Goal: Task Accomplishment & Management: Use online tool/utility

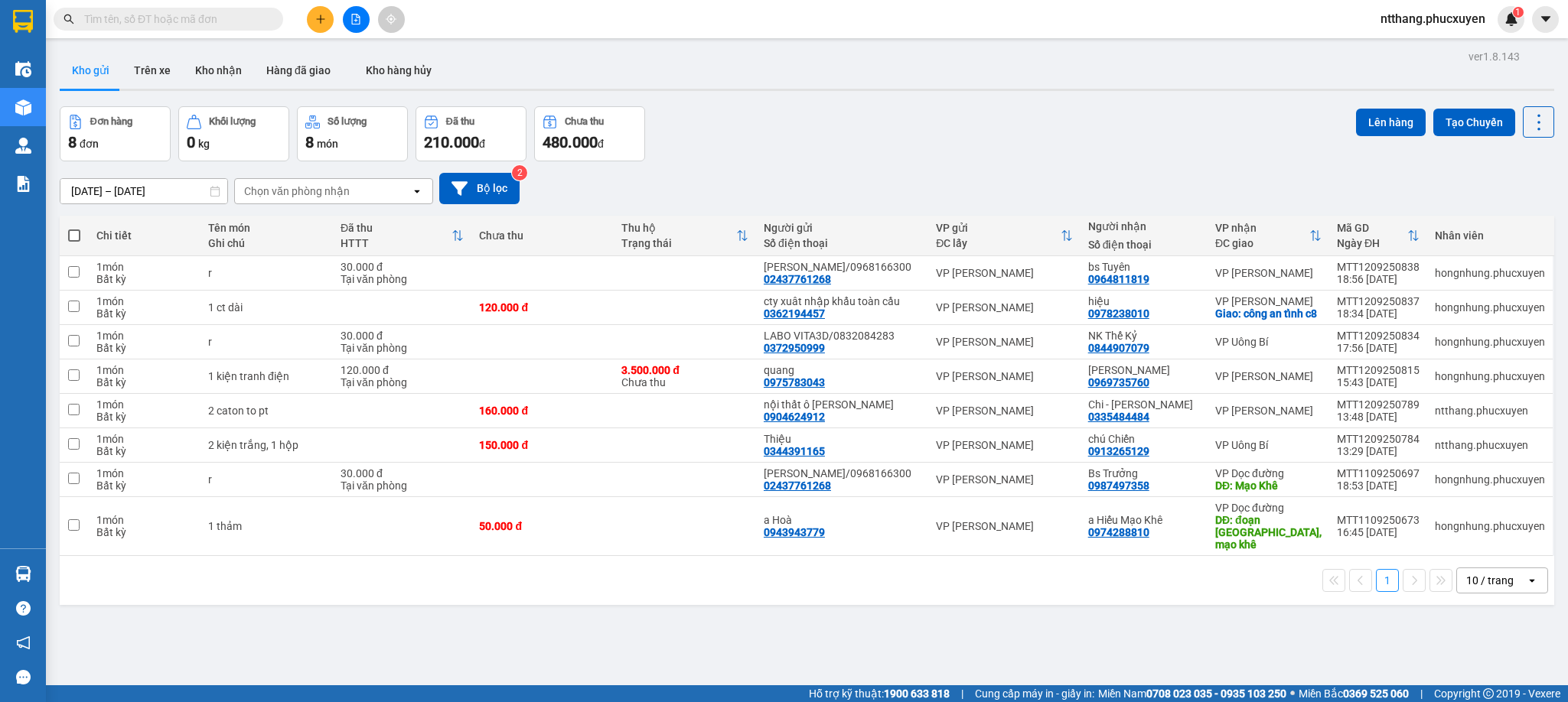
click at [1426, 18] on span "ntthang.phucxuyen" at bounding box center [1432, 18] width 129 height 19
click at [1426, 42] on span "Đăng xuất" at bounding box center [1439, 47] width 98 height 17
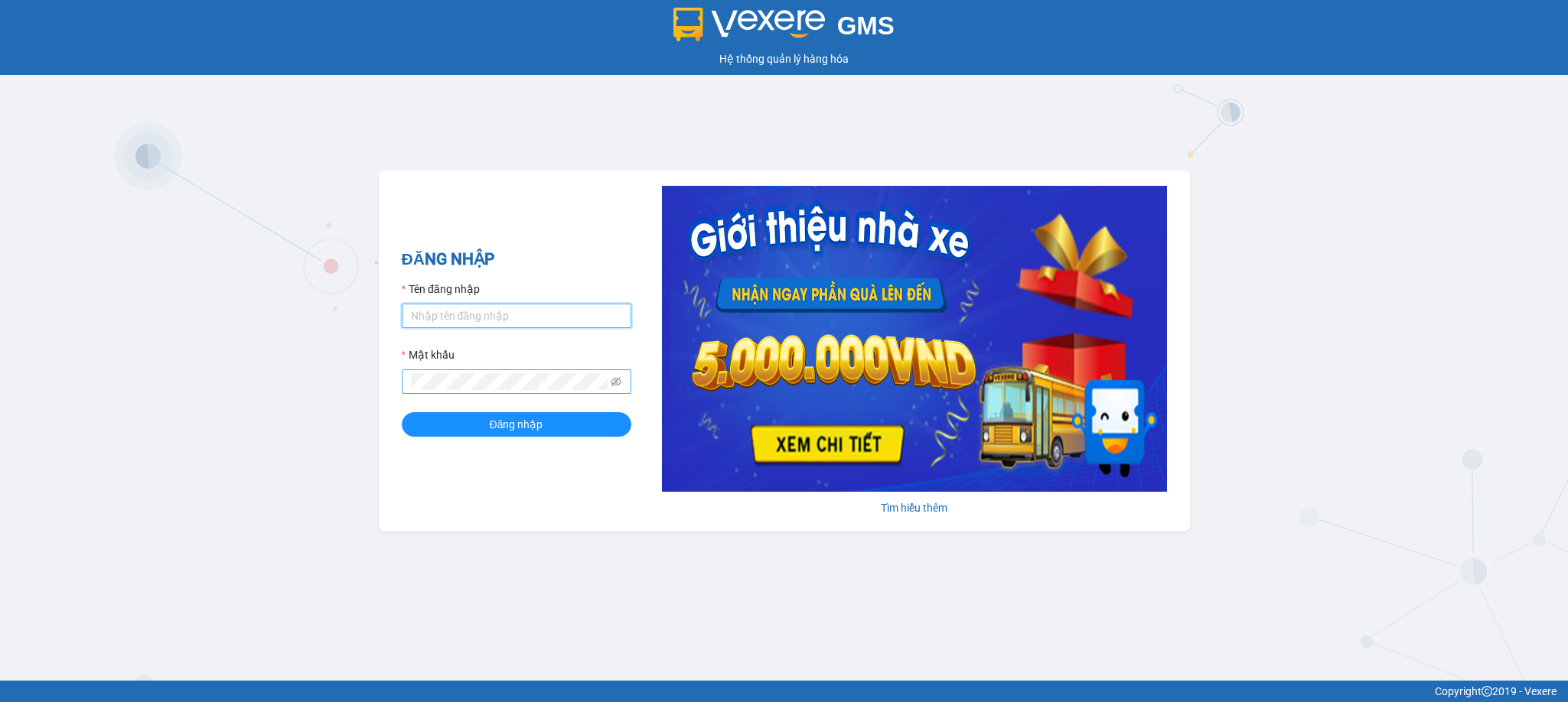
type input "nvson.phucxuyen"
click at [570, 434] on button "Đăng nhập" at bounding box center [516, 425] width 229 height 25
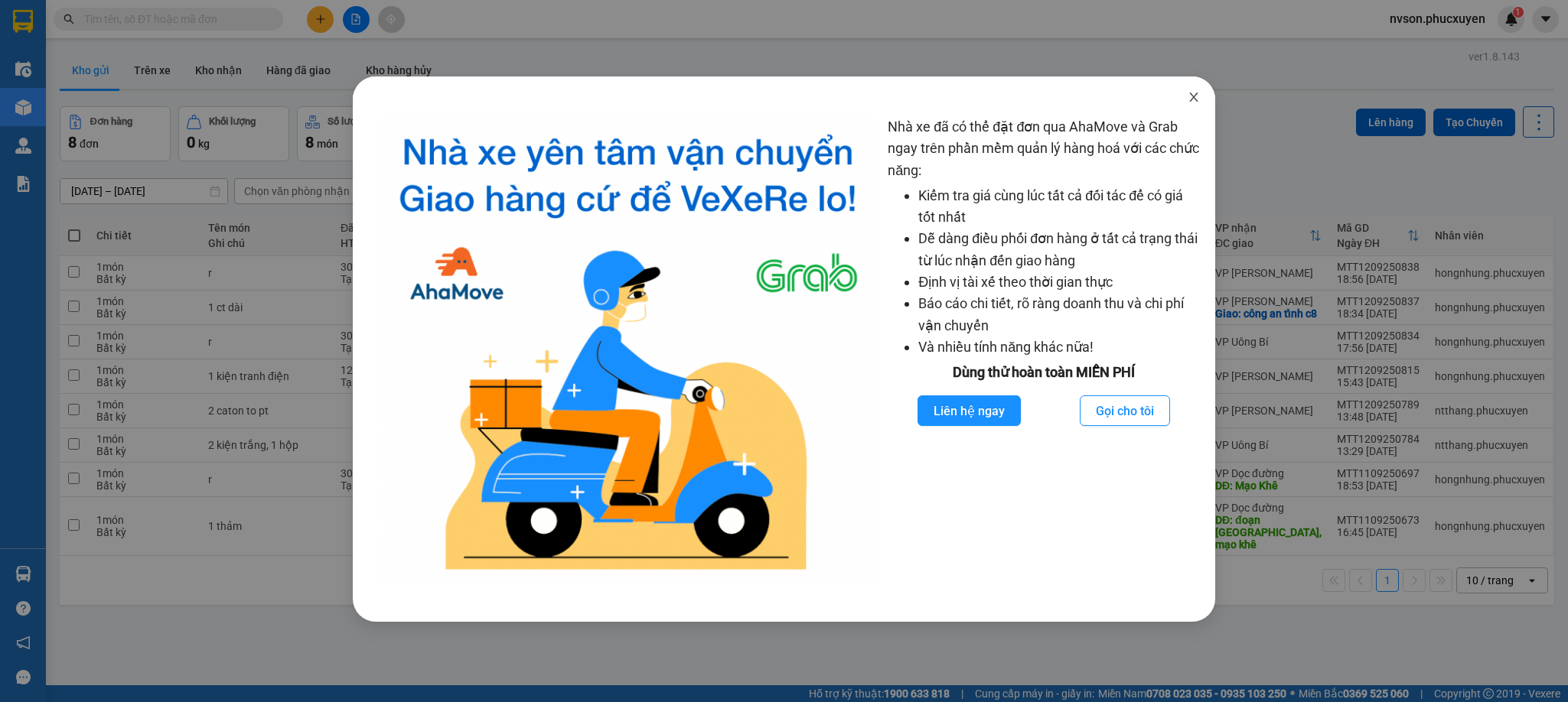
click at [1194, 99] on icon "close" at bounding box center [1193, 97] width 12 height 12
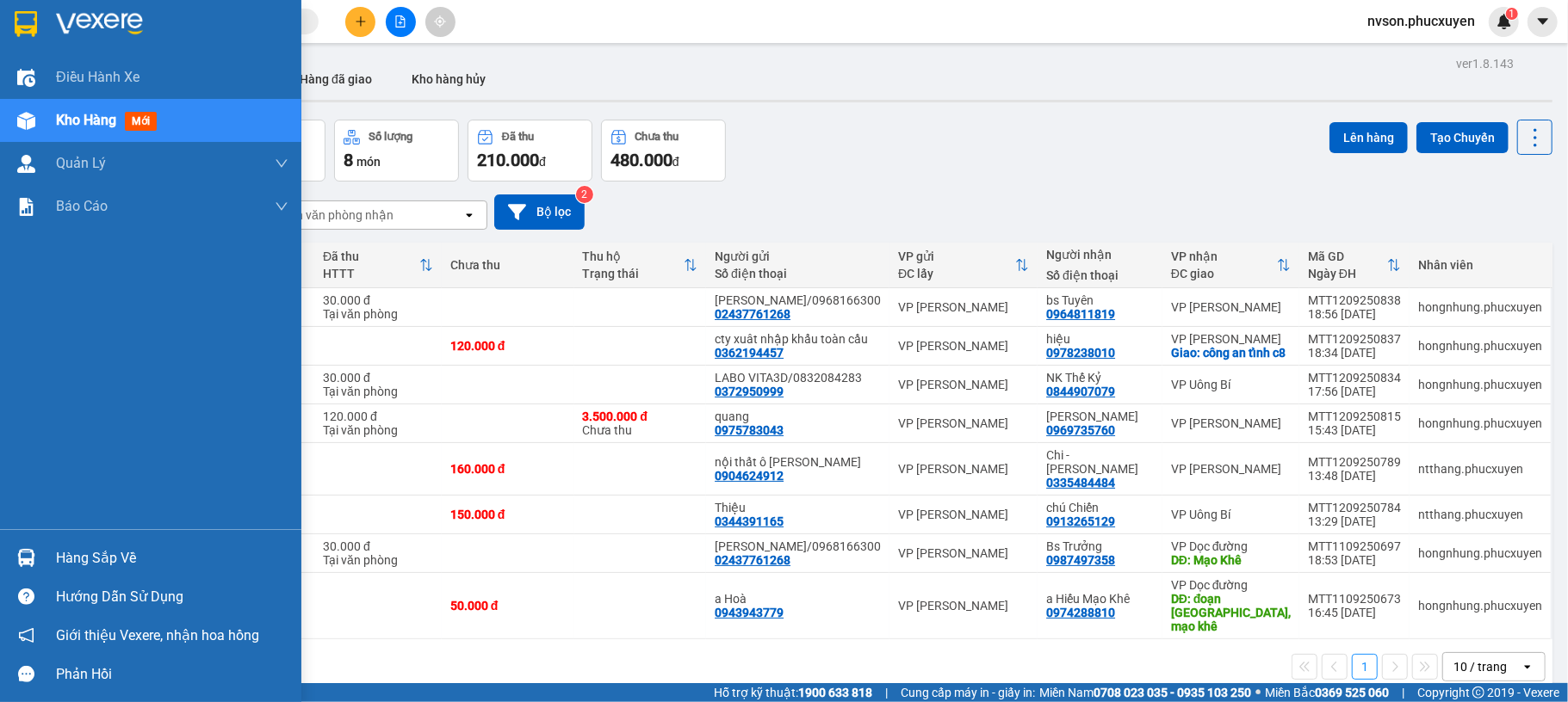
click at [56, 555] on div "Hàng sắp về" at bounding box center [172, 559] width 233 height 26
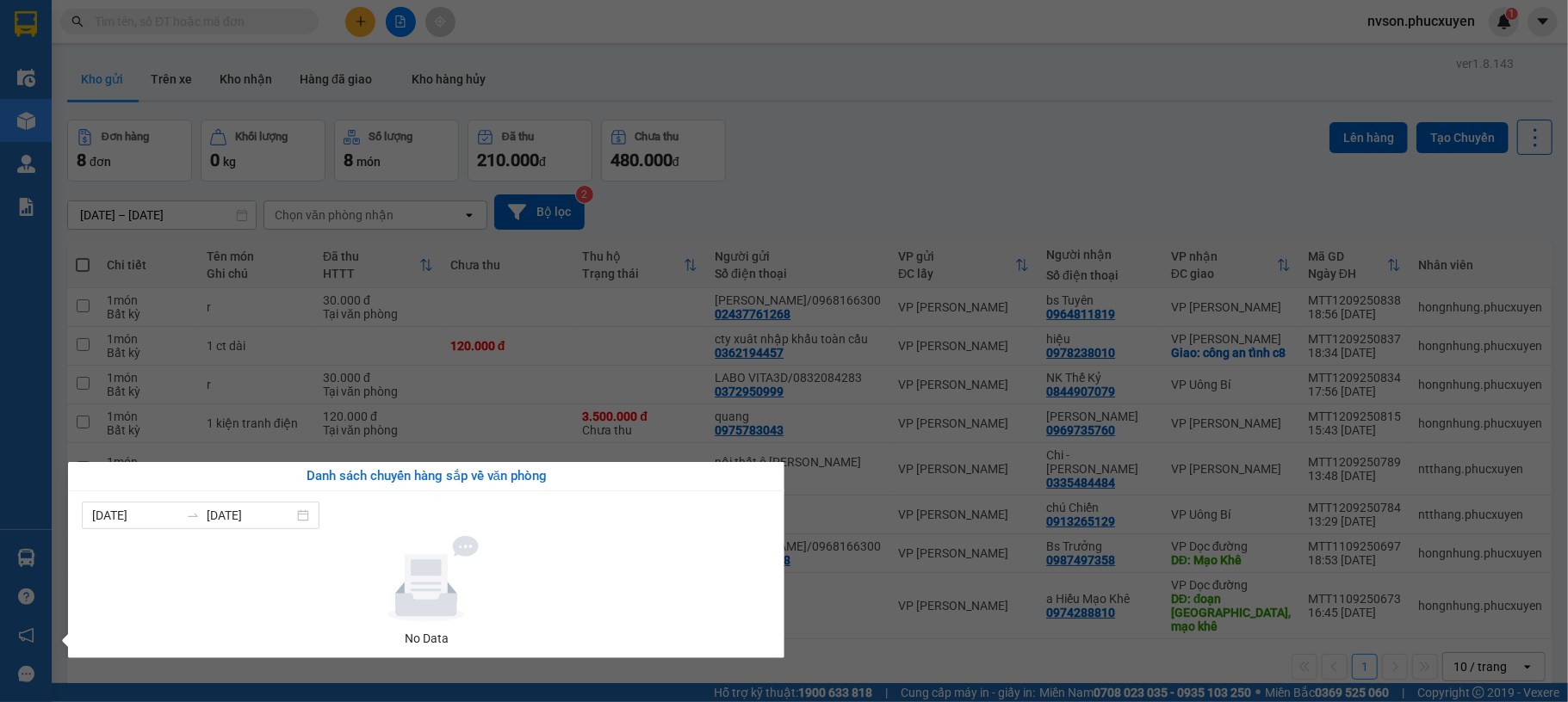
click at [798, 179] on section "Kết quả tìm kiếm ( 0 ) Bộ lọc No Data nvson.phucxuyen 1 Điều hành xe Kho hàng m…" at bounding box center [784, 351] width 1568 height 702
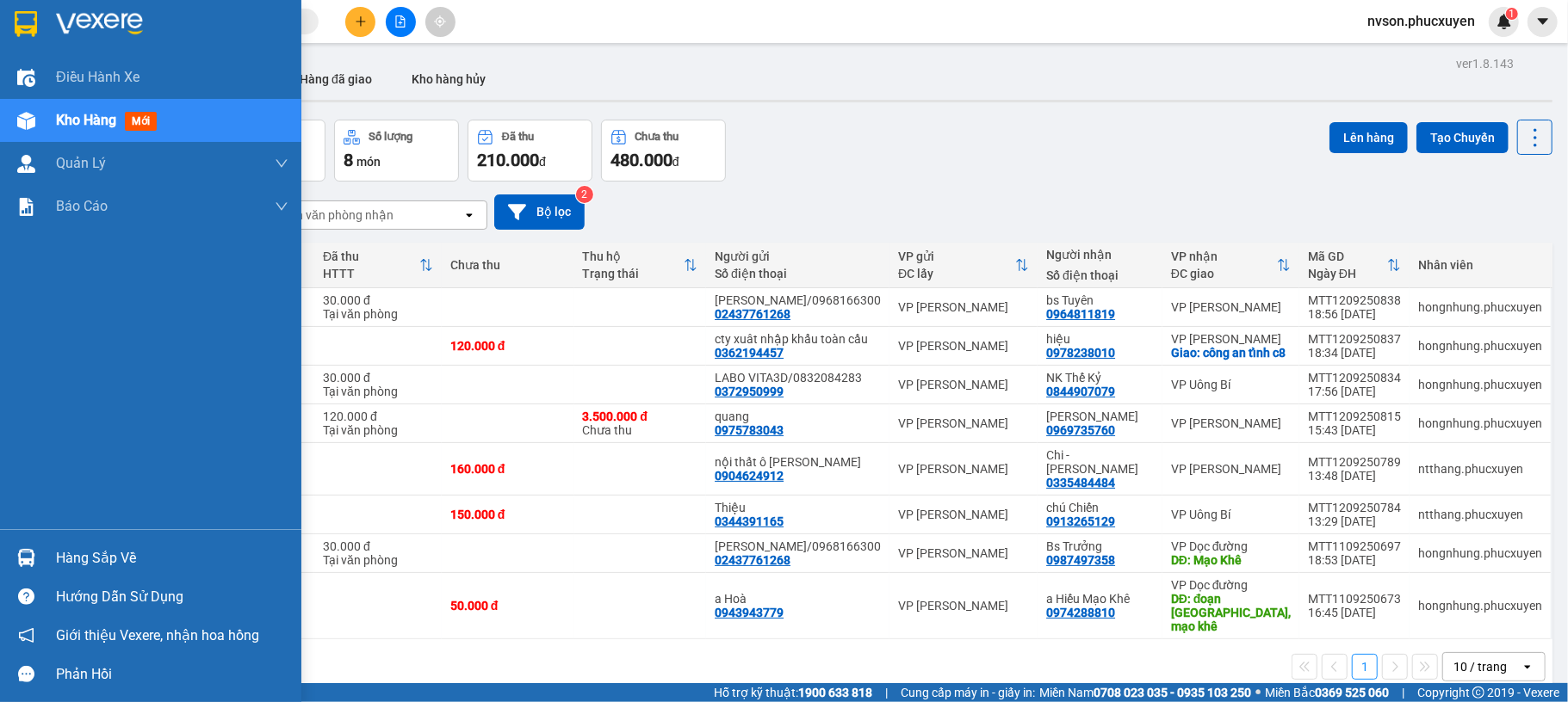
click at [38, 552] on div at bounding box center [26, 558] width 30 height 30
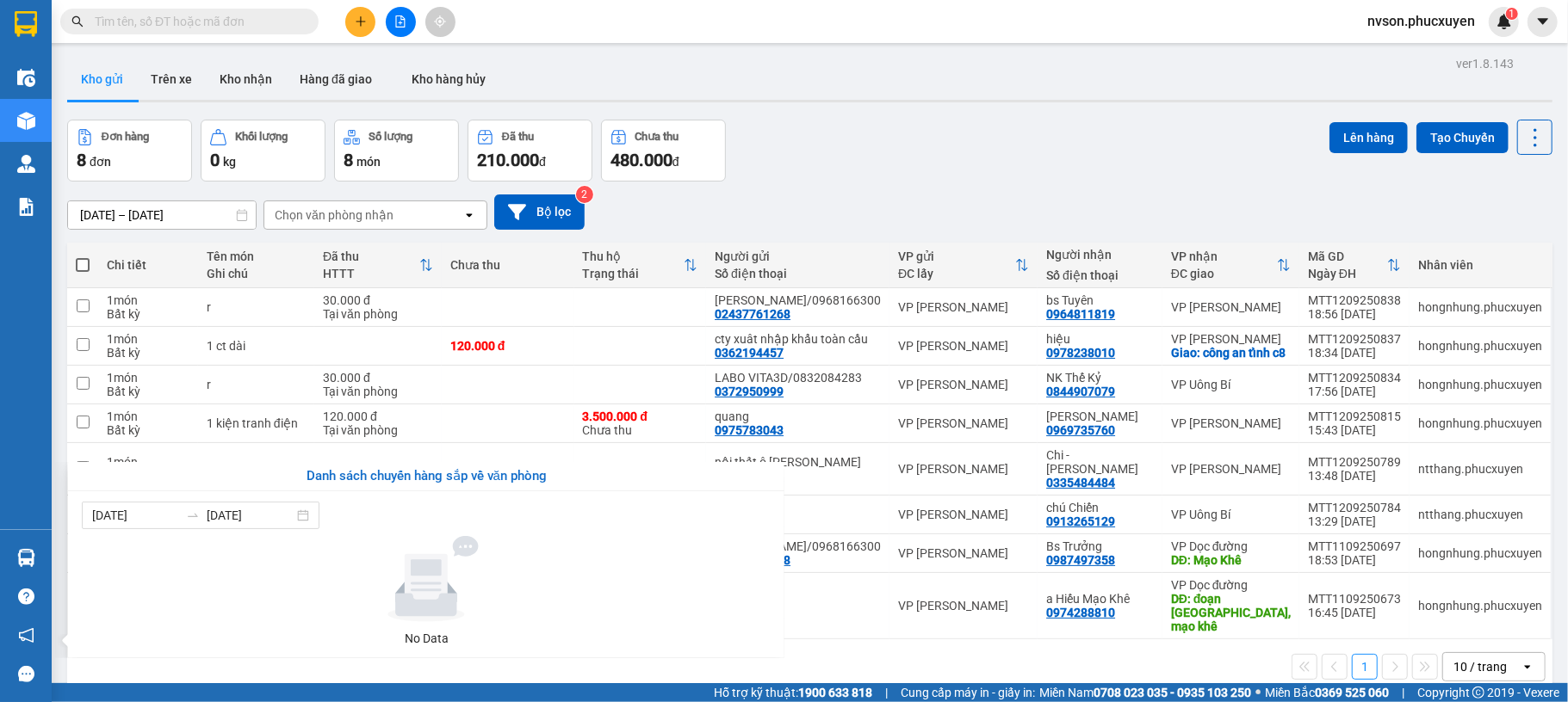
click at [934, 213] on section "Kết quả tìm kiếm ( 0 ) Bộ lọc No Data nvson.phucxuyen 1 Điều hành xe Kho hàng m…" at bounding box center [784, 351] width 1568 height 702
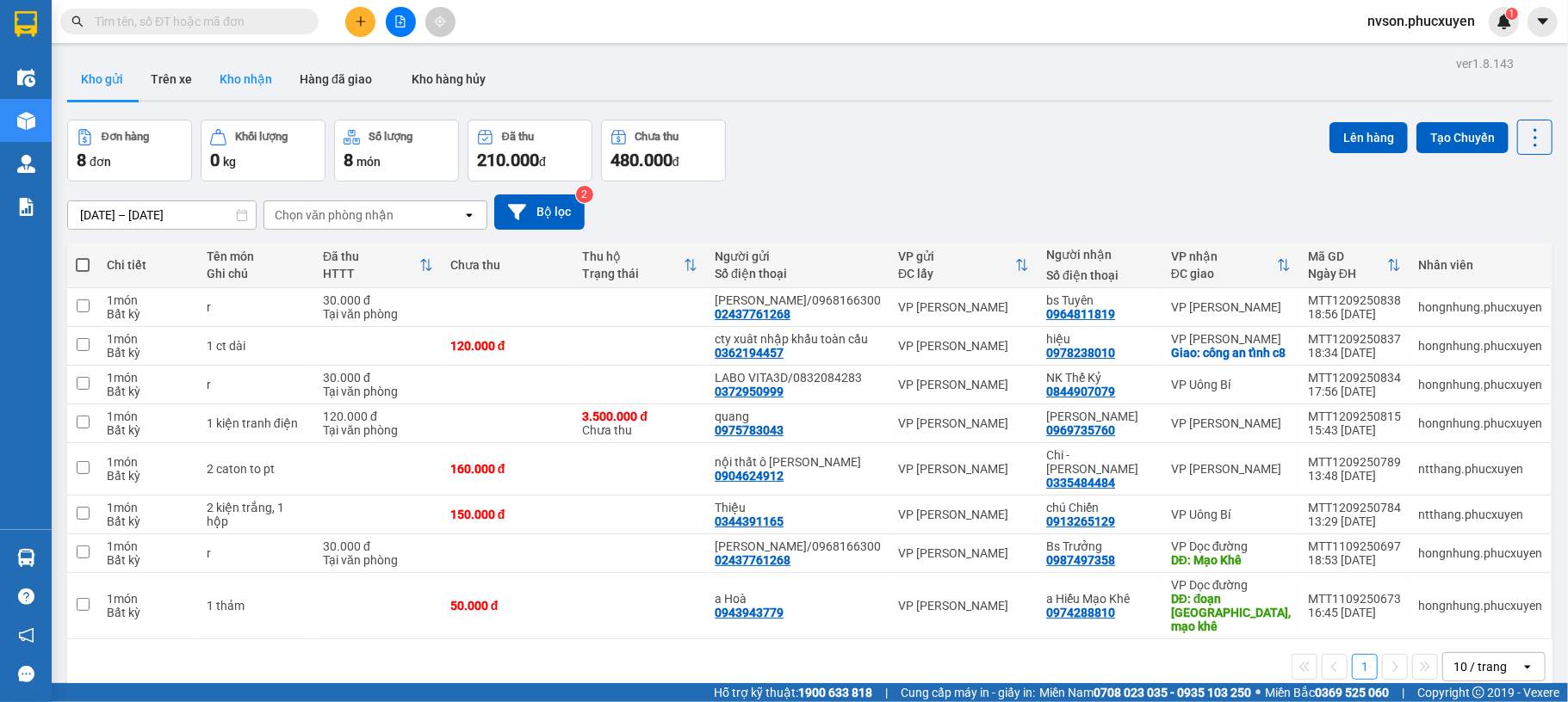
click at [270, 87] on button "Kho nhận" at bounding box center [246, 79] width 80 height 41
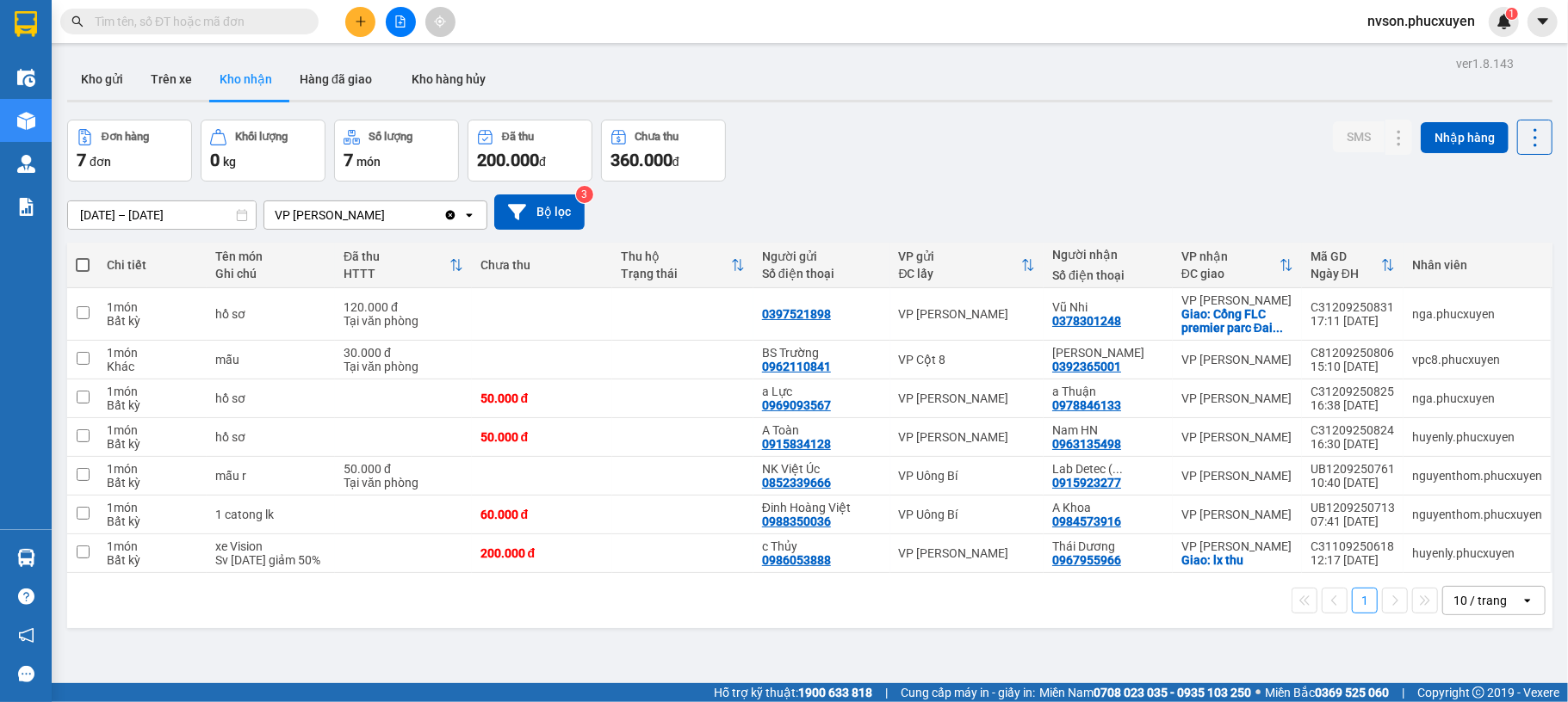
scroll to position [79, 0]
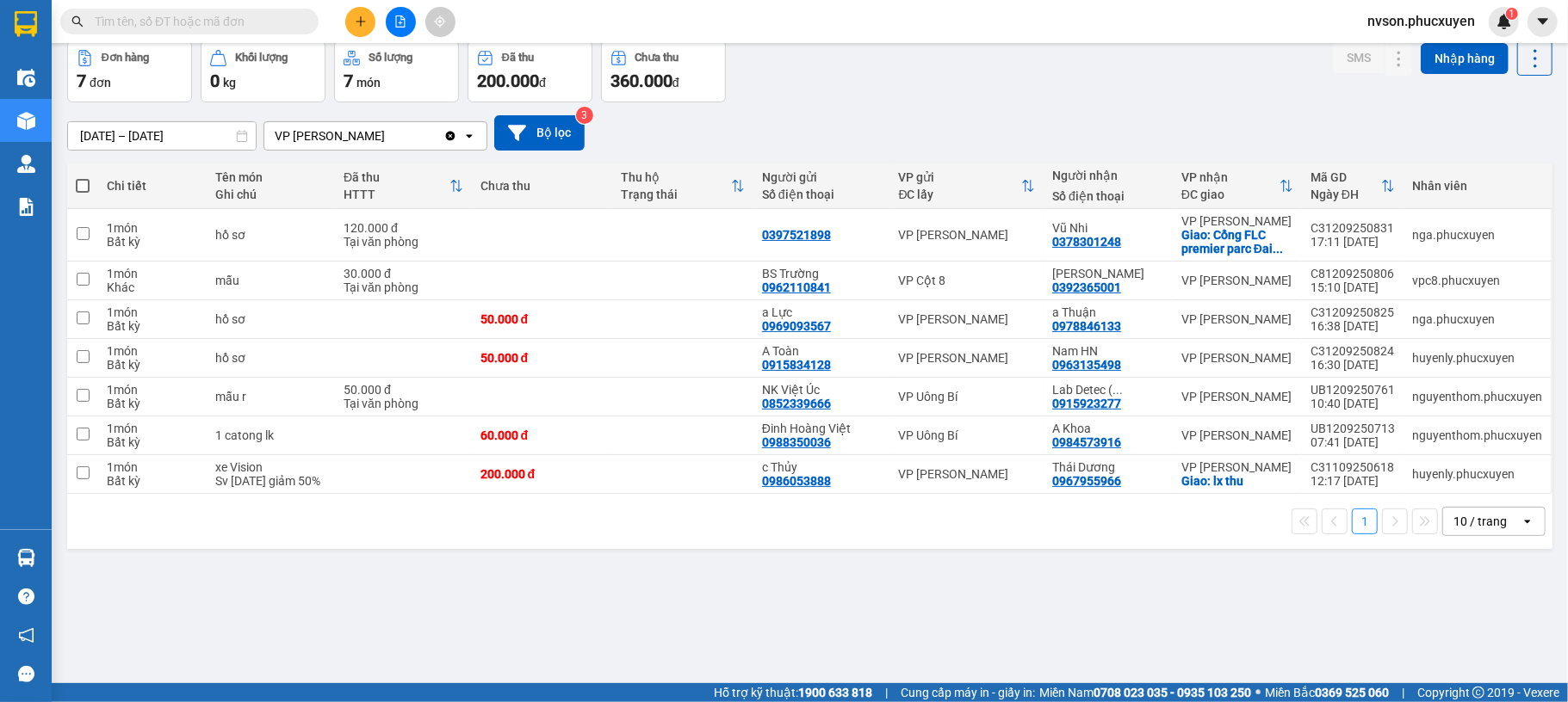
click at [951, 114] on div "11/09/2025 – 13/09/2025 Press the down arrow key to interact with the calendar …" at bounding box center [810, 133] width 1485 height 61
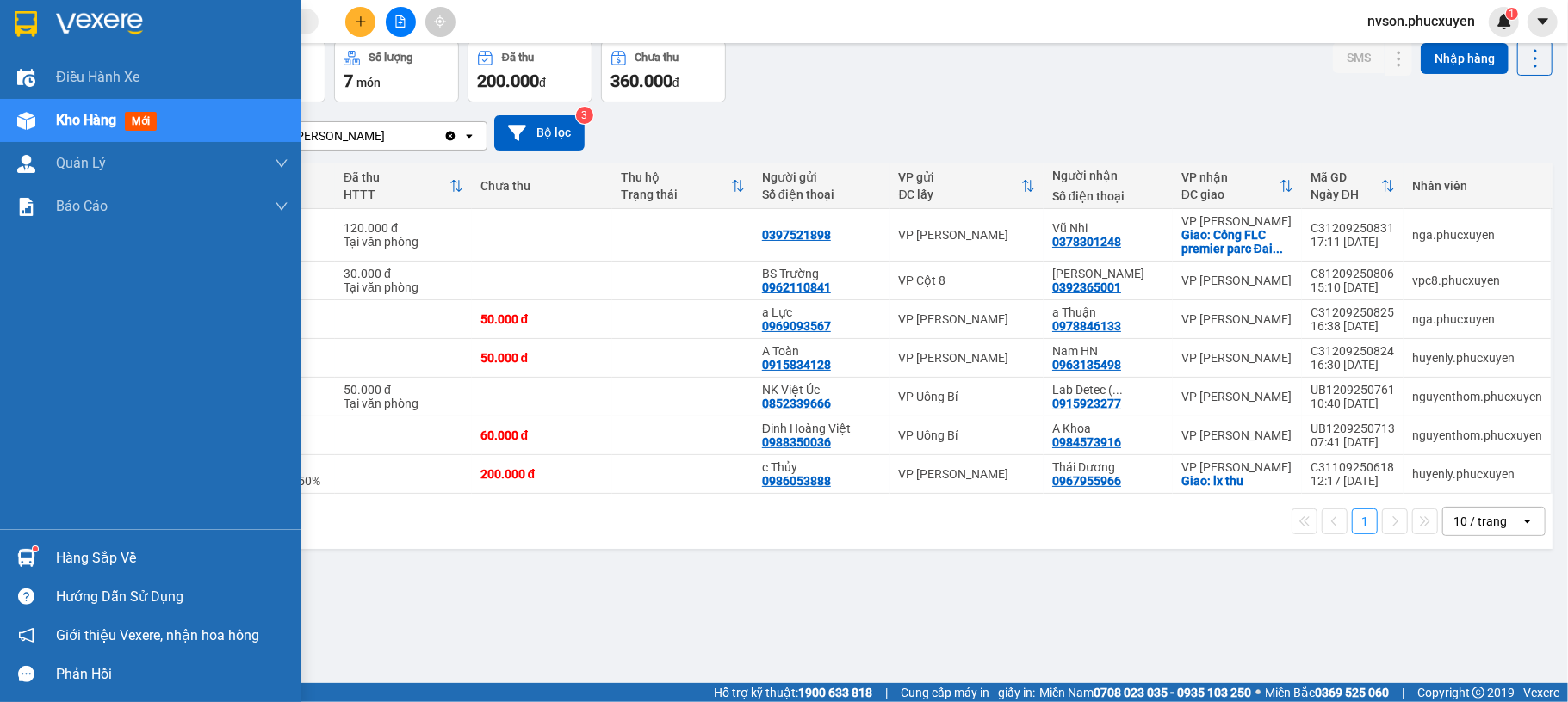
click at [24, 539] on div "Hàng sắp về" at bounding box center [150, 559] width 301 height 39
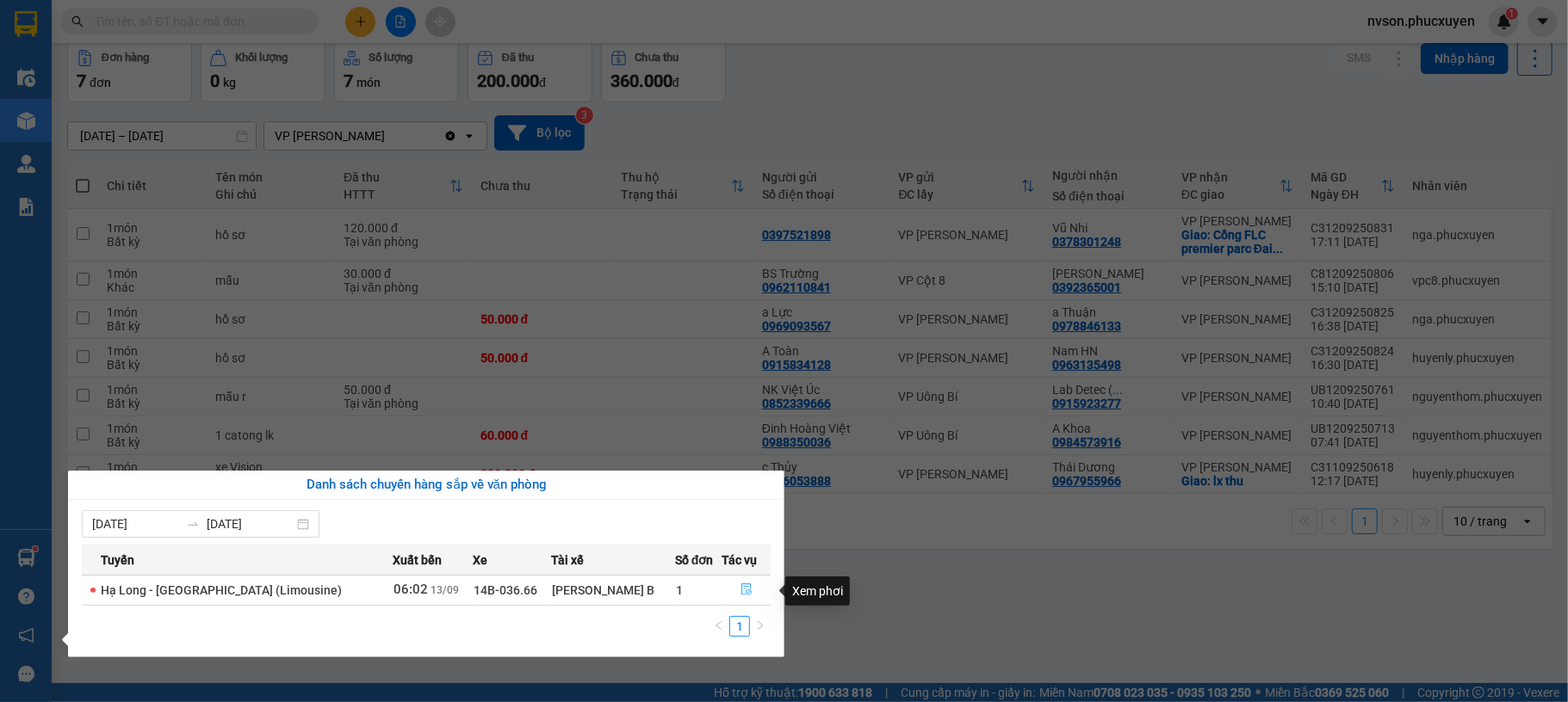
click at [741, 589] on icon "file-done" at bounding box center [746, 589] width 12 height 12
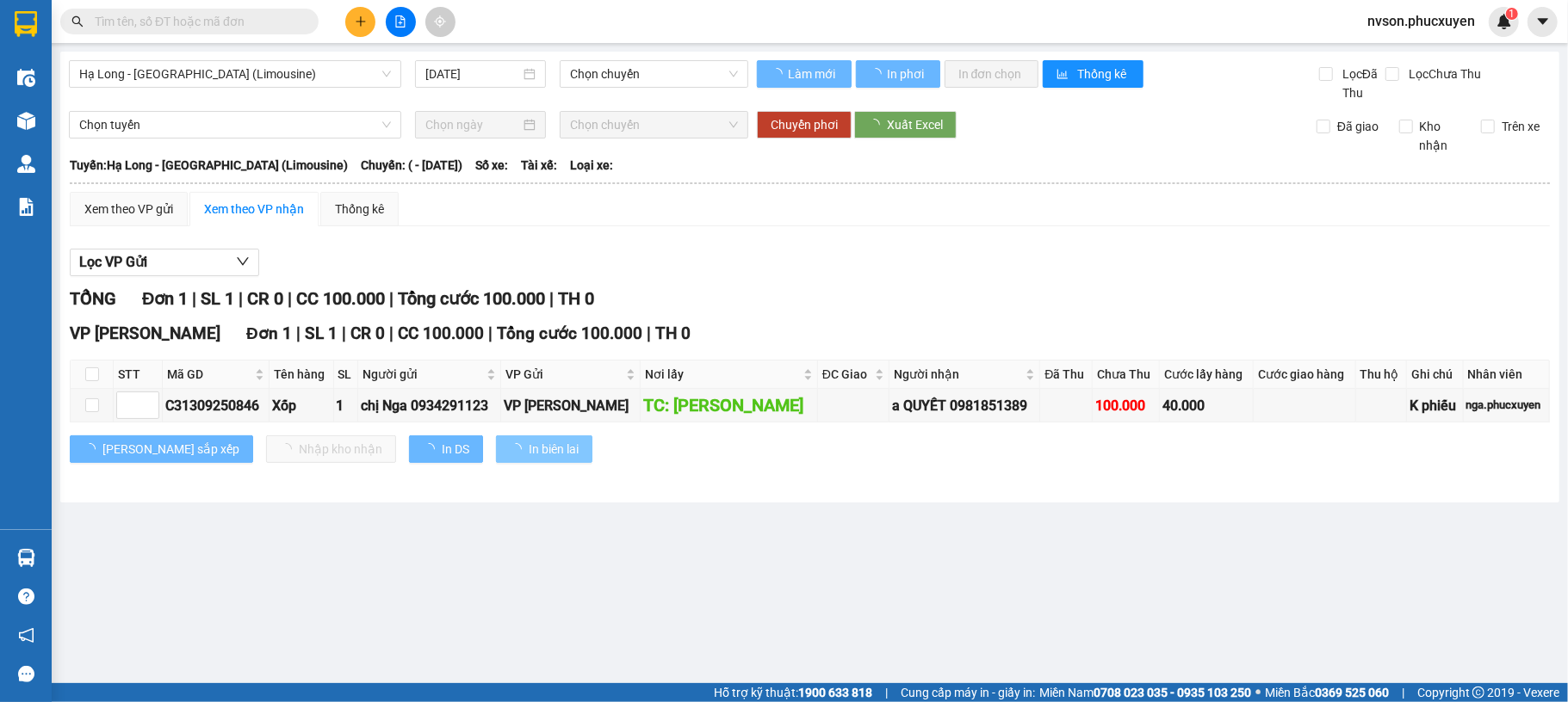
type input "13/09/2025"
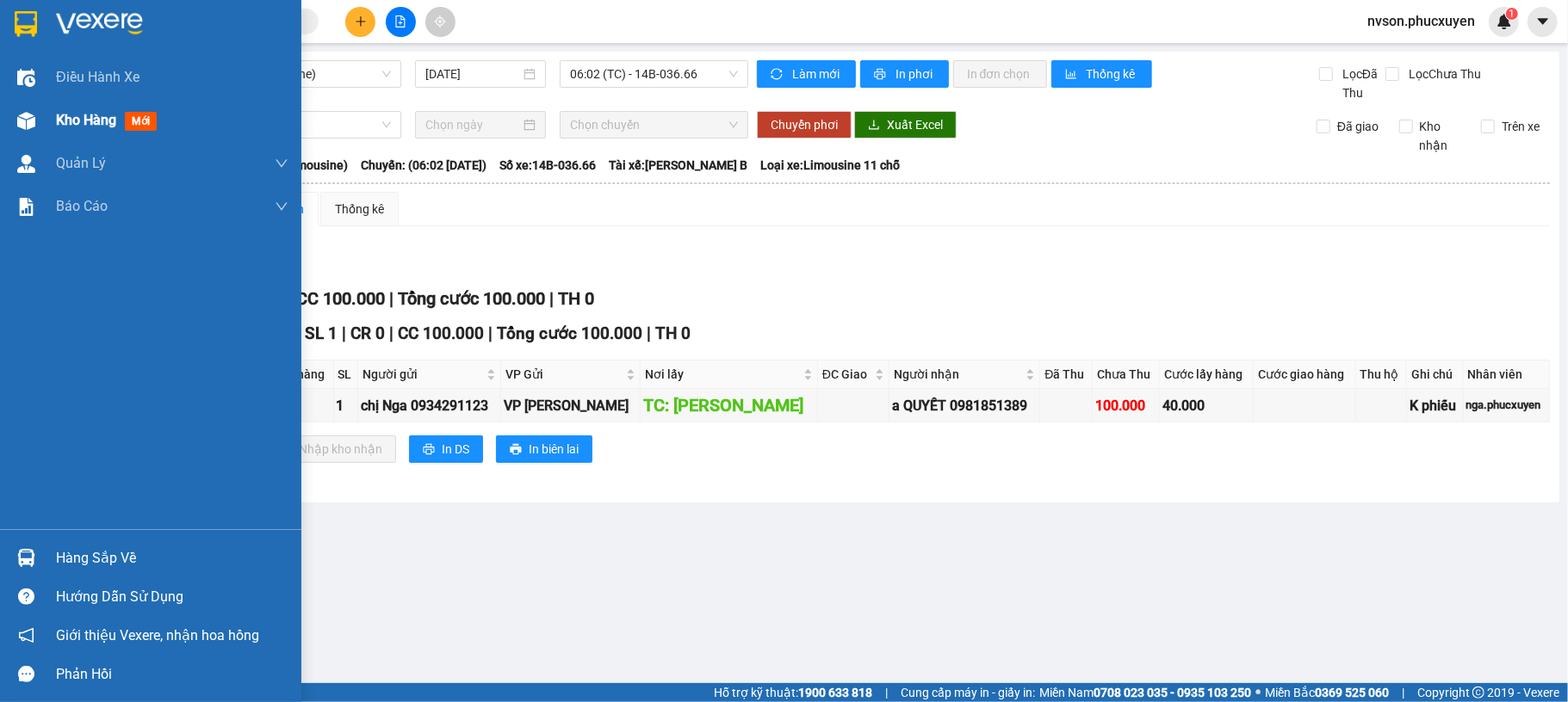
click at [51, 103] on div "Kho hàng mới" at bounding box center [150, 120] width 301 height 43
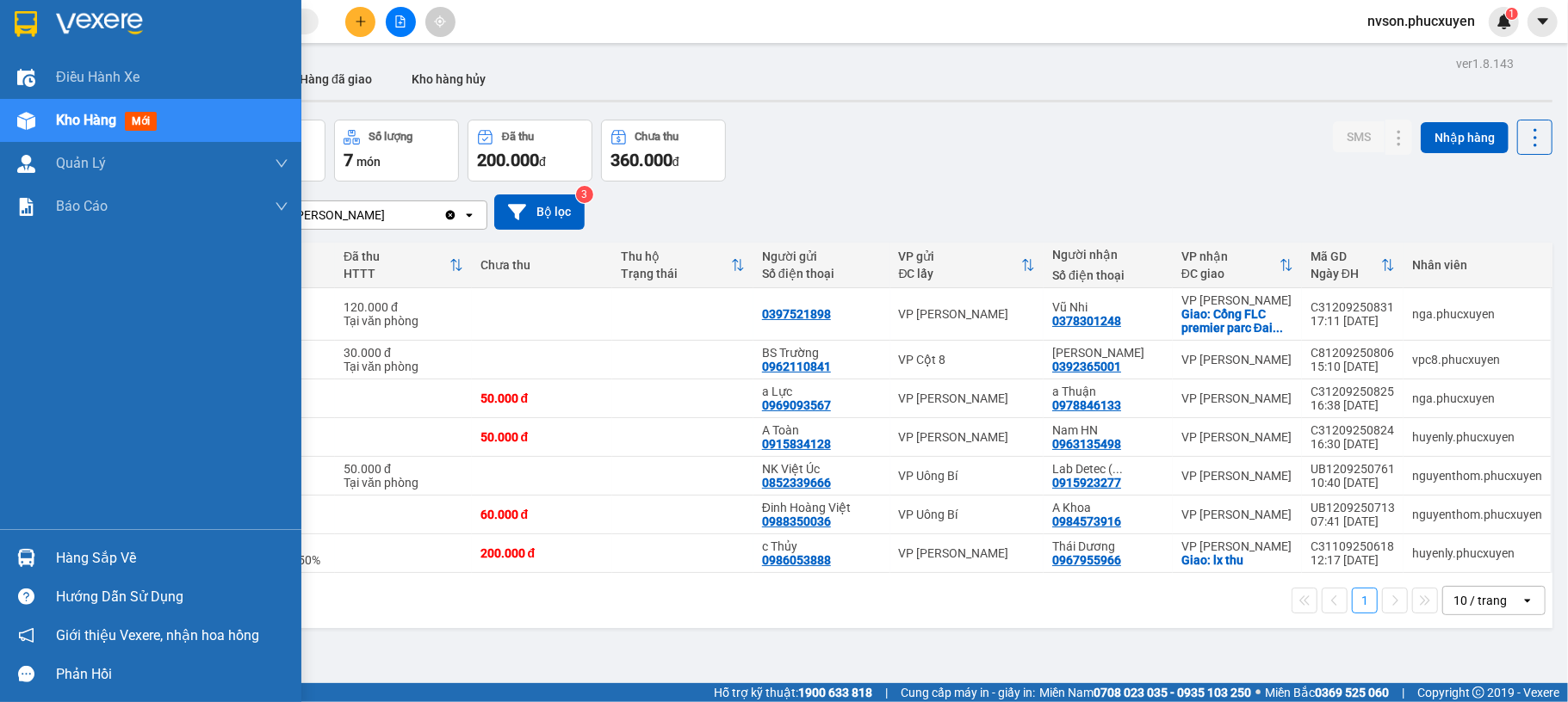
click at [33, 556] on img at bounding box center [25, 558] width 18 height 18
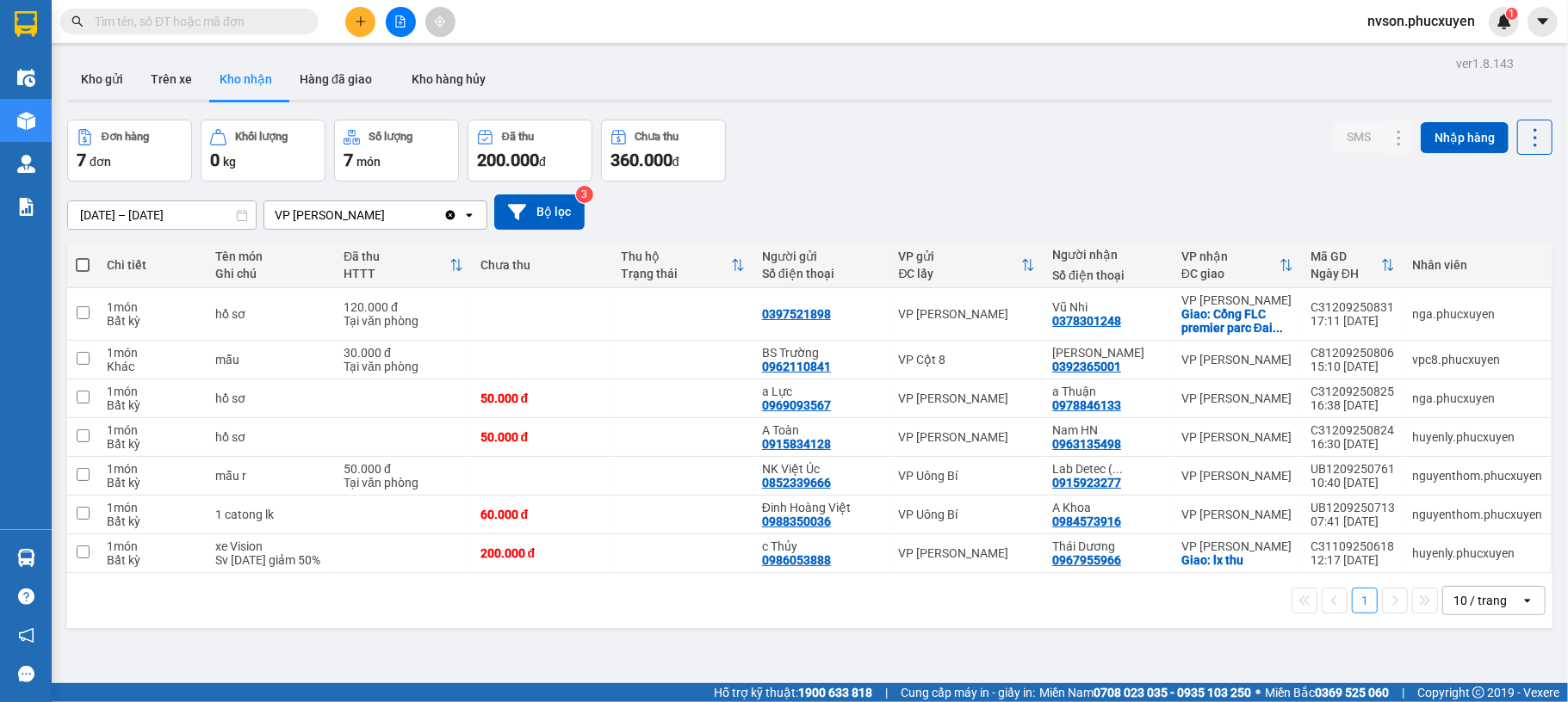
click at [839, 142] on section "Kết quả tìm kiếm ( 0 ) Bộ lọc No Data nvson.phucxuyen 1 Điều hành xe Kho hàng m…" at bounding box center [784, 351] width 1568 height 702
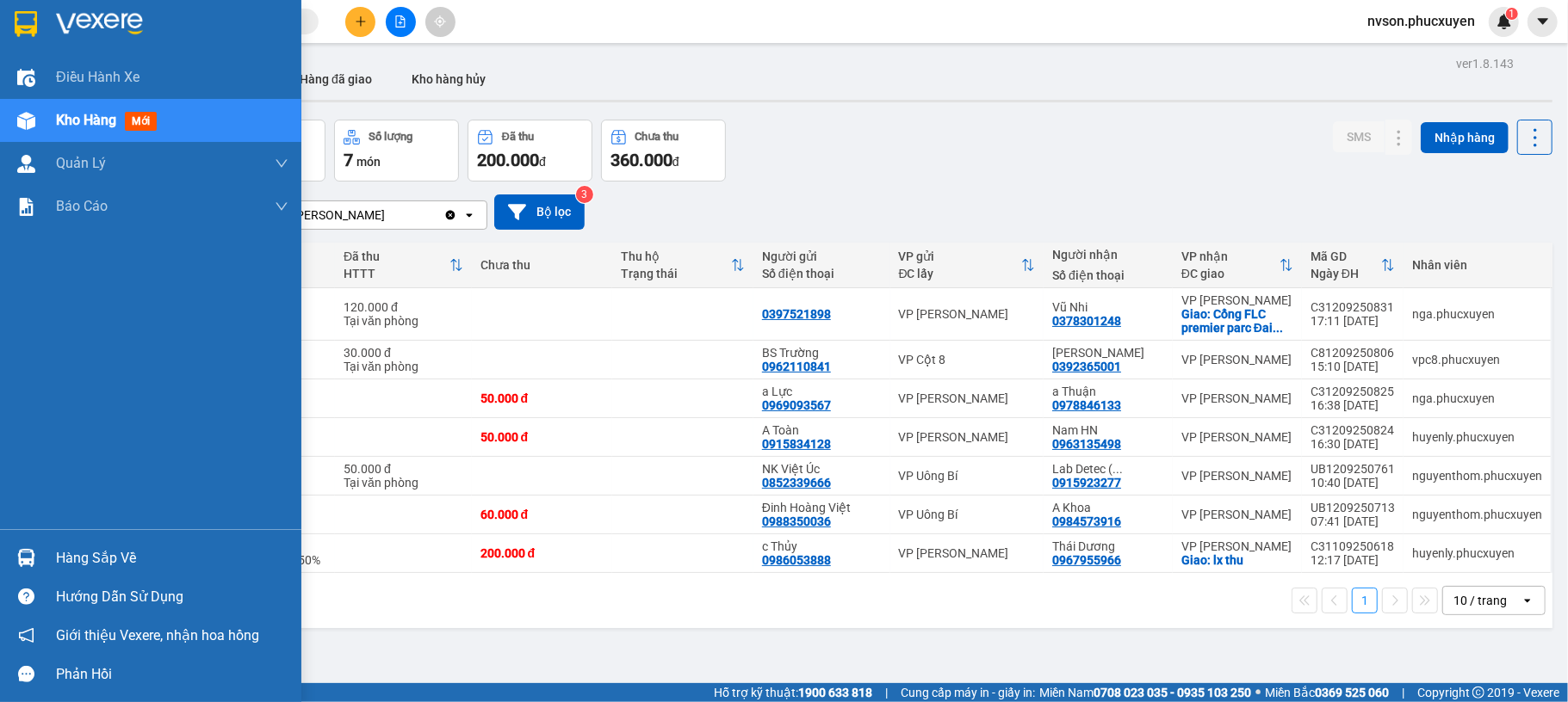
click at [6, 568] on div "Hàng sắp về" at bounding box center [150, 559] width 301 height 39
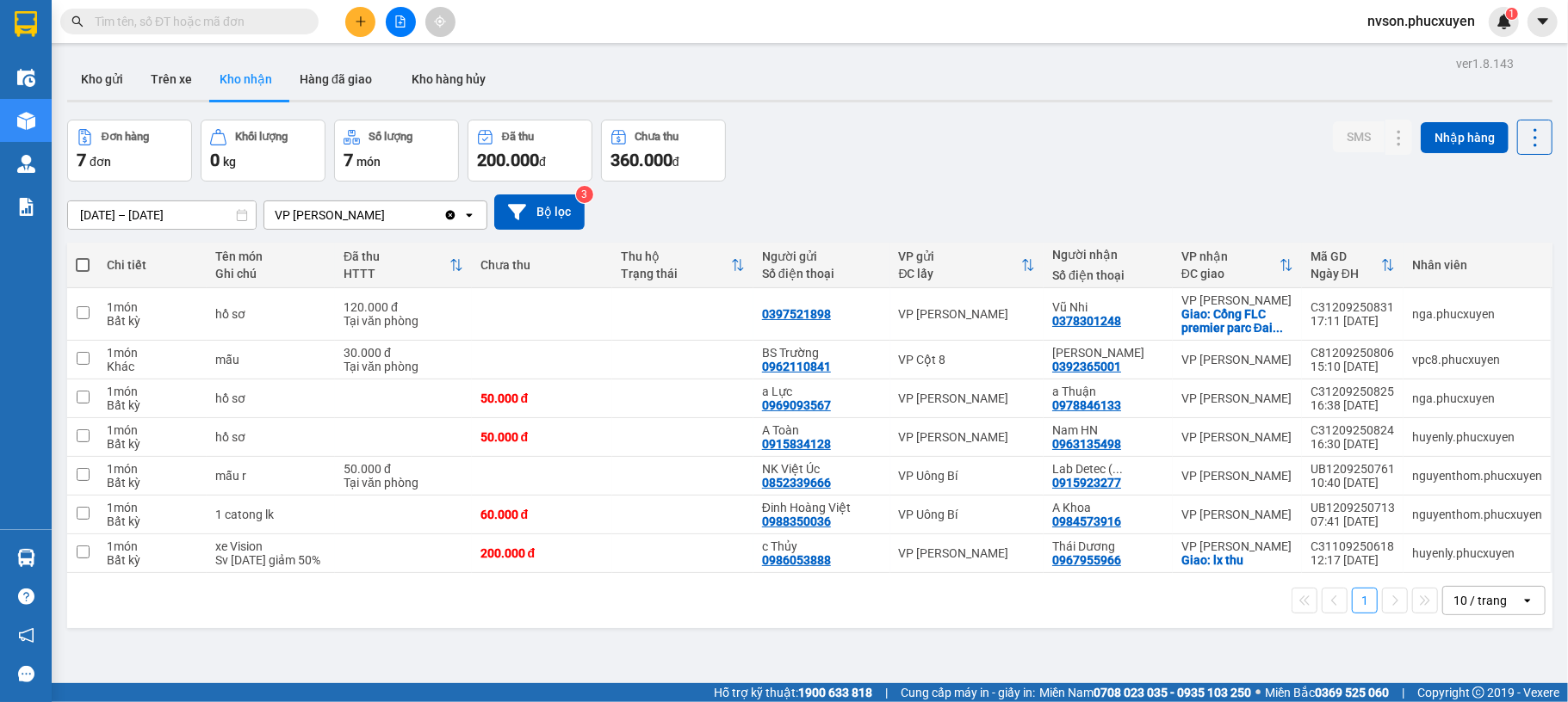
click at [995, 139] on section "Kết quả tìm kiếm ( 0 ) Bộ lọc No Data nvson.phucxuyen 1 Điều hành xe Kho hàng m…" at bounding box center [784, 351] width 1568 height 702
click at [356, 24] on icon "plus" at bounding box center [361, 21] width 12 height 12
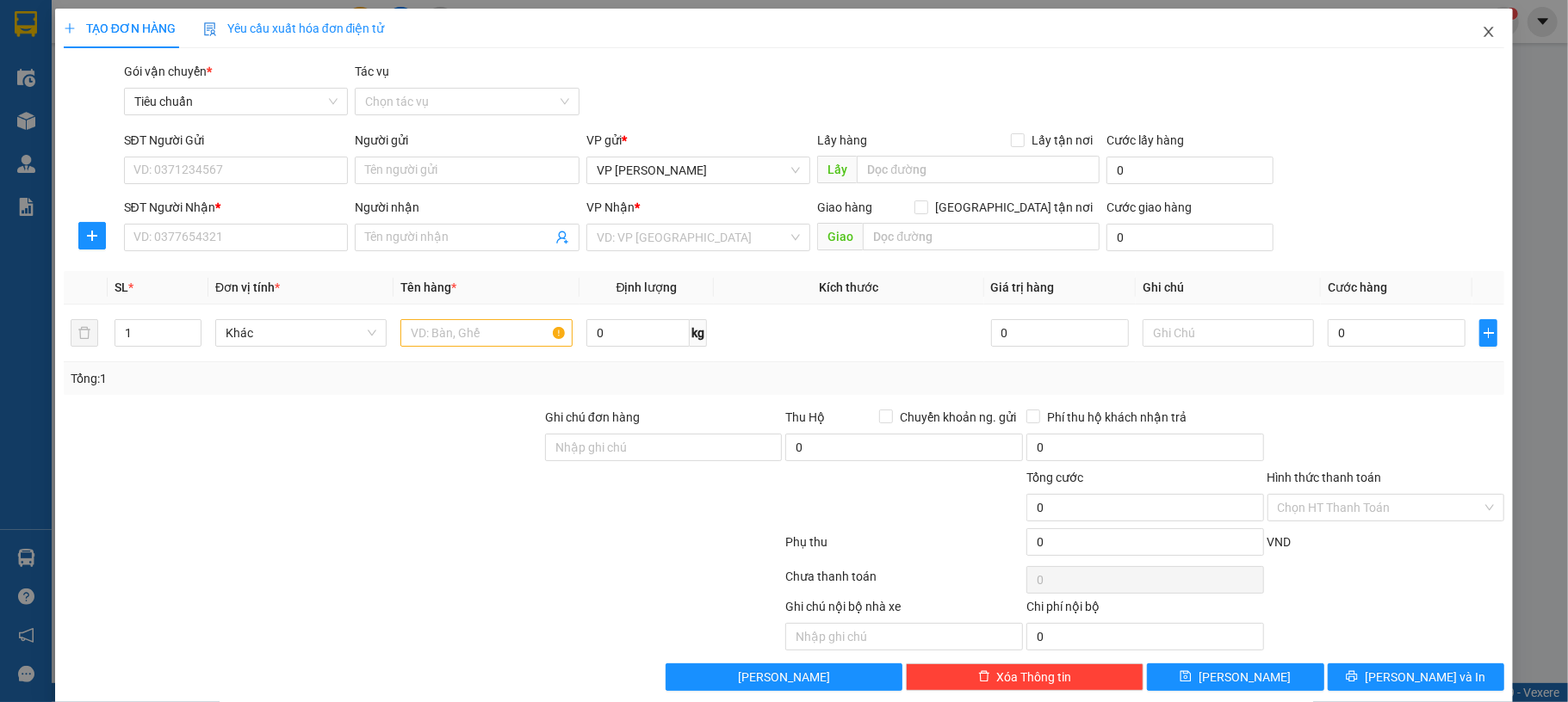
click at [1482, 32] on icon "close" at bounding box center [1489, 32] width 14 height 14
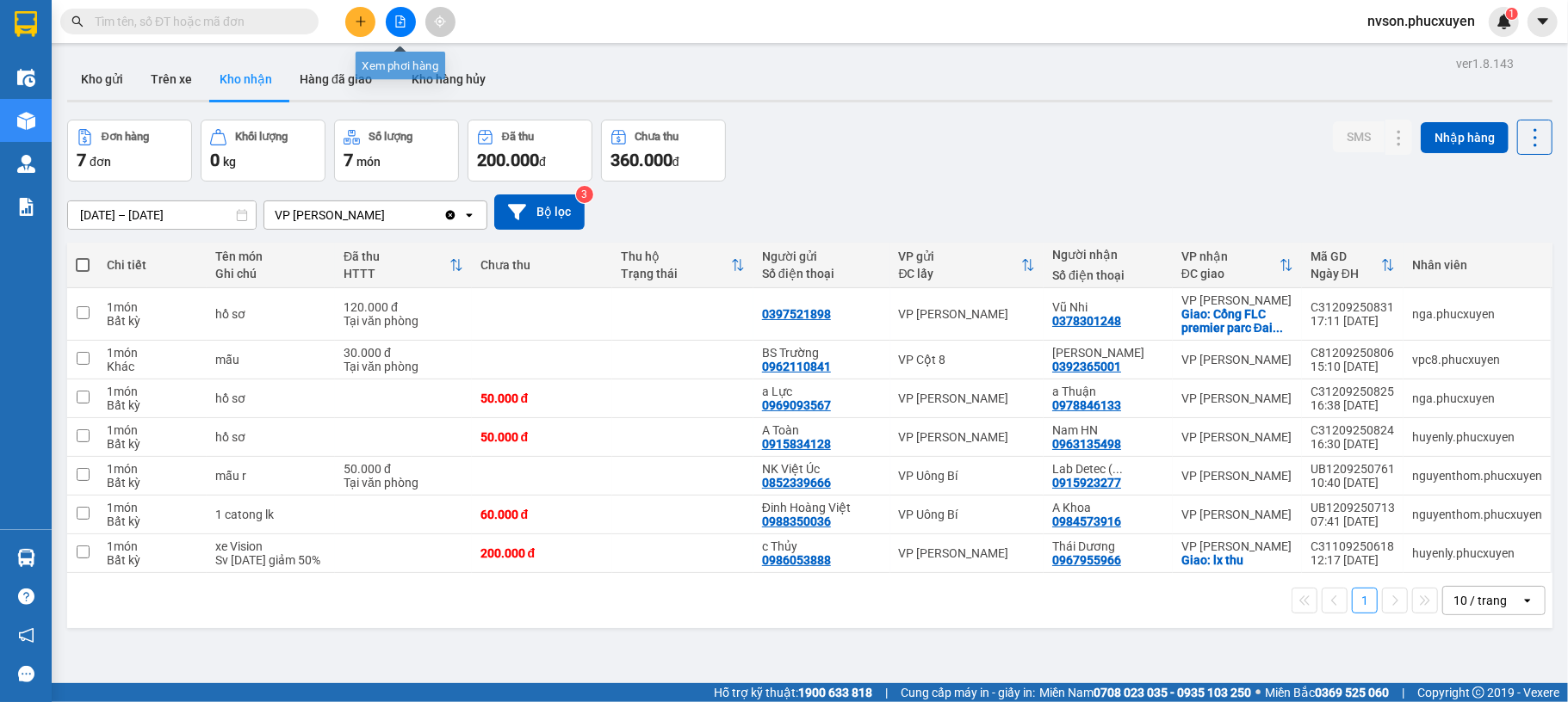
click at [391, 24] on button at bounding box center [401, 21] width 30 height 30
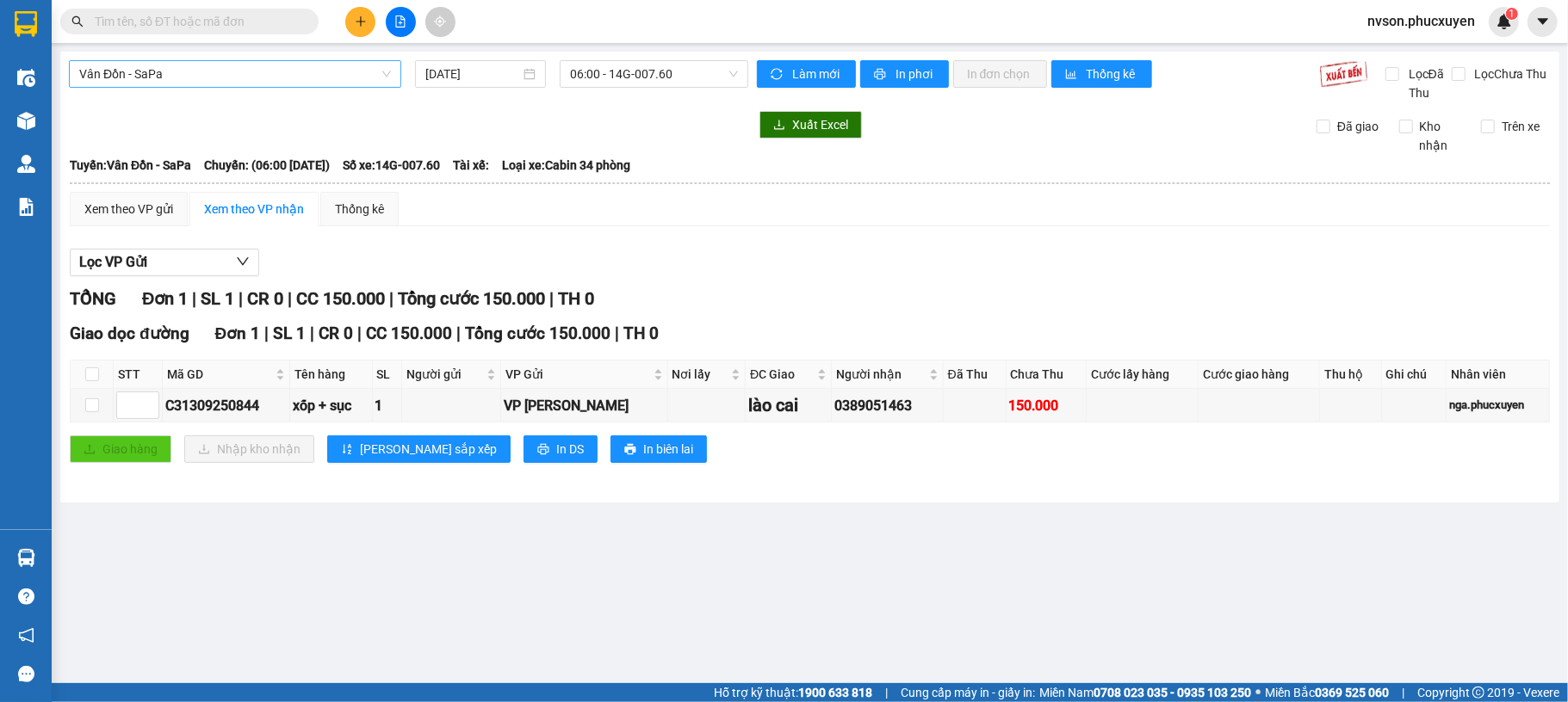
click at [279, 83] on span "Vân Đồn - SaPa" at bounding box center [235, 74] width 312 height 26
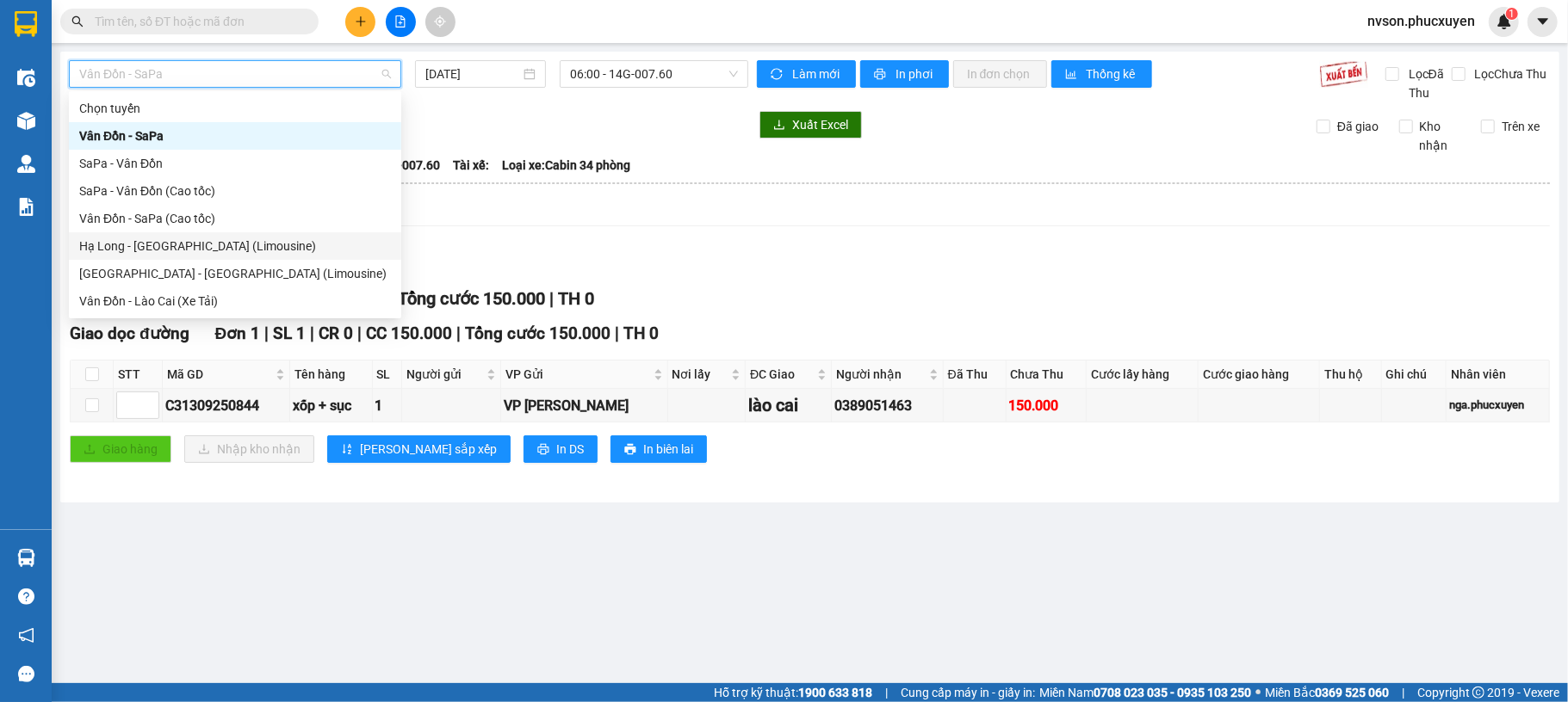
click at [270, 244] on div "Hạ Long - [GEOGRAPHIC_DATA] (Limousine)" at bounding box center [235, 246] width 312 height 19
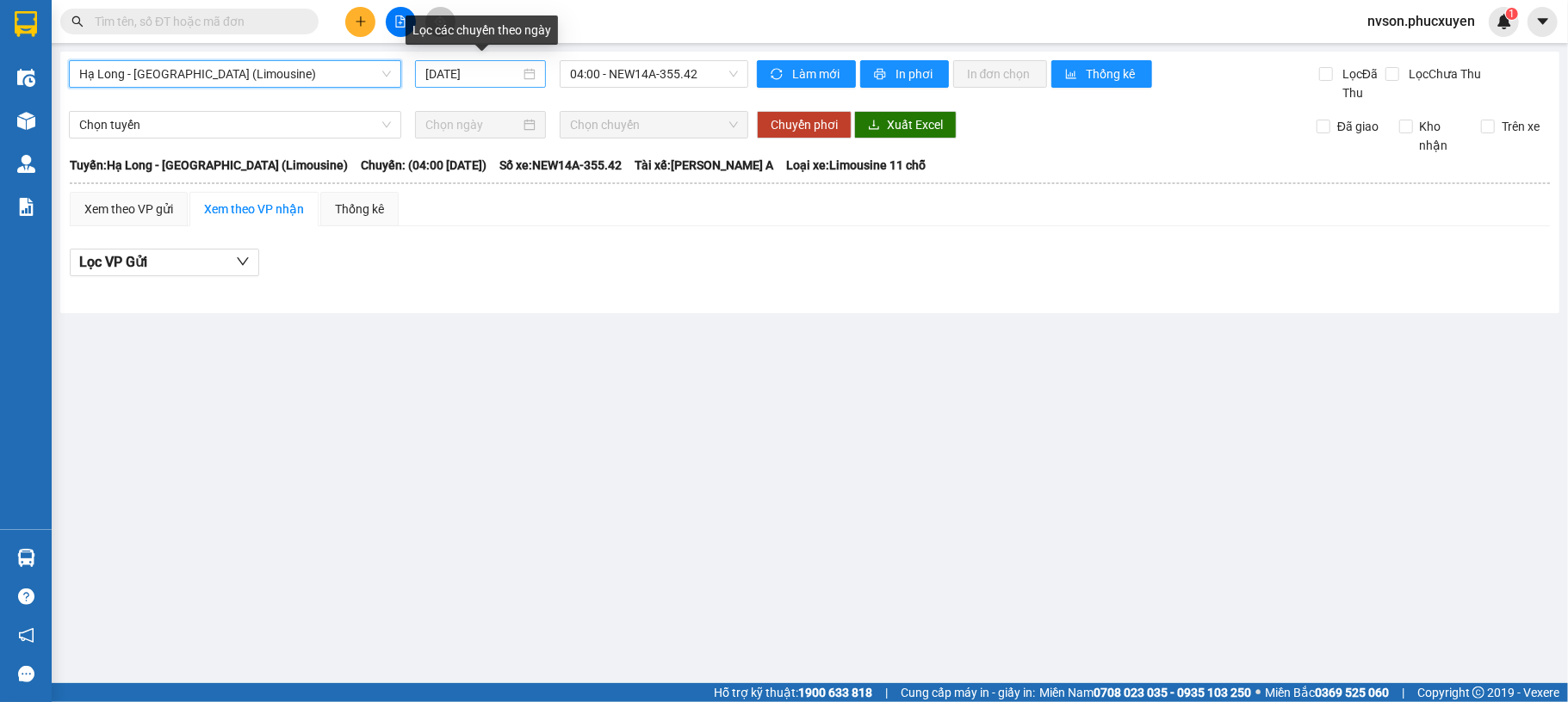
click at [432, 76] on input "[DATE]" at bounding box center [473, 74] width 95 height 19
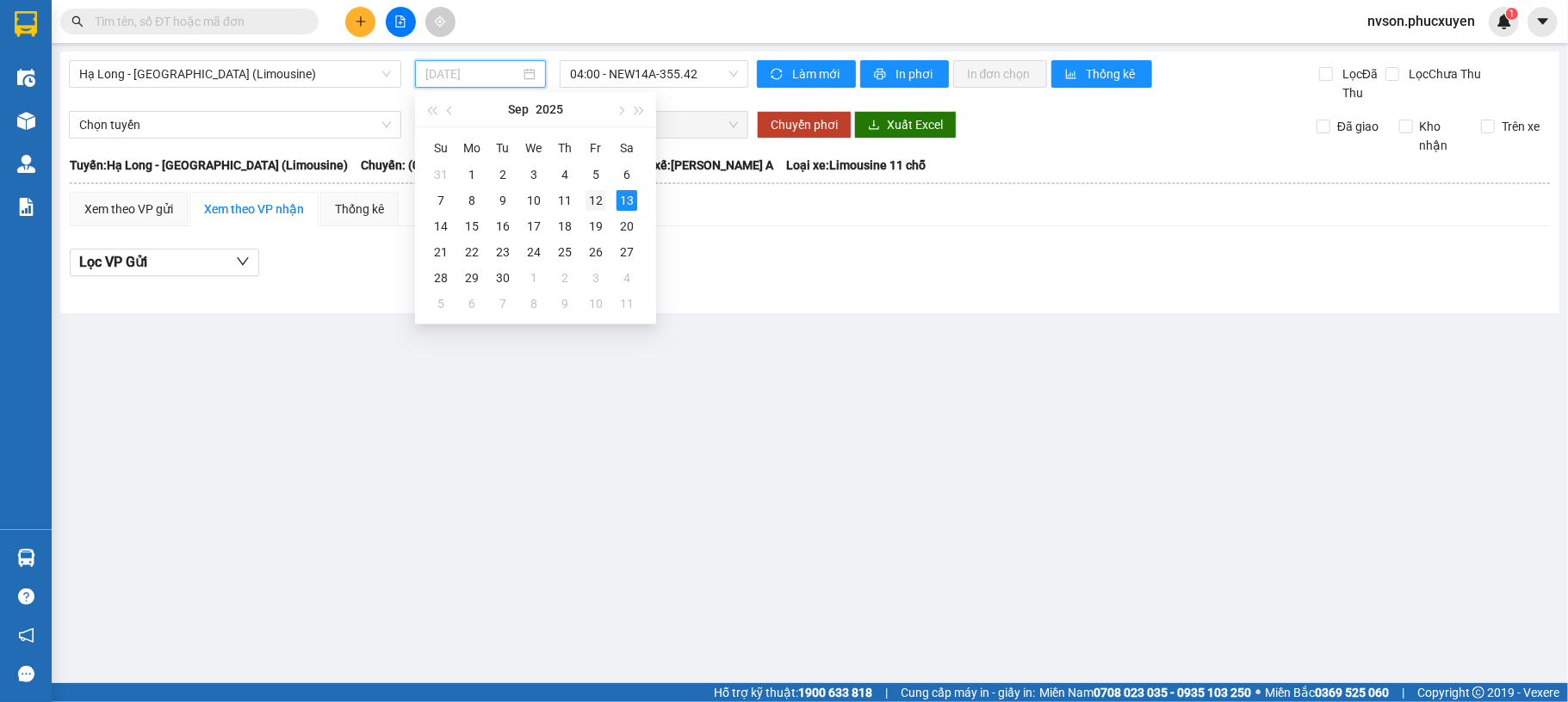
click at [600, 204] on div "12" at bounding box center [595, 200] width 20 height 20
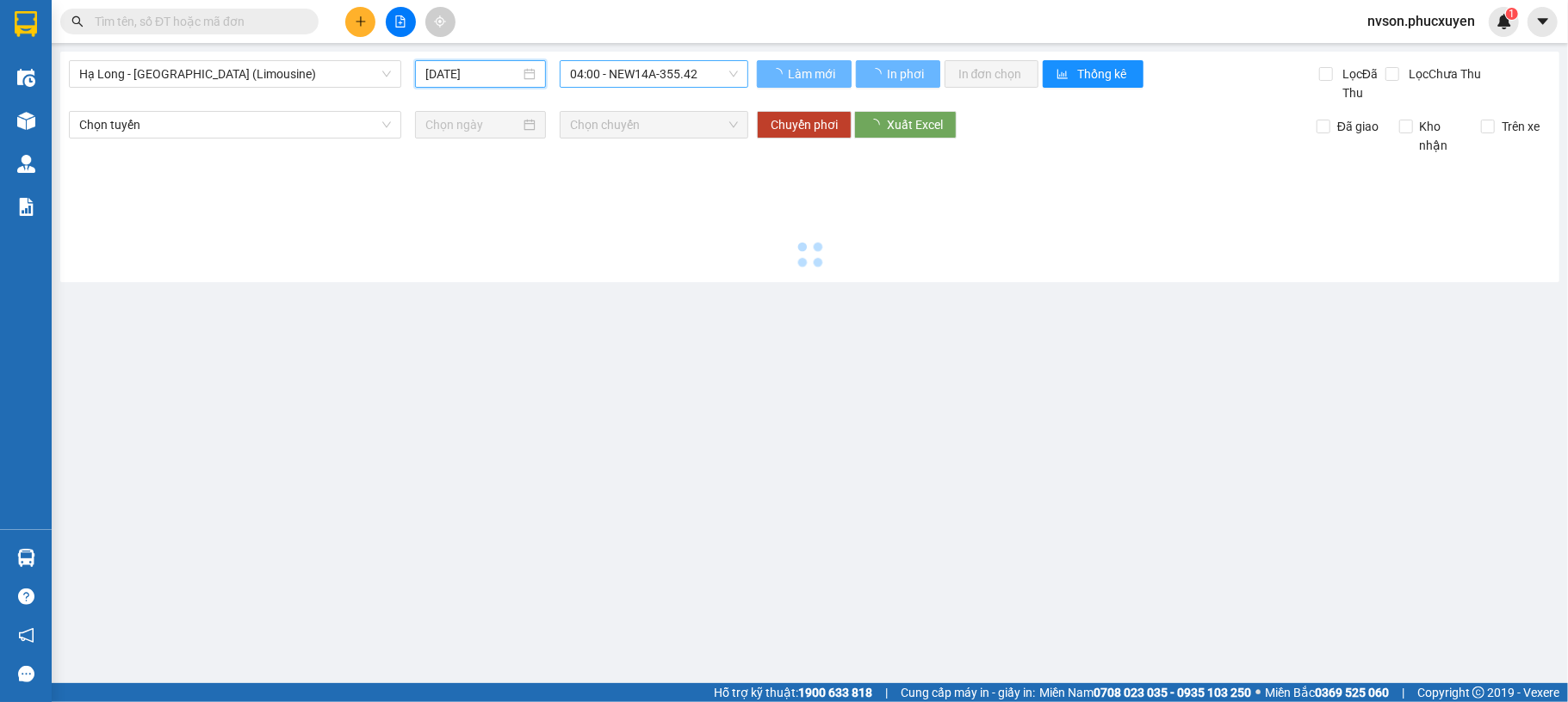
type input "12/09/2025"
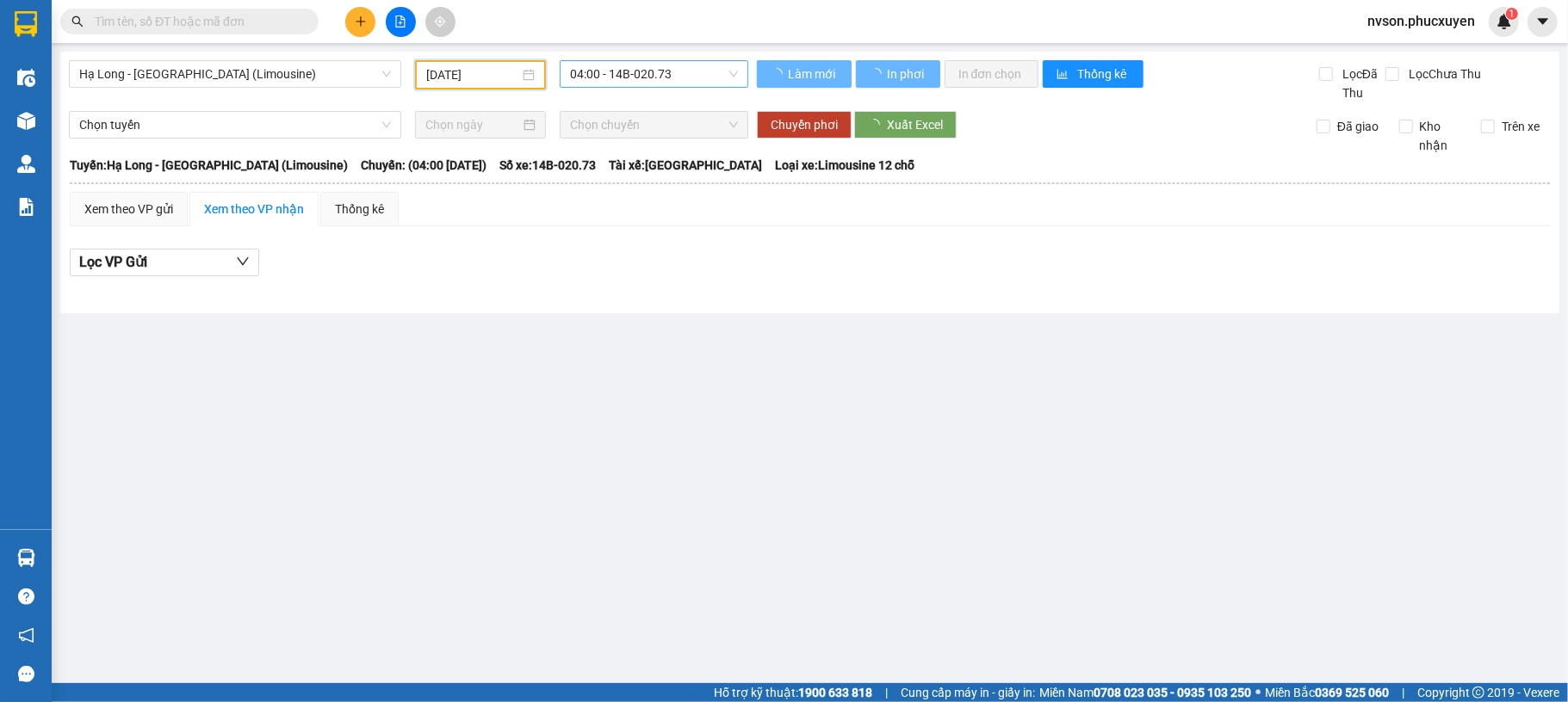
click at [634, 65] on span "04:00 - 14B-020.73" at bounding box center [654, 74] width 168 height 26
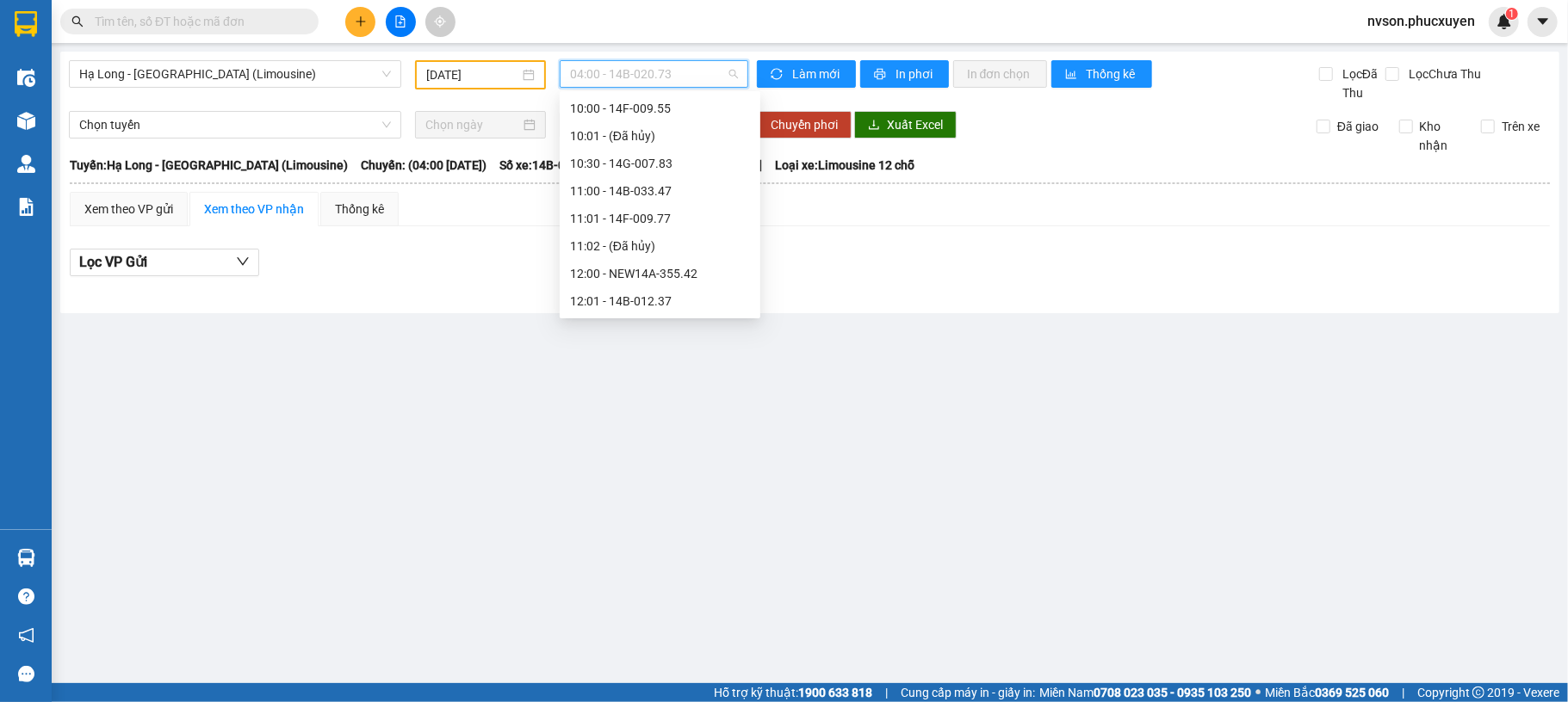
scroll to position [917, 0]
click at [637, 153] on div "13:01 - 14B-023.82" at bounding box center [660, 155] width 180 height 19
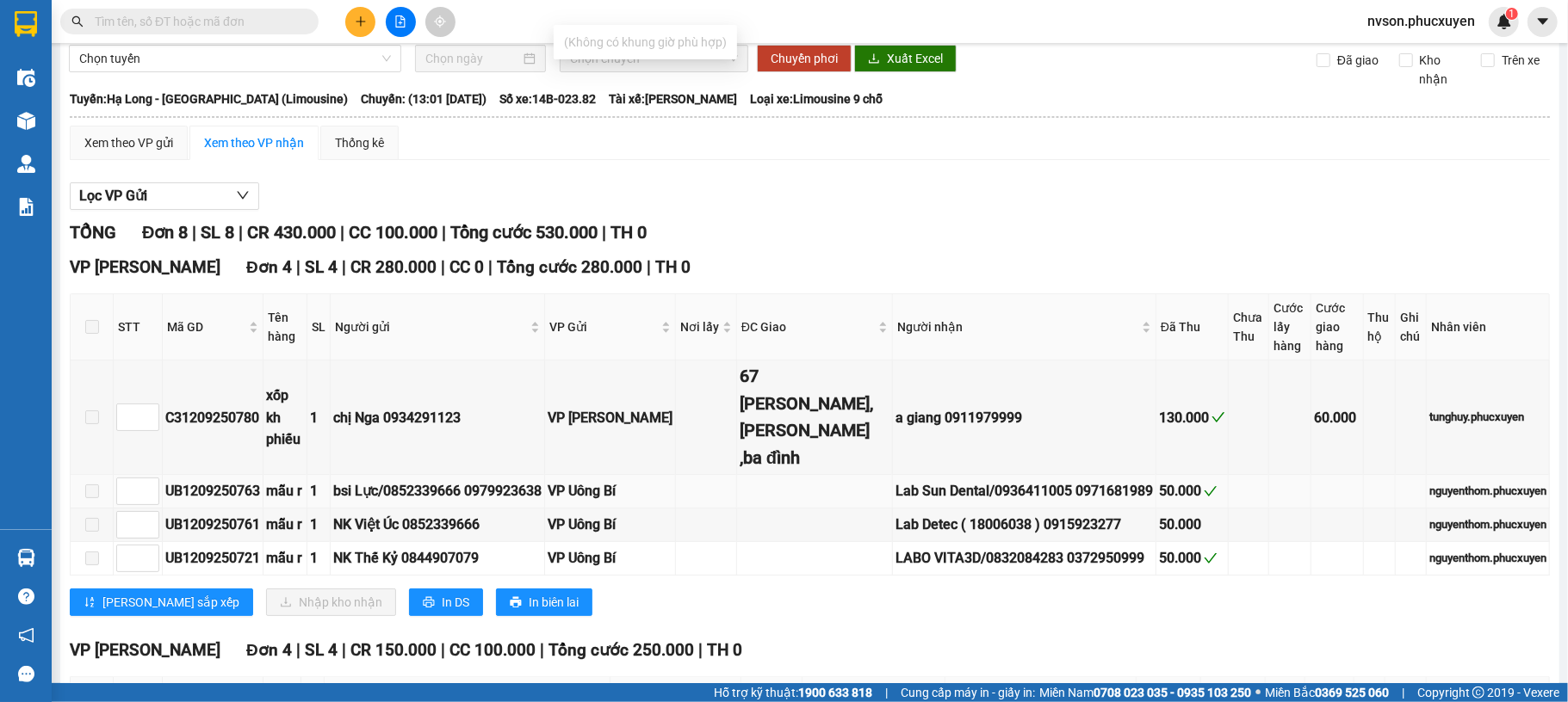
scroll to position [436, 0]
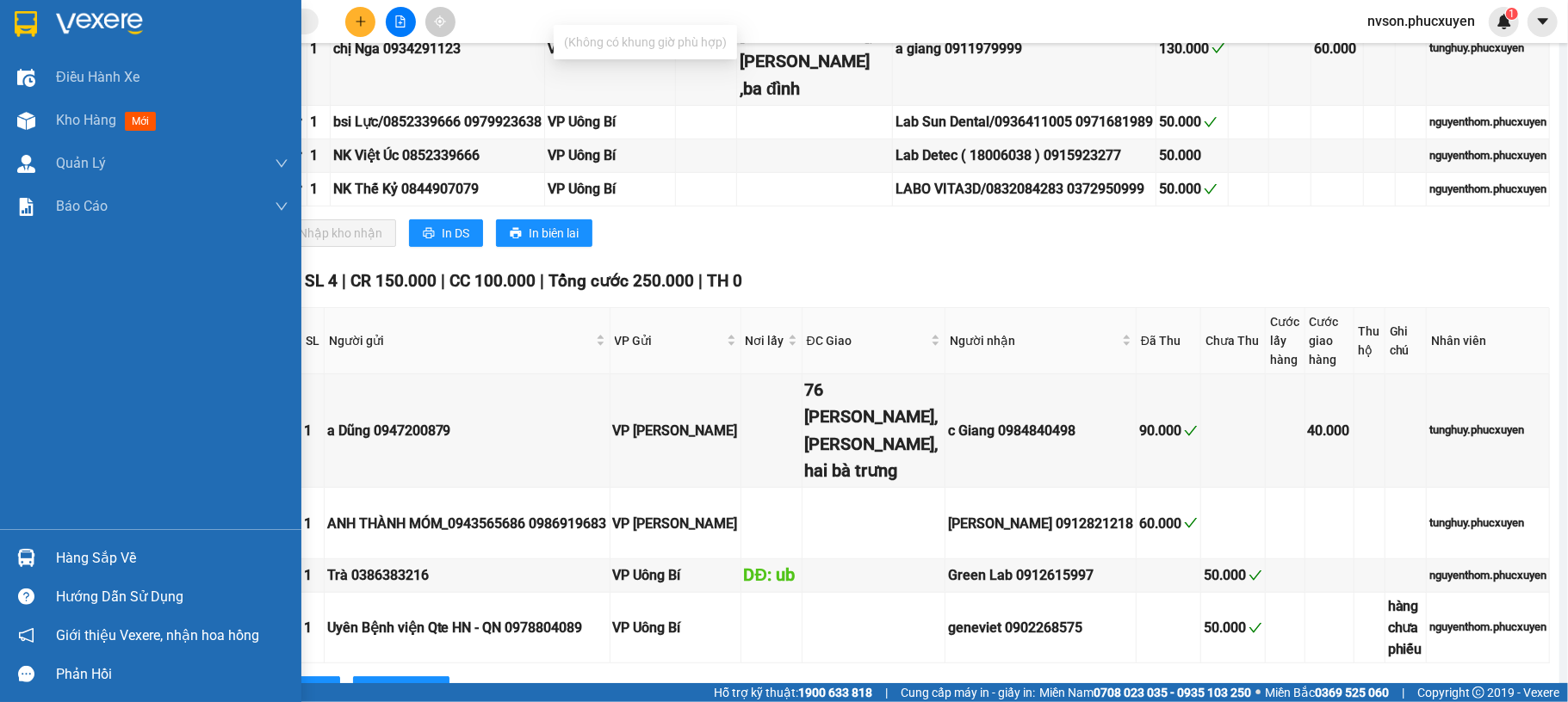
click at [38, 574] on div "Hàng sắp về" at bounding box center [150, 559] width 301 height 39
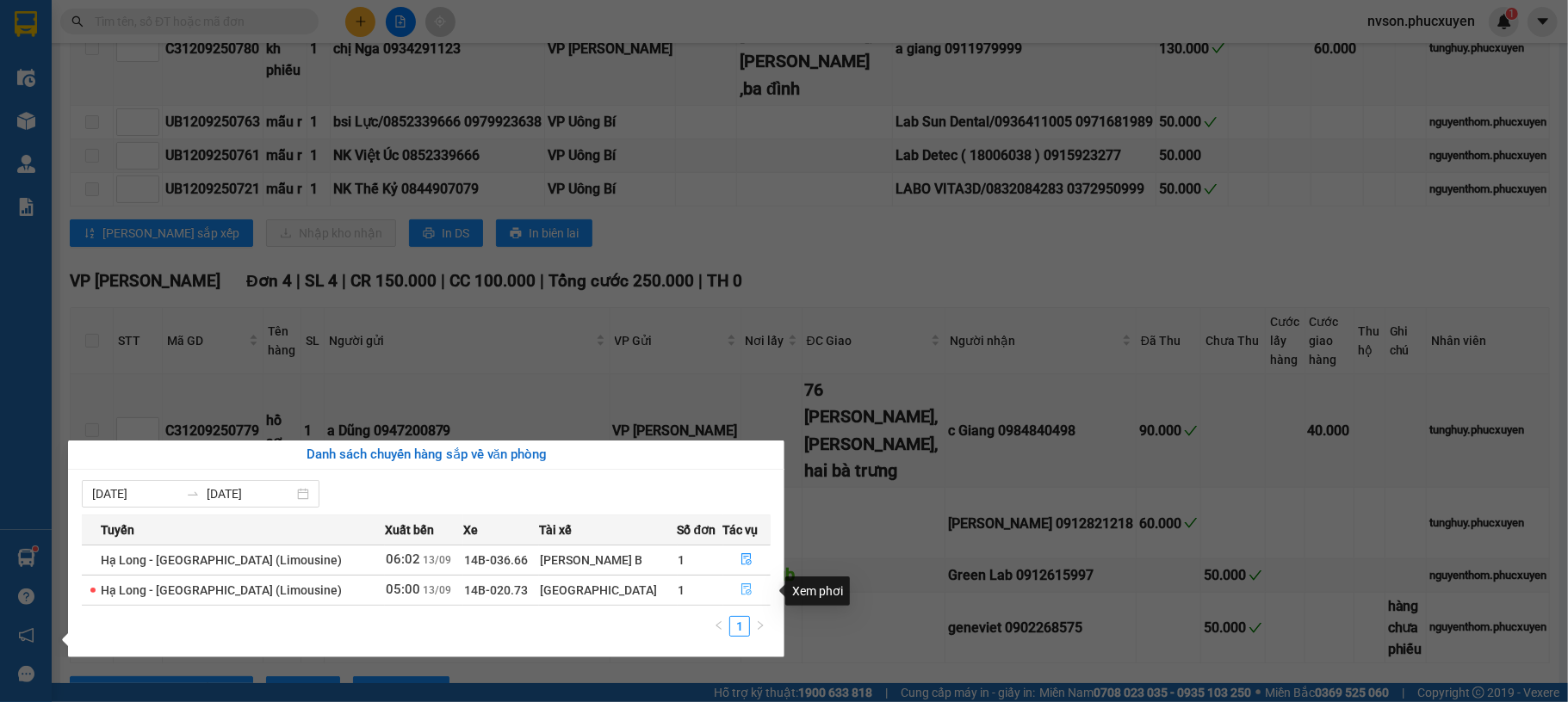
click at [744, 588] on icon "file-done" at bounding box center [747, 590] width 10 height 12
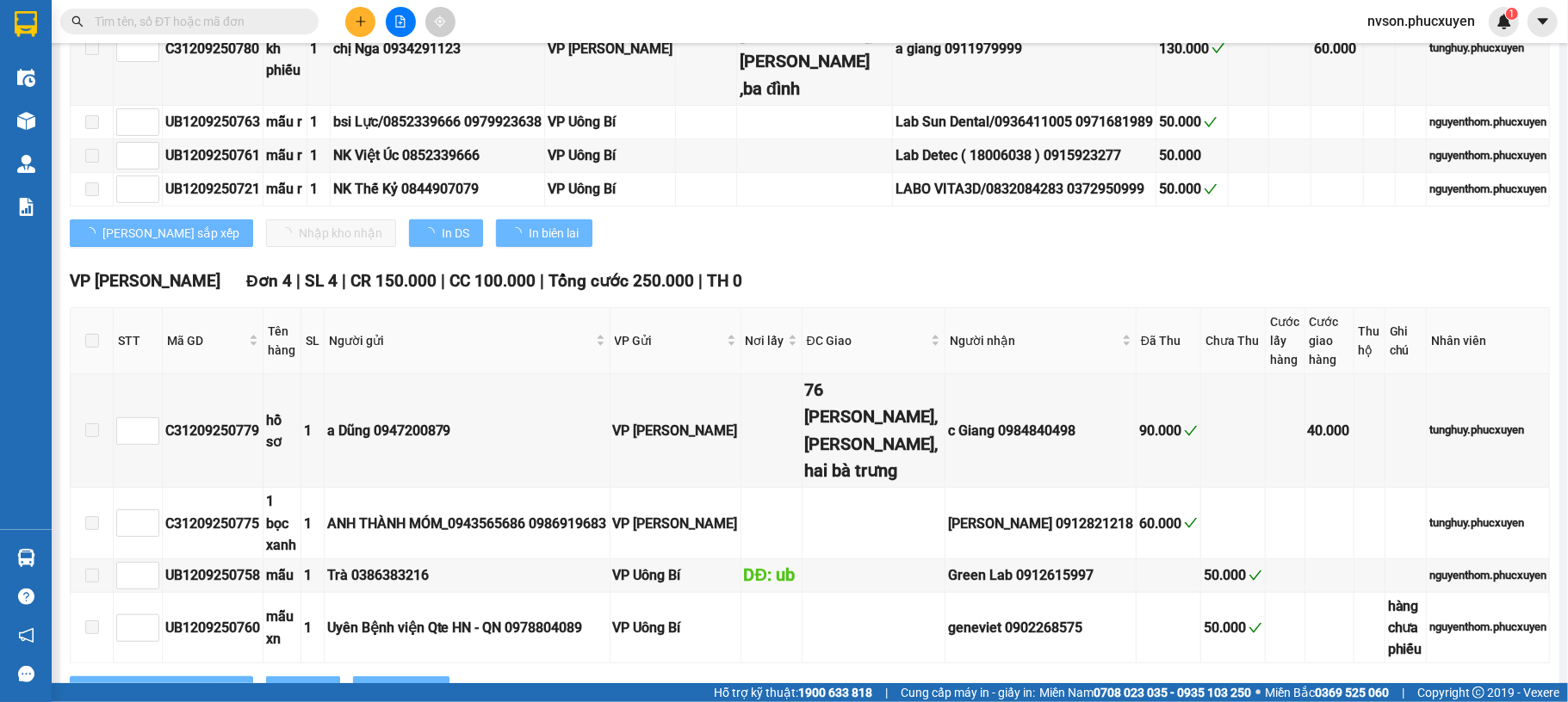
type input "[DATE]"
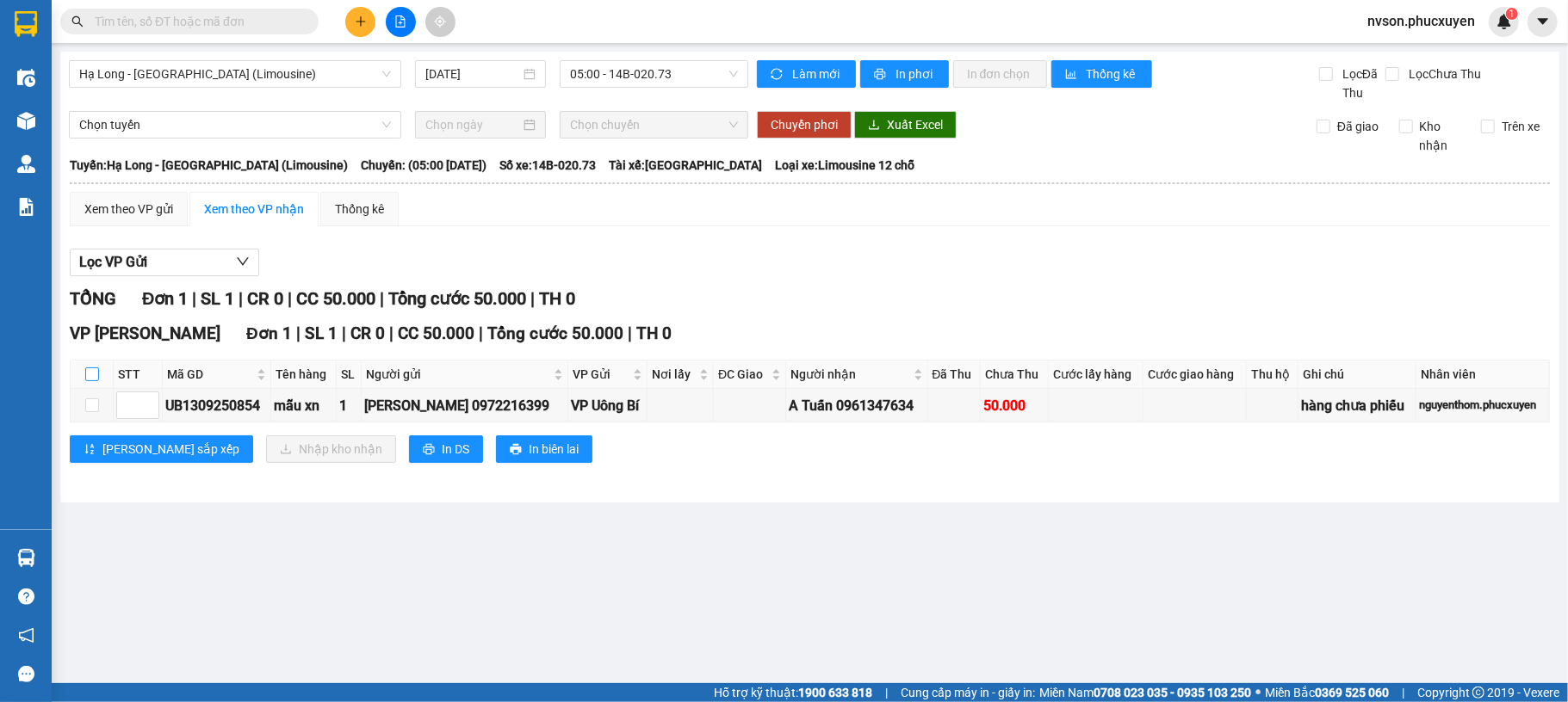
click at [97, 377] on input "checkbox" at bounding box center [91, 374] width 14 height 14
checkbox input "true"
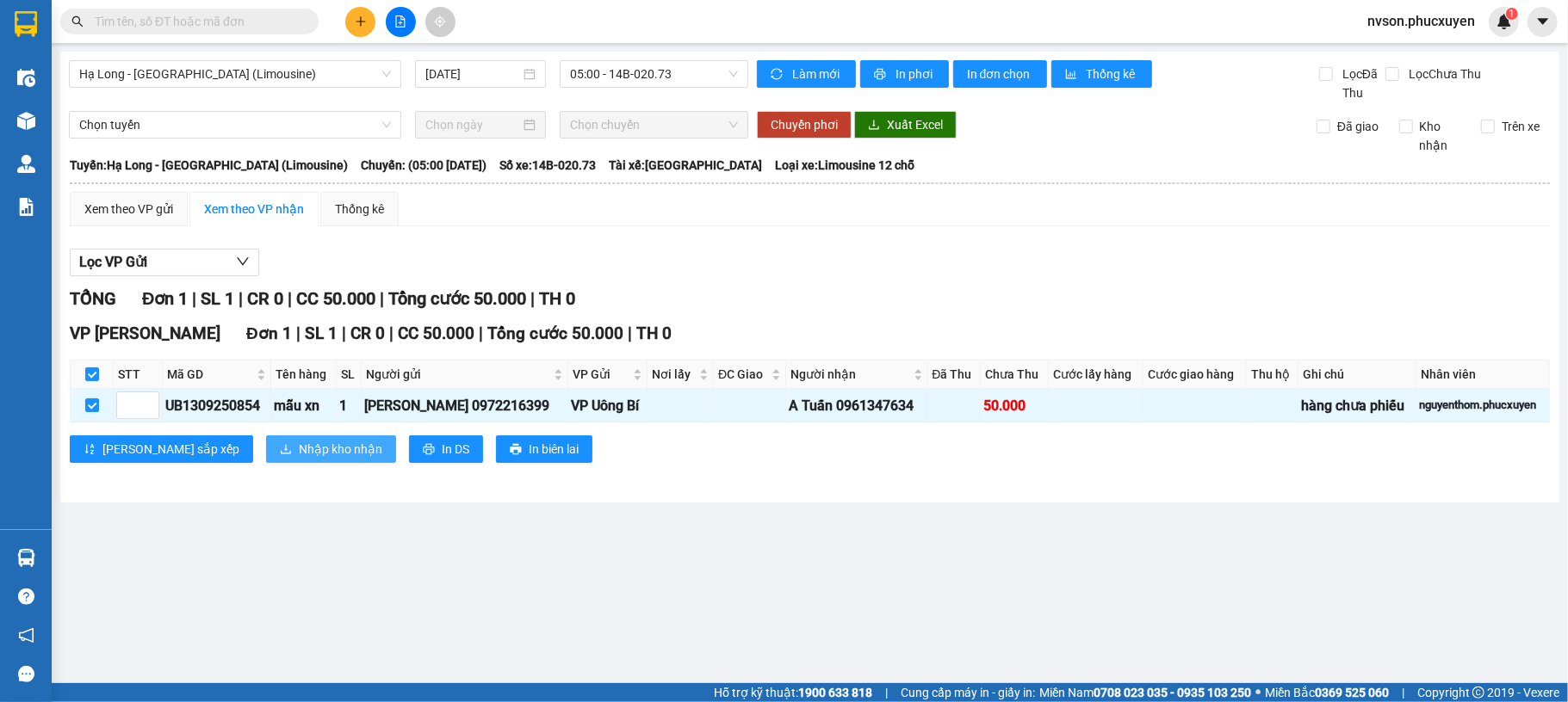
click at [299, 458] on span "Nhập kho nhận" at bounding box center [341, 449] width 84 height 19
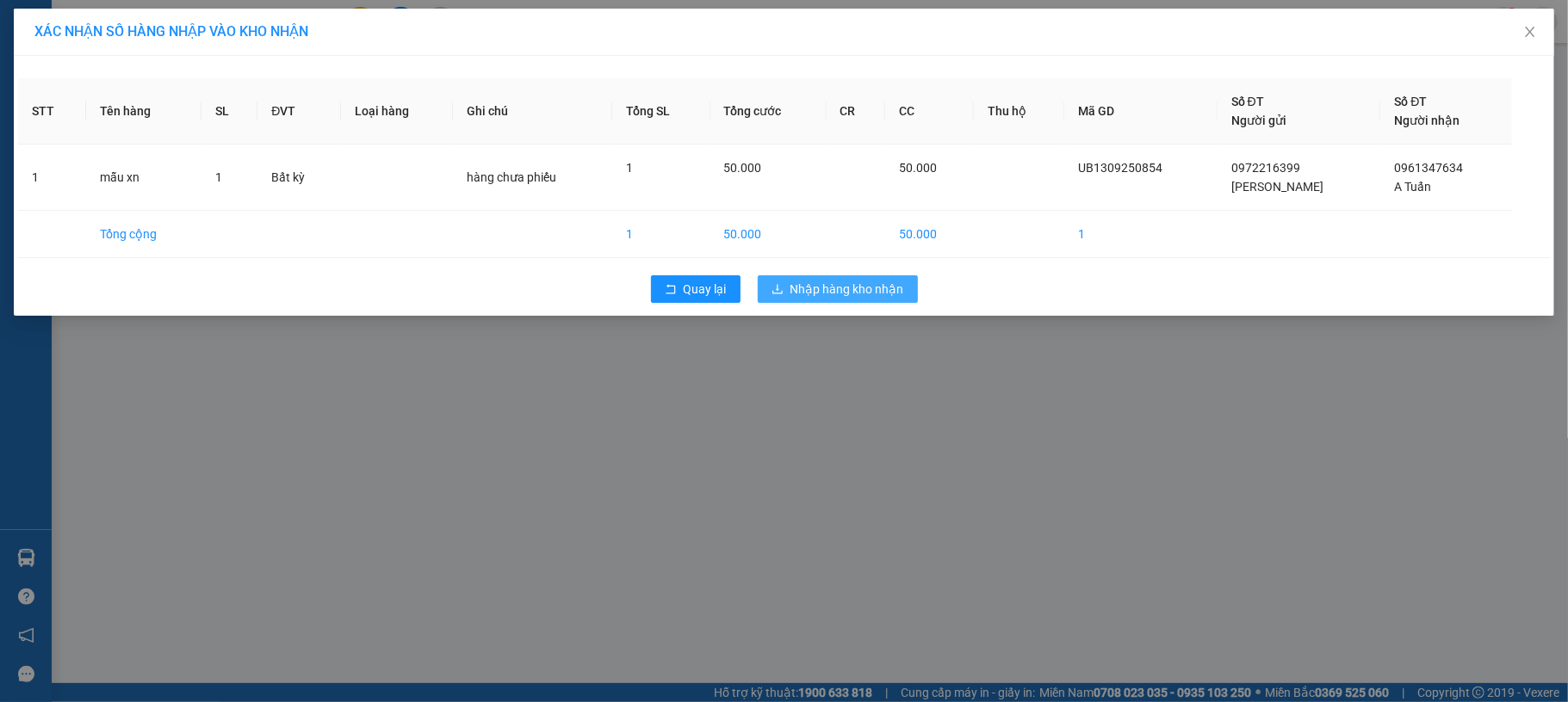
click at [869, 294] on span "Nhập hàng kho nhận" at bounding box center [847, 289] width 114 height 19
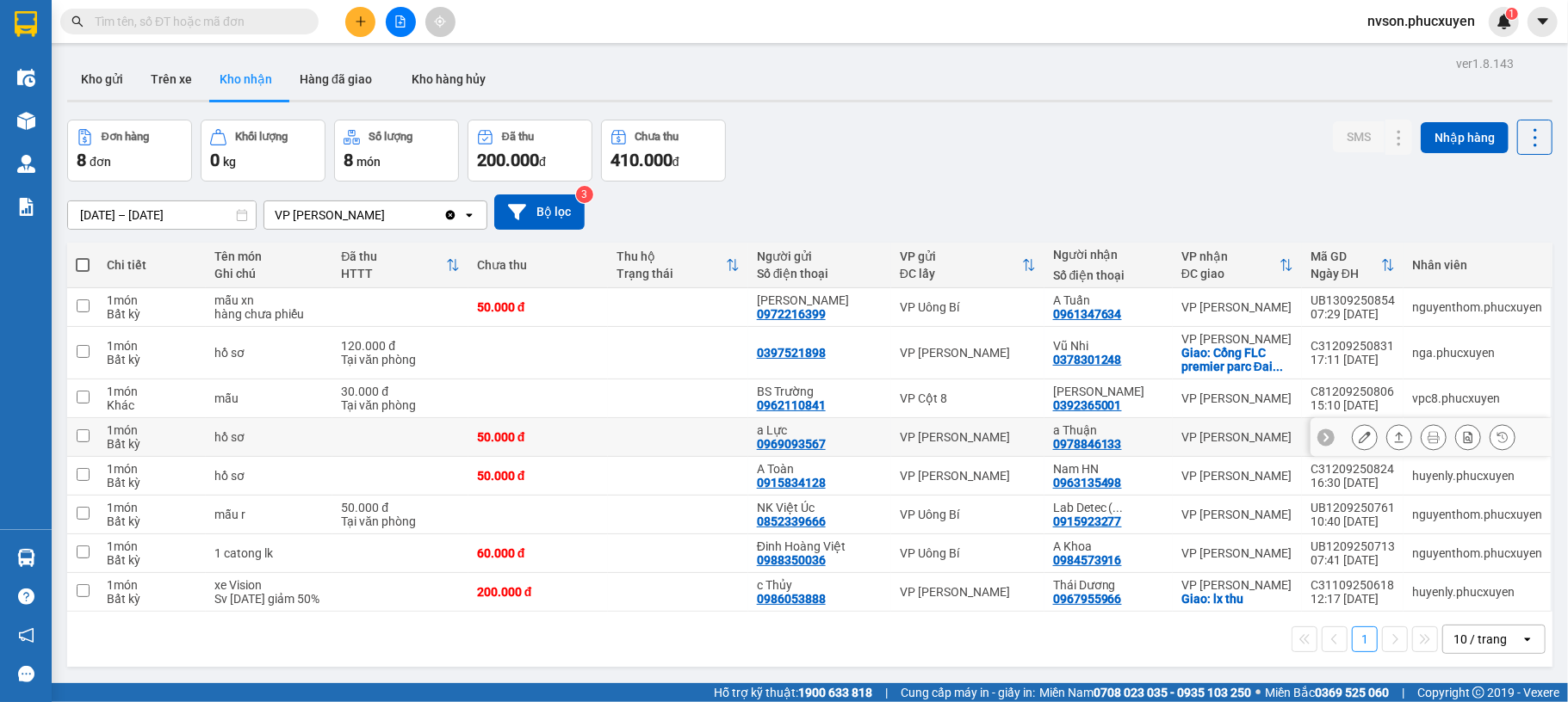
scroll to position [79, 0]
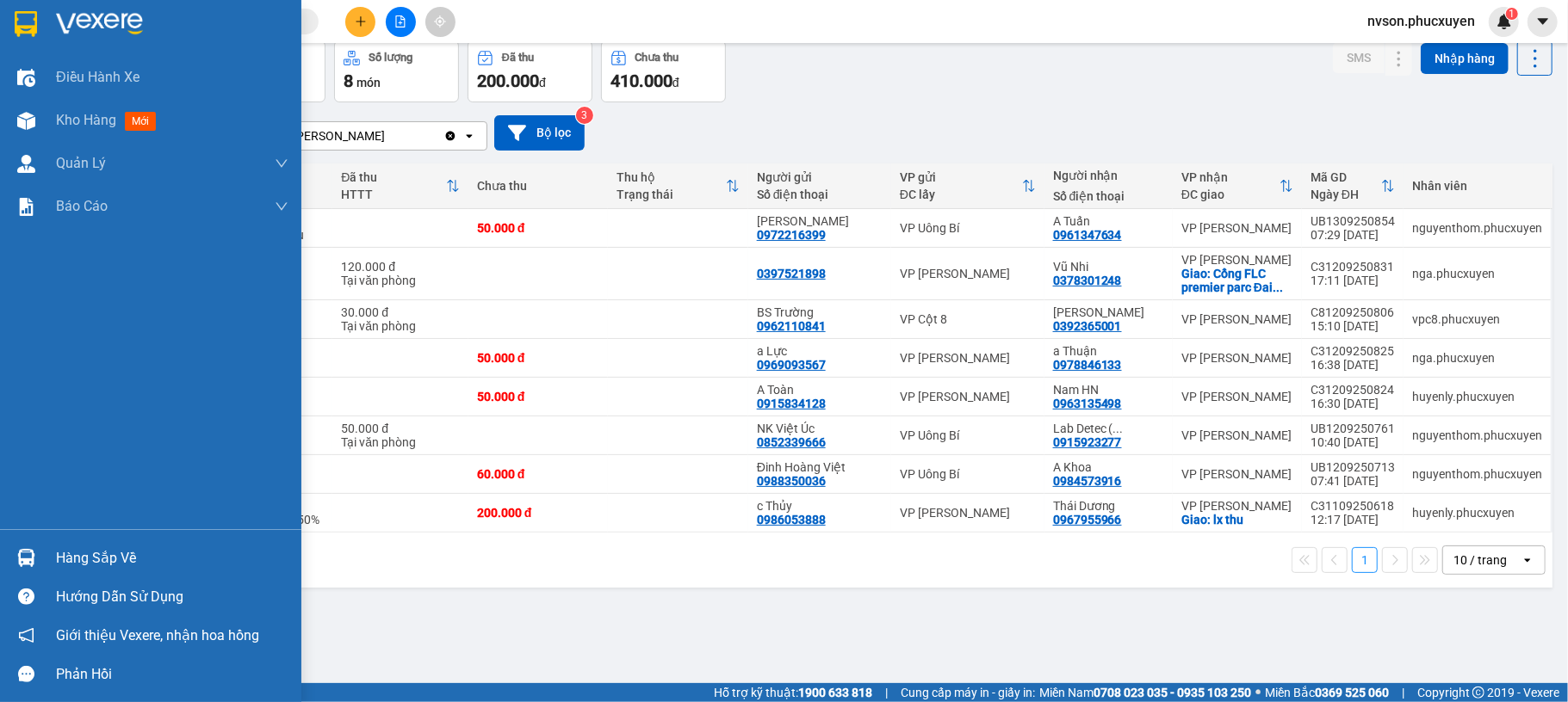
click at [26, 551] on img at bounding box center [25, 558] width 18 height 18
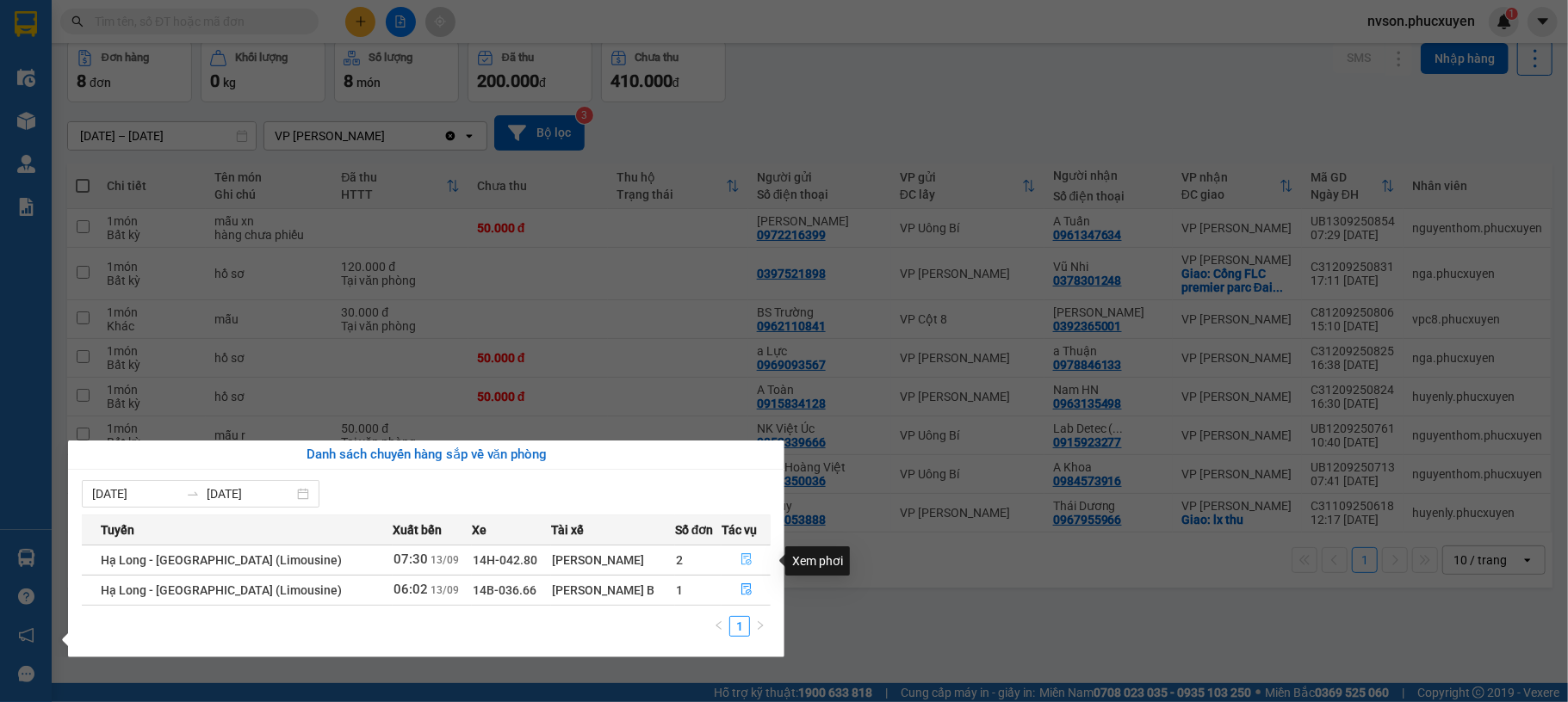
click at [744, 560] on icon "file-done" at bounding box center [746, 559] width 12 height 12
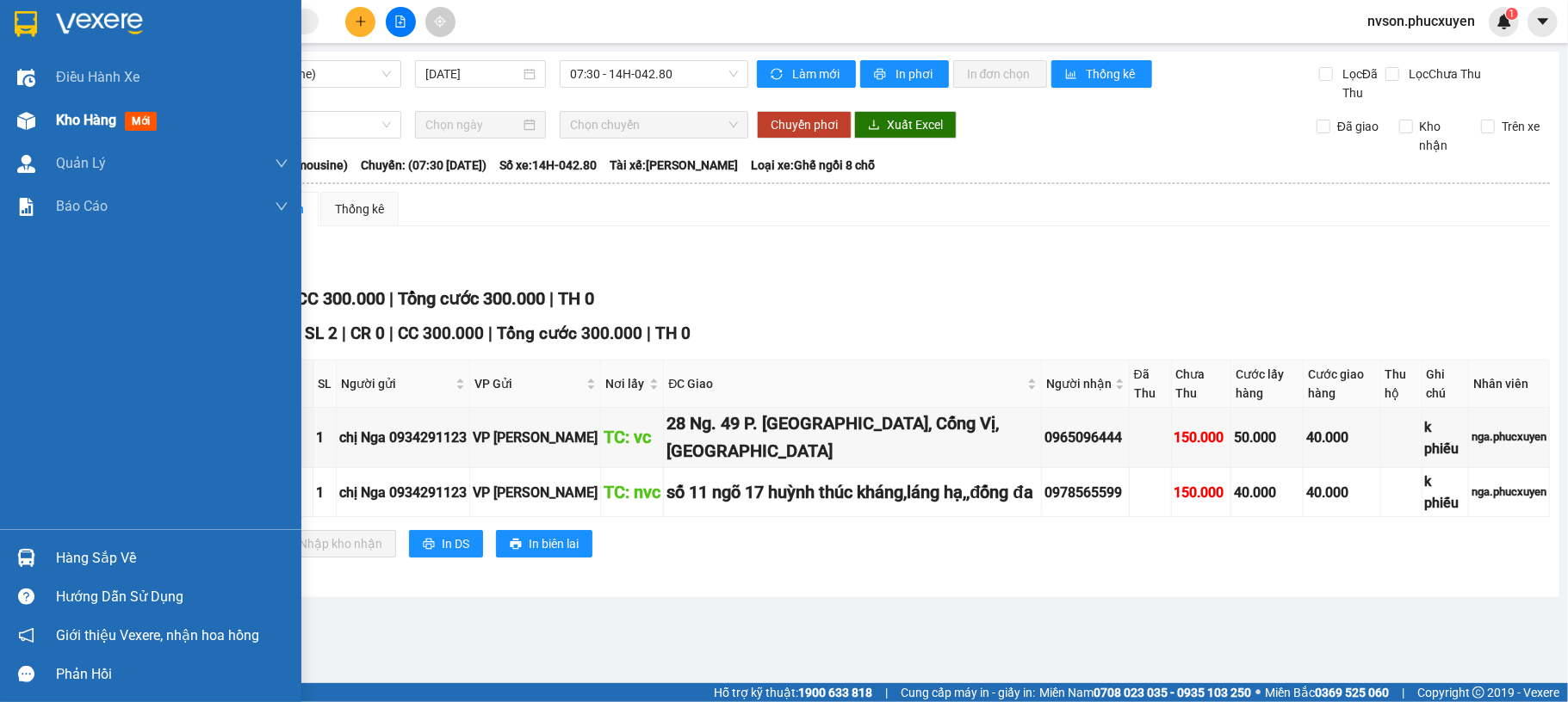
click at [15, 114] on div at bounding box center [26, 121] width 30 height 30
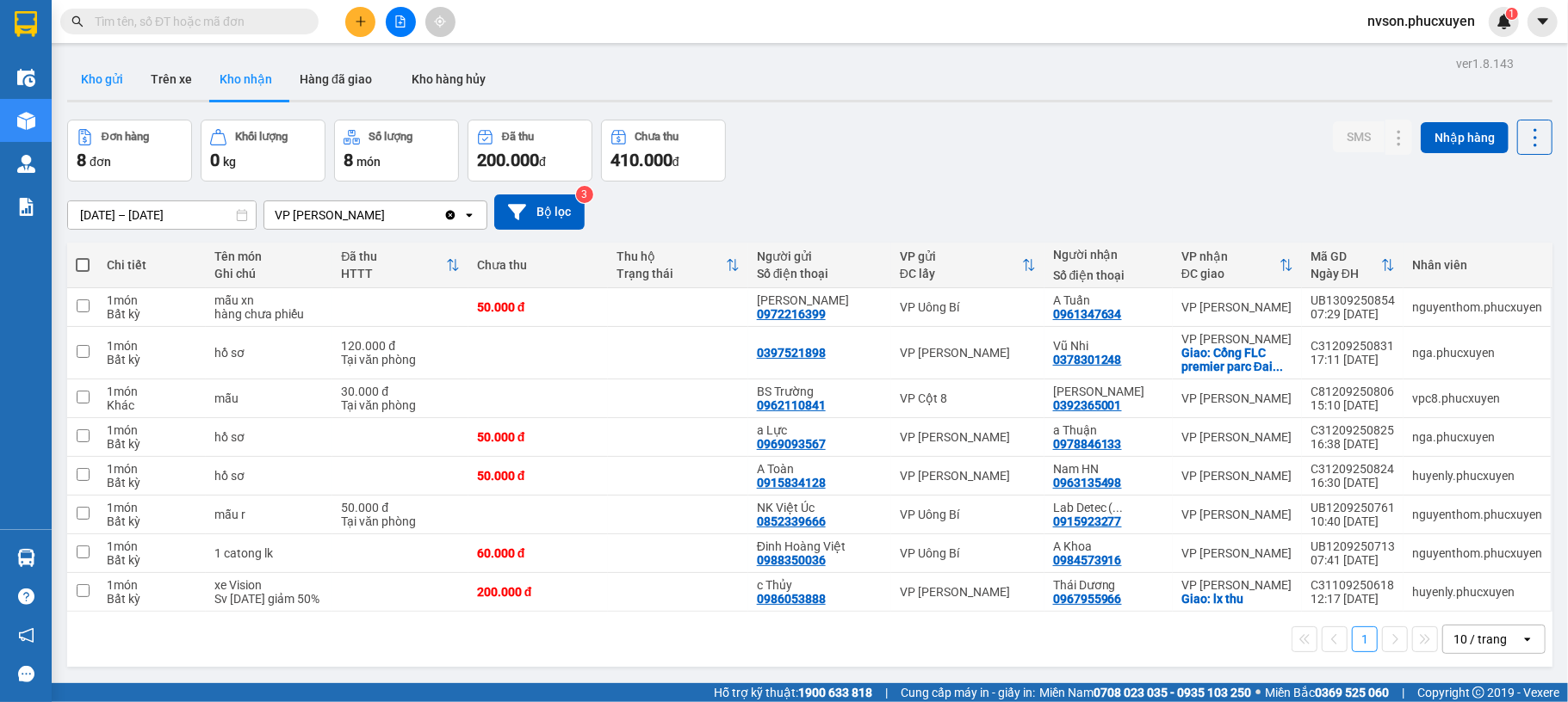
click at [93, 85] on button "Kho gửi" at bounding box center [102, 79] width 70 height 41
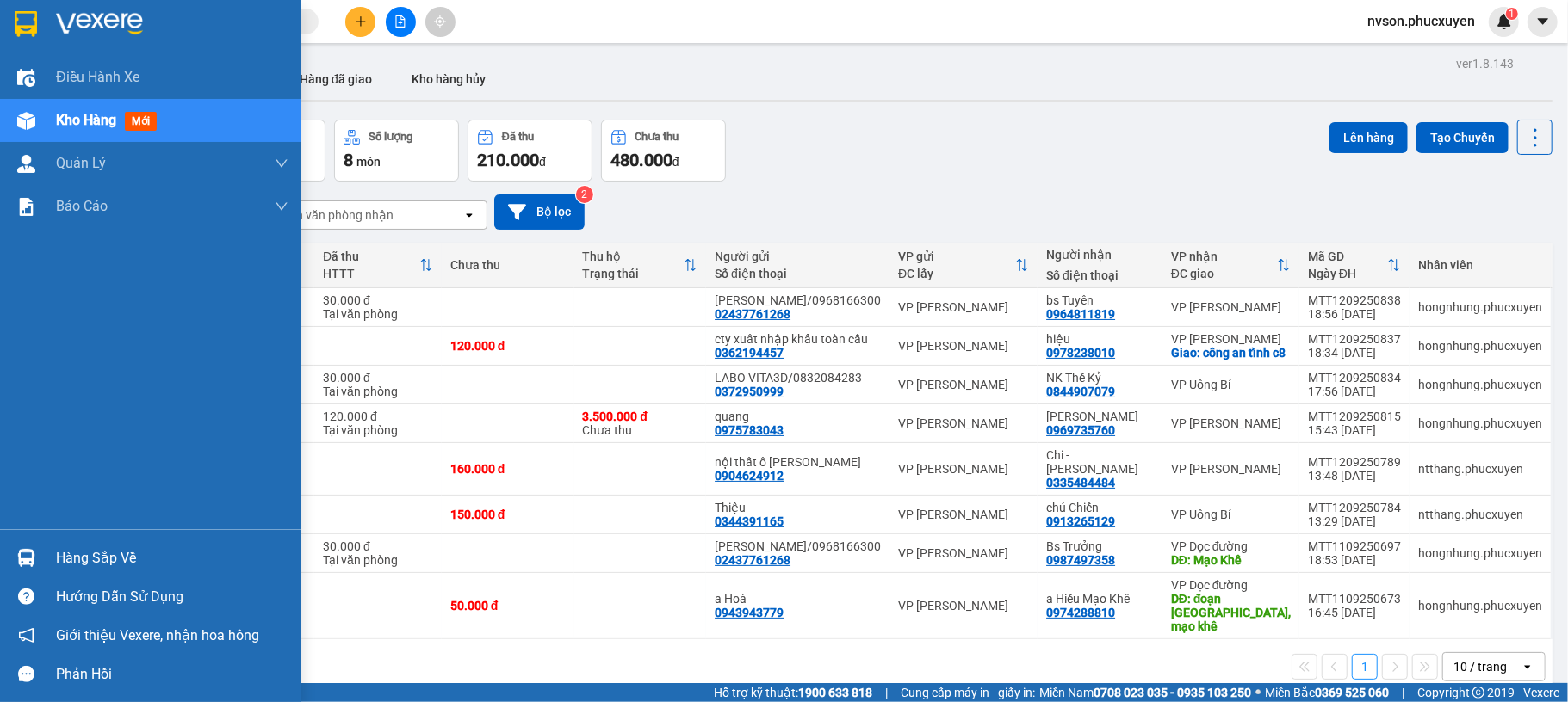
click at [38, 544] on div at bounding box center [26, 558] width 30 height 30
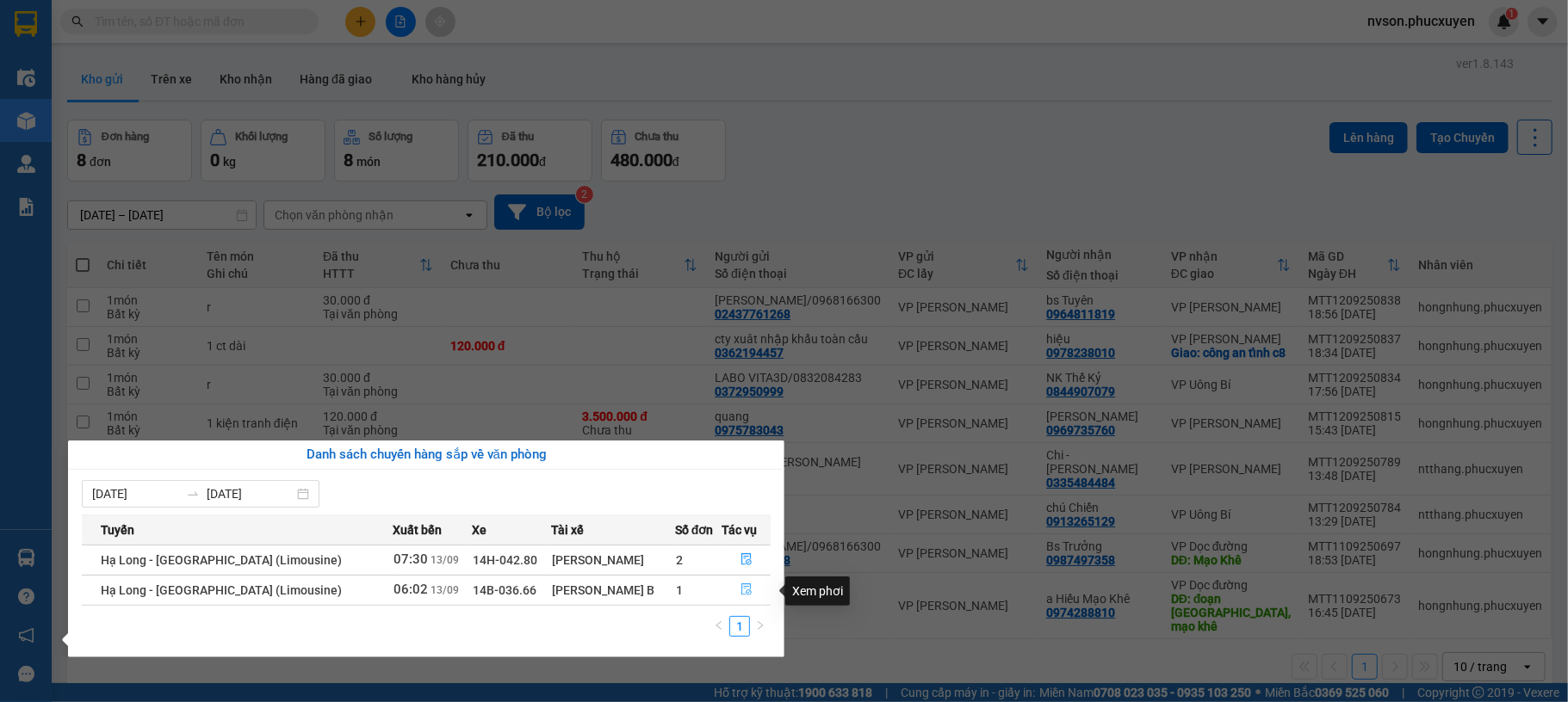
click at [741, 592] on icon "file-done" at bounding box center [746, 589] width 12 height 12
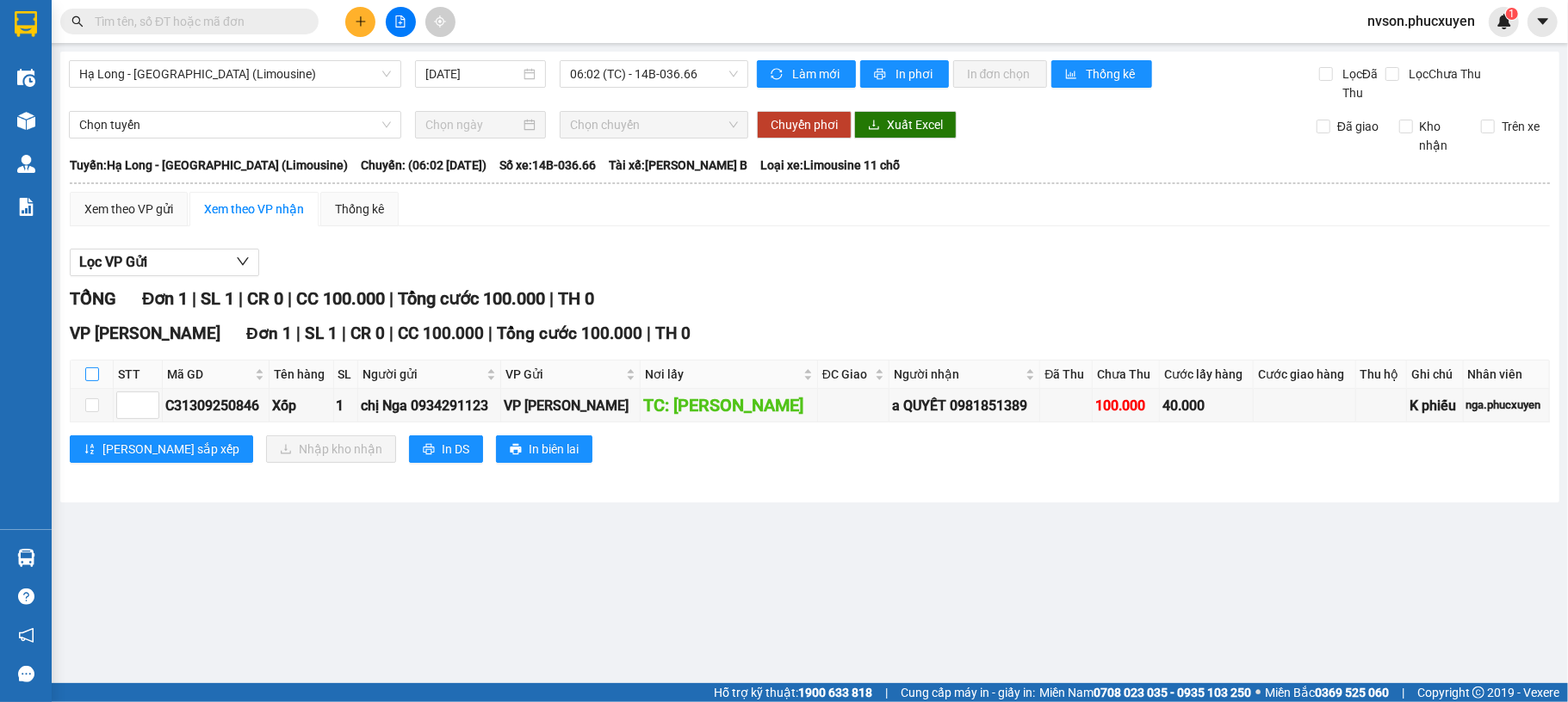
click at [95, 381] on input "checkbox" at bounding box center [91, 374] width 14 height 14
checkbox input "true"
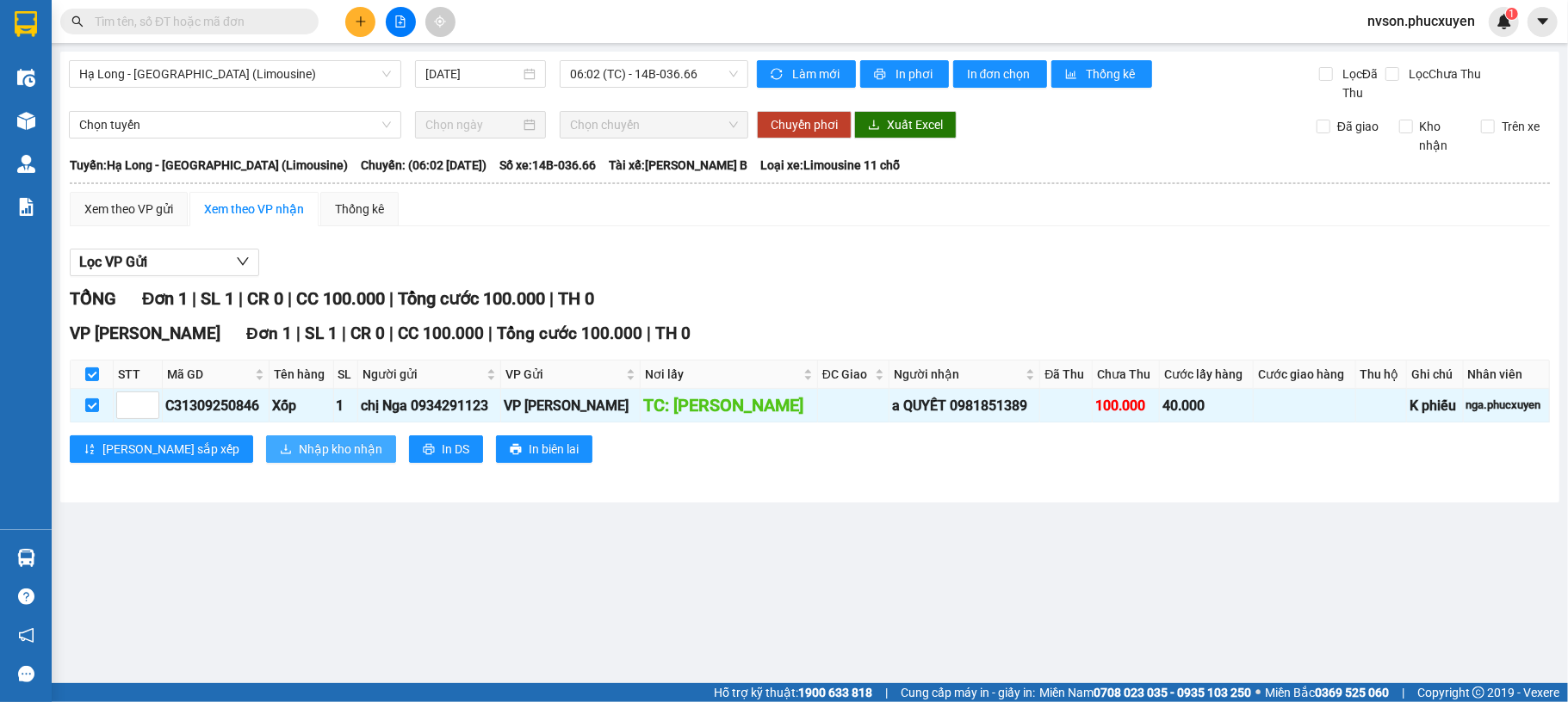
click at [299, 452] on span "Nhập kho nhận" at bounding box center [341, 449] width 84 height 19
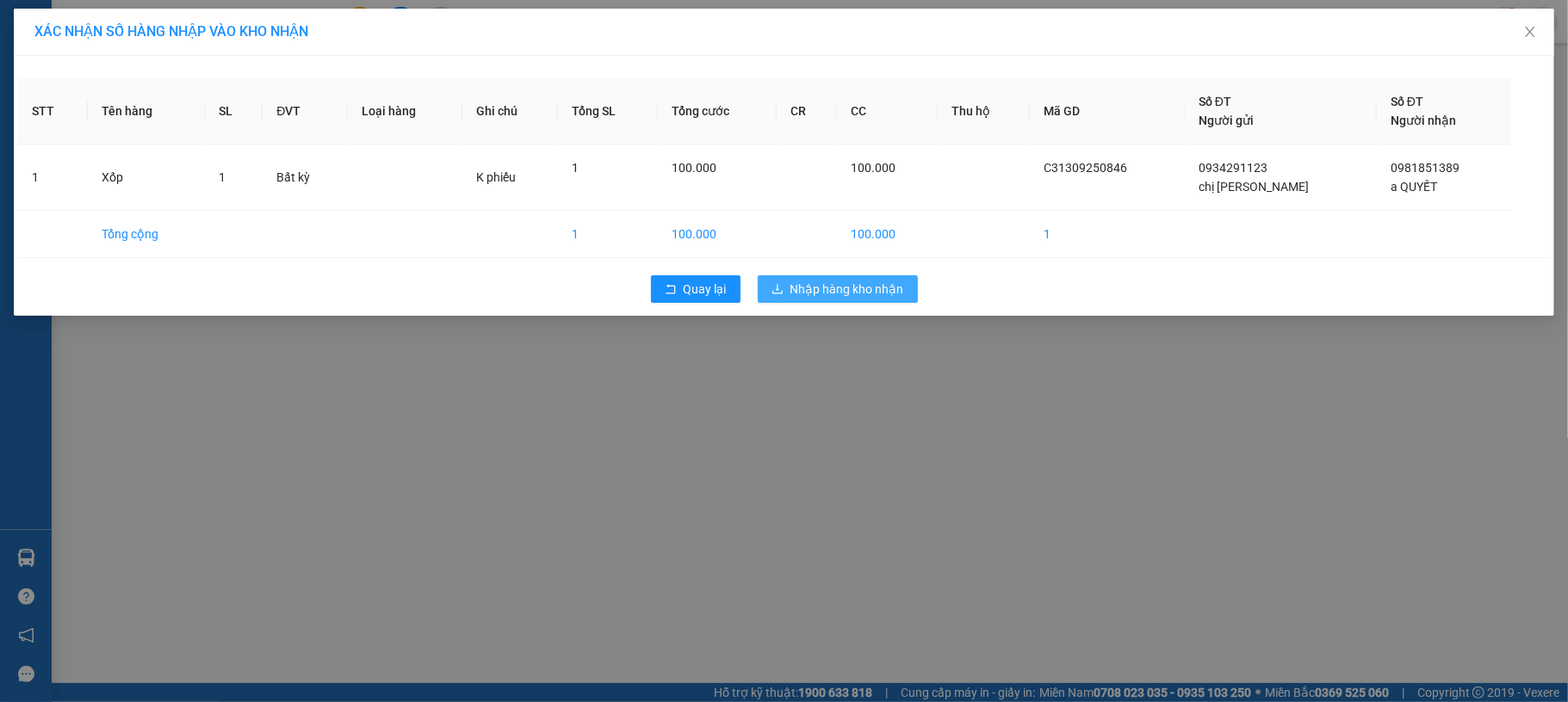
click at [835, 284] on span "Nhập hàng kho nhận" at bounding box center [847, 289] width 114 height 19
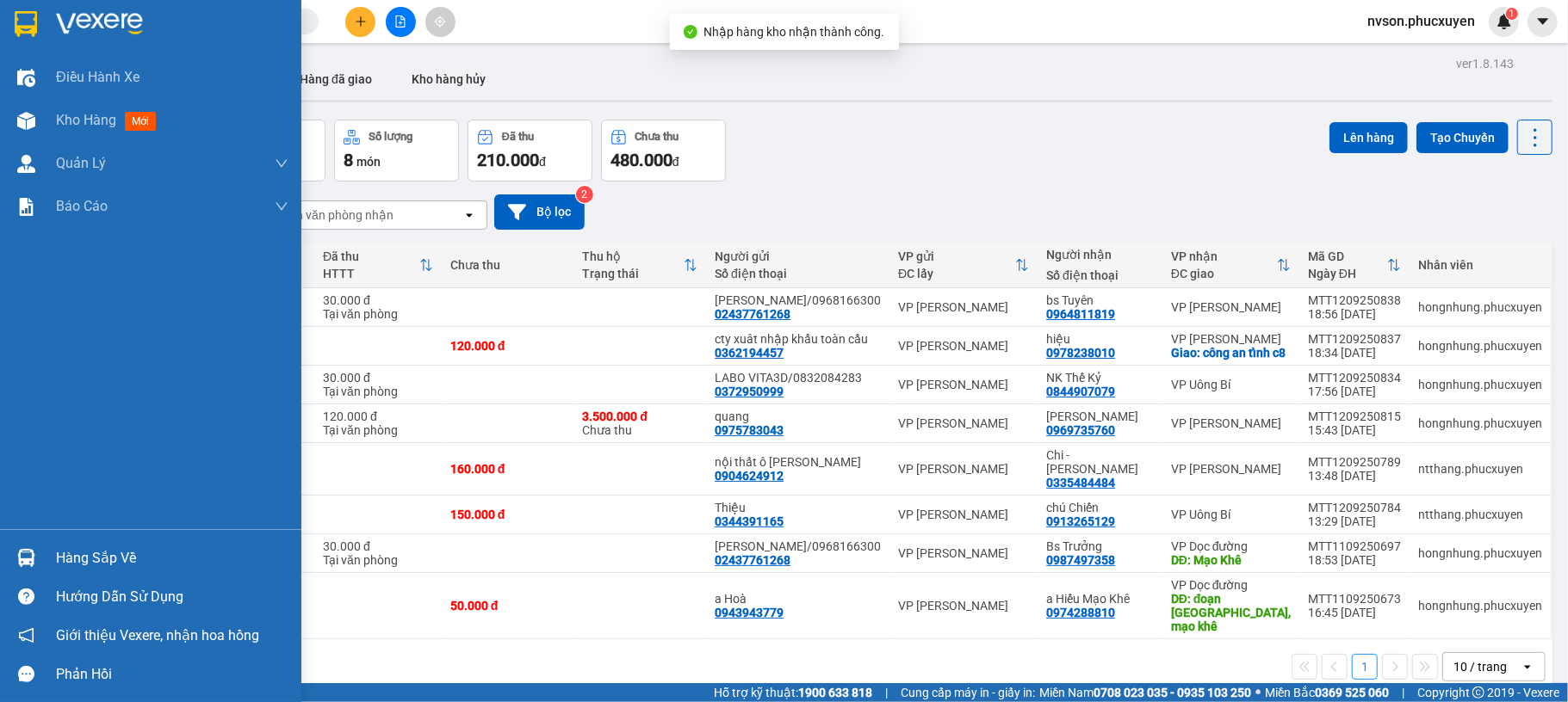
click at [31, 566] on img at bounding box center [25, 558] width 18 height 18
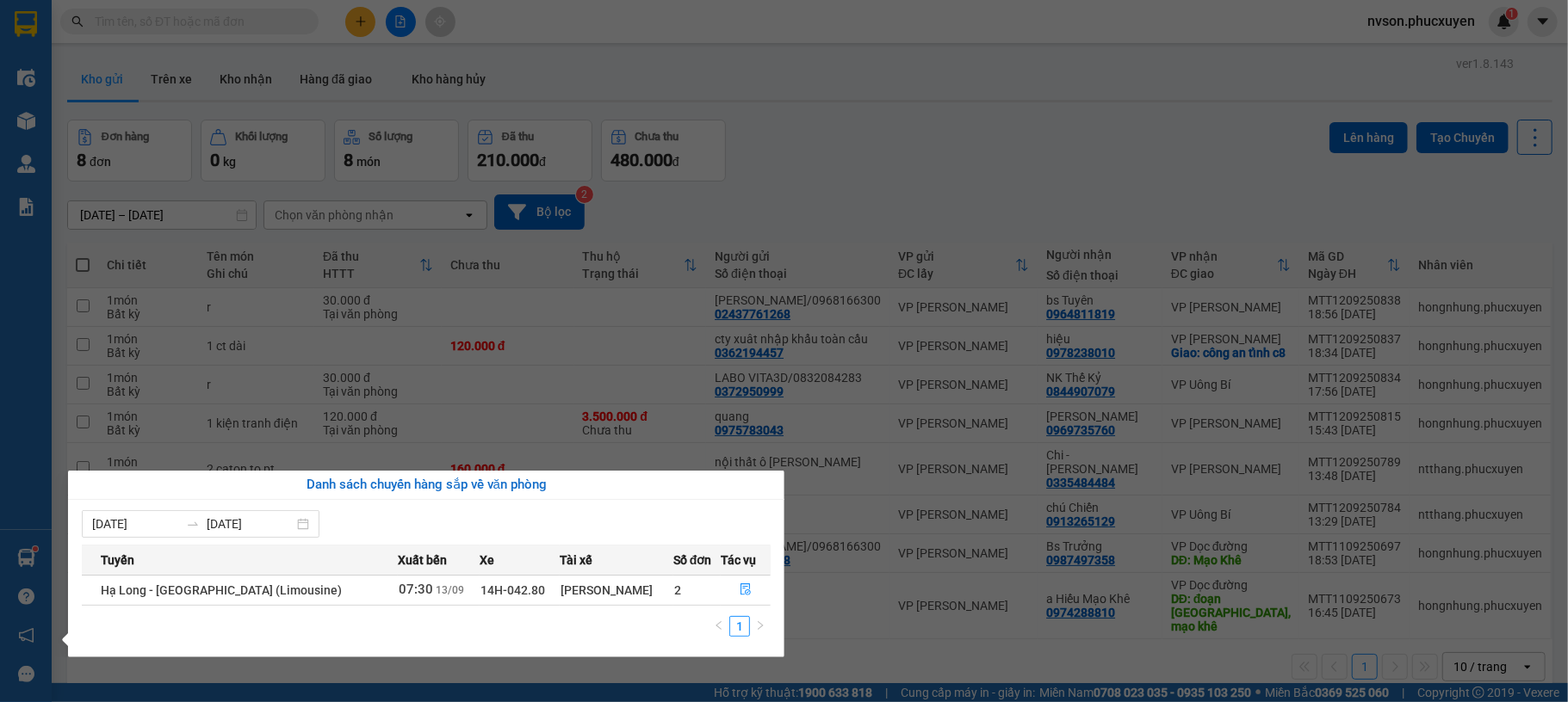
click at [993, 149] on section "Kết quả tìm kiếm ( 0 ) Bộ lọc No Data nvson.phucxuyen 1 Điều hành xe Kho hàng m…" at bounding box center [784, 351] width 1568 height 702
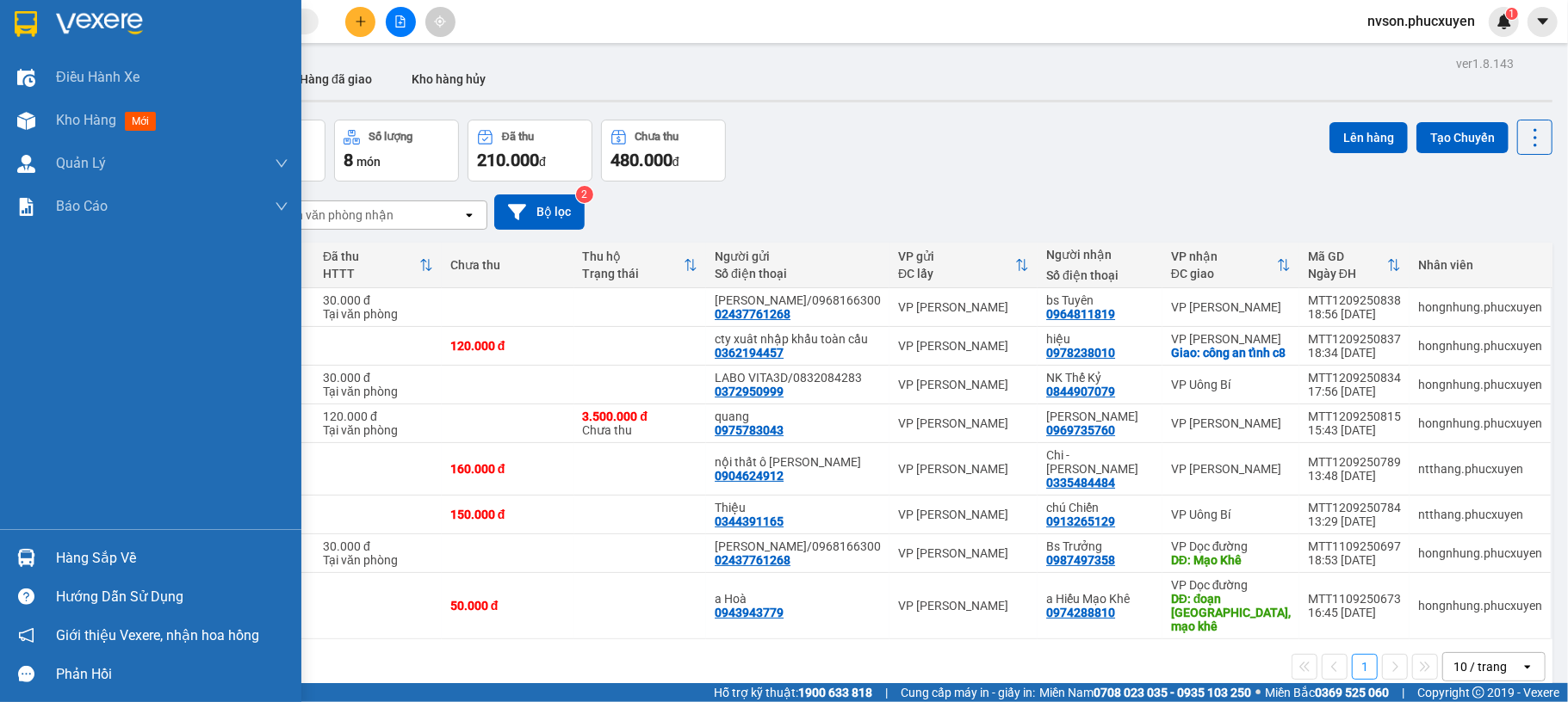
click at [19, 554] on img at bounding box center [25, 558] width 18 height 18
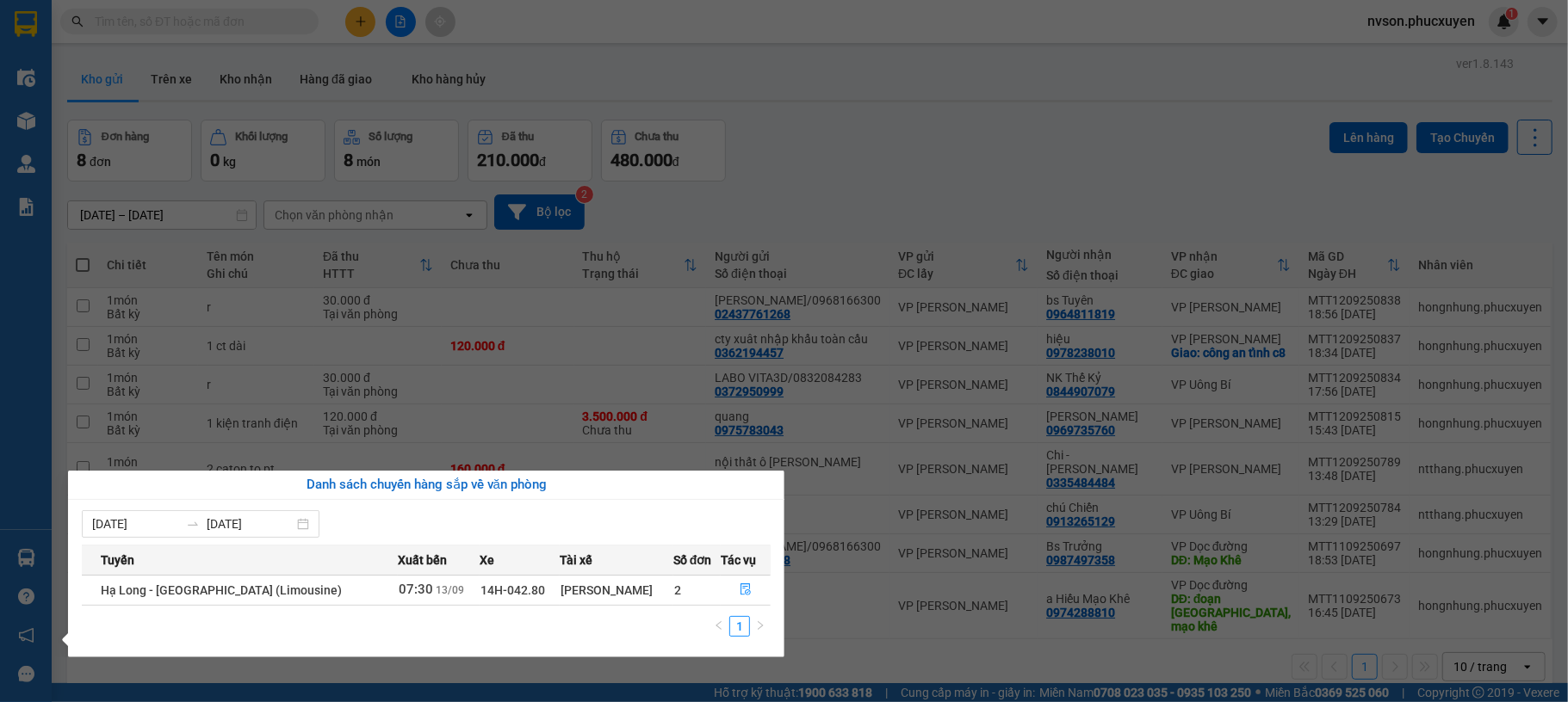
click at [983, 142] on section "Kết quả tìm kiếm ( 0 ) Bộ lọc No Data nvson.phucxuyen 1 Điều hành xe Kho hàng m…" at bounding box center [784, 351] width 1568 height 702
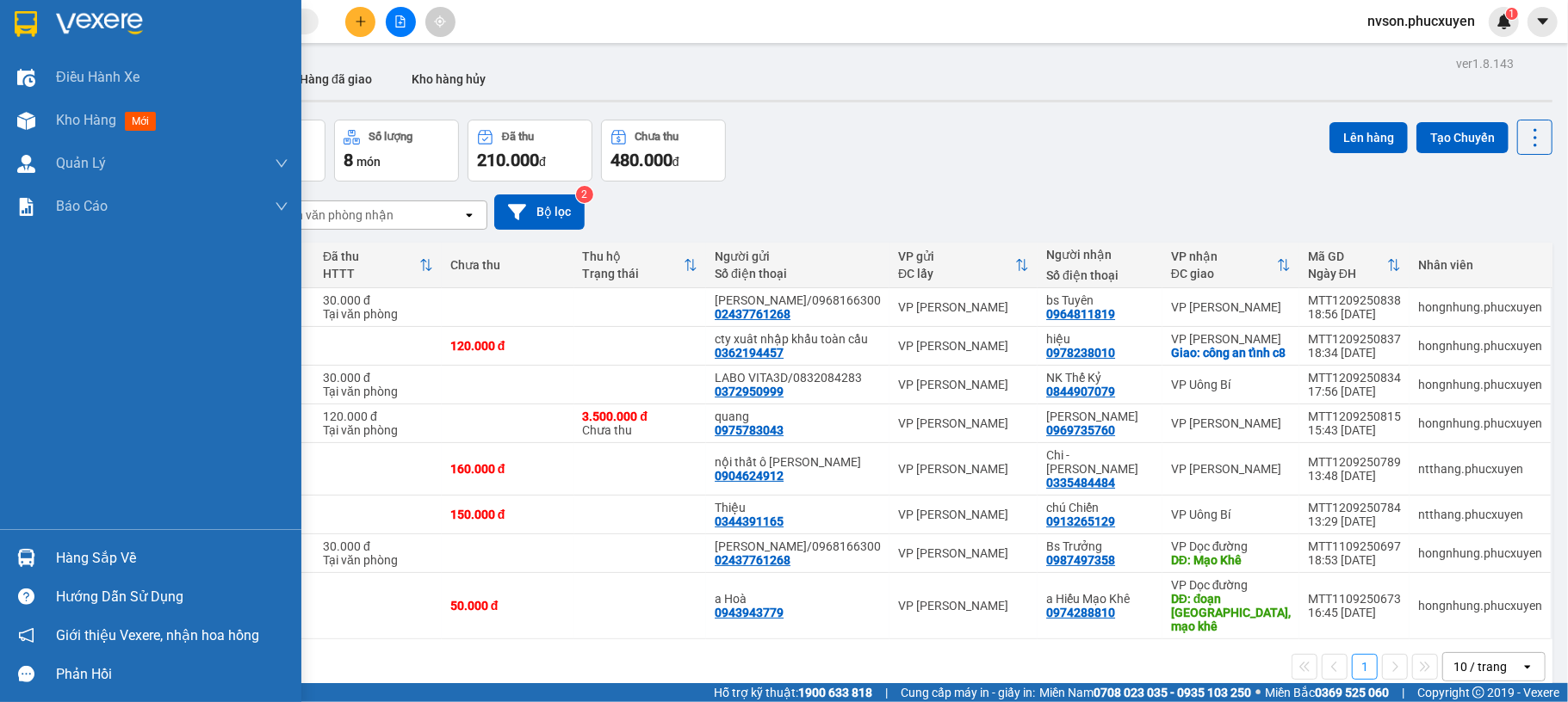
click at [88, 546] on div "Hàng sắp về" at bounding box center [172, 559] width 233 height 26
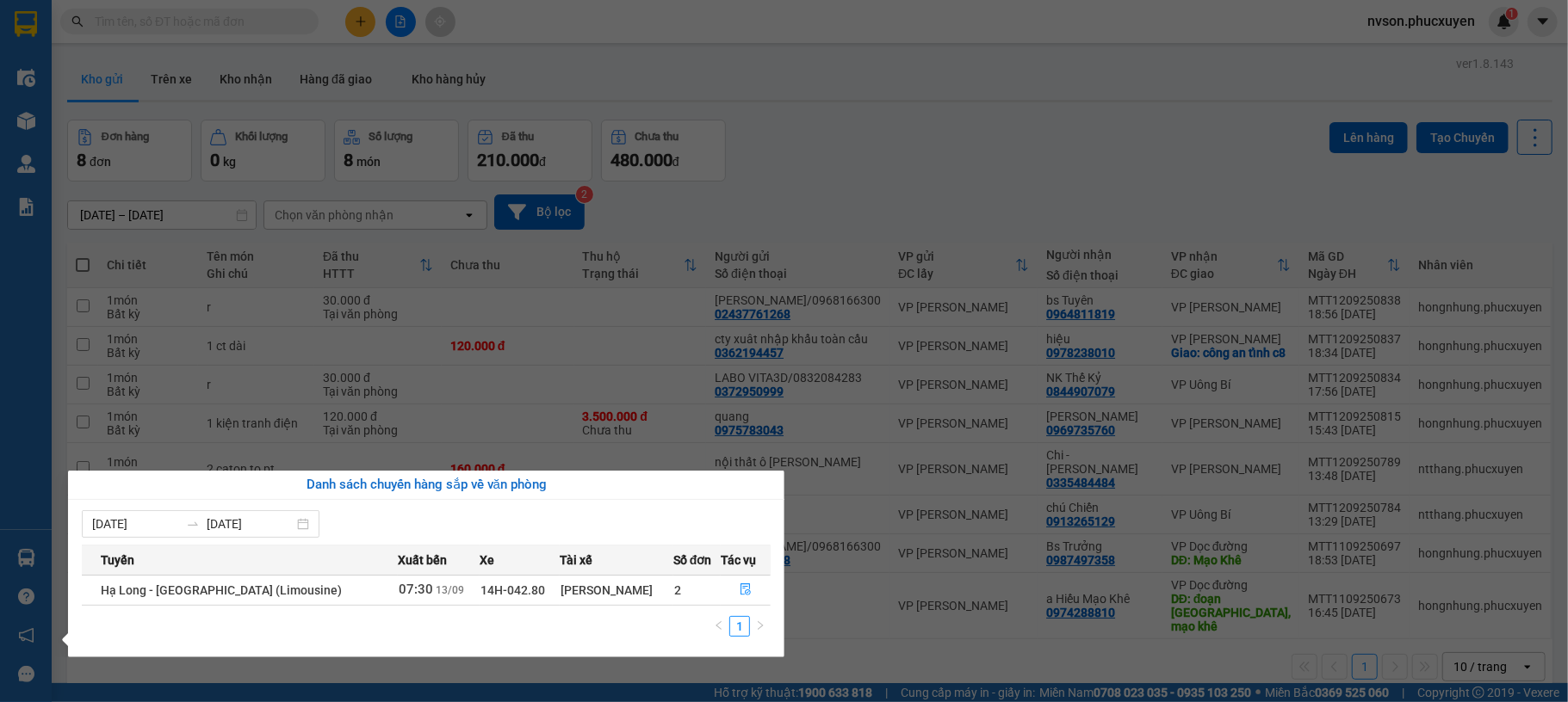
click at [885, 155] on section "Kết quả tìm kiếm ( 0 ) Bộ lọc No Data nvson.phucxuyen 1 Điều hành xe Kho hàng m…" at bounding box center [784, 351] width 1568 height 702
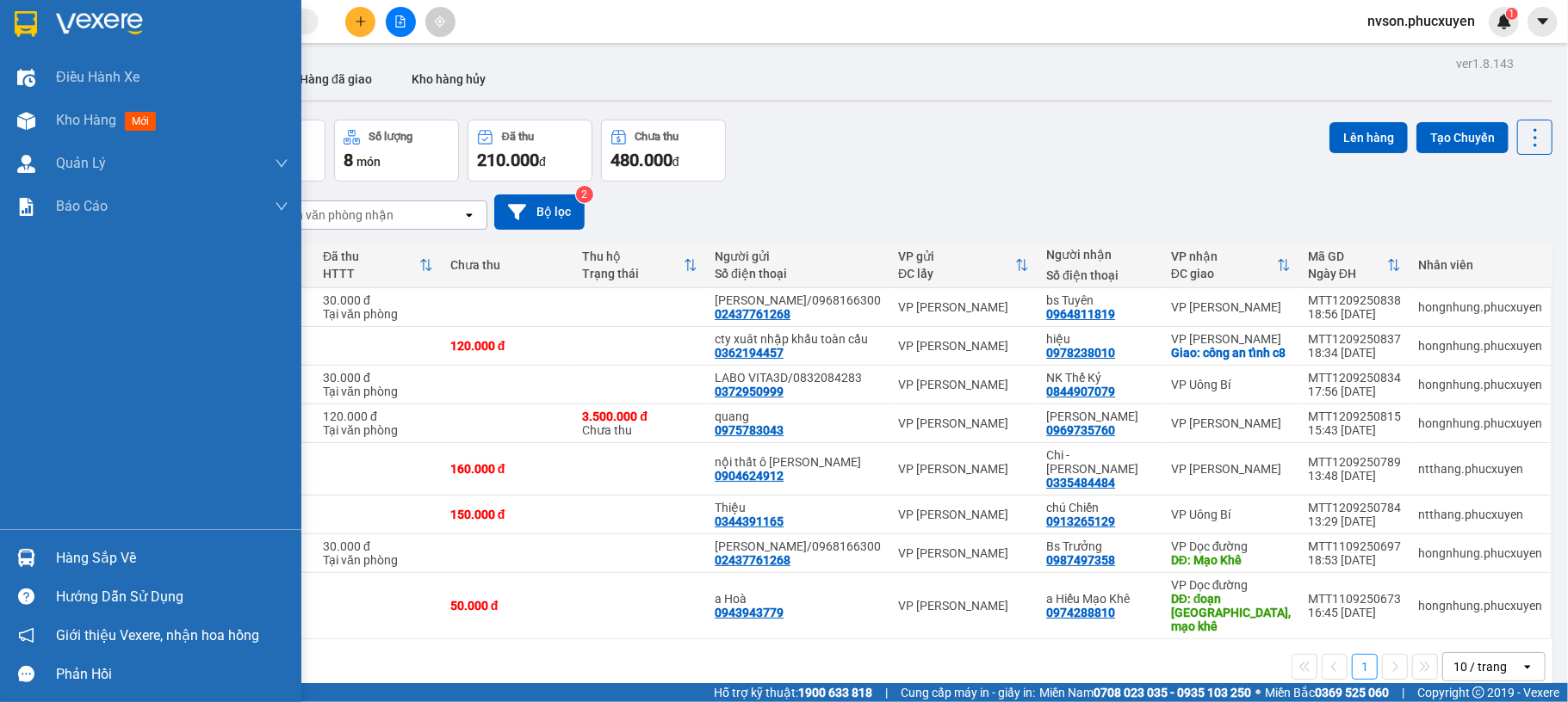
click at [8, 546] on div "Hàng sắp về" at bounding box center [150, 559] width 301 height 39
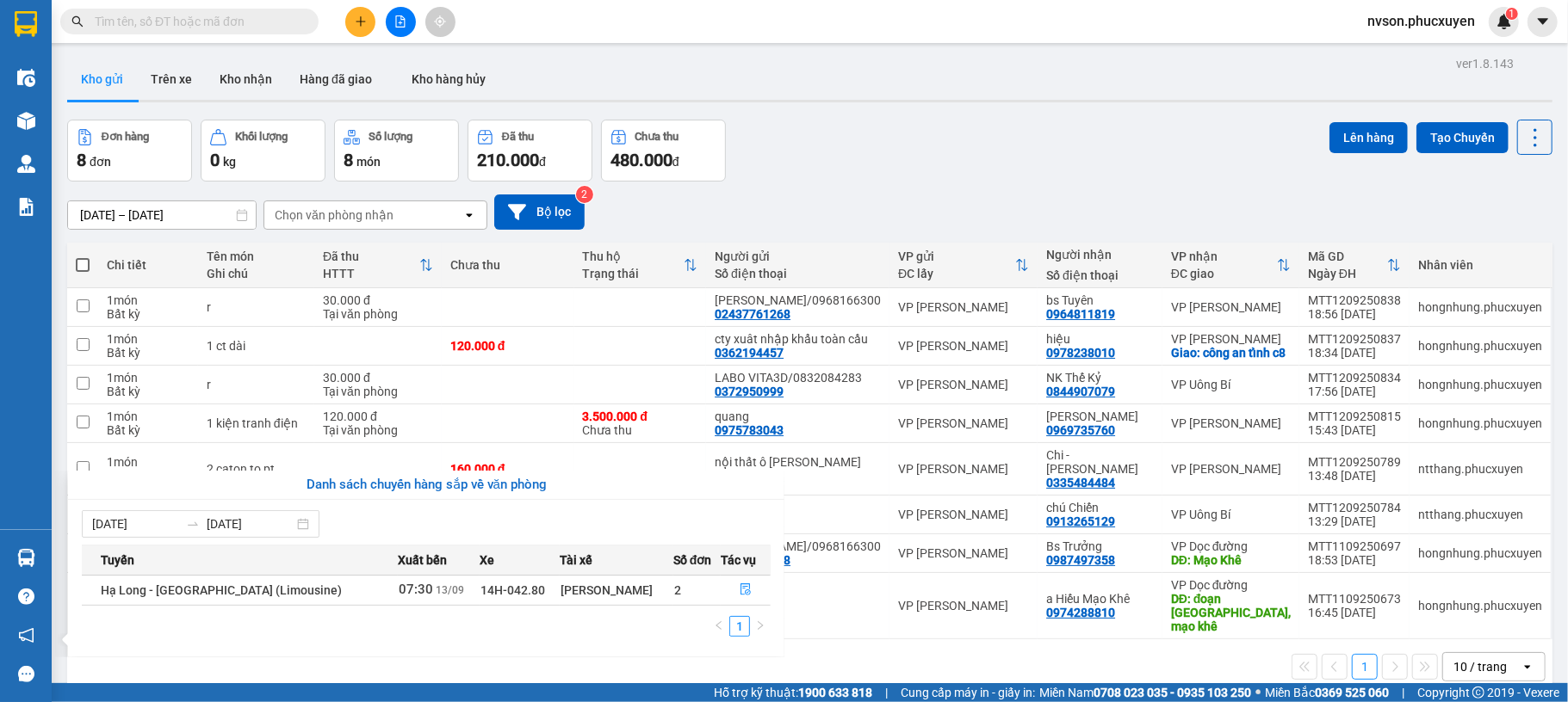
click at [1048, 205] on section "Kết quả tìm kiếm ( 0 ) Bộ lọc No Data nvson.phucxuyen 1 Điều hành xe Kho hàng m…" at bounding box center [784, 351] width 1568 height 702
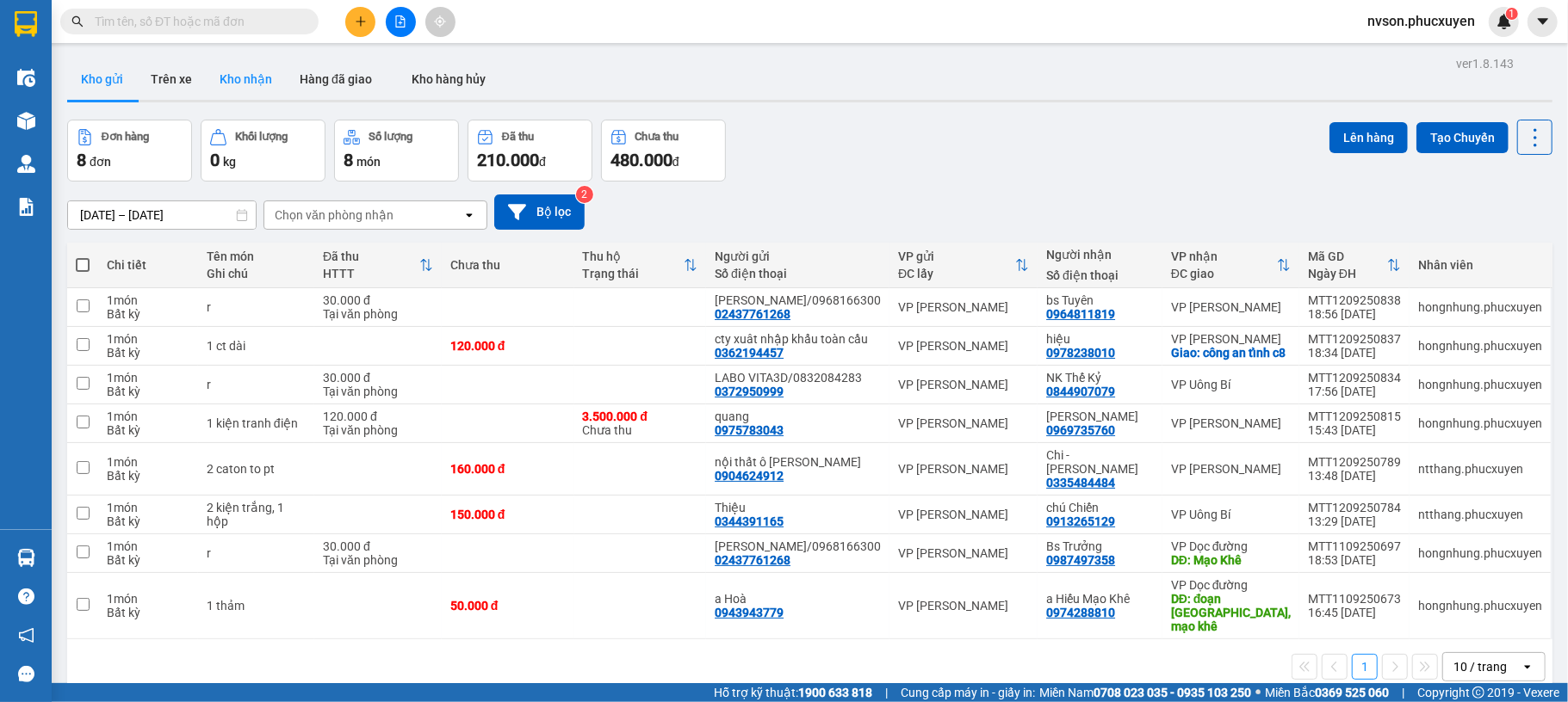
click at [253, 81] on button "Kho nhận" at bounding box center [246, 79] width 80 height 41
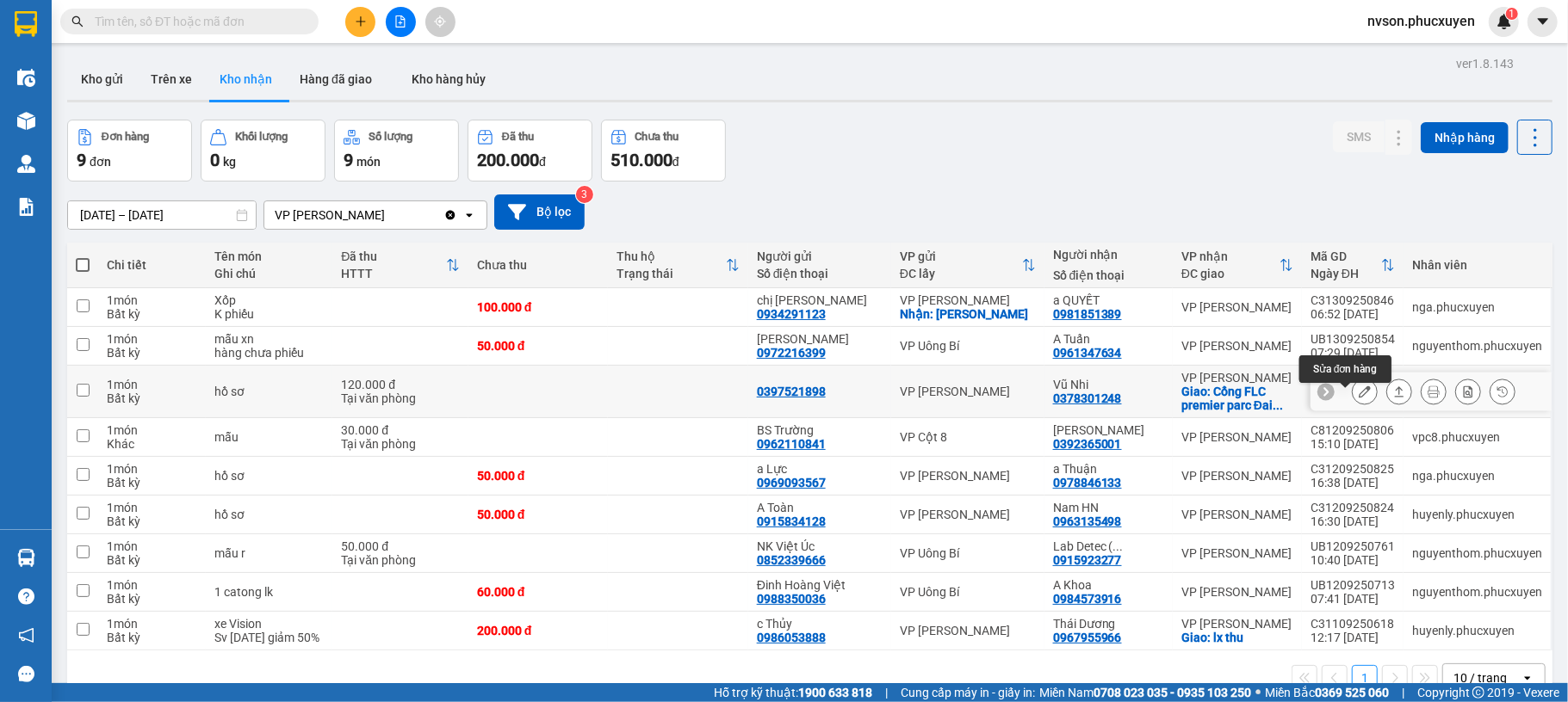
click at [1358, 398] on icon at bounding box center [1364, 391] width 12 height 12
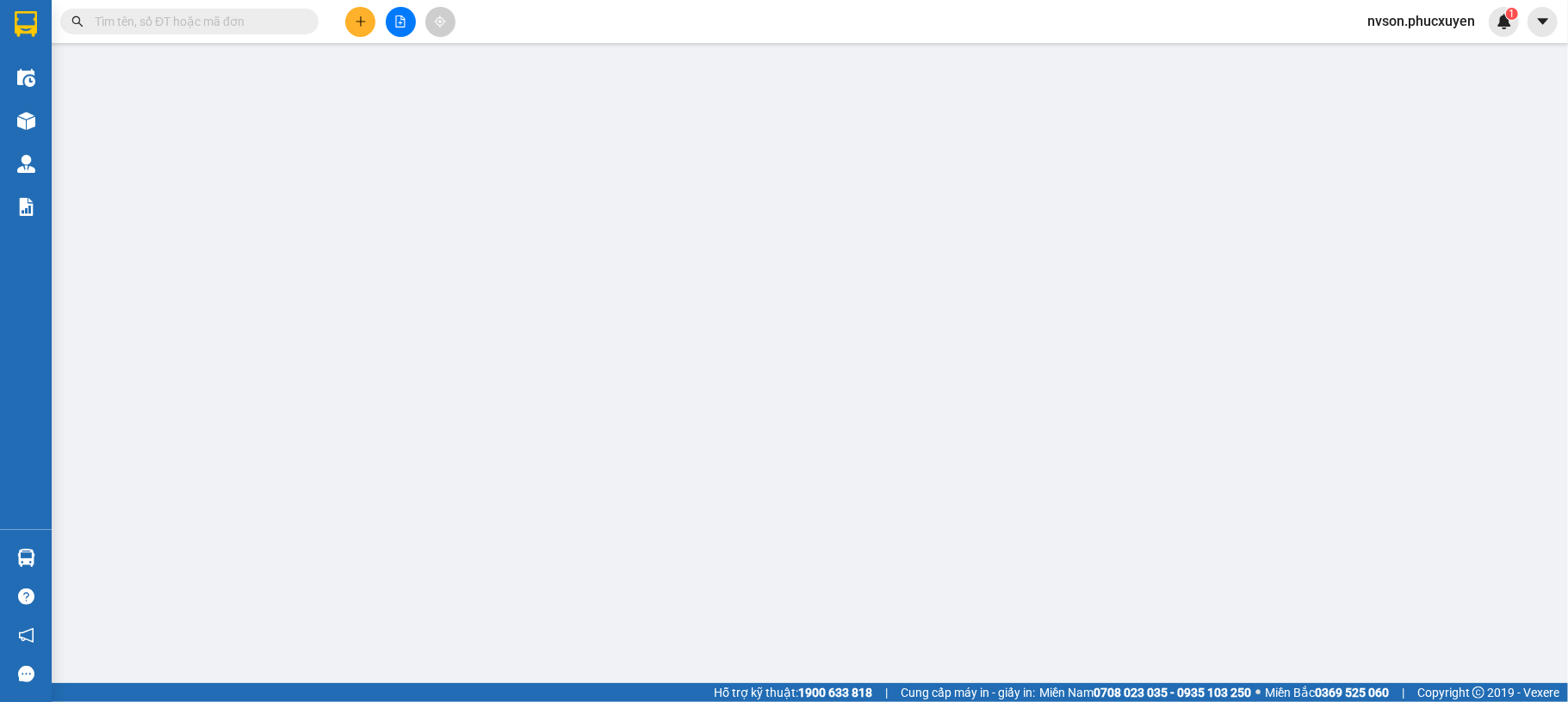
type input "0397521898"
type input "0378301248"
type input "Vũ Nhi"
checkbox input "true"
type input "Cổng FLC premier parc Đai Mễ, Nam Từ Liêm,"
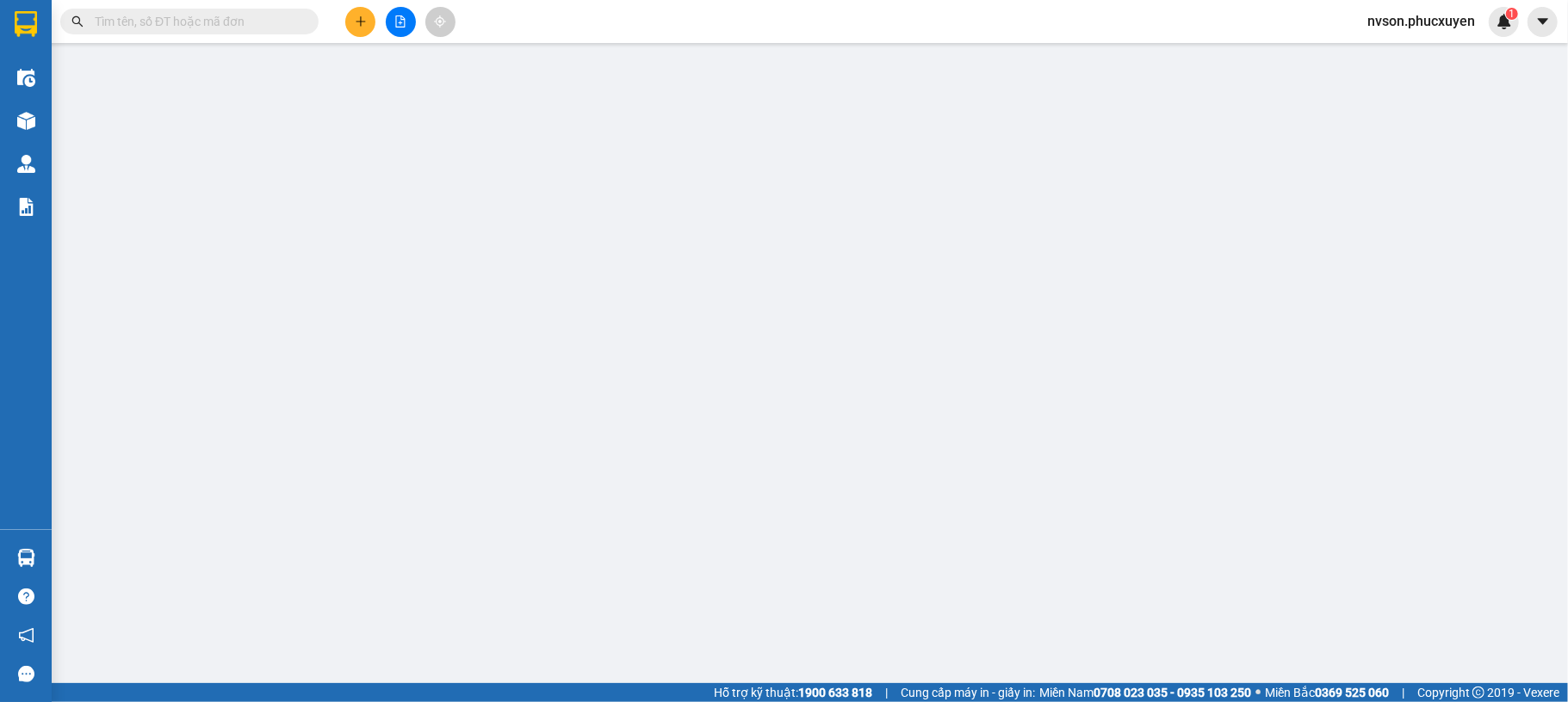
type input "120.000"
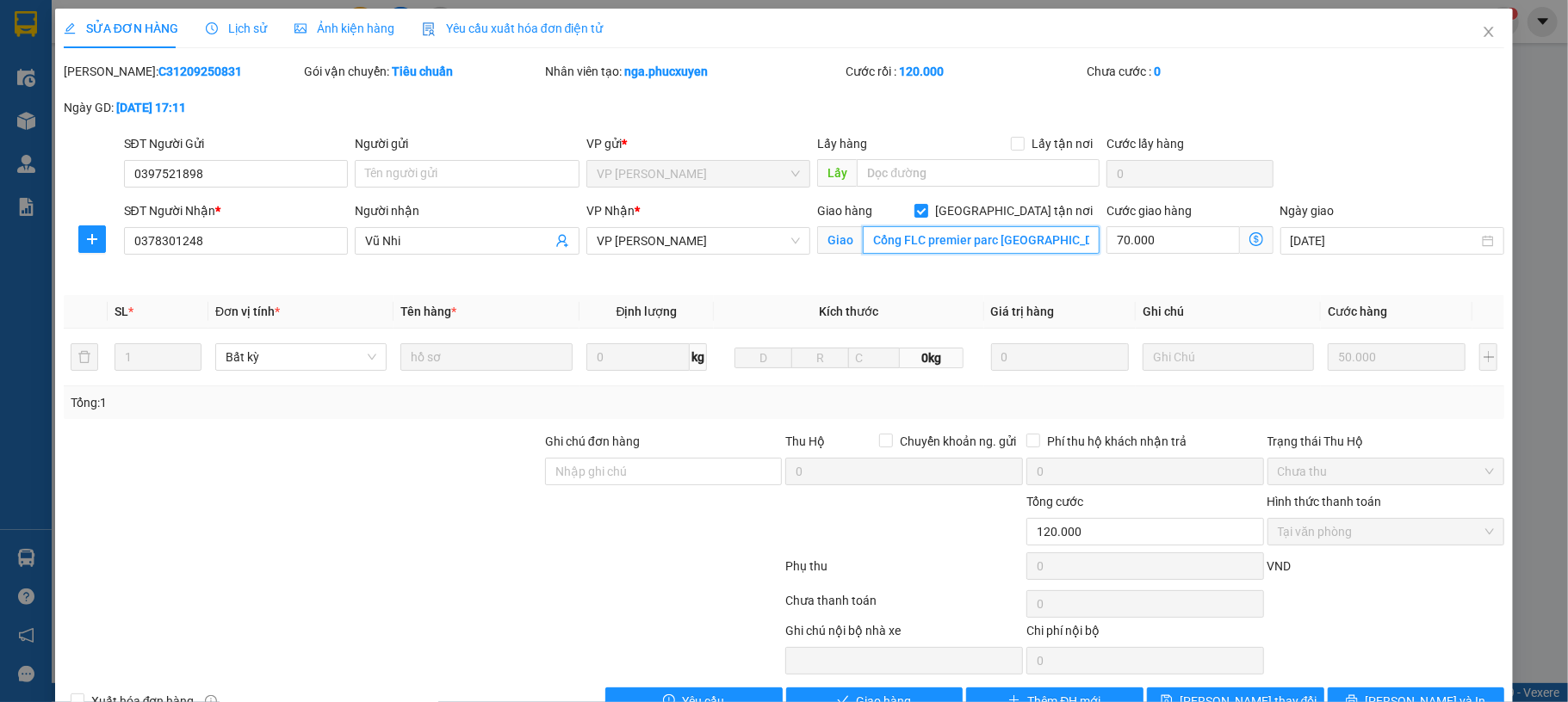
click at [997, 237] on input "Cổng FLC premier parc Đai Mễ, Nam Từ Liêm," at bounding box center [981, 240] width 237 height 28
click at [1364, 114] on div "Mã ĐH: C31209250831 Gói vận chuyển: Tiêu chuẩn Nhân viên tạo: nga.phucxuyen Cướ…" at bounding box center [784, 99] width 1445 height 73
drag, startPoint x: 1464, startPoint y: 34, endPoint x: 965, endPoint y: 1, distance: 500.1
click at [1482, 34] on icon "close" at bounding box center [1489, 32] width 14 height 14
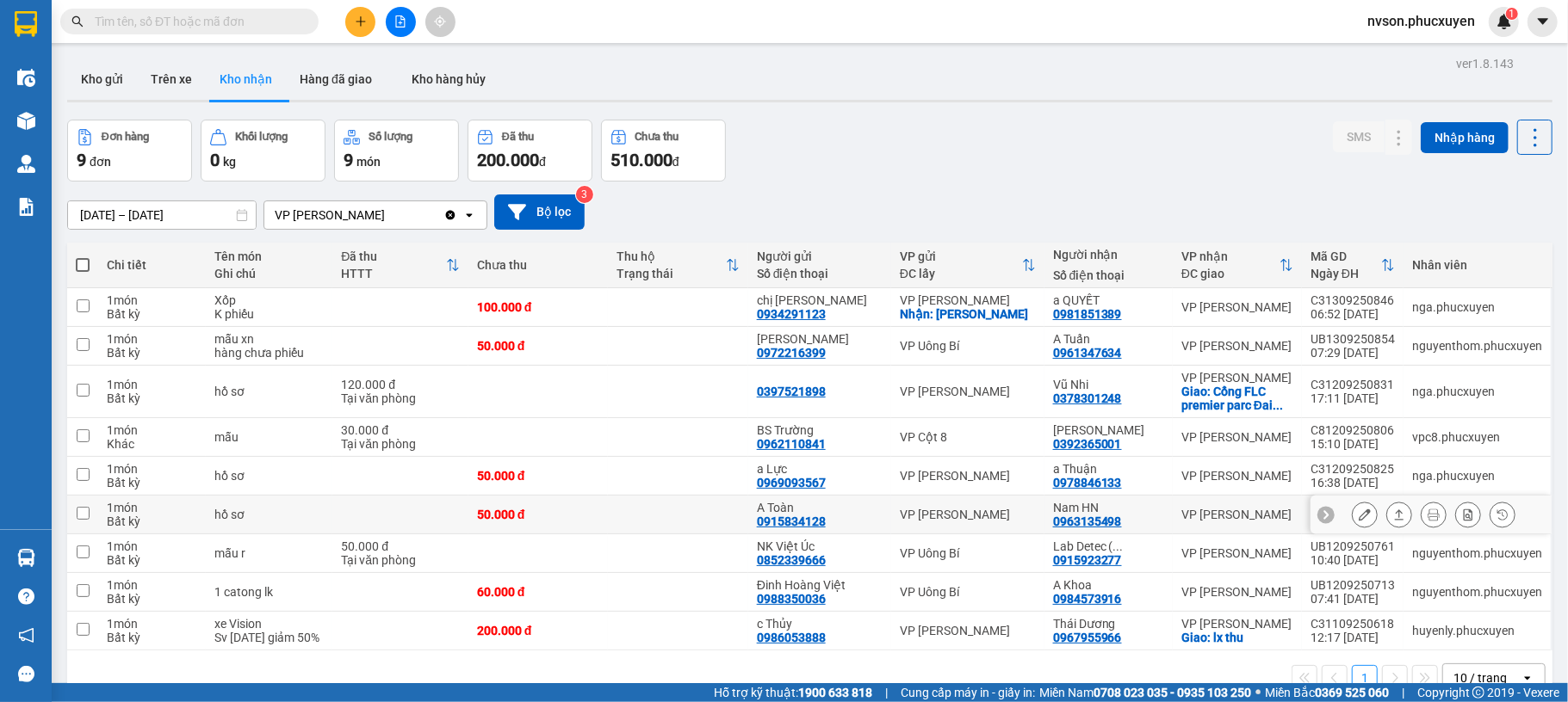
scroll to position [79, 0]
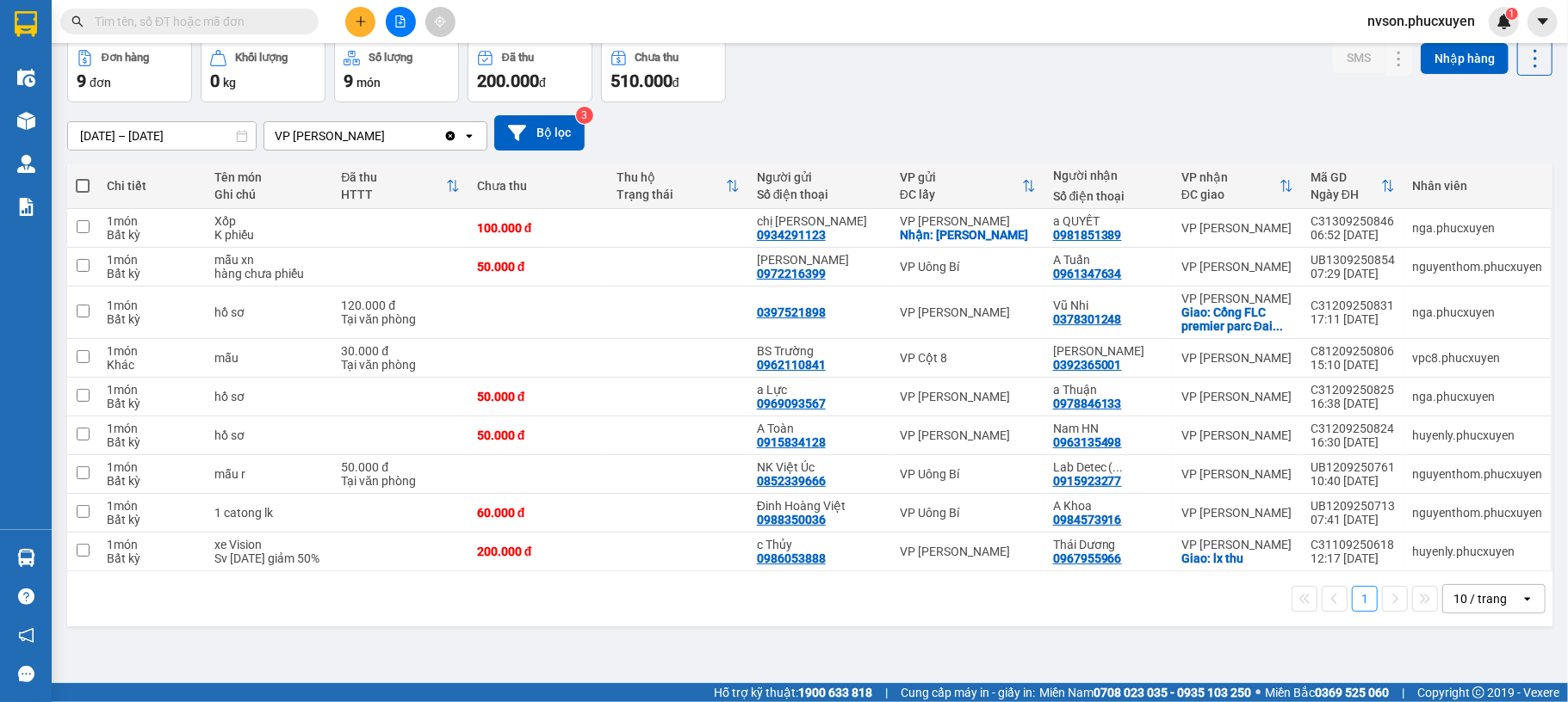
click at [352, 26] on button at bounding box center [361, 21] width 30 height 30
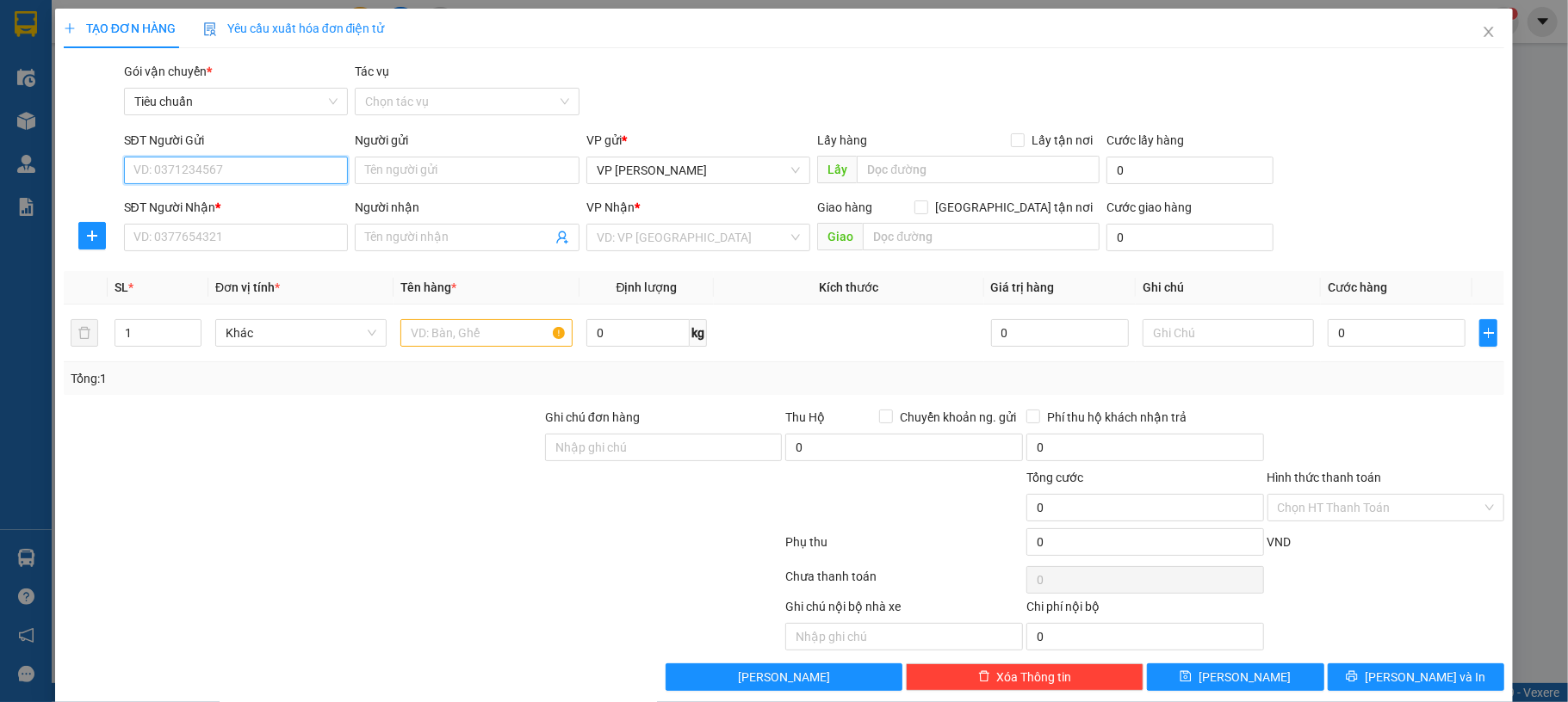
click at [255, 174] on input "SĐT Người Gửi" at bounding box center [236, 170] width 225 height 28
type input "0362208188"
click at [274, 179] on input "0362208188" at bounding box center [236, 170] width 225 height 28
click at [200, 174] on input "0362208188" at bounding box center [236, 170] width 225 height 28
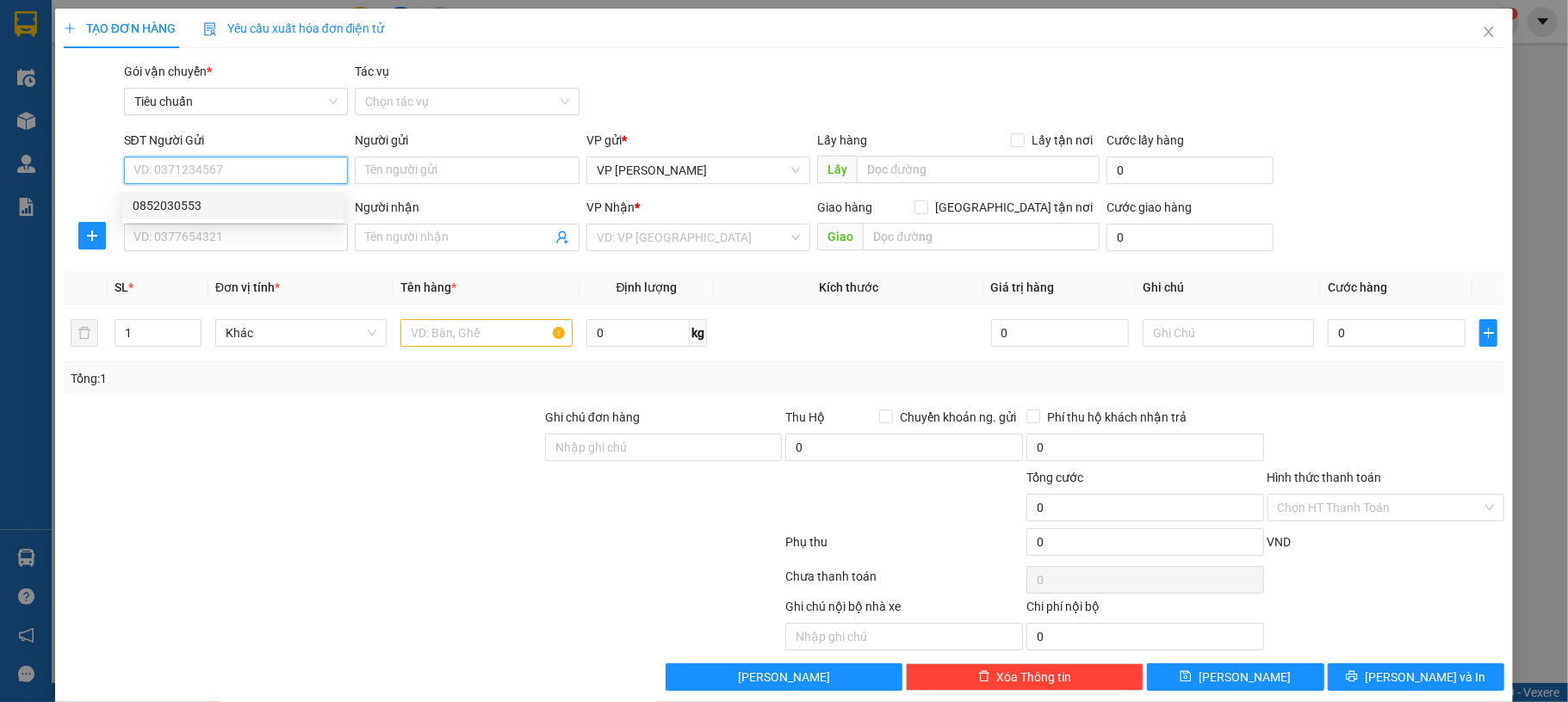
click at [232, 170] on input "SĐT Người Gửi" at bounding box center [236, 170] width 225 height 28
type input "0901580111"
click at [249, 210] on div "0901580111 - Trọng" at bounding box center [232, 206] width 200 height 19
type input "Trọng"
type input "0901580111"
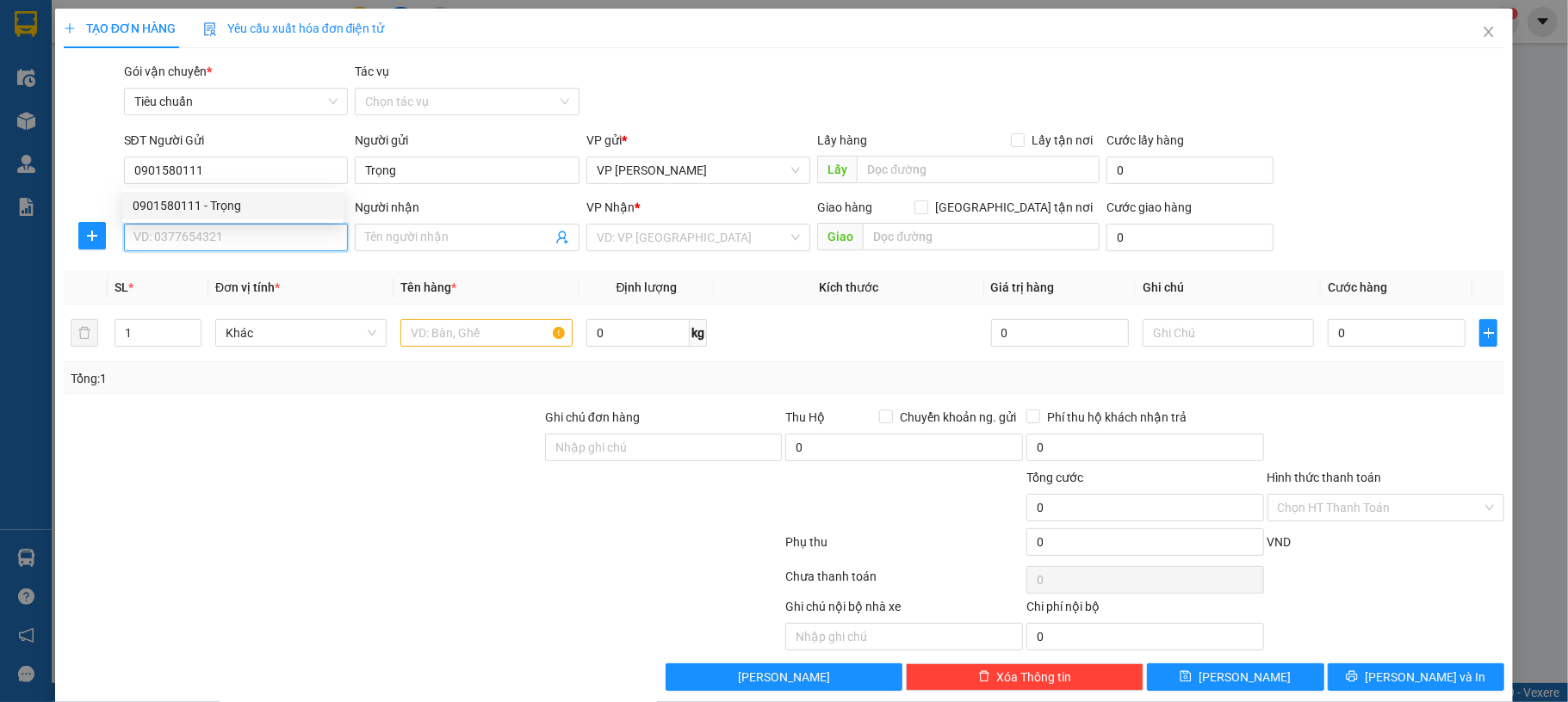
click at [236, 236] on input "SĐT Người Nhận *" at bounding box center [236, 237] width 225 height 28
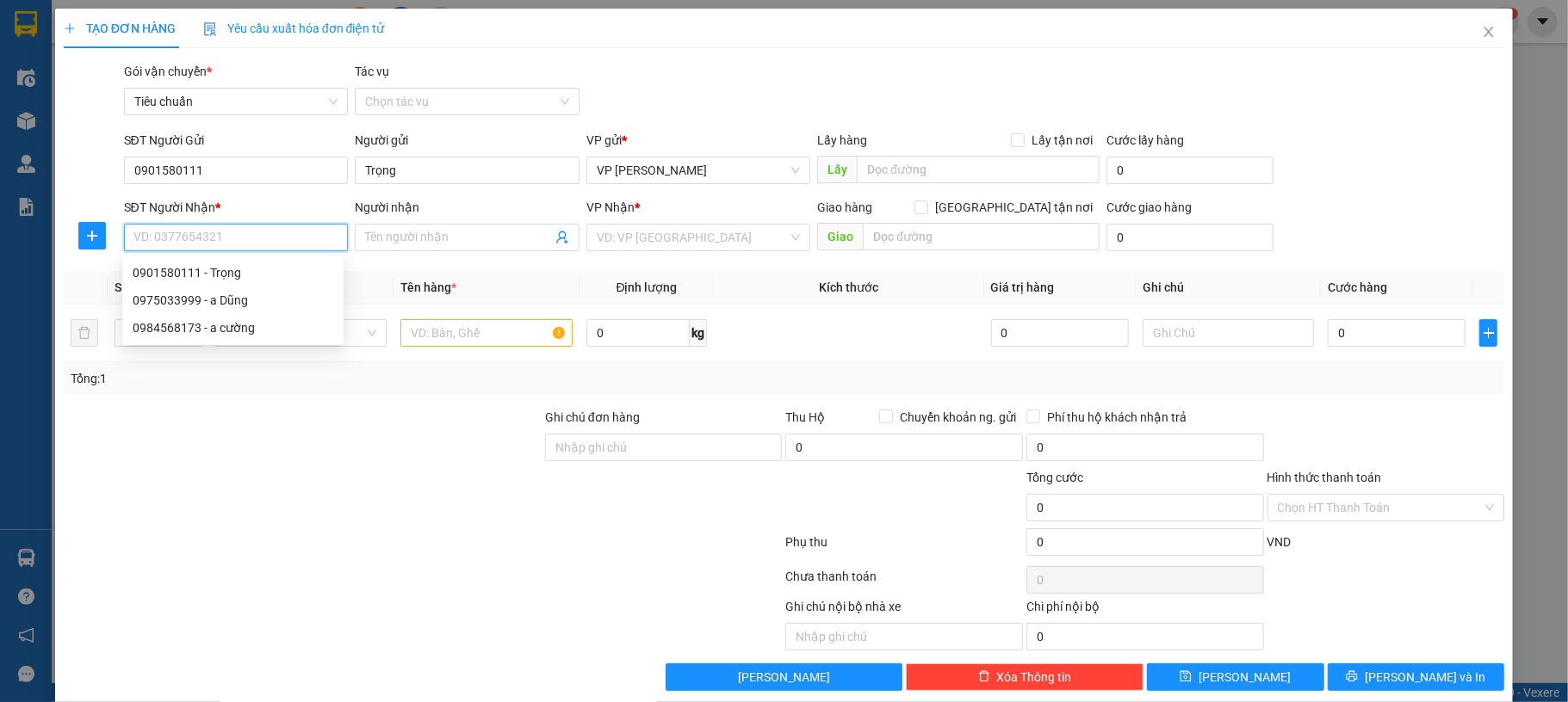
paste input "0362208188"
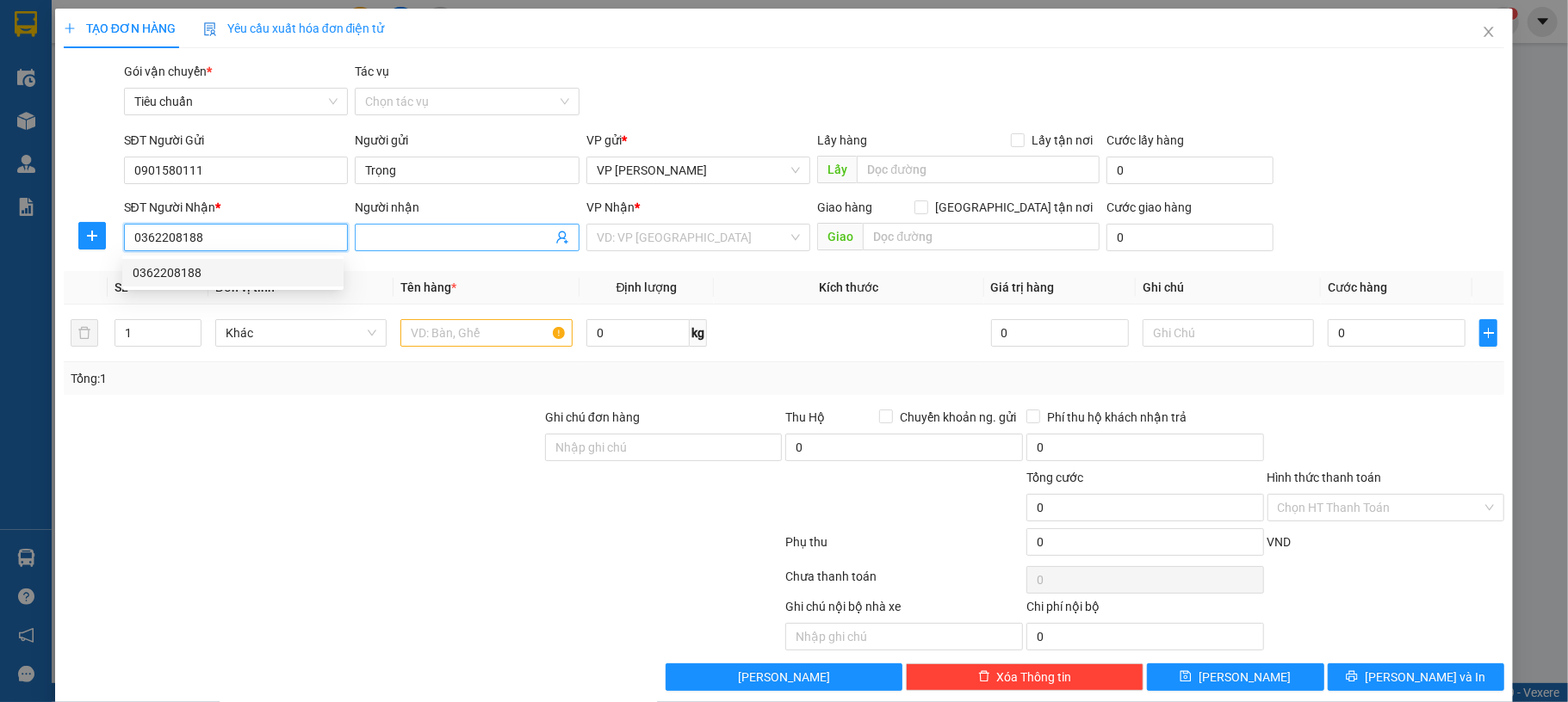
type input "0362208188"
click at [426, 231] on input "Người nhận" at bounding box center [458, 237] width 187 height 19
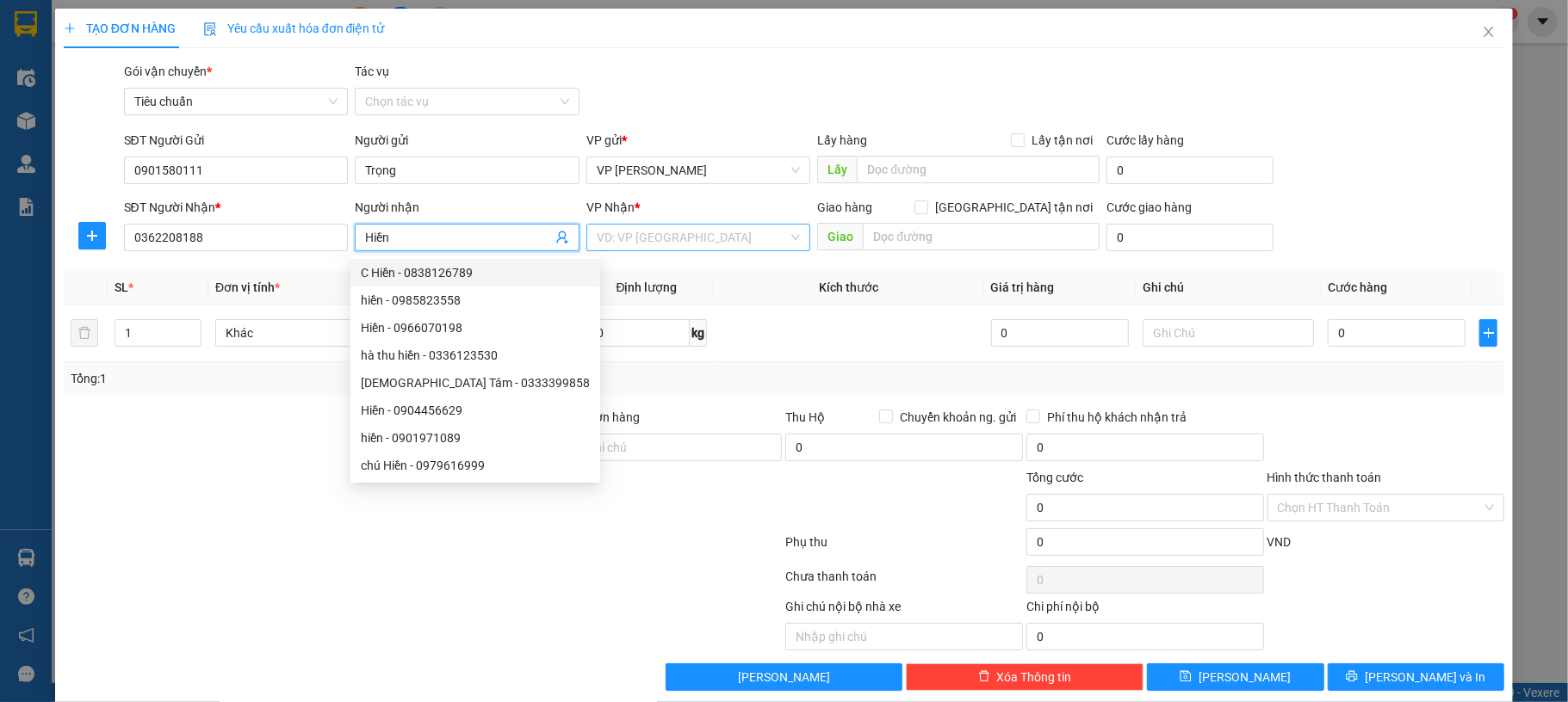
type input "Hiền"
click at [727, 242] on input "search" at bounding box center [692, 237] width 192 height 26
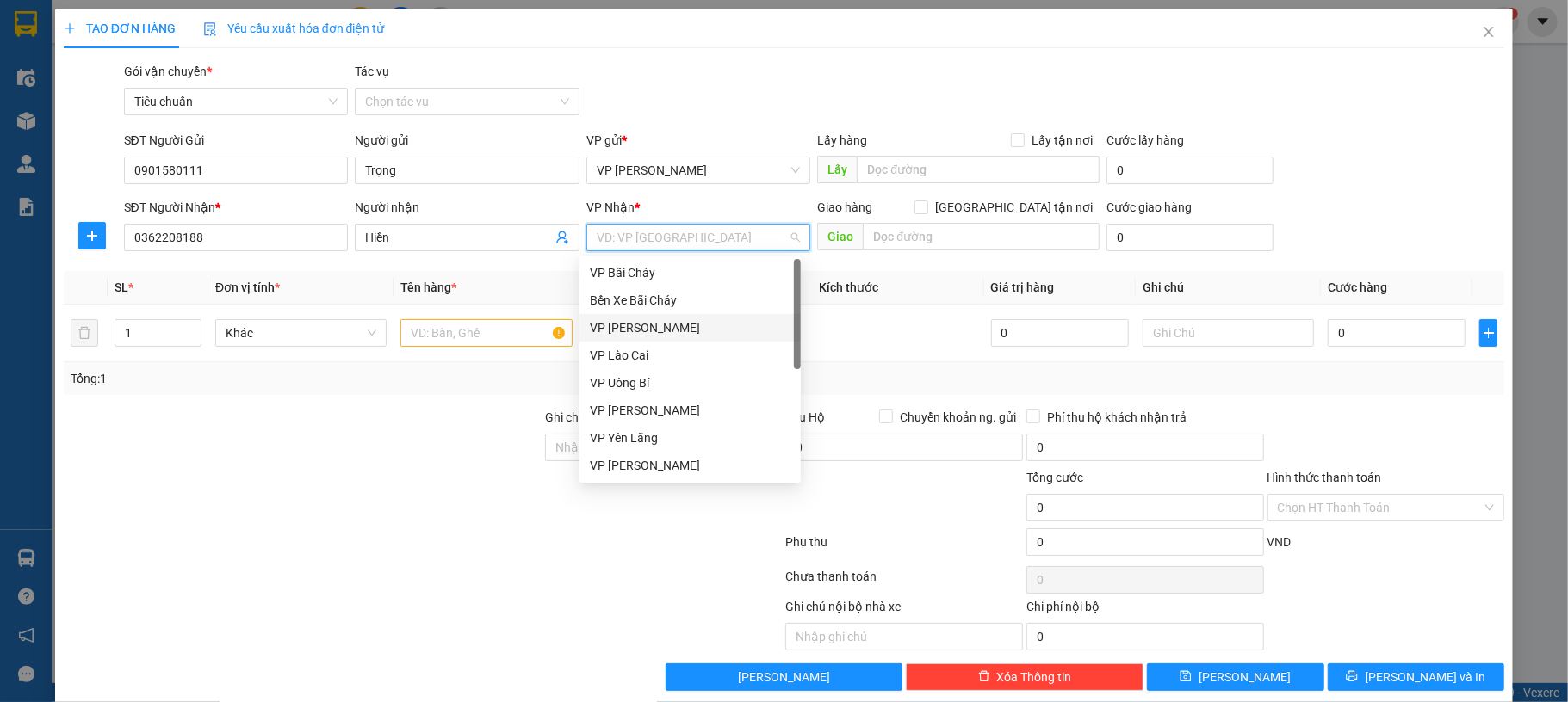
click at [689, 329] on div "VP [PERSON_NAME]" at bounding box center [689, 328] width 200 height 19
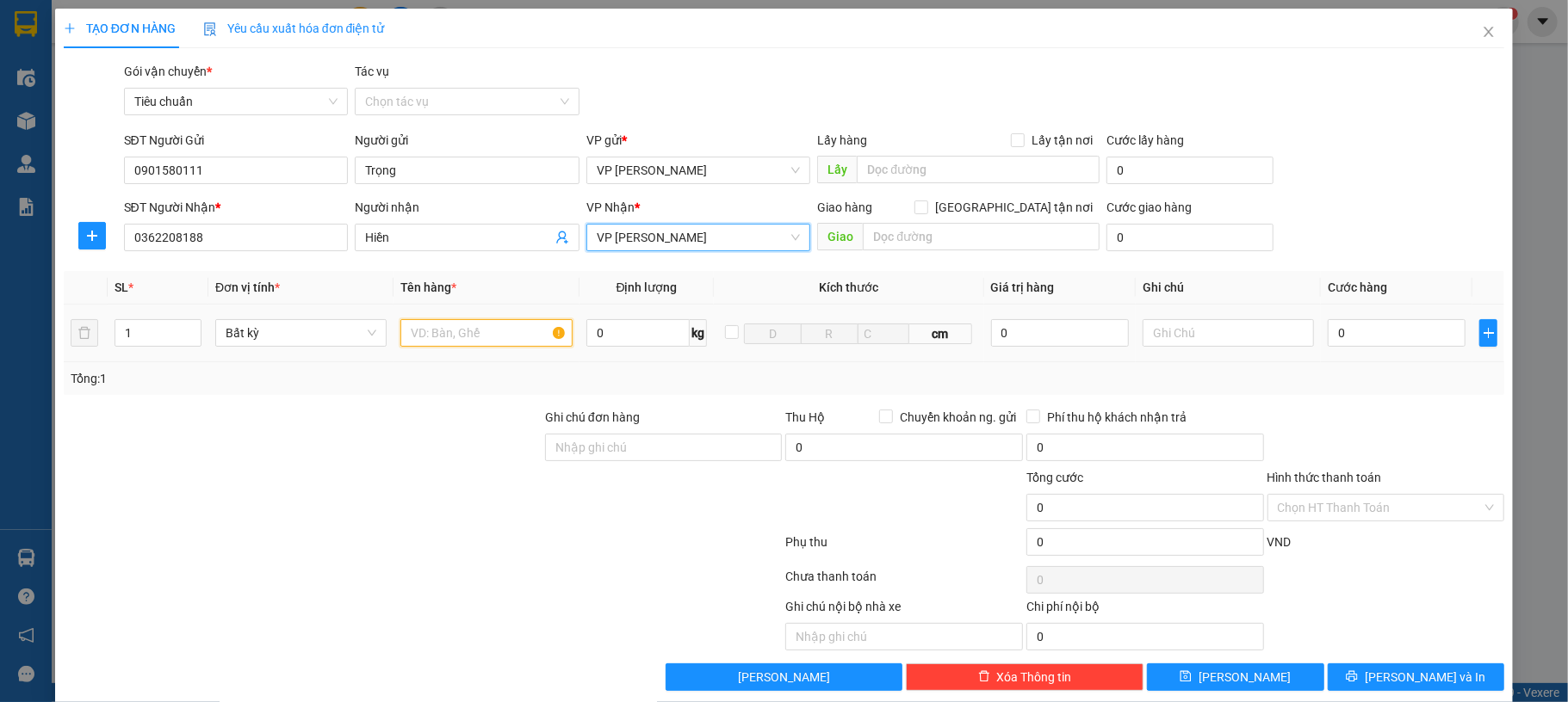
click at [510, 337] on input "text" at bounding box center [486, 333] width 171 height 28
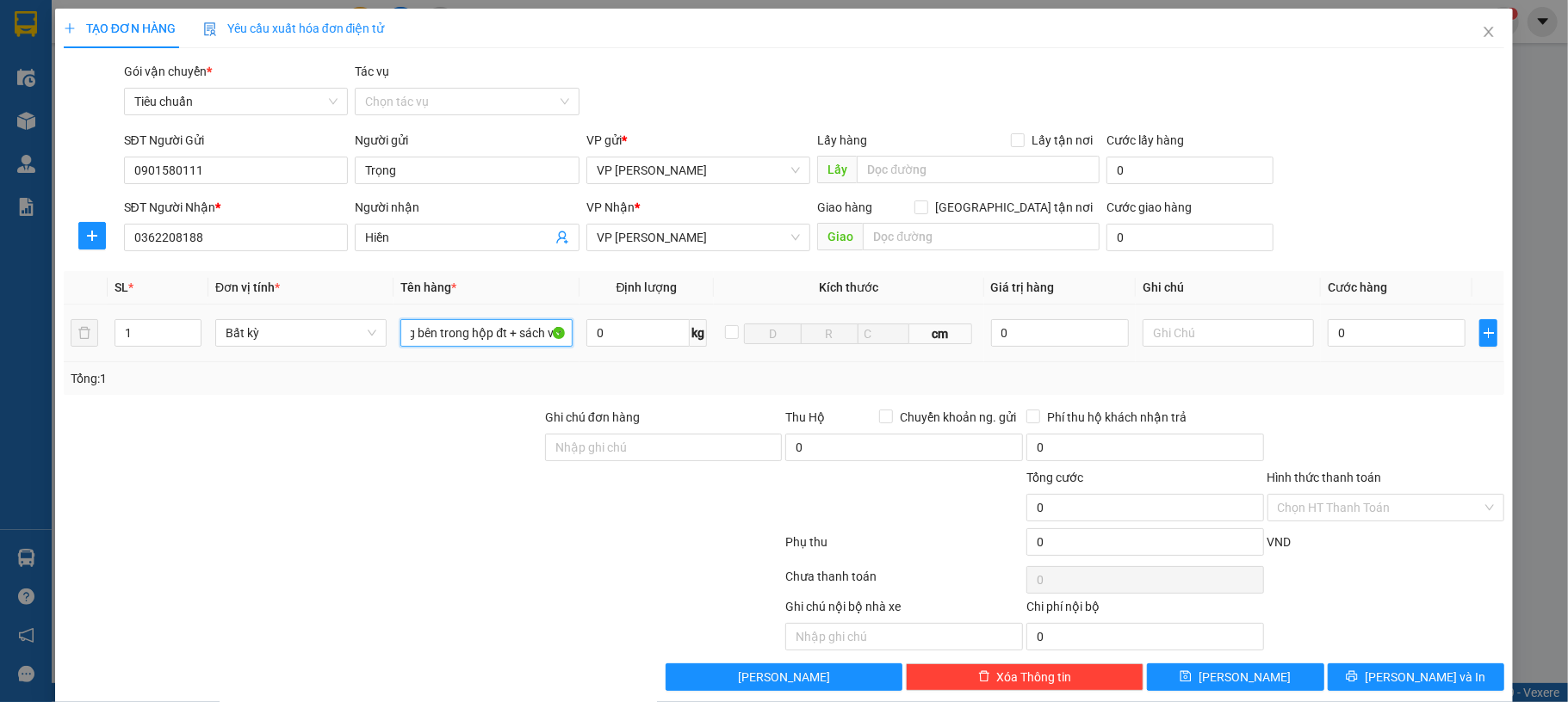
scroll to position [0, 60]
type input "1 túi trắng bên trong hộp đt + sách vở"
click at [1361, 342] on input "0" at bounding box center [1397, 333] width 138 height 28
click at [1379, 338] on input "0" at bounding box center [1397, 333] width 138 height 28
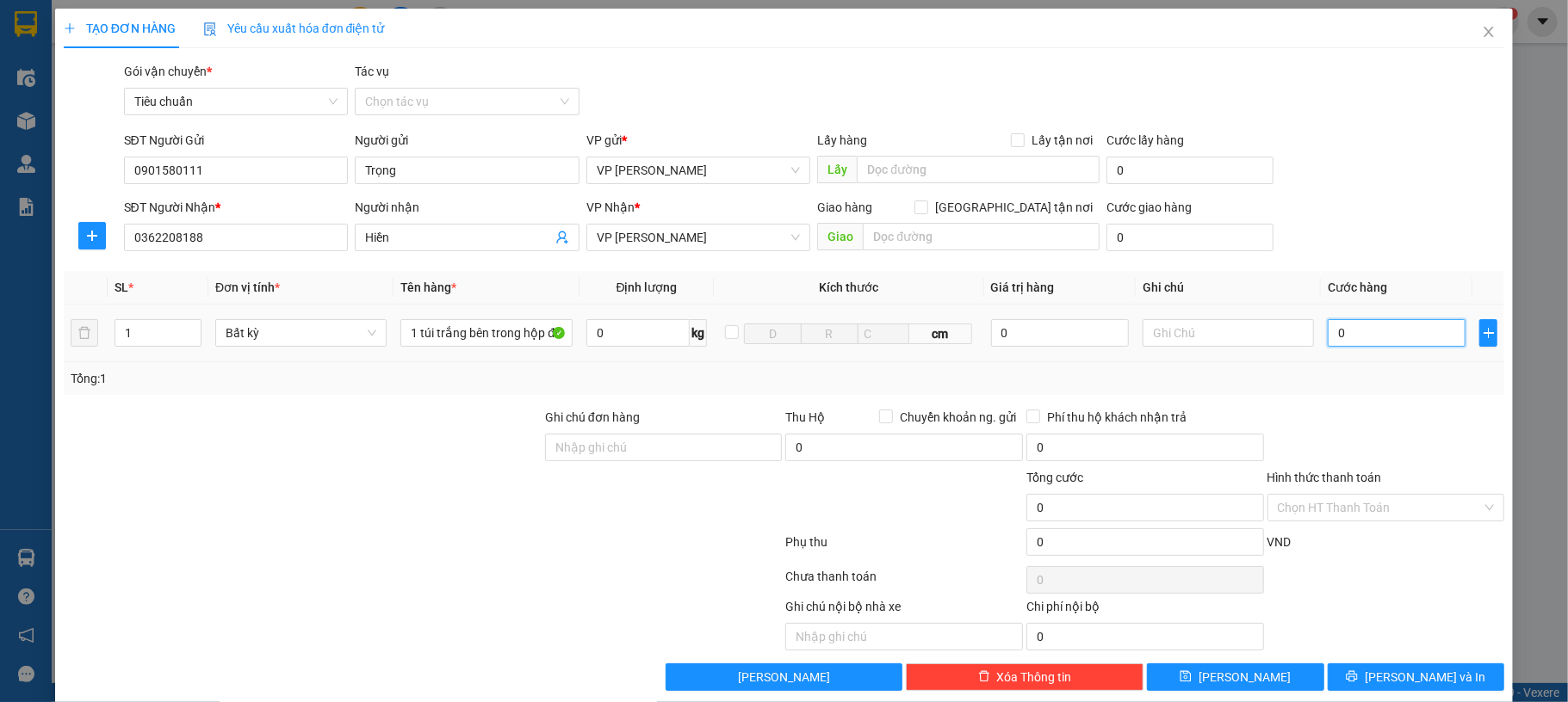
type input "80"
type input "80.000"
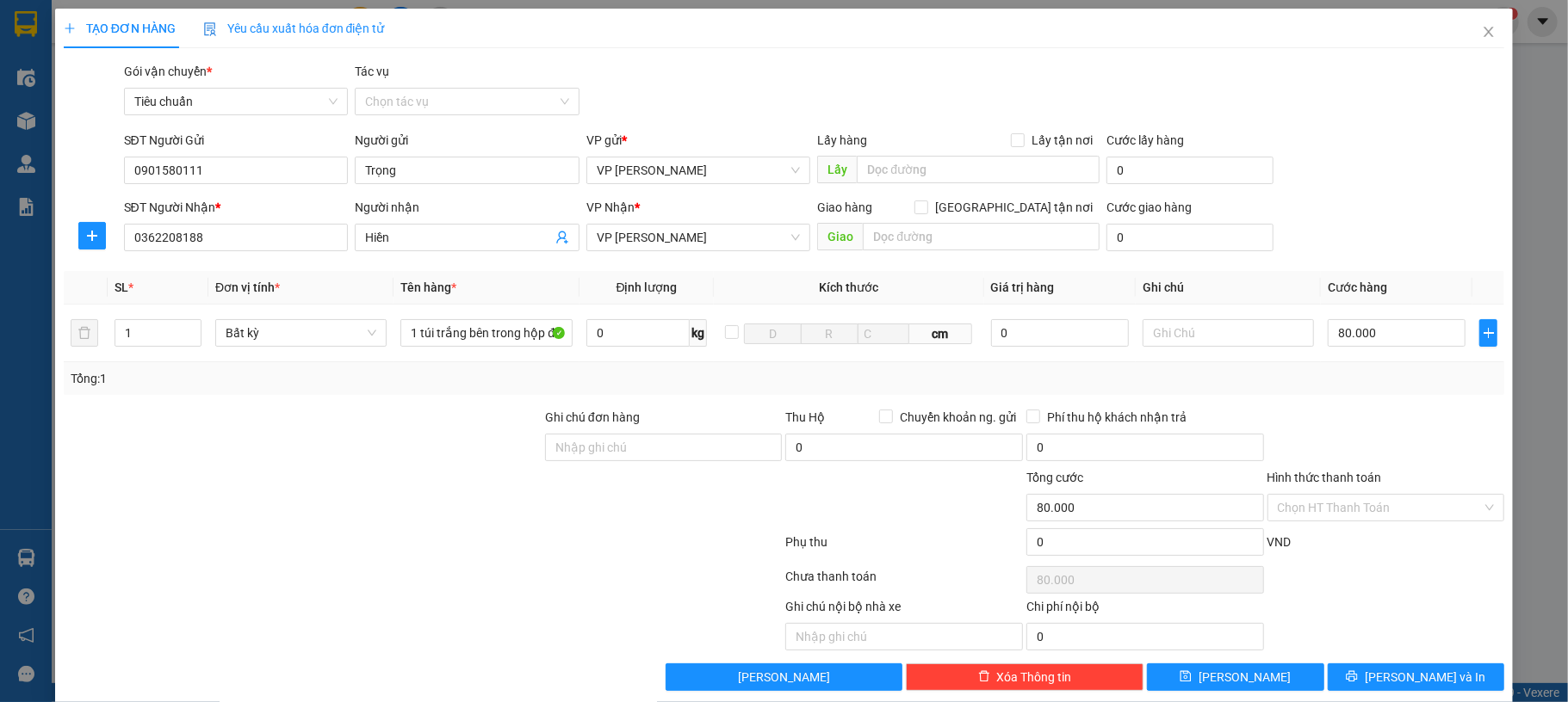
click at [1420, 244] on div "SĐT Người Nhận * 0362208188 Người nhận Hiền VP Nhận * VP Hạ Long Giao hàng Giao…" at bounding box center [814, 228] width 1388 height 61
click at [1386, 506] on input "Hình thức thanh toán" at bounding box center [1381, 507] width 205 height 26
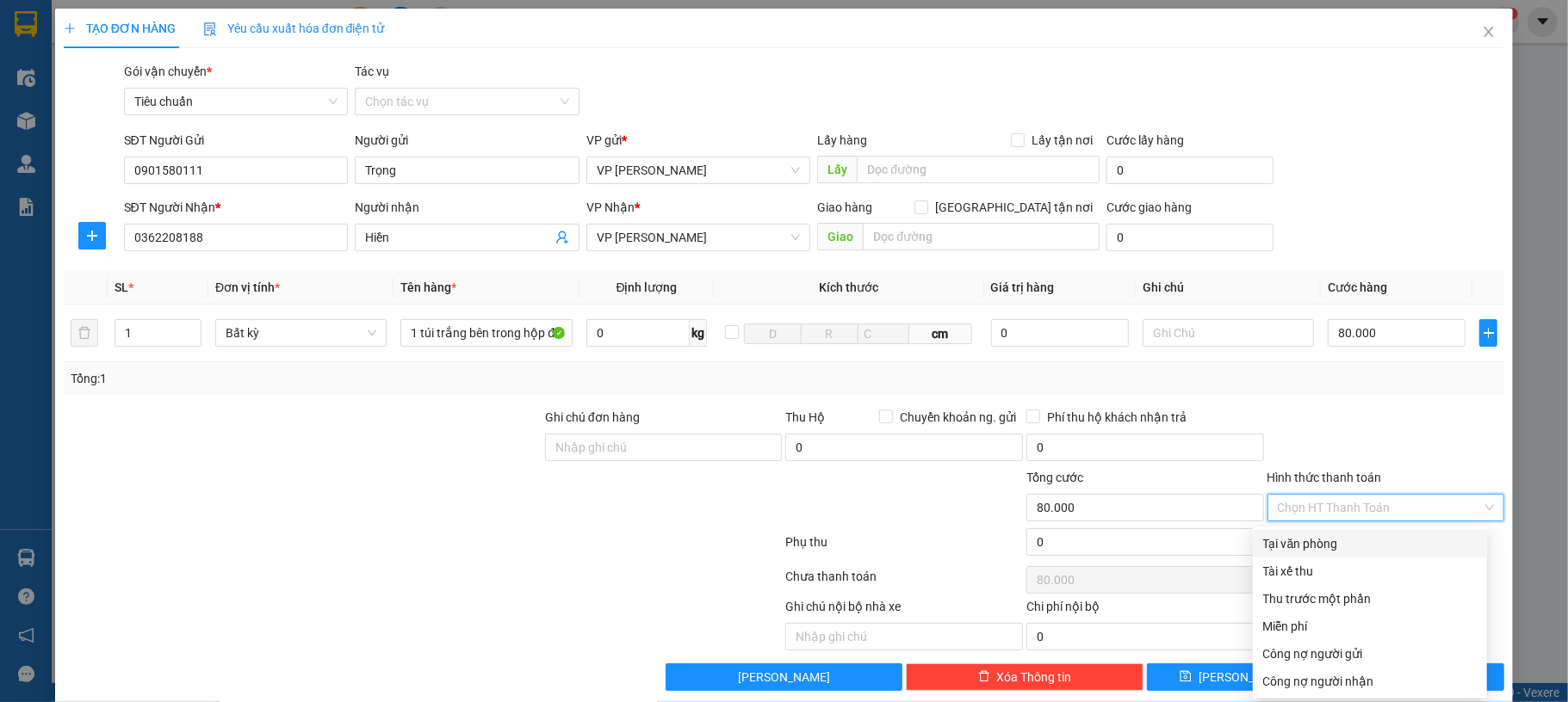
click at [1351, 542] on div "Tại văn phòng" at bounding box center [1370, 544] width 213 height 19
type input "0"
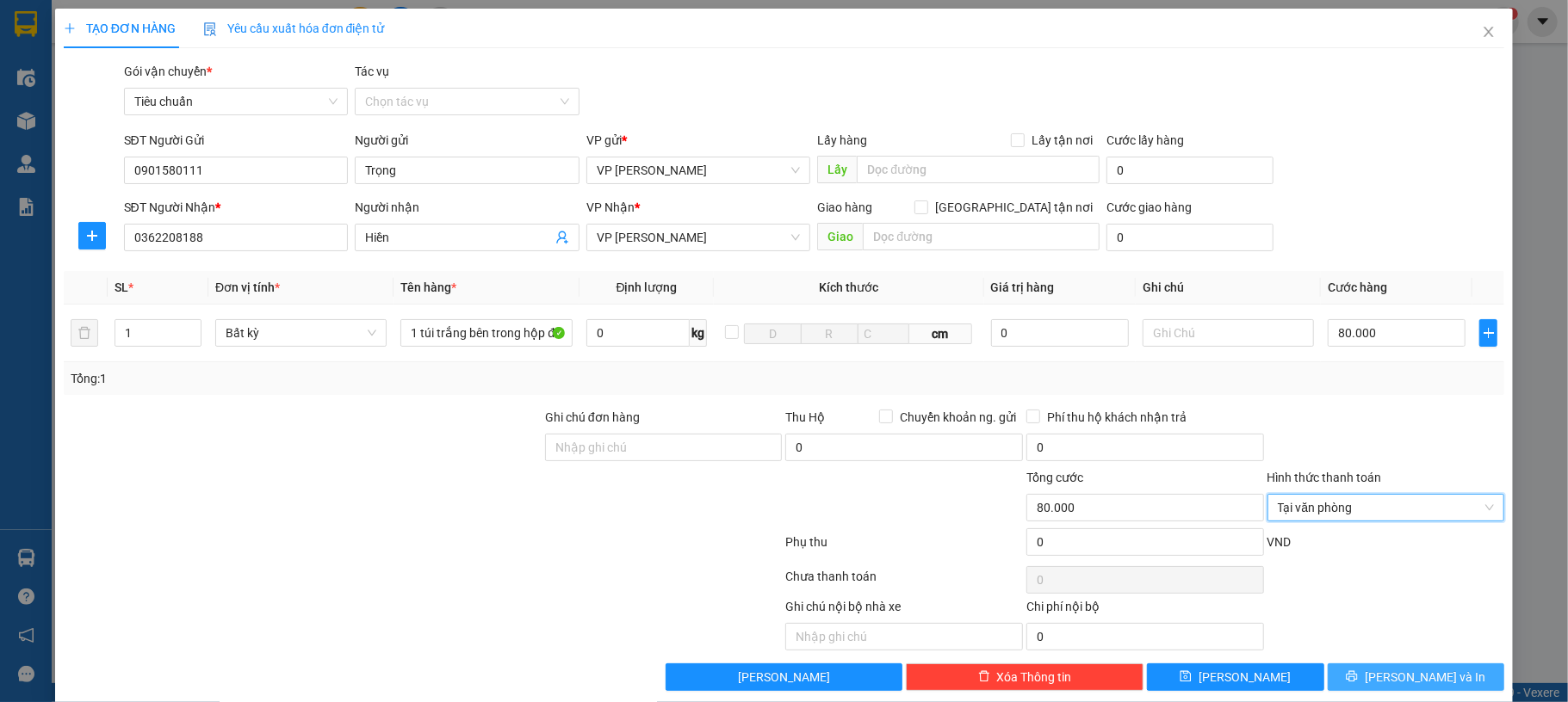
click at [1406, 680] on span "[PERSON_NAME] và In" at bounding box center [1425, 677] width 120 height 19
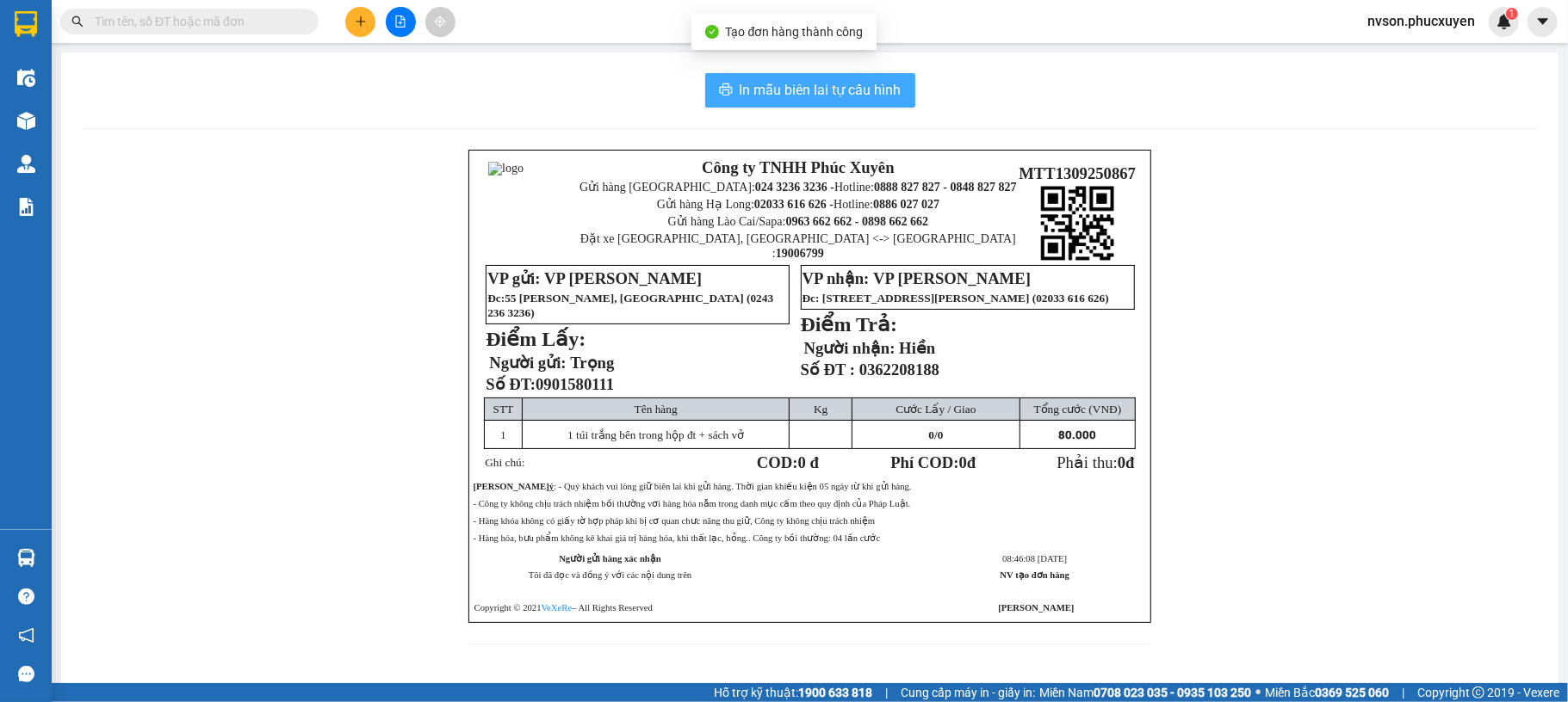
click at [835, 75] on button "In mẫu biên lai tự cấu hình" at bounding box center [811, 90] width 211 height 34
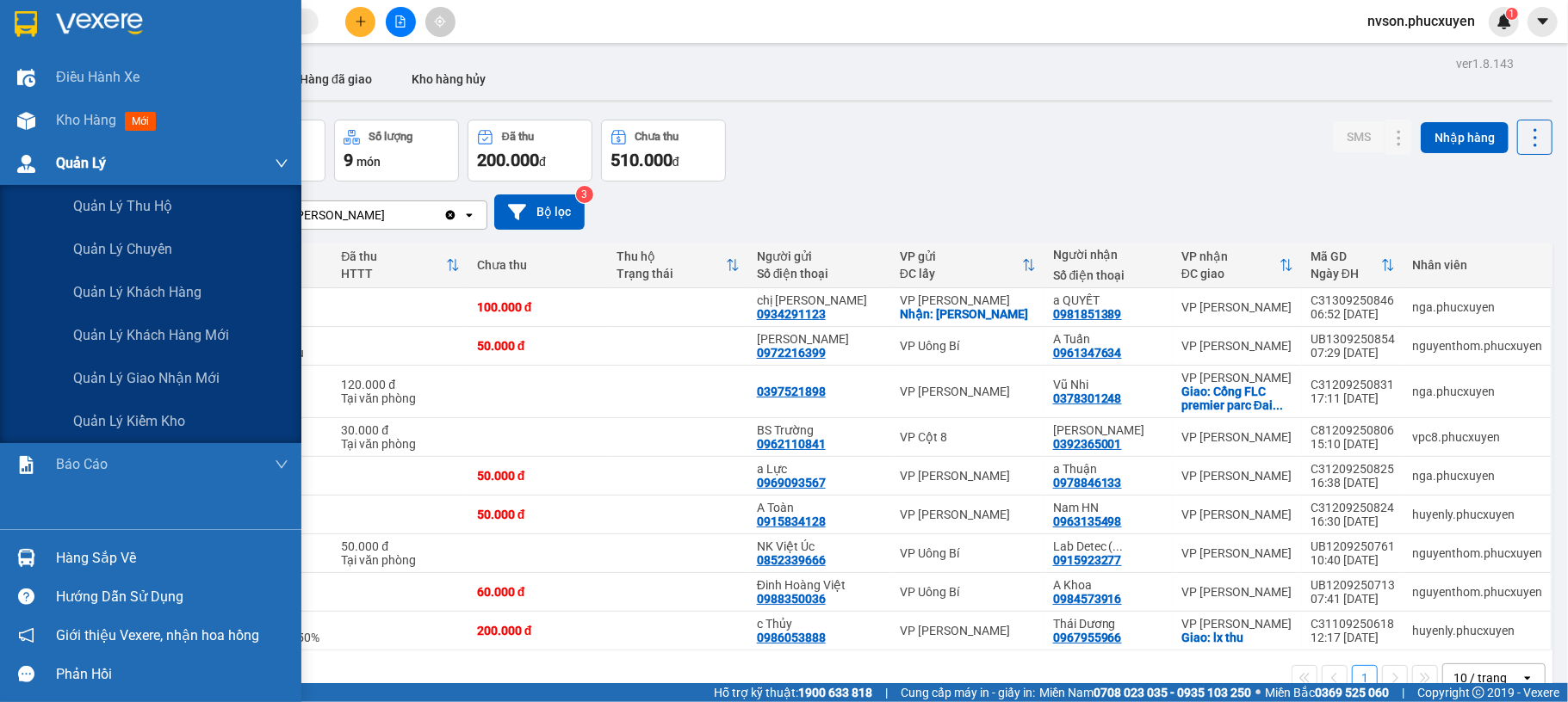
click at [17, 156] on img at bounding box center [25, 163] width 18 height 18
click at [191, 371] on span "Quản lý giao nhận mới" at bounding box center [146, 378] width 146 height 21
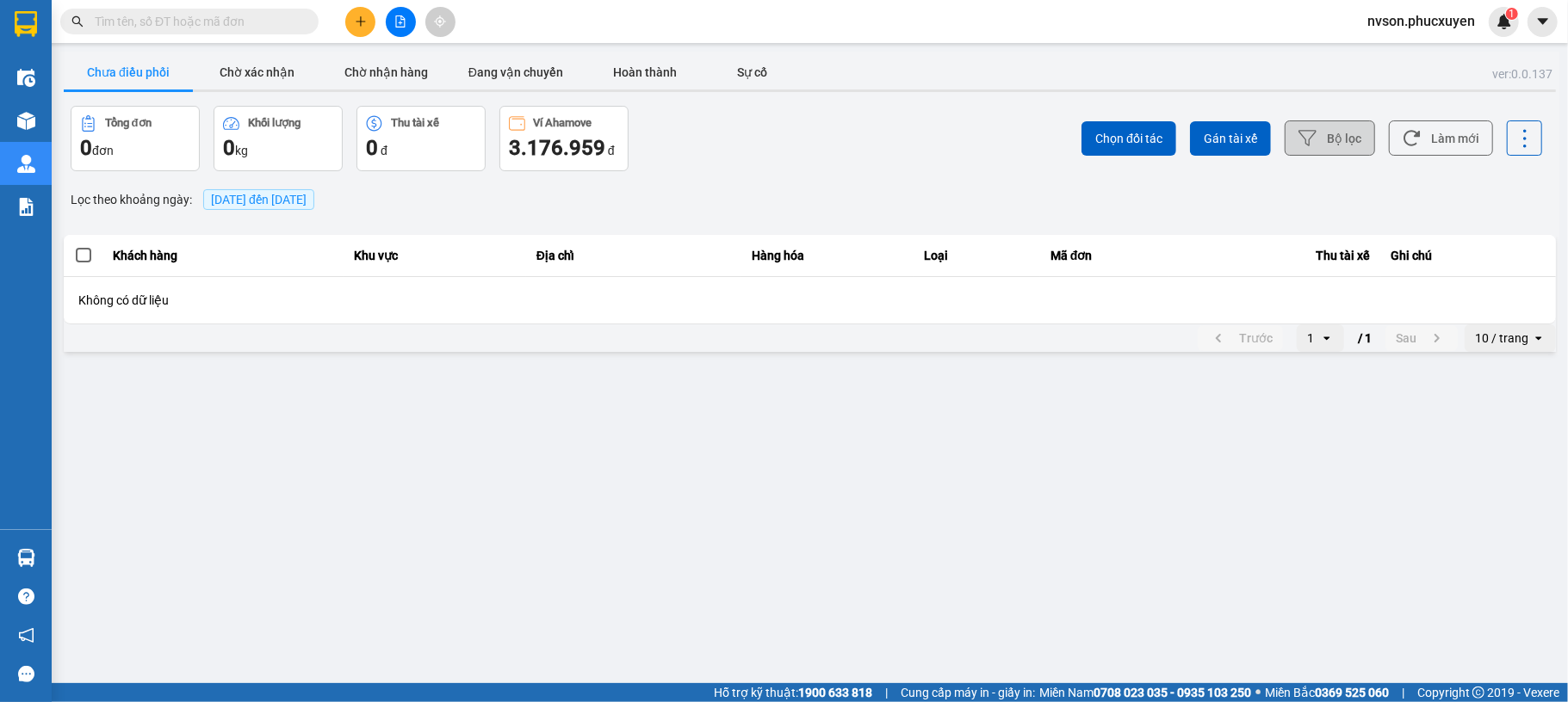
click at [1327, 142] on button "Bộ lọc" at bounding box center [1329, 138] width 90 height 35
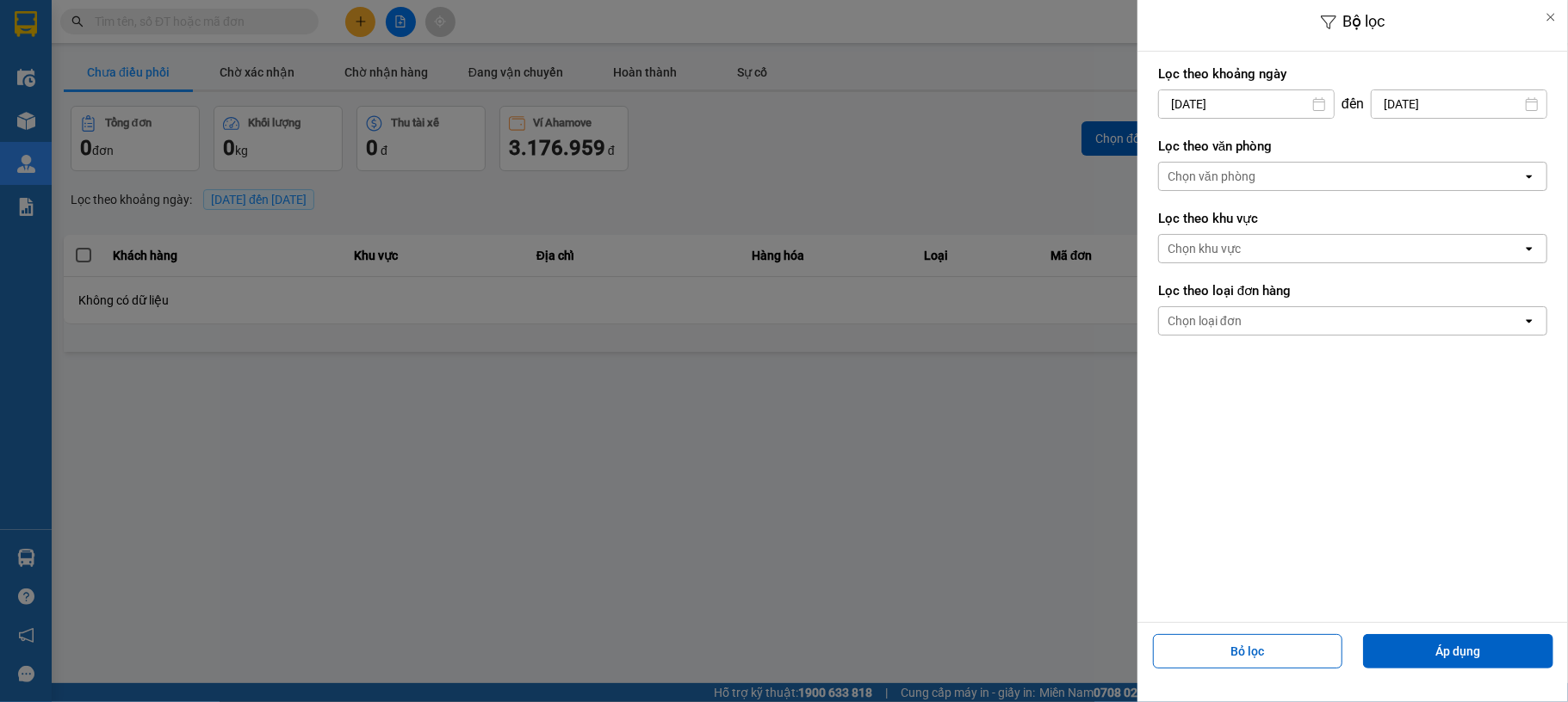
click at [1182, 101] on input "[DATE]" at bounding box center [1247, 104] width 175 height 28
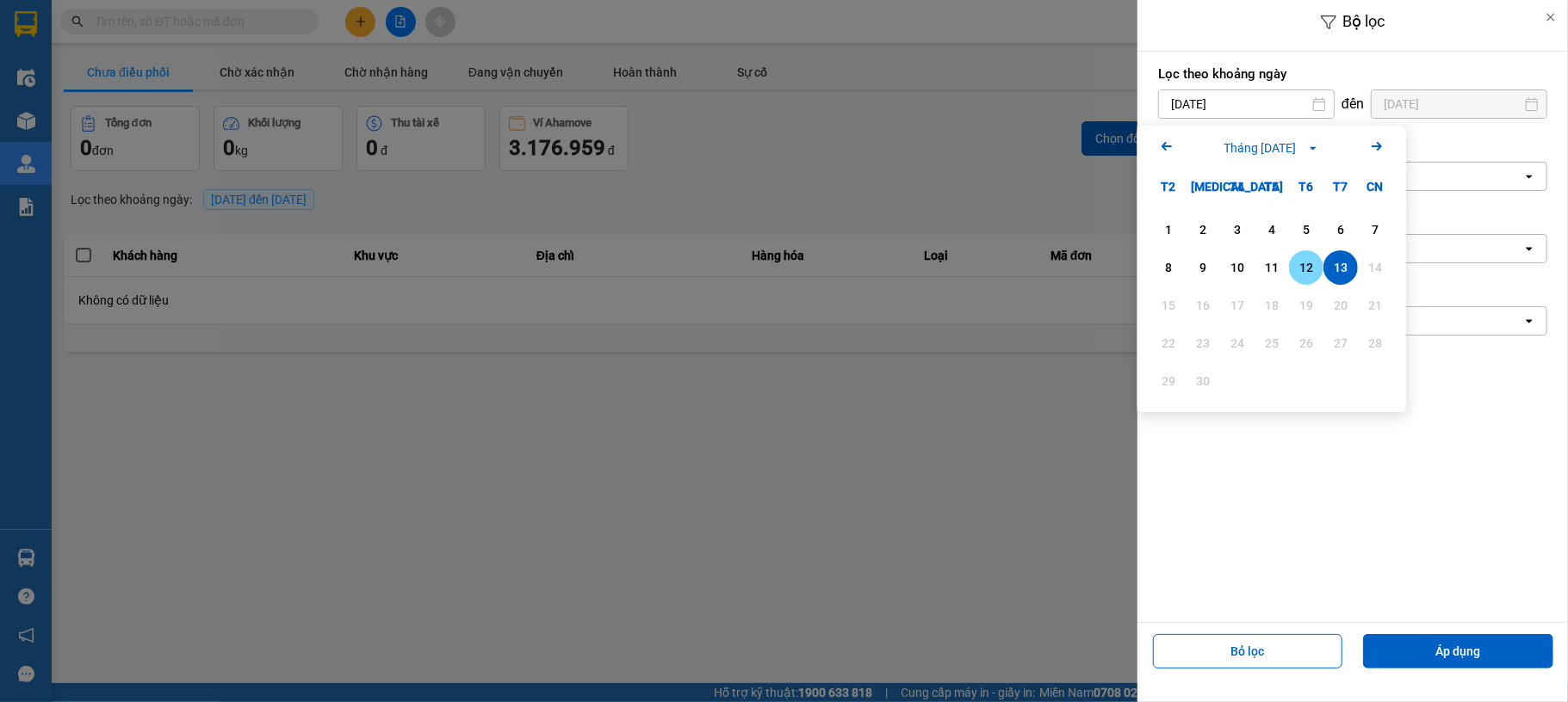
click at [1312, 268] on div "12" at bounding box center [1306, 267] width 24 height 20
type input "12/09/2025"
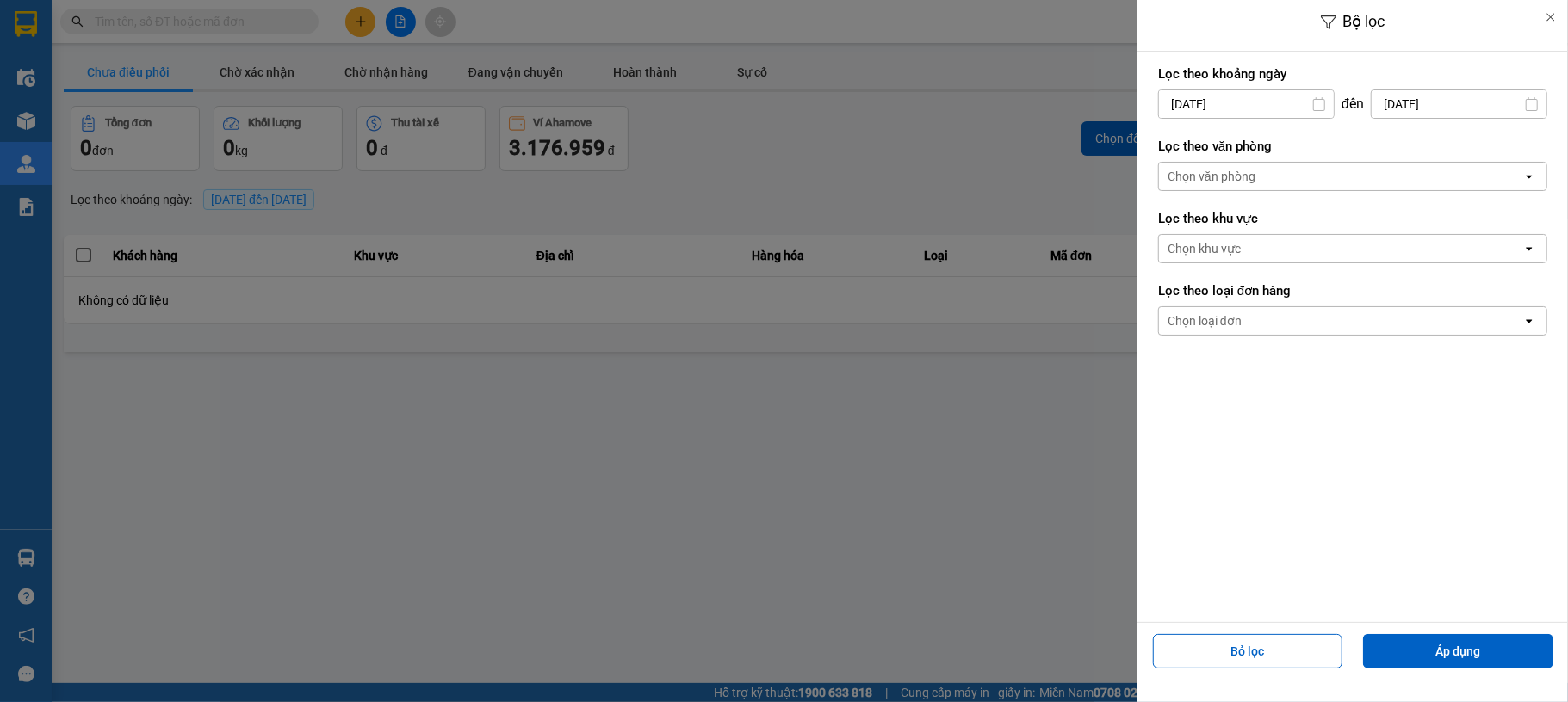
click at [1254, 169] on div "Chọn văn phòng" at bounding box center [1211, 176] width 88 height 17
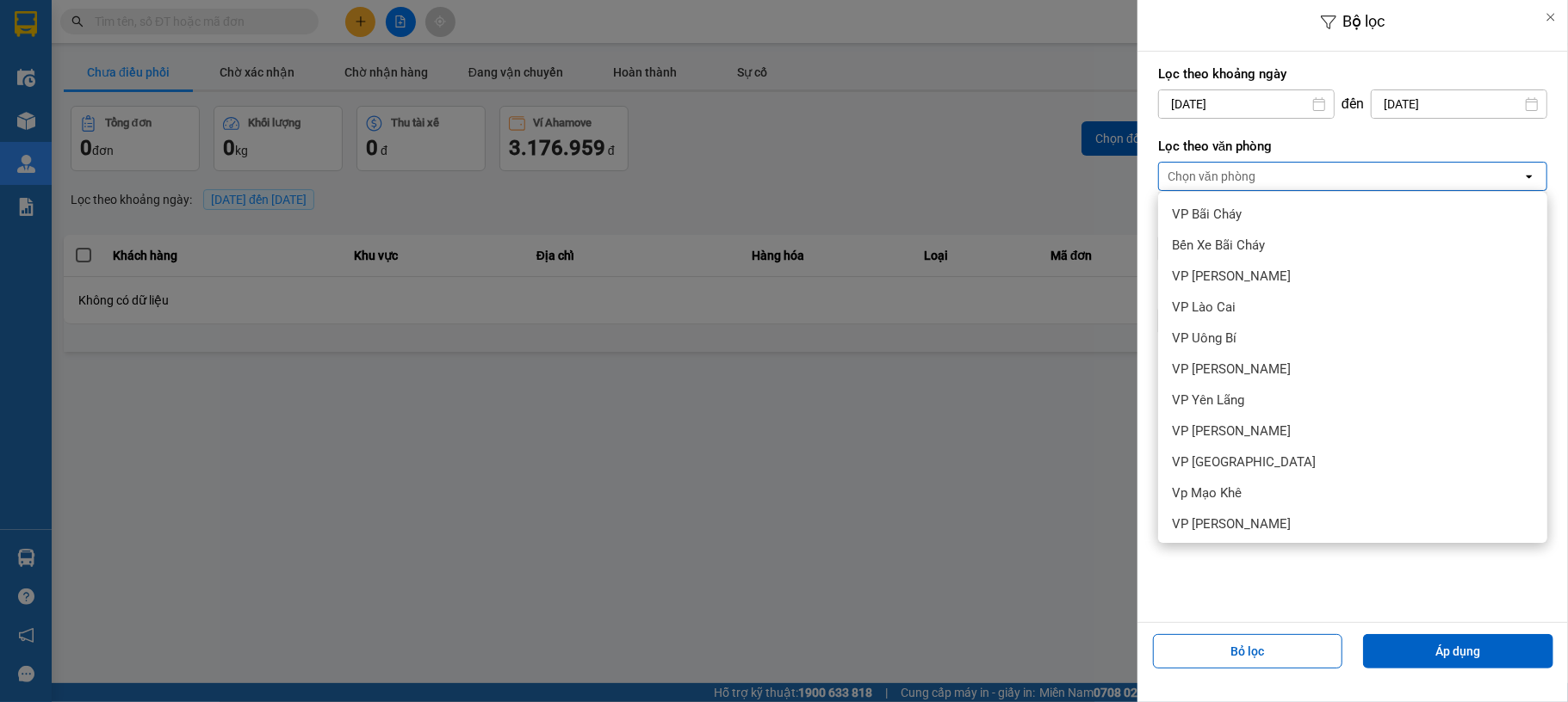
scroll to position [221, 0]
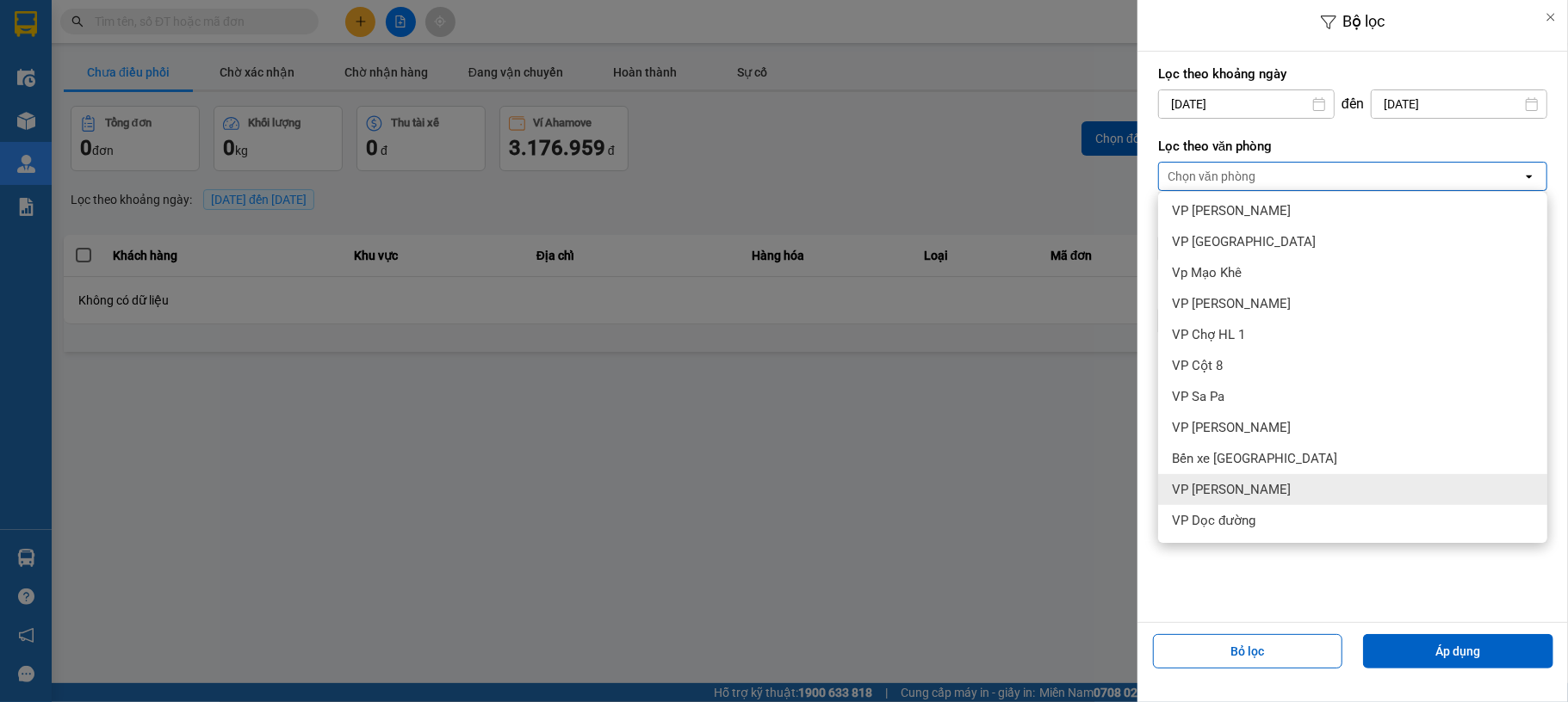
click at [1289, 479] on div "VP [PERSON_NAME]" at bounding box center [1353, 489] width 389 height 31
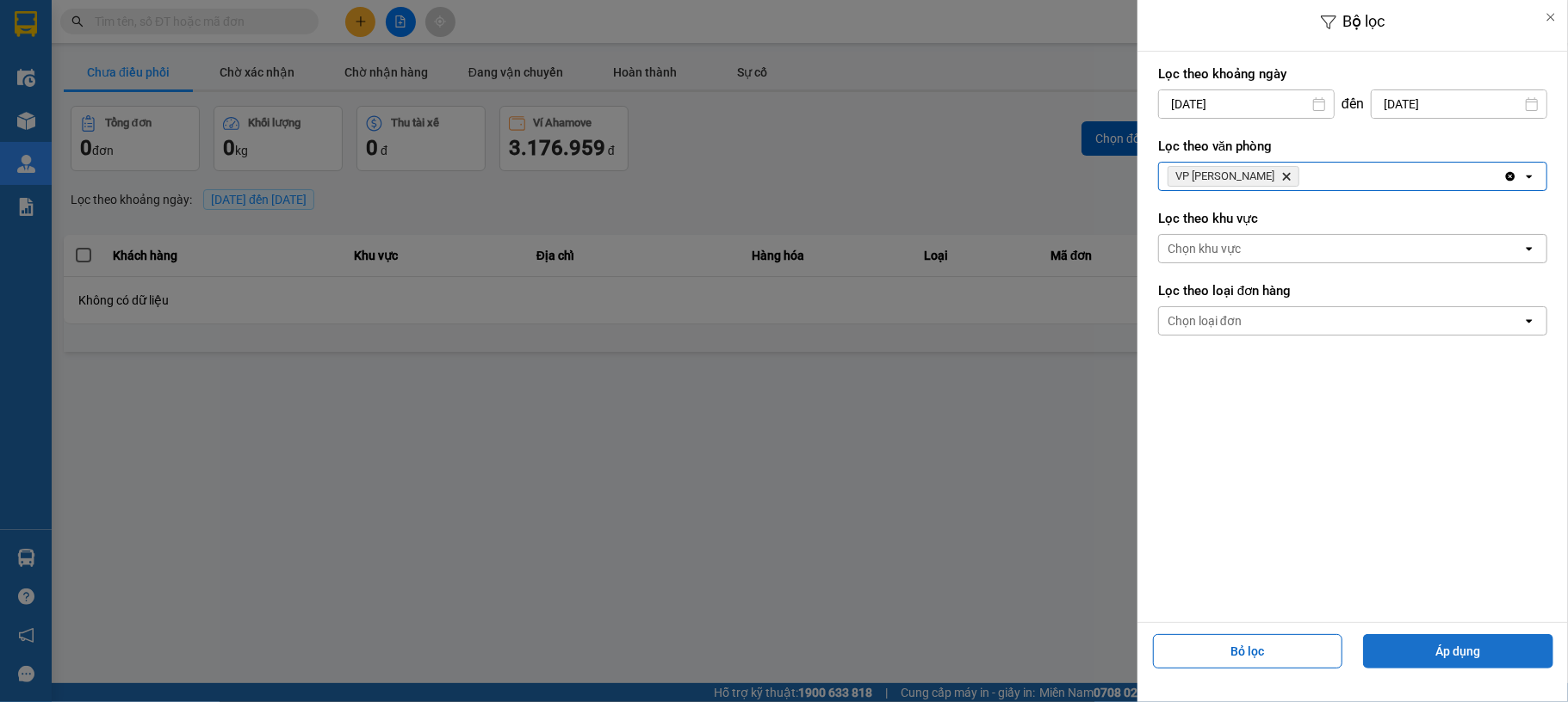
click at [1413, 653] on button "Áp dụng" at bounding box center [1458, 651] width 190 height 34
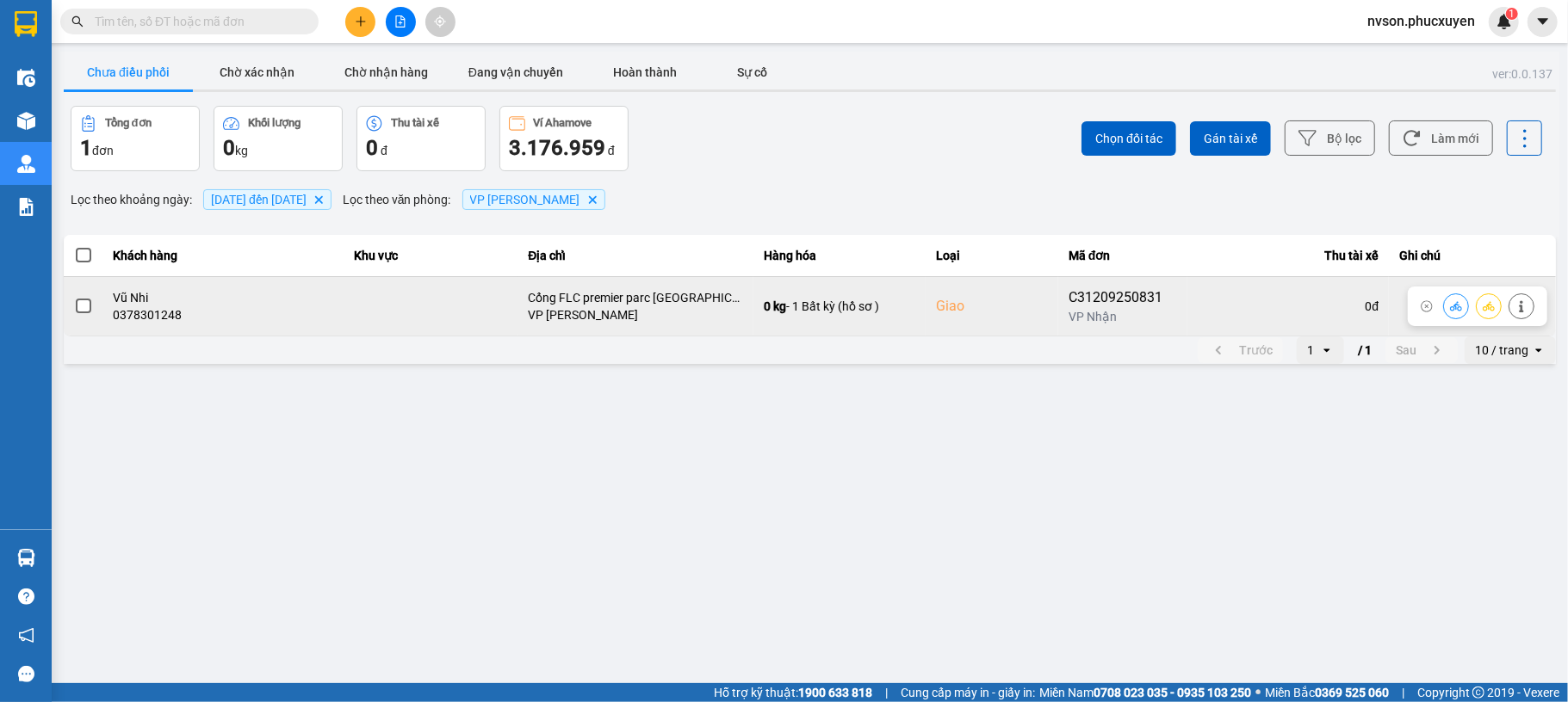
click at [1451, 311] on icon at bounding box center [1455, 305] width 12 height 9
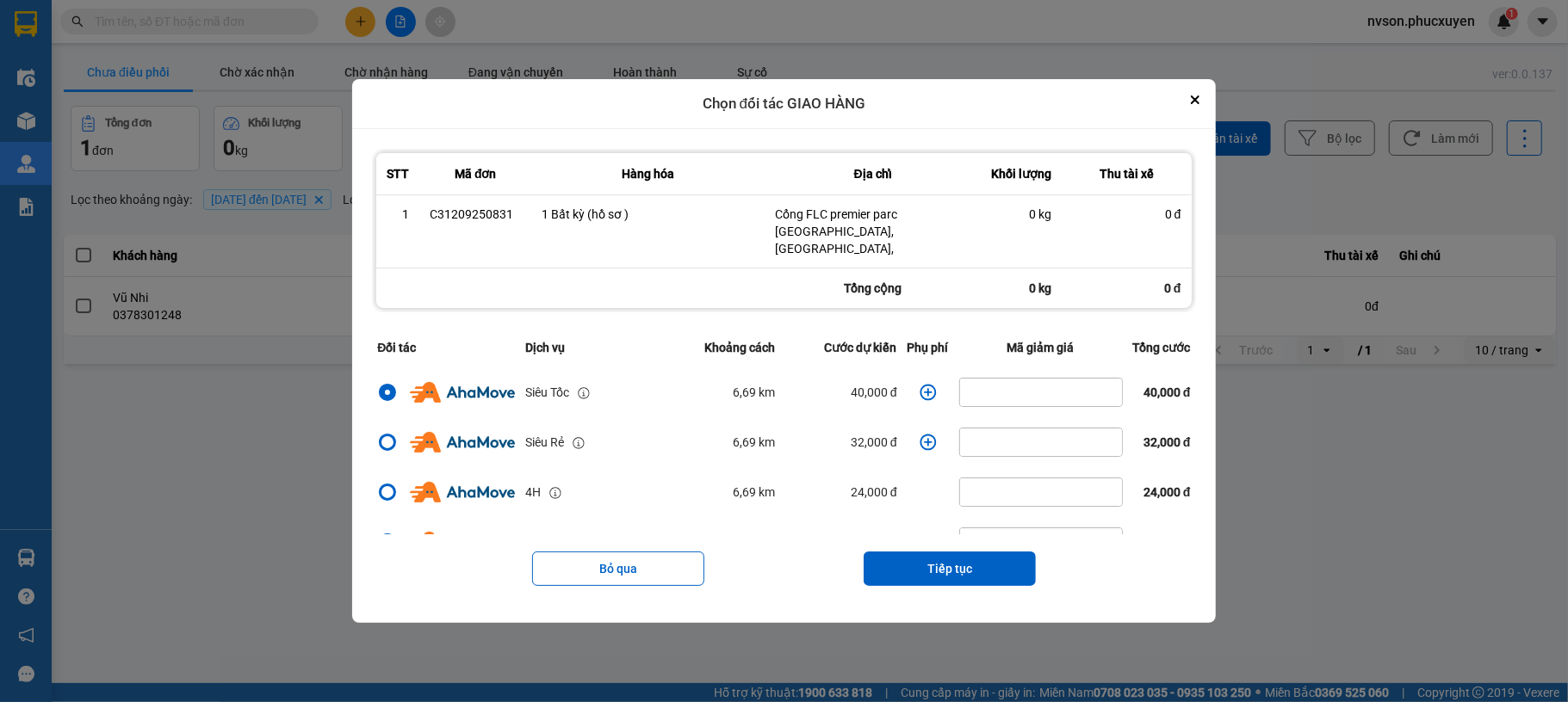
click at [920, 387] on icon "dialog" at bounding box center [928, 392] width 17 height 17
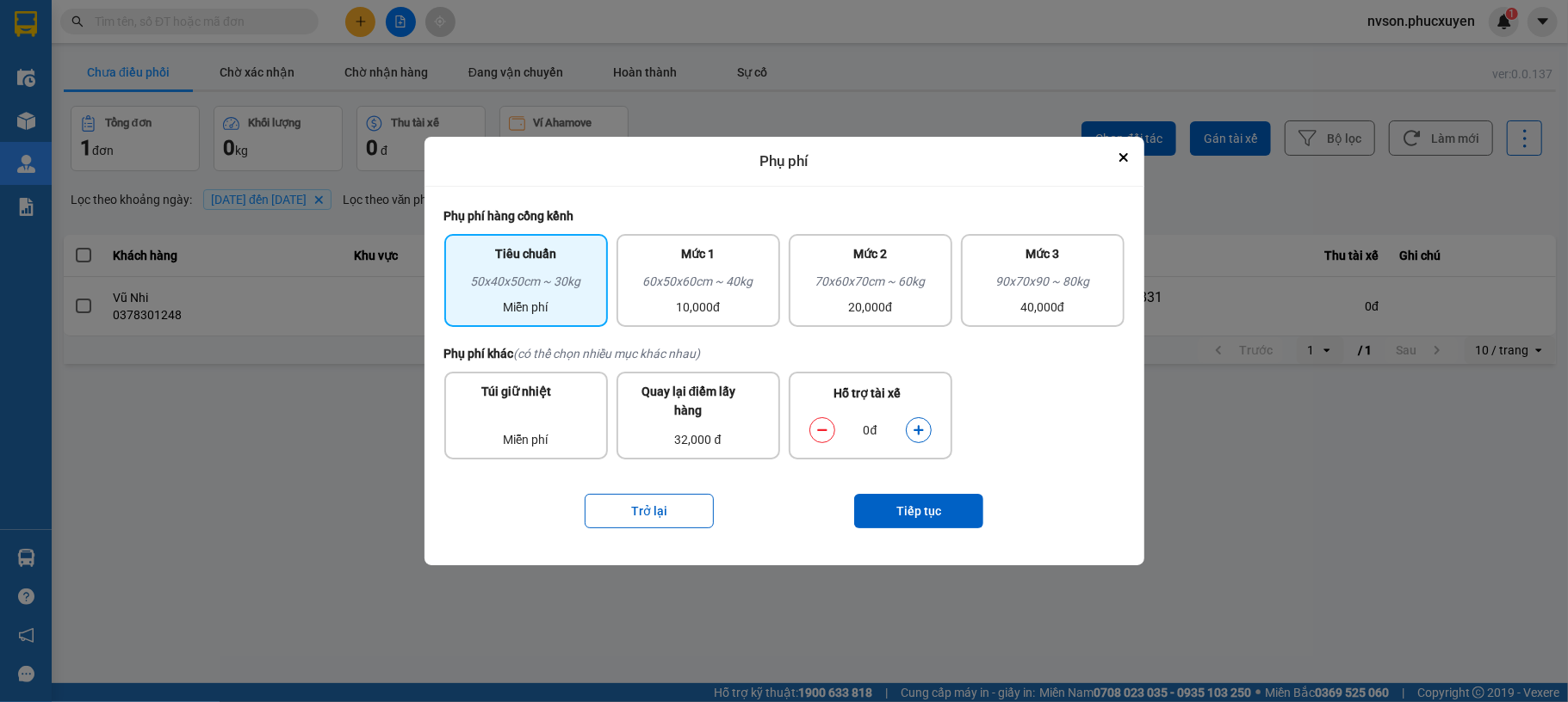
click at [927, 435] on button "dialog" at bounding box center [919, 429] width 24 height 30
click at [925, 499] on button "Tiếp tục" at bounding box center [919, 510] width 130 height 34
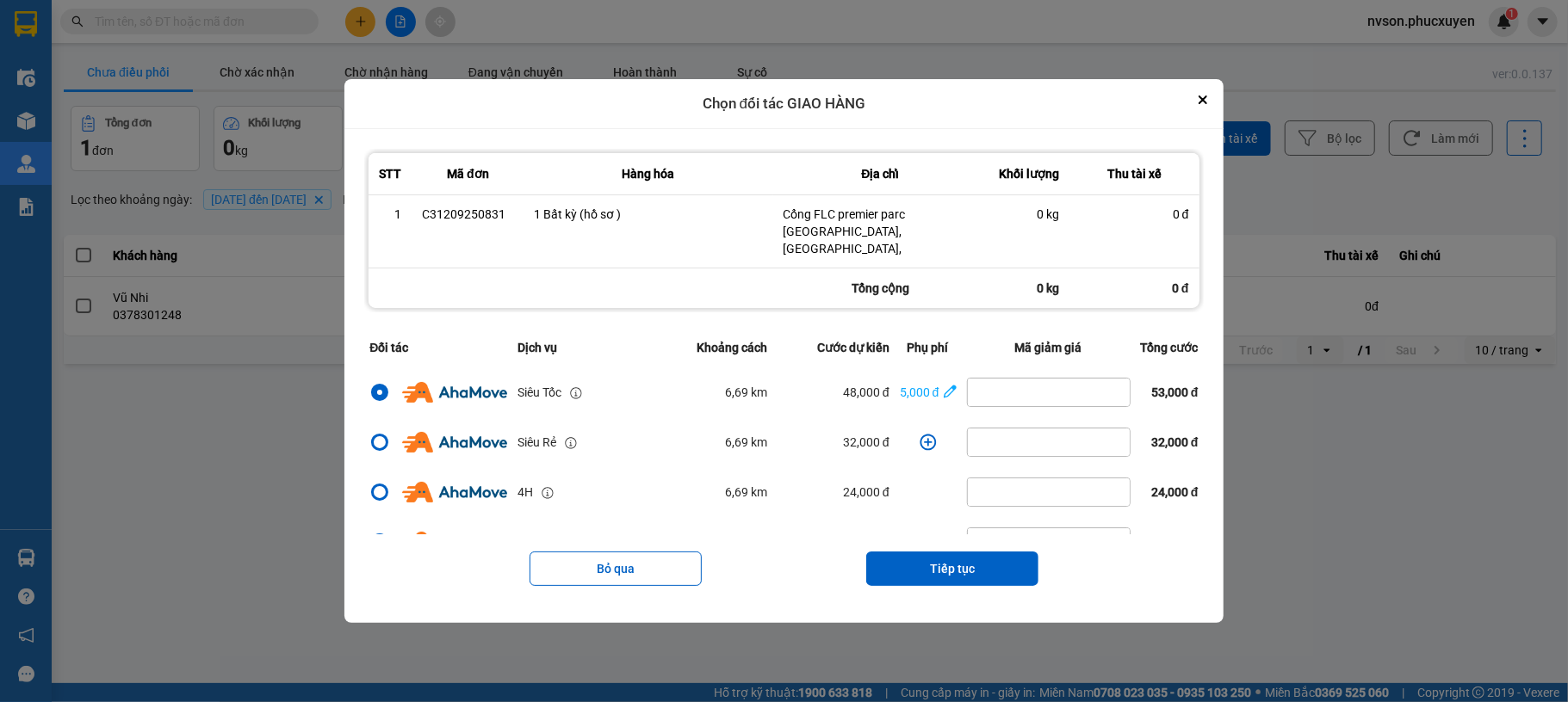
click at [893, 569] on button "Tiếp tục" at bounding box center [952, 568] width 172 height 34
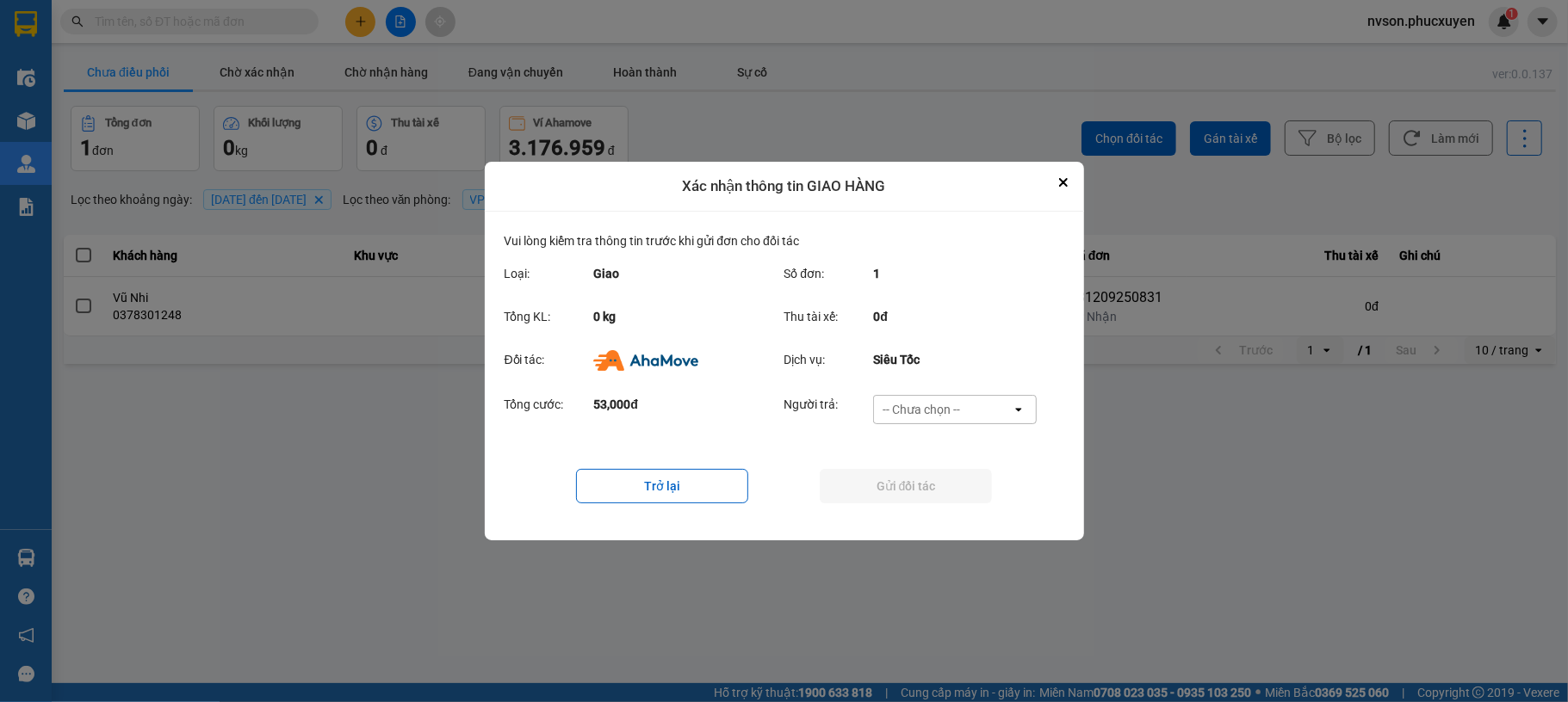
click at [944, 416] on div "-- Chưa chọn --" at bounding box center [920, 410] width 77 height 17
click at [935, 504] on span "Ví Ahamove" at bounding box center [921, 508] width 70 height 17
click at [920, 487] on button "Gửi đối tác" at bounding box center [906, 486] width 172 height 34
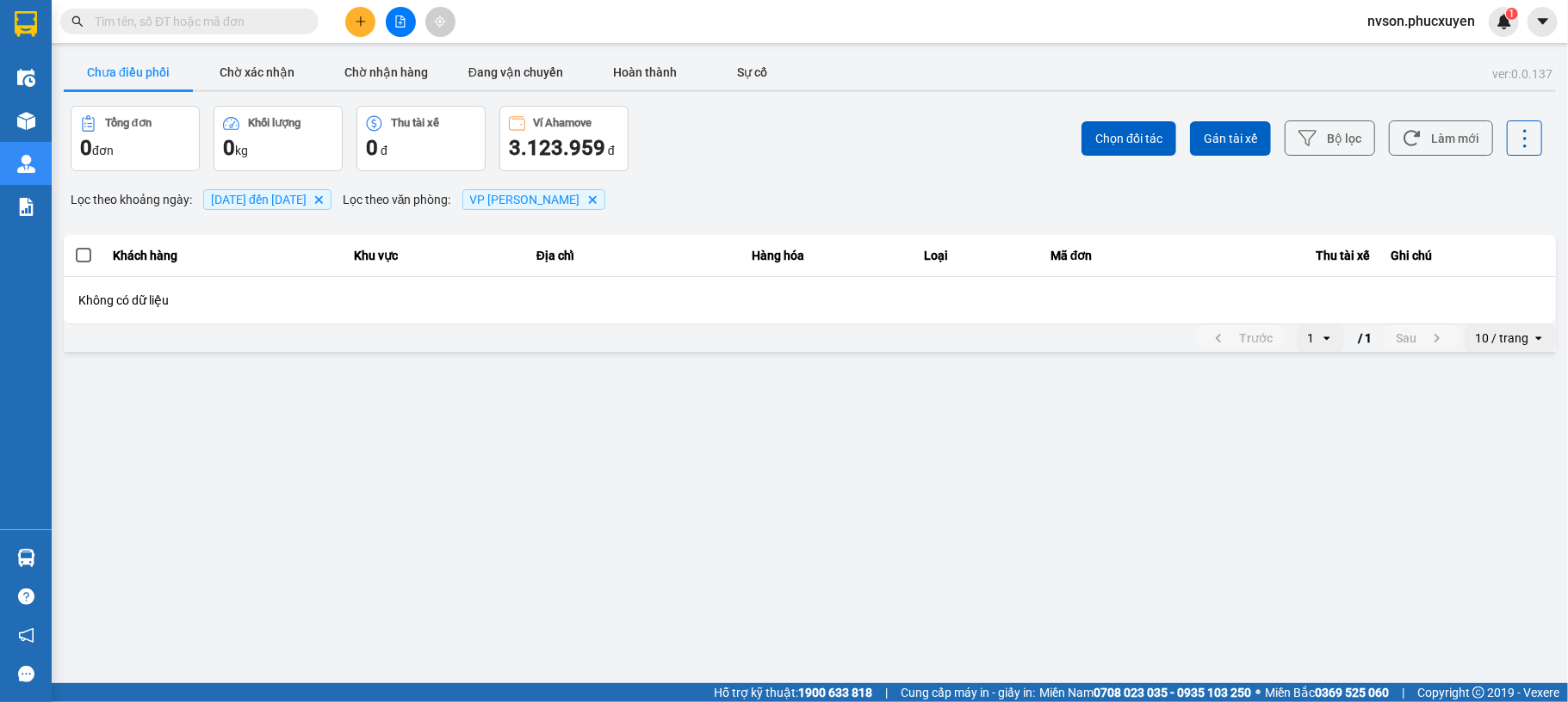
click at [274, 20] on input "text" at bounding box center [197, 21] width 203 height 19
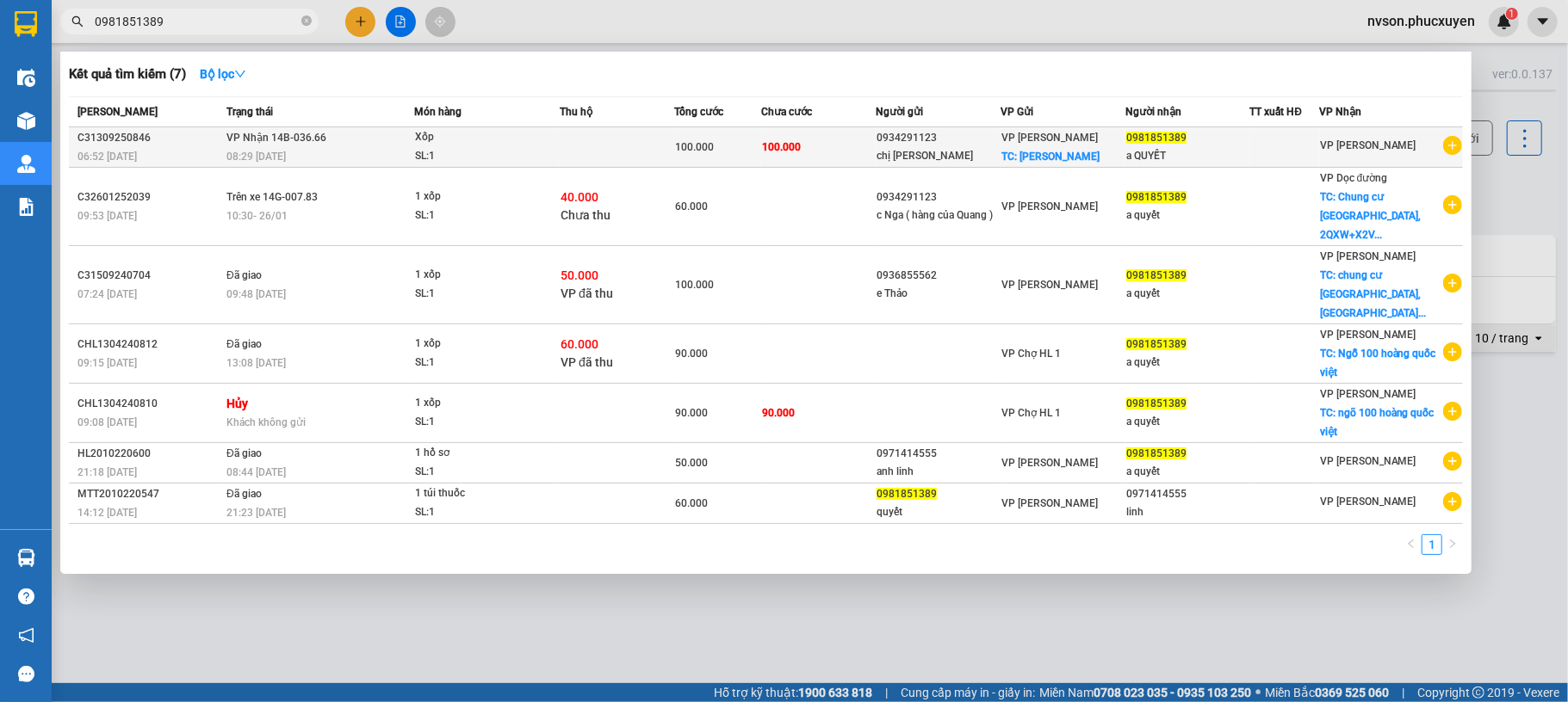
type input "0981851389"
click at [363, 147] on div "08:29 [DATE]" at bounding box center [320, 156] width 187 height 19
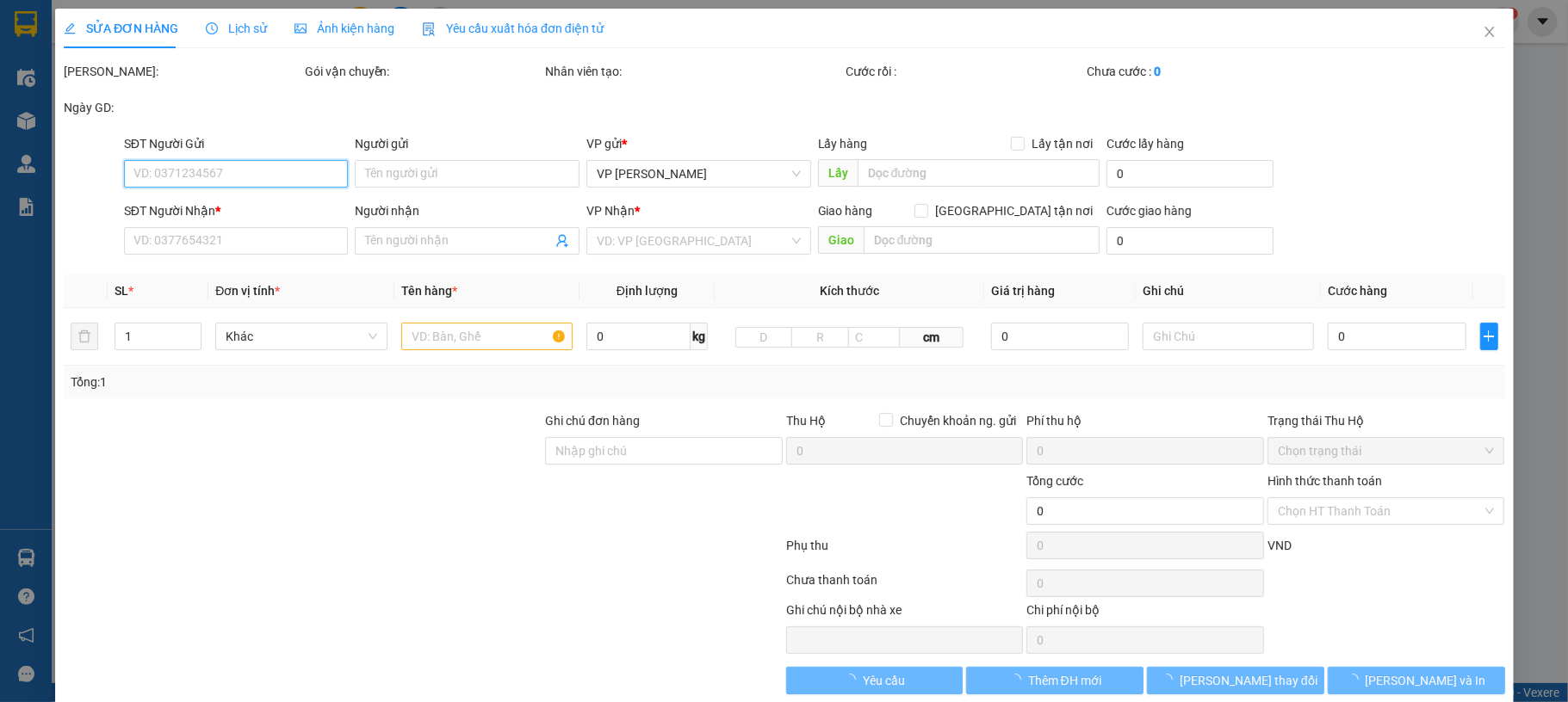
type input "0934291123"
type input "chị [PERSON_NAME]"
checkbox input "true"
type input "[PERSON_NAME]"
type input "0981851389"
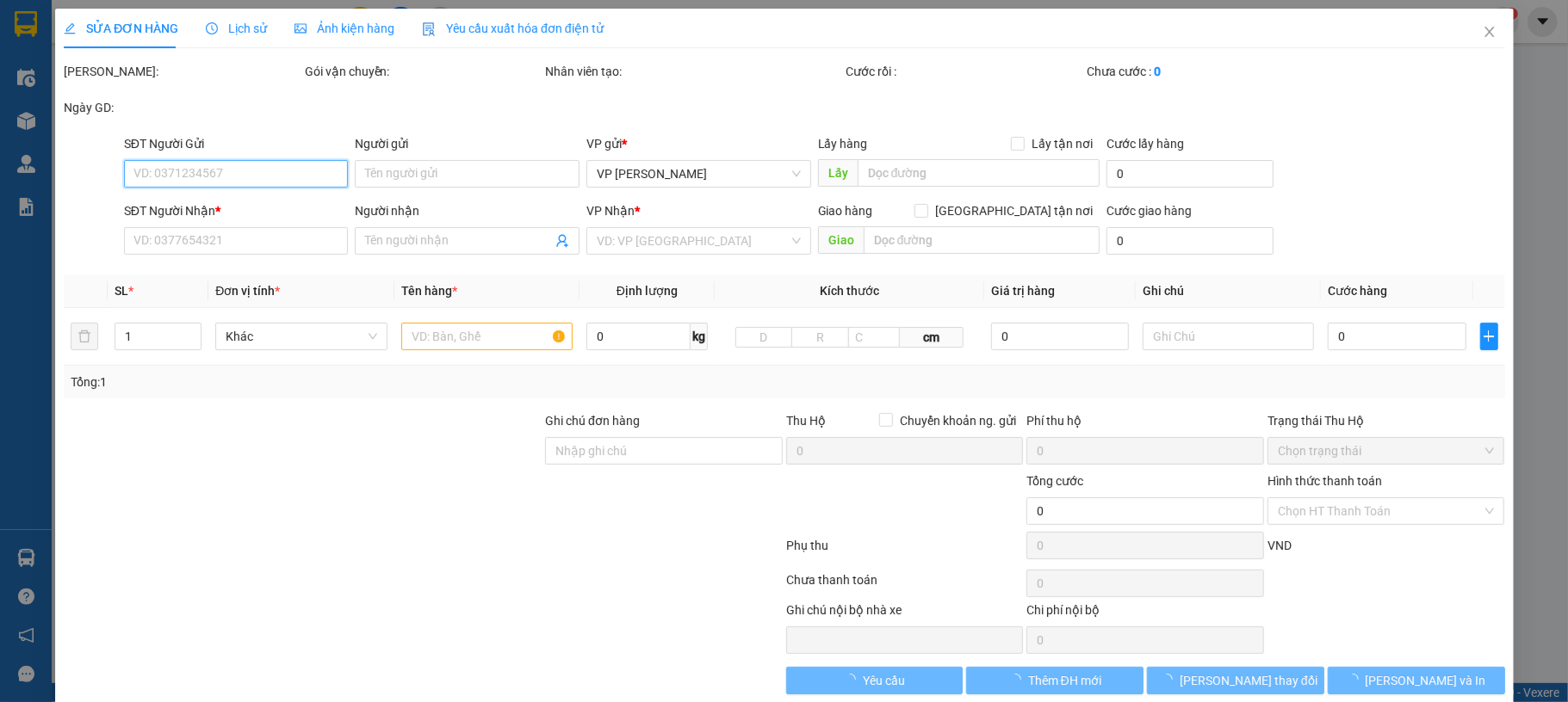
type input "a QUYẾT"
type input "100.000"
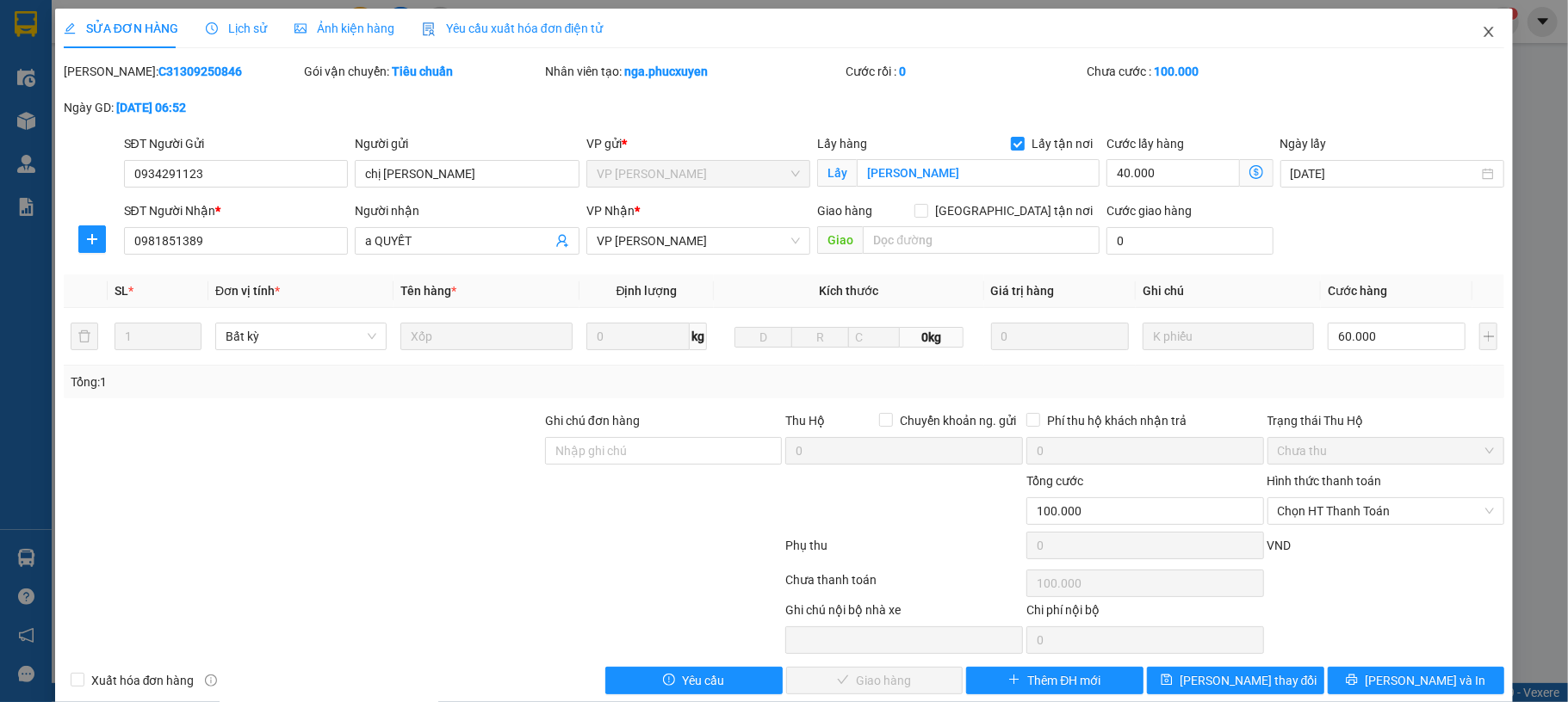
click at [1482, 26] on icon "close" at bounding box center [1489, 32] width 14 height 14
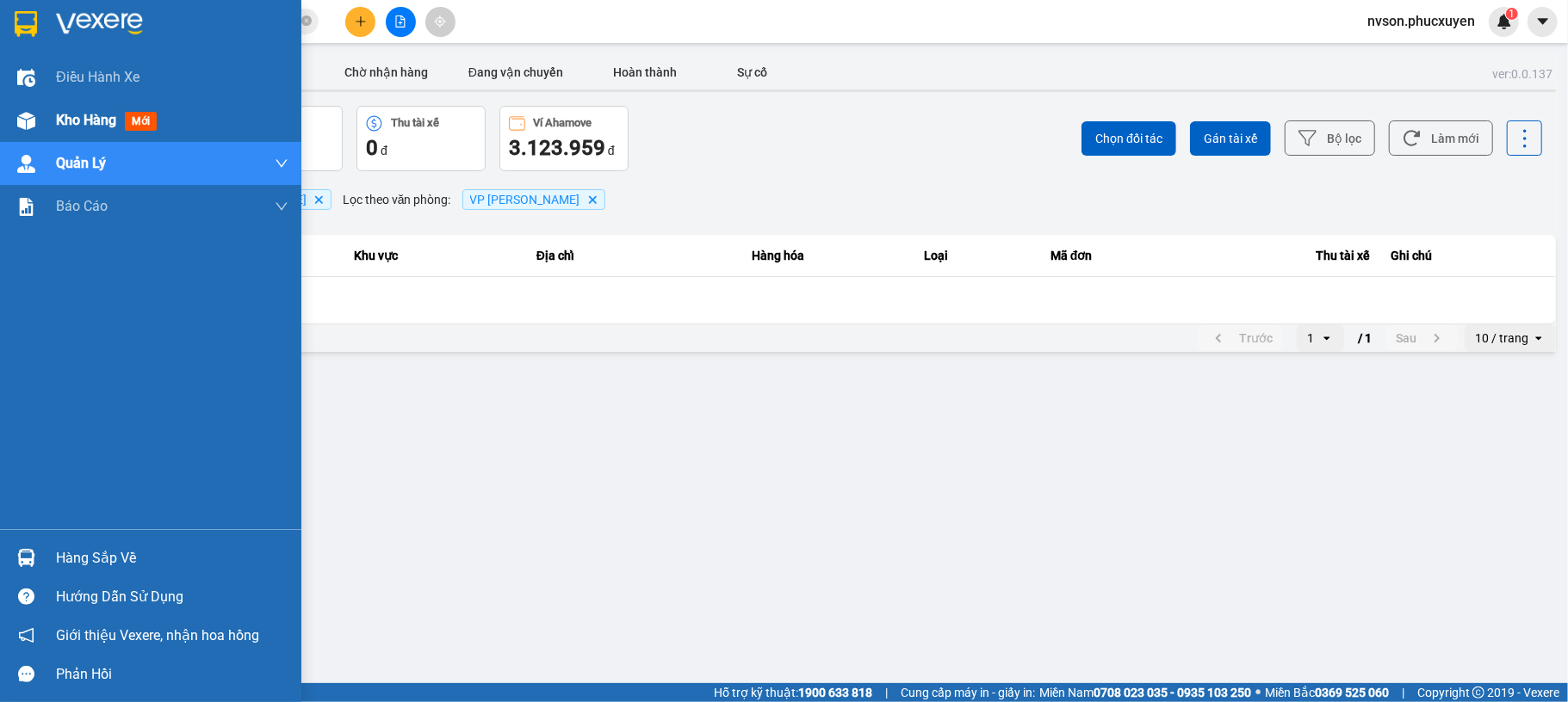
click at [31, 125] on img at bounding box center [25, 120] width 18 height 18
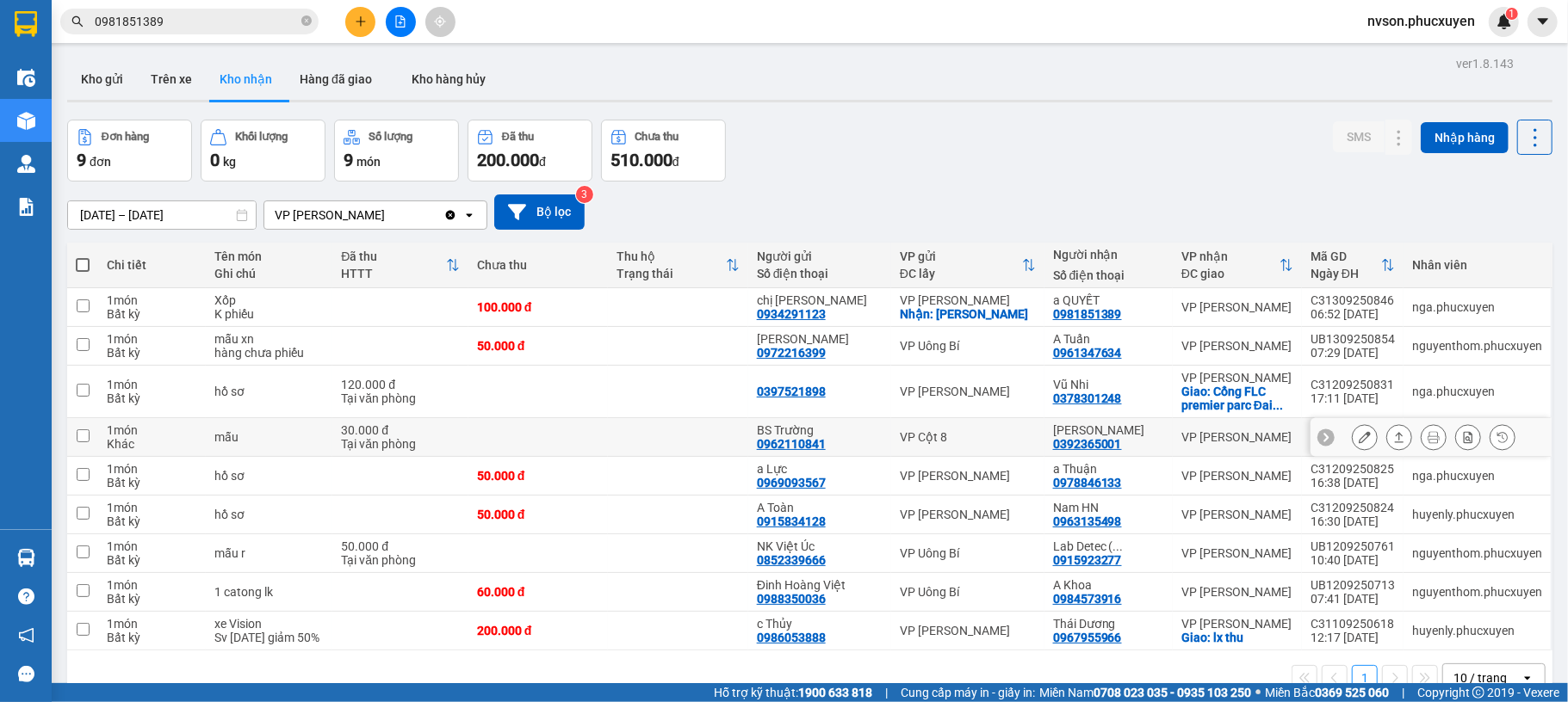
scroll to position [79, 0]
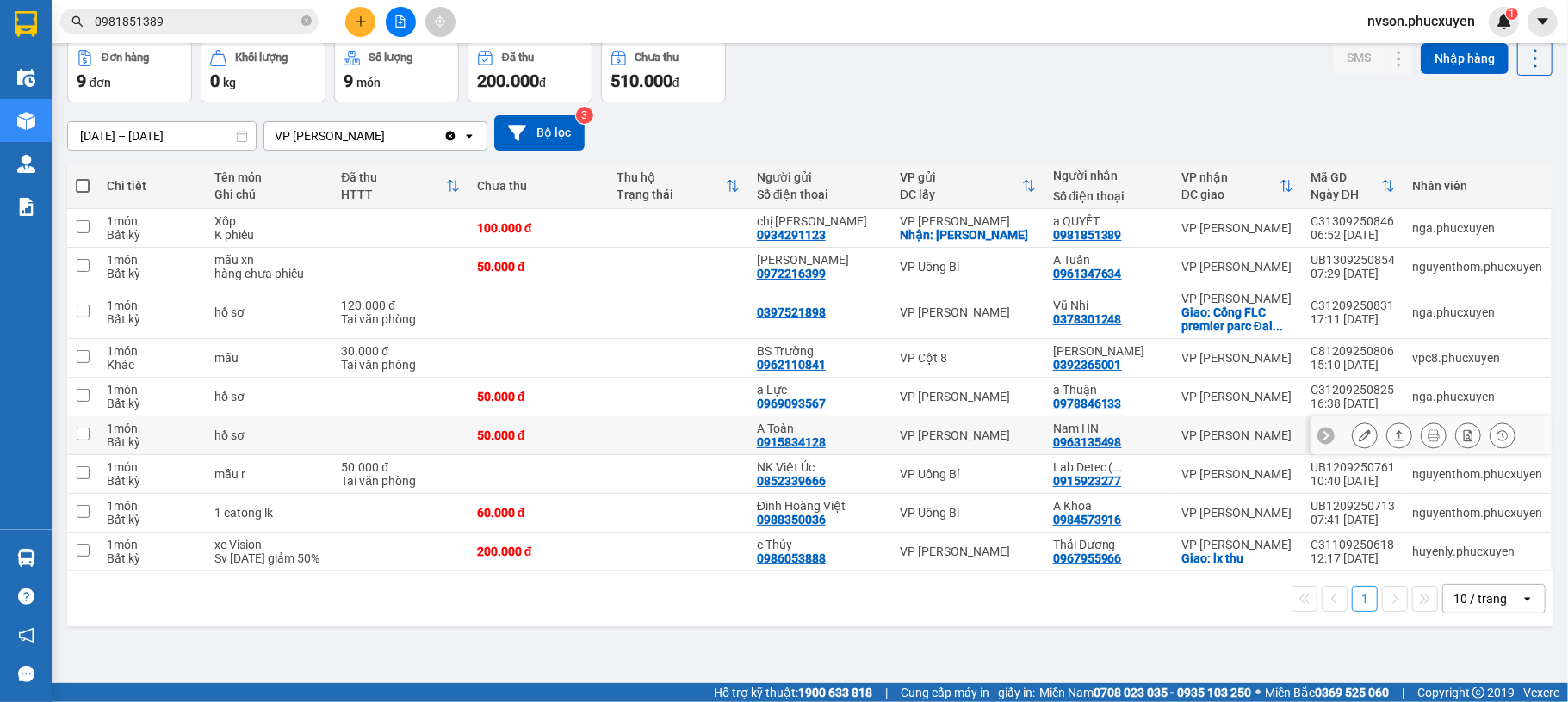
drag, startPoint x: 1002, startPoint y: 442, endPoint x: 1011, endPoint y: 444, distance: 9.2
click at [1002, 442] on td "VP [PERSON_NAME]" at bounding box center [968, 436] width 154 height 39
checkbox input "true"
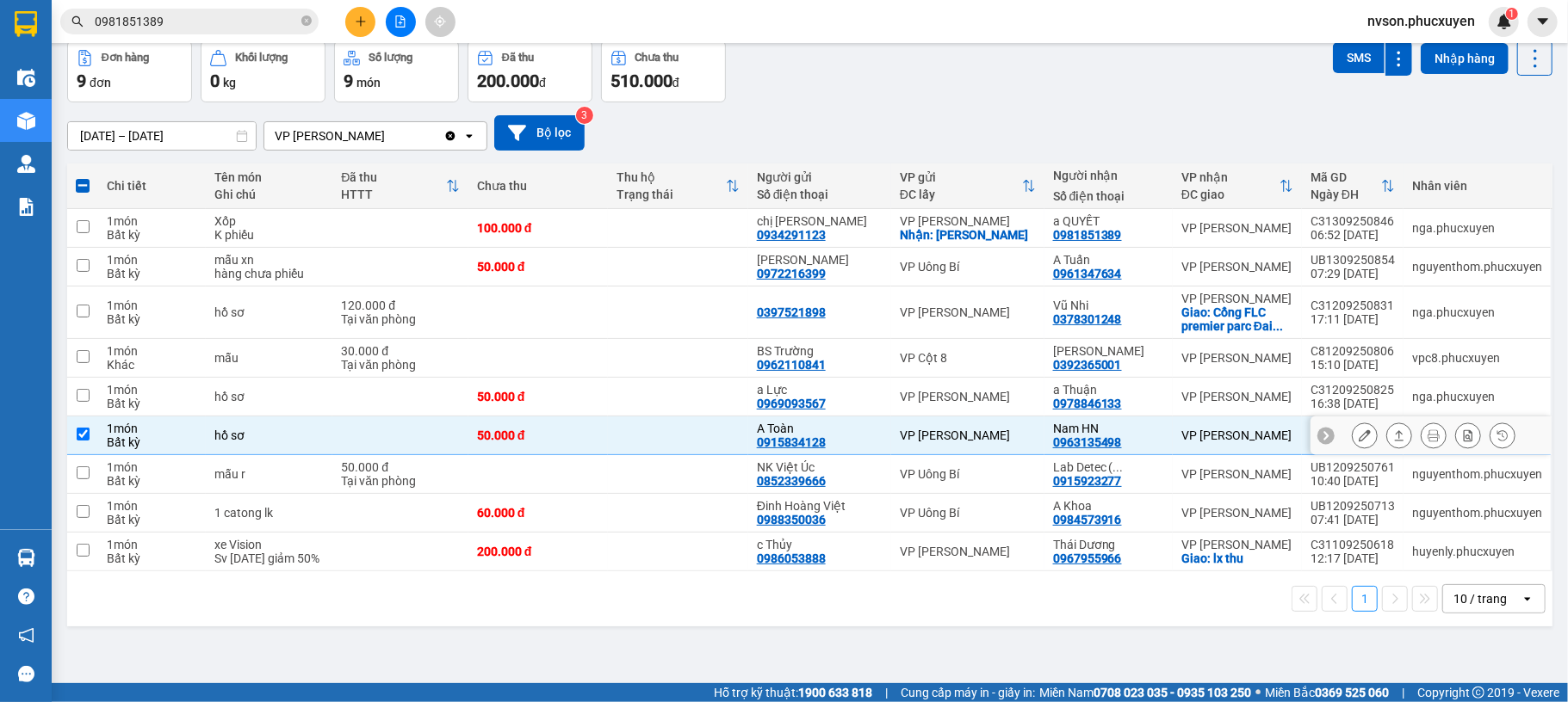
click at [1358, 441] on icon at bounding box center [1364, 435] width 12 height 12
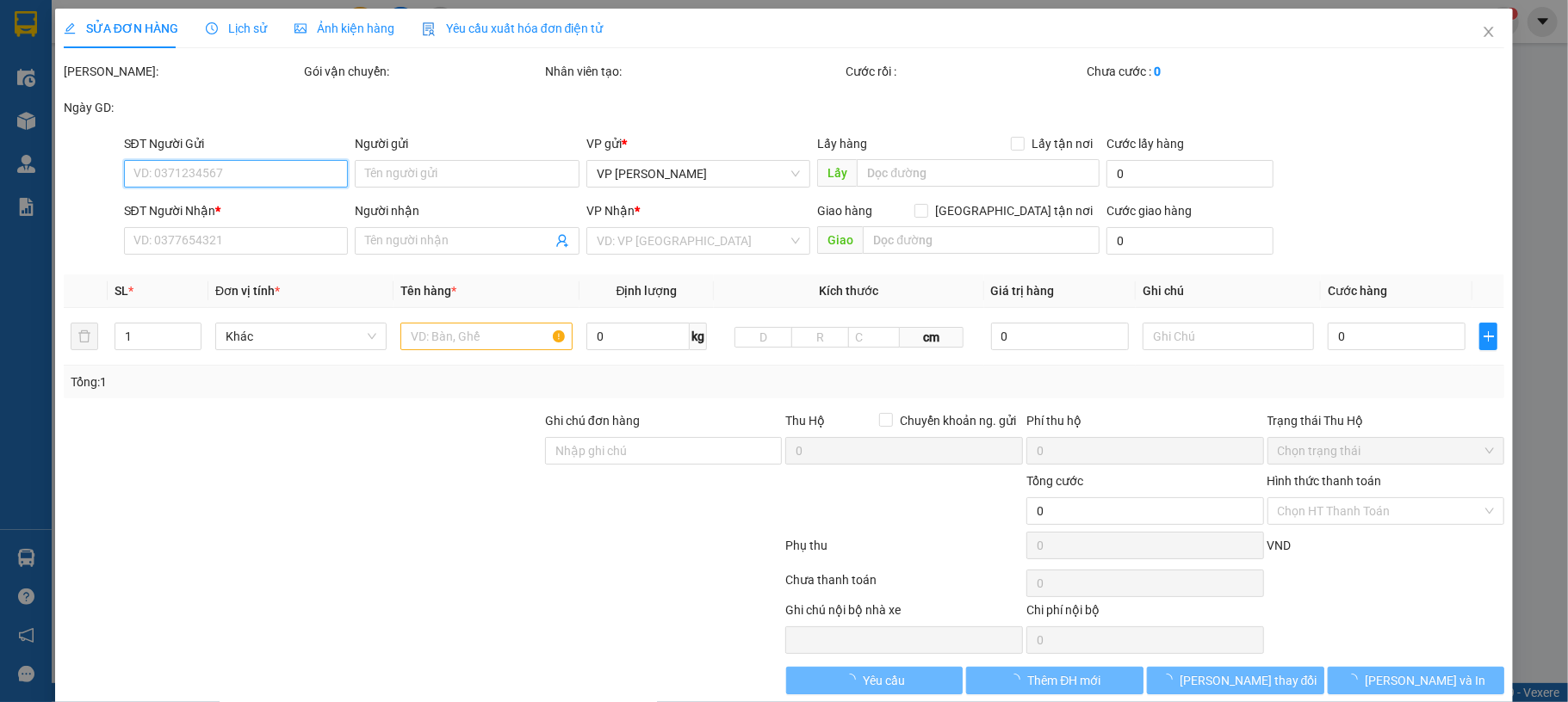
type input "0915834128"
type input "A Toàn"
type input "0963135498"
type input "Nam HN"
type input "50.000"
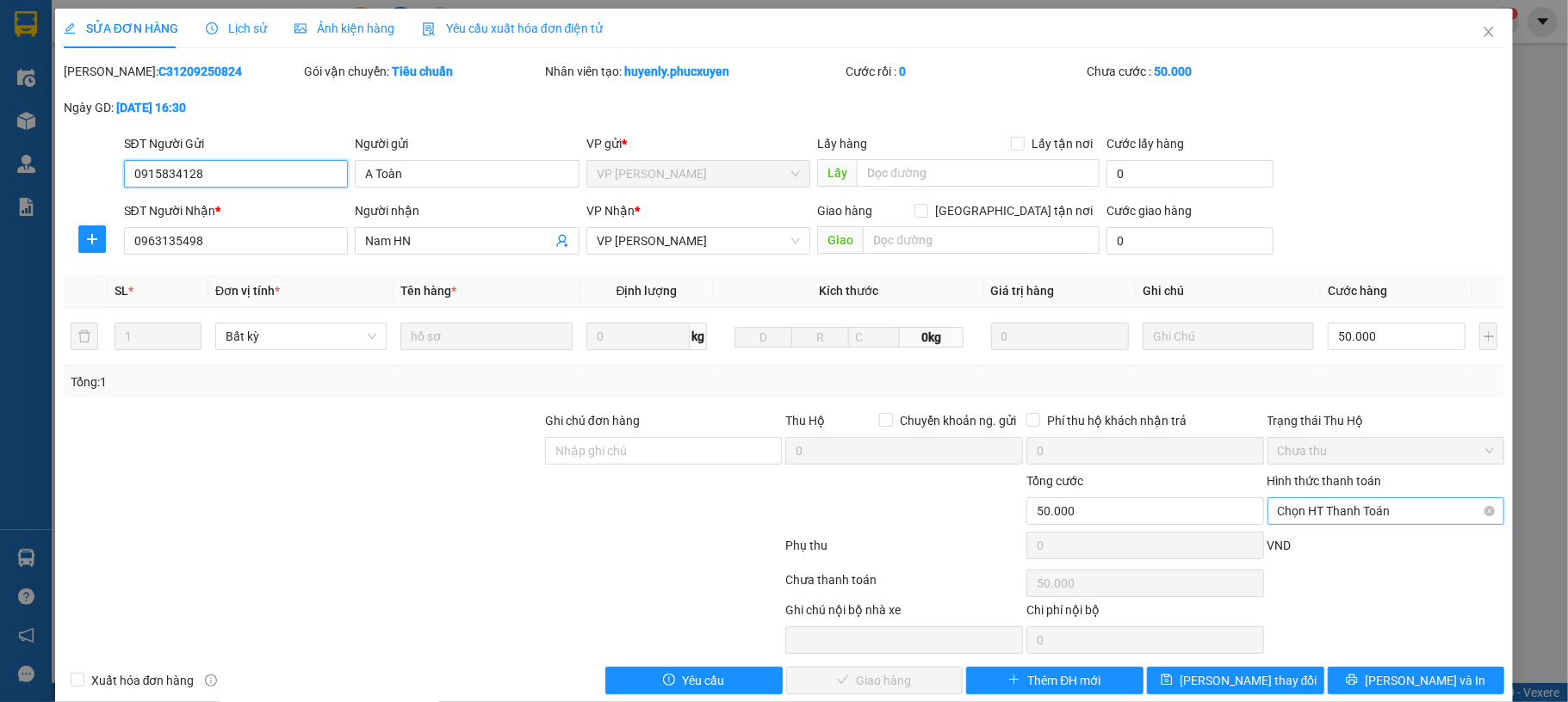
click at [1341, 510] on span "Chọn HT Thanh Toán" at bounding box center [1386, 511] width 217 height 26
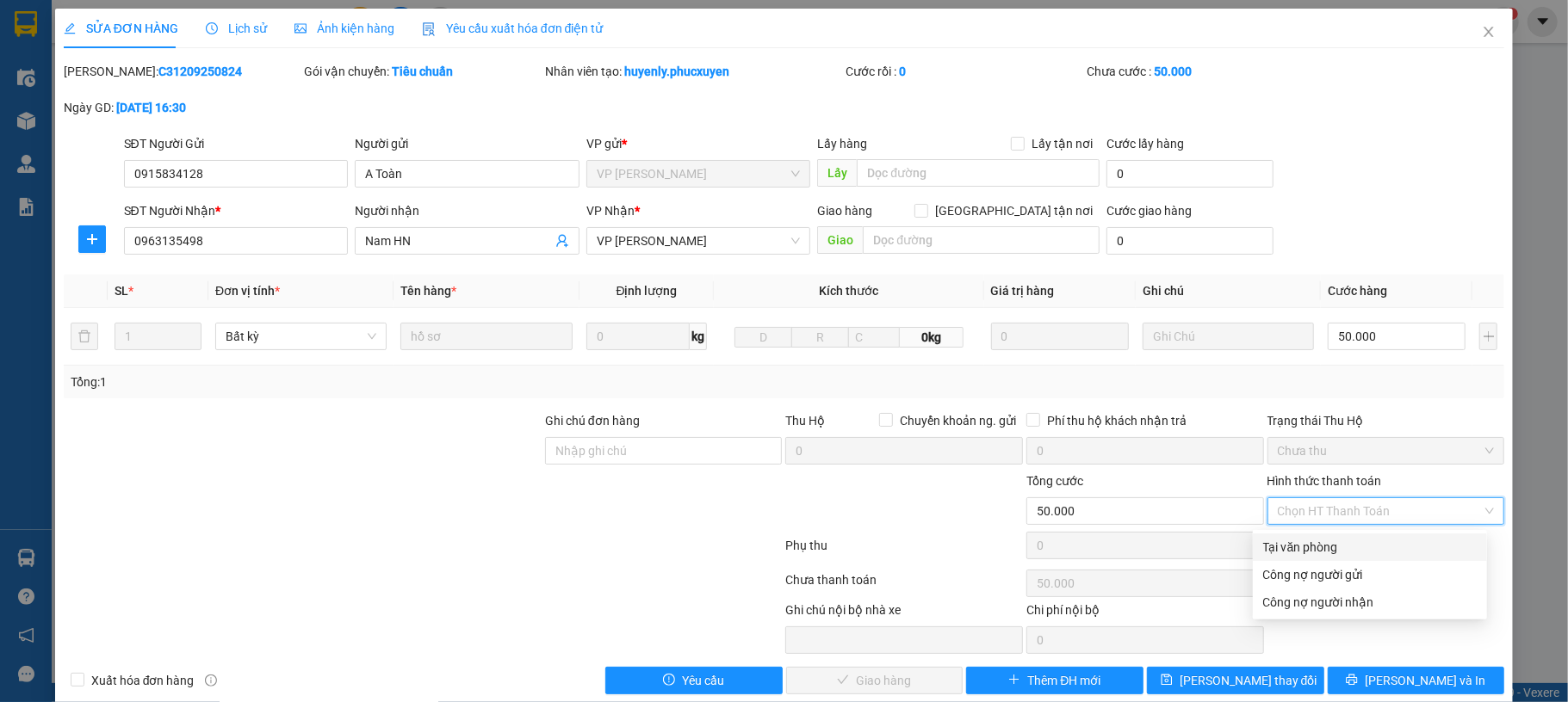
drag, startPoint x: 1319, startPoint y: 551, endPoint x: 1267, endPoint y: 556, distance: 52.2
click at [1317, 551] on div "Tại văn phòng" at bounding box center [1370, 547] width 213 height 19
type input "0"
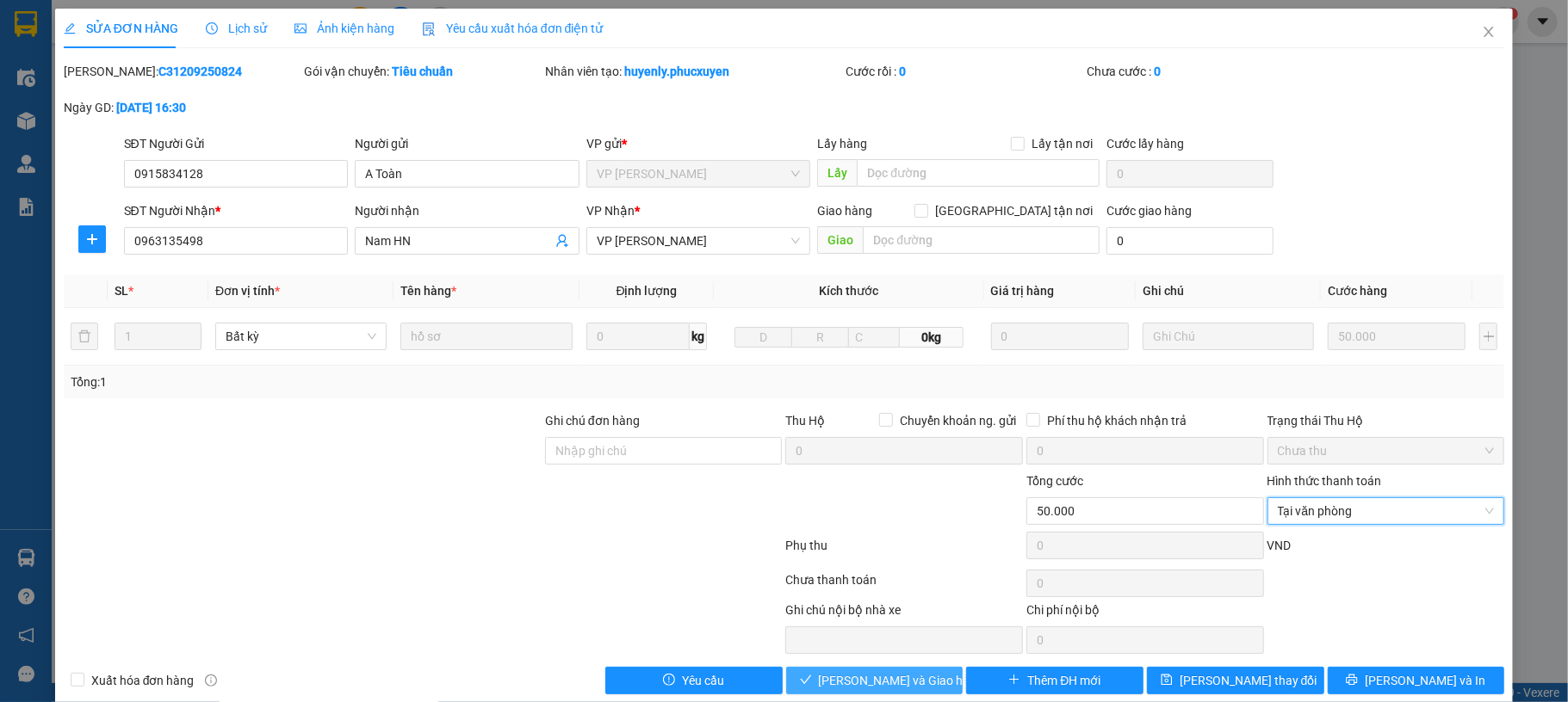
click at [866, 671] on button "[PERSON_NAME] và Giao hàng" at bounding box center [875, 681] width 177 height 28
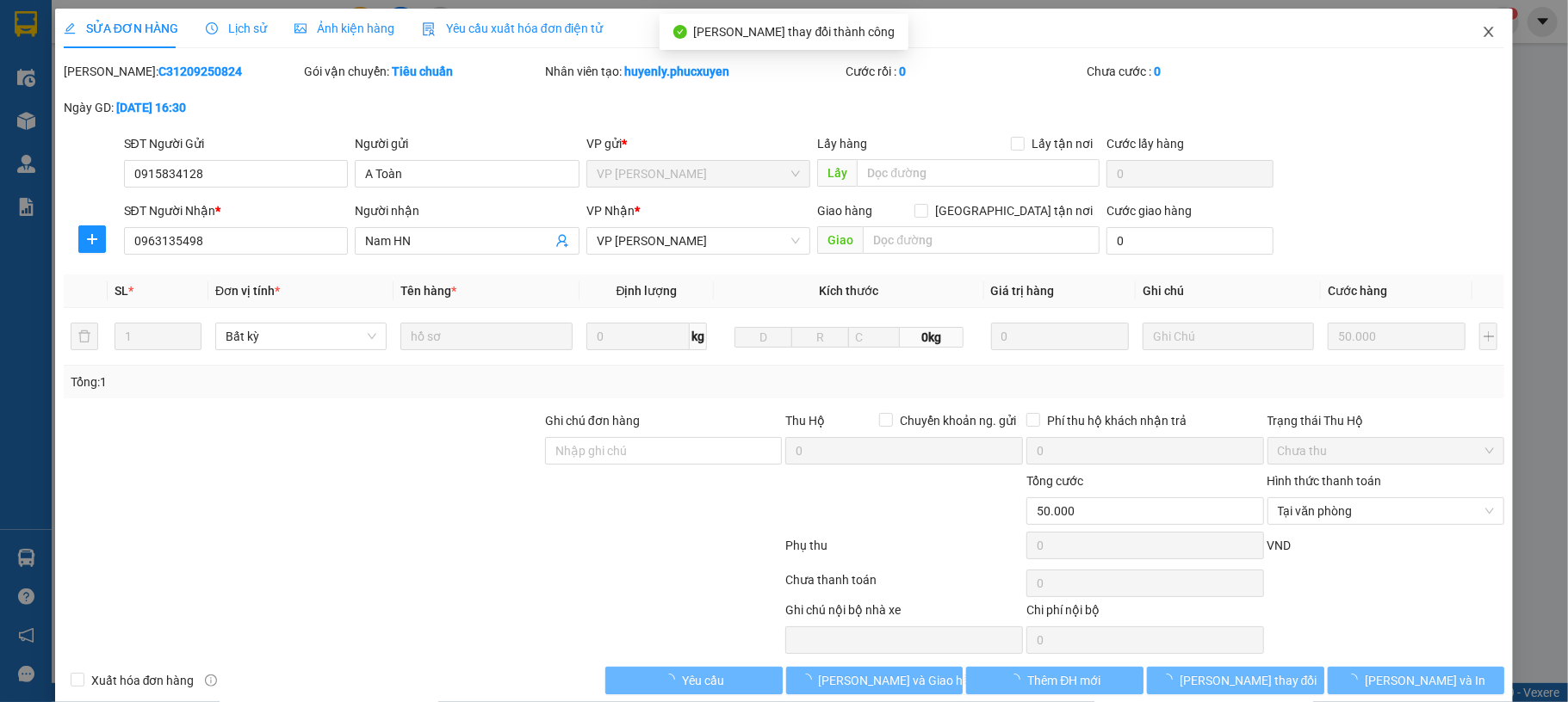
click at [1462, 43] on div "SỬA ĐƠN HÀNG Lịch sử Ảnh kiện hàng Yêu cầu xuất hóa đơn điện tử" at bounding box center [784, 28] width 1441 height 40
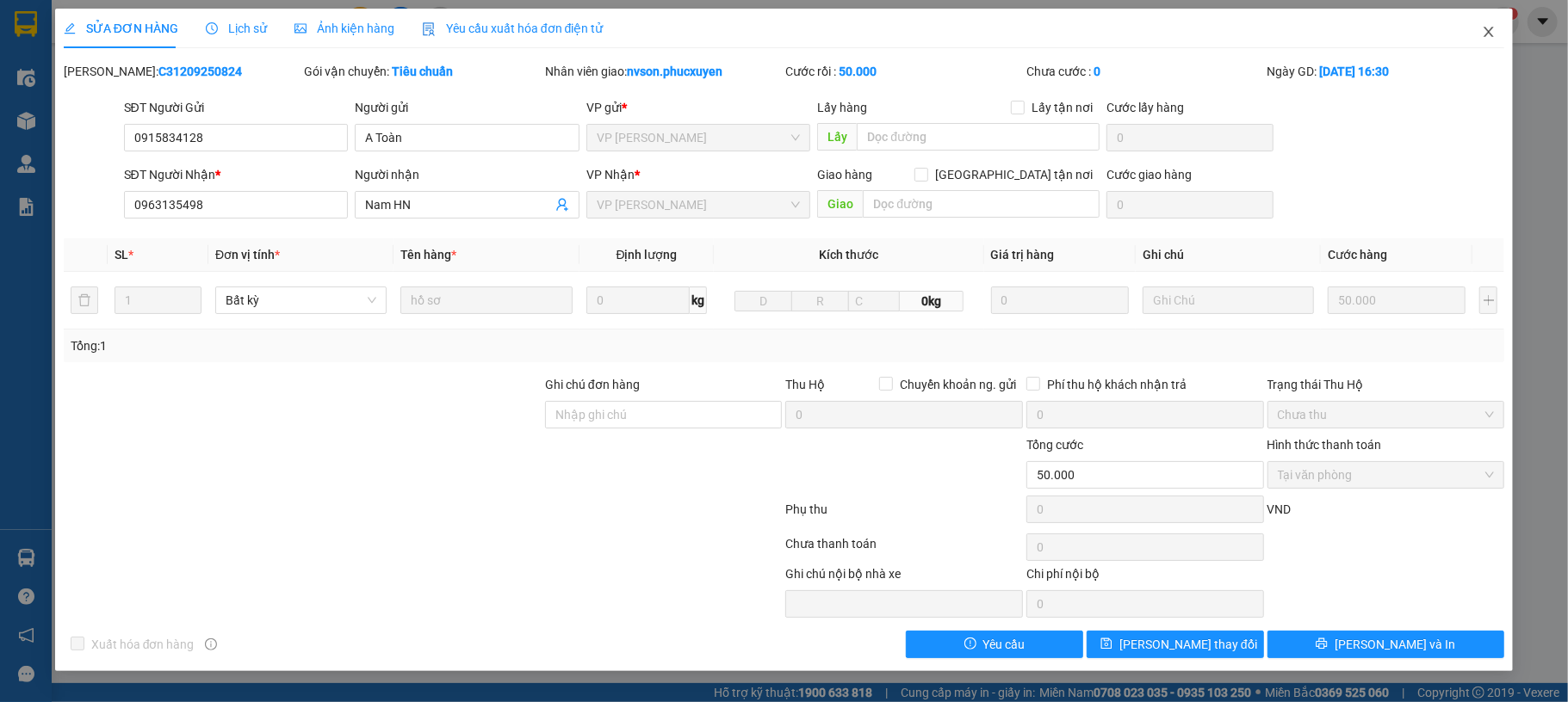
click at [1485, 34] on icon "close" at bounding box center [1489, 32] width 14 height 14
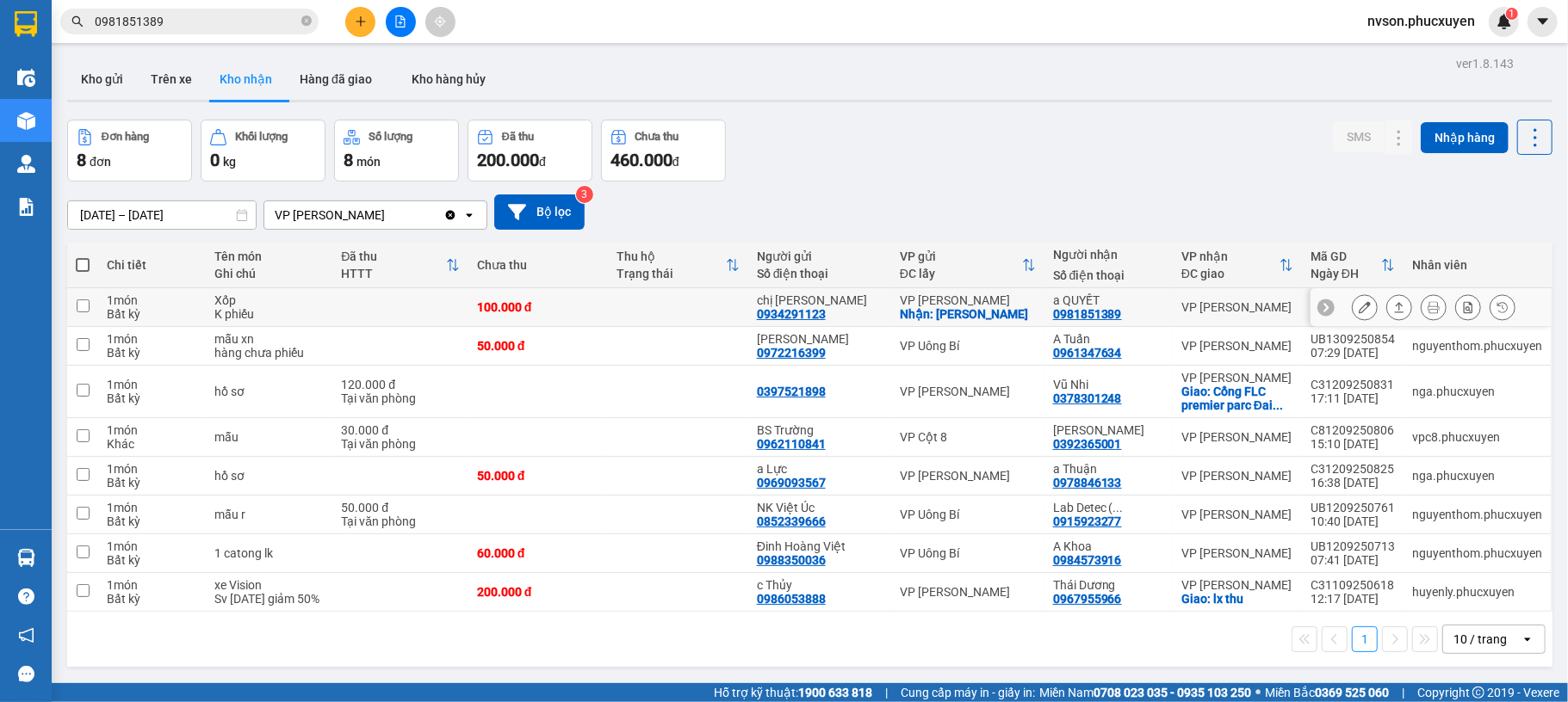
click at [1013, 301] on div "VP [PERSON_NAME]" at bounding box center [968, 300] width 136 height 14
checkbox input "true"
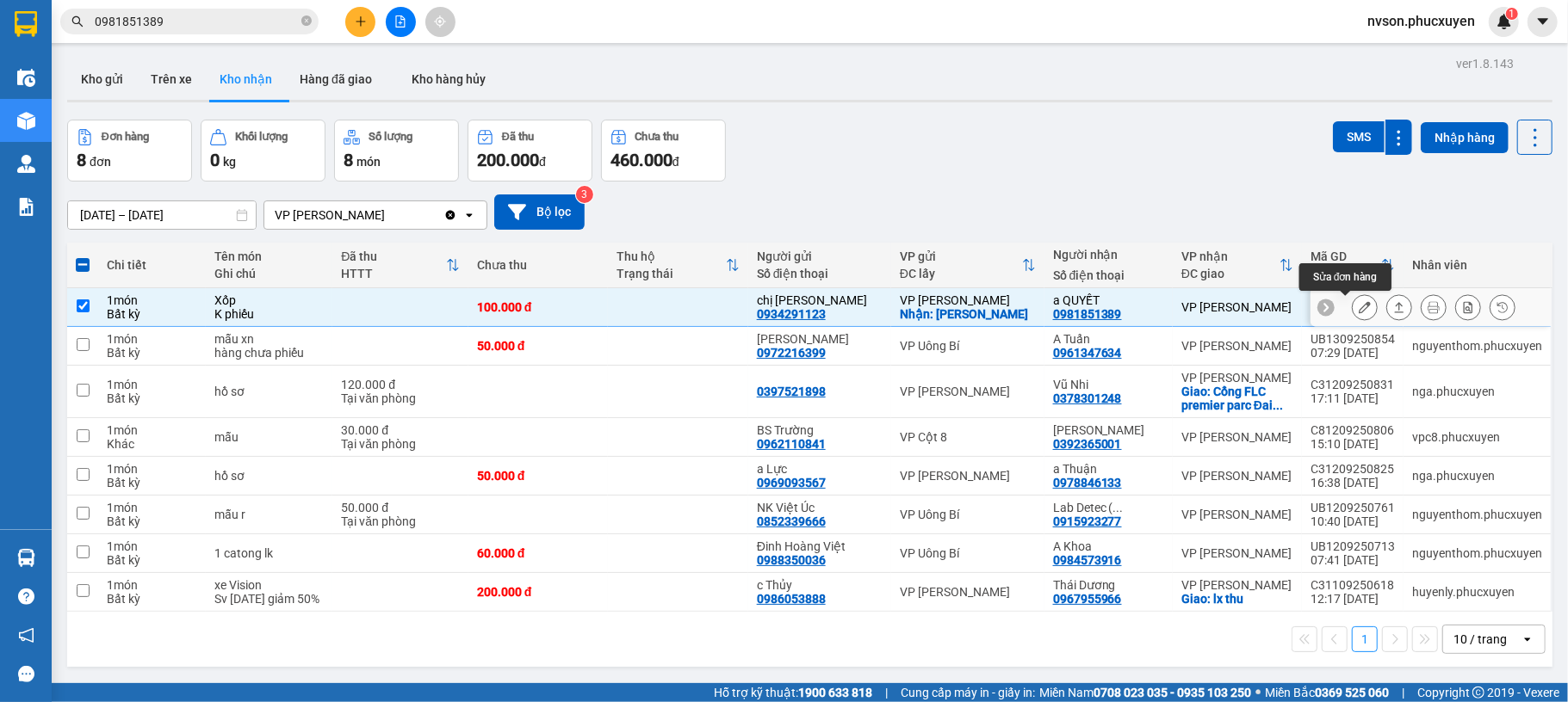
click at [1358, 311] on icon at bounding box center [1364, 306] width 12 height 12
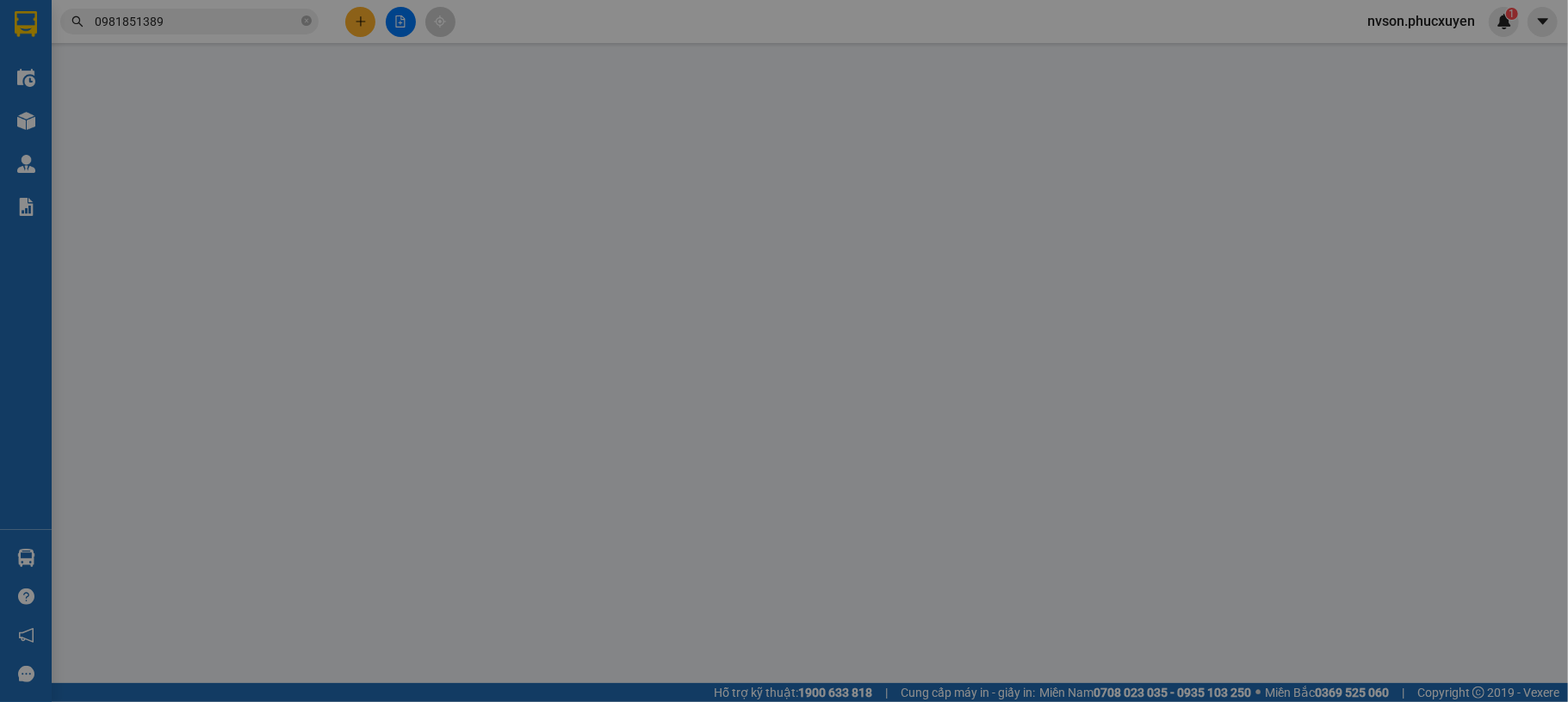
type input "0934291123"
type input "chị [PERSON_NAME]"
checkbox input "true"
type input "lê TT"
type input "0981851389"
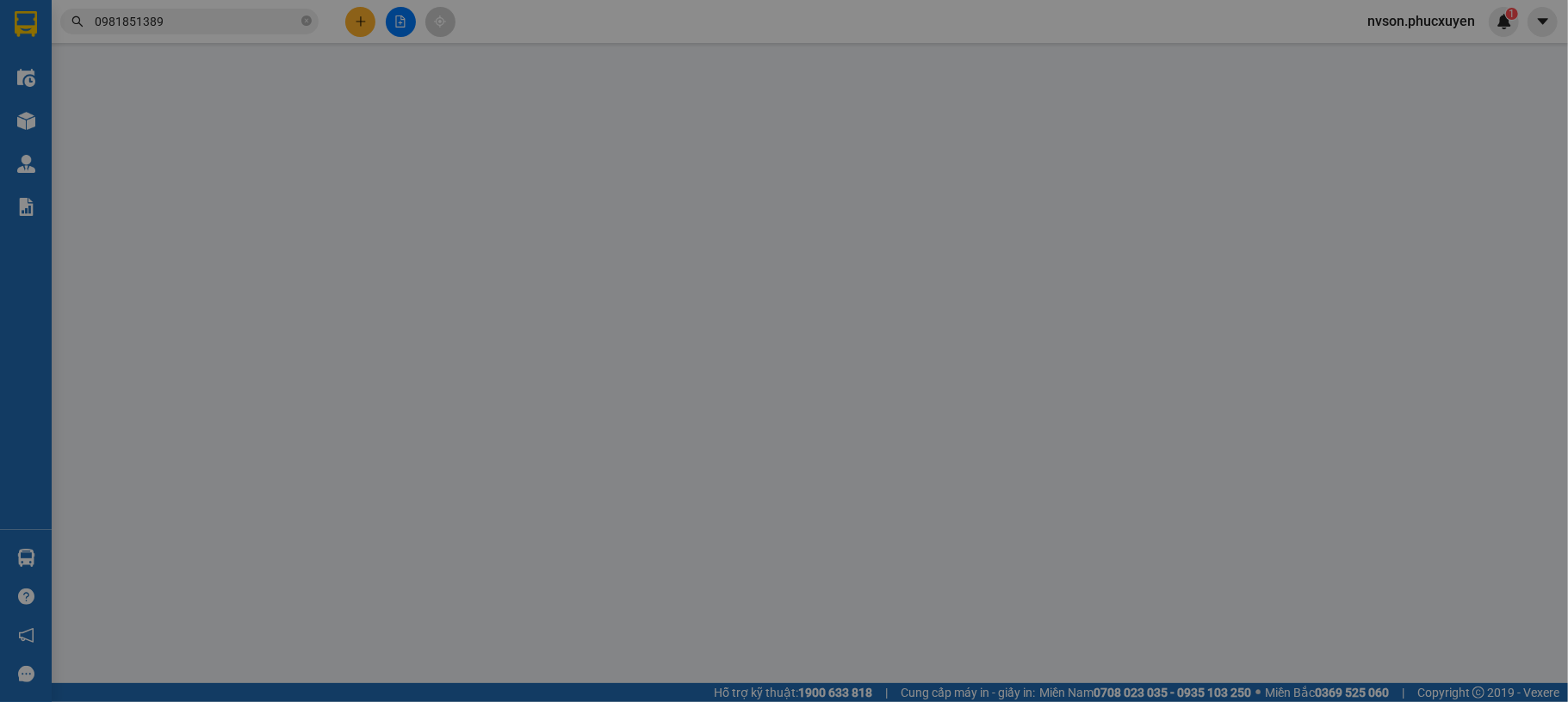
type input "a QUYẾT"
type input "100.000"
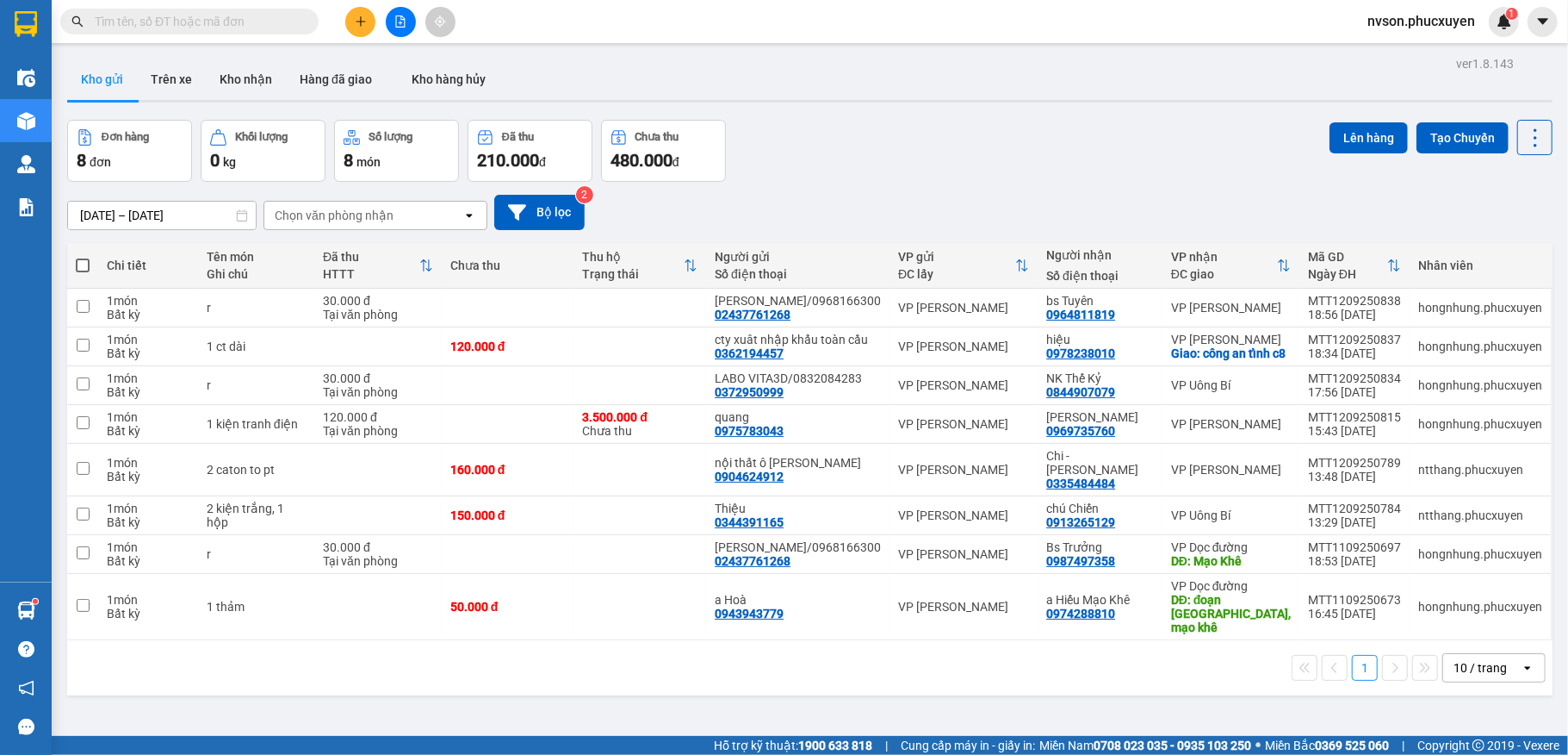
click at [355, 19] on icon "plus" at bounding box center [361, 21] width 12 height 12
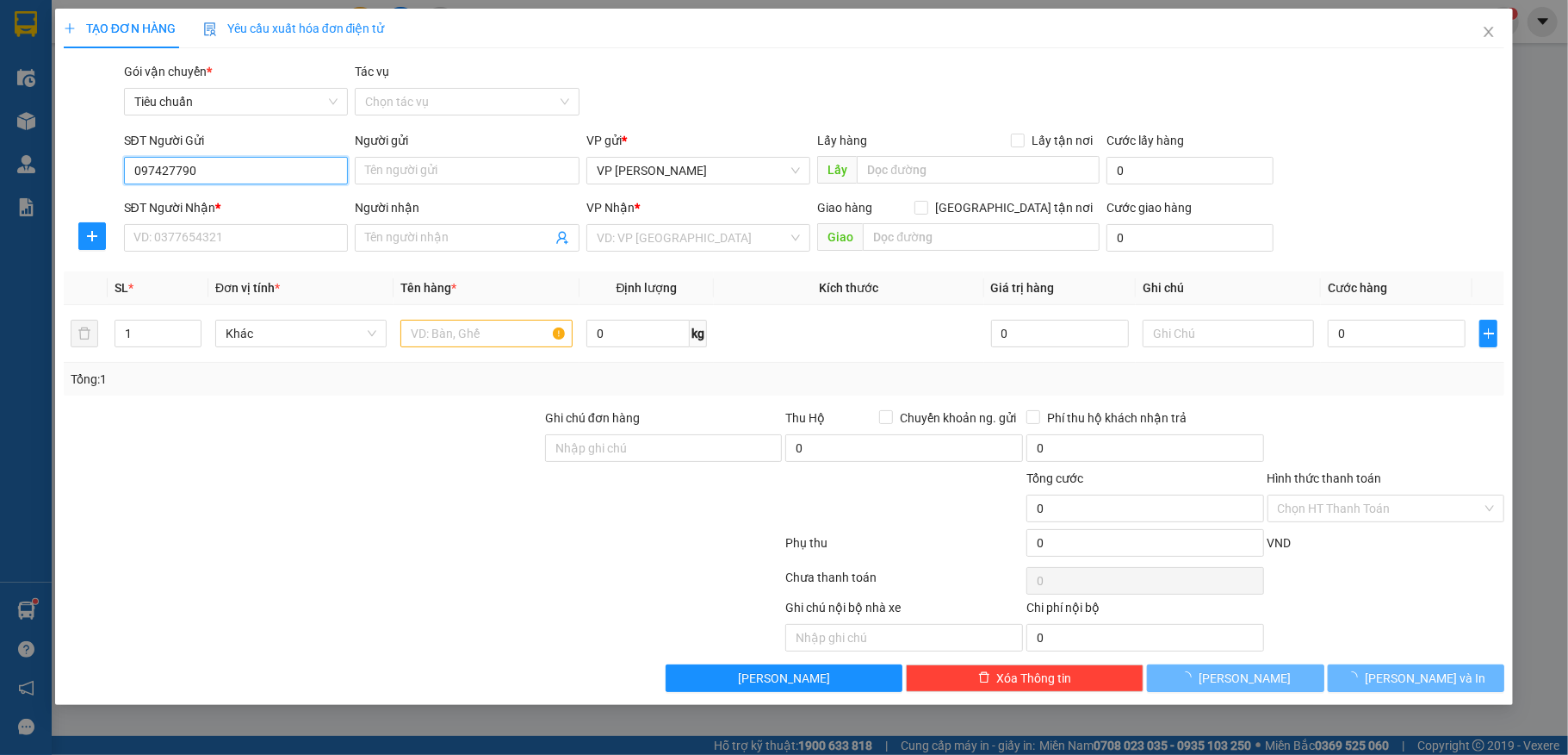
type input "0974277902"
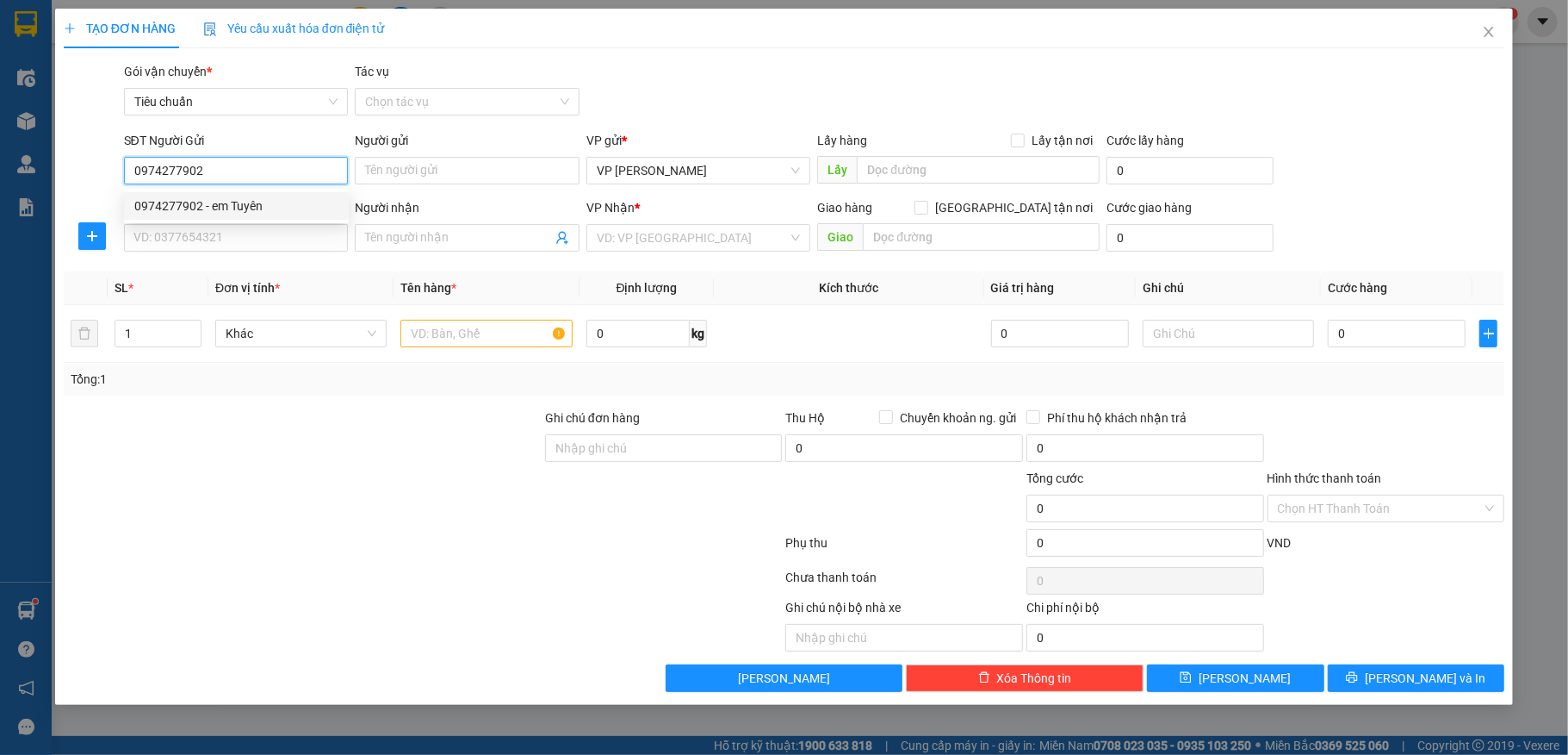
click at [258, 209] on div "0974277902 - em Tuyên" at bounding box center [236, 206] width 204 height 19
type input "em [GEOGRAPHIC_DATA]"
type input "0974277902"
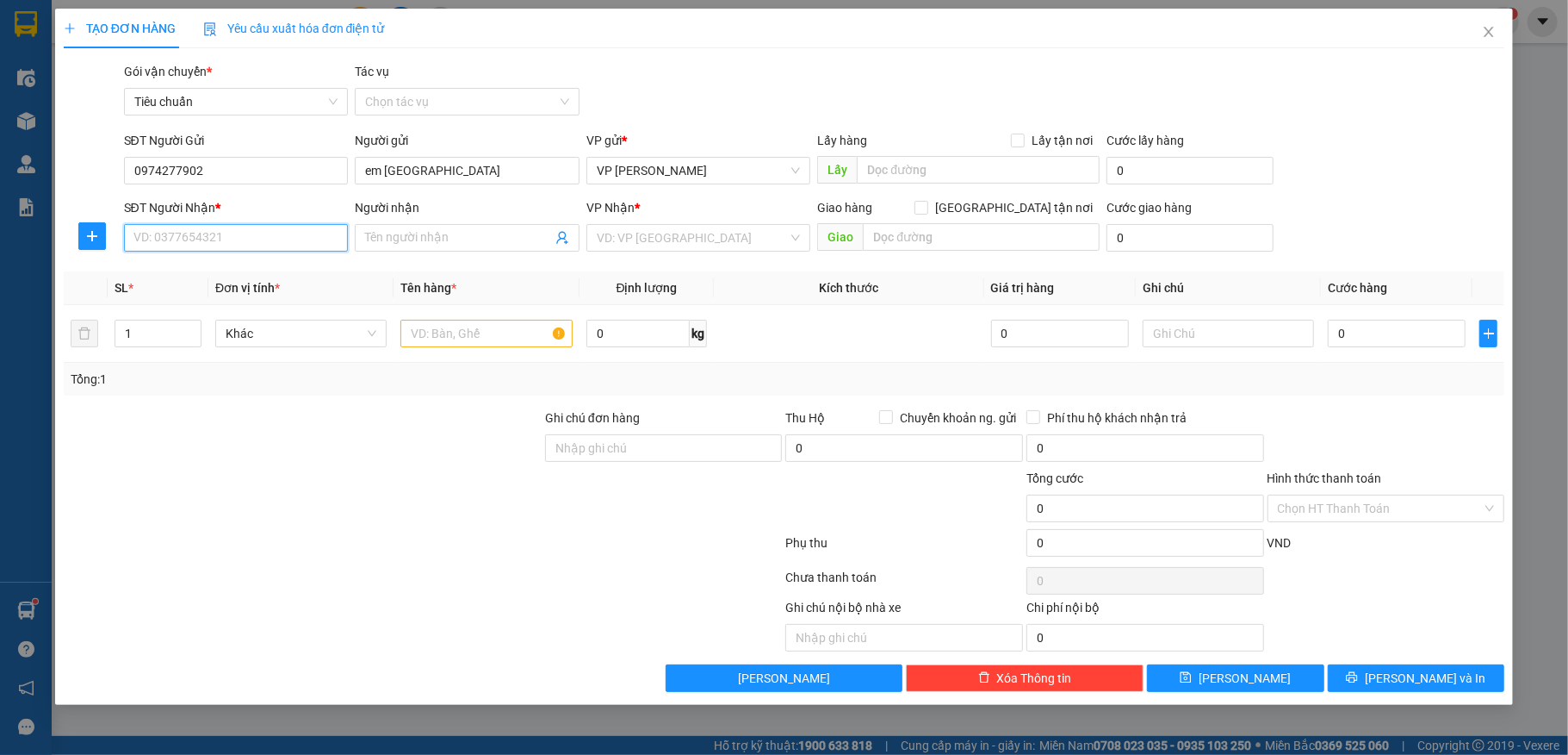
click at [243, 238] on input "SĐT Người Nhận *" at bounding box center [236, 238] width 225 height 28
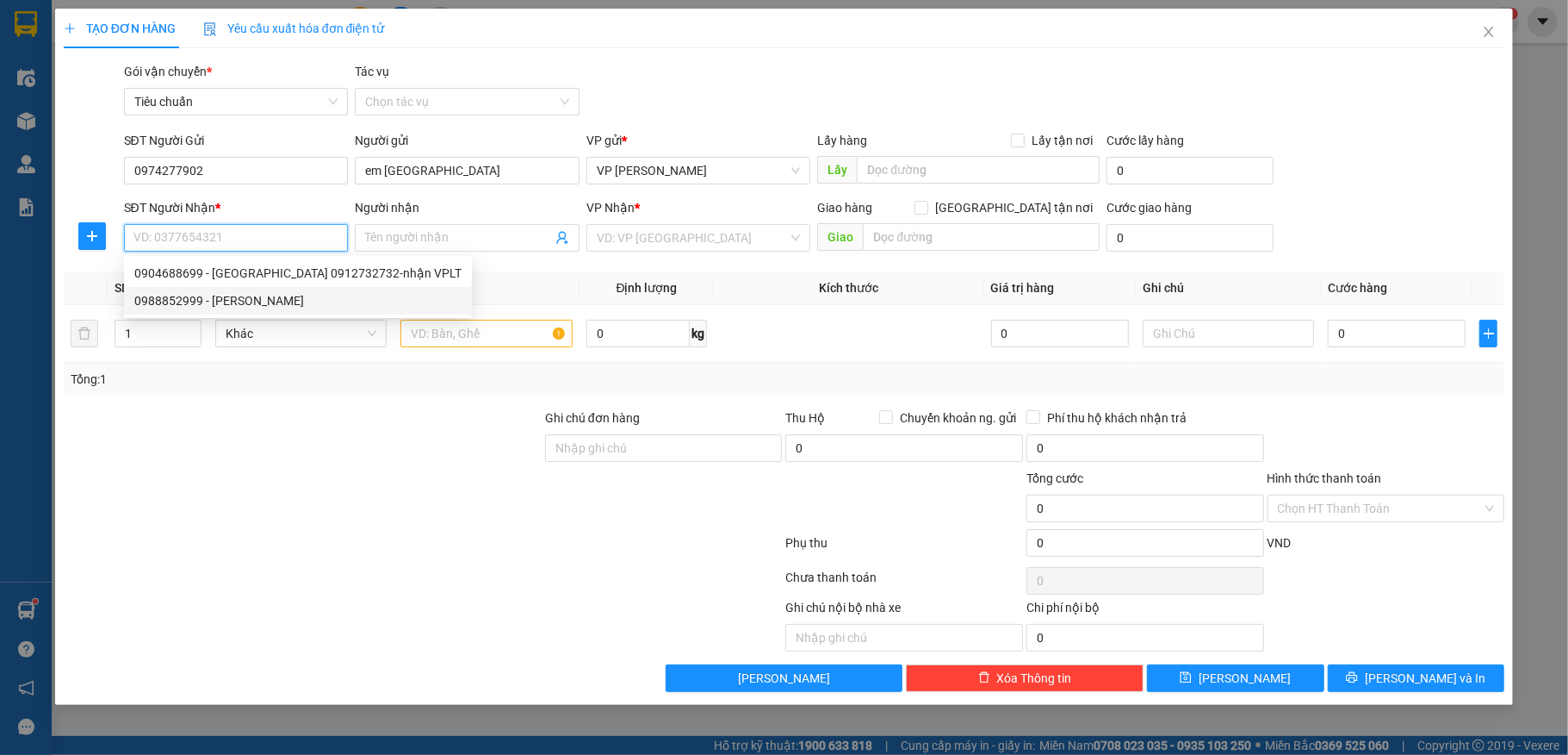
click at [252, 307] on div "0988852999 - Tùng Anh" at bounding box center [297, 300] width 327 height 19
type input "0988852999"
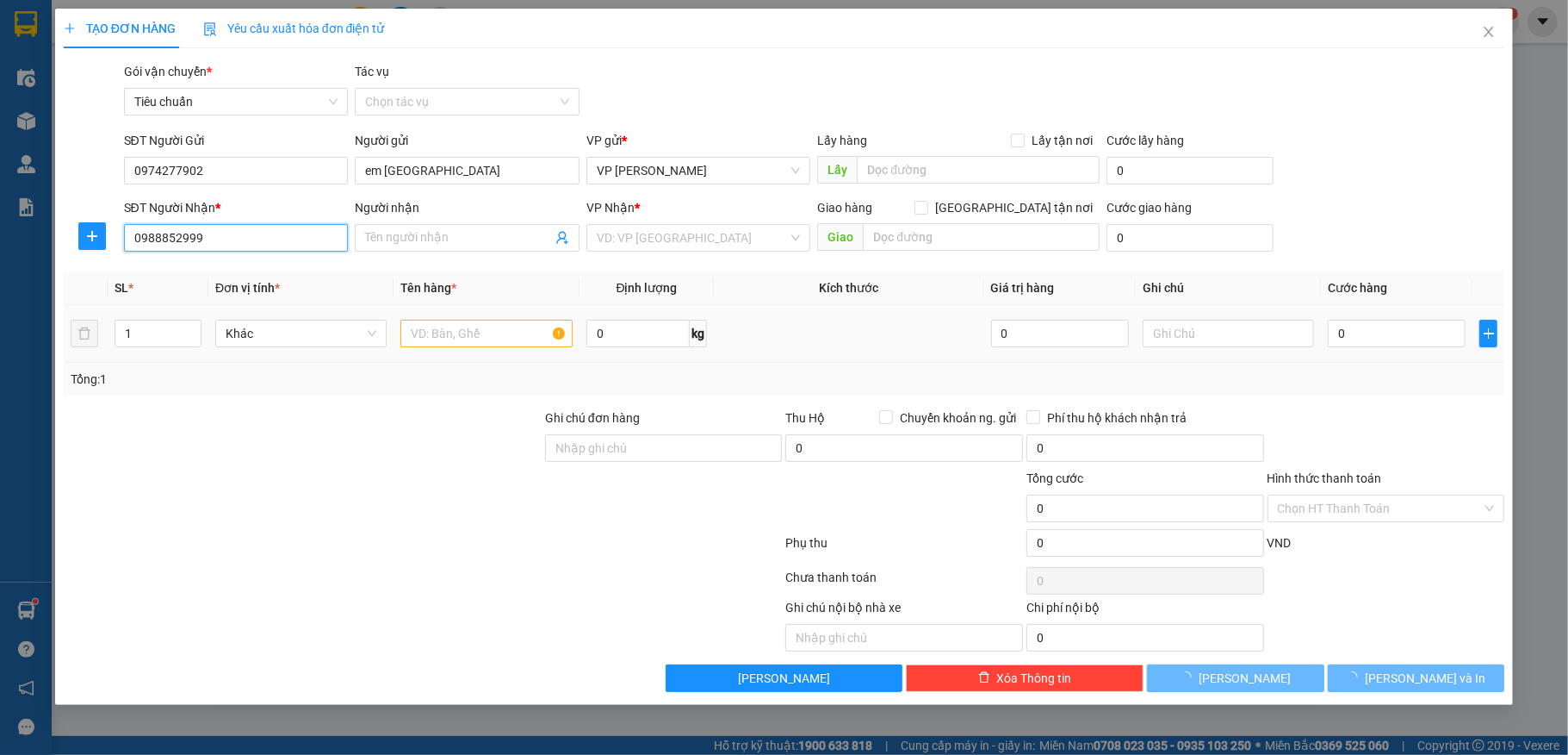
type input "[PERSON_NAME]"
type input "NGã 3 Sông Khoai"
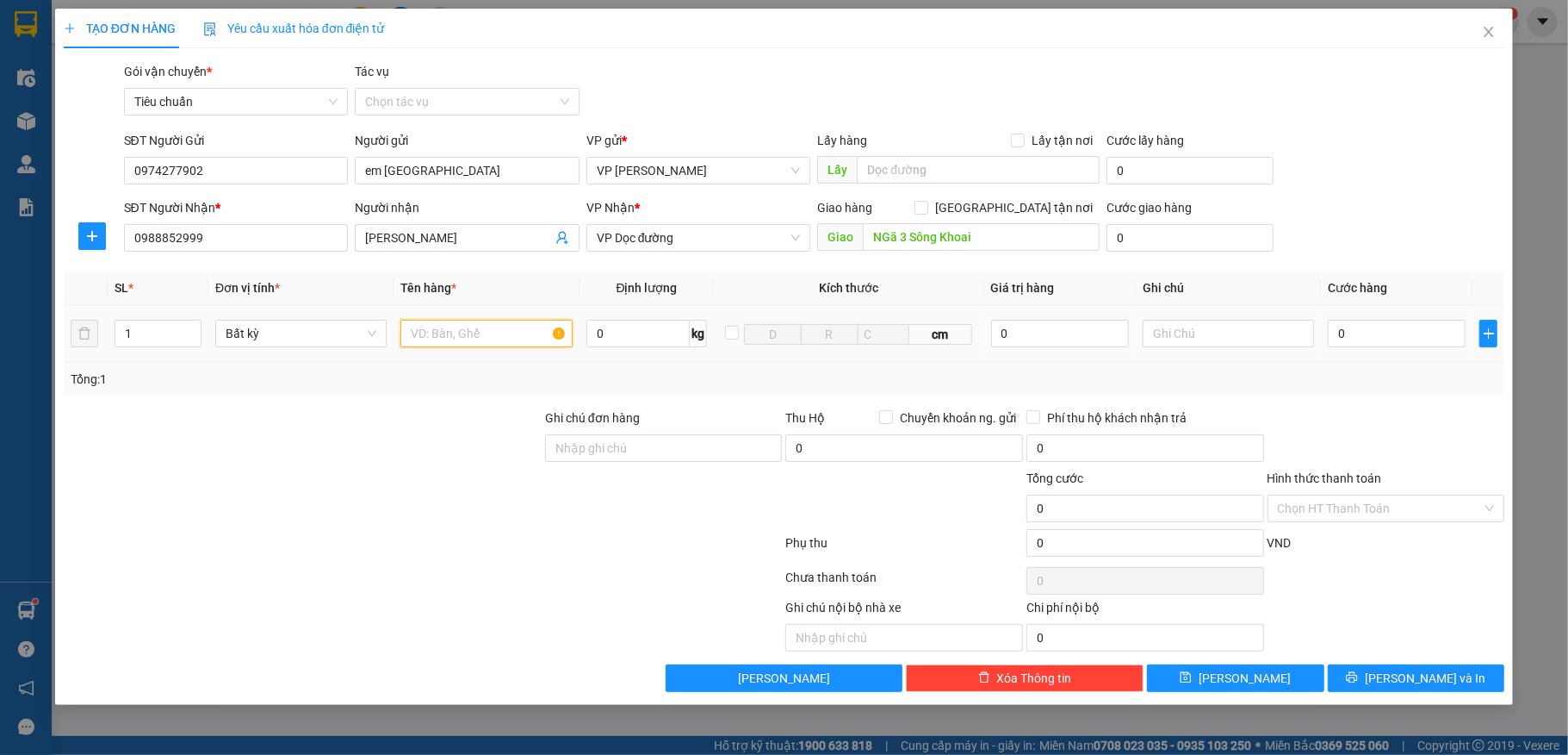
click at [445, 342] on input "text" at bounding box center [486, 334] width 171 height 28
type input "1 hộp lk"
click at [1378, 335] on input "0" at bounding box center [1397, 334] width 138 height 28
type input "30"
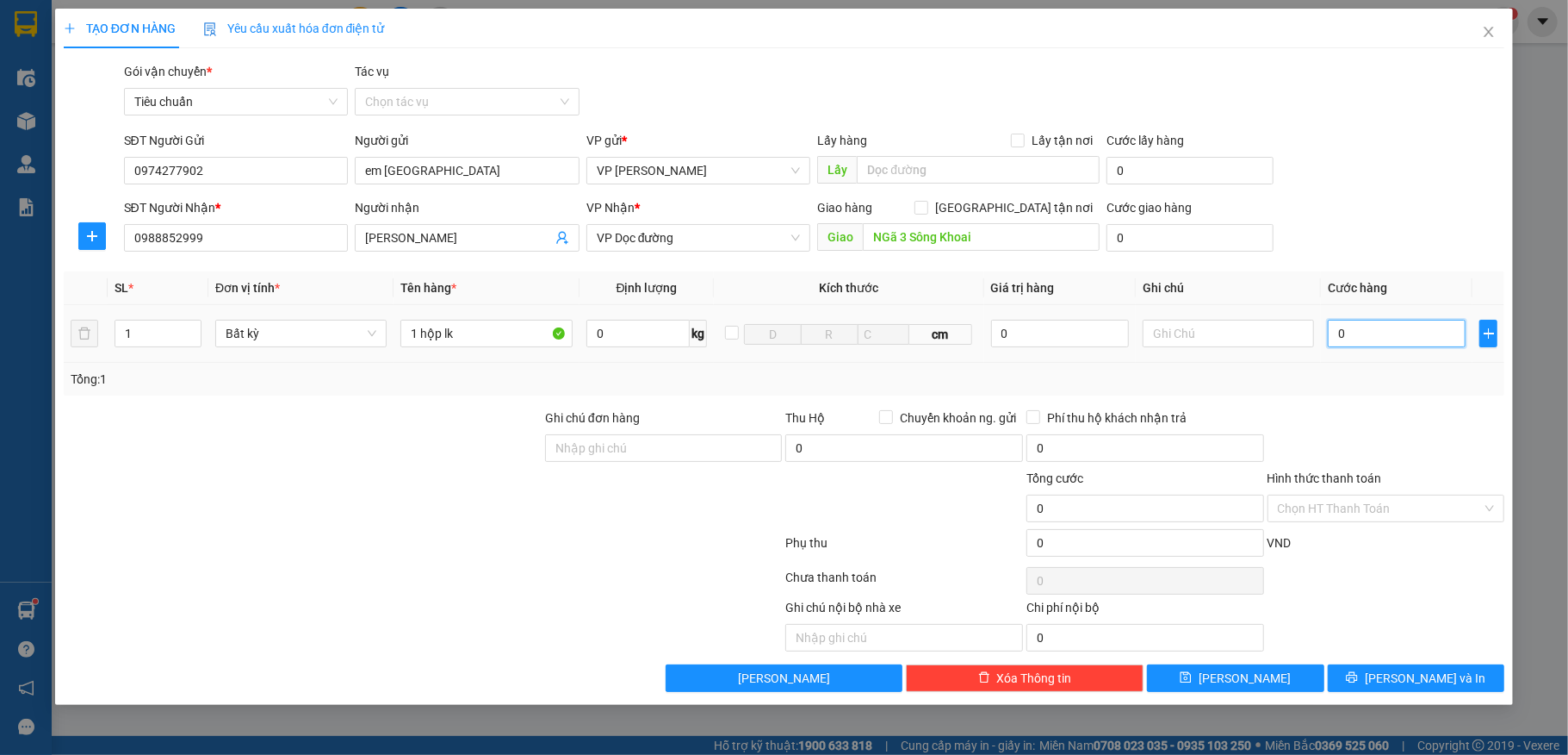
type input "30"
type input "30.000"
click at [1420, 199] on div "SĐT Người Nhận * 0988852999 Người nhận Tùng Anh VP Nhận * VP Dọc đường Giao hàn…" at bounding box center [814, 228] width 1388 height 61
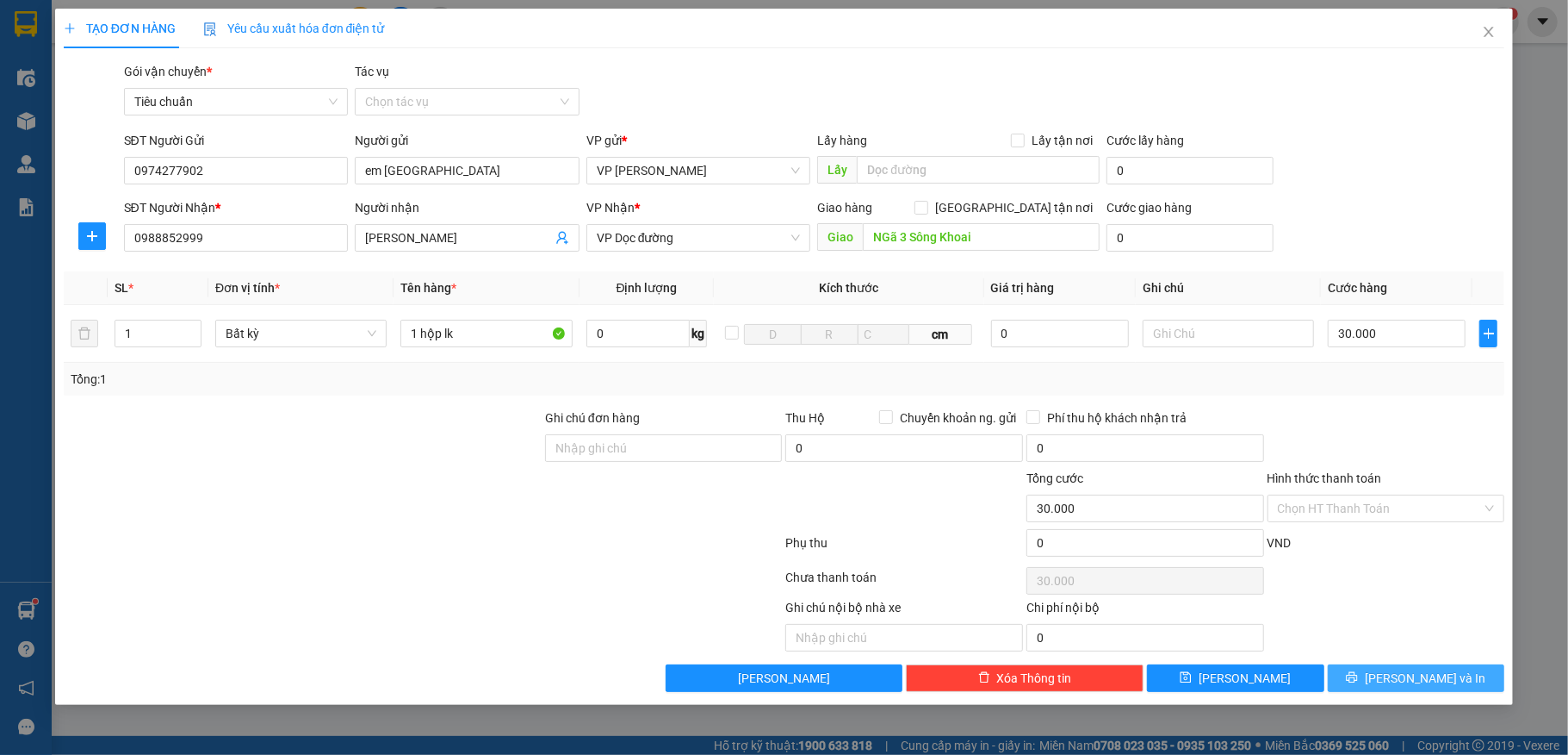
click at [1413, 683] on span "[PERSON_NAME] và In" at bounding box center [1425, 678] width 120 height 19
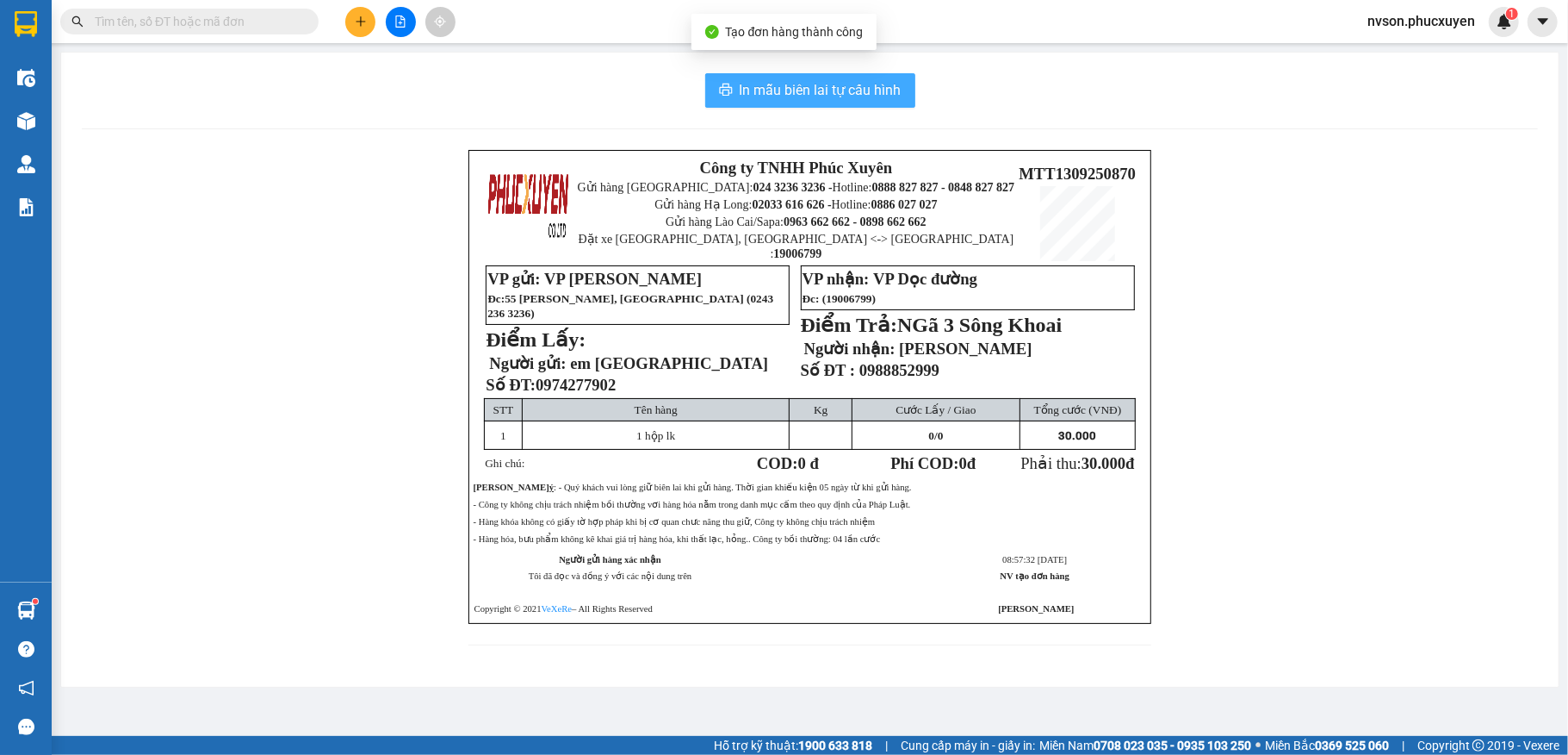
click at [859, 102] on button "In mẫu biên lai tự cấu hình" at bounding box center [811, 90] width 211 height 34
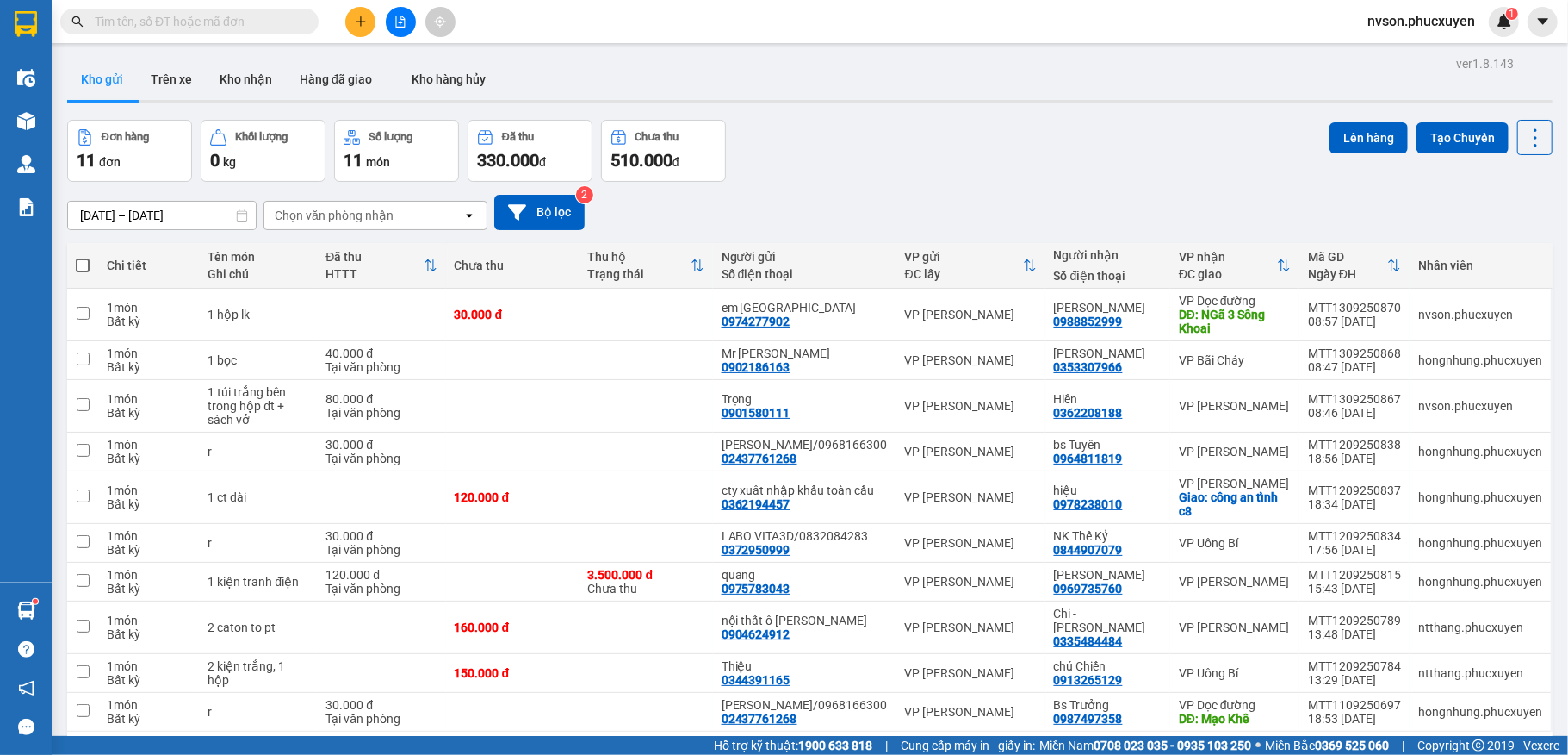
scroll to position [449, 0]
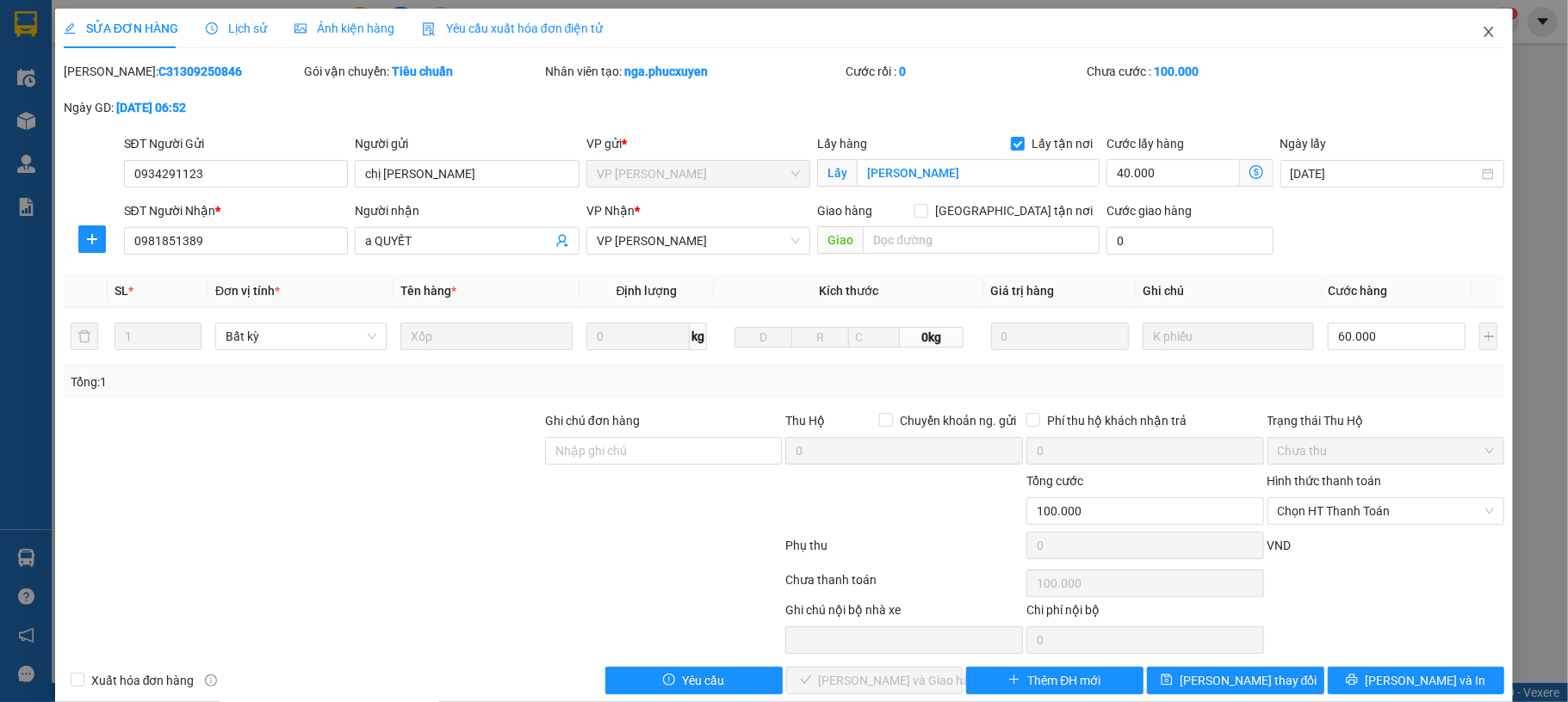
click at [1482, 35] on icon "close" at bounding box center [1489, 32] width 14 height 14
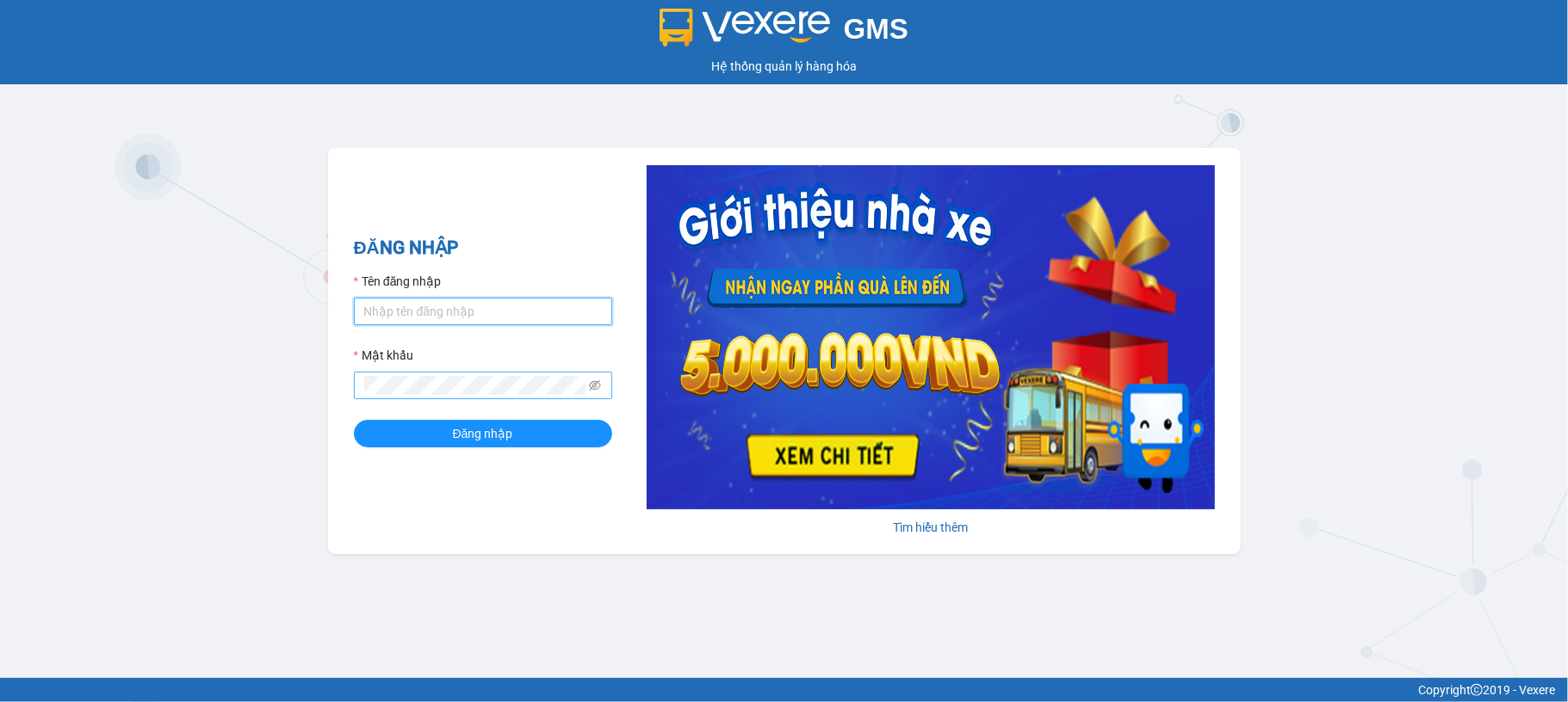
type input "nvson.phucxuyen"
click at [354, 420] on button "Đăng nhập" at bounding box center [483, 434] width 258 height 28
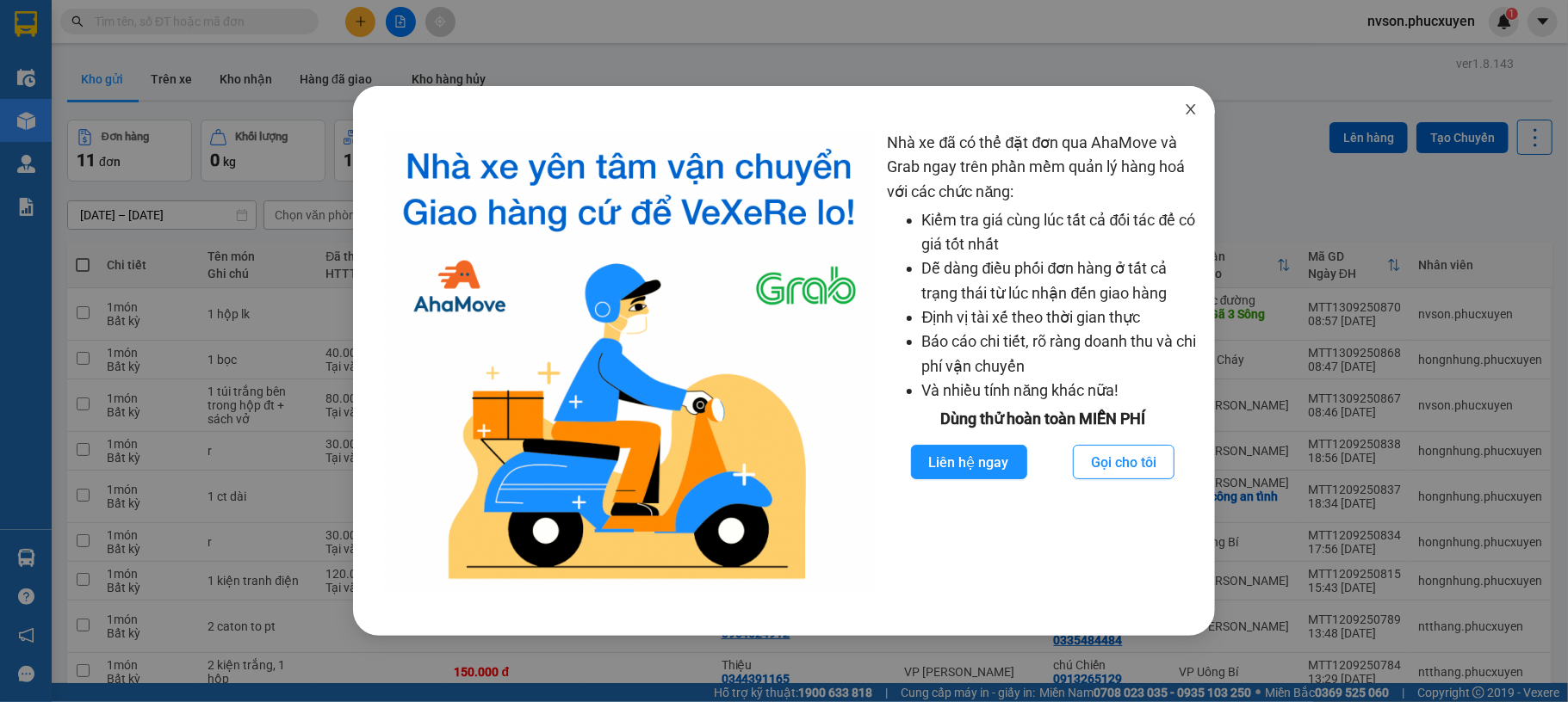
click at [1193, 112] on icon "close" at bounding box center [1192, 109] width 9 height 10
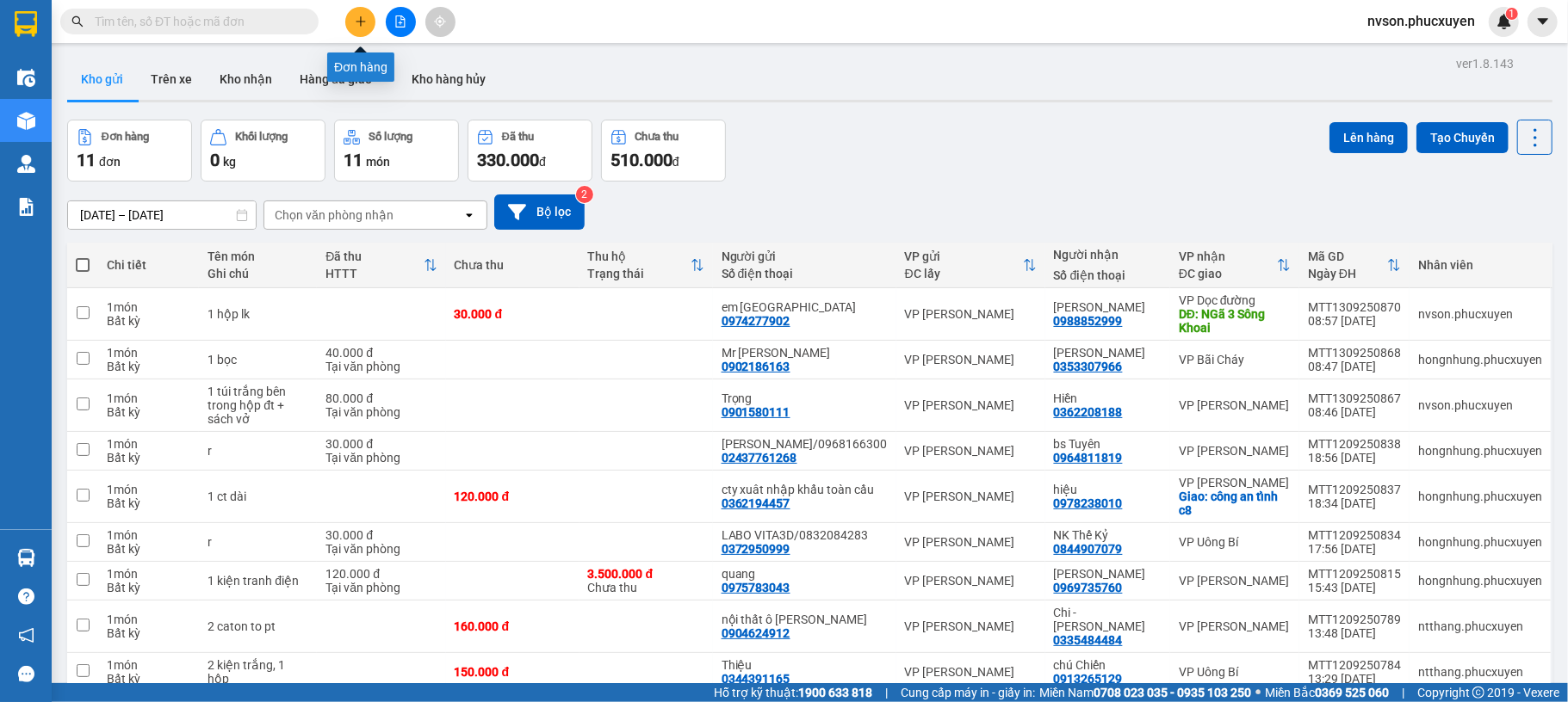
click at [351, 25] on button at bounding box center [361, 21] width 30 height 30
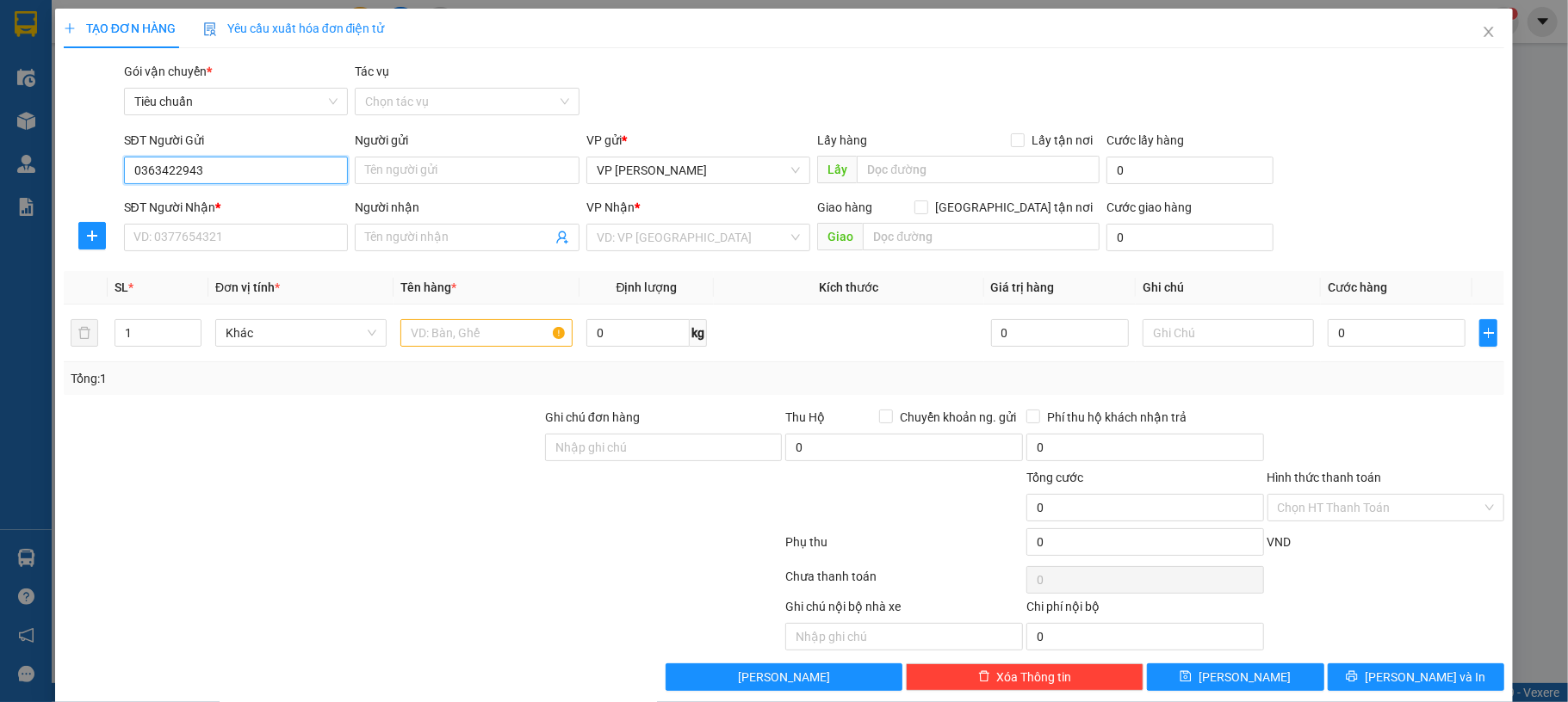
click at [250, 172] on input "0363422943" at bounding box center [236, 170] width 225 height 28
type input "0363422943"
click at [189, 238] on input "SĐT Người Nhận *" at bounding box center [236, 237] width 225 height 28
click at [416, 174] on input "Người gửi" at bounding box center [467, 170] width 225 height 28
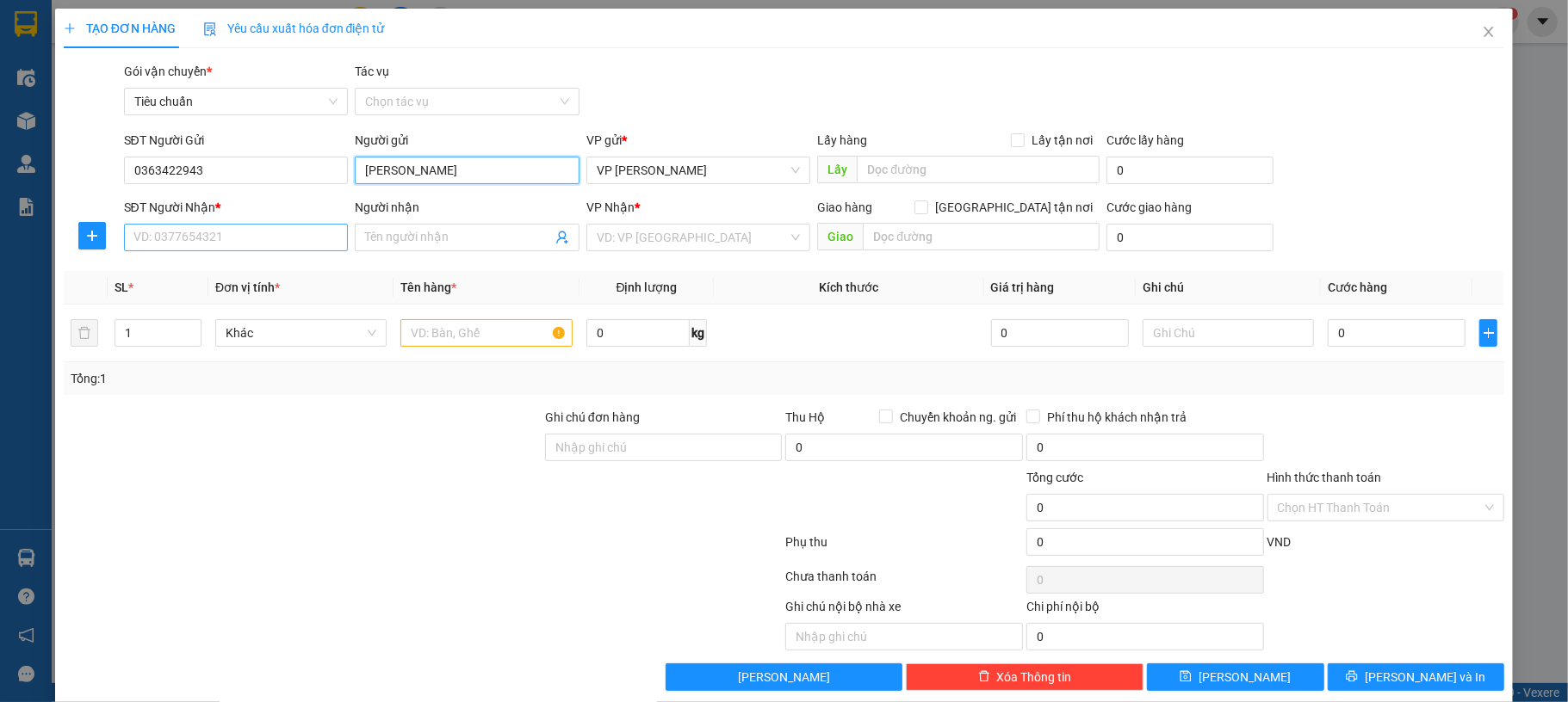
type input "ngọc lệ"
click at [259, 244] on input "SĐT Người Nhận *" at bounding box center [236, 237] width 225 height 28
type input "0865880658"
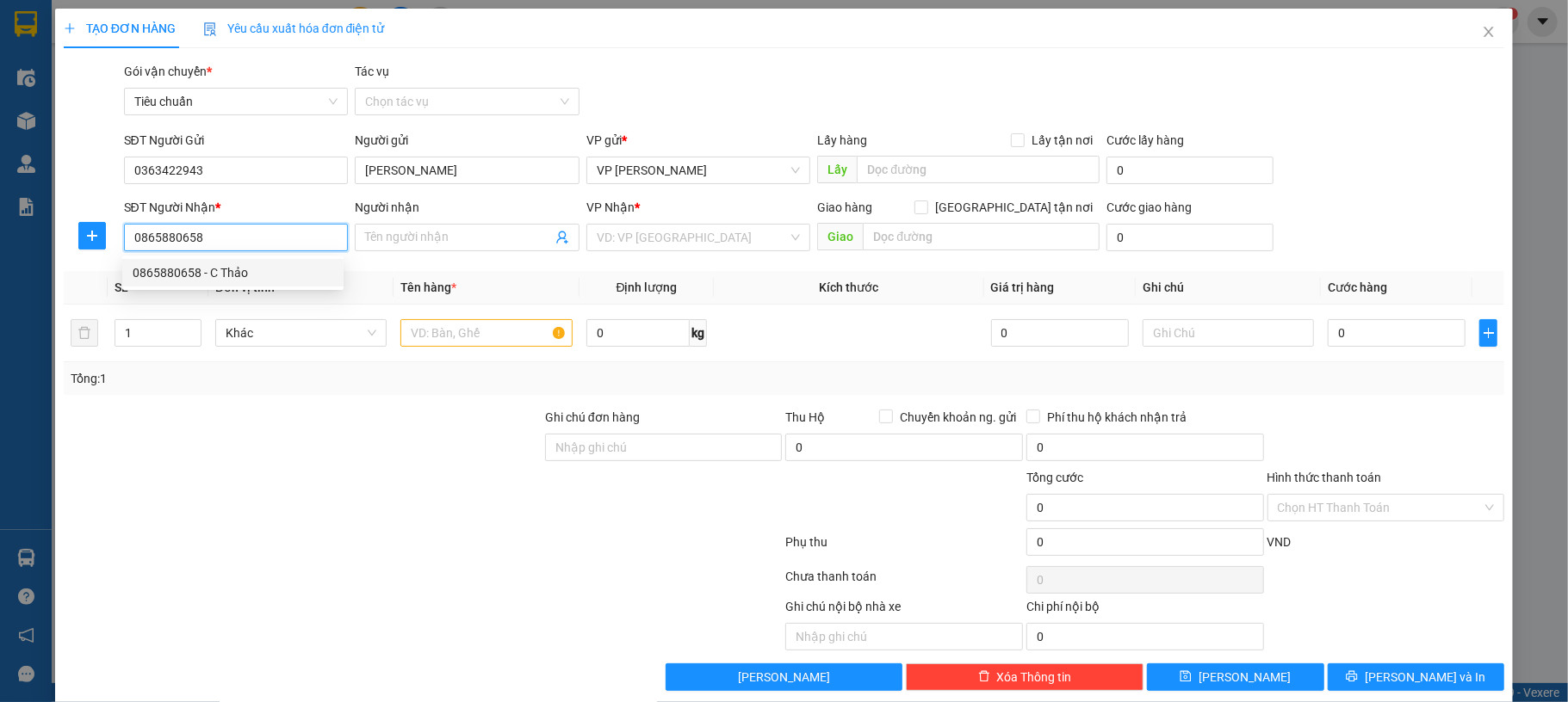
click at [276, 273] on div "0865880658 - C Thảo" at bounding box center [232, 273] width 200 height 19
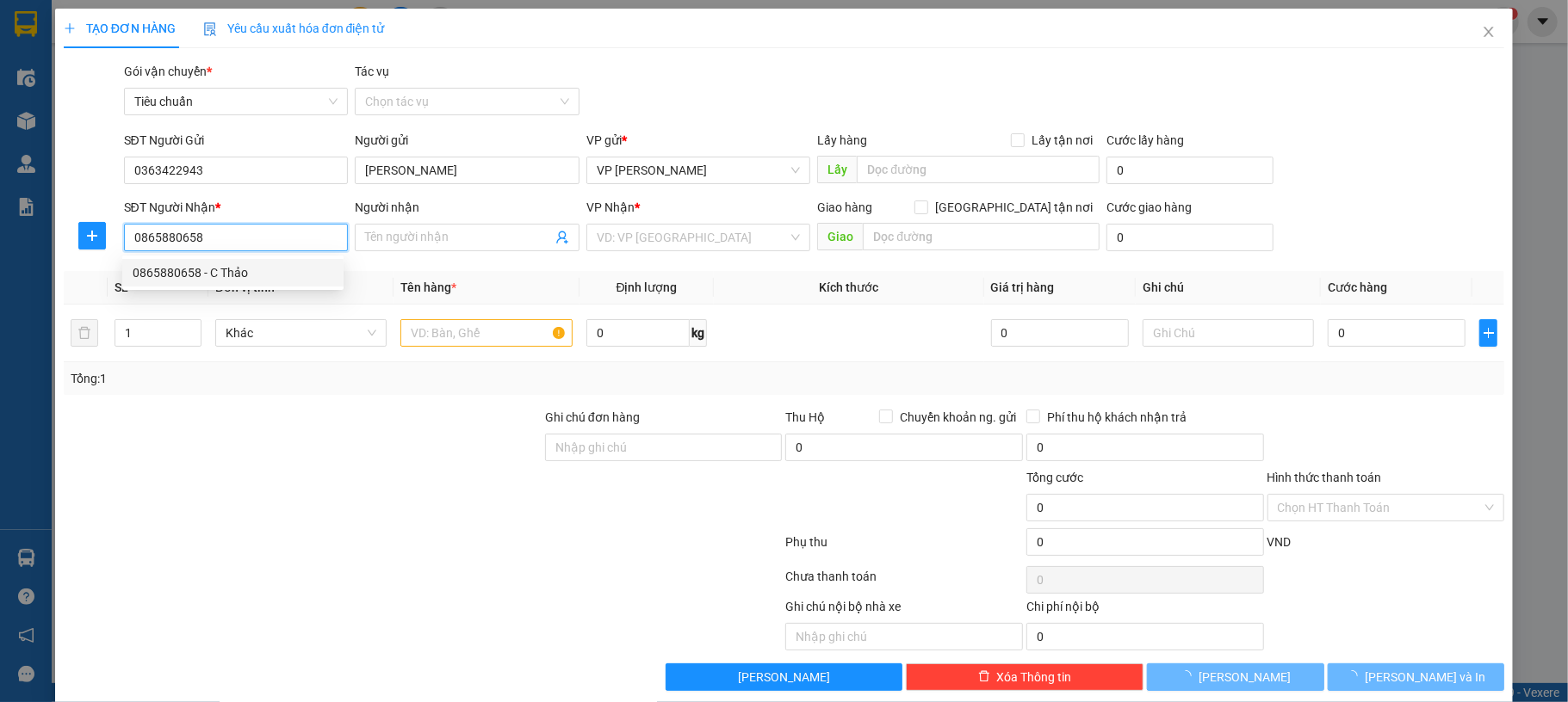
type input "C Thảo"
checkbox input "true"
type input "tổ 11, khu 4a, phường hùng thắng hạ long"
type input "60.000"
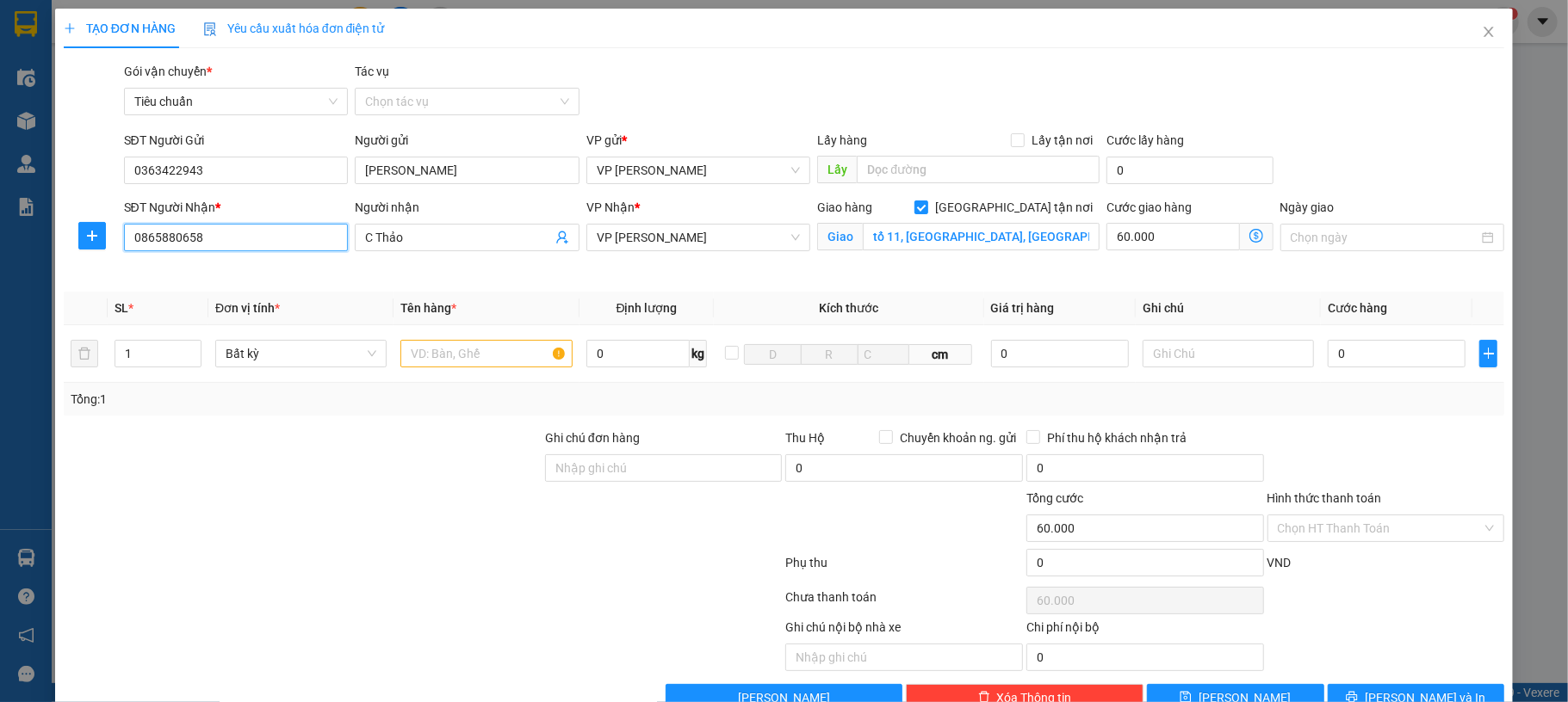
click at [189, 232] on input "0865880658" at bounding box center [236, 237] width 225 height 28
type input "0865880658"
click at [1015, 244] on input "tổ 11, khu 4a, phường hùng thắng hạ long" at bounding box center [981, 236] width 237 height 28
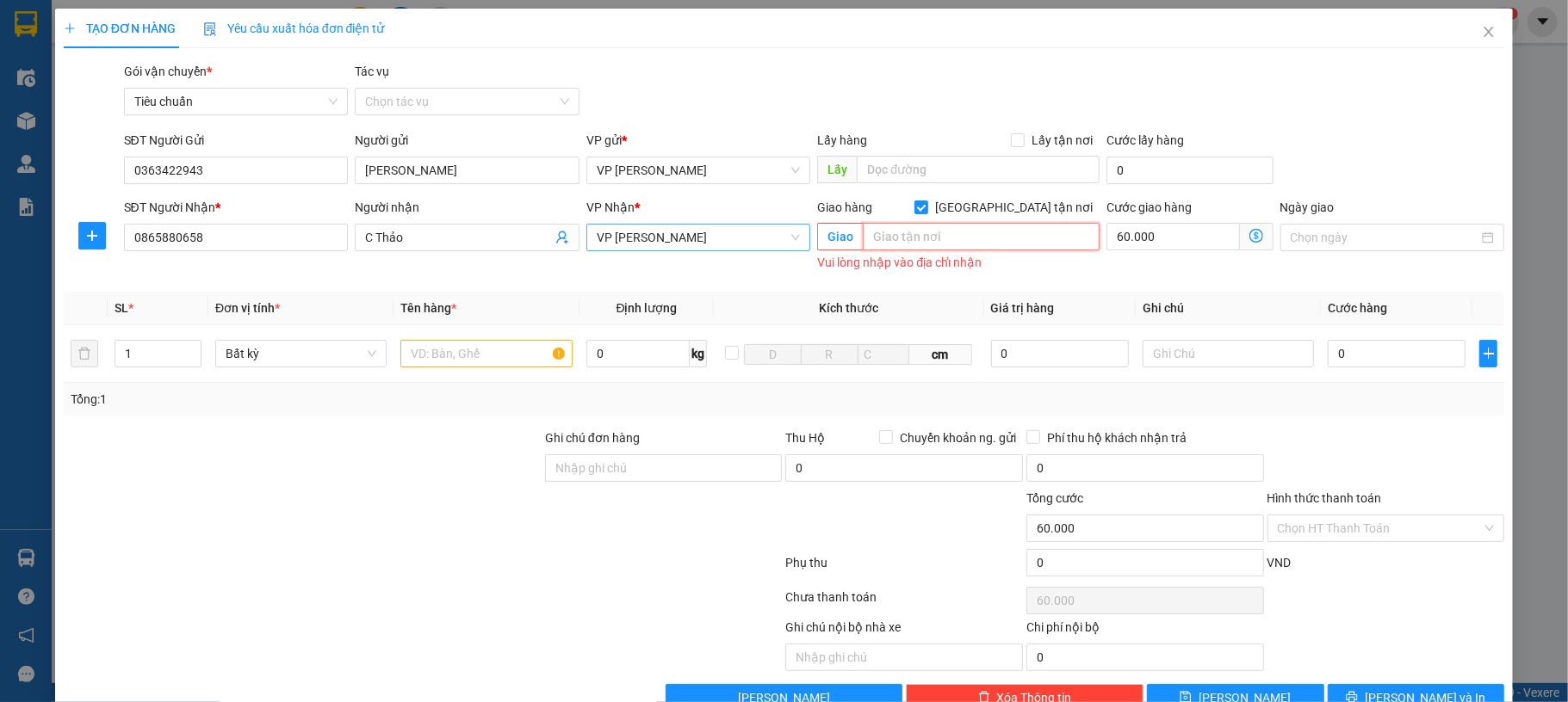
click at [642, 229] on span "VP [PERSON_NAME]" at bounding box center [698, 237] width 204 height 26
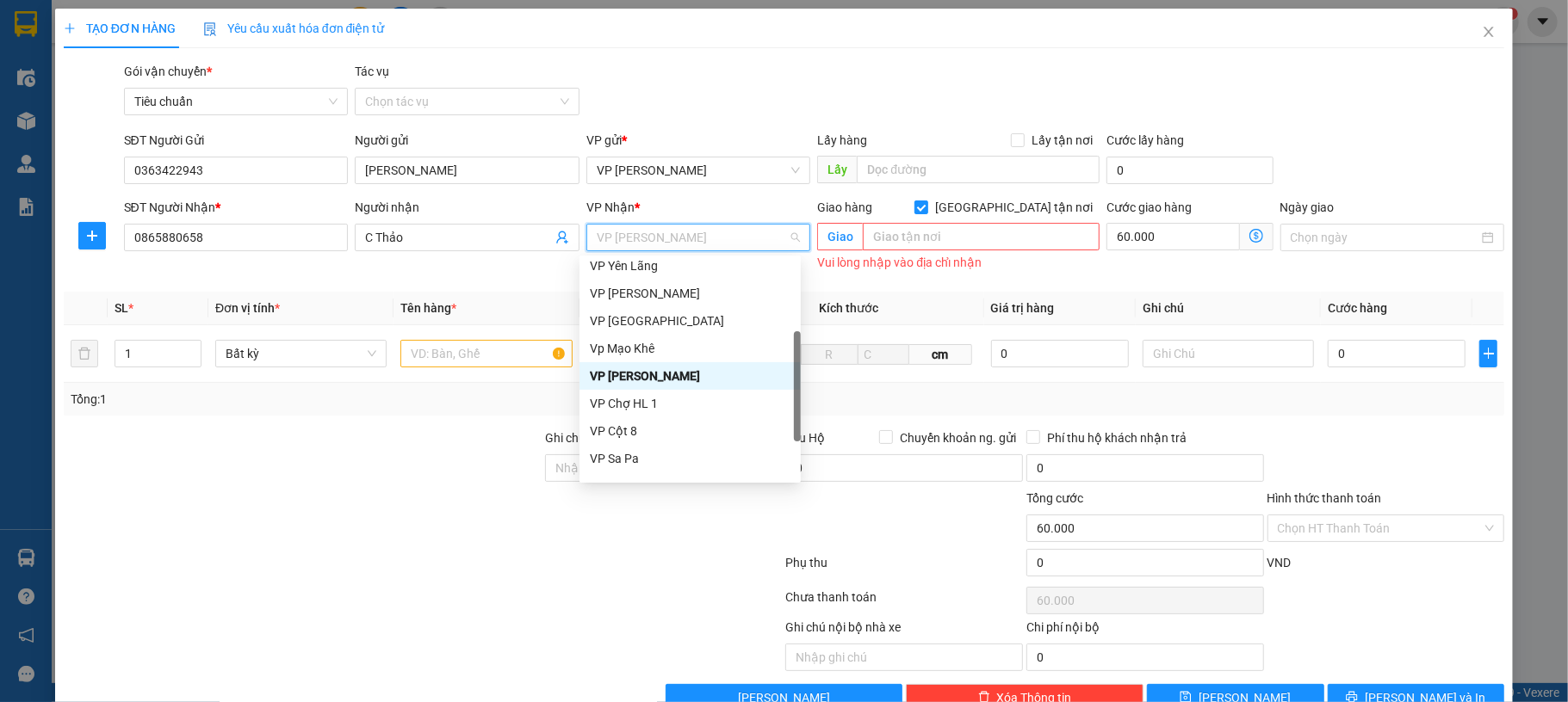
scroll to position [276, 0]
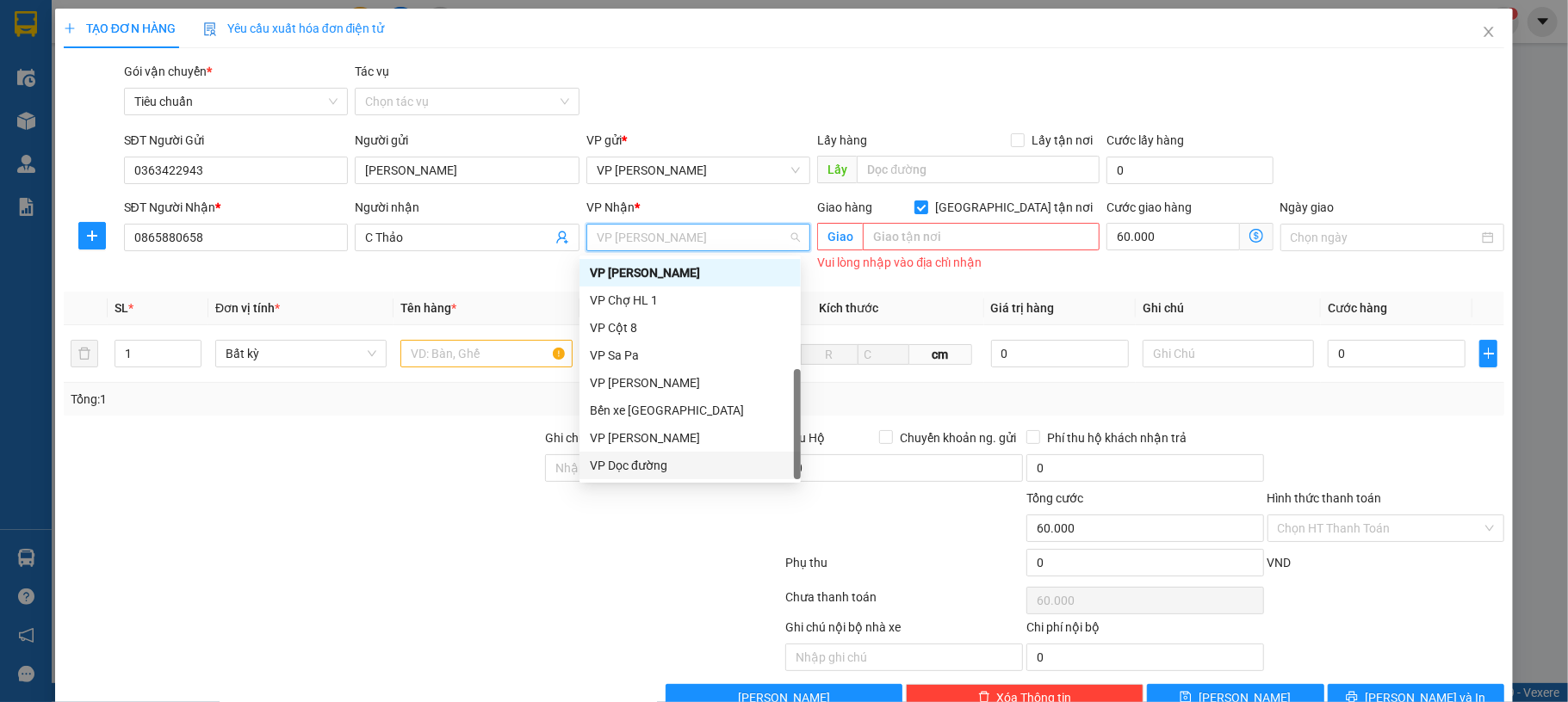
drag, startPoint x: 682, startPoint y: 462, endPoint x: 767, endPoint y: 425, distance: 92.7
click at [682, 462] on div "VP Dọc đường" at bounding box center [689, 466] width 200 height 19
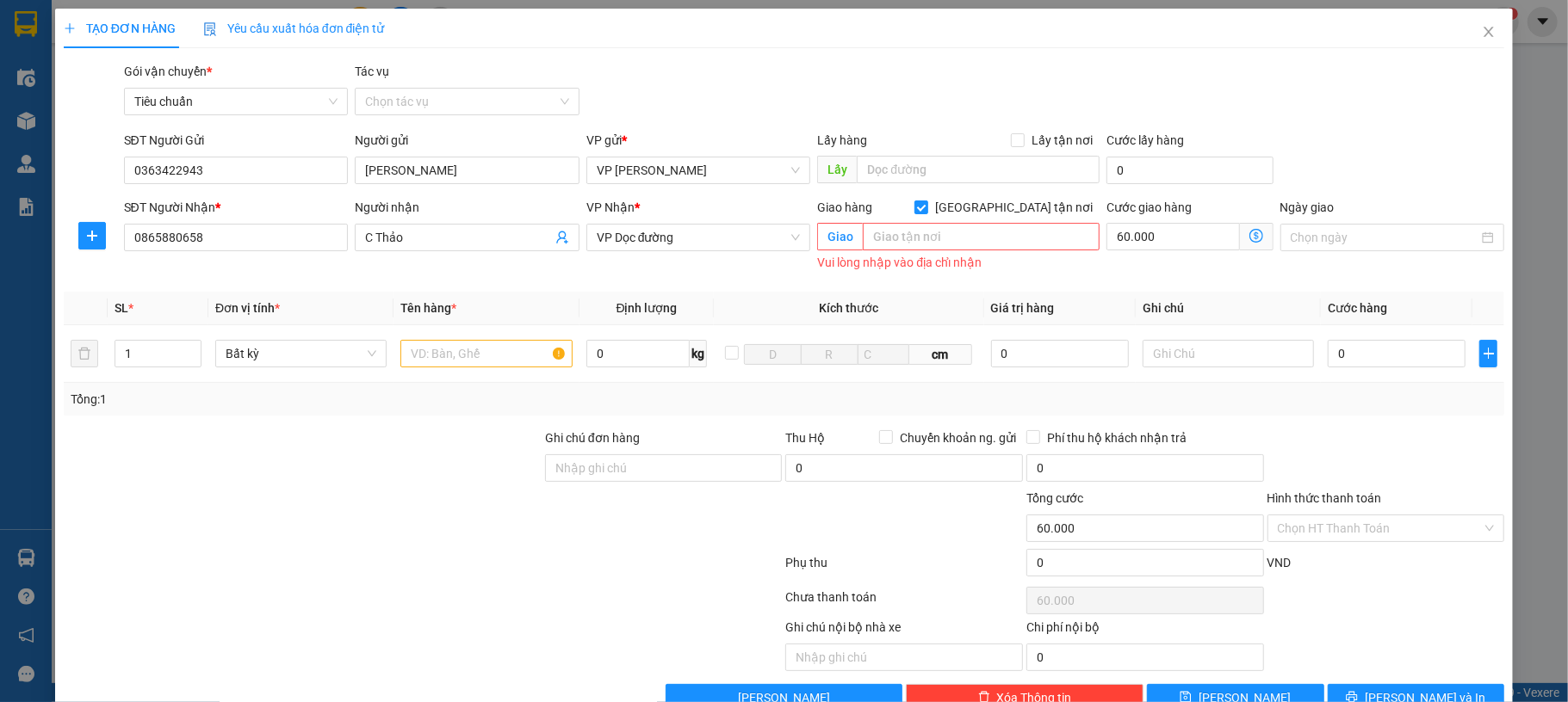
click at [969, 253] on div "Vui lòng nhập vào địa chỉ nhận" at bounding box center [958, 263] width 282 height 20
click at [1010, 201] on span "[GEOGRAPHIC_DATA] tận nơi" at bounding box center [1014, 208] width 171 height 19
click at [926, 201] on input "[GEOGRAPHIC_DATA] tận nơi" at bounding box center [920, 206] width 12 height 12
checkbox input "false"
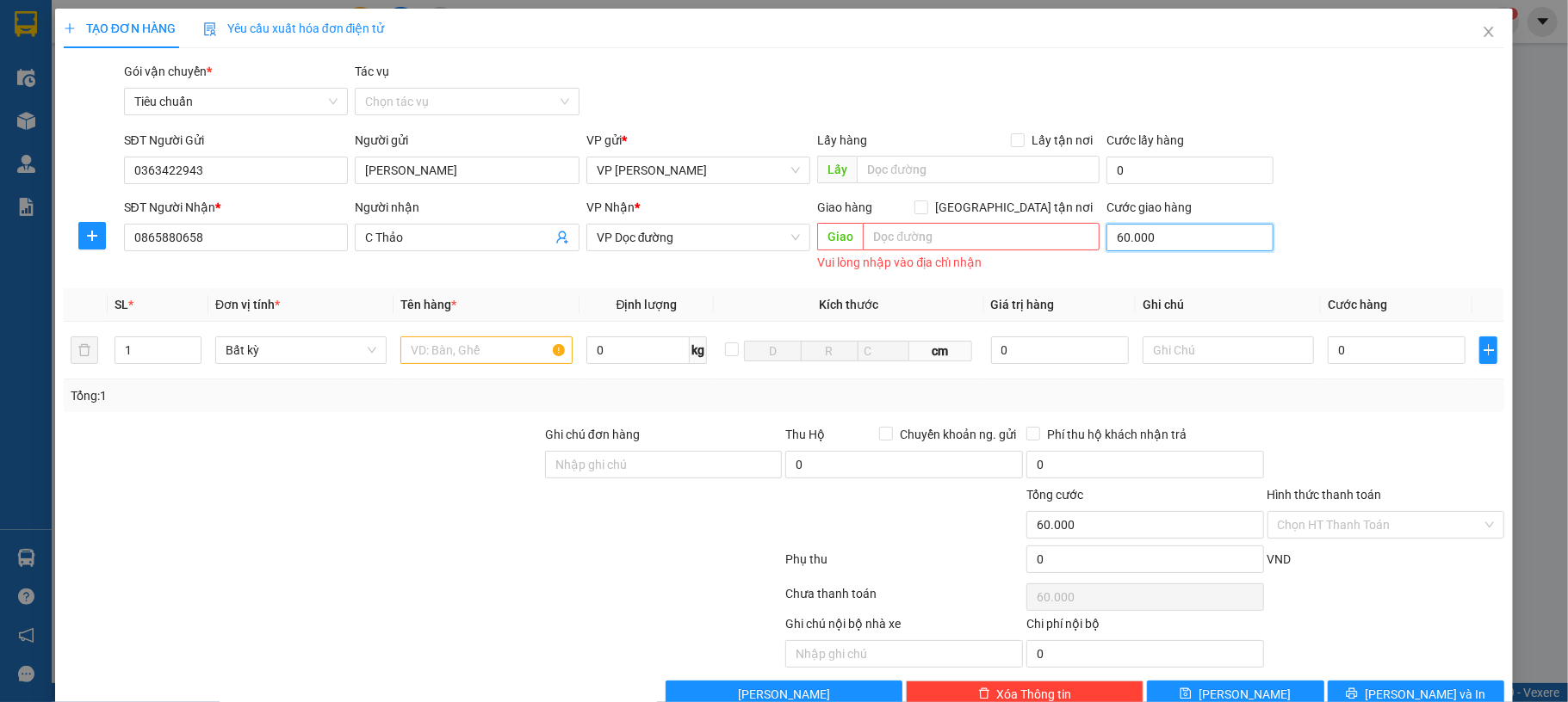
click at [1154, 241] on input "60.000" at bounding box center [1190, 237] width 166 height 28
type input "0"
type input "3"
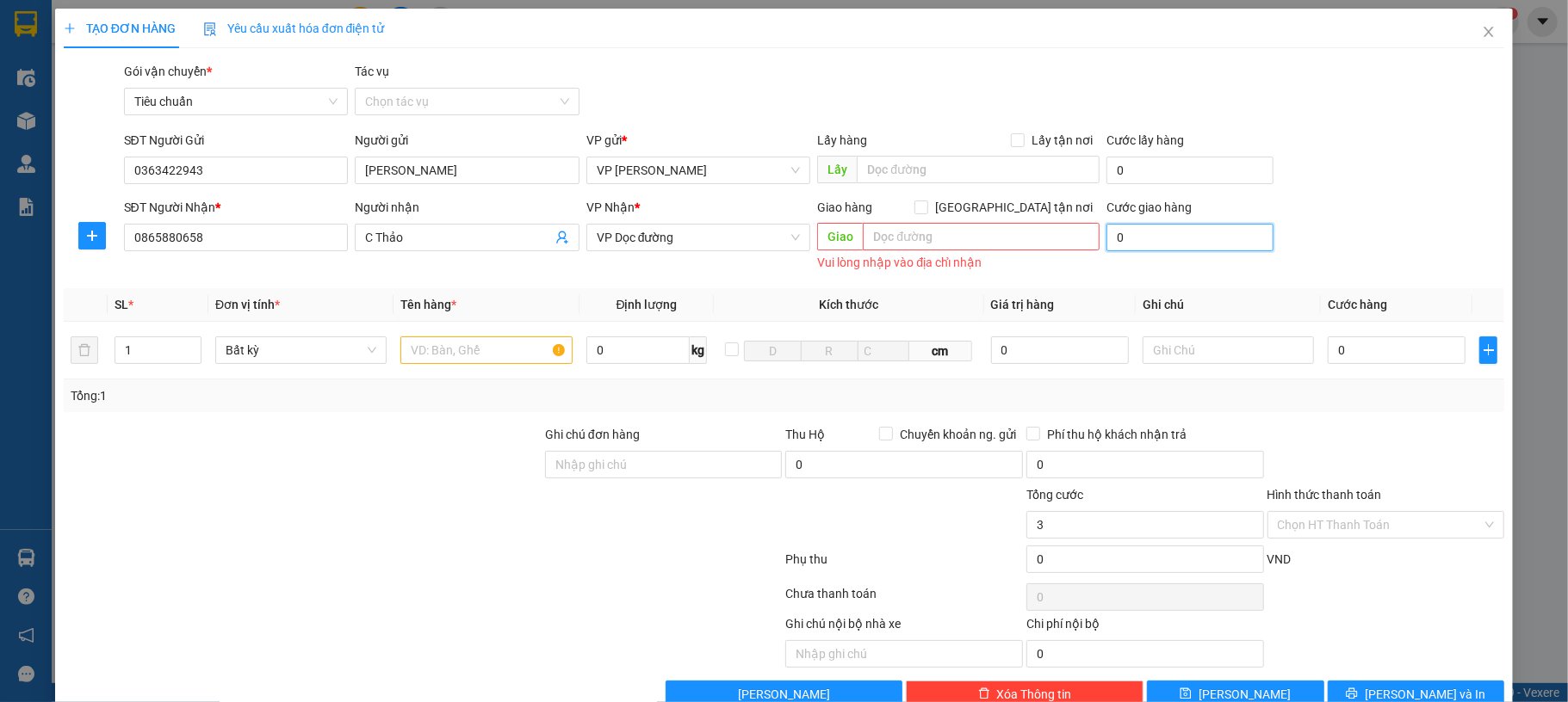
type input "3"
type input "0"
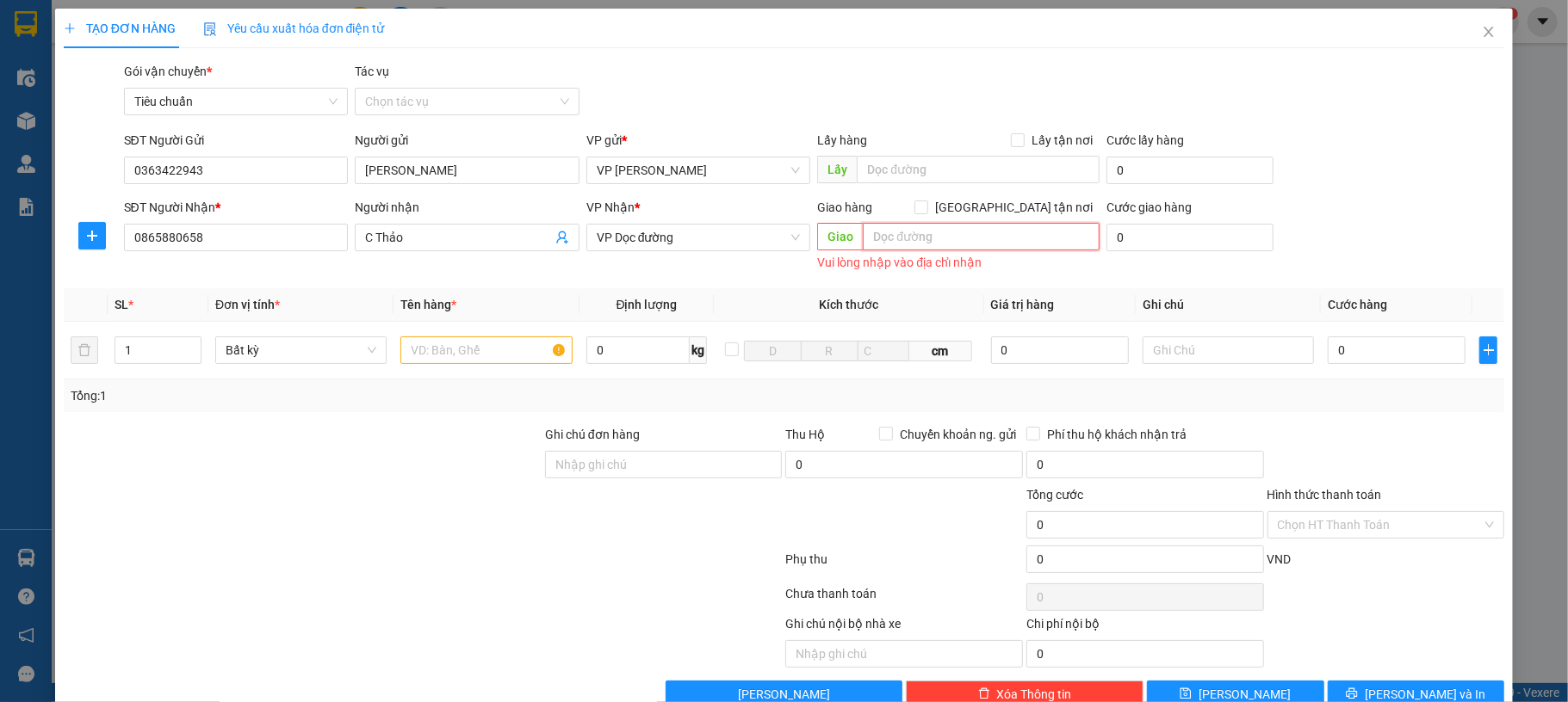
click at [985, 235] on input "text" at bounding box center [981, 236] width 237 height 28
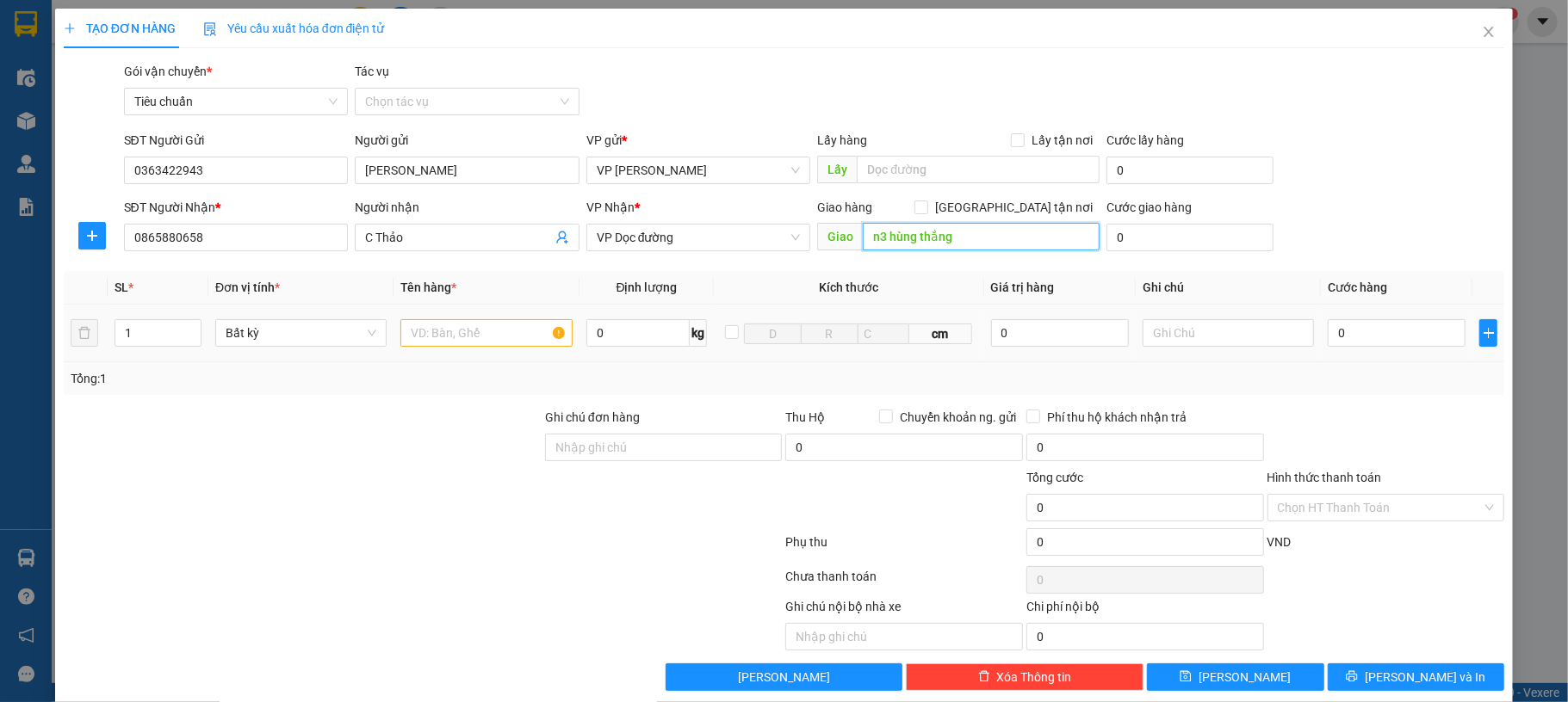
type input "n3 hùng thắng"
click at [463, 341] on input "text" at bounding box center [486, 333] width 171 height 28
type input "1 bọc hoa"
click at [1338, 342] on input "0" at bounding box center [1397, 333] width 138 height 28
type input "50"
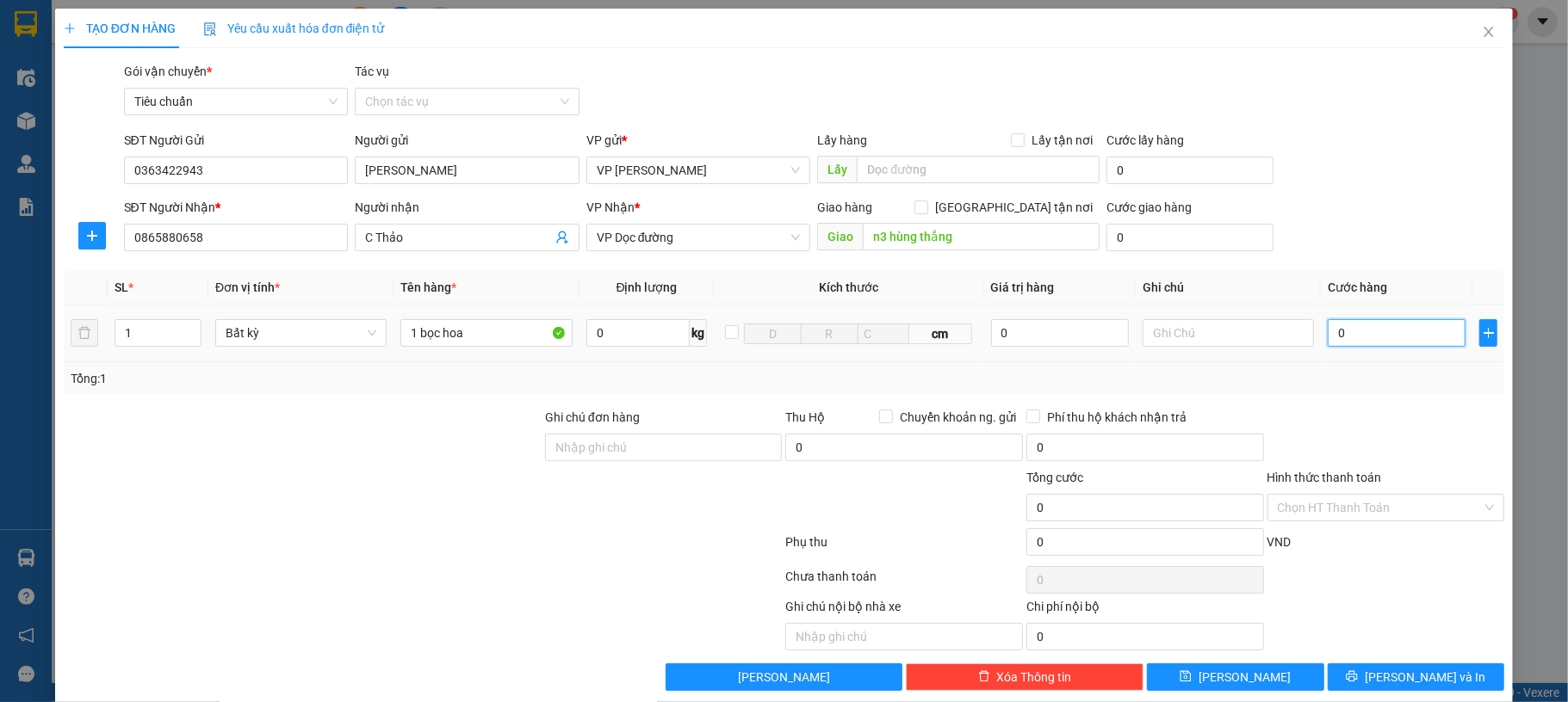
type input "50"
click at [1405, 165] on div "SĐT Người Gửi 0363422943 Người gửi ngọc lệ VP gửi * VP Dương Đình Nghệ Lấy hàng…" at bounding box center [814, 160] width 1388 height 61
type input "50.000"
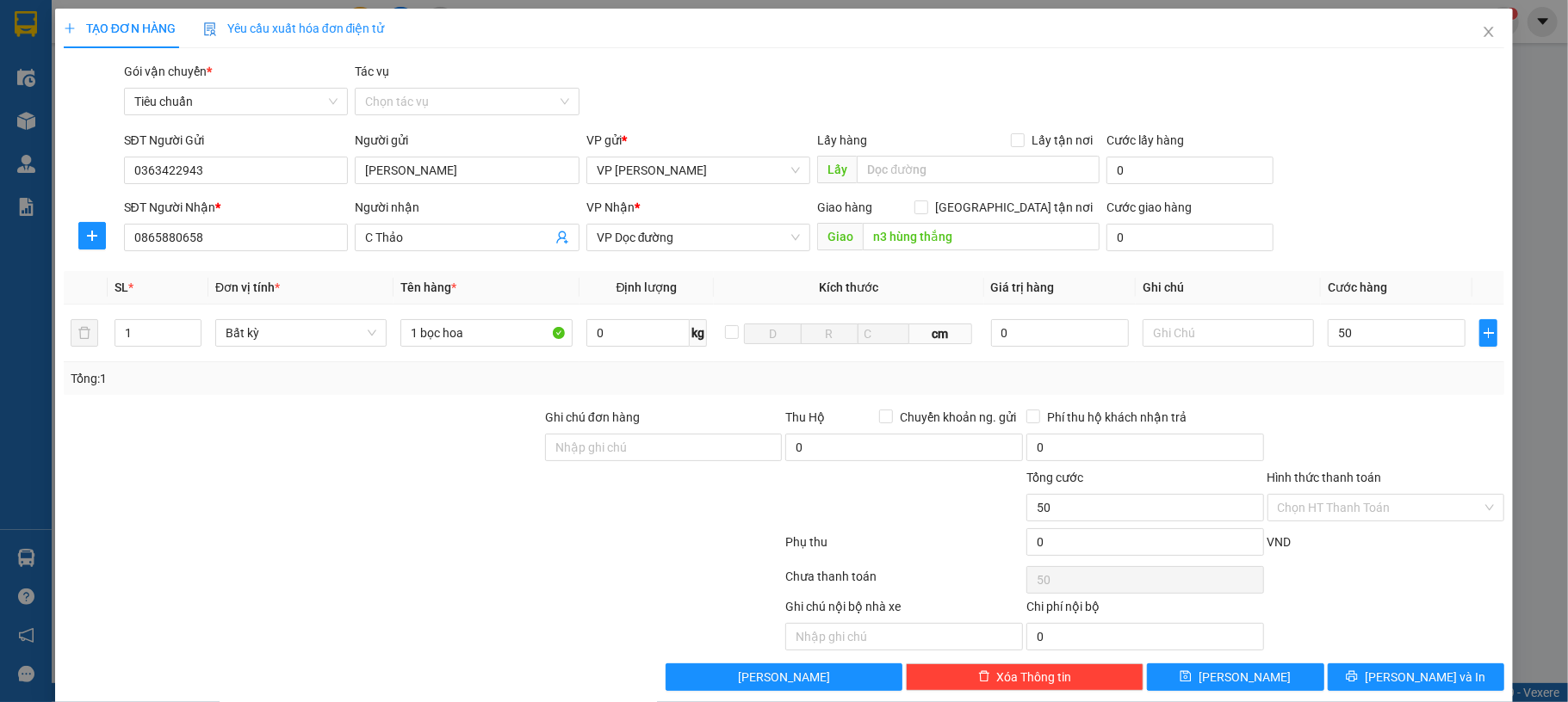
type input "50.000"
click at [1357, 684] on span "printer" at bounding box center [1352, 677] width 12 height 14
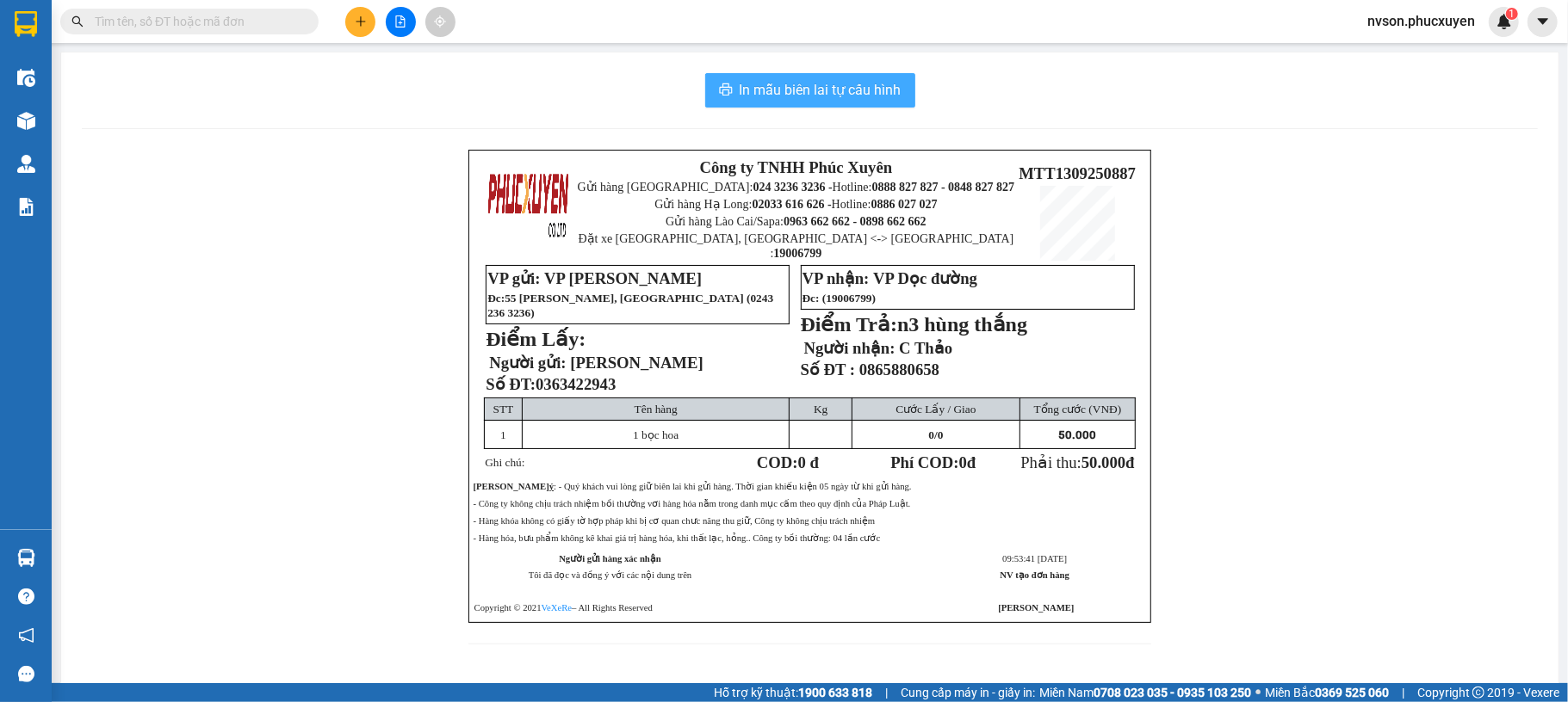
click at [790, 84] on span "In mẫu biên lai tự cấu hình" at bounding box center [821, 89] width 162 height 21
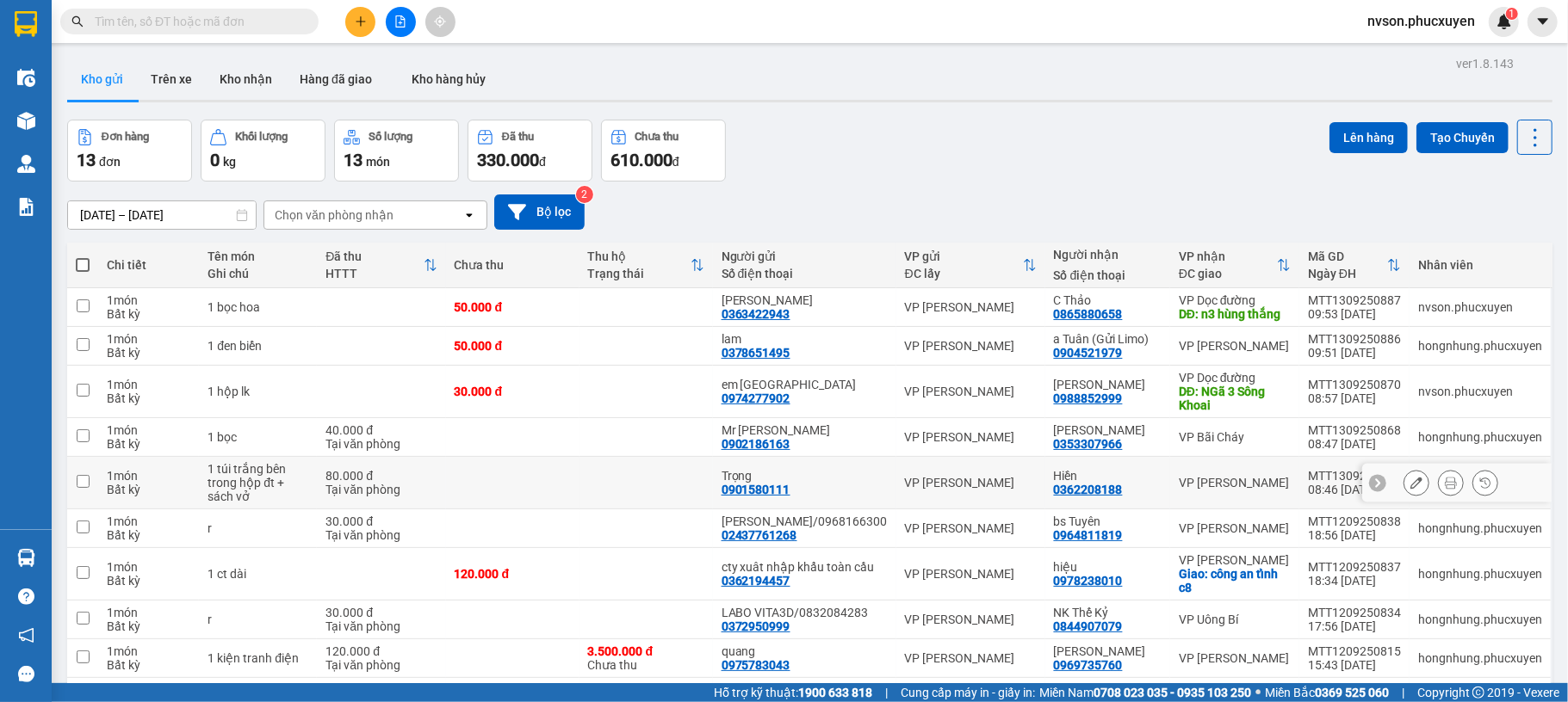
click at [631, 468] on td at bounding box center [646, 483] width 133 height 52
checkbox input "true"
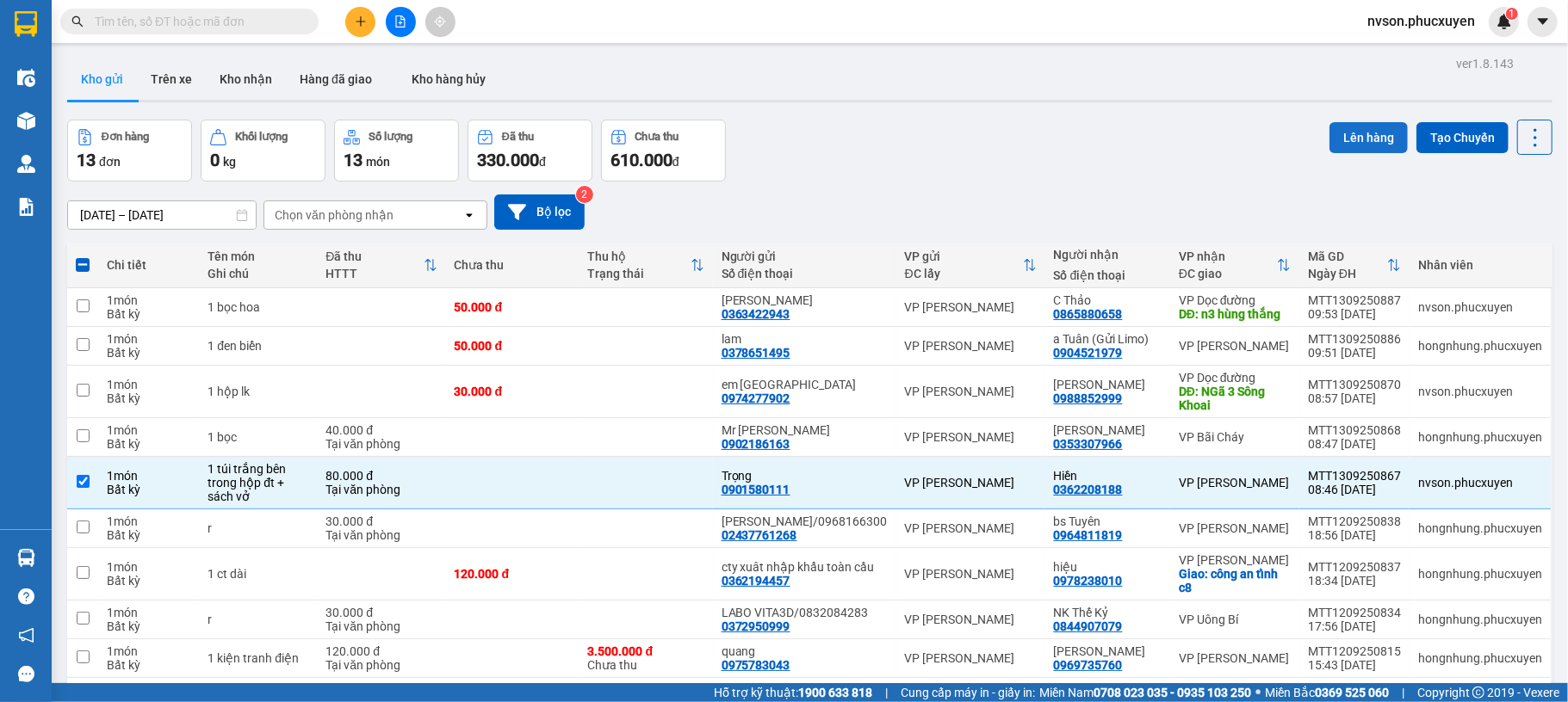
click at [1329, 135] on button "Lên hàng" at bounding box center [1369, 137] width 78 height 31
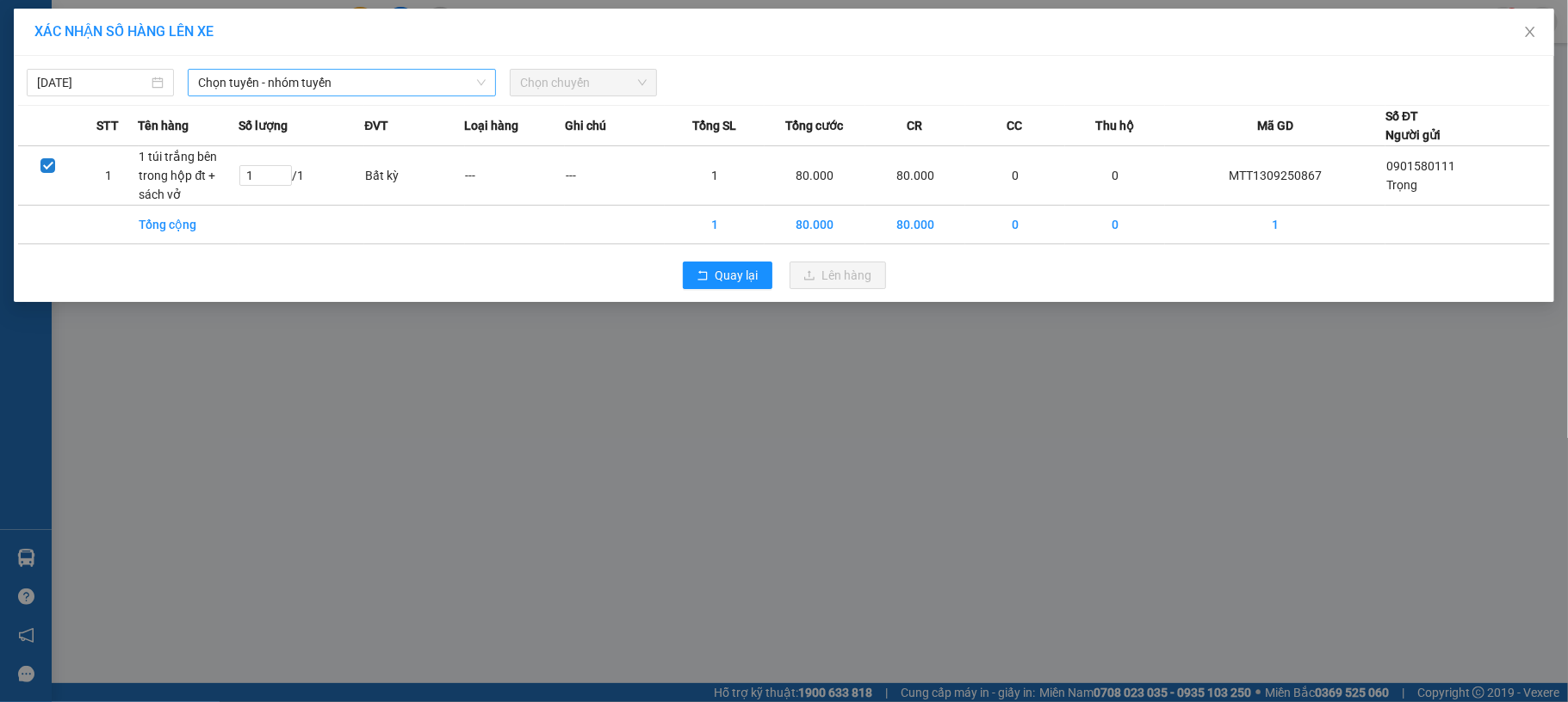
click at [335, 79] on span "Chọn tuyến - nhóm tuyến" at bounding box center [342, 83] width 288 height 26
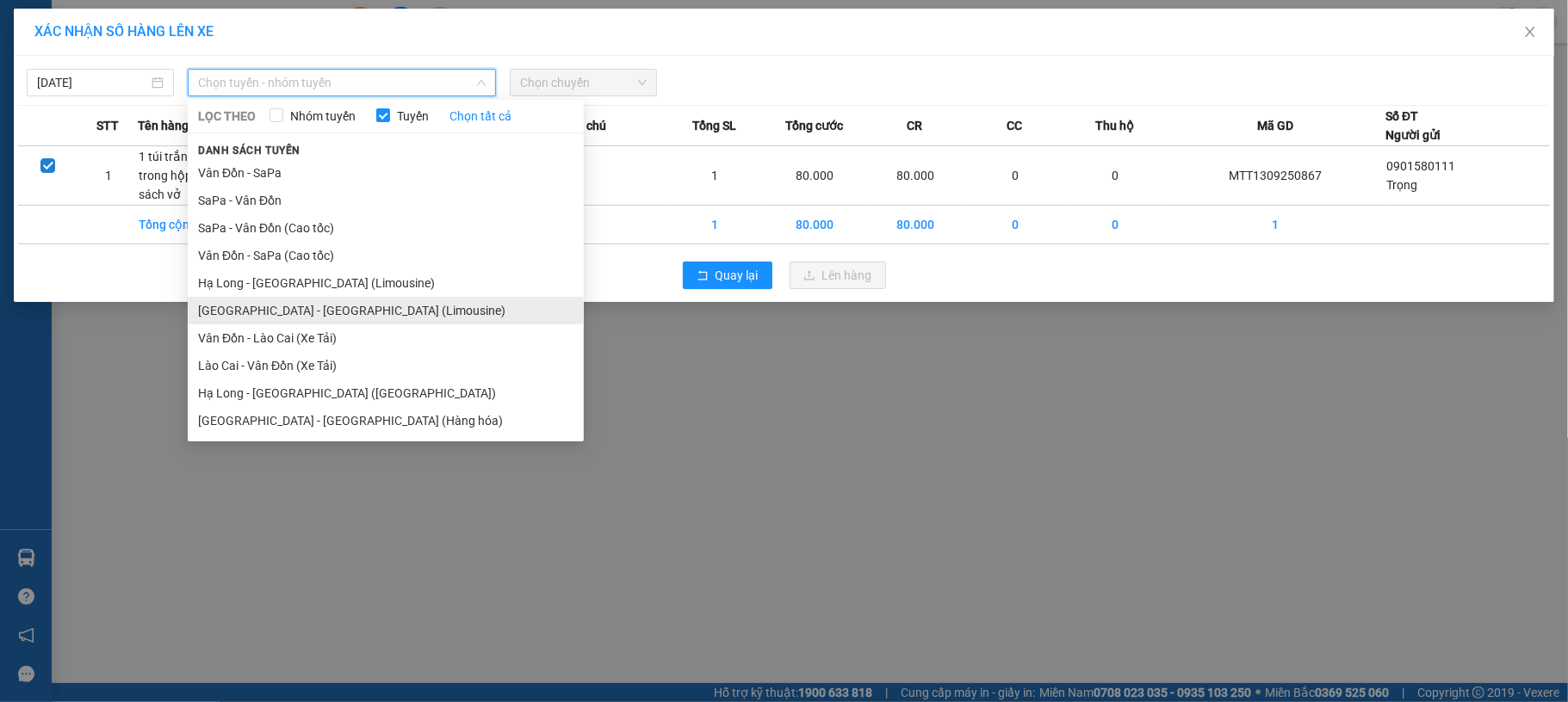
click at [369, 317] on li "Hà Nội - Hạ Long (Limousine)" at bounding box center [385, 311] width 396 height 28
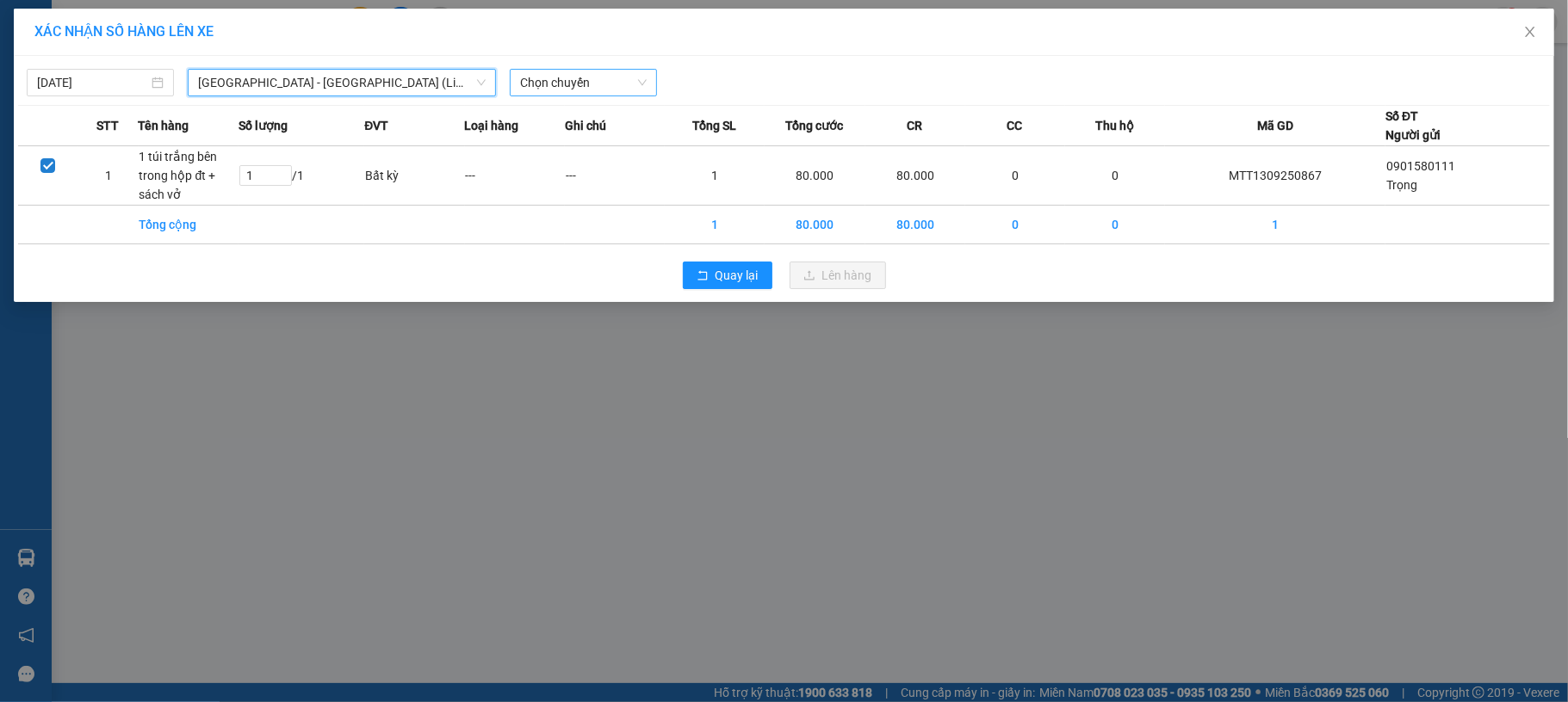
click at [625, 84] on span "Chọn chuyến" at bounding box center [583, 83] width 127 height 26
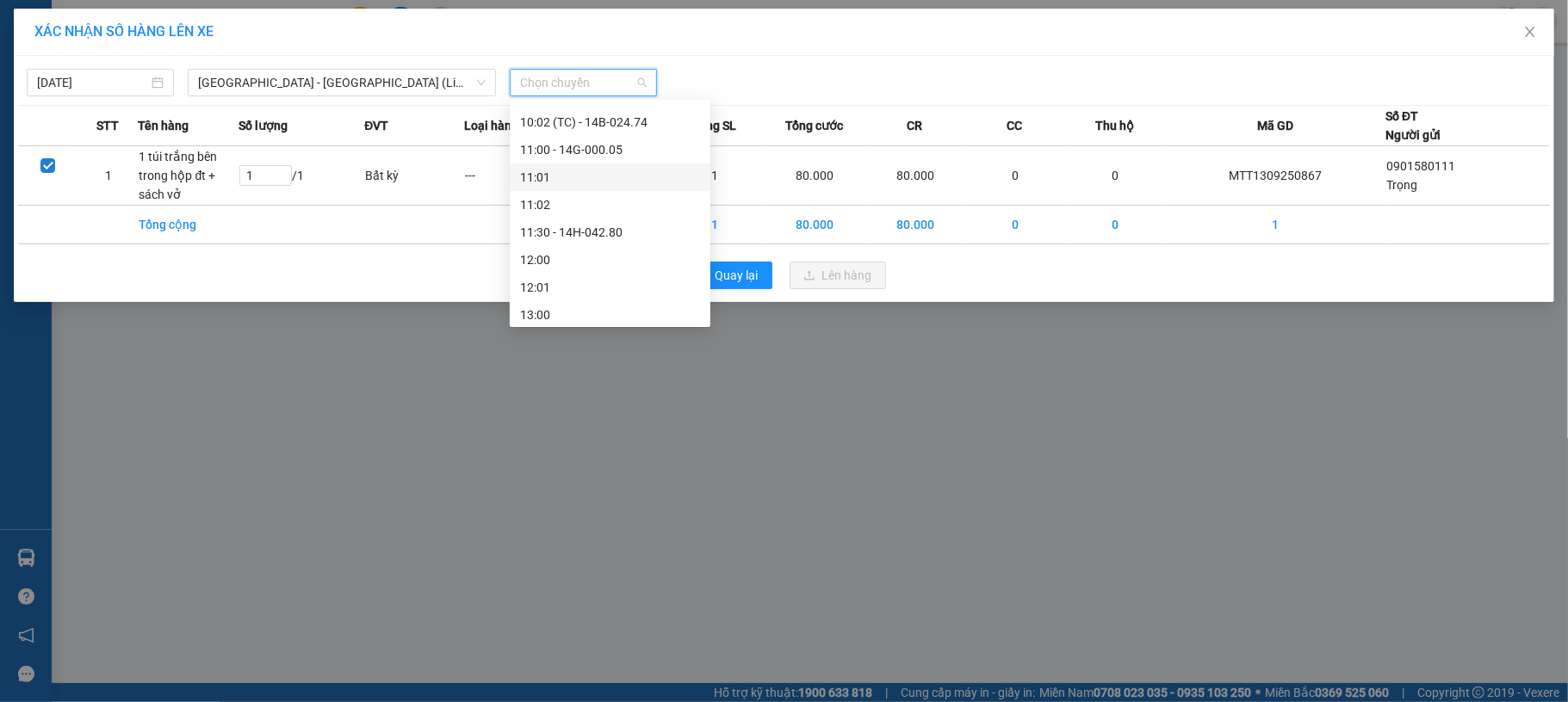
scroll to position [459, 0]
click at [645, 210] on div "10:01 - 14B-016.00" at bounding box center [609, 209] width 180 height 19
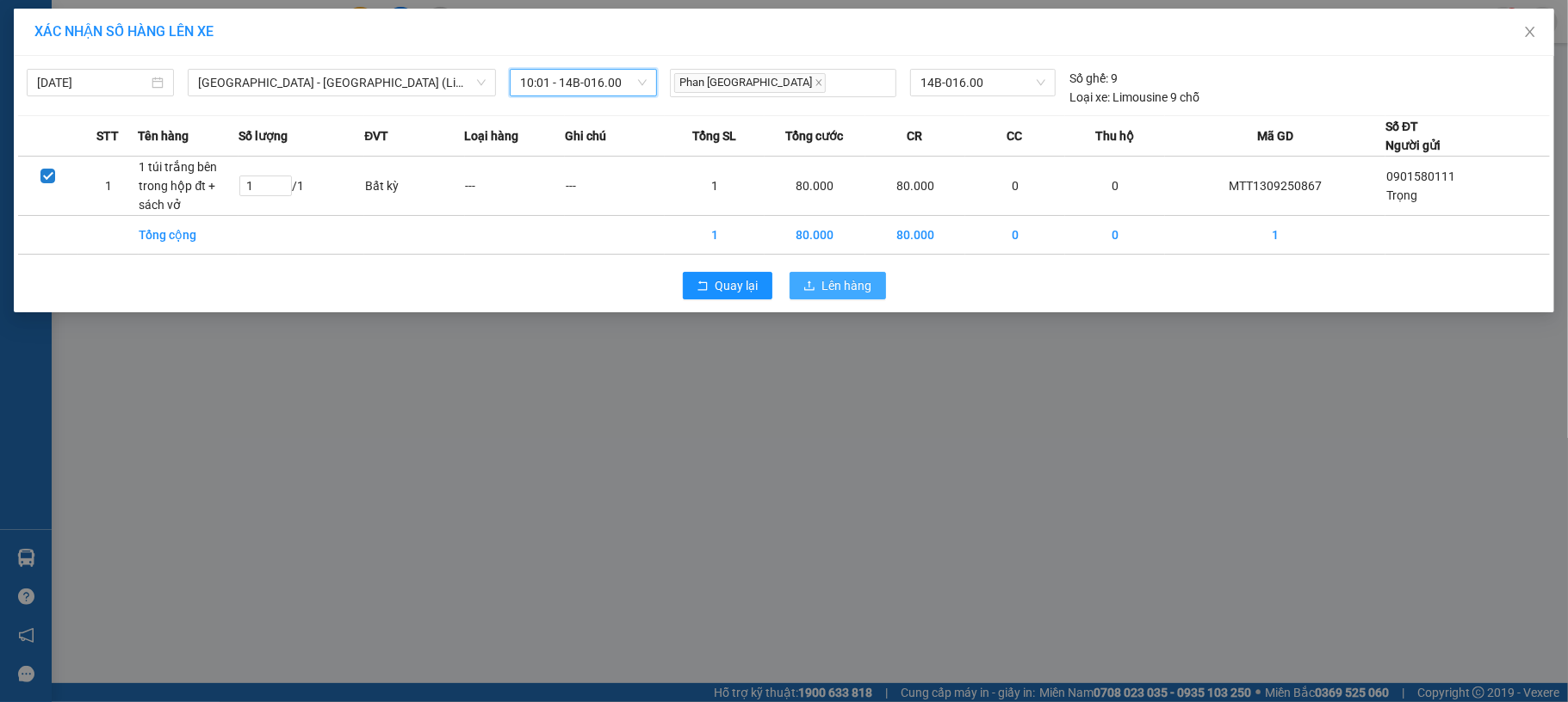
click at [871, 277] on span "Lên hàng" at bounding box center [848, 286] width 50 height 19
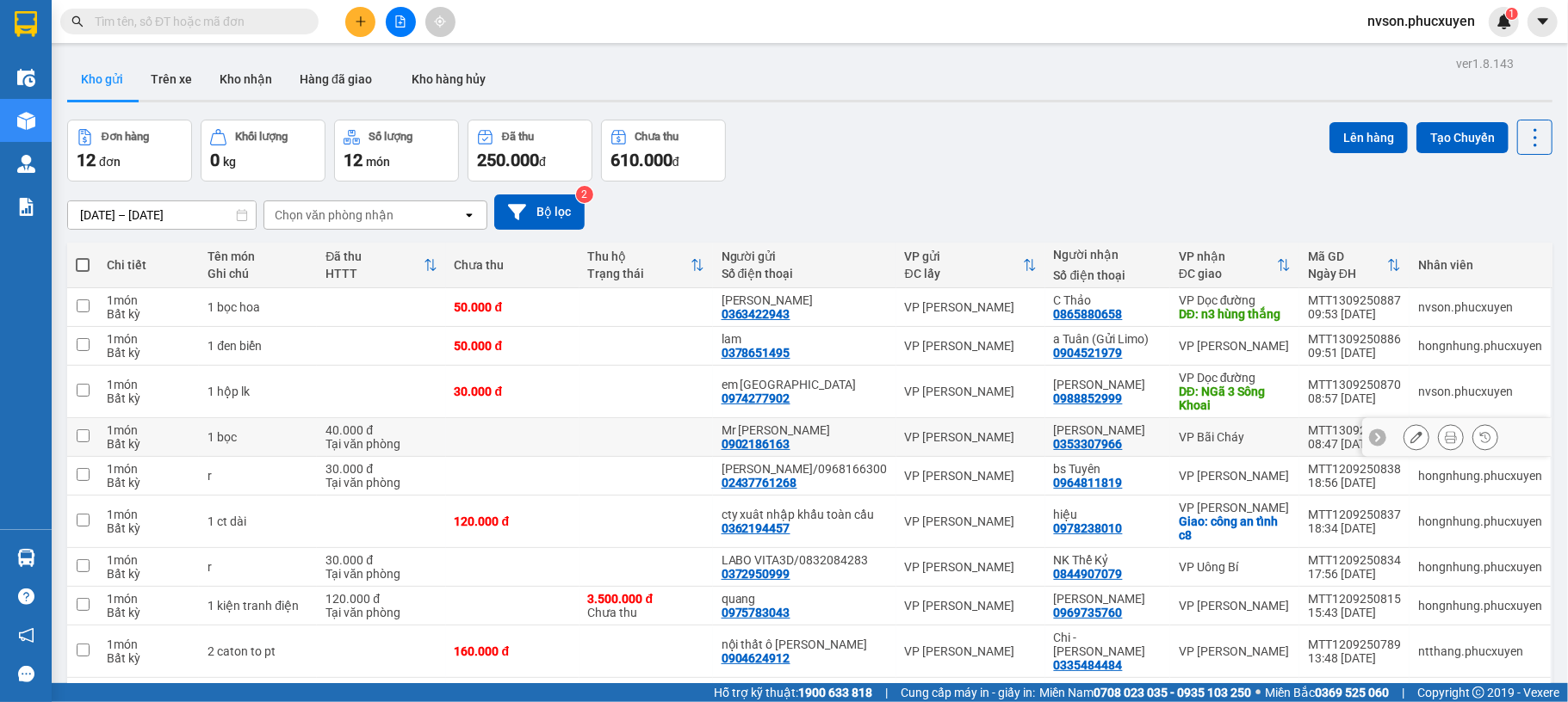
click at [690, 426] on td at bounding box center [646, 438] width 133 height 39
checkbox input "true"
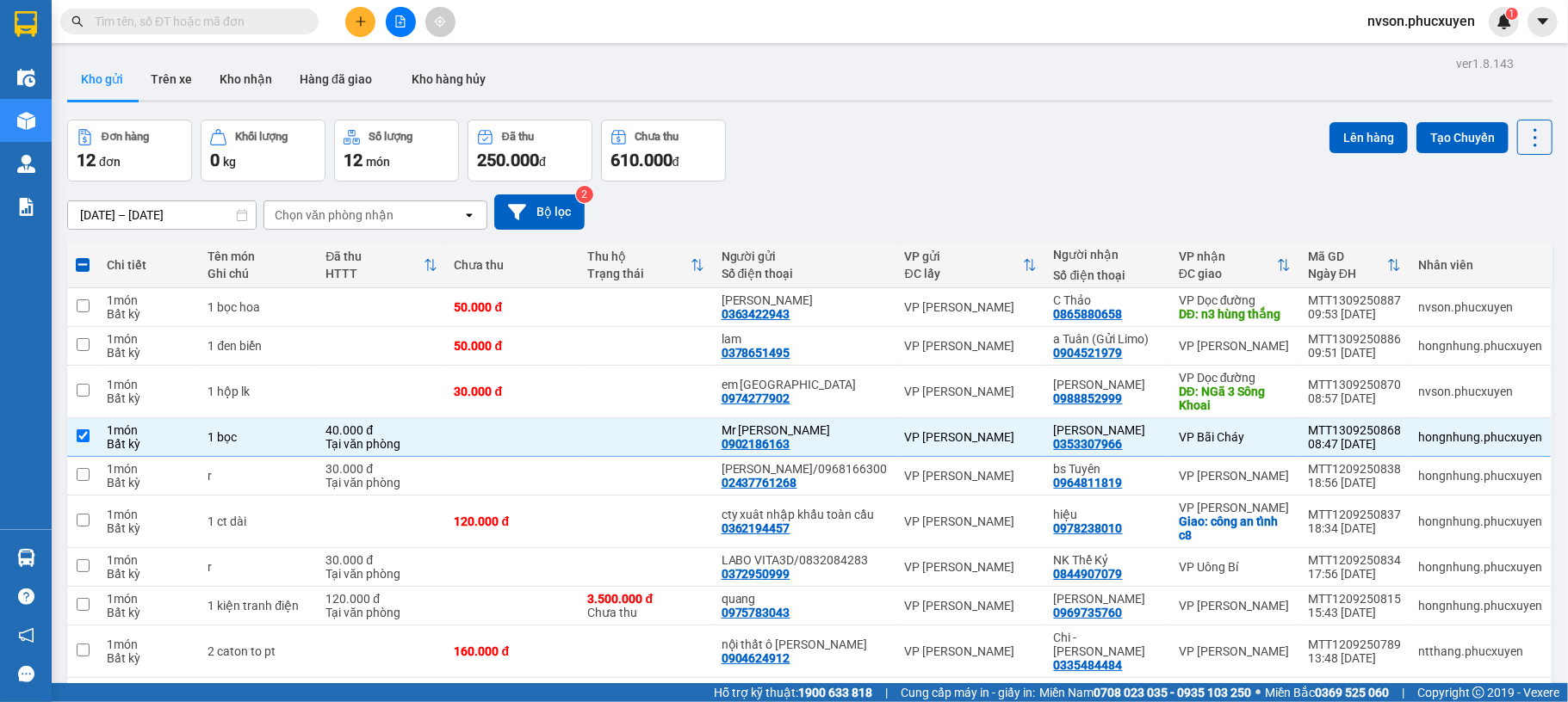
click at [76, 258] on label at bounding box center [82, 264] width 14 height 17
click at [83, 256] on input "checkbox" at bounding box center [83, 256] width 0 height 0
checkbox input "true"
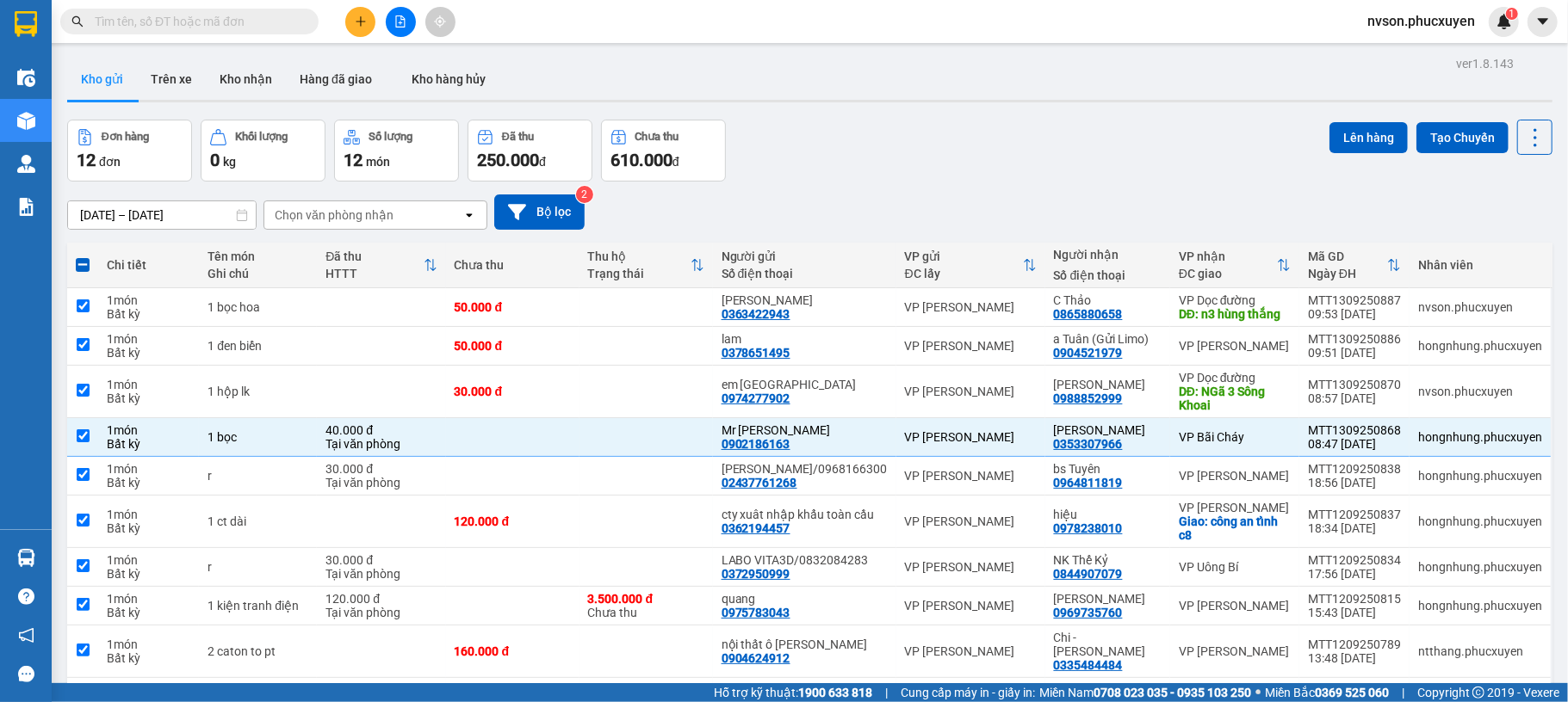
checkbox input "true"
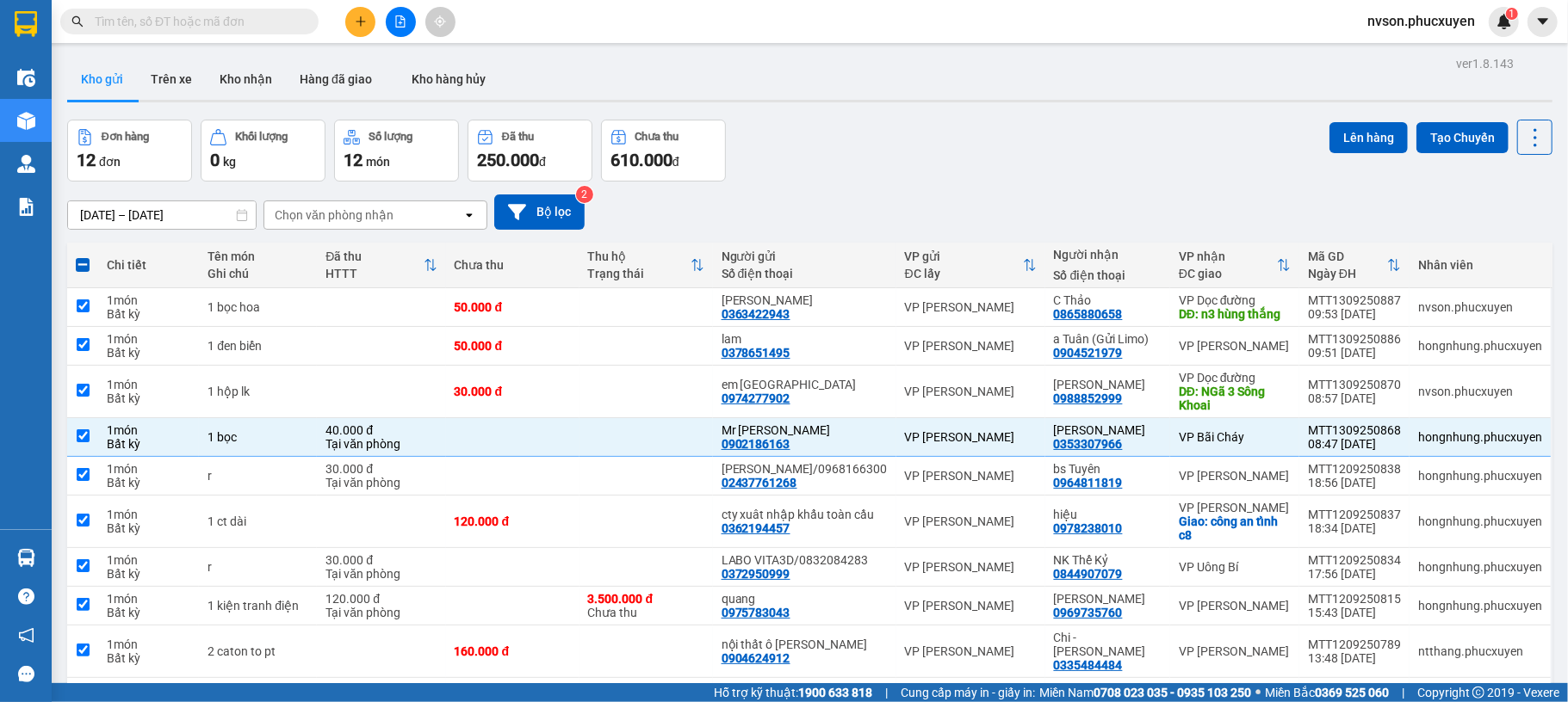
checkbox input "true"
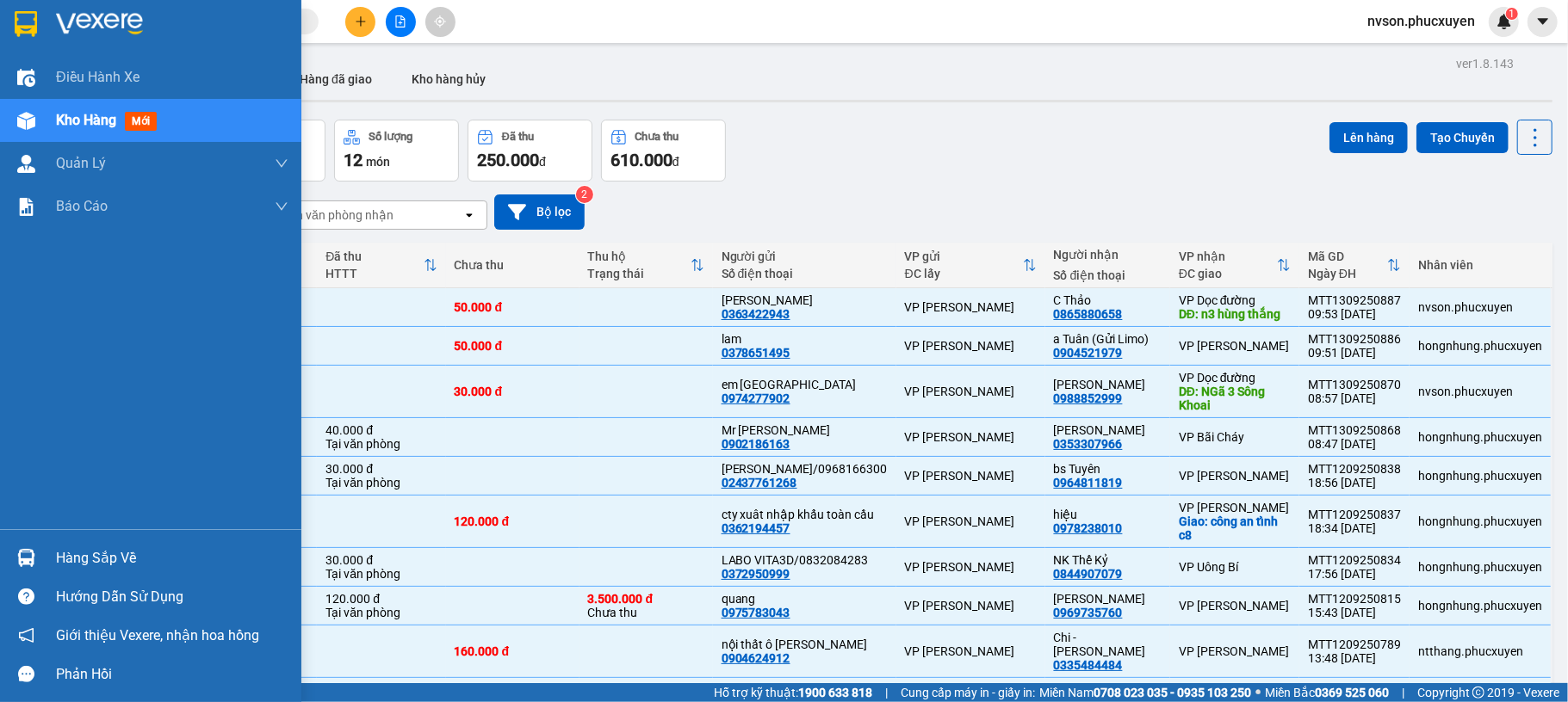
click at [18, 554] on img at bounding box center [25, 558] width 18 height 18
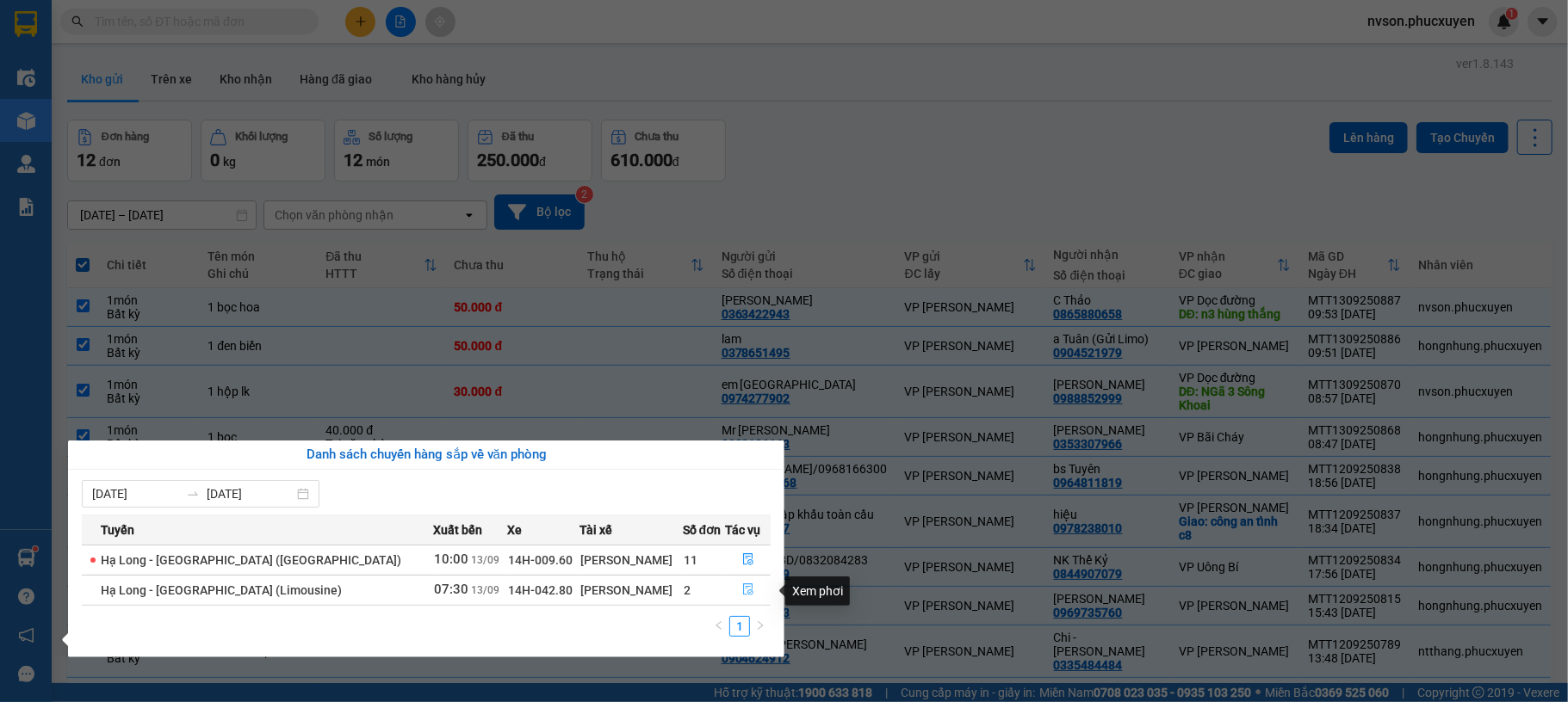
click at [743, 593] on icon "file-done" at bounding box center [748, 589] width 12 height 12
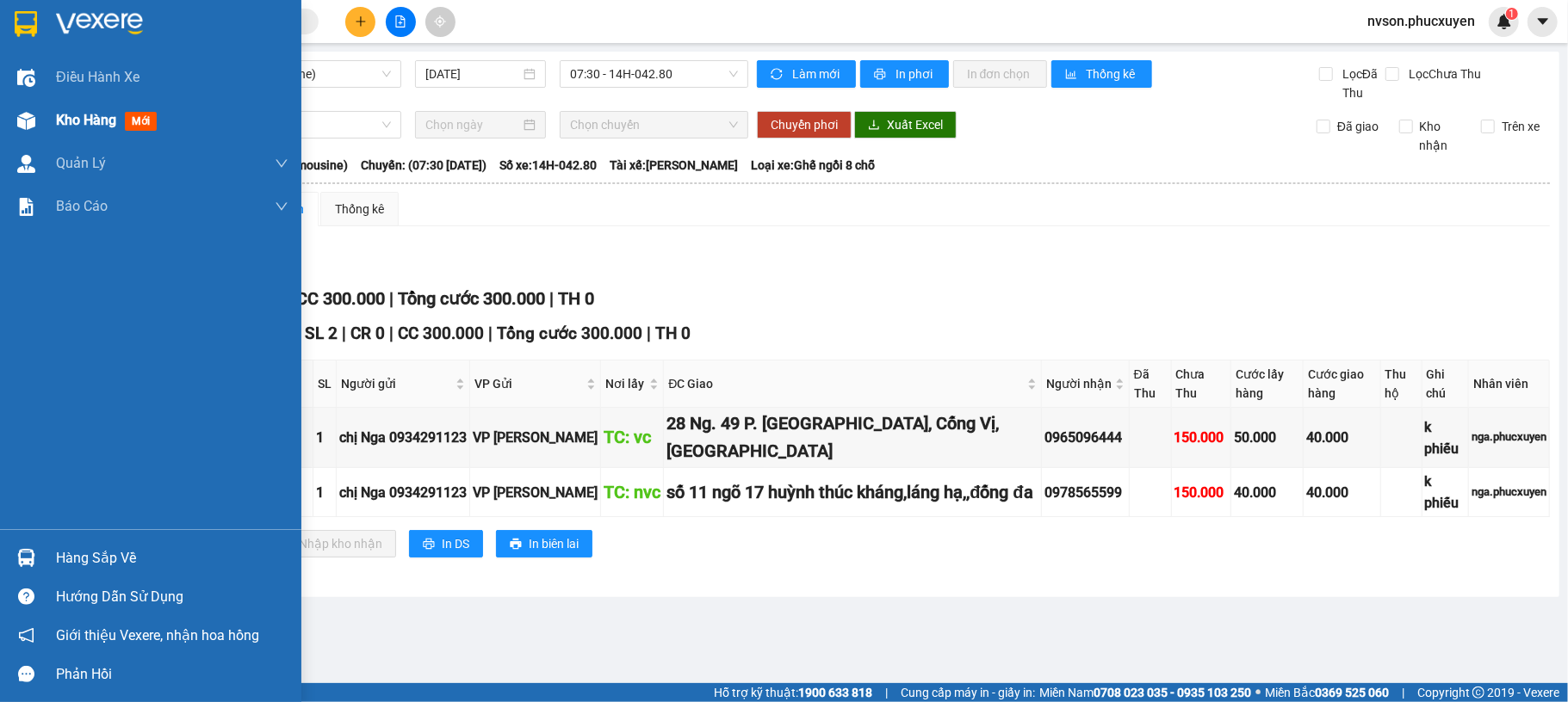
click at [18, 106] on div at bounding box center [26, 121] width 30 height 30
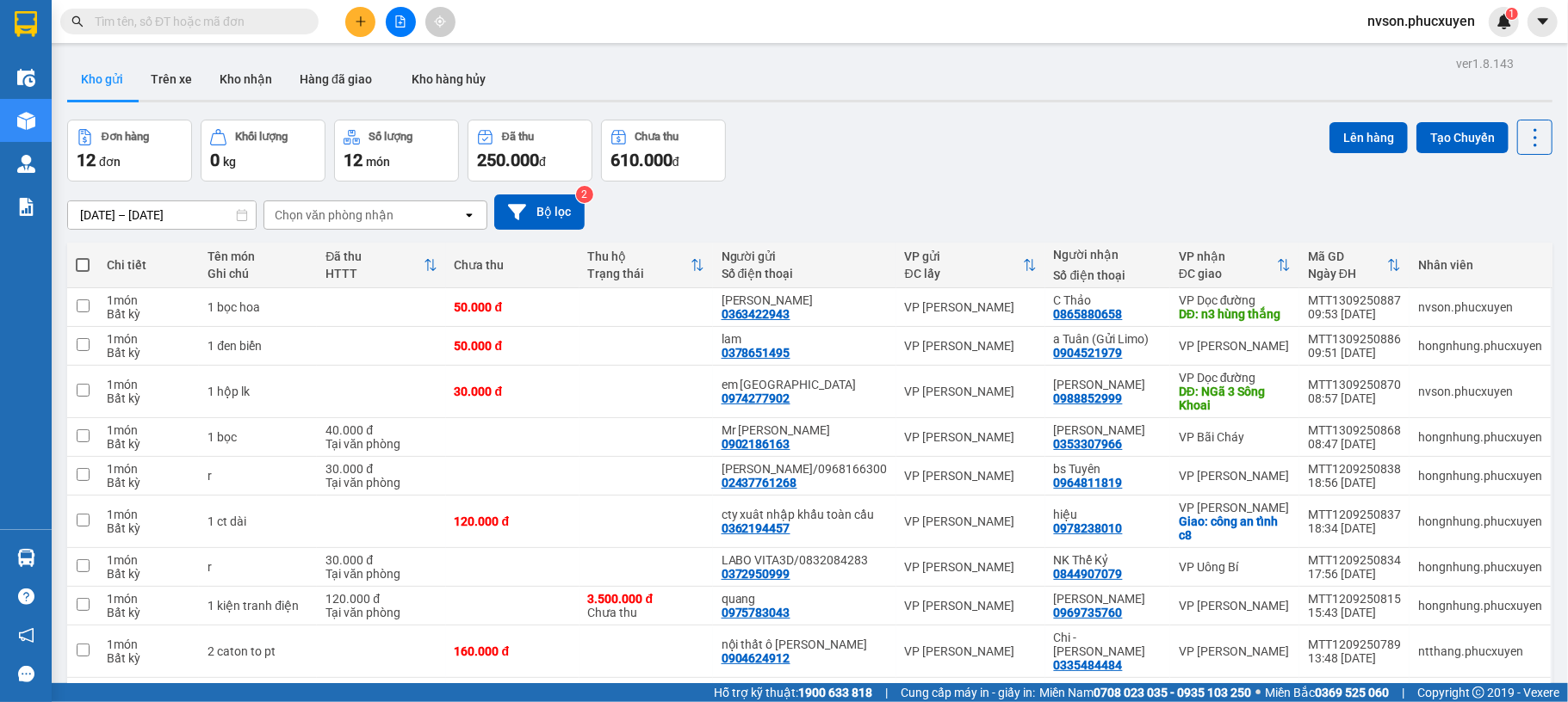
click at [80, 269] on span at bounding box center [82, 264] width 14 height 14
click at [83, 256] on input "checkbox" at bounding box center [83, 256] width 0 height 0
checkbox input "true"
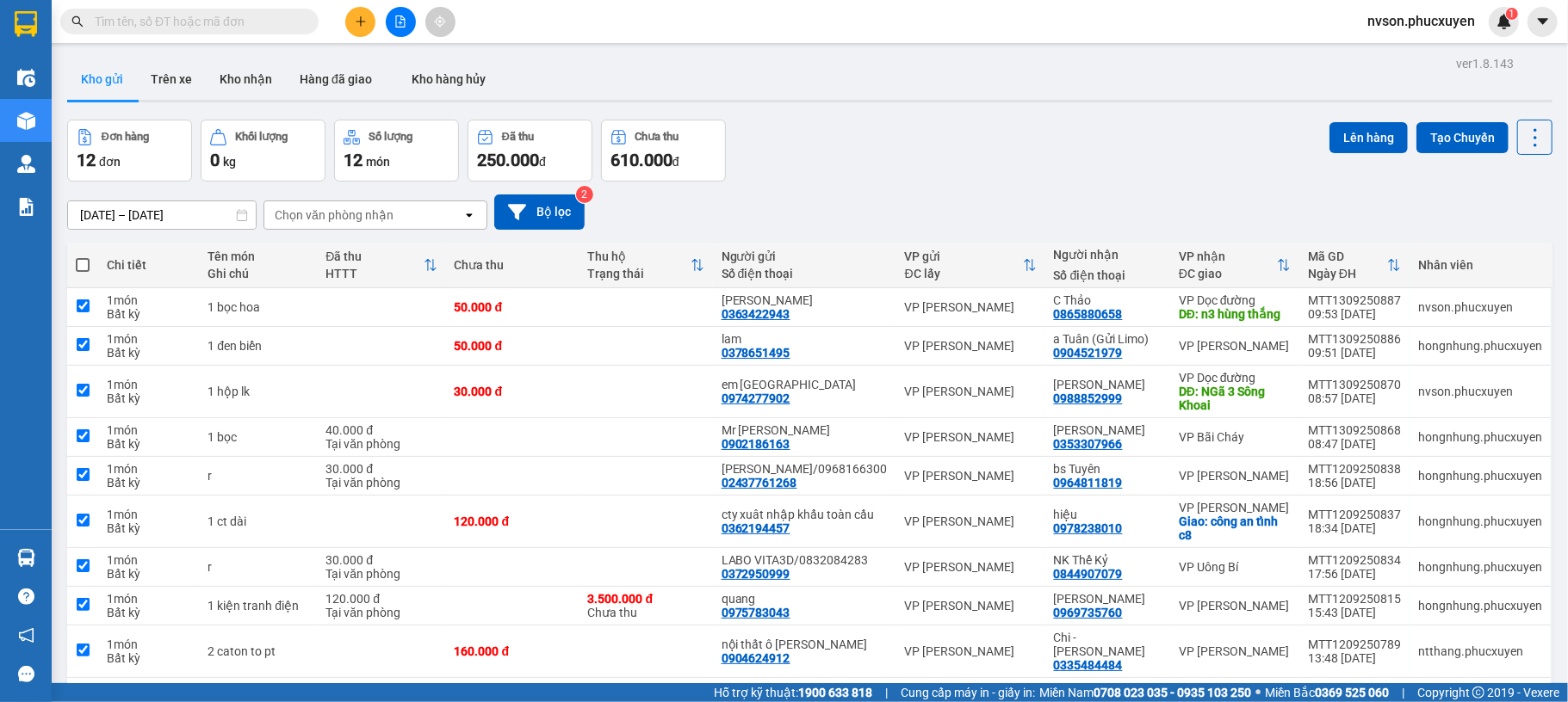
checkbox input "true"
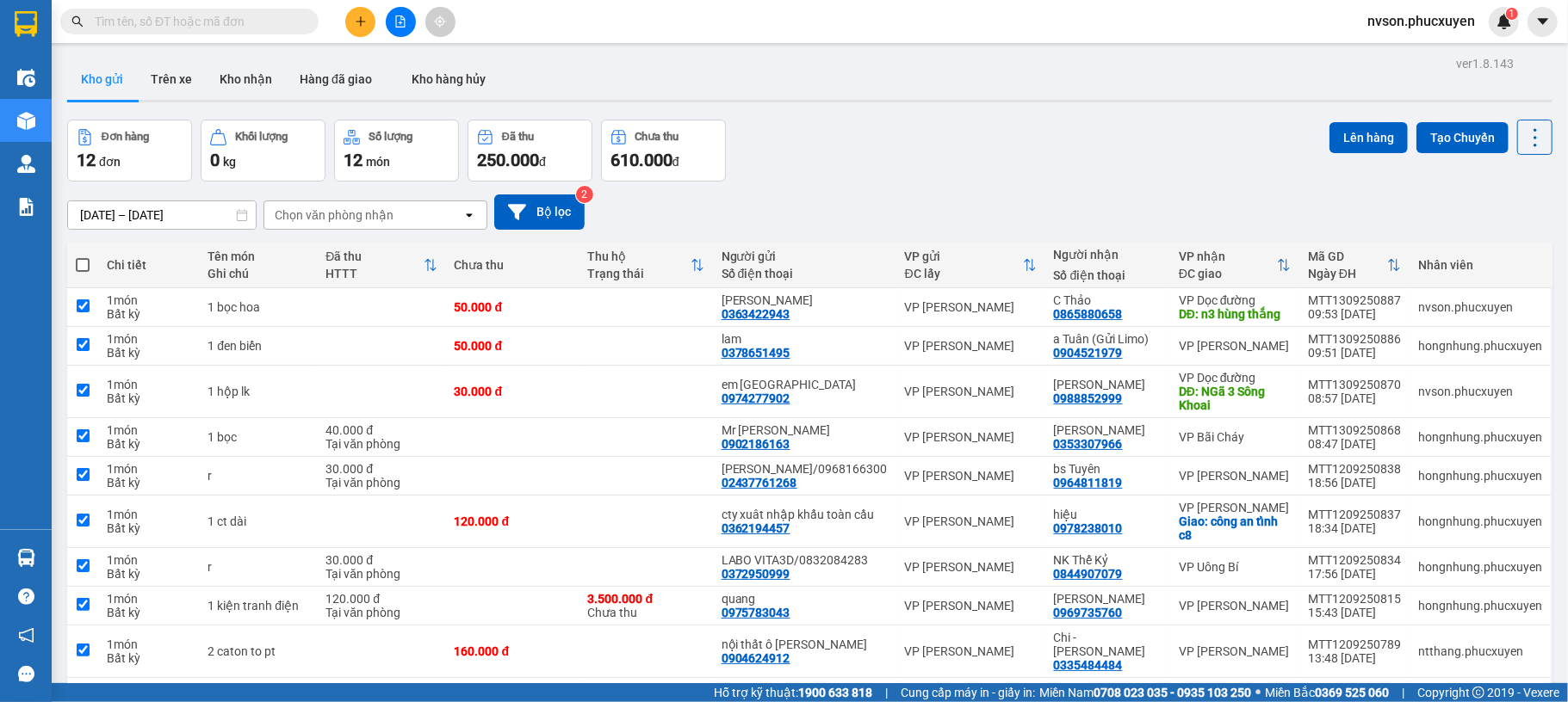
checkbox input "true"
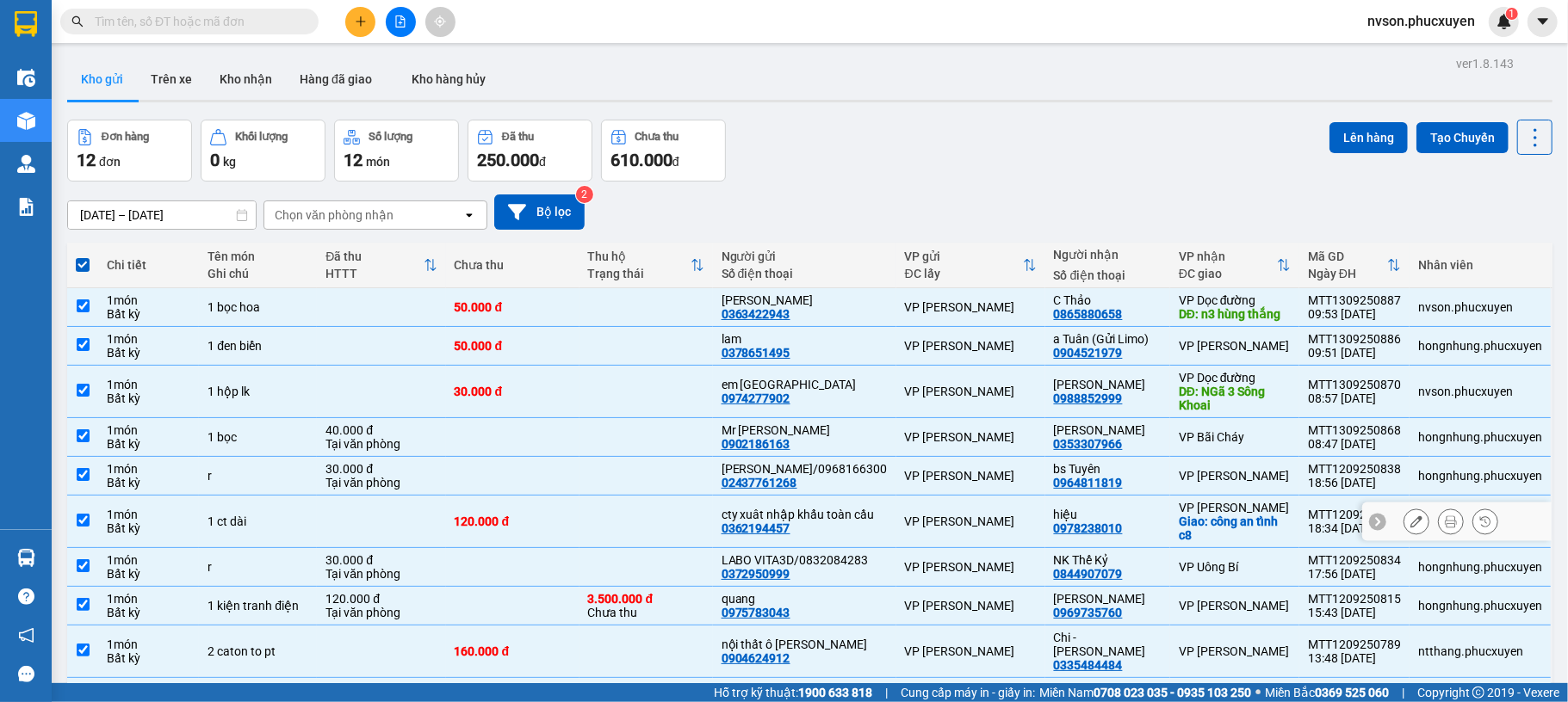
scroll to position [122, 0]
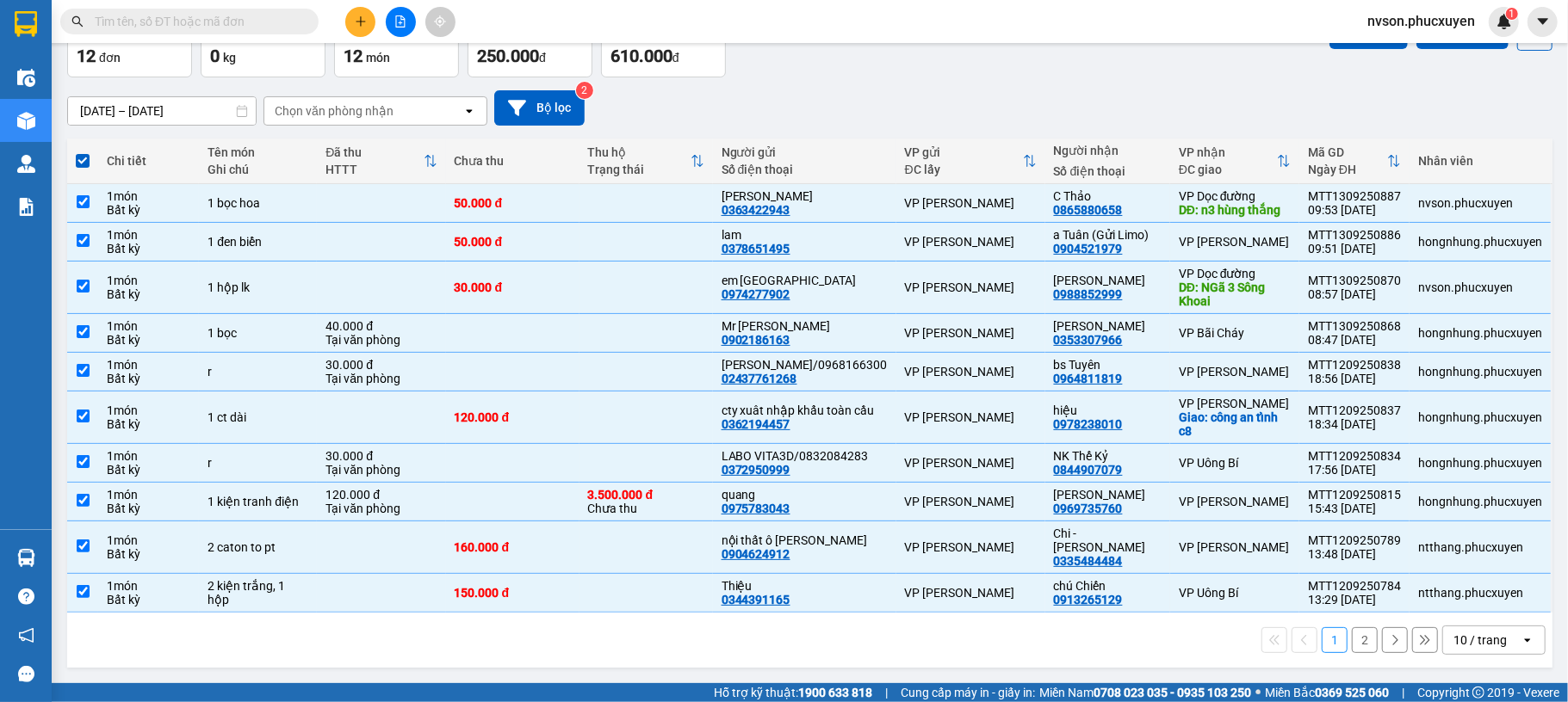
click at [1474, 638] on div "10 / trang" at bounding box center [1479, 640] width 53 height 17
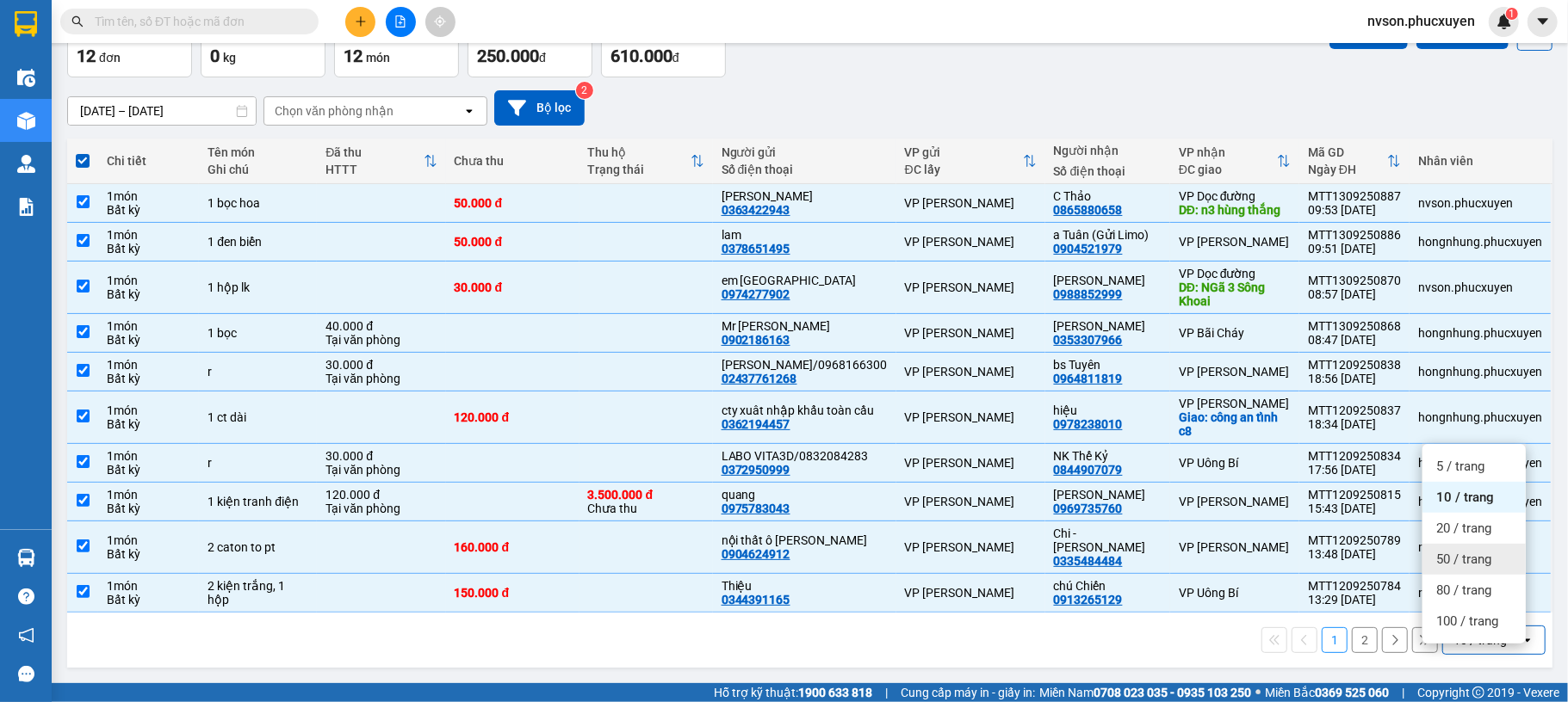
click at [1445, 544] on div "50 / trang" at bounding box center [1474, 559] width 103 height 31
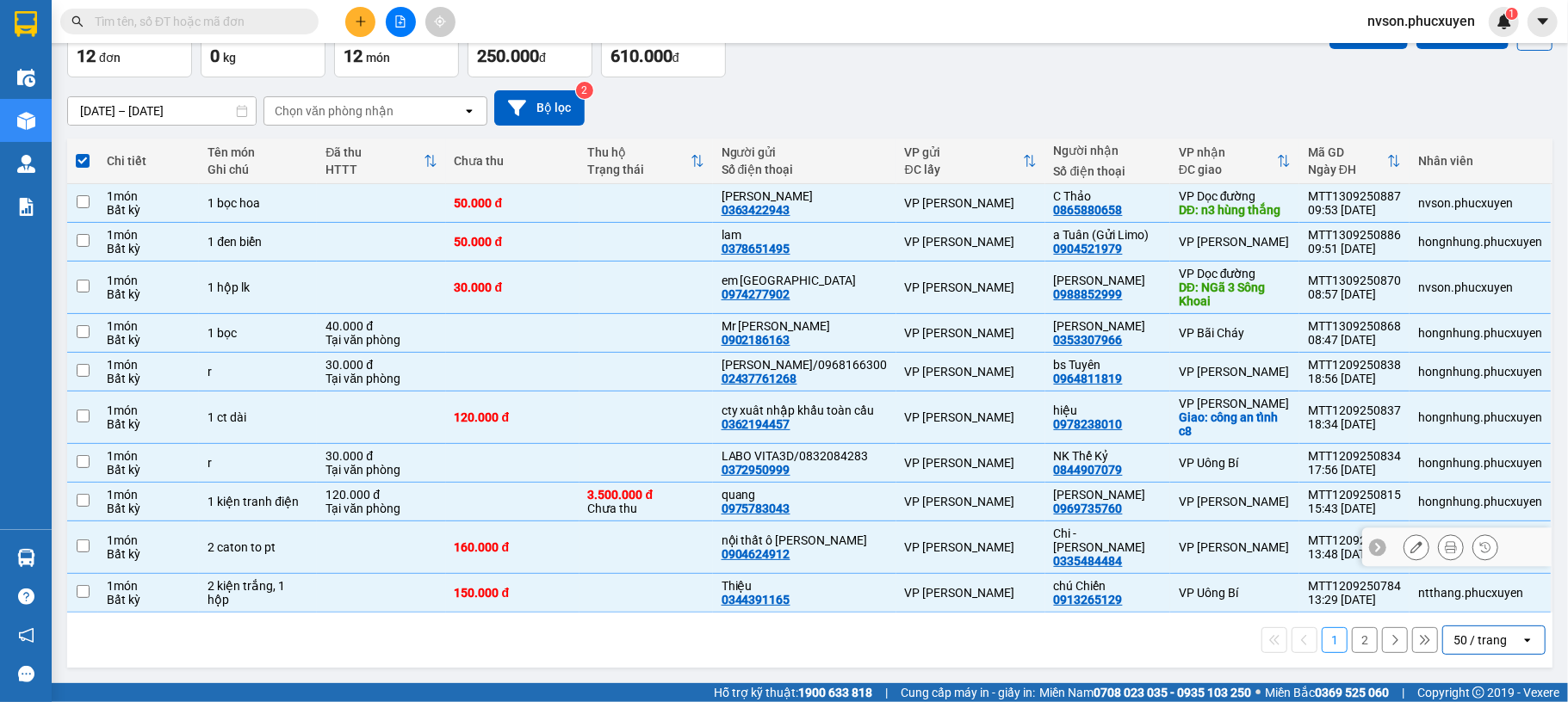
checkbox input "false"
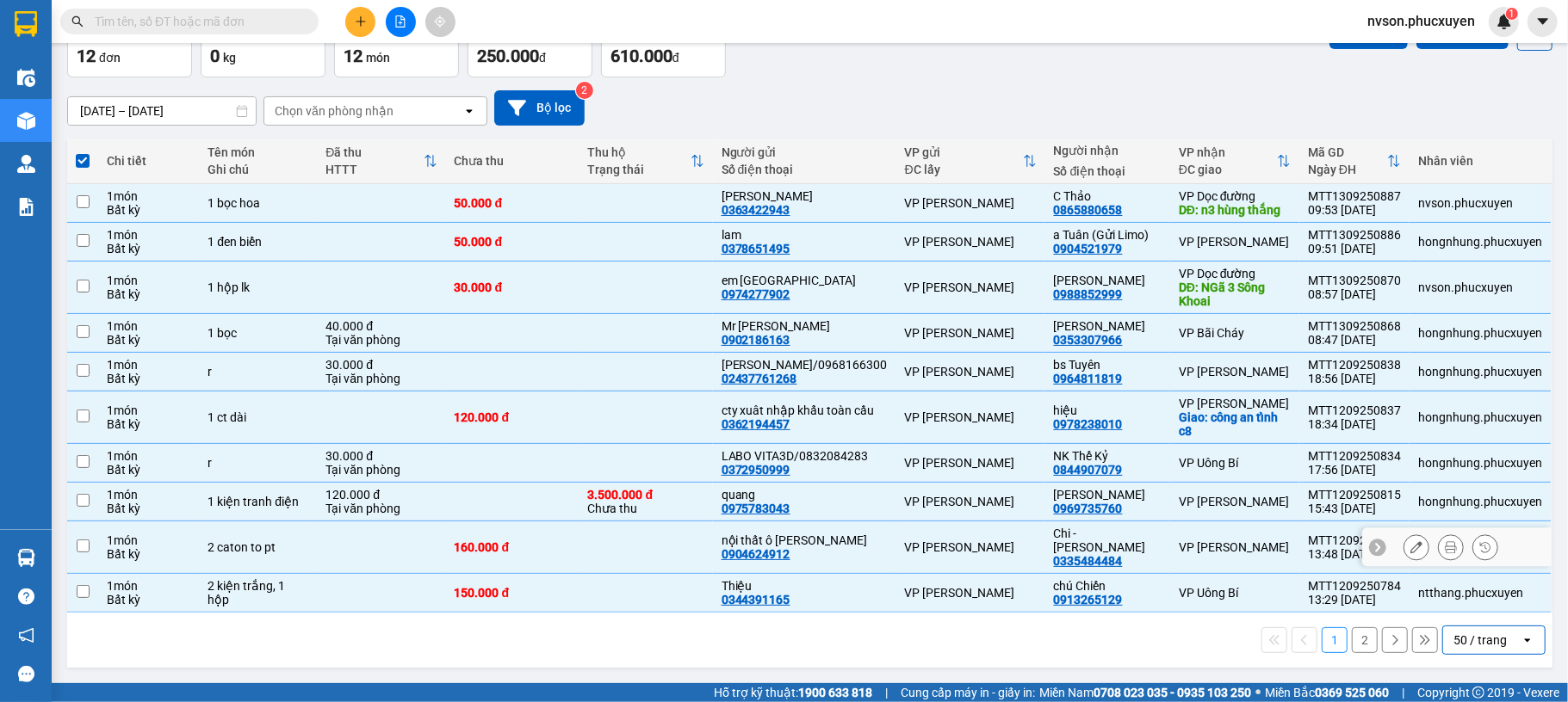
checkbox input "false"
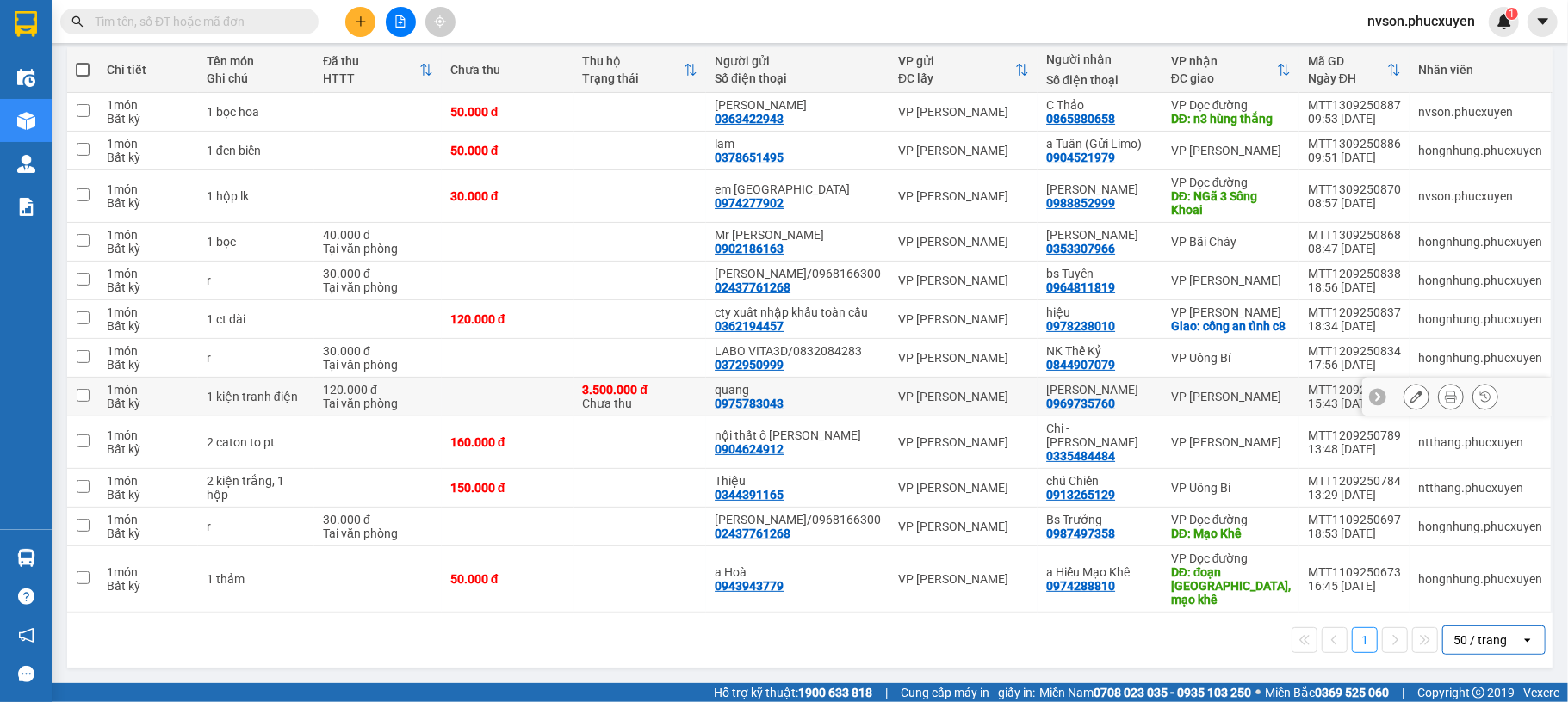
scroll to position [0, 0]
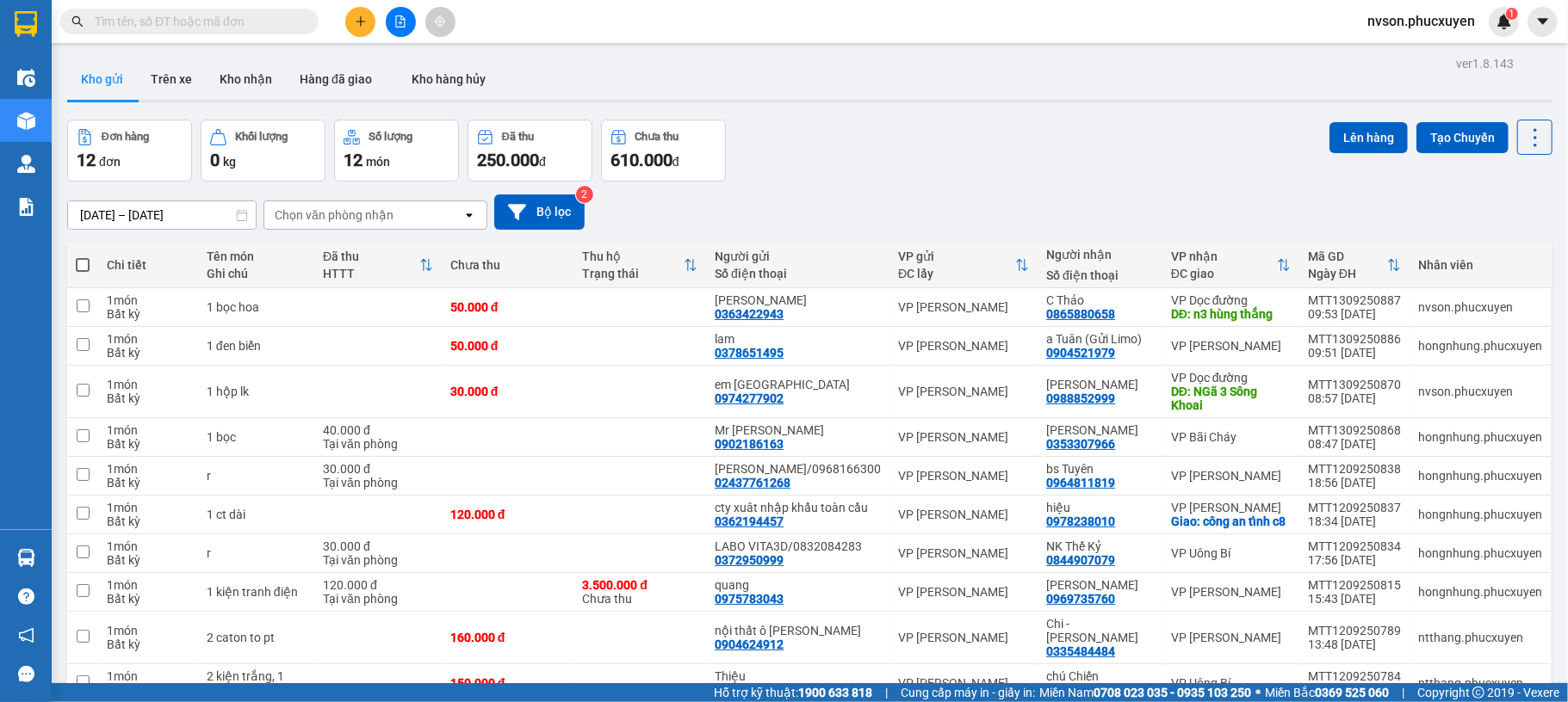
click at [84, 258] on label at bounding box center [82, 264] width 14 height 17
click at [83, 256] on input "checkbox" at bounding box center [83, 256] width 0 height 0
checkbox input "true"
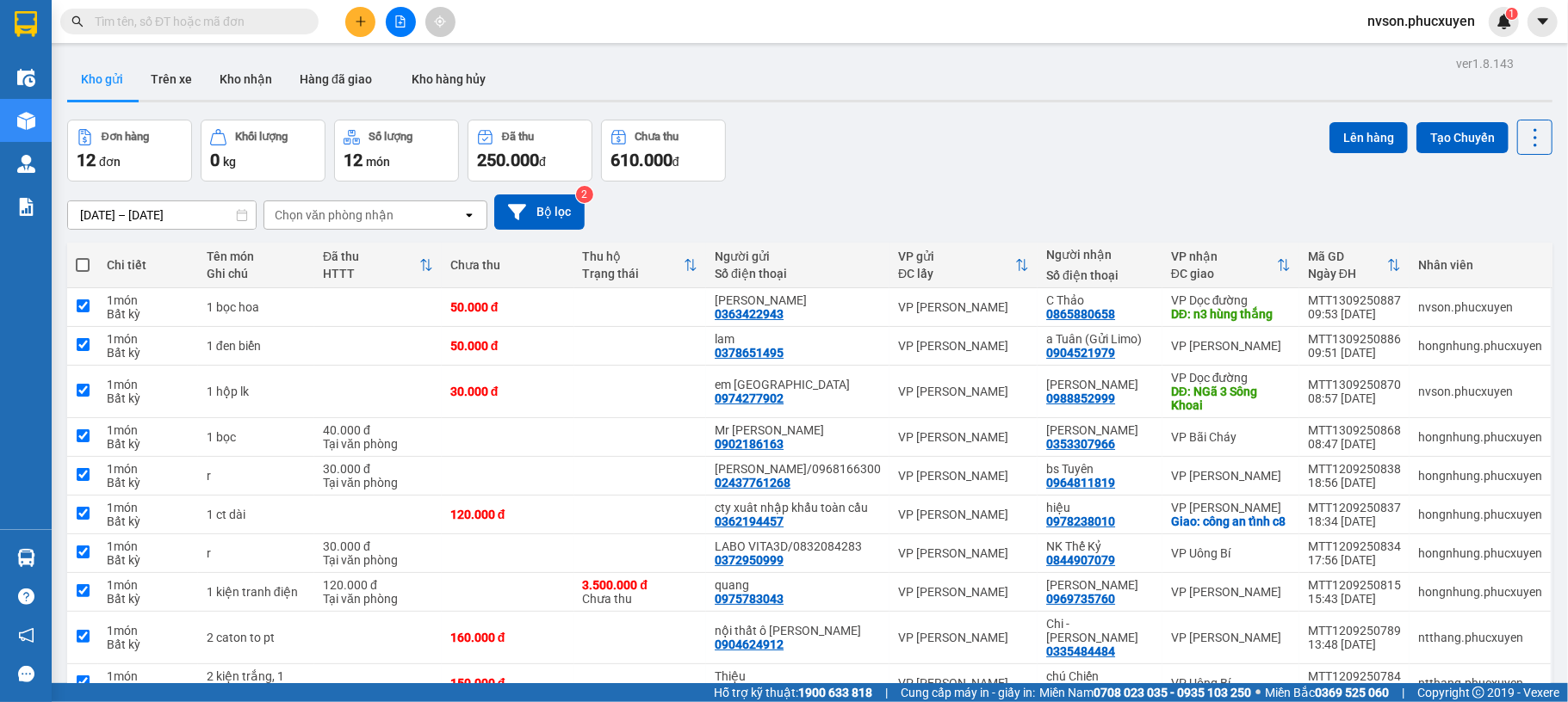
checkbox input "true"
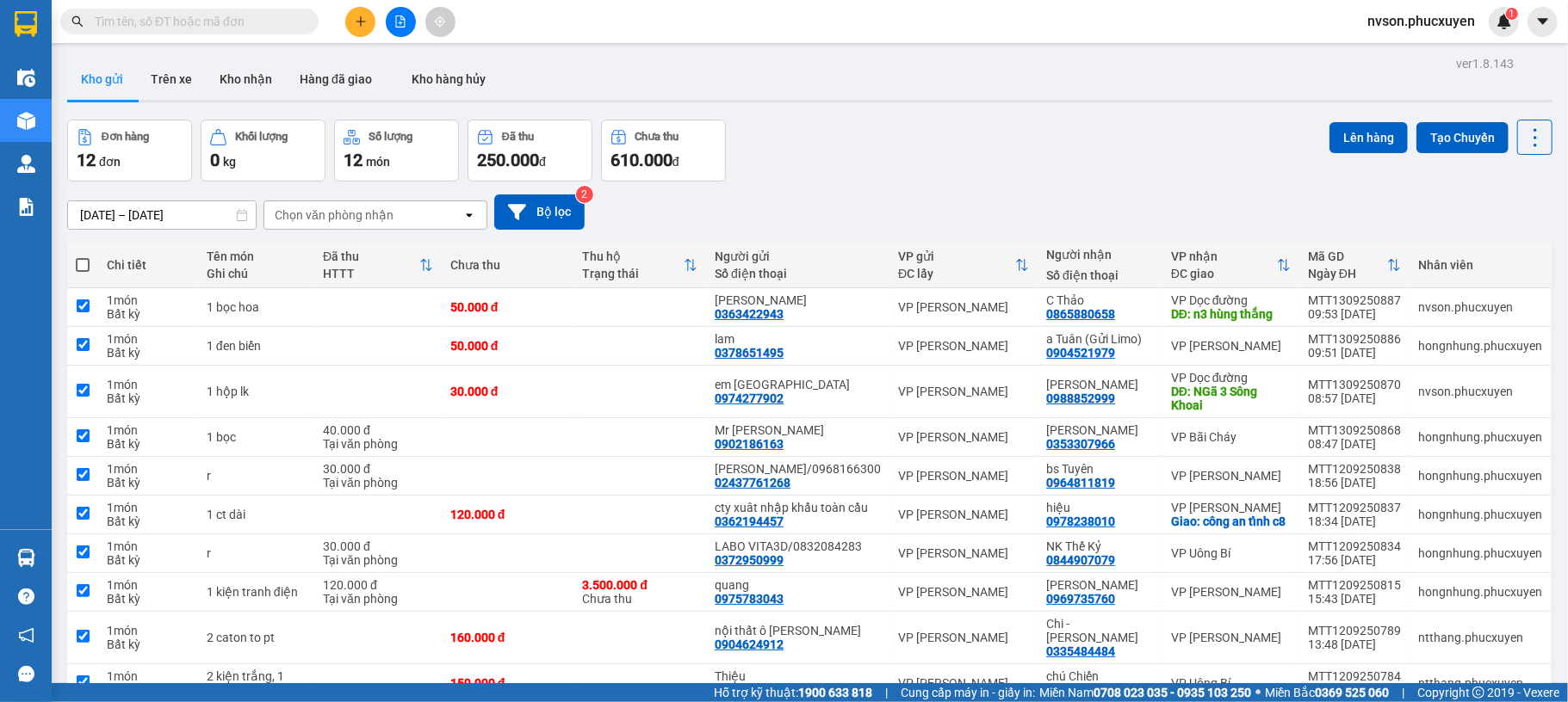
checkbox input "true"
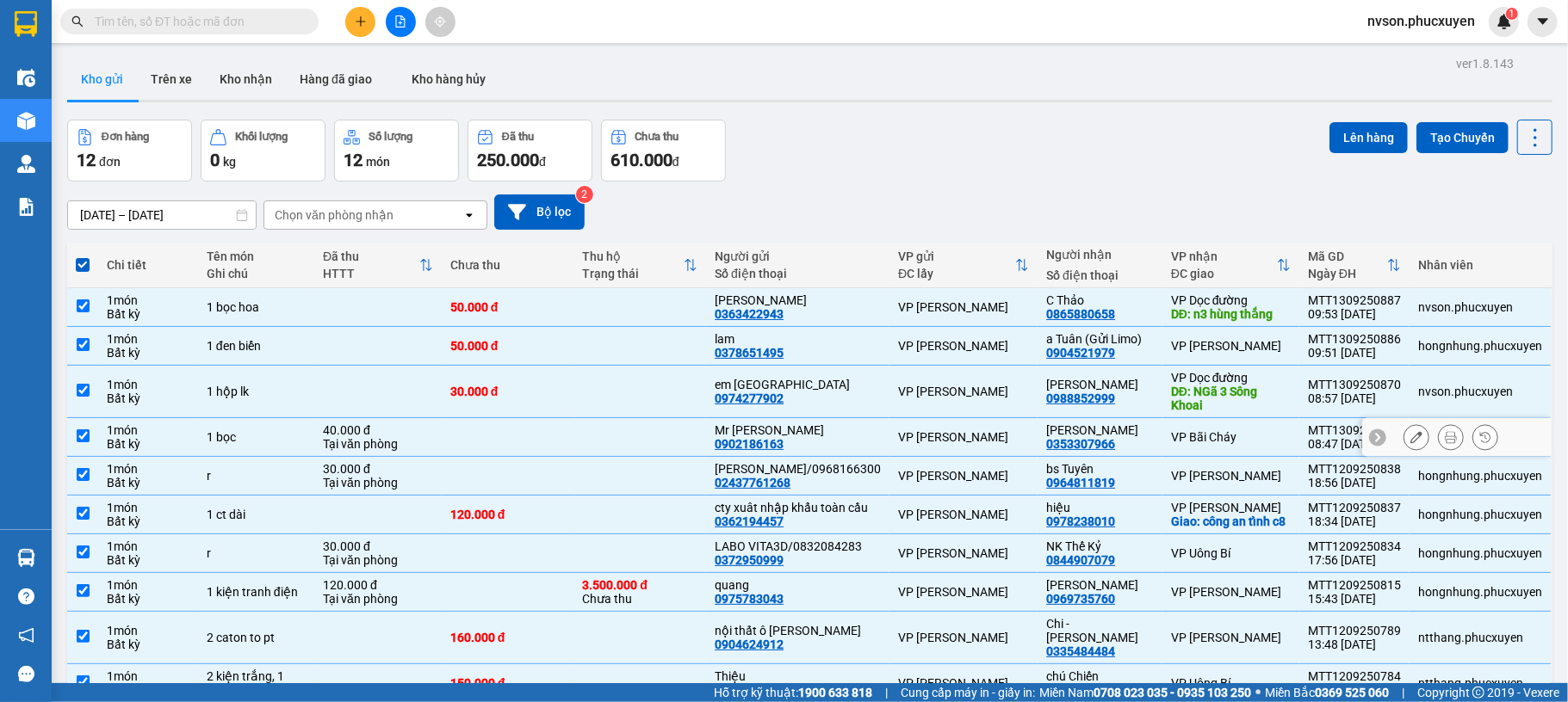
scroll to position [214, 0]
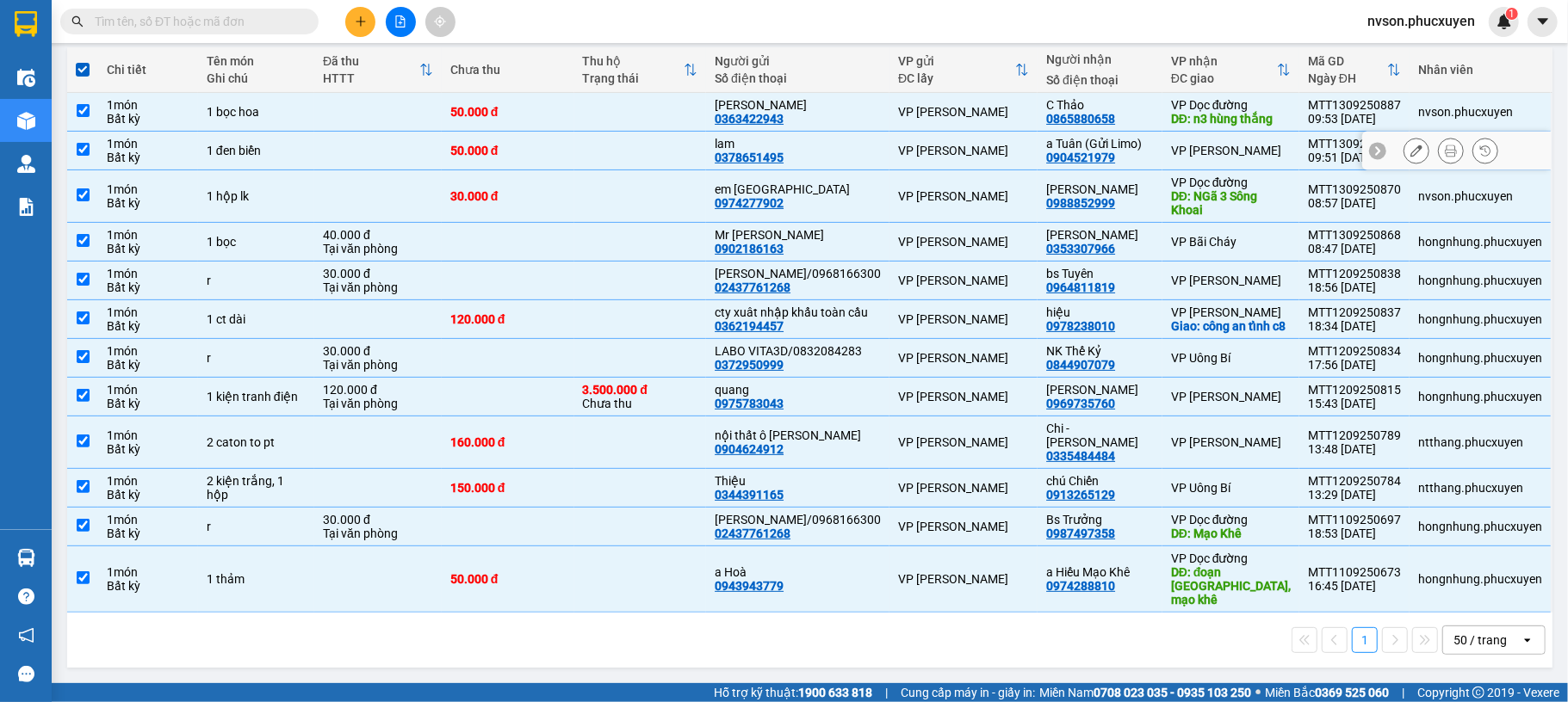
click at [1020, 143] on div "VP [PERSON_NAME]" at bounding box center [963, 150] width 130 height 14
checkbox input "false"
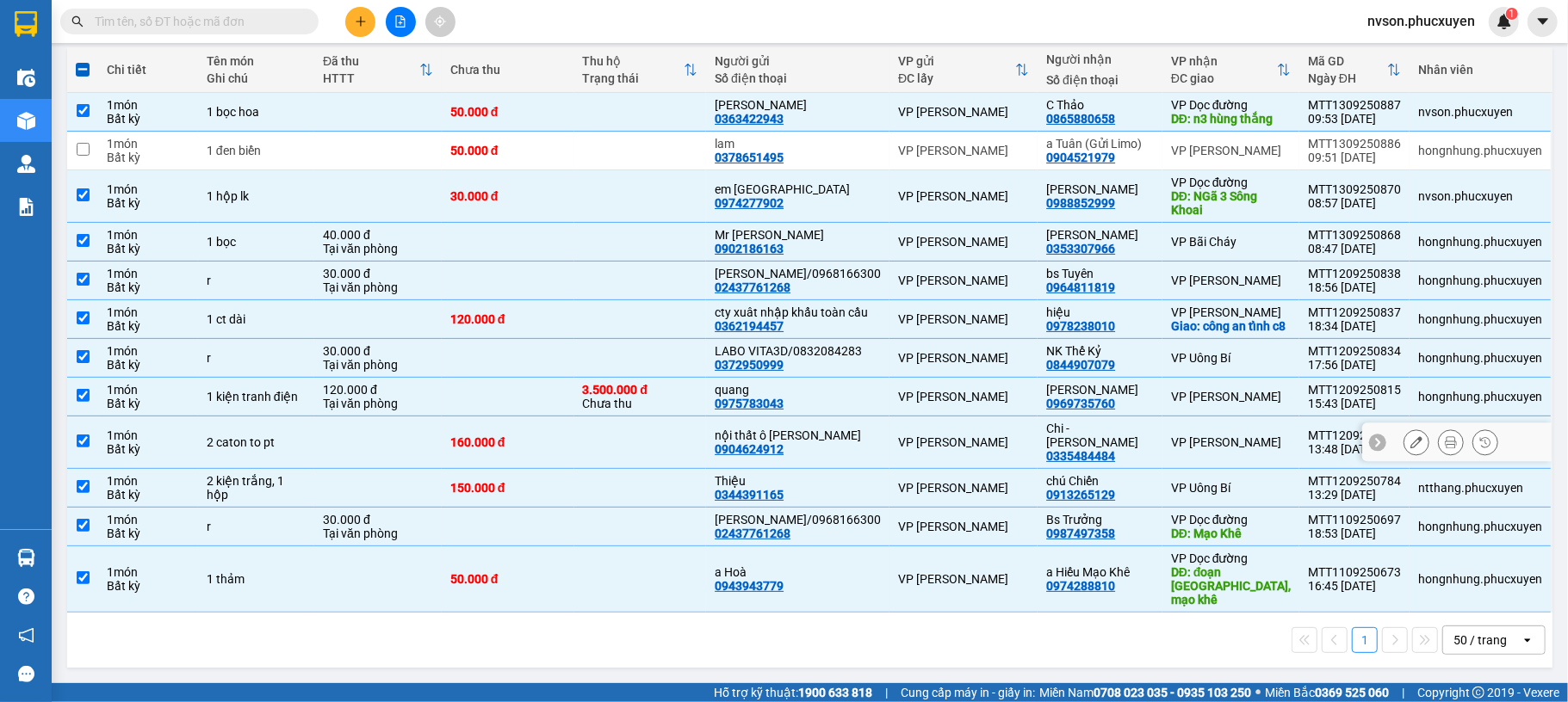
scroll to position [0, 0]
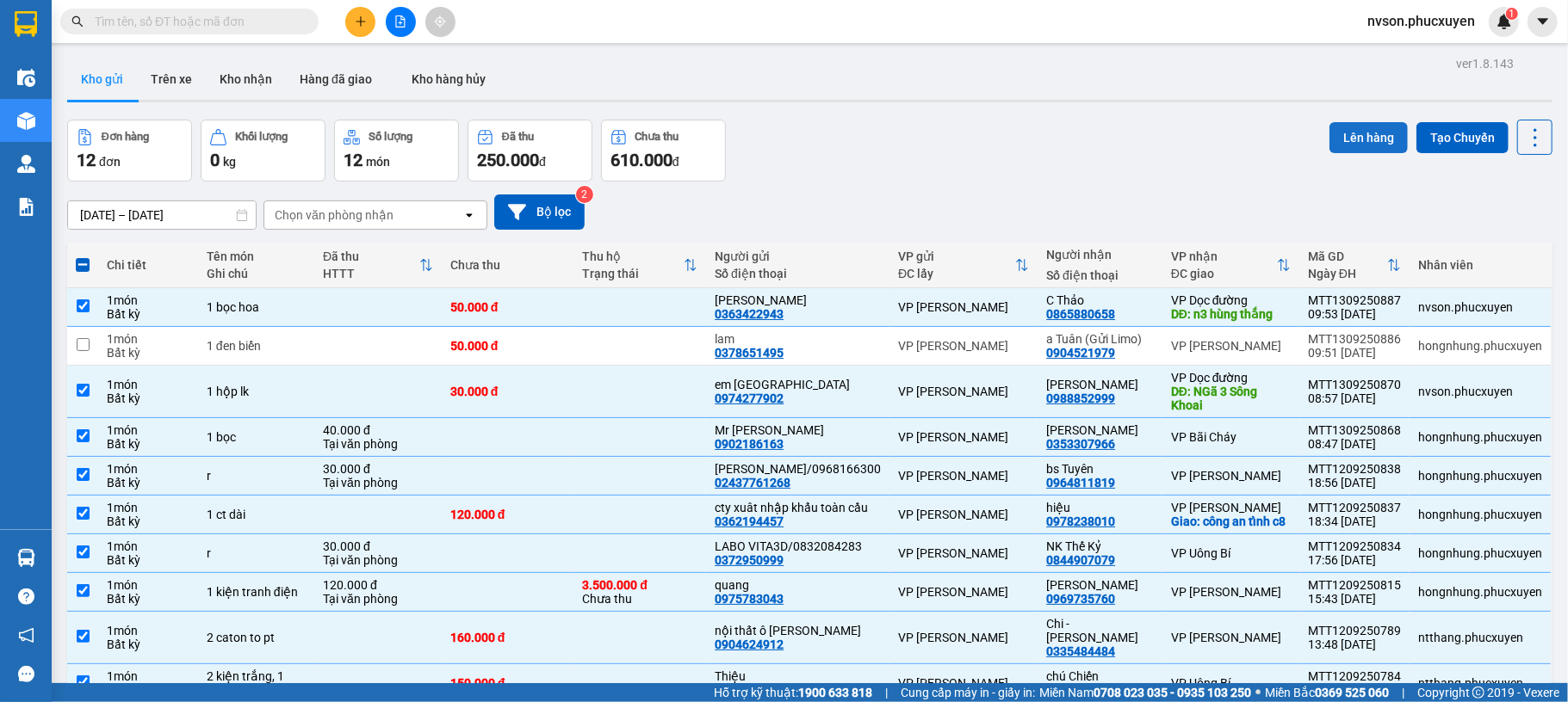
click at [1352, 131] on button "Lên hàng" at bounding box center [1369, 137] width 78 height 31
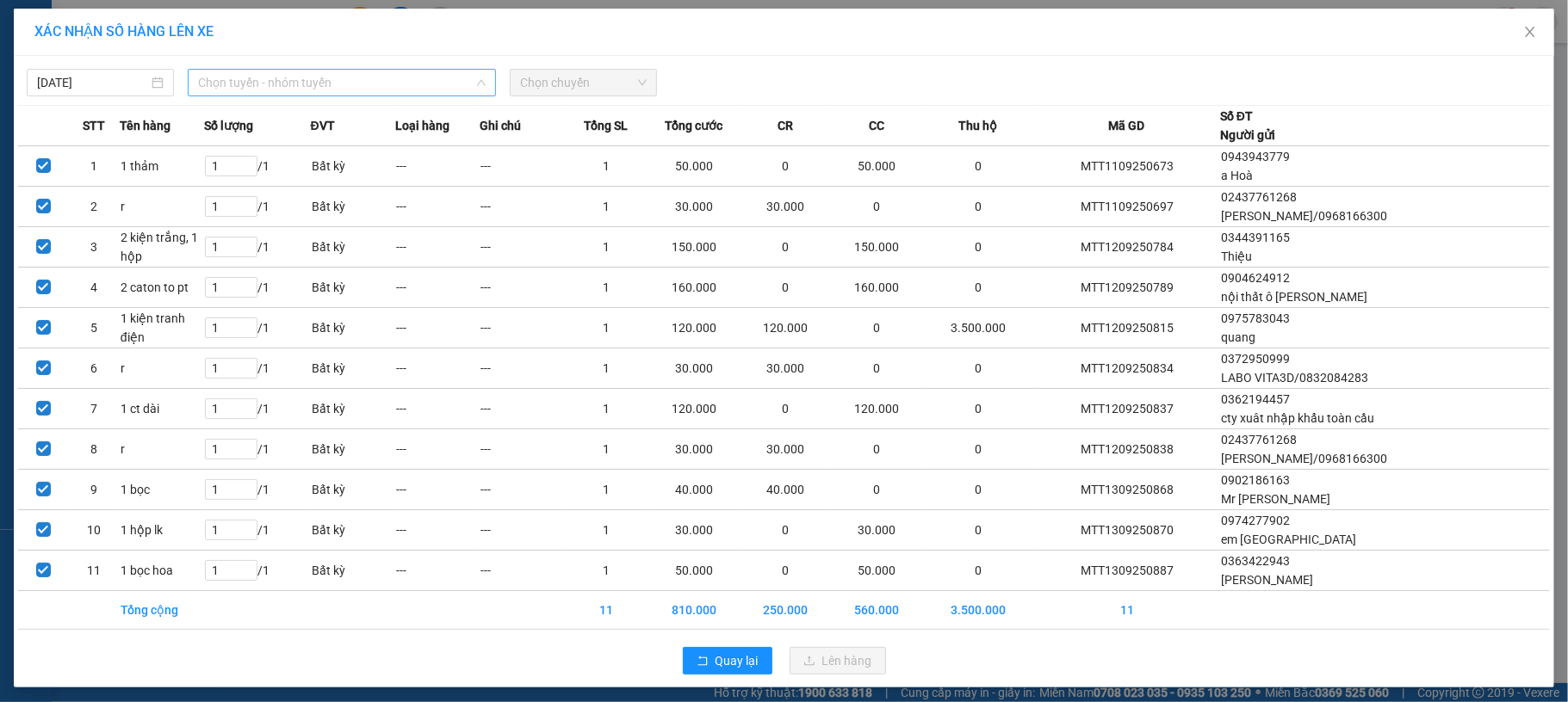
click at [198, 74] on span "Chọn tuyến - nhóm tuyến" at bounding box center [342, 83] width 288 height 26
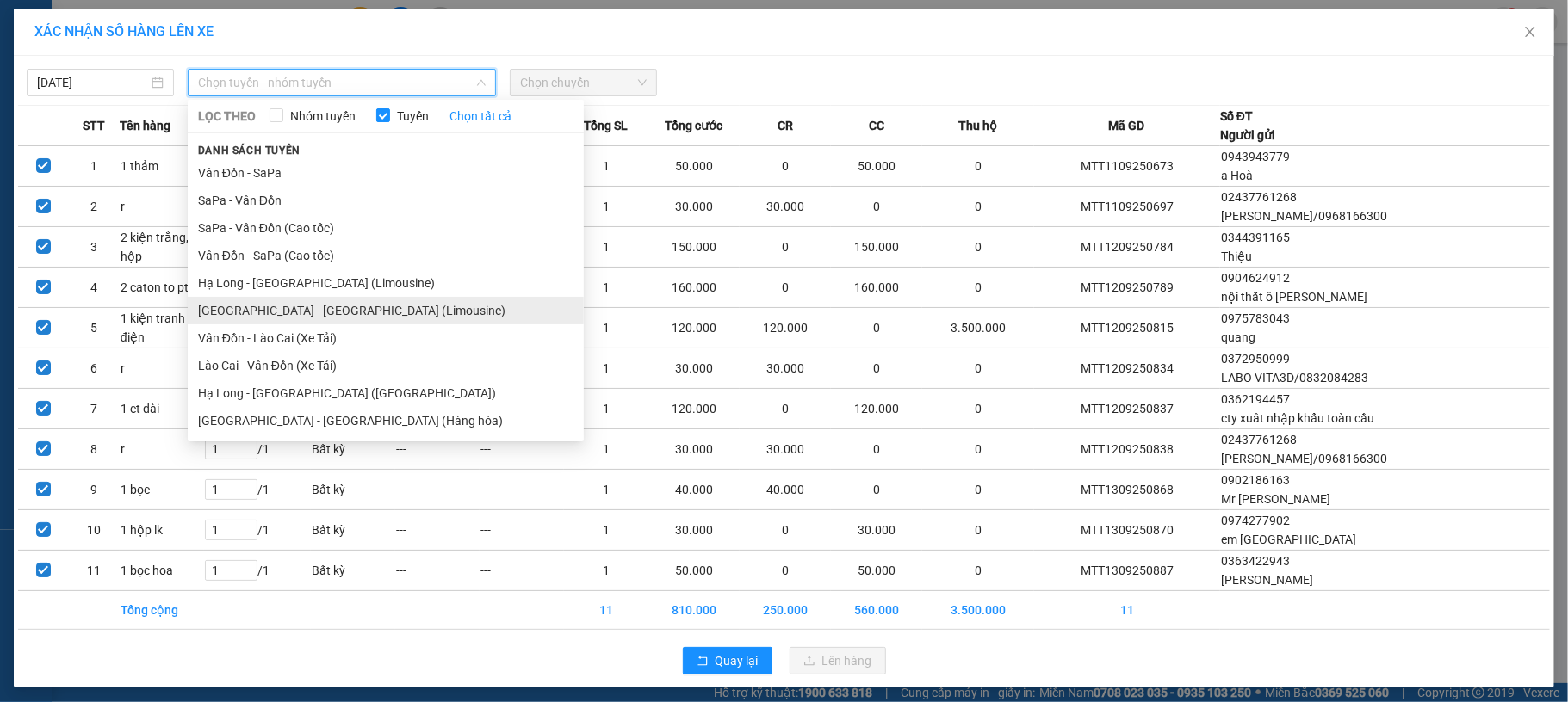
click at [377, 303] on li "Hà Nội - Hạ Long (Limousine)" at bounding box center [385, 311] width 396 height 28
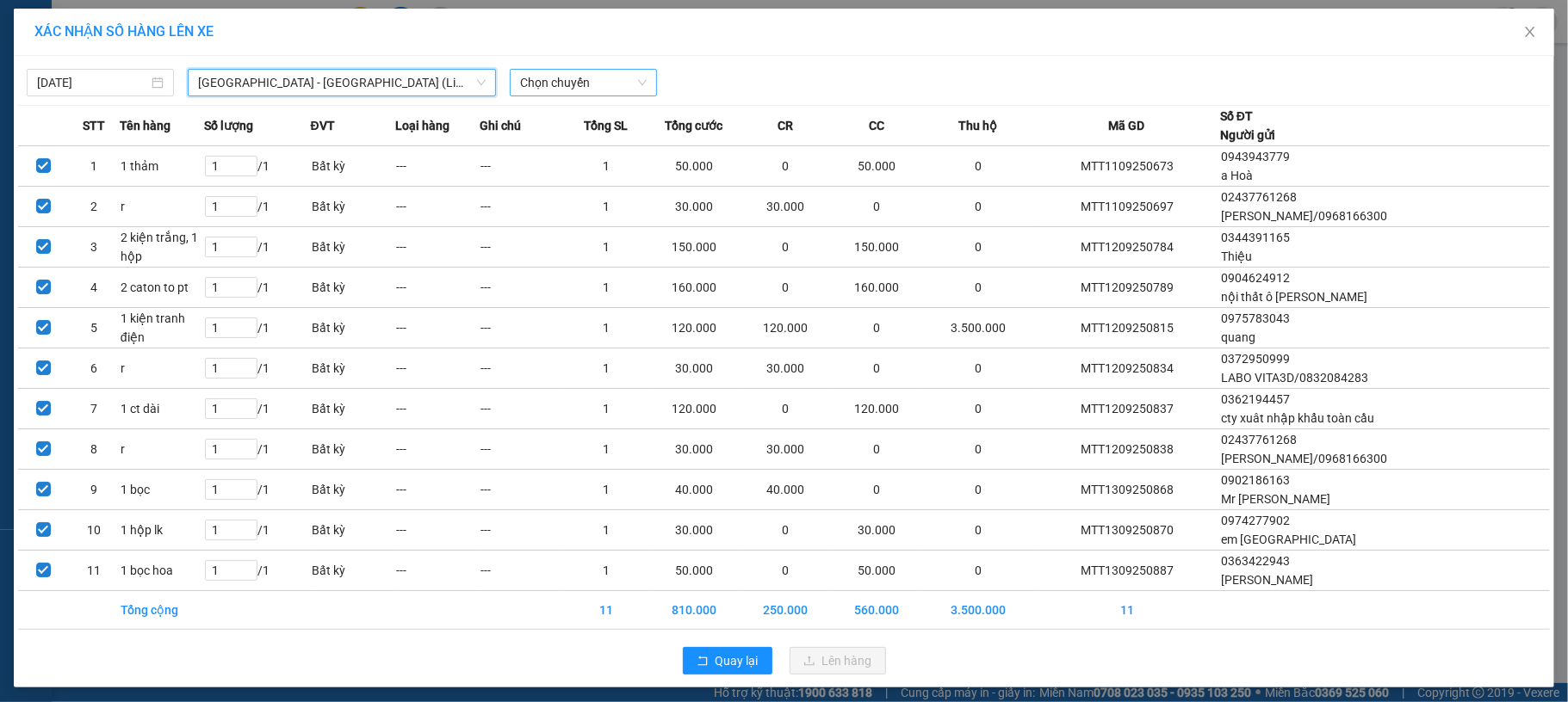
click at [542, 84] on span "Chọn chuyến" at bounding box center [583, 83] width 127 height 26
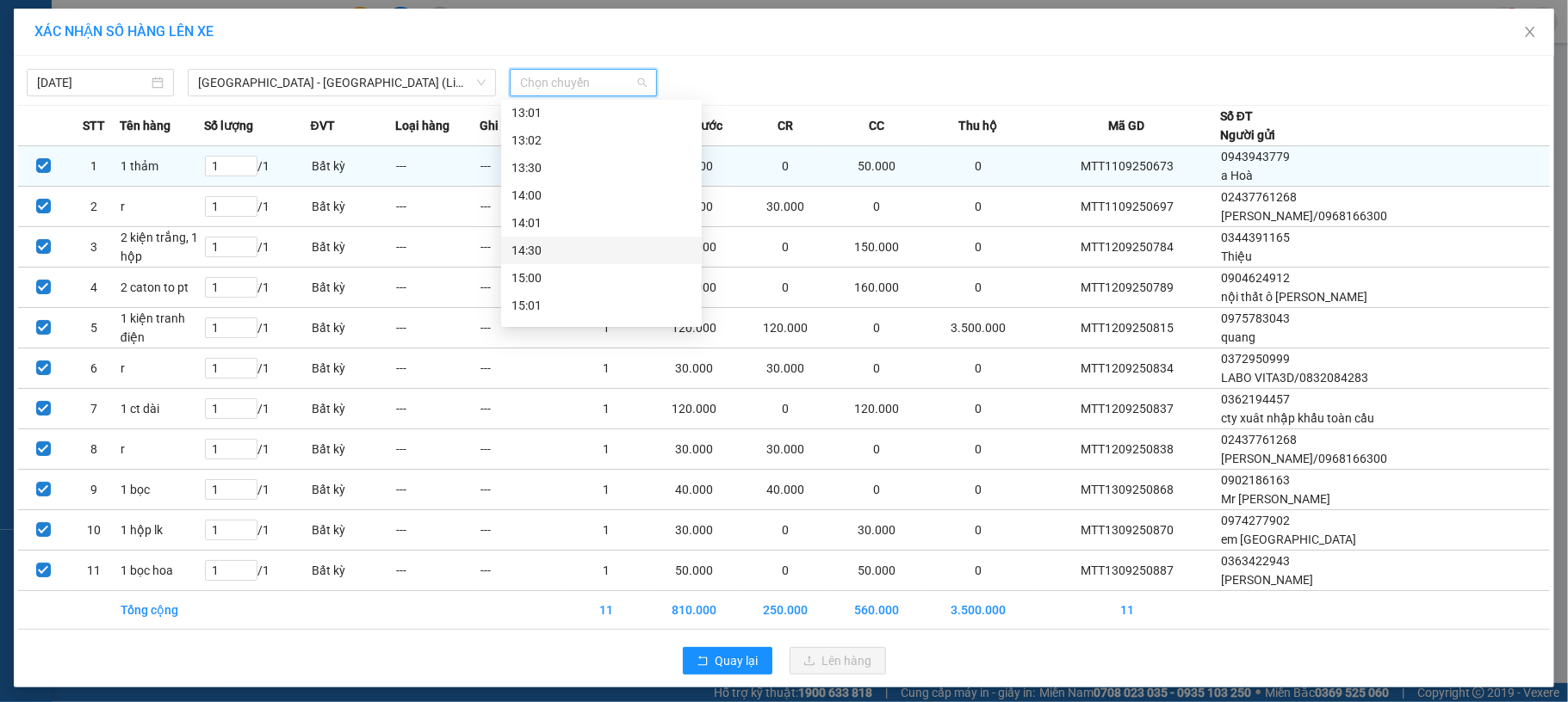
scroll to position [688, 0]
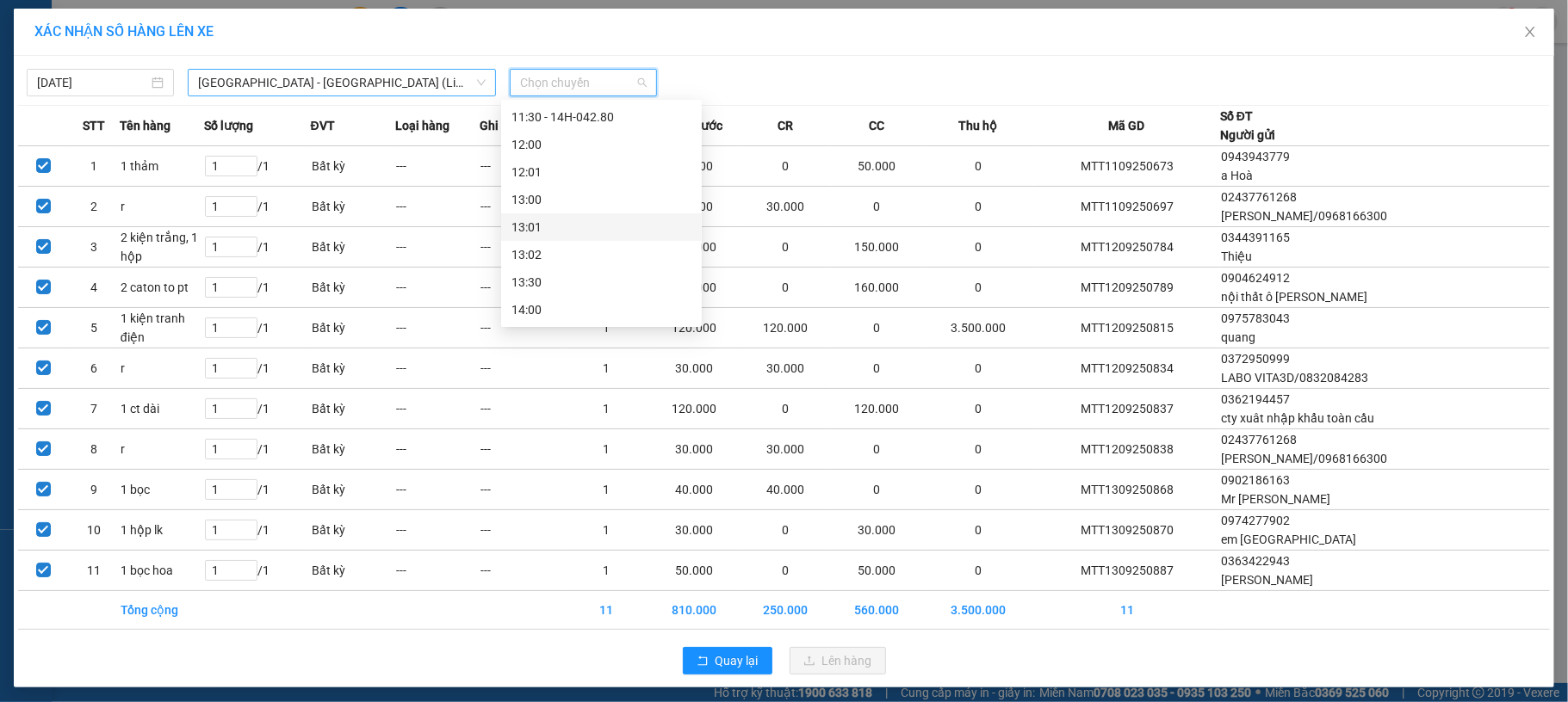
click at [379, 91] on span "Hà Nội - Hạ Long (Limousine)" at bounding box center [342, 83] width 288 height 26
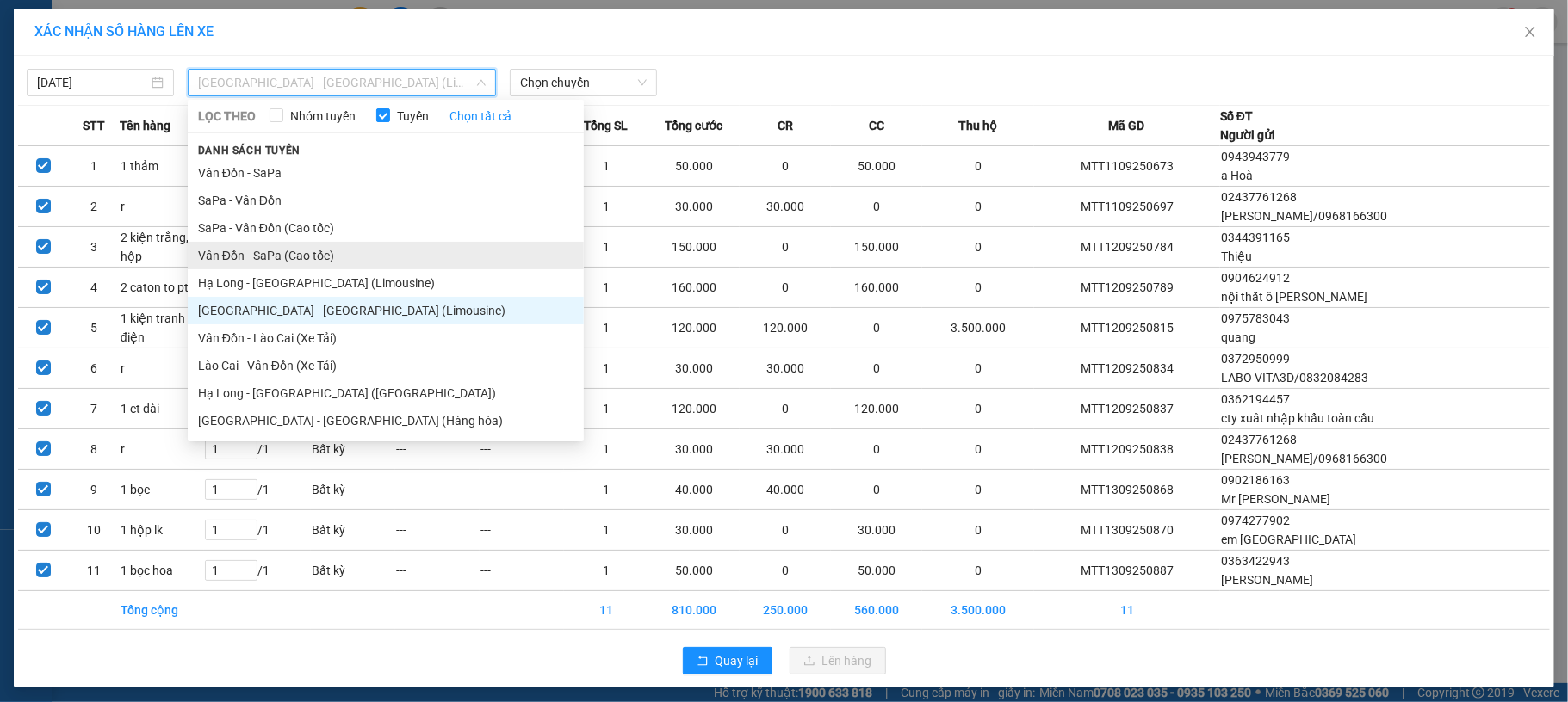
scroll to position [10, 0]
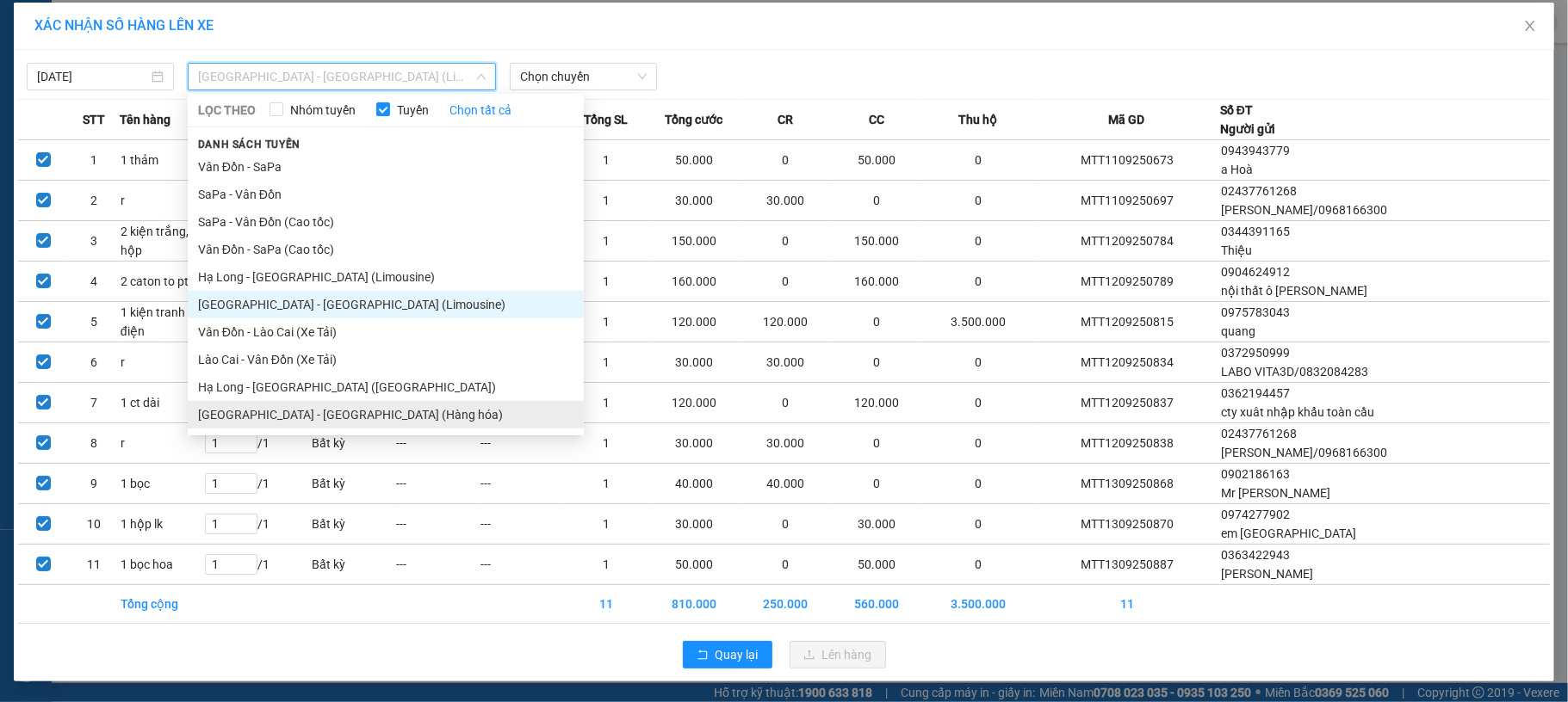
click at [374, 401] on li "Hà Nội - Hạ Long (Hàng hóa)" at bounding box center [385, 415] width 396 height 28
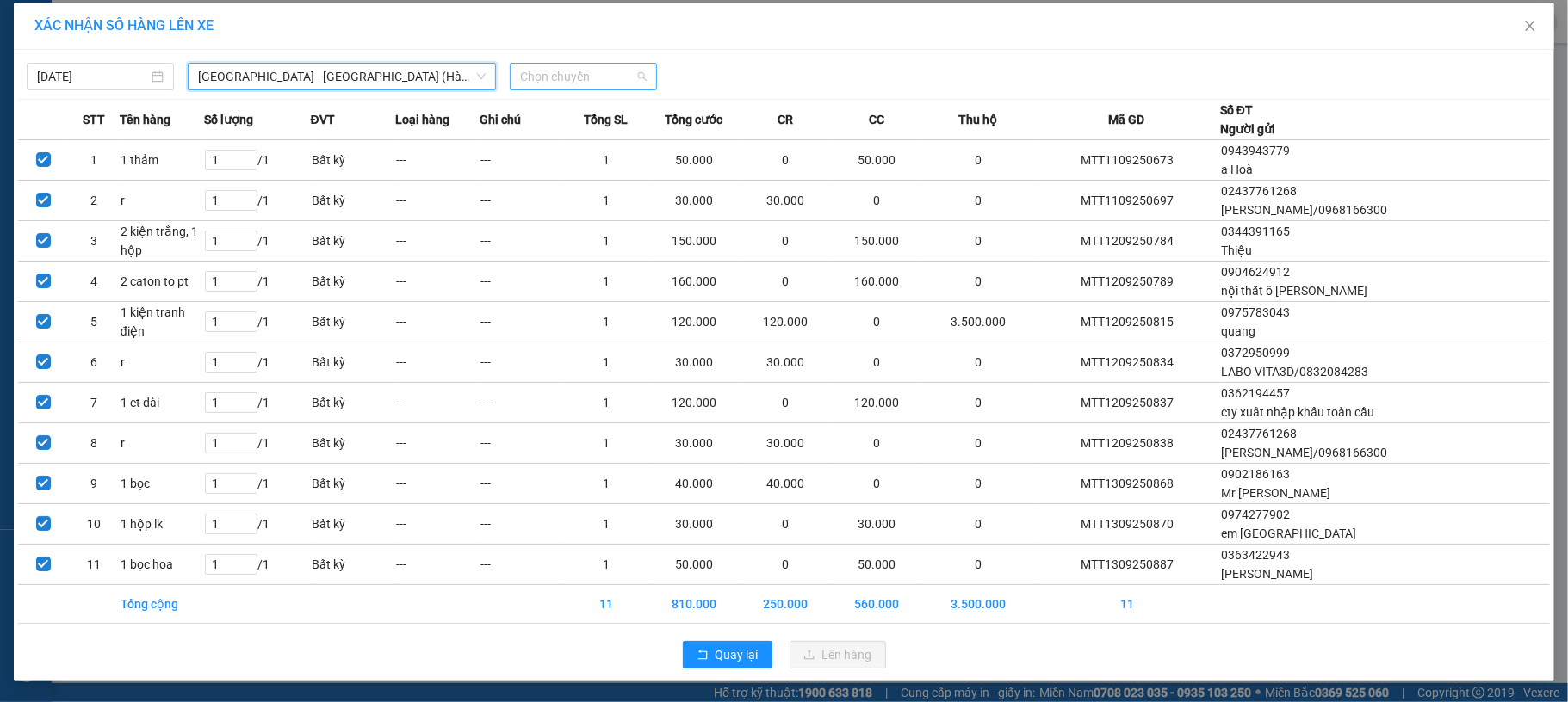
click at [586, 79] on span "Chọn chuyến" at bounding box center [583, 76] width 127 height 26
click at [593, 130] on div "10:00" at bounding box center [579, 134] width 134 height 19
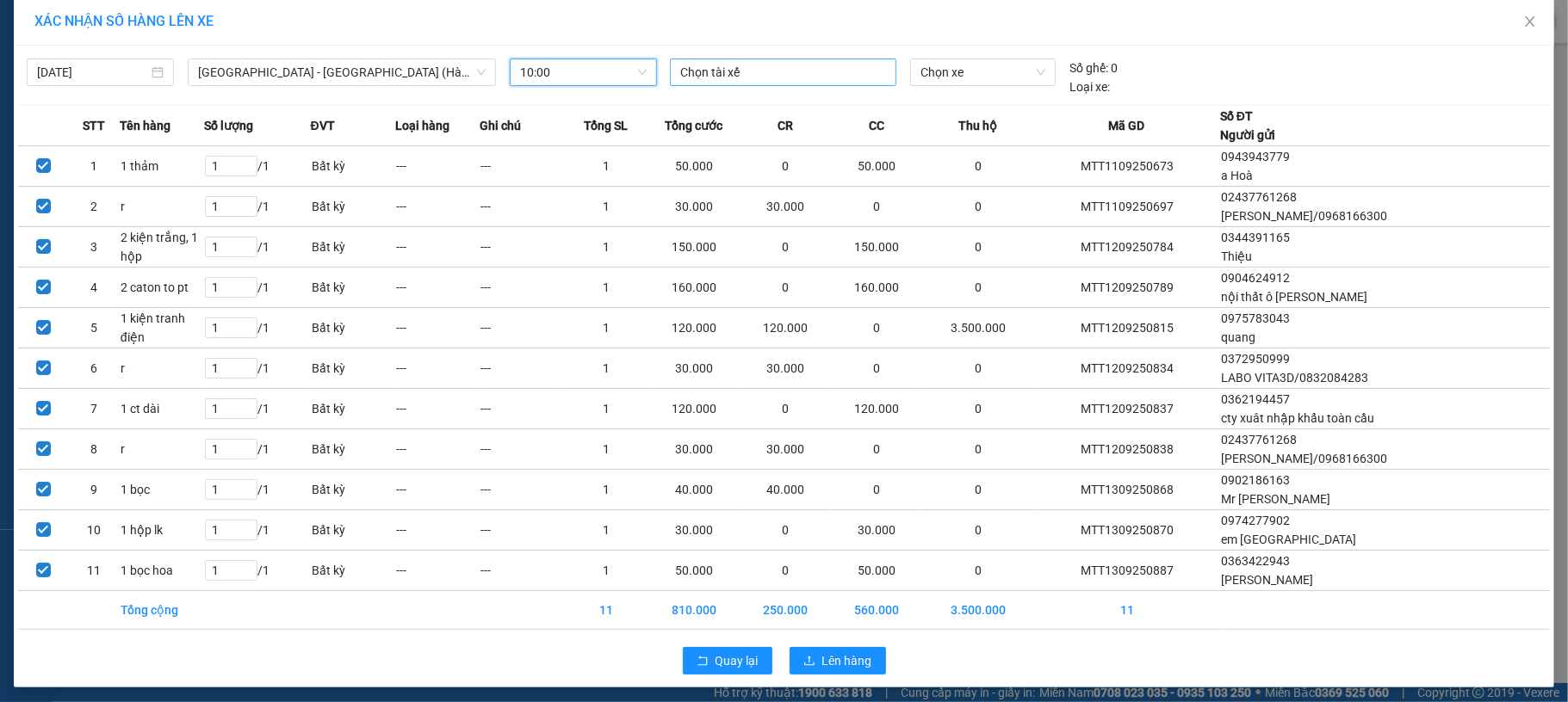
click at [744, 70] on div at bounding box center [784, 73] width 218 height 20
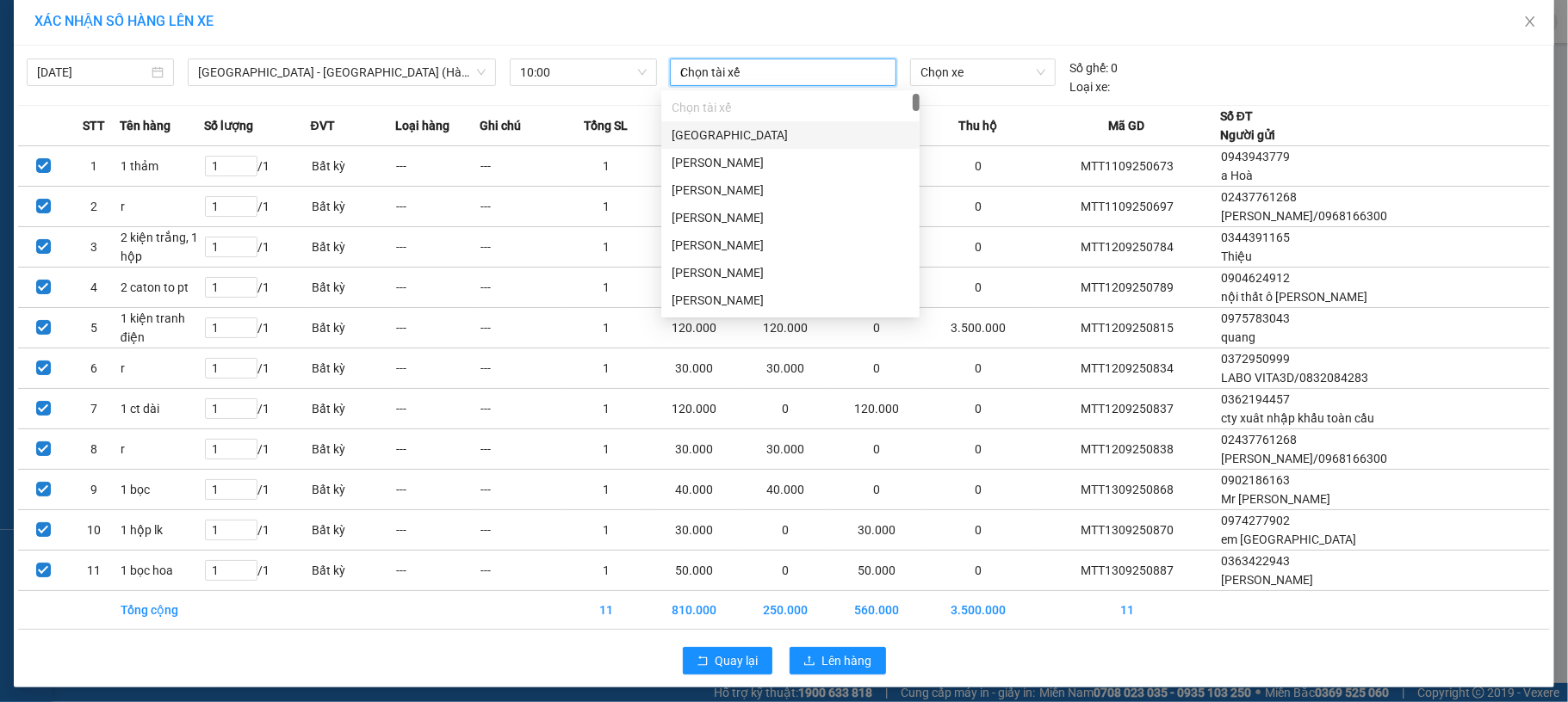
type input "d"
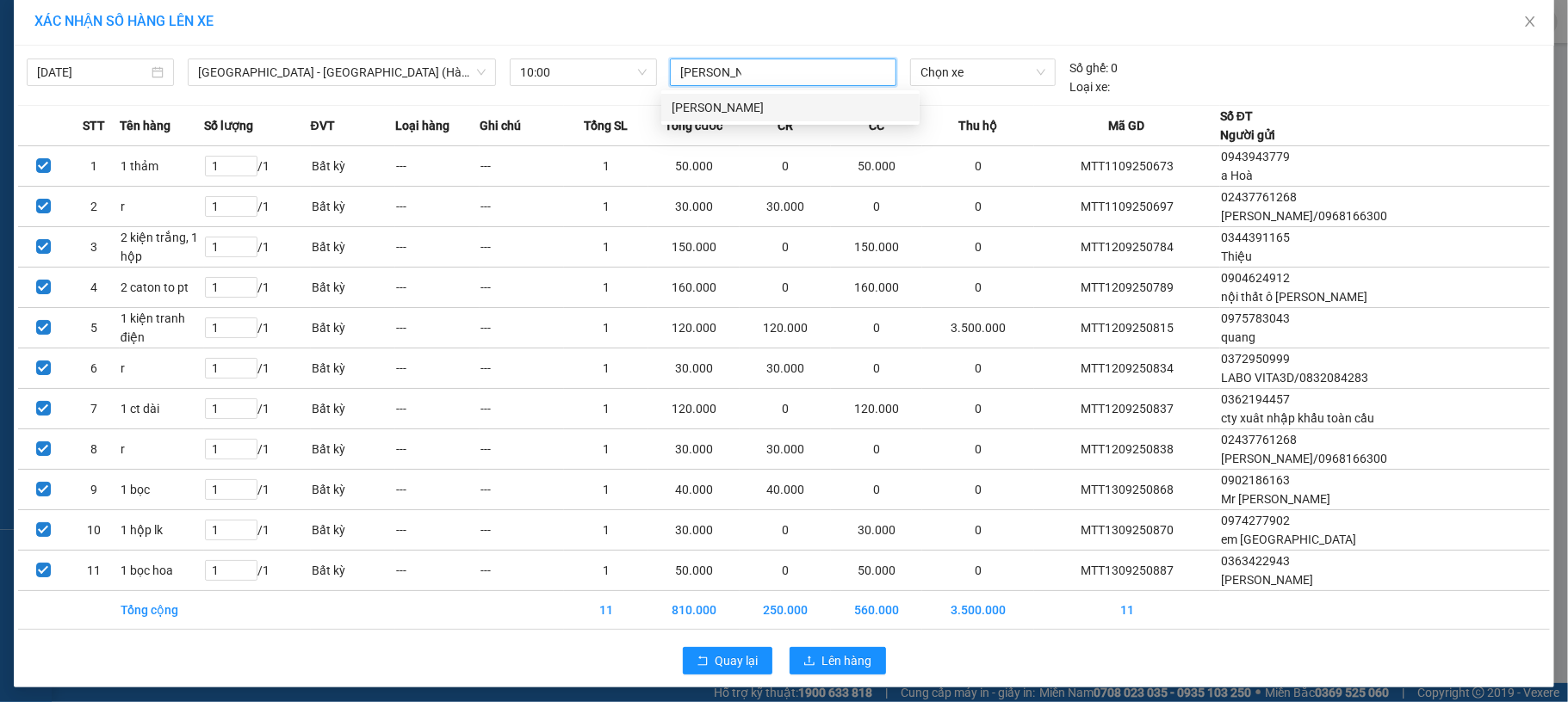
type input "đặng minh"
click at [753, 110] on div "Đặng Minh HoàngB" at bounding box center [790, 107] width 238 height 19
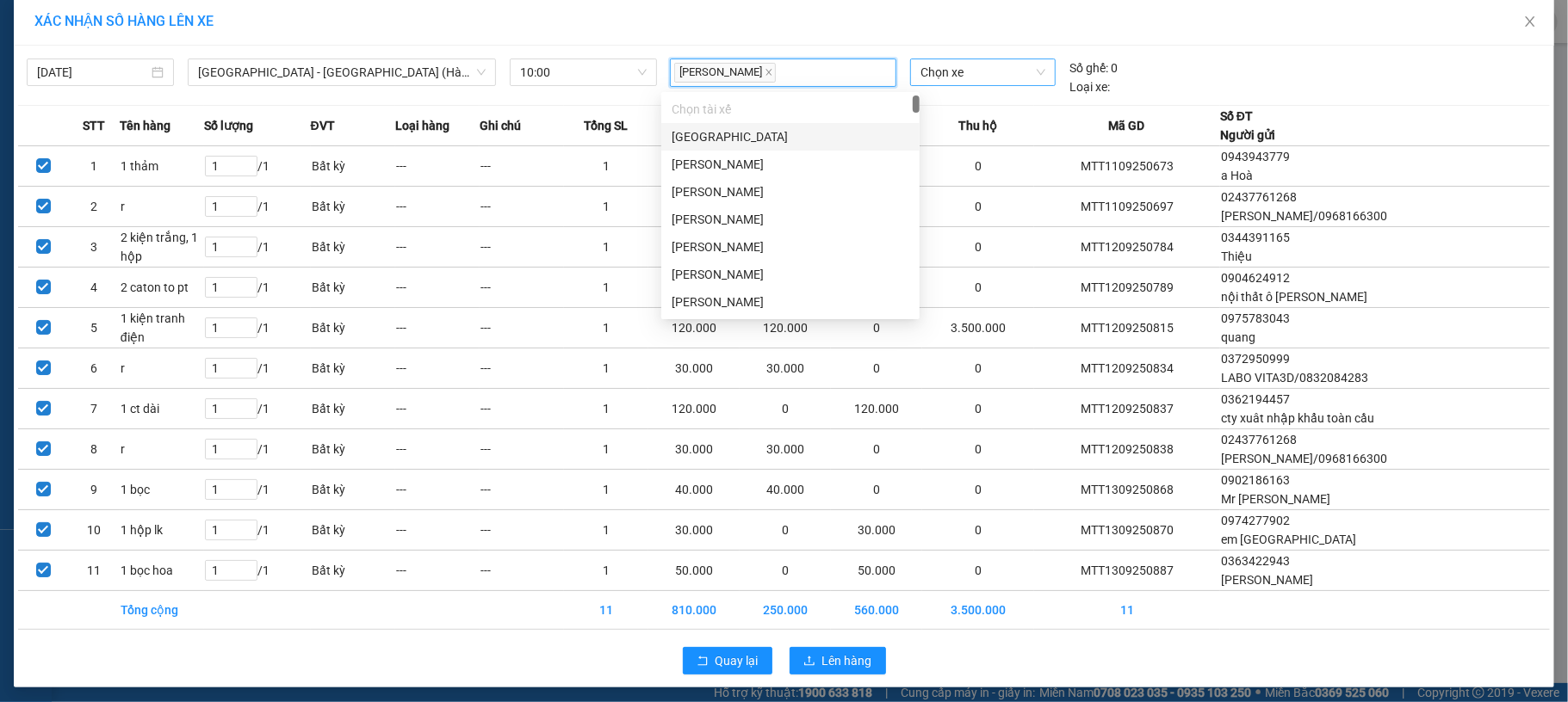
click at [954, 77] on span "Chọn xe" at bounding box center [983, 73] width 126 height 26
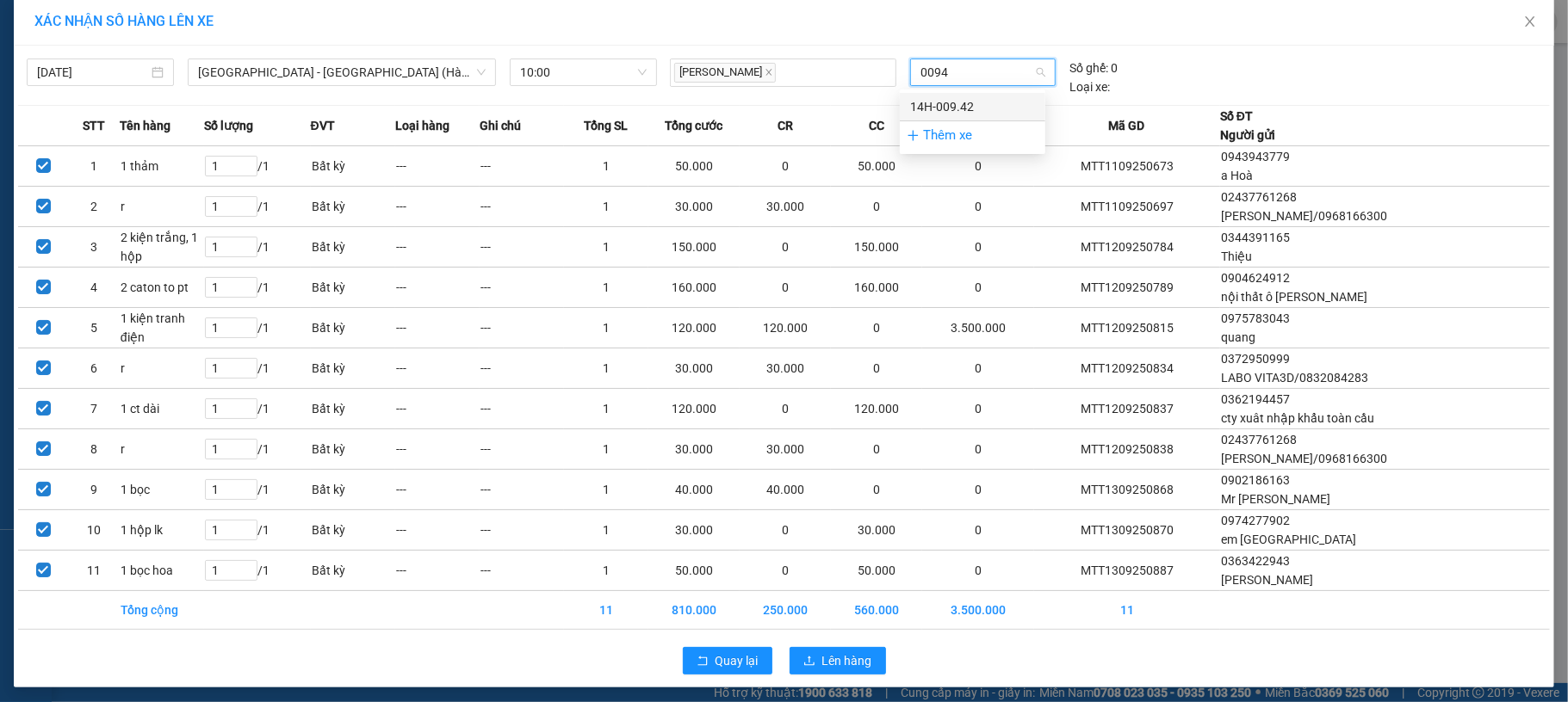
type input "00942"
click at [972, 112] on div "14H-009.42" at bounding box center [973, 106] width 125 height 19
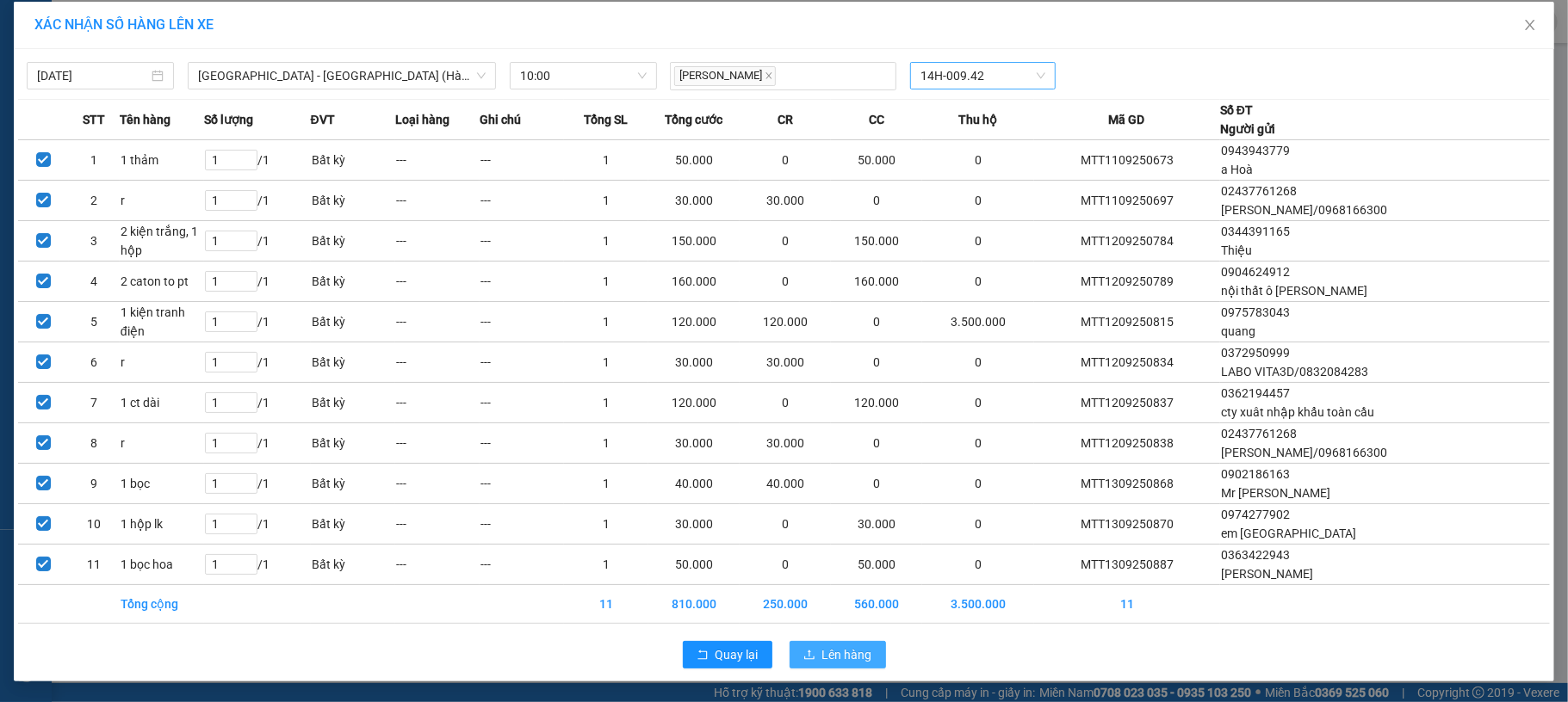
click at [835, 654] on span "Lên hàng" at bounding box center [848, 655] width 50 height 19
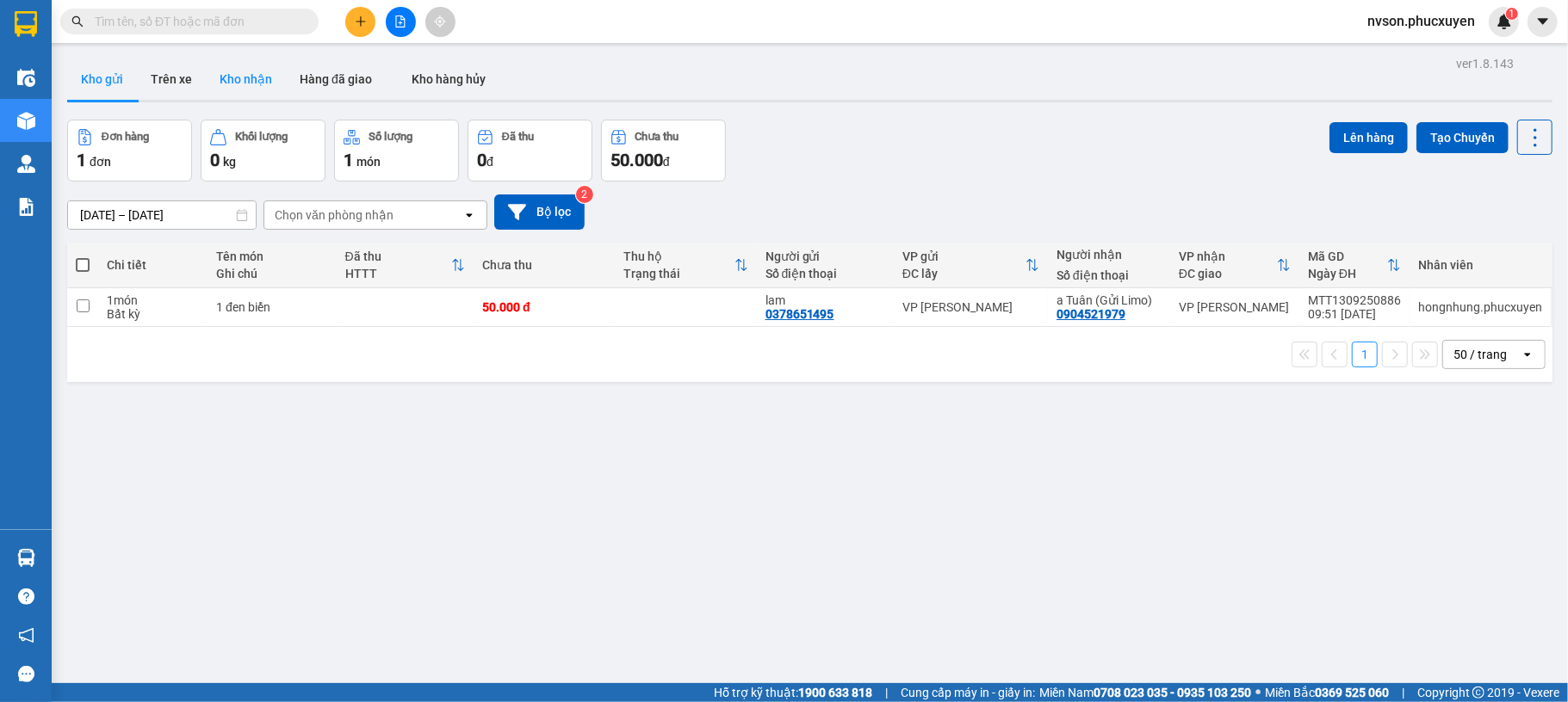
click at [252, 93] on button "Kho nhận" at bounding box center [246, 79] width 80 height 41
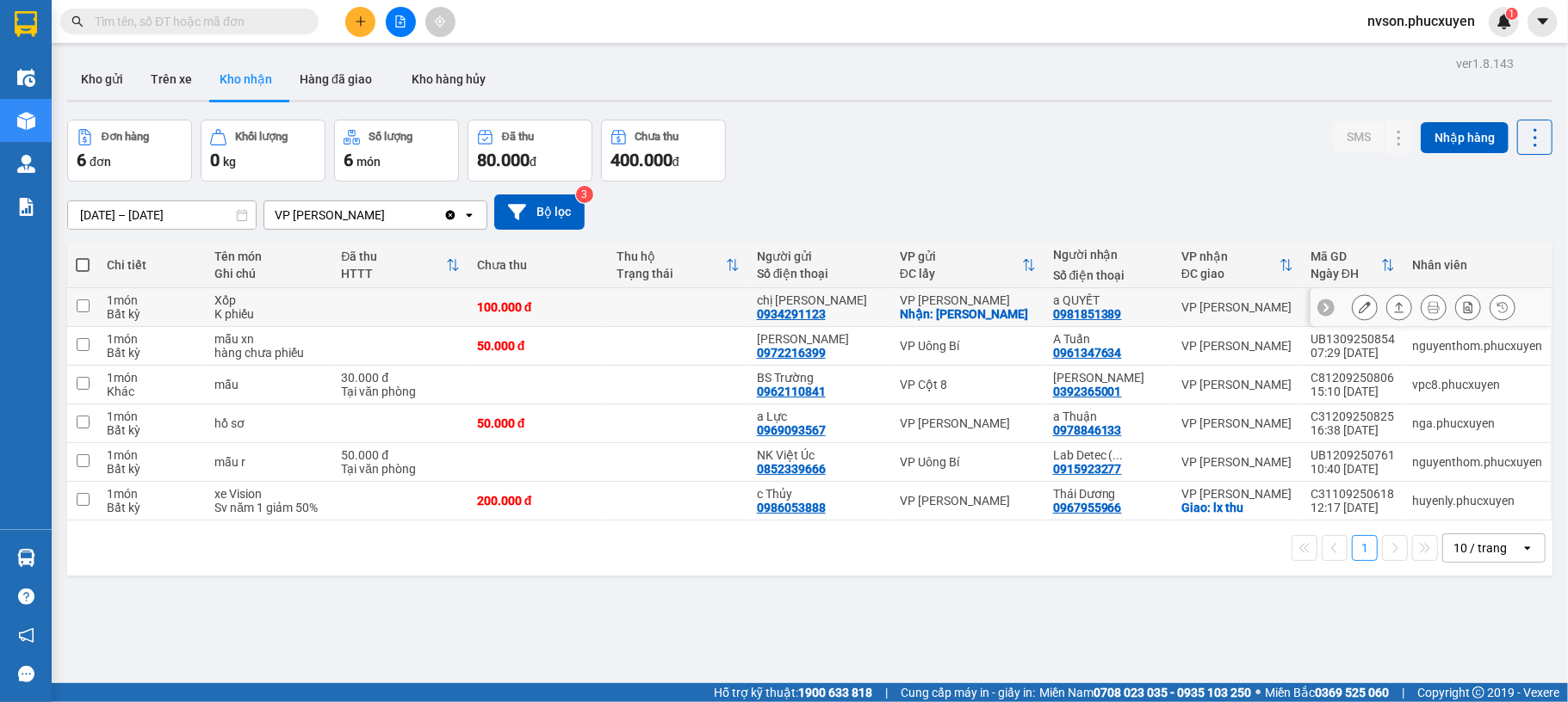
click at [975, 317] on div "Nhận: [PERSON_NAME]" at bounding box center [968, 314] width 136 height 14
checkbox input "true"
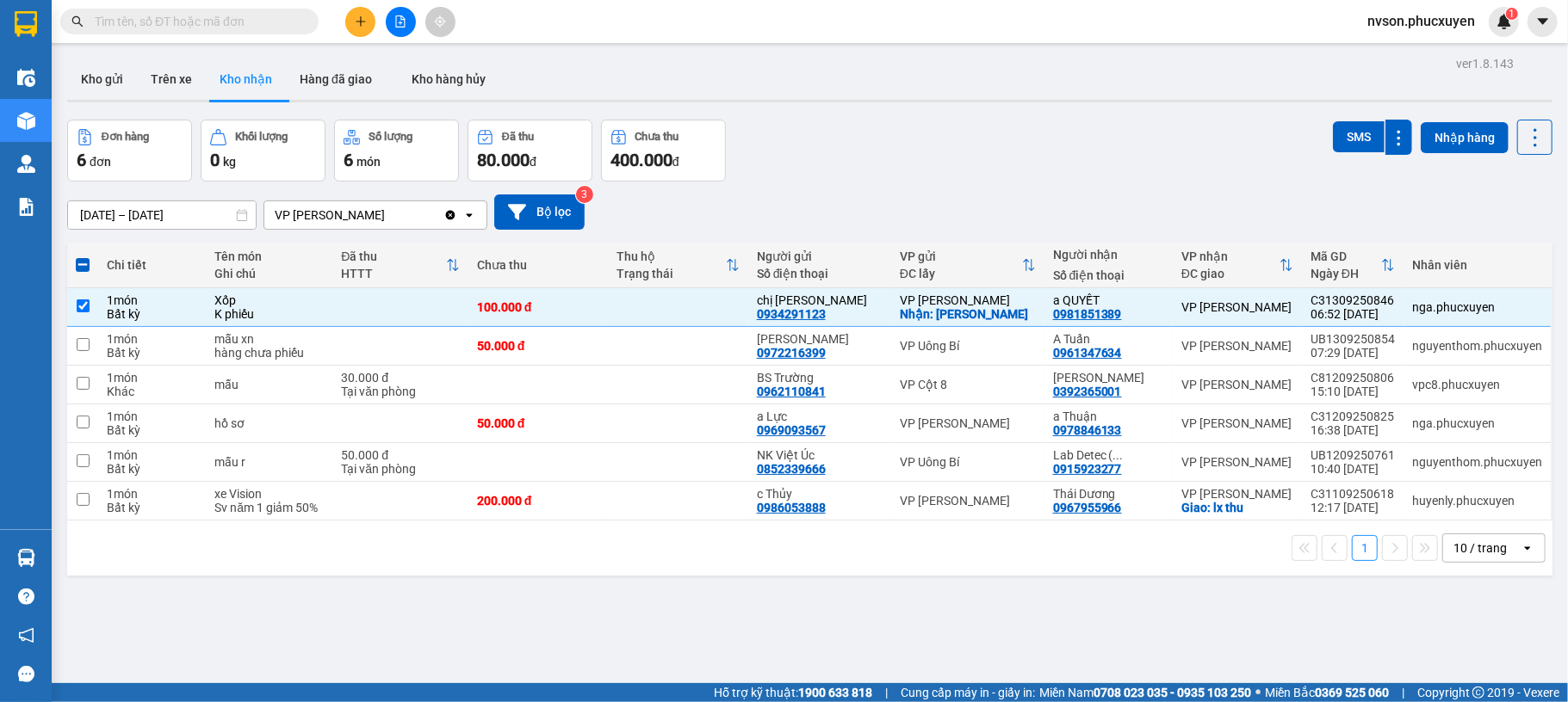
click at [293, 16] on input "text" at bounding box center [197, 21] width 203 height 19
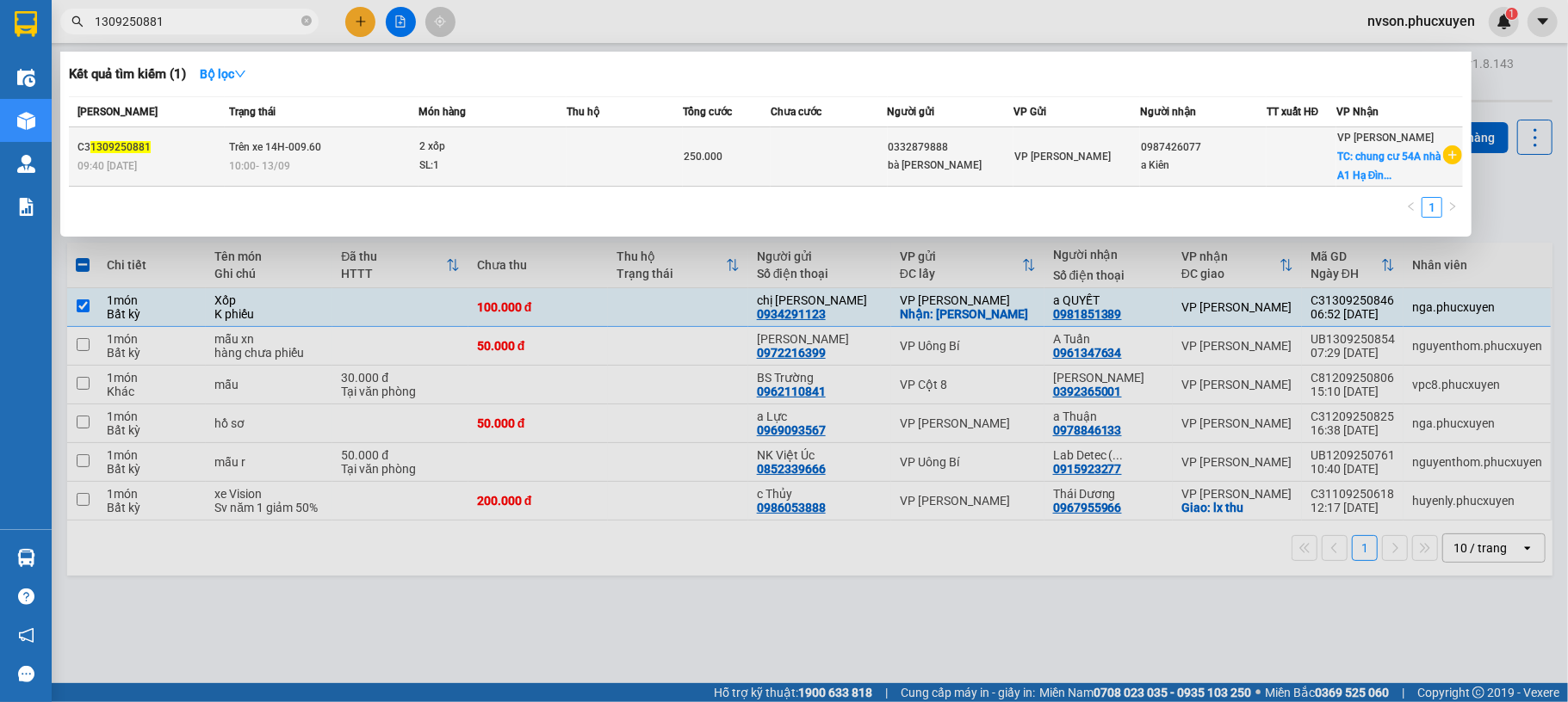
type input "1309250881"
click at [505, 160] on div "SL: 1" at bounding box center [484, 166] width 130 height 19
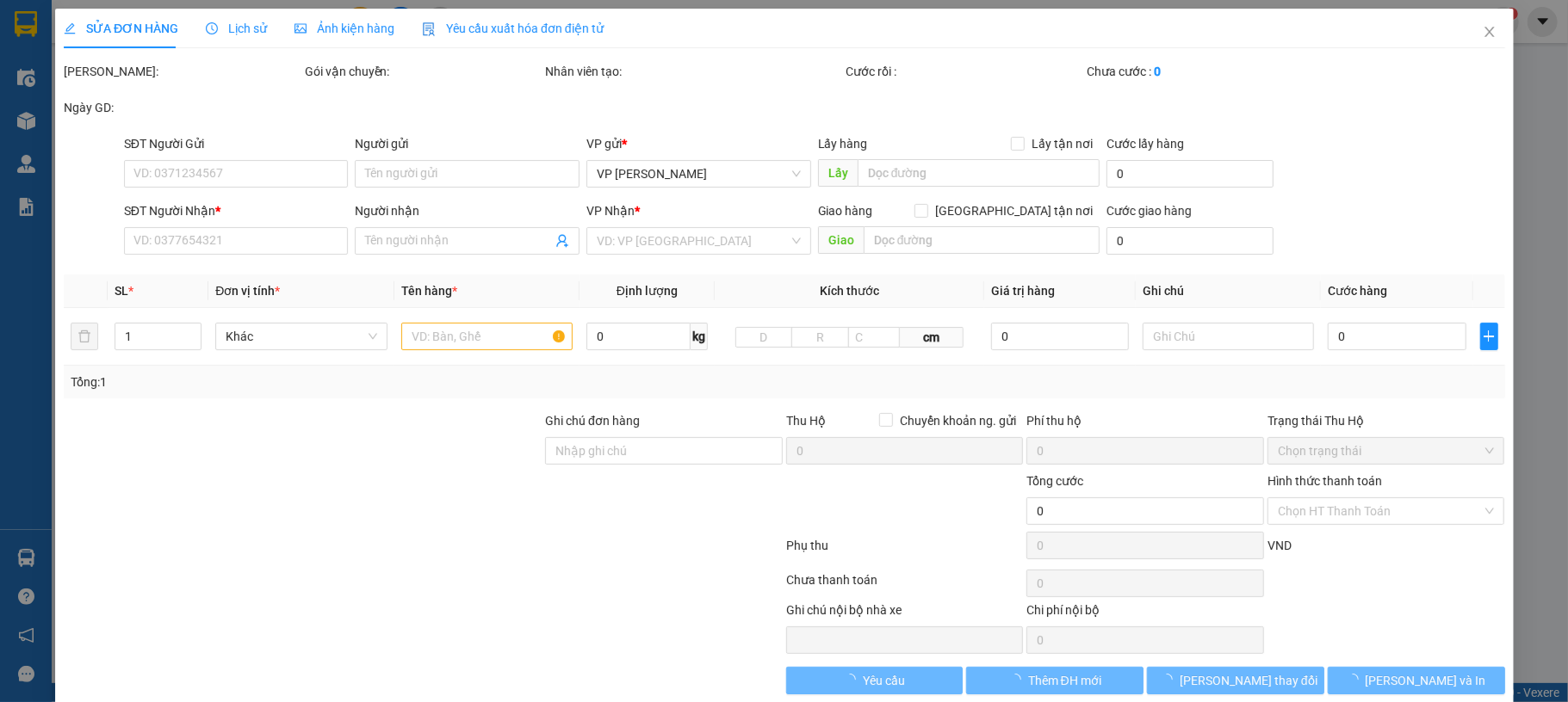
type input "0332879888"
type input "bà Dung"
type input "0987426077"
type input "a Kiên"
checkbox input "true"
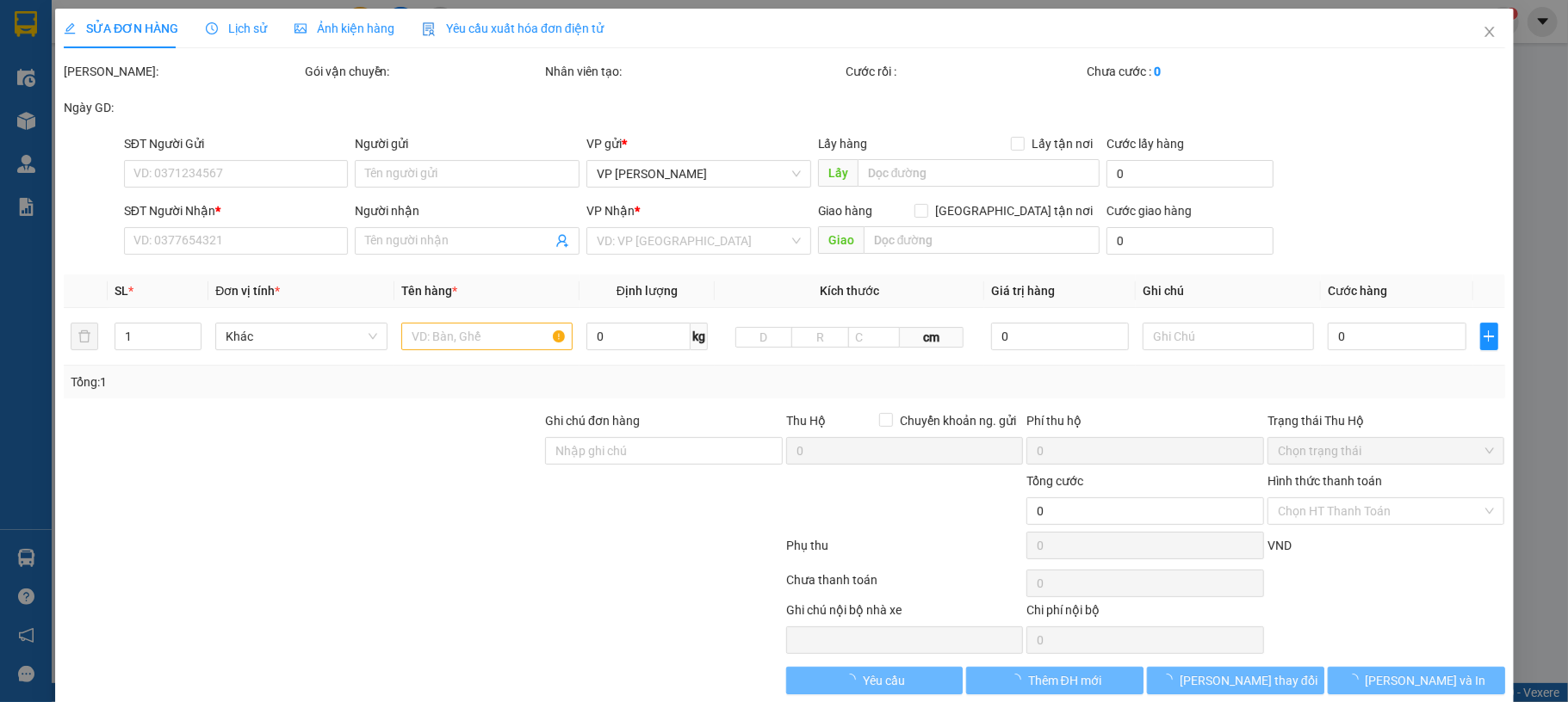
type input "chung cư 54A nhà A1 Hạ Đình, Thanh Xuân Trung, Thanh Xuân"
type input "250.000"
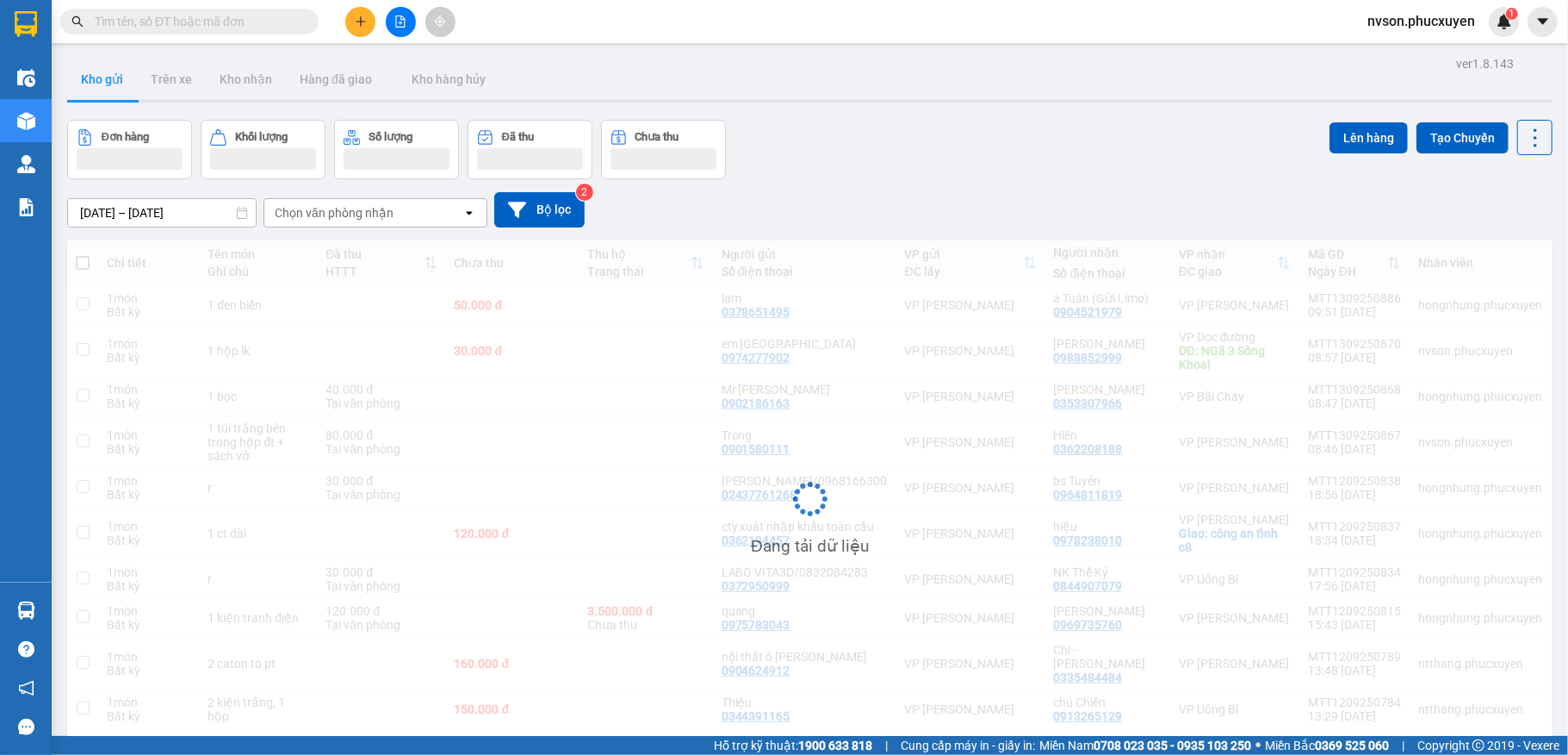
click at [255, 24] on input "text" at bounding box center [197, 21] width 203 height 19
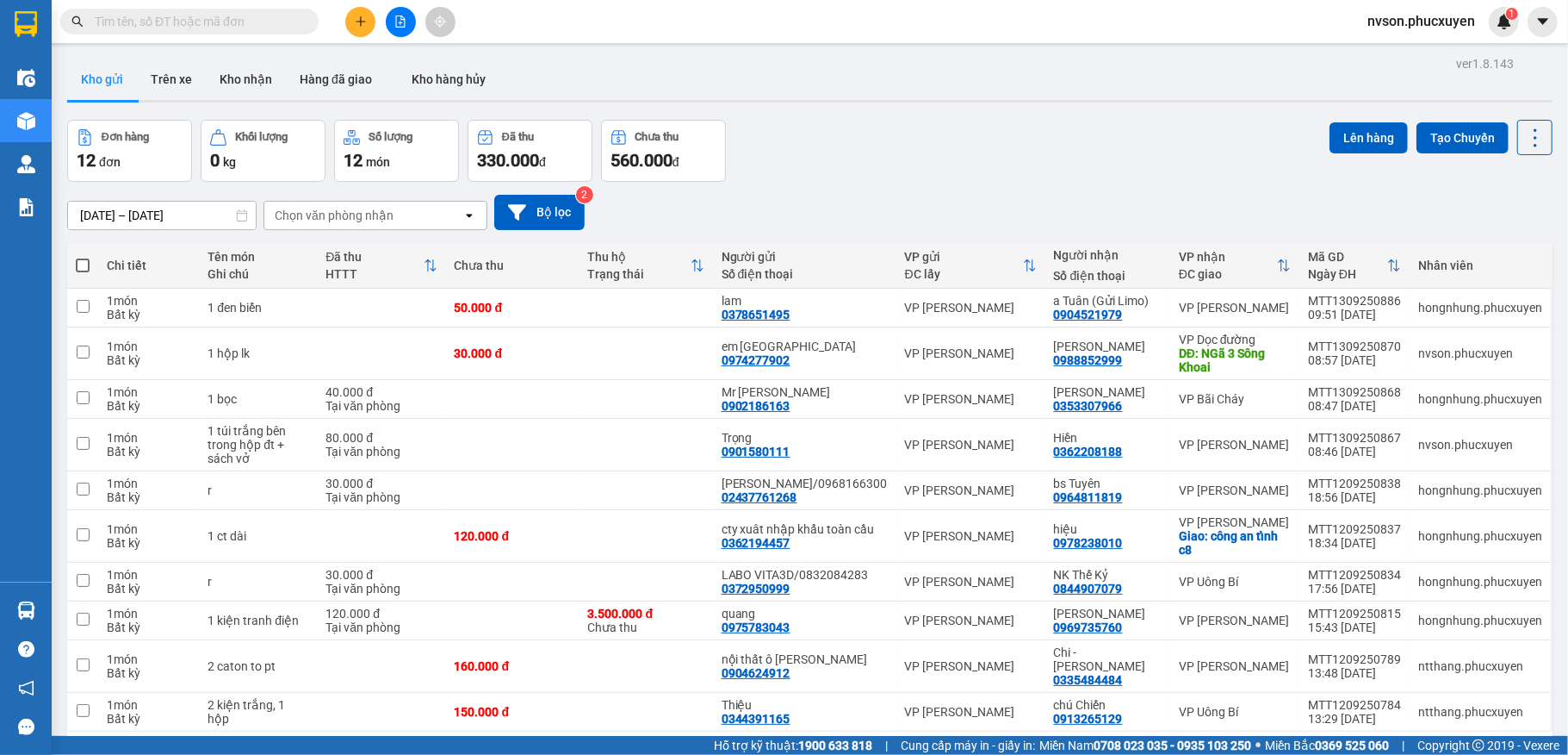
paste input "0865880658"
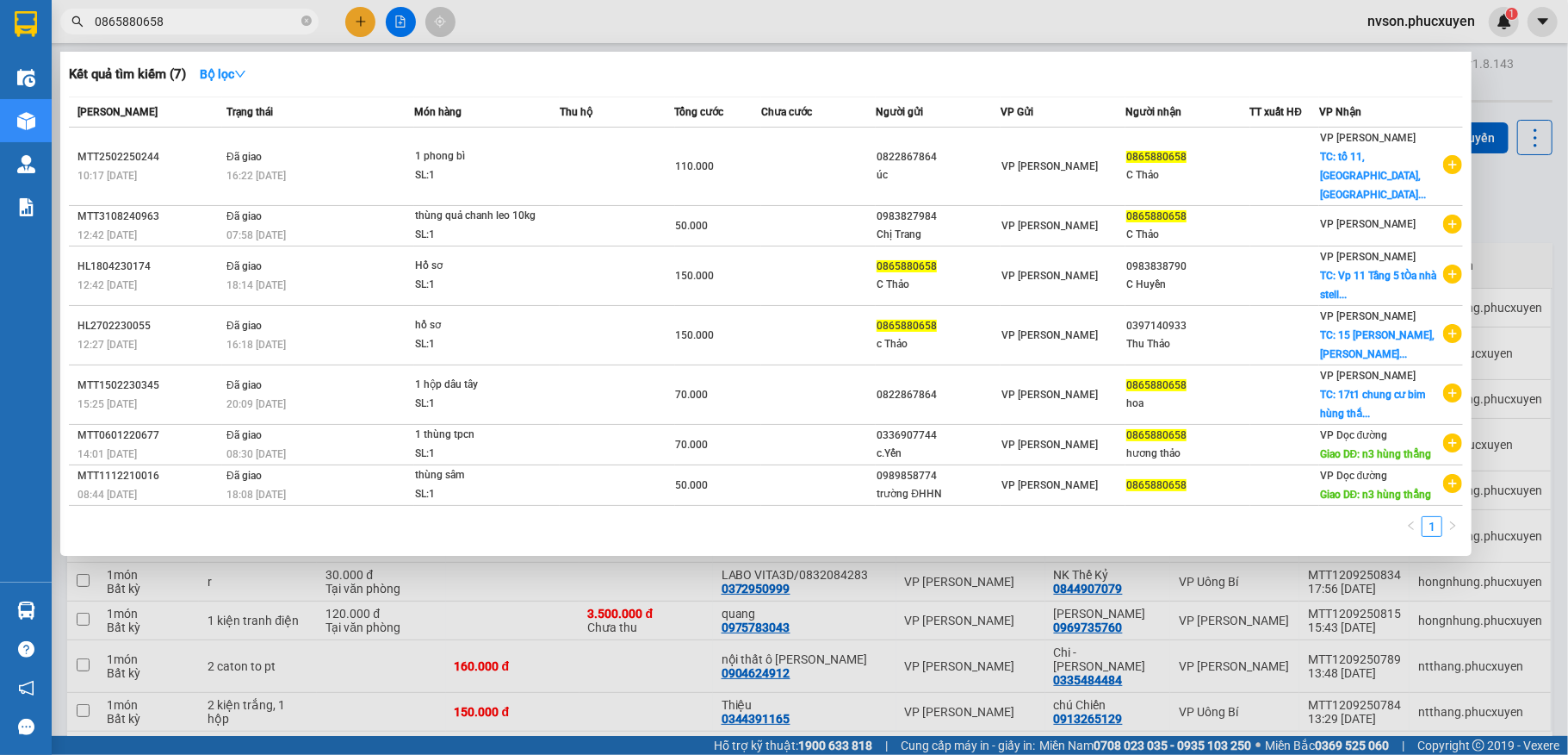
type input "0865880658"
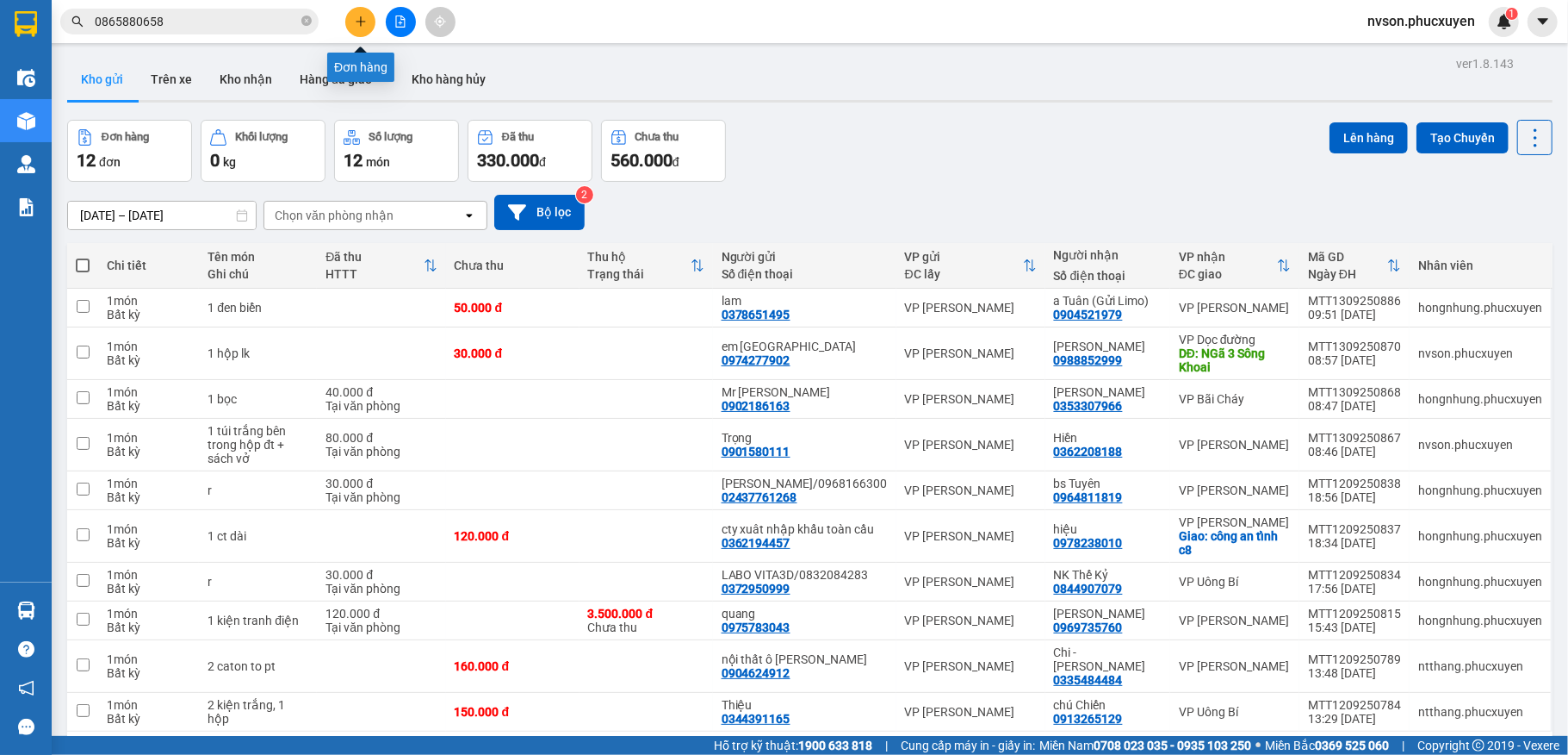
drag, startPoint x: 0, startPoint y: 0, endPoint x: 366, endPoint y: 25, distance: 366.9
click at [366, 25] on icon "plus" at bounding box center [361, 21] width 12 height 12
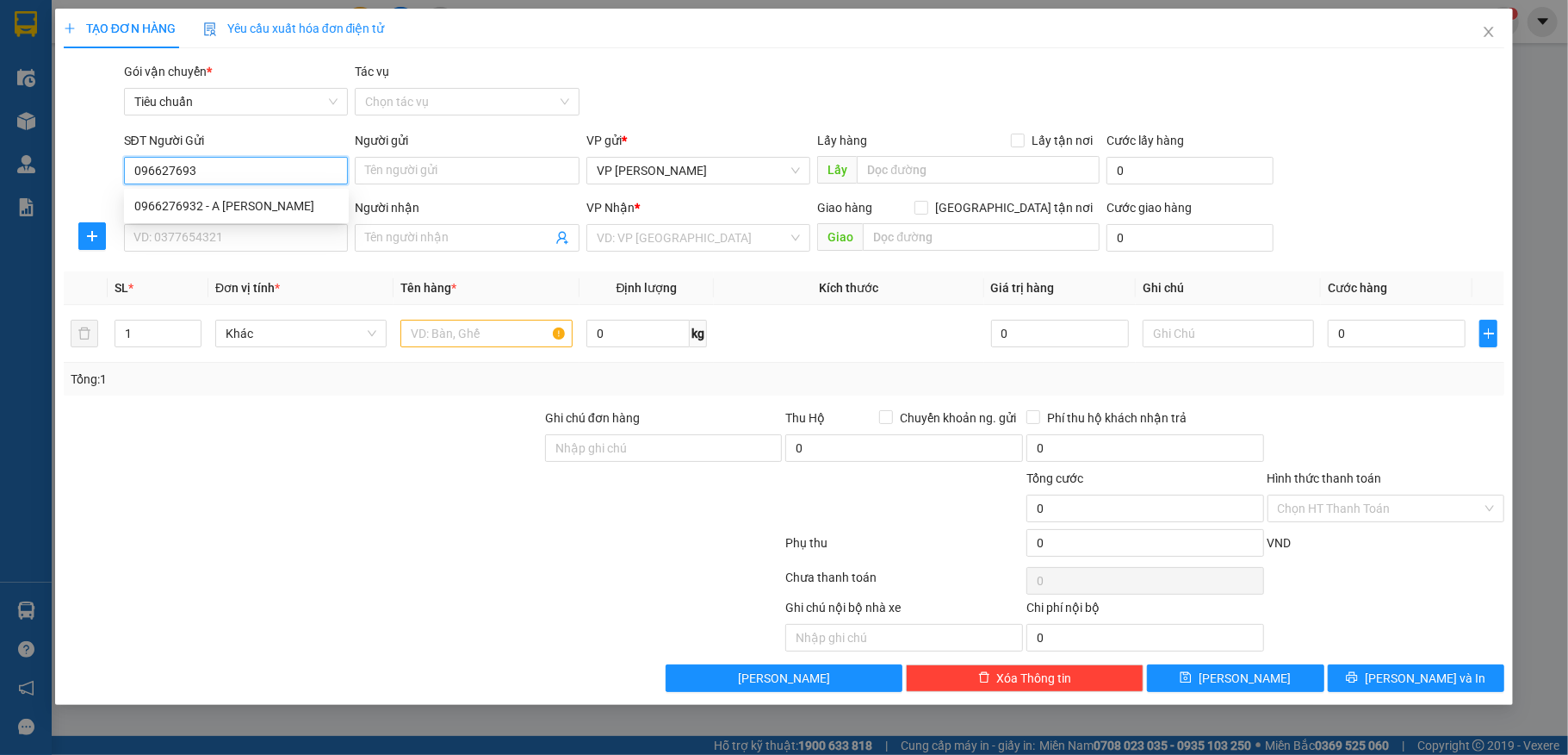
type input "0966276932"
click at [177, 173] on input "0966276932" at bounding box center [236, 171] width 225 height 28
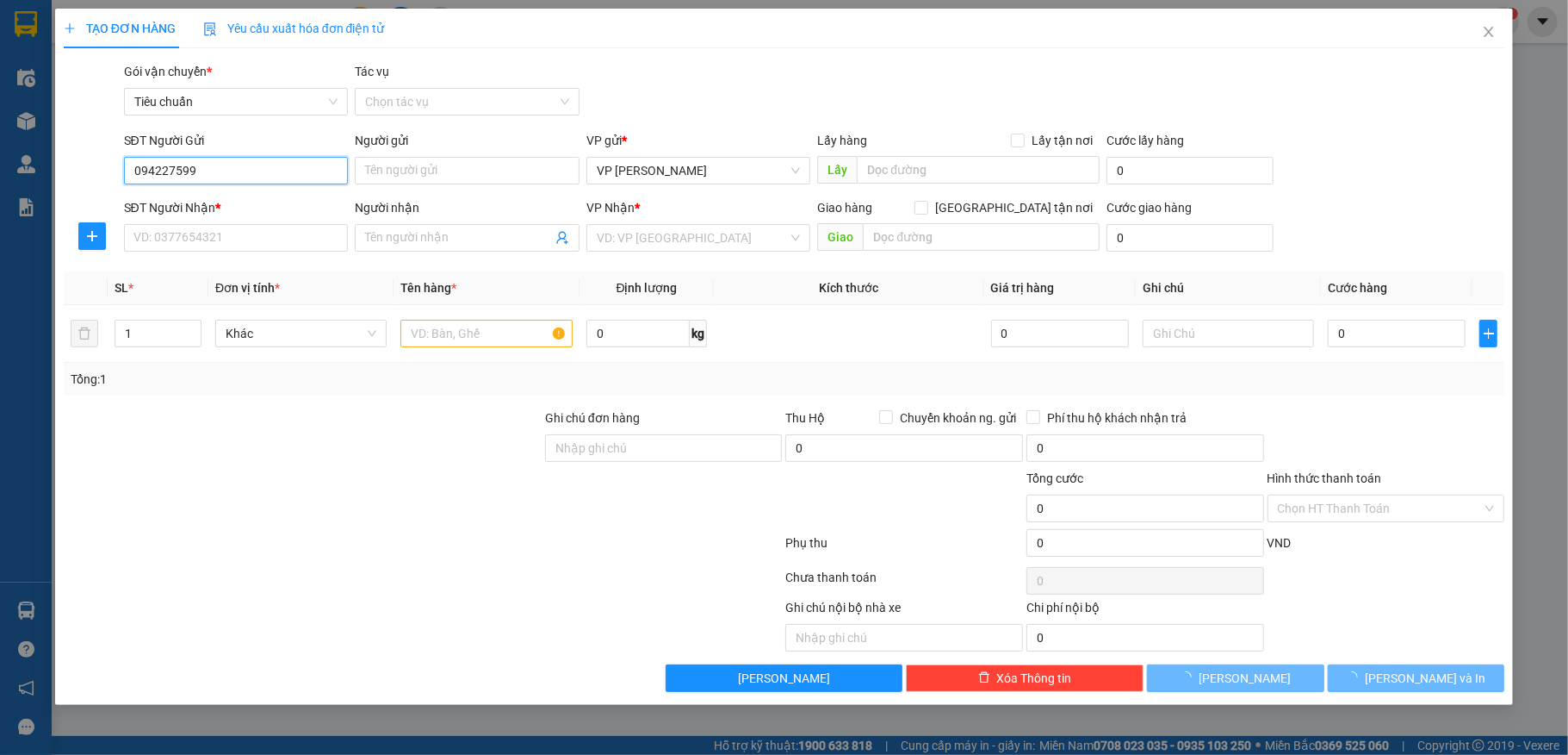
type input "0942275999"
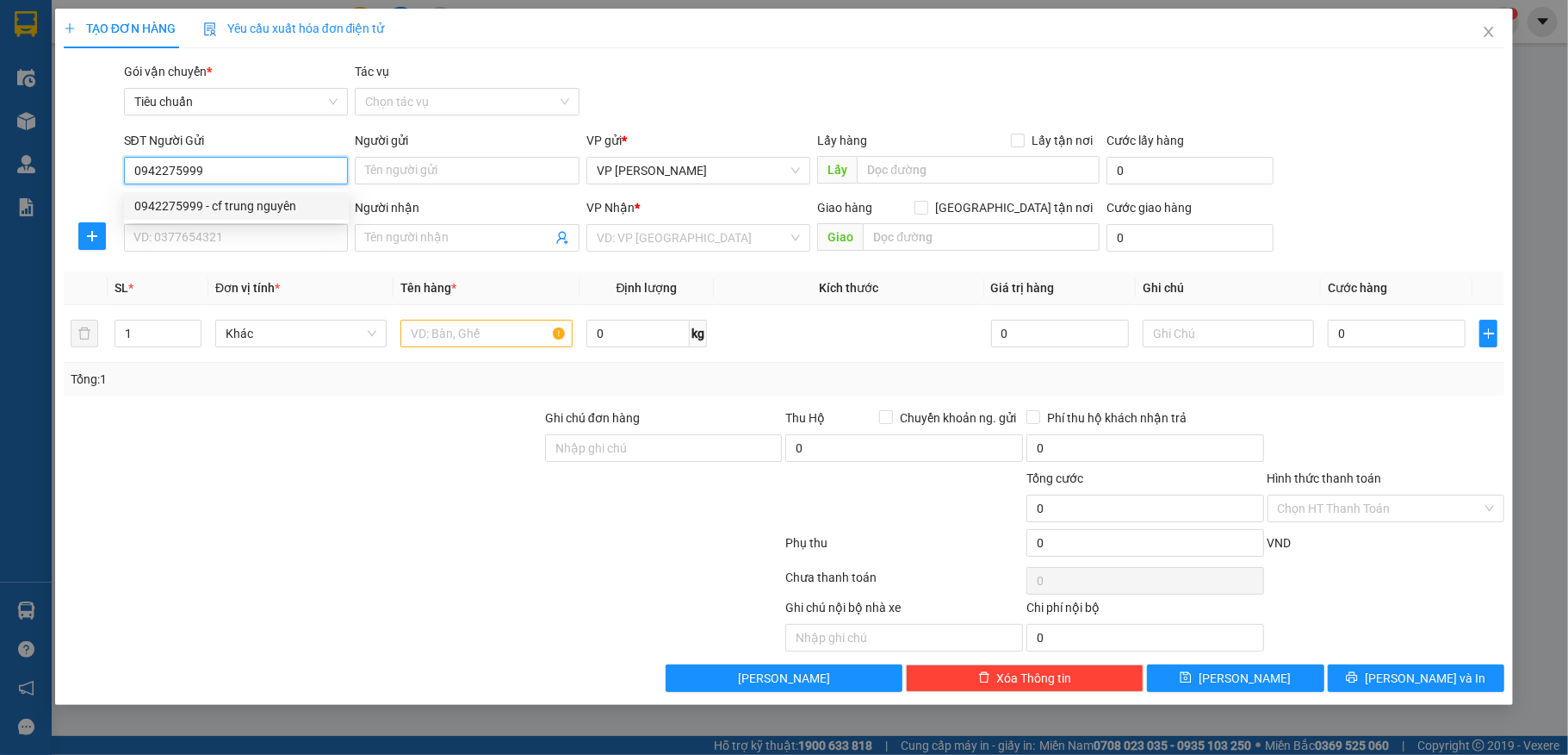
click at [255, 201] on div "0942275999 - cf trung nguyên" at bounding box center [236, 206] width 204 height 19
type input "cf trung nguyên"
type input "0942275999"
click at [242, 234] on input "SĐT Người Nhận *" at bounding box center [236, 238] width 225 height 28
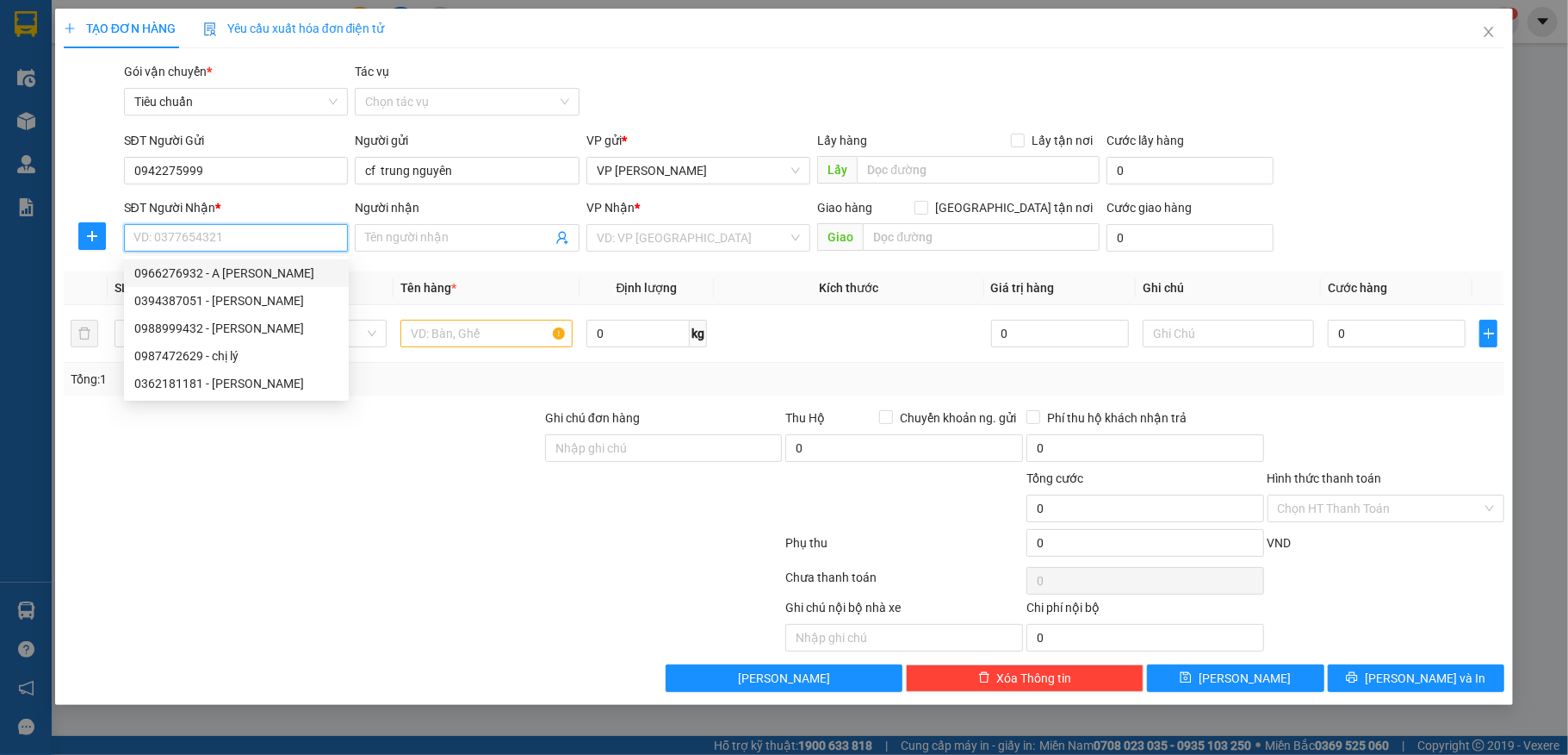
paste input "0966276932"
type input "0966276932"
click at [283, 269] on div "0966276932 - A Toàn Ngọc Hà" at bounding box center [236, 273] width 204 height 19
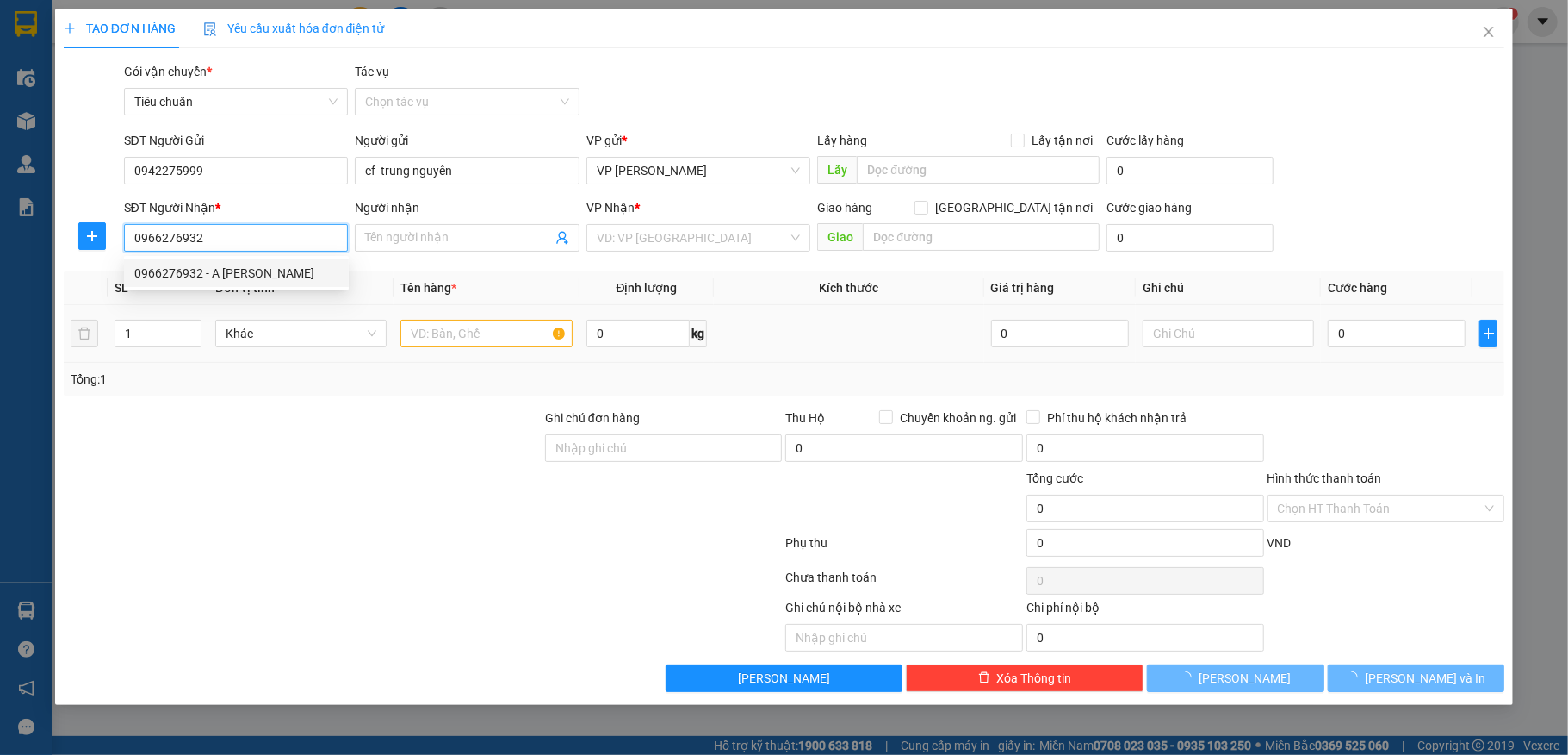
type input "A Toàn Ngọc Hà"
type input "0966276932"
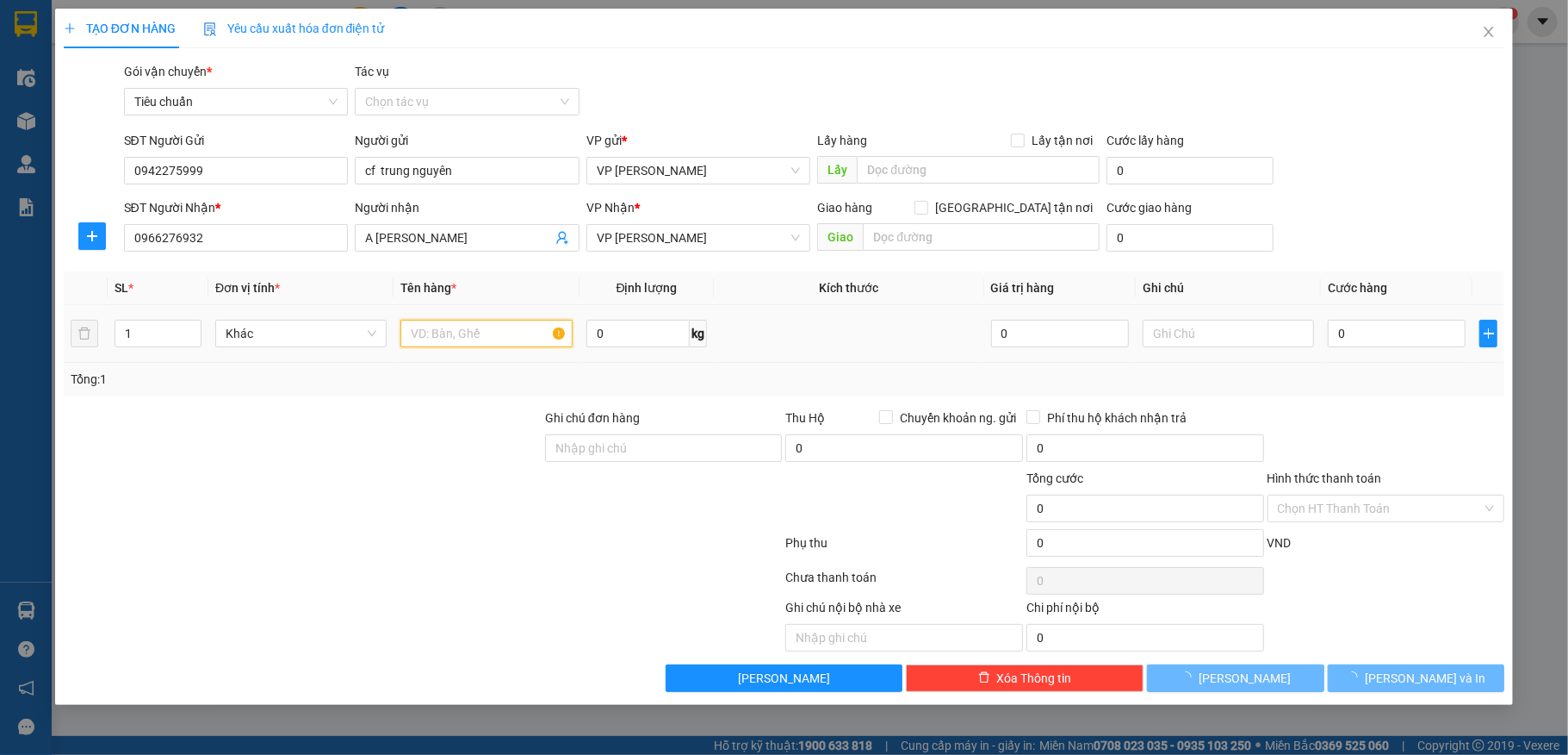
click at [435, 323] on input "text" at bounding box center [486, 334] width 171 height 28
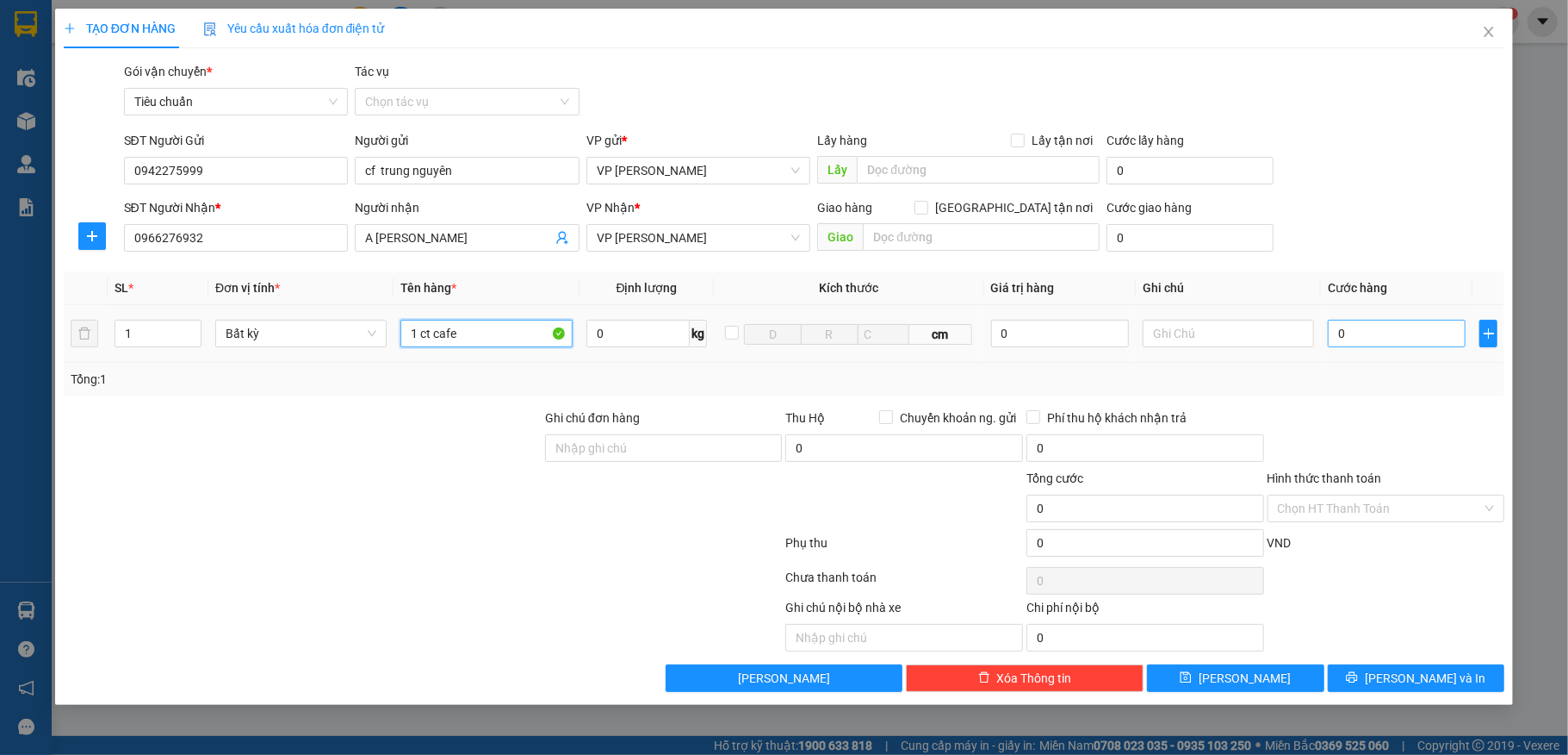
type input "1 ct cafe"
click at [1390, 333] on input "0" at bounding box center [1397, 334] width 138 height 28
type input "30"
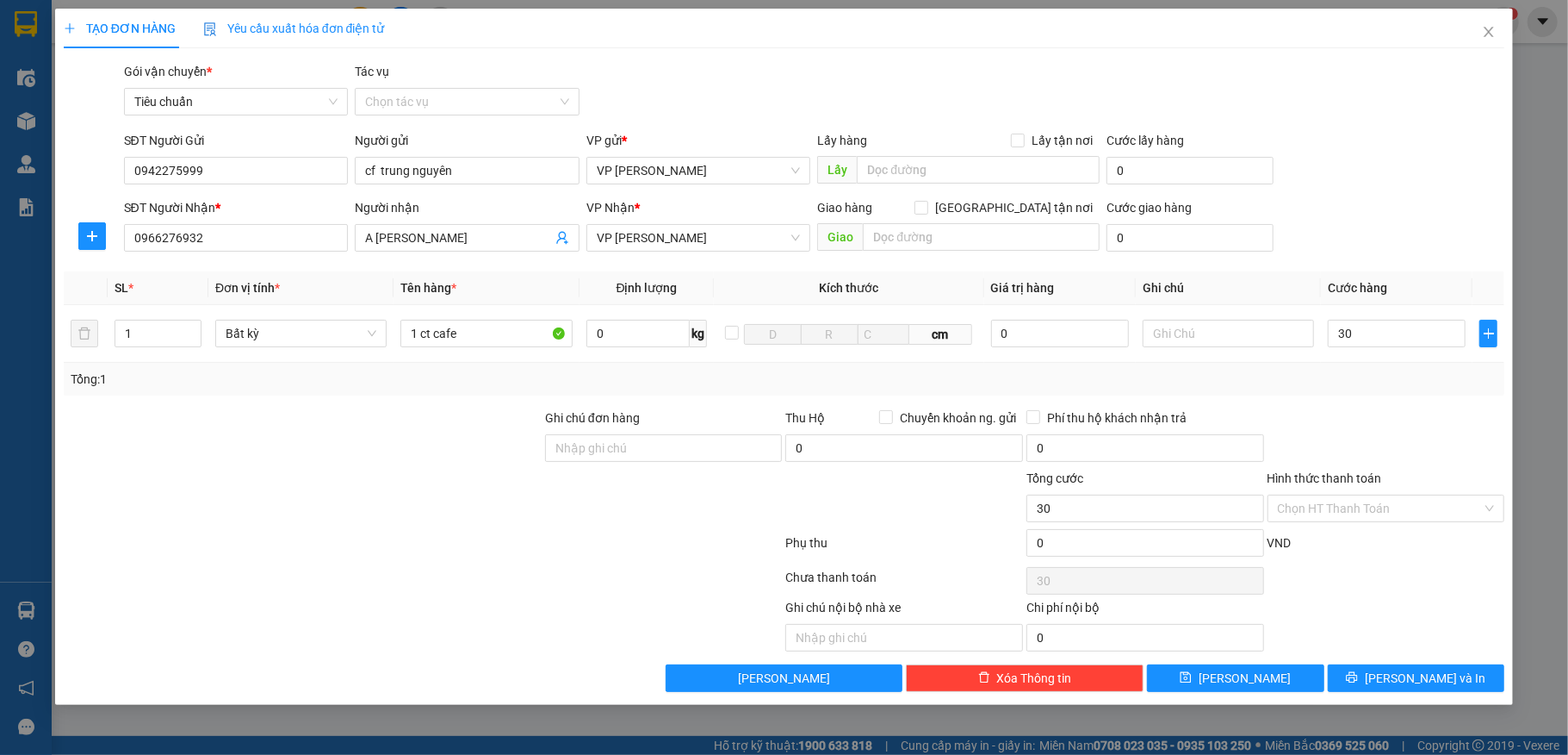
click at [1372, 214] on div "SĐT Người Nhận * 0966276932 Người nhận A Toàn Ngọc Hà VP Nhận * VP Loong Toòng …" at bounding box center [814, 228] width 1388 height 61
type input "30.000"
click at [1369, 507] on input "Hình thức thanh toán" at bounding box center [1381, 508] width 205 height 26
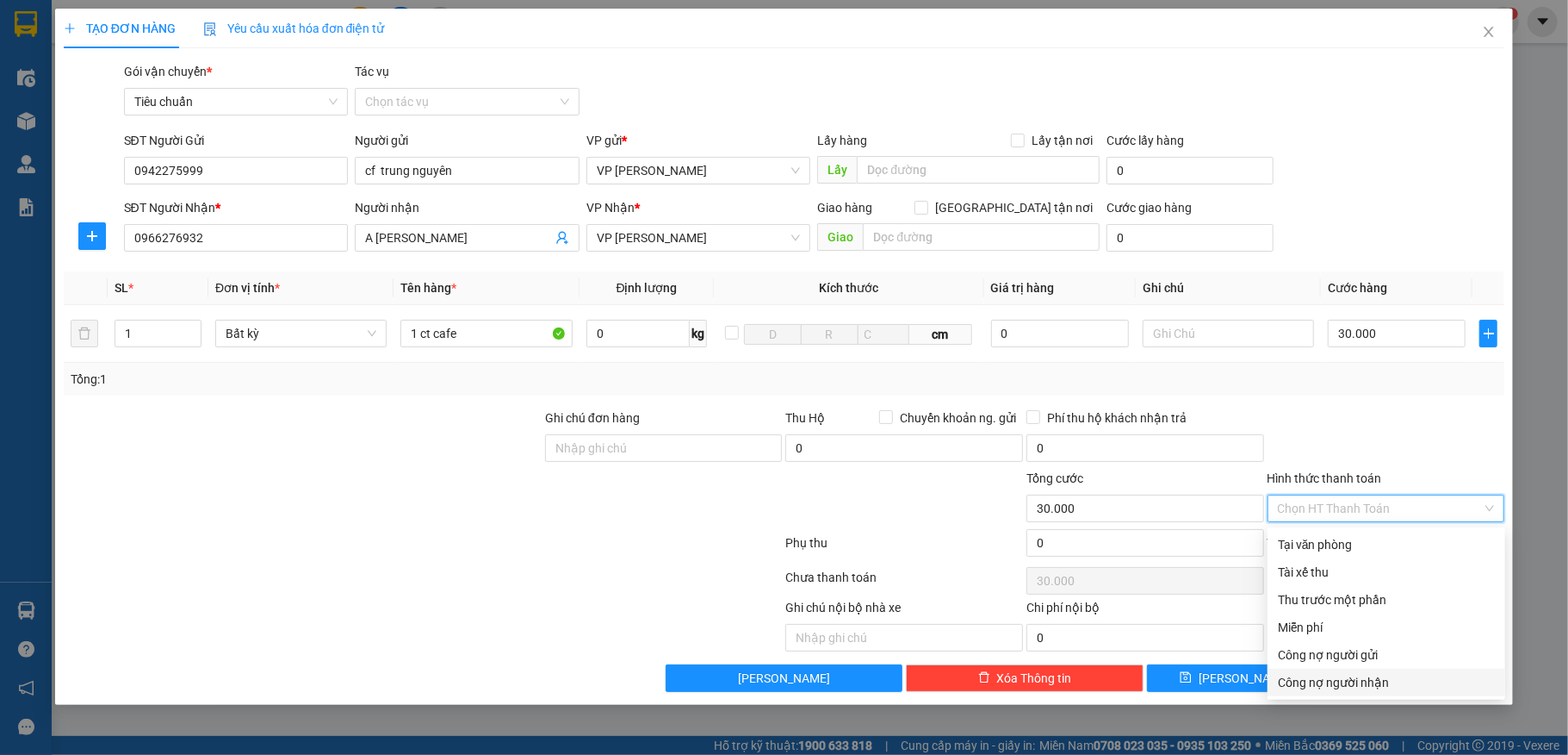
click at [1372, 677] on div "Công nợ người nhận" at bounding box center [1386, 682] width 217 height 19
type input "0"
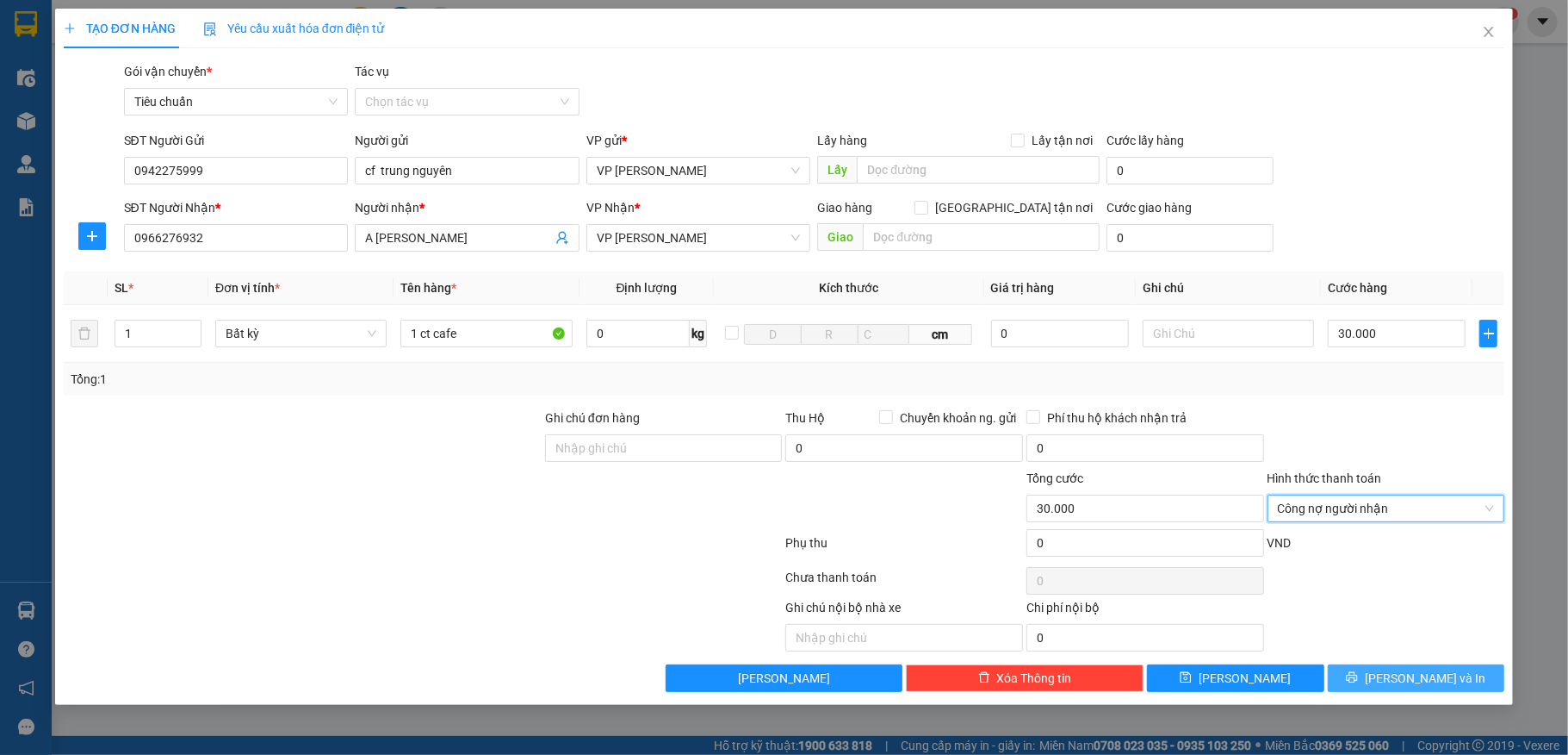
click at [1357, 682] on icon "printer" at bounding box center [1352, 678] width 11 height 11
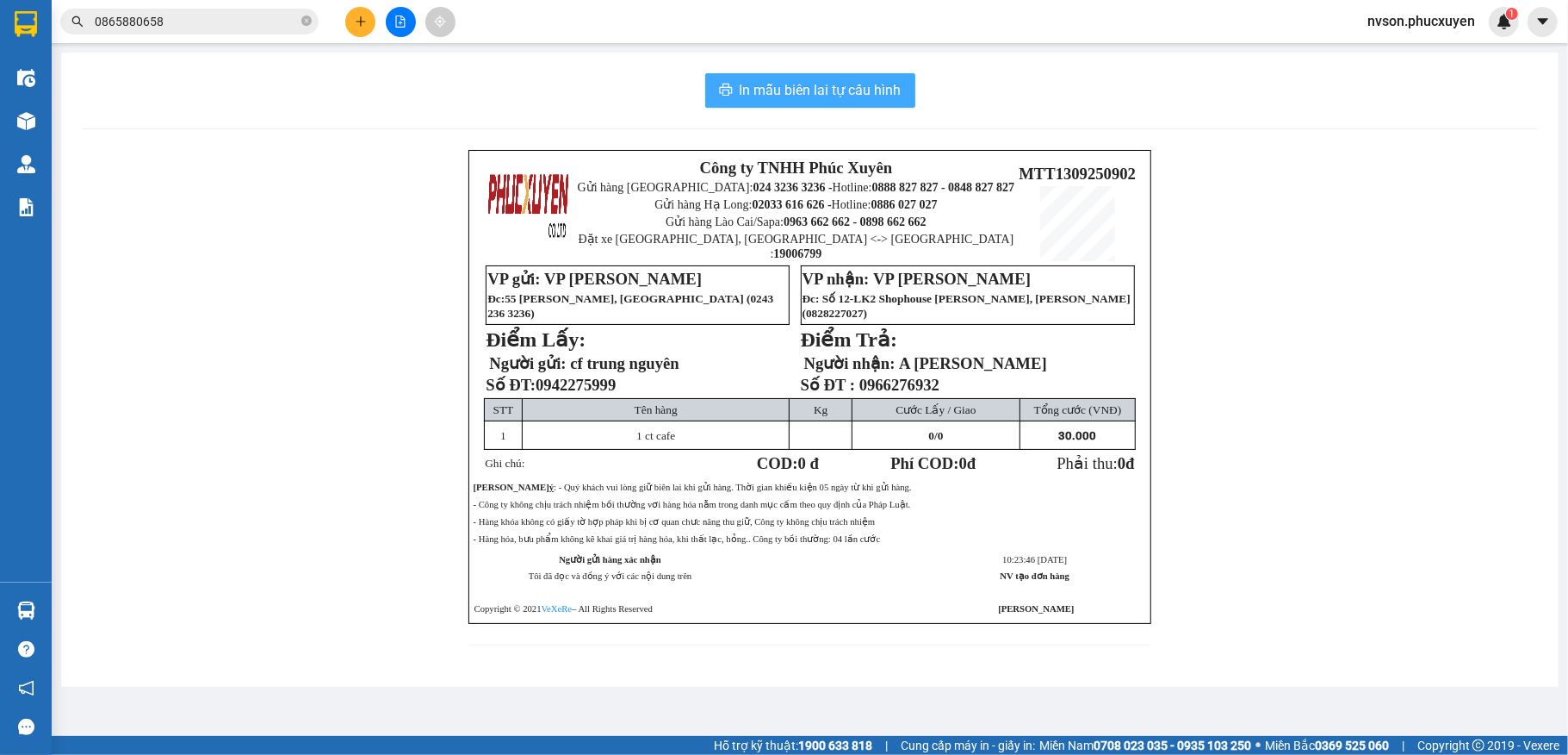
click at [866, 94] on span "In mẫu biên lai tự cấu hình" at bounding box center [821, 89] width 162 height 21
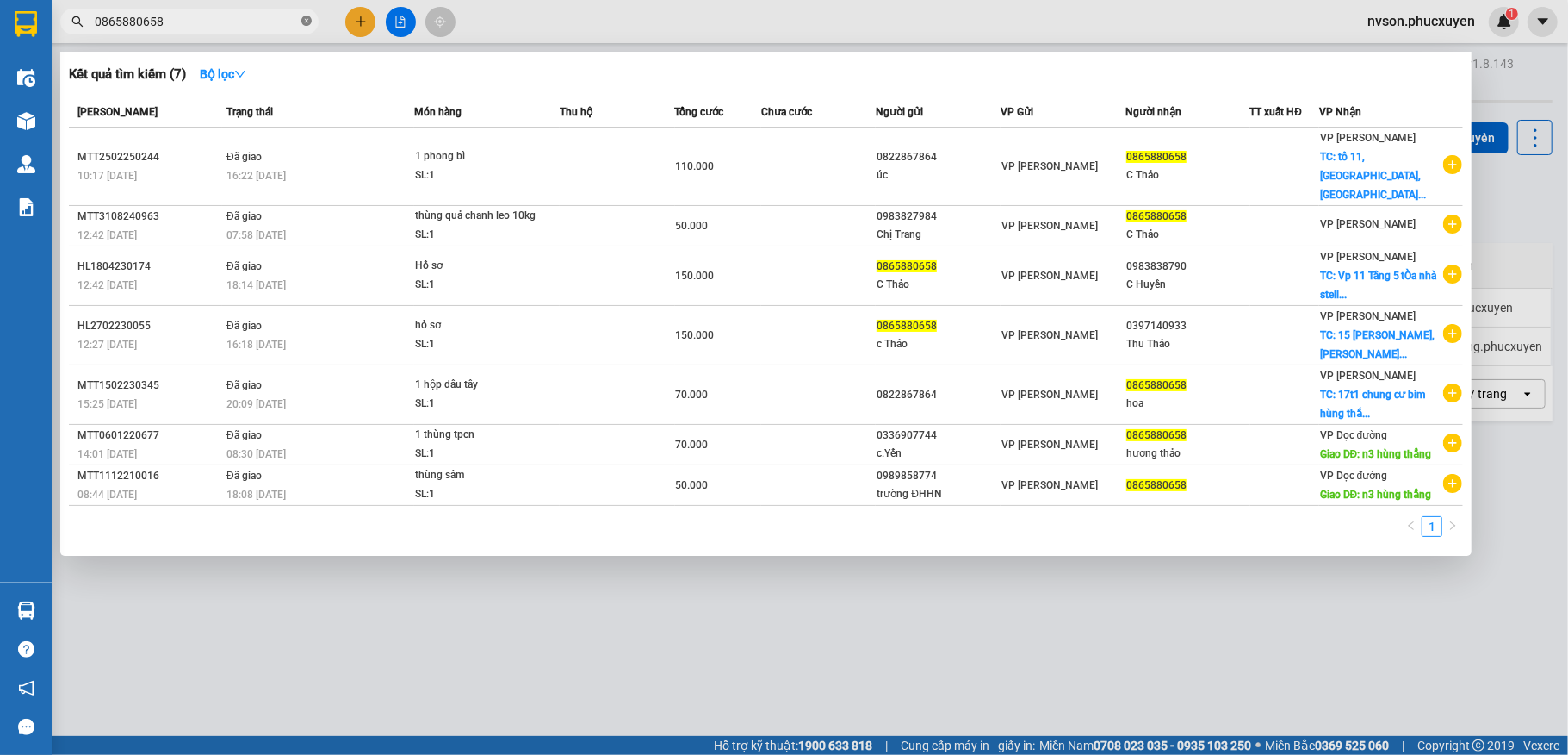
click at [301, 24] on icon "close-circle" at bounding box center [306, 21] width 10 height 10
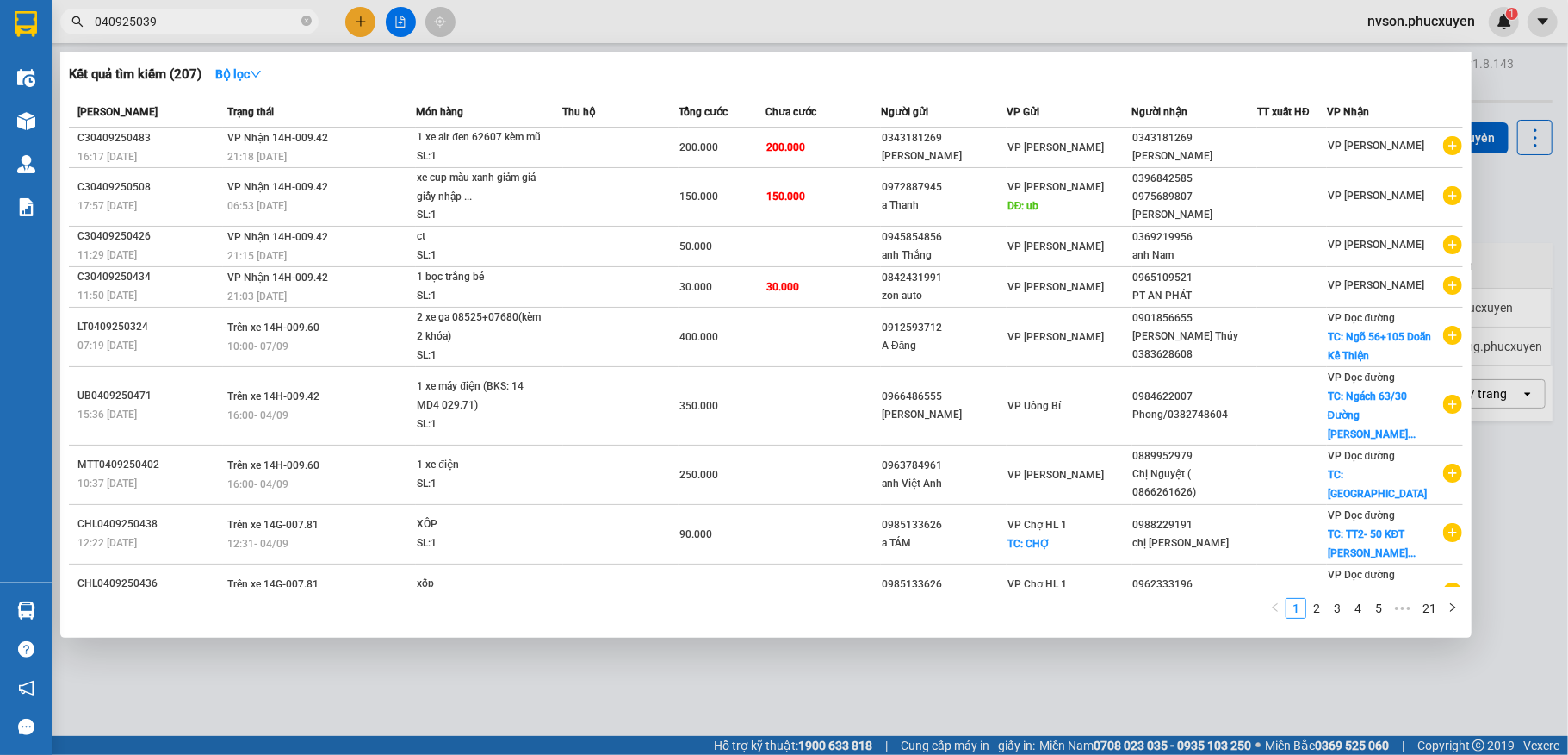
type input "0409250398"
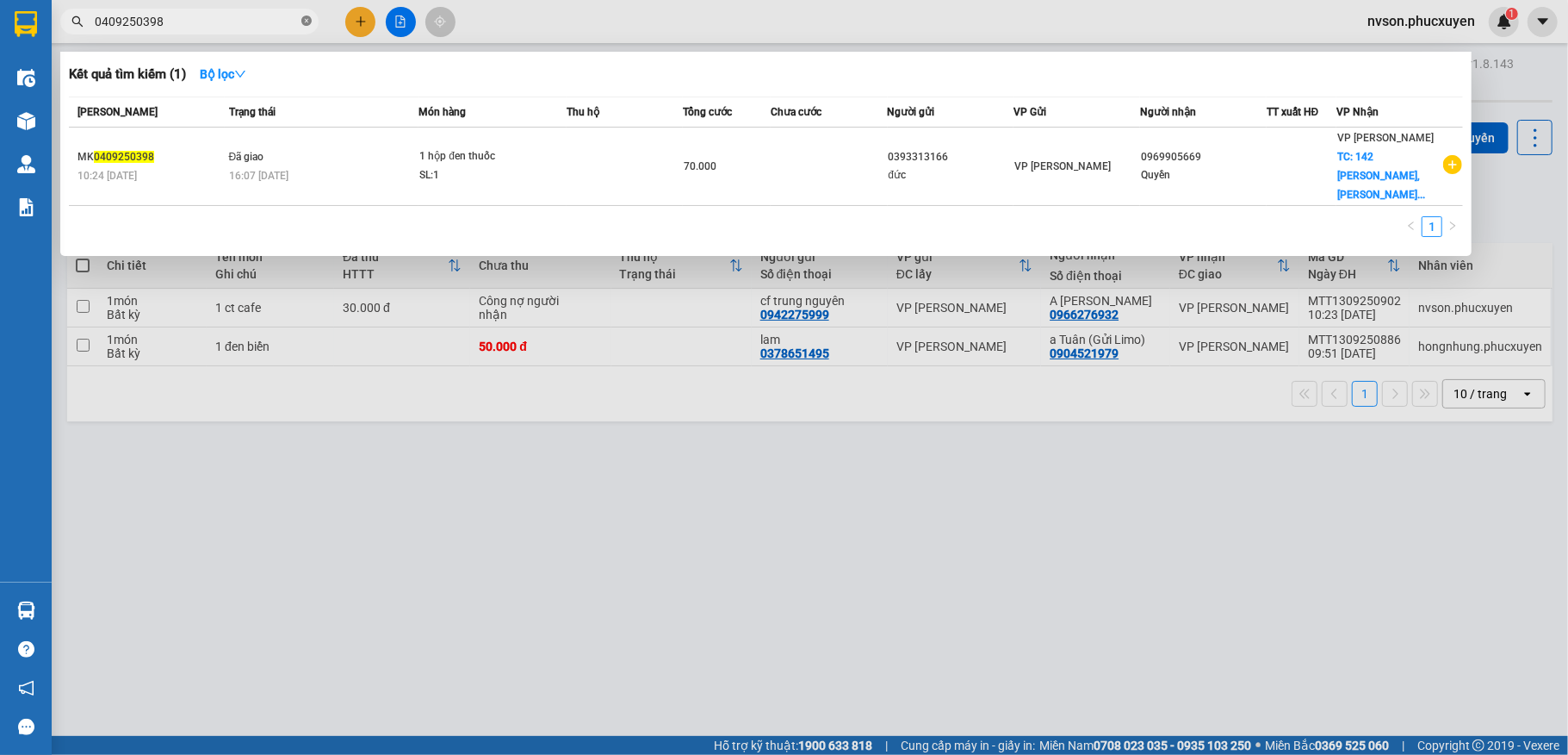
click at [310, 26] on icon "close-circle" at bounding box center [306, 21] width 10 height 10
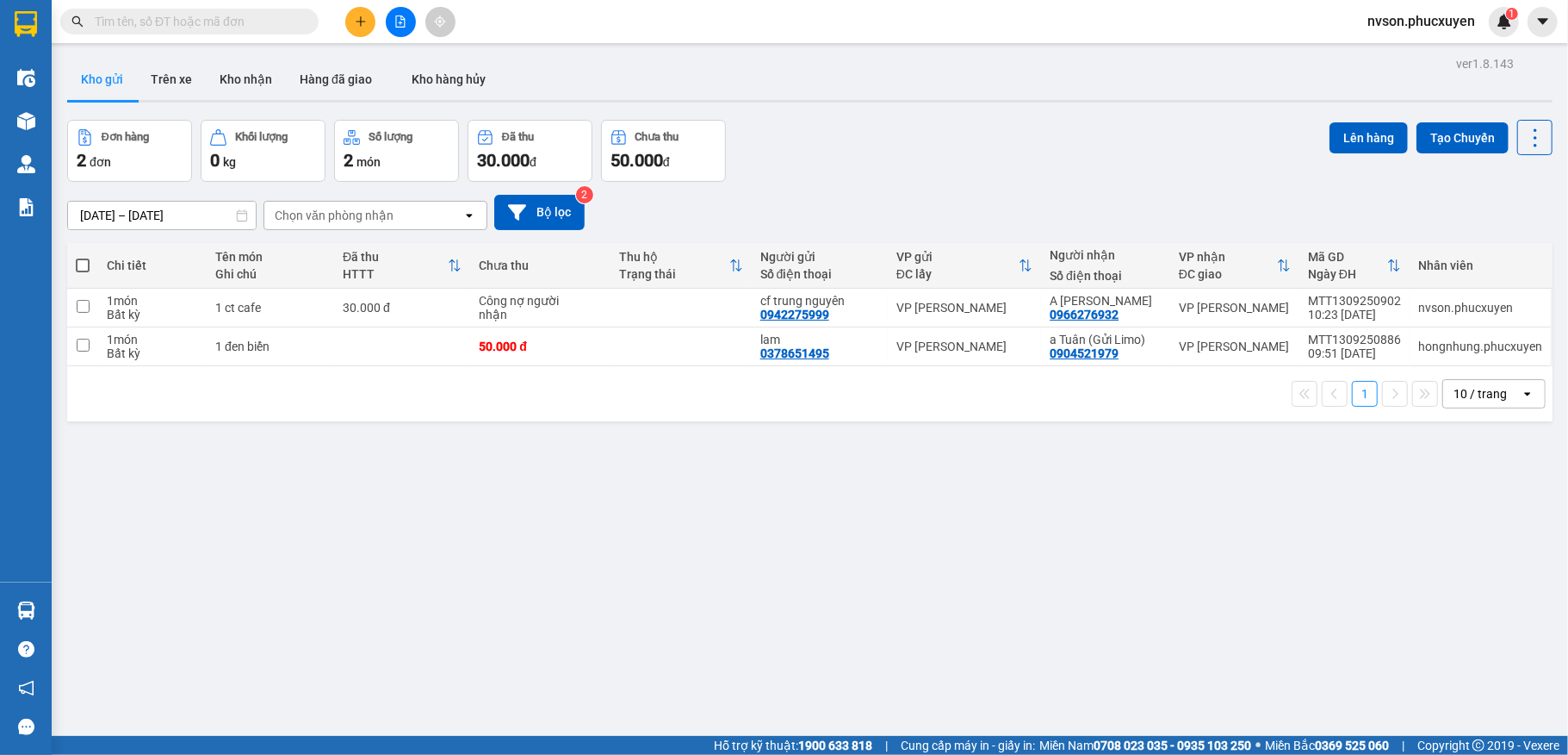
click at [246, 28] on input "text" at bounding box center [197, 21] width 203 height 19
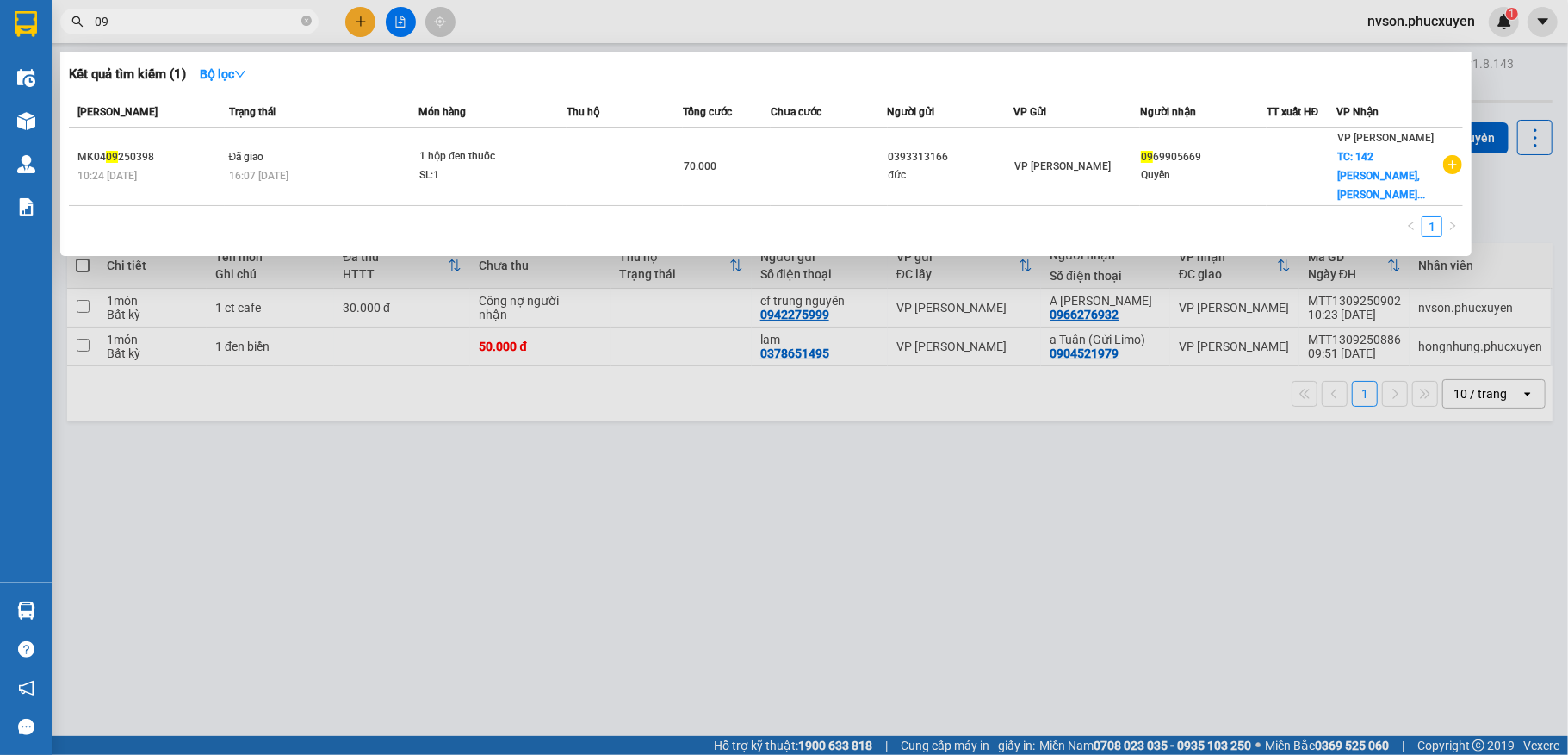
click at [393, 451] on div at bounding box center [784, 378] width 1568 height 755
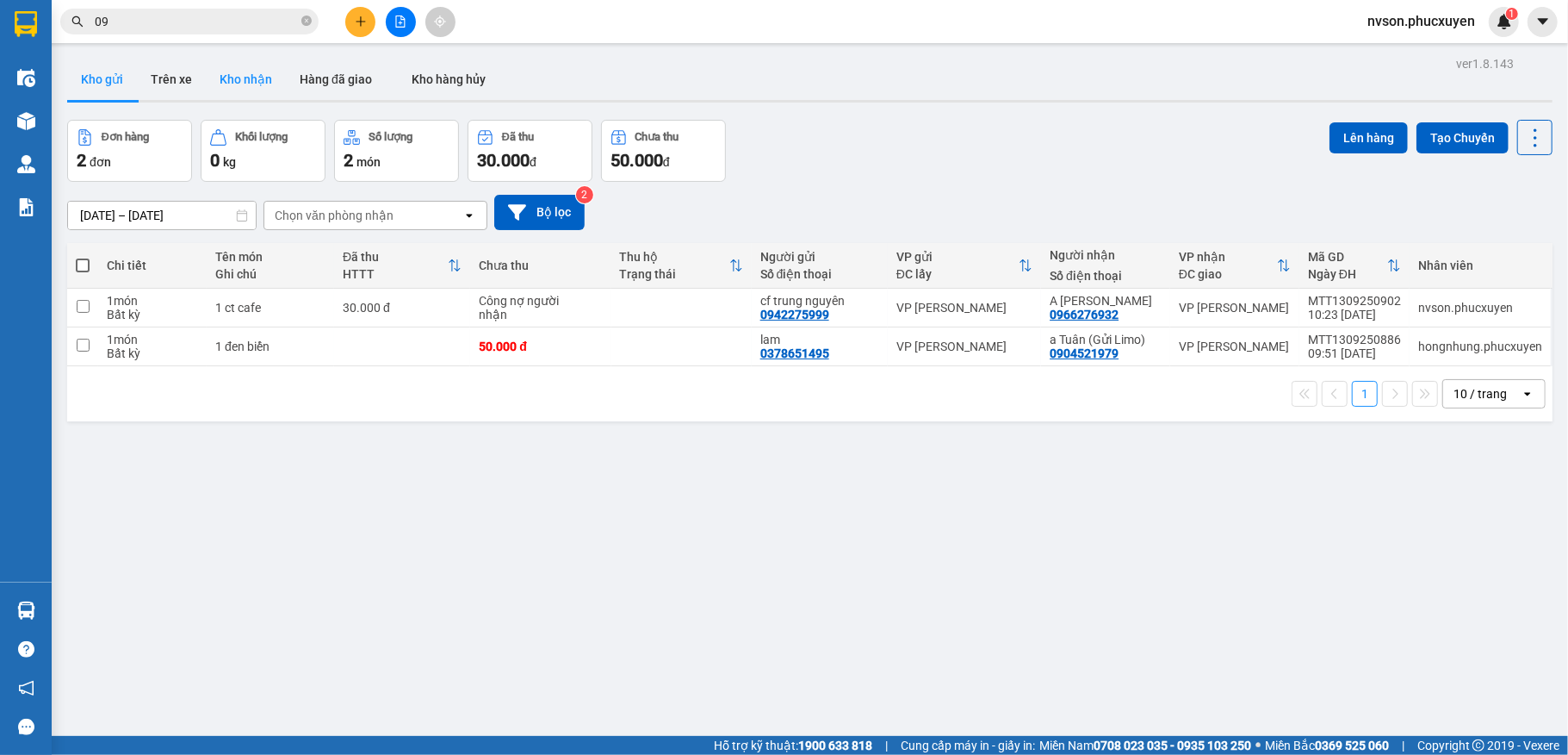
click at [228, 74] on button "Kho nhận" at bounding box center [246, 79] width 80 height 41
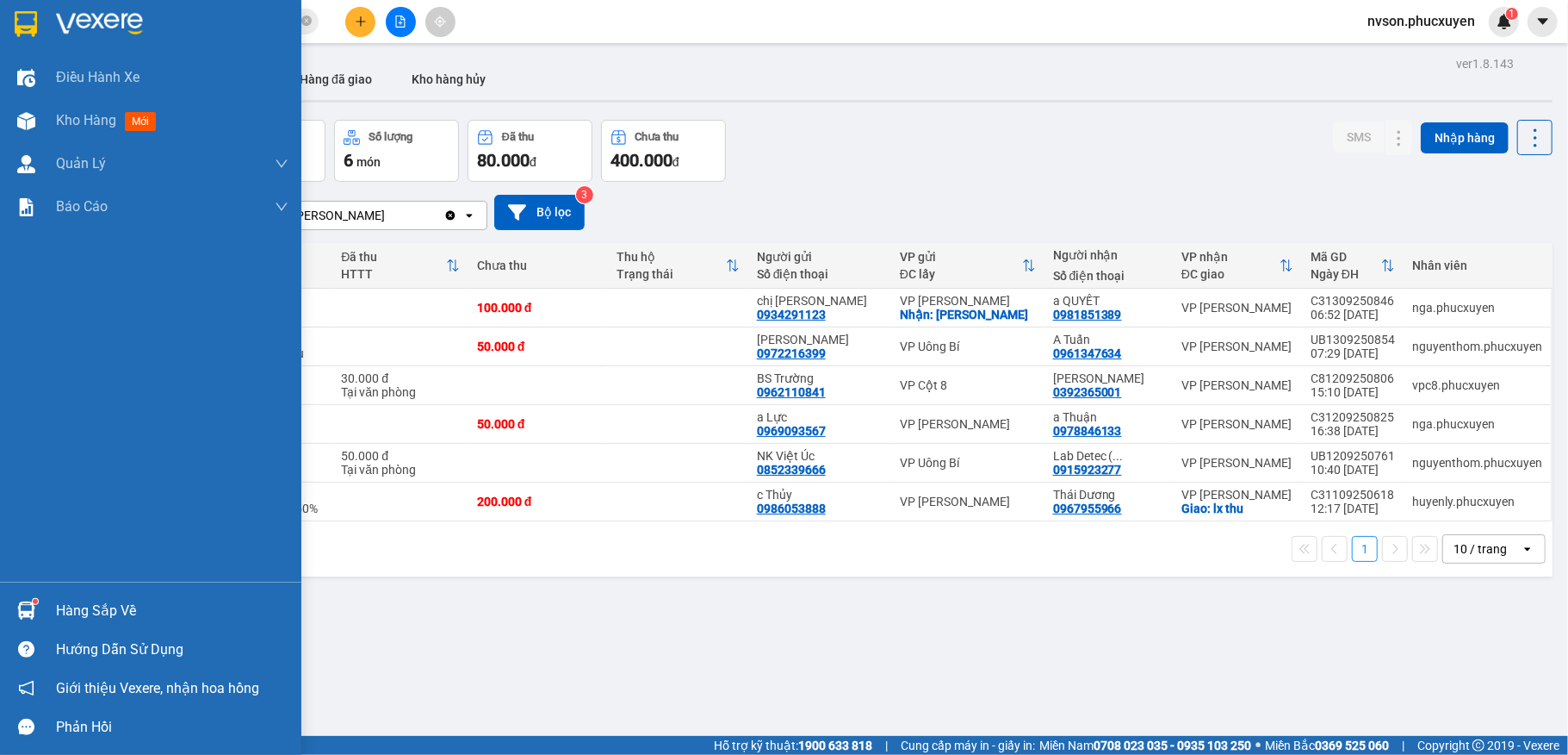
click at [35, 608] on div at bounding box center [26, 611] width 30 height 30
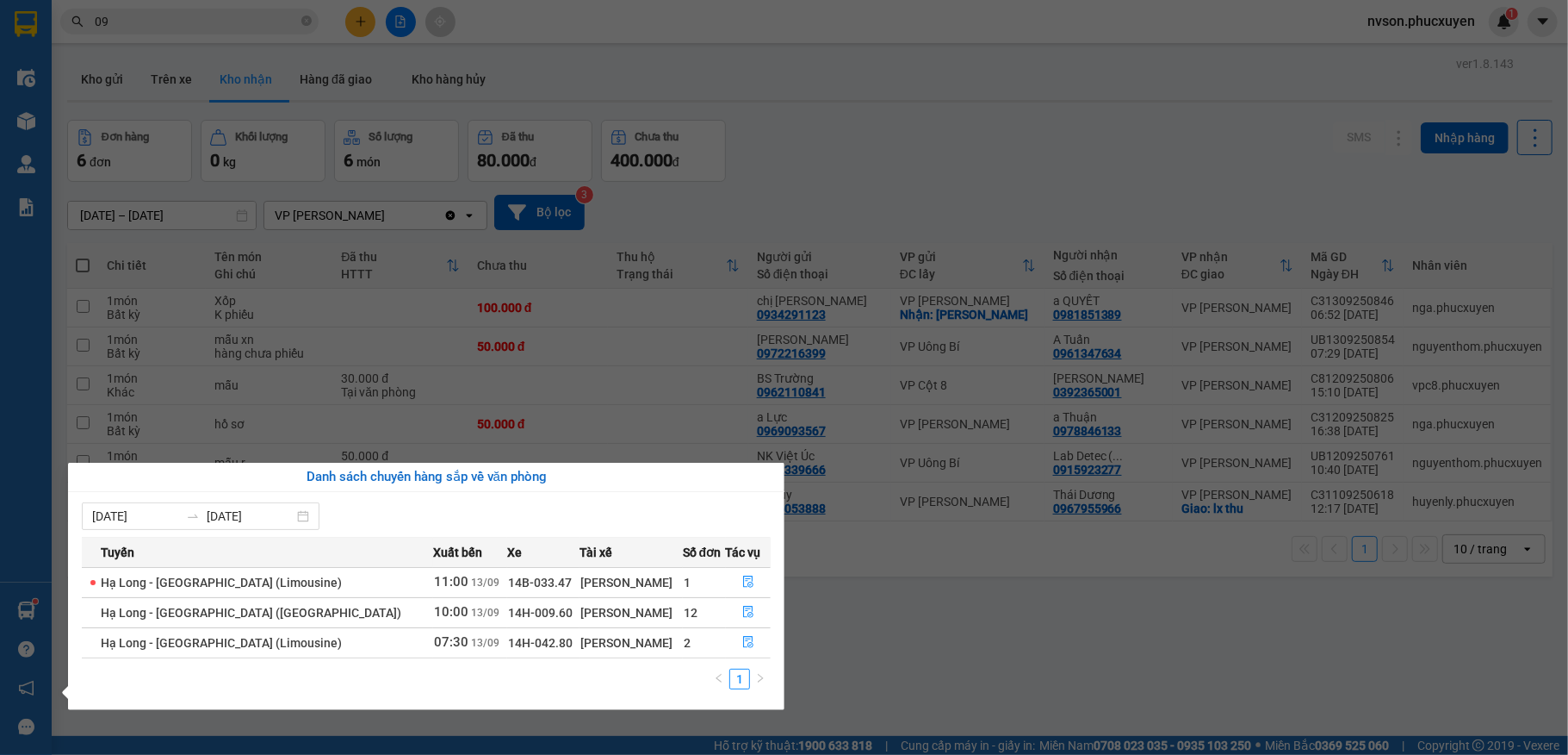
click at [246, 32] on section "Kết quả tìm kiếm ( 1 ) Bộ lọc Mã ĐH Trạng thái Món hàng Thu hộ Tổng cước Chưa c…" at bounding box center [784, 378] width 1568 height 755
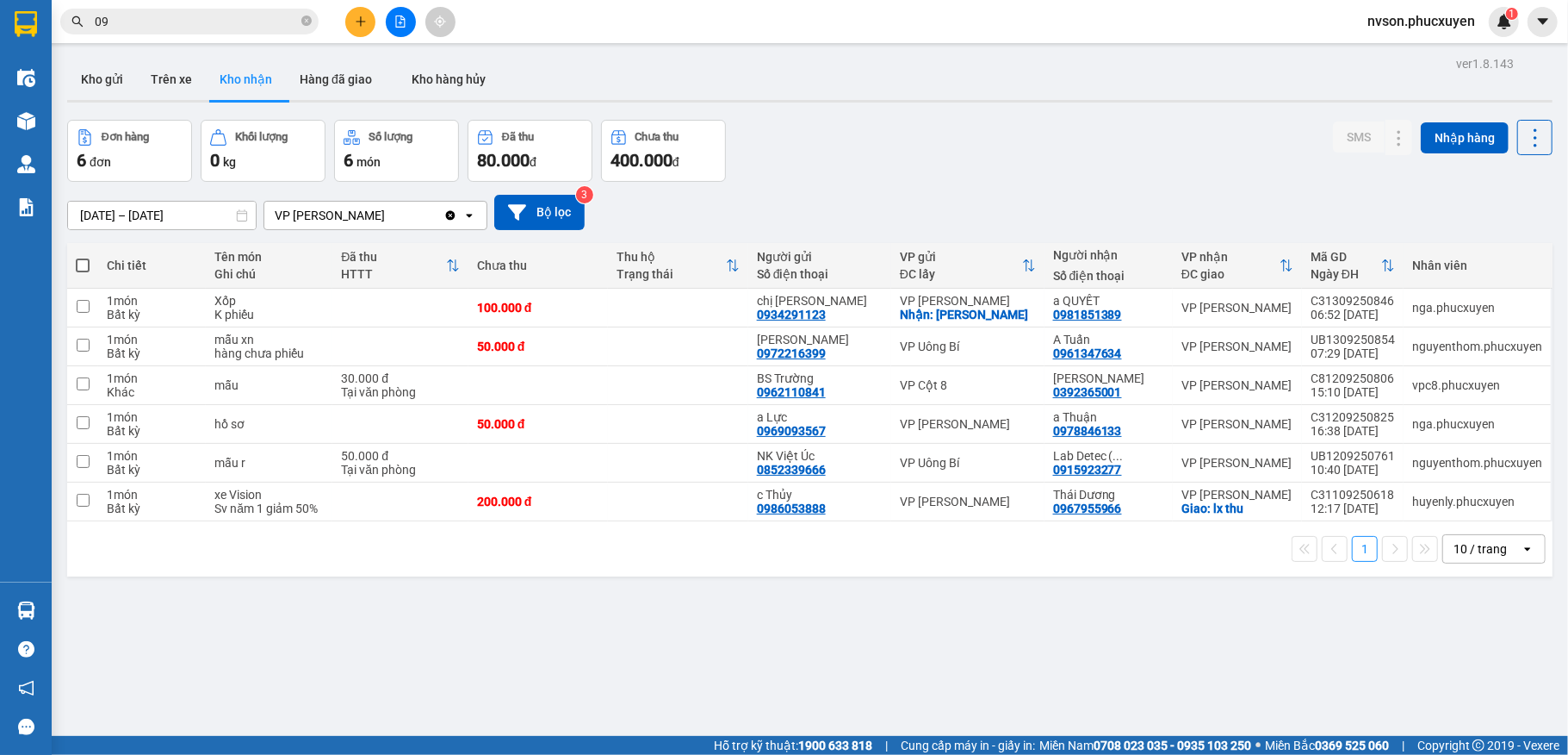
click at [246, 29] on input "09" at bounding box center [197, 21] width 203 height 19
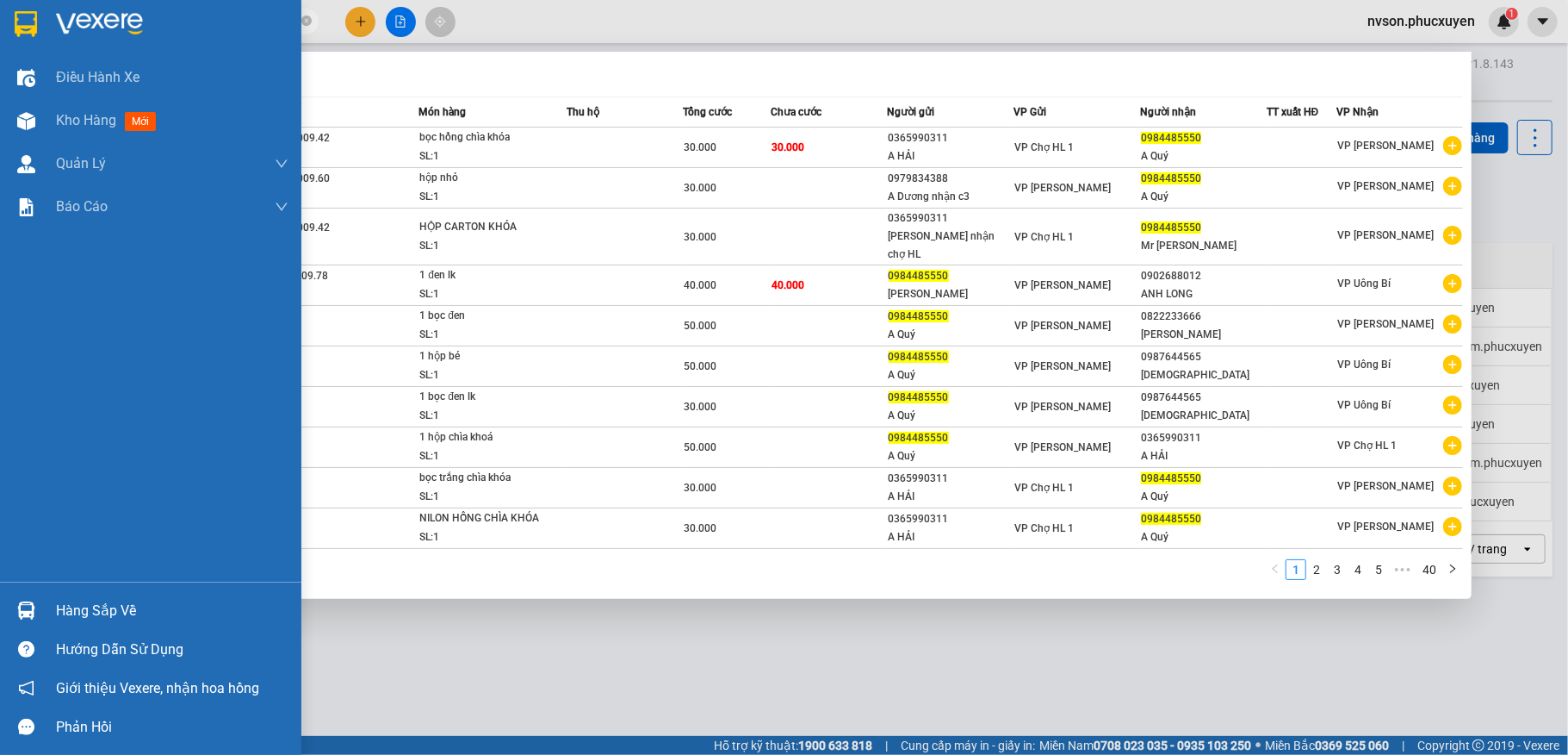
type input "0984485550"
click at [26, 597] on div at bounding box center [26, 611] width 30 height 30
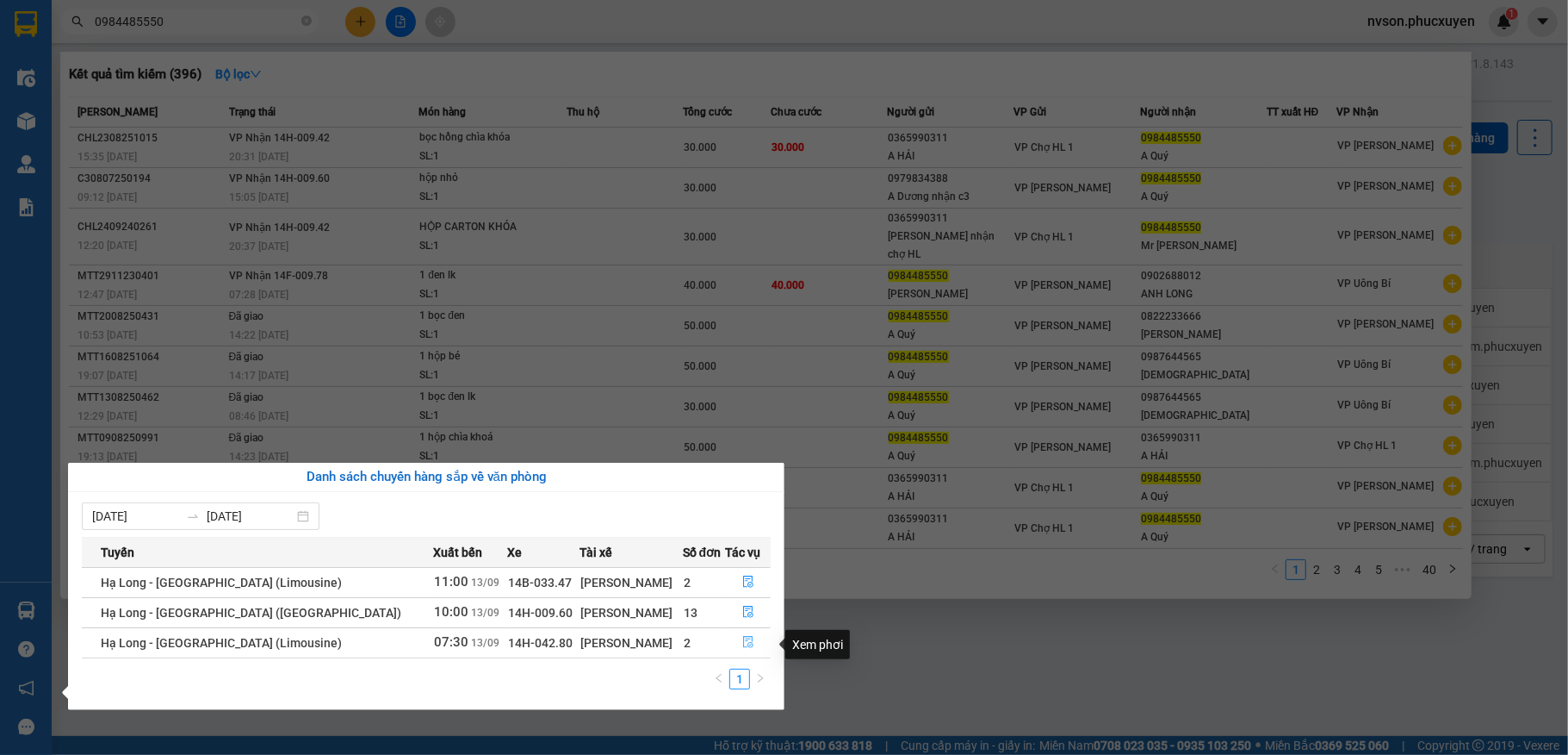
drag, startPoint x: 738, startPoint y: 648, endPoint x: 743, endPoint y: 639, distance: 10.3
click at [743, 645] on icon "file-done" at bounding box center [748, 641] width 12 height 12
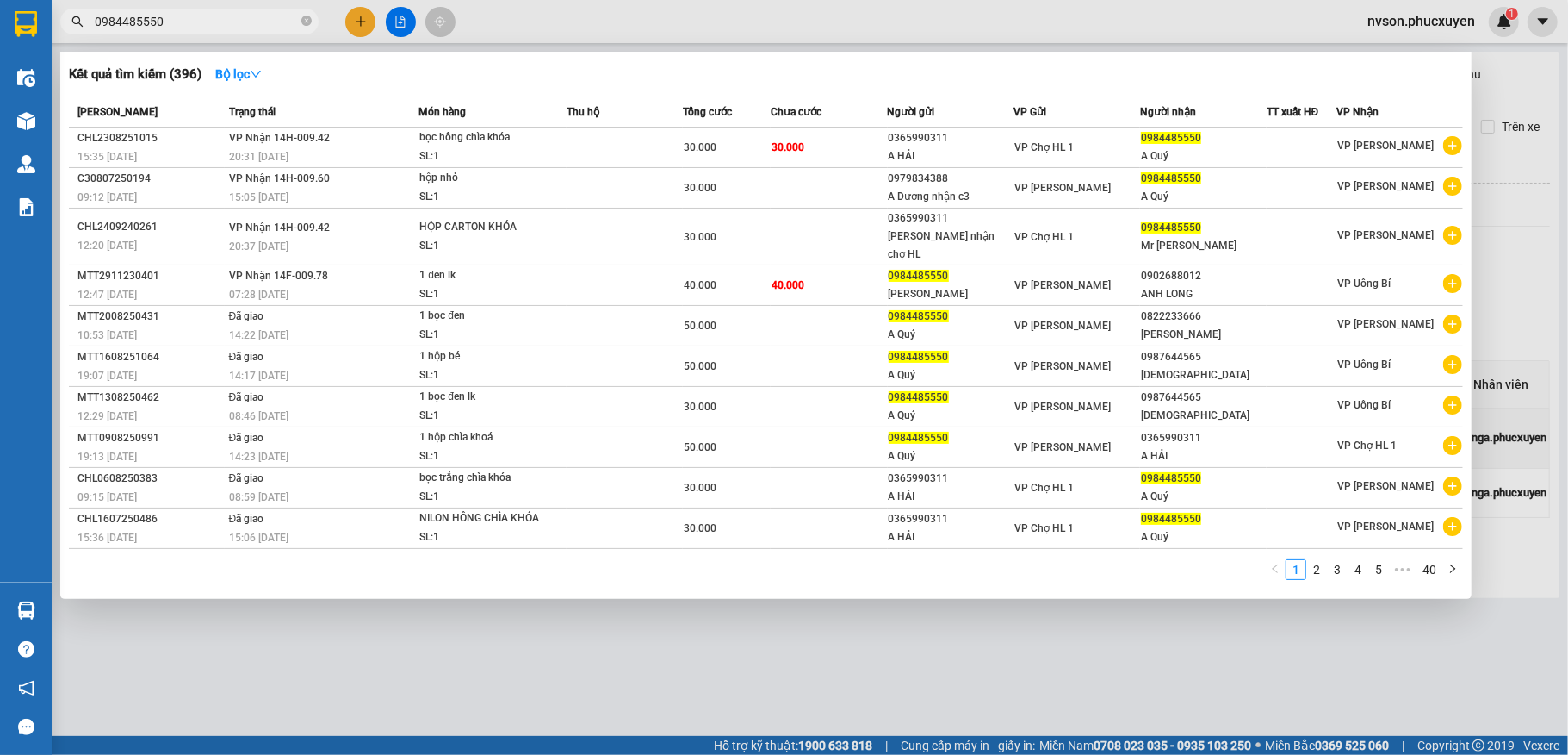
click at [432, 631] on div at bounding box center [784, 378] width 1568 height 755
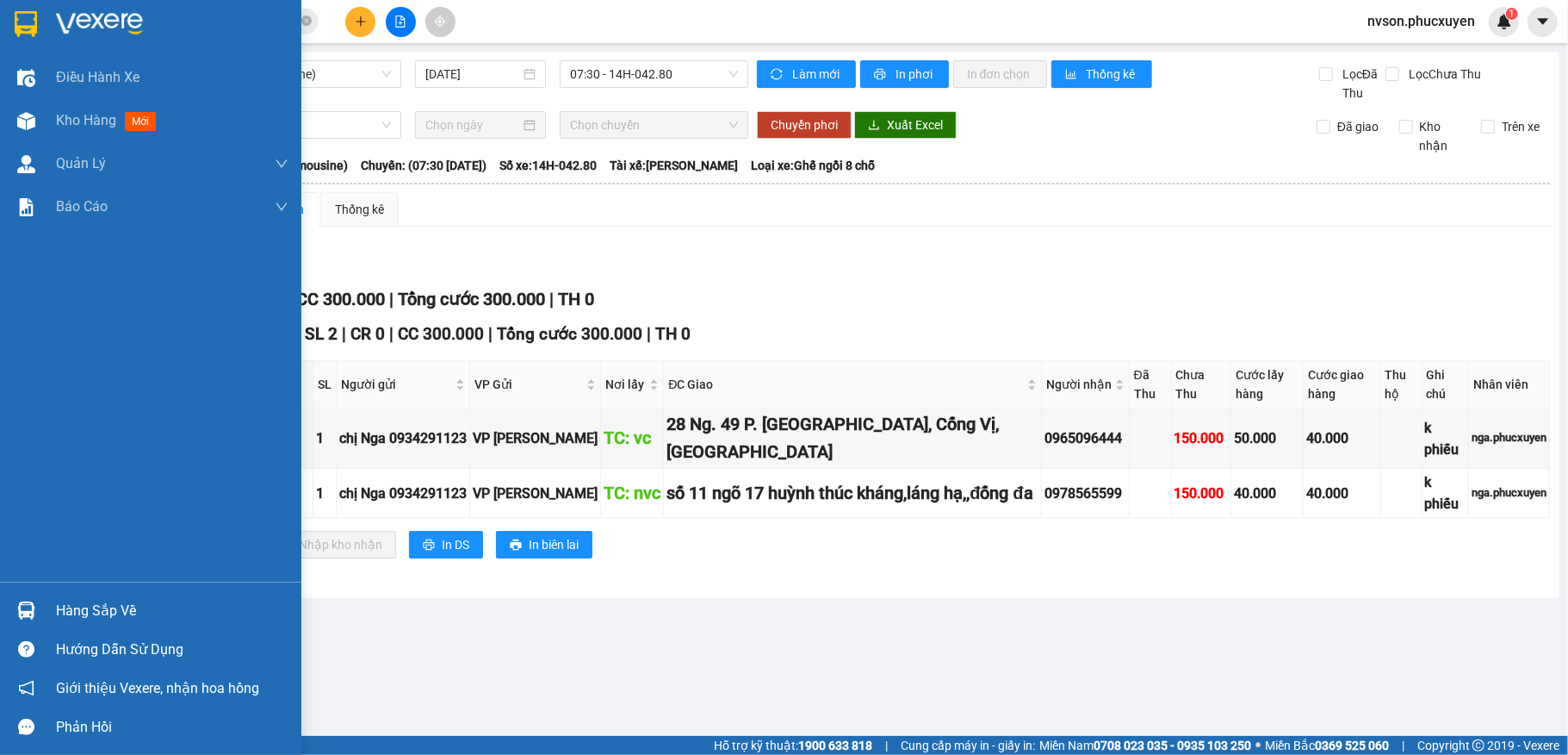
click at [22, 607] on img at bounding box center [25, 610] width 18 height 18
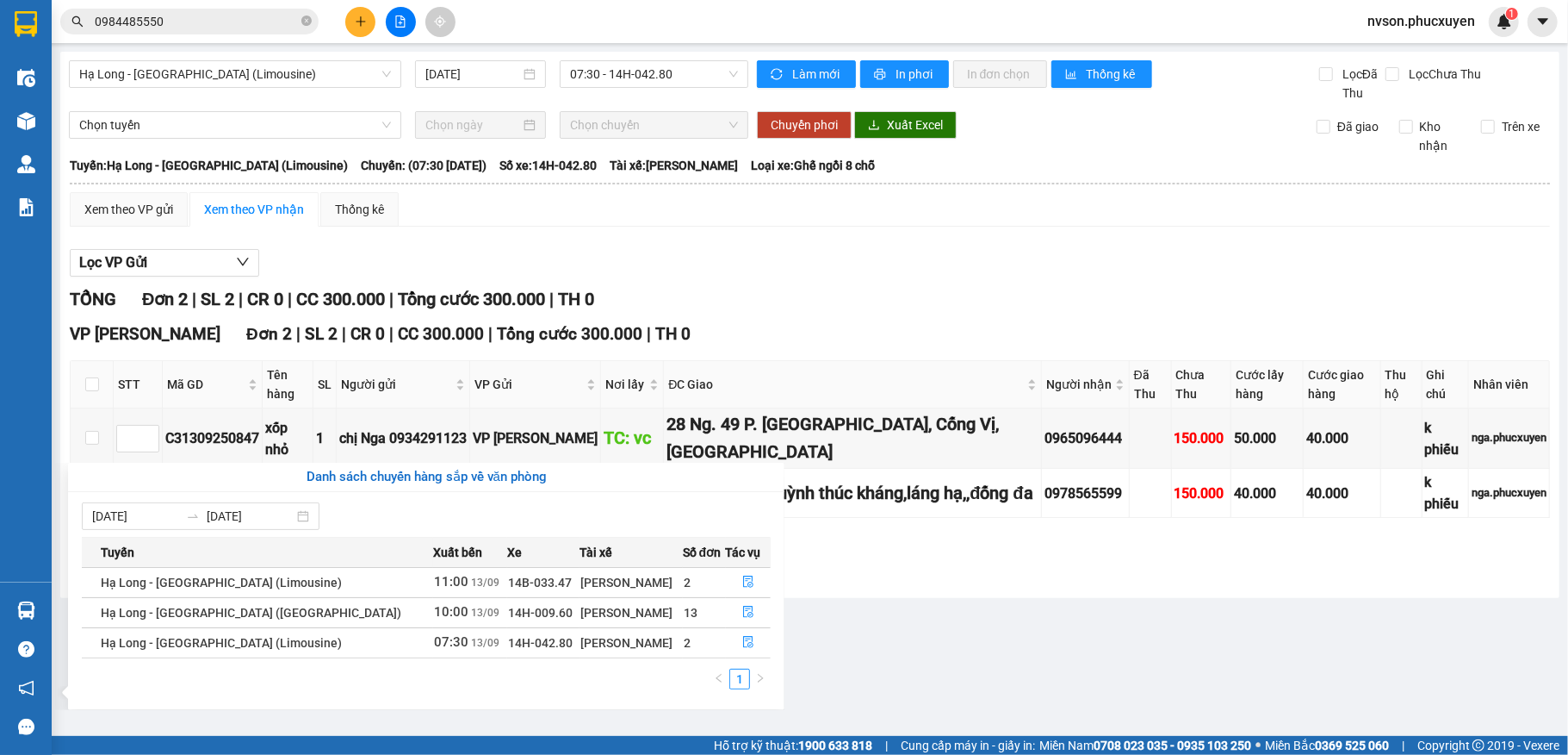
click at [1103, 679] on section "Kết quả tìm kiếm ( 396 ) Bộ lọc Mã ĐH Trạng thái Món hàng Thu hộ Tổng cước Chưa…" at bounding box center [784, 378] width 1568 height 755
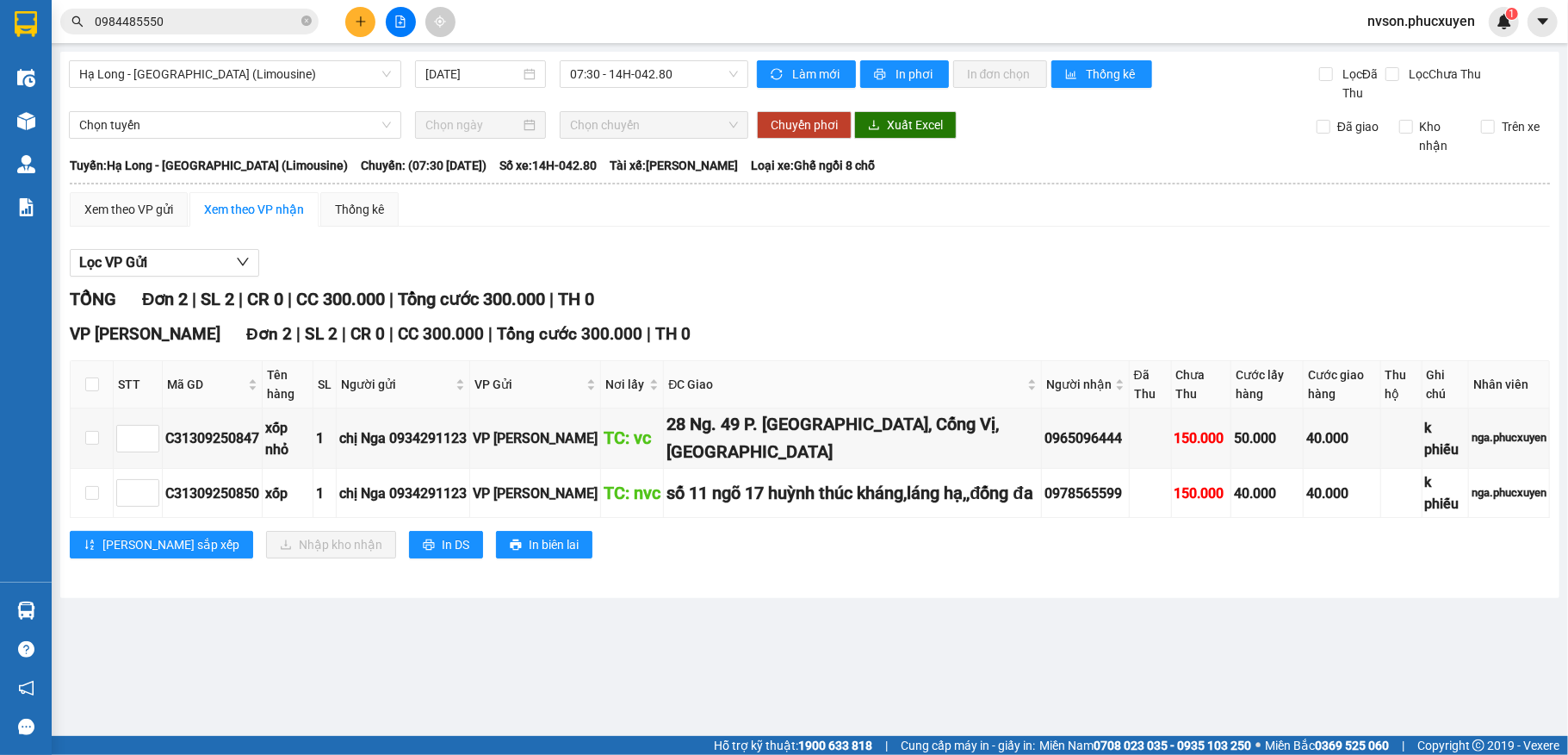
click at [367, 18] on button at bounding box center [361, 21] width 30 height 30
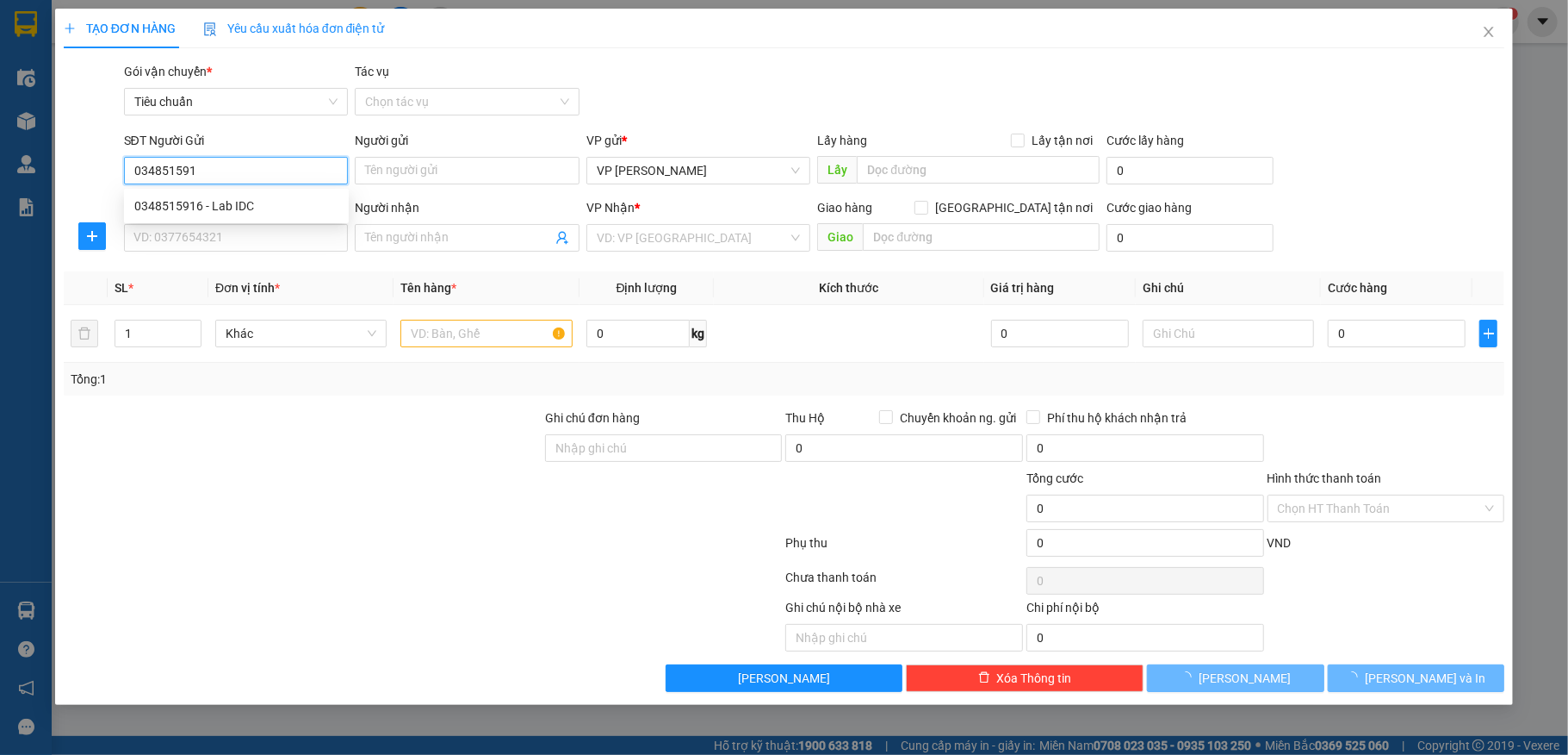
type input "0348515916"
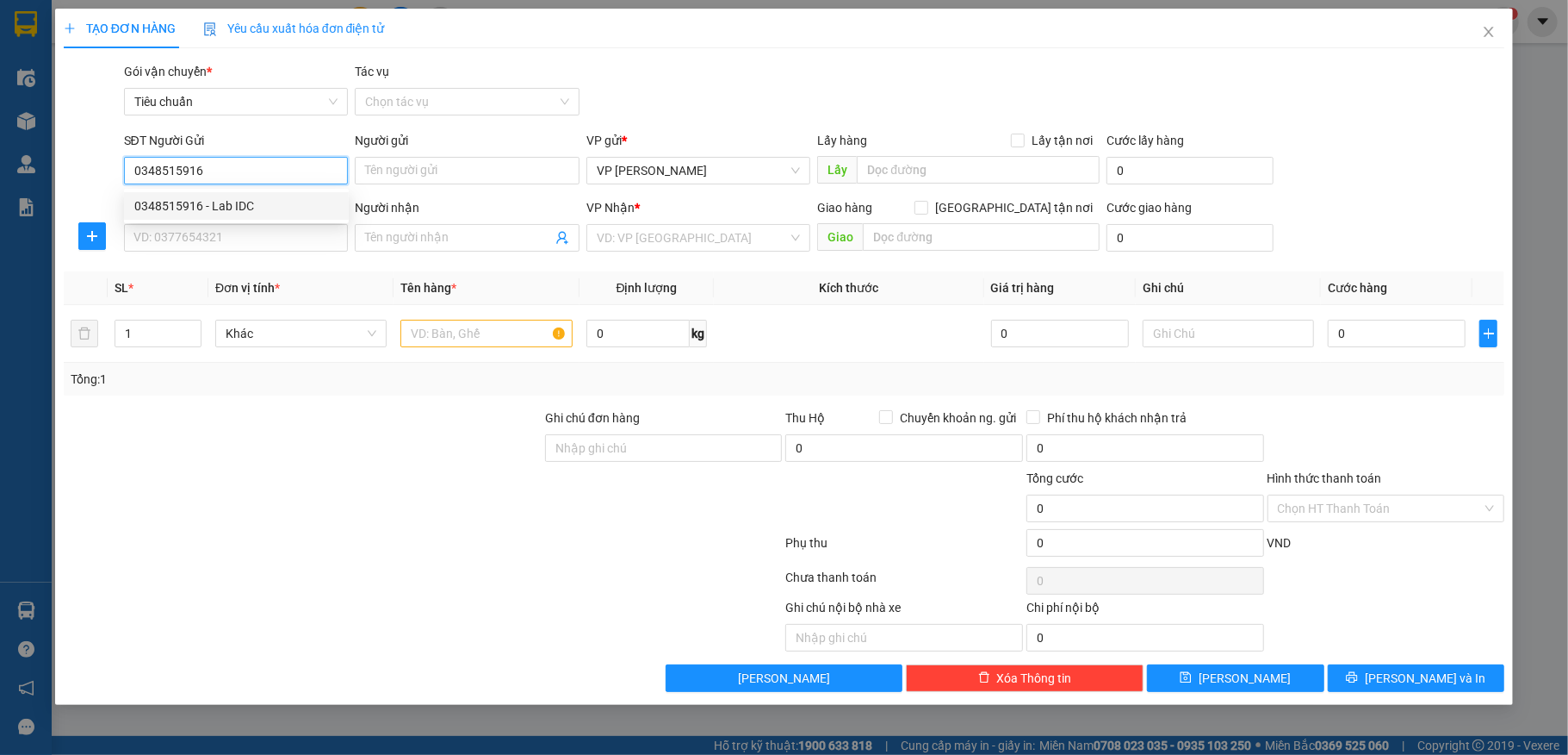
click at [248, 207] on div "0348515916 - Lab IDC" at bounding box center [236, 206] width 204 height 19
type input "Lab IDC"
type input "0348515916"
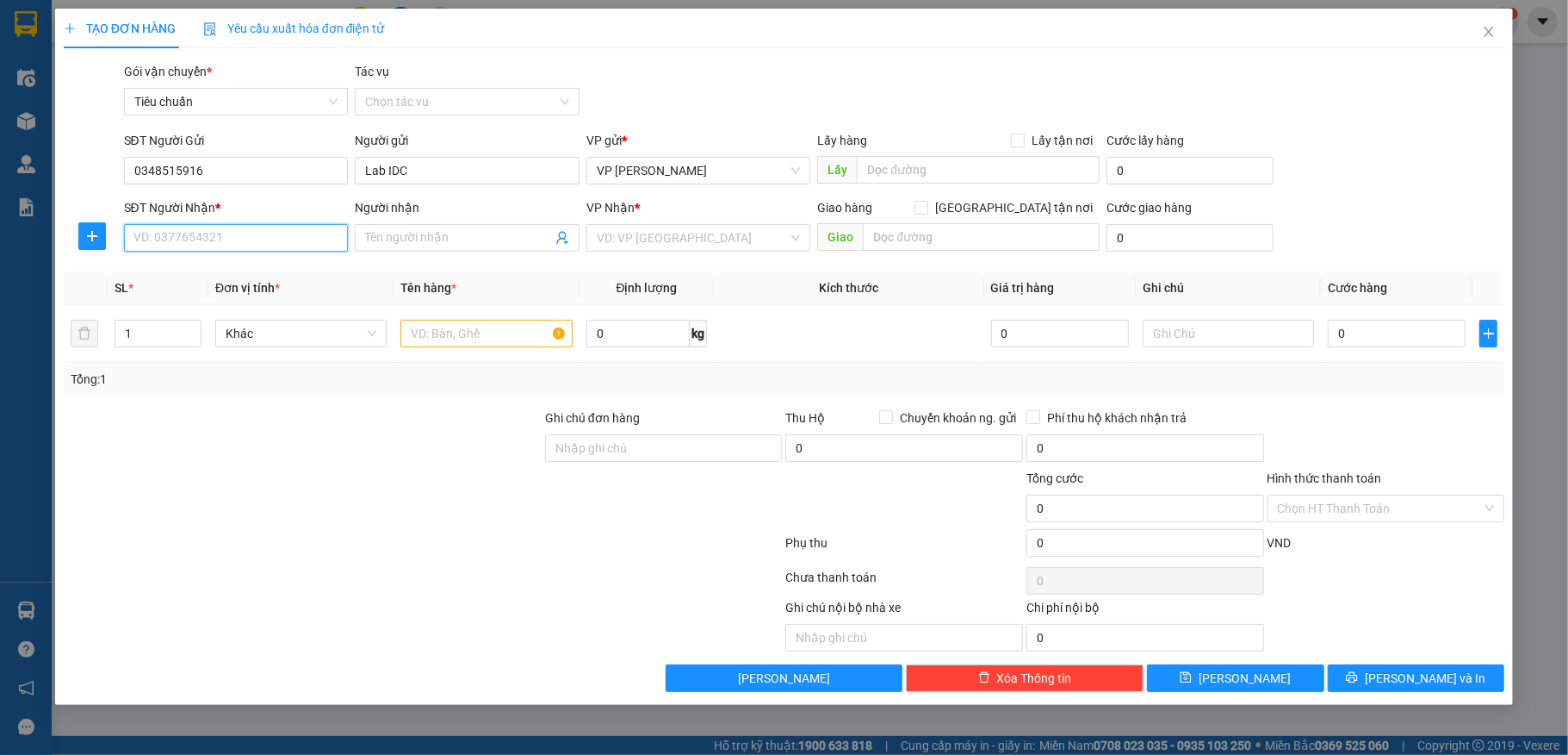
click at [248, 242] on input "SĐT Người Nhận *" at bounding box center [236, 238] width 225 height 28
type input "0971759666"
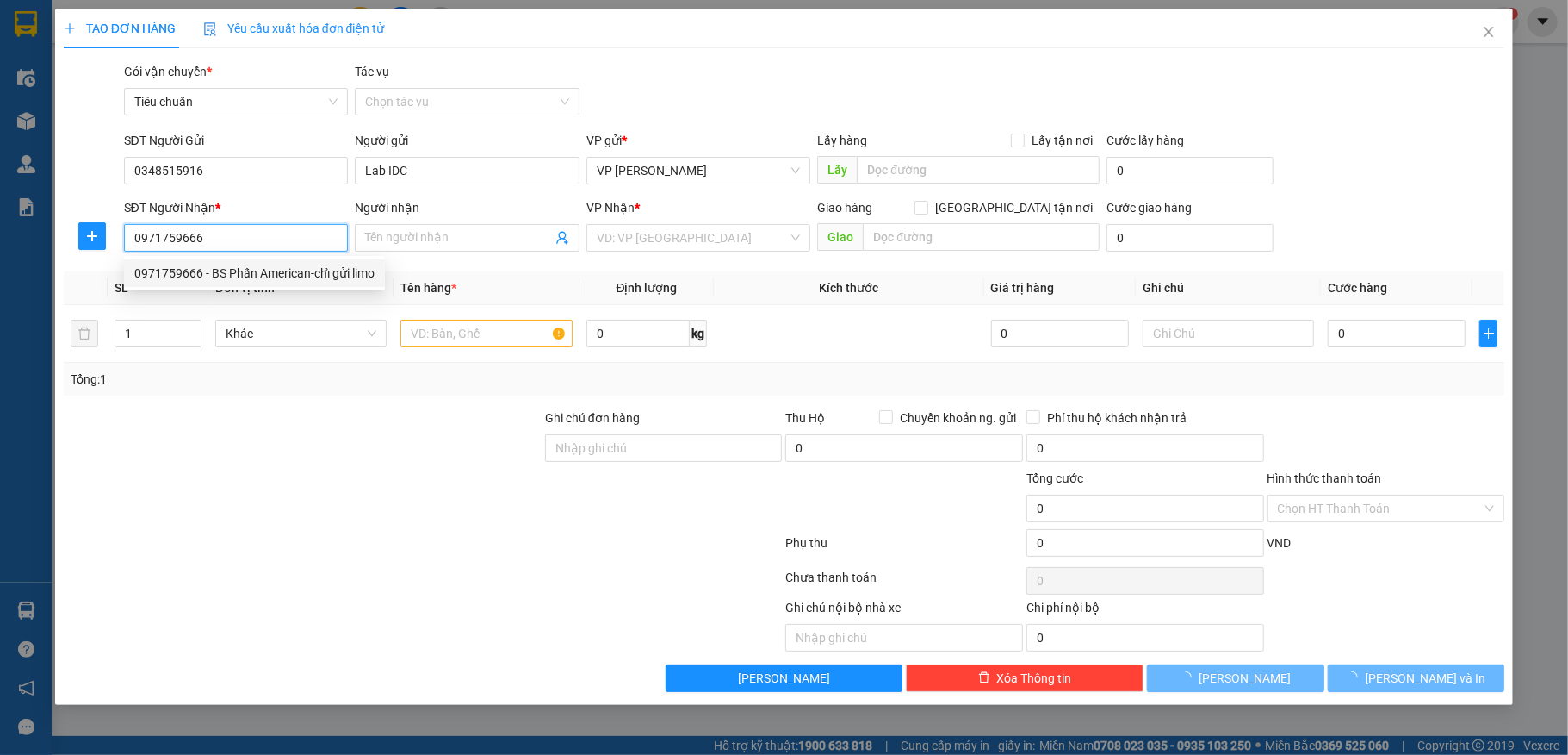
click at [262, 276] on div "0971759666 - BS Phấn American-chỉ gửi limo" at bounding box center [254, 273] width 240 height 19
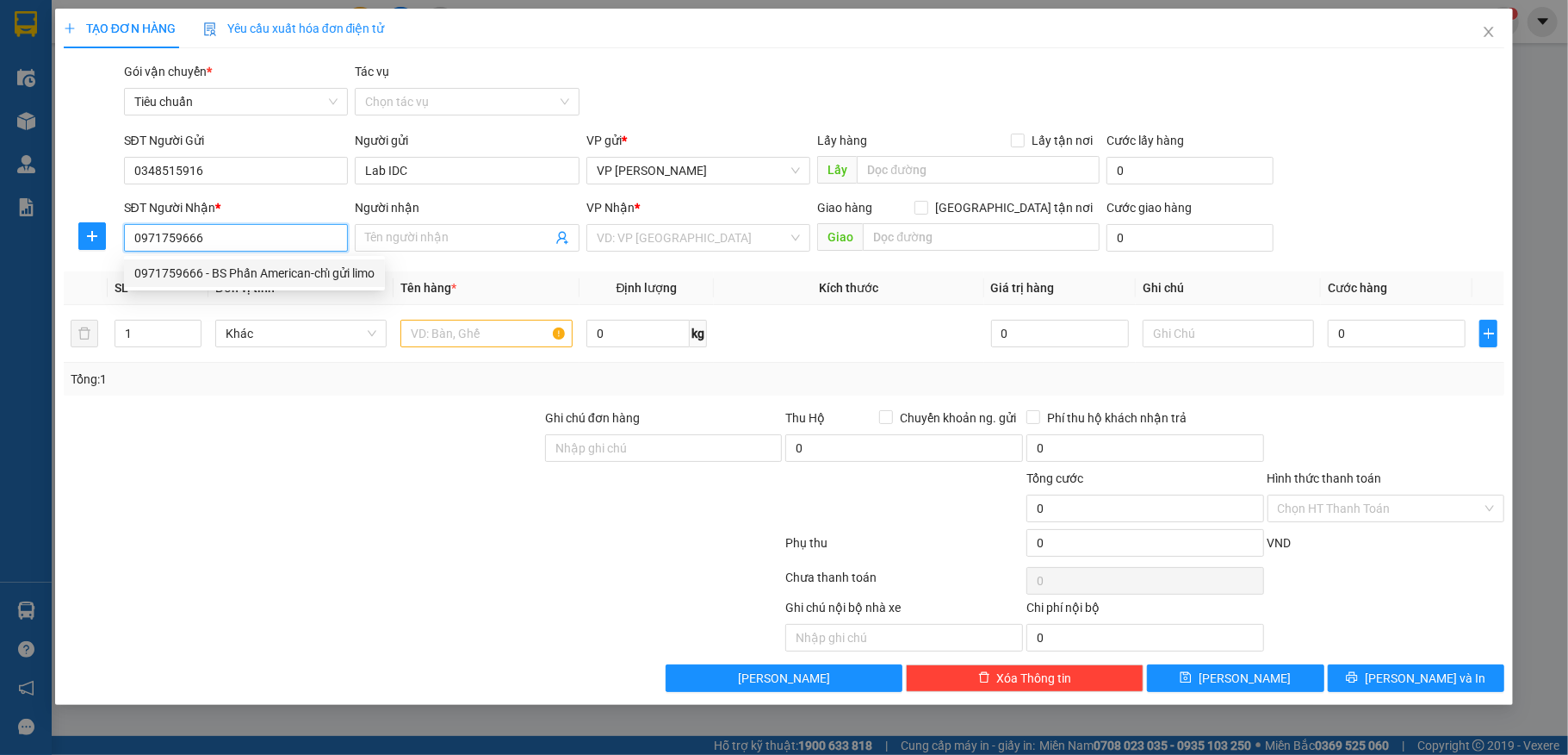
type input "BS Phấn American-chỉ gửi limo"
type input "0971759666"
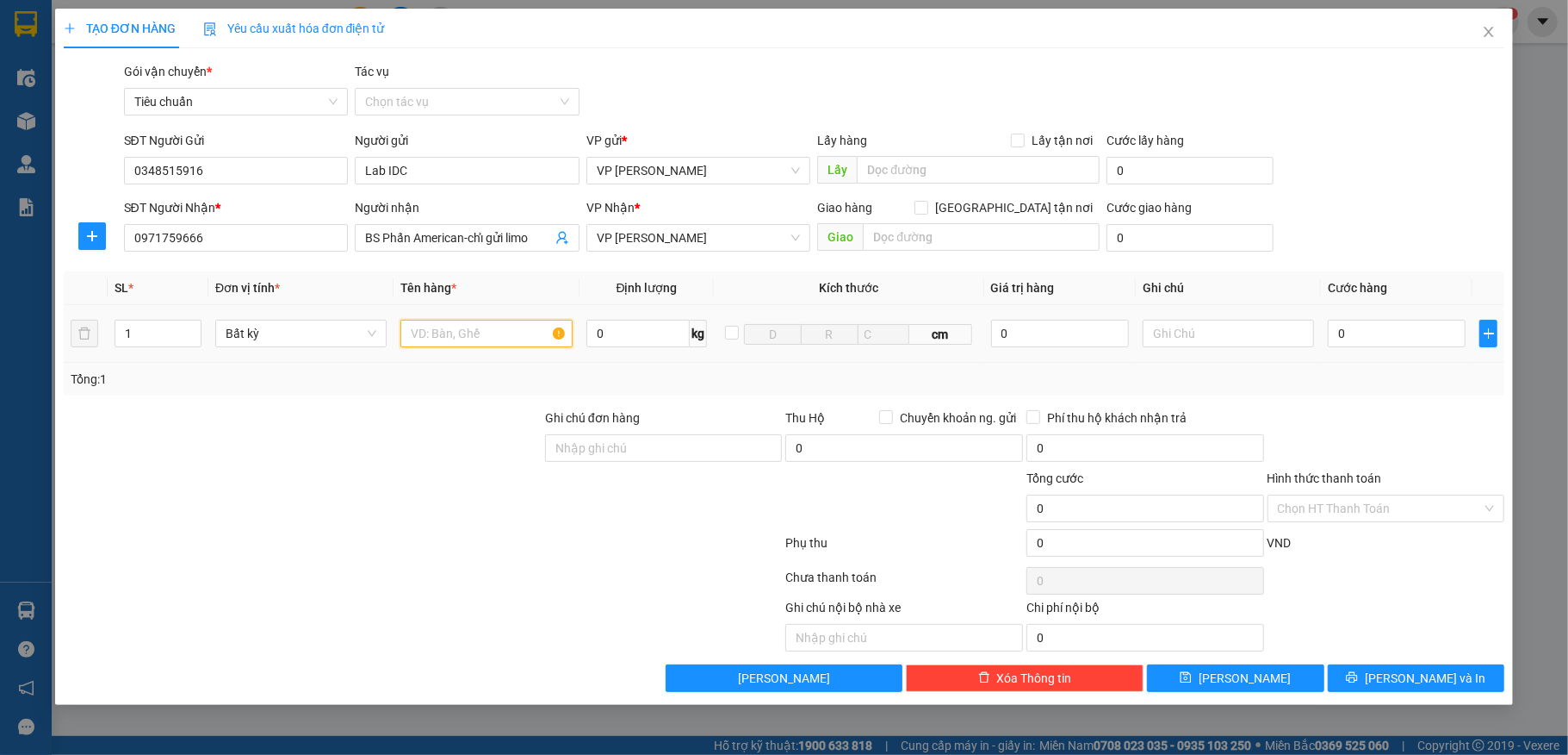
click at [466, 327] on input "text" at bounding box center [486, 334] width 171 height 28
type input "1 ct"
click at [1381, 347] on input "0" at bounding box center [1397, 334] width 138 height 28
type input "60"
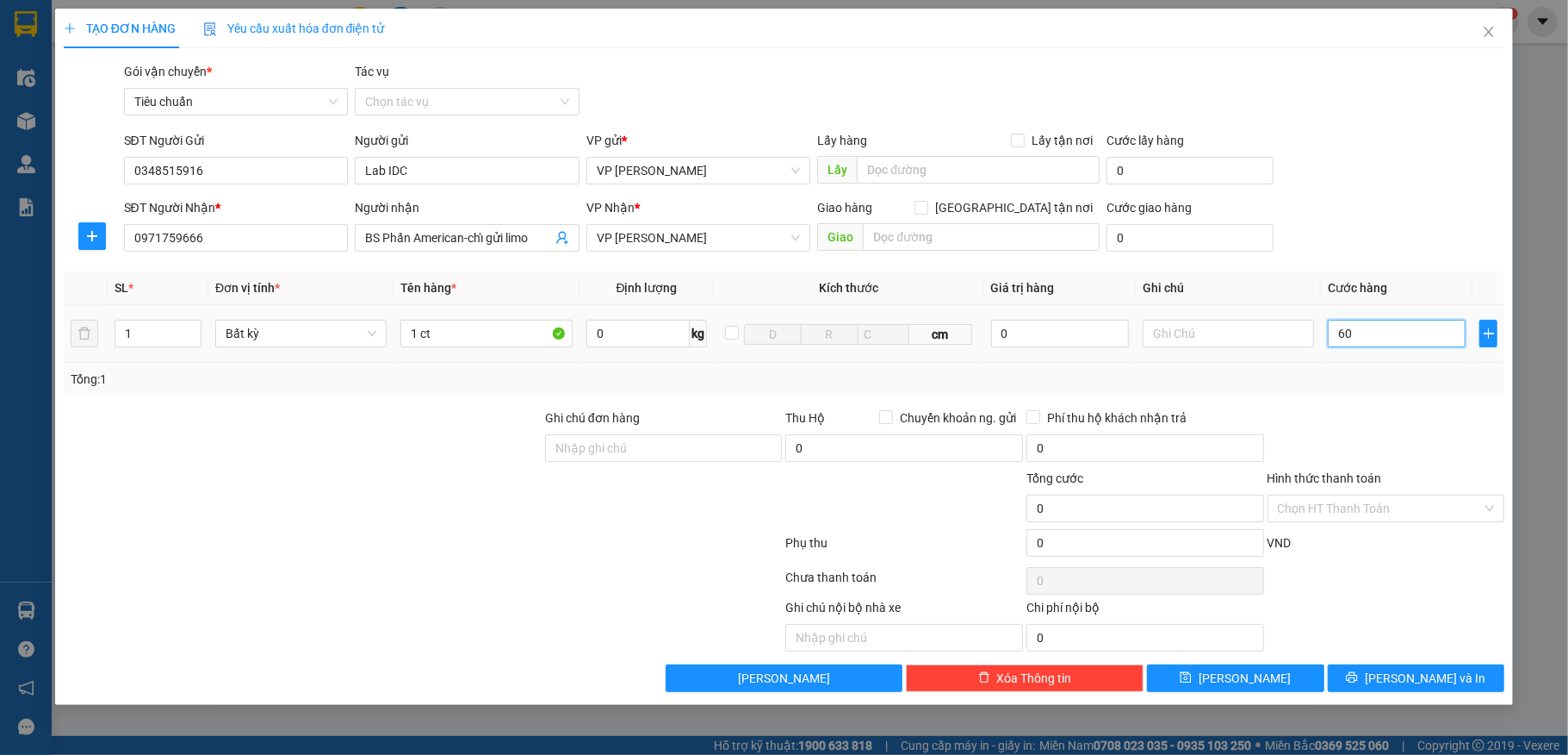
type input "60"
click at [1350, 184] on div "SĐT Người Gửi 0348515916 Người gửi Lab IDC VP gửi * VP Dương Đình Nghệ Lấy hàng…" at bounding box center [814, 160] width 1388 height 61
type input "60.000"
click at [1368, 515] on input "Hình thức thanh toán" at bounding box center [1381, 508] width 205 height 26
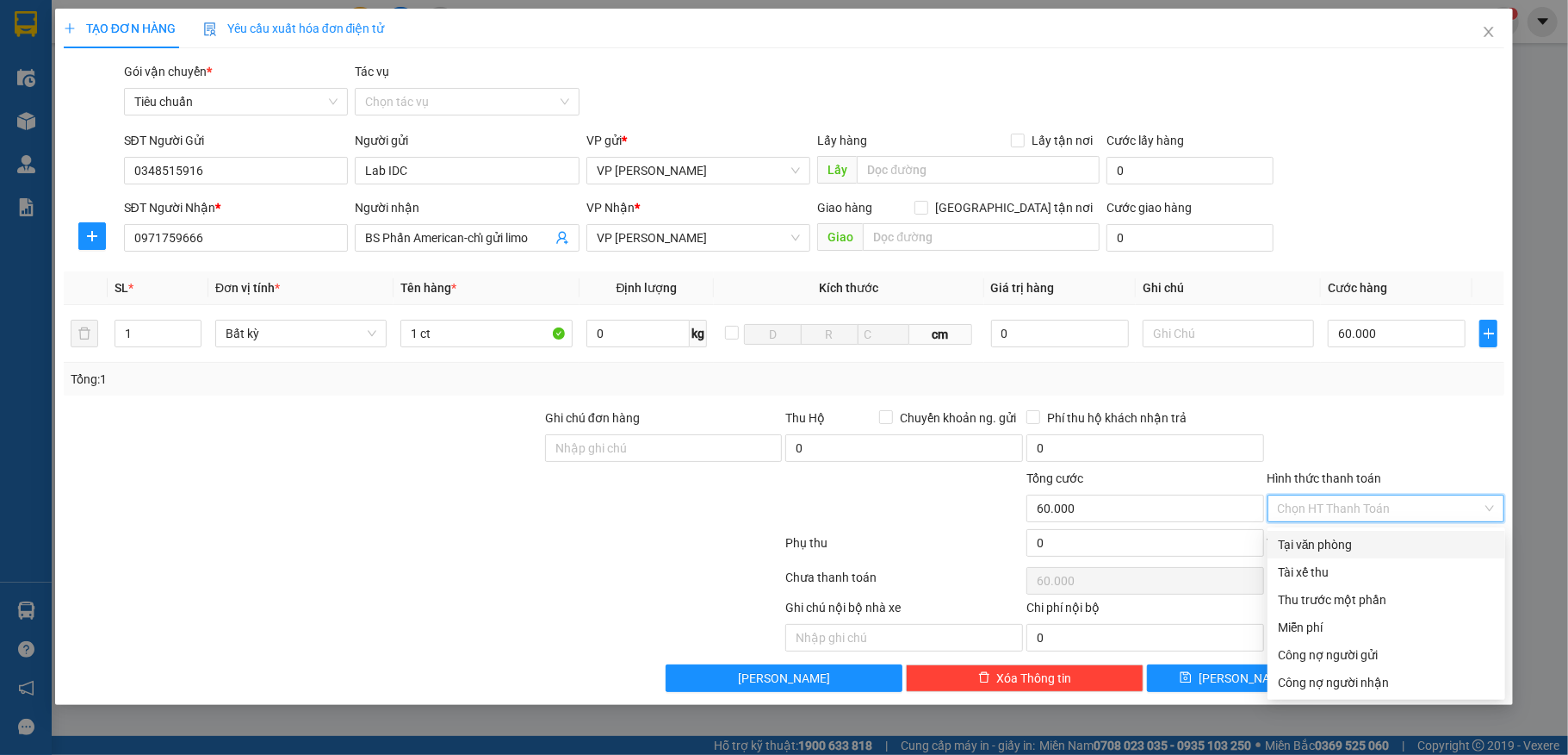
click at [1358, 535] on div "Tại văn phòng" at bounding box center [1386, 544] width 217 height 19
type input "0"
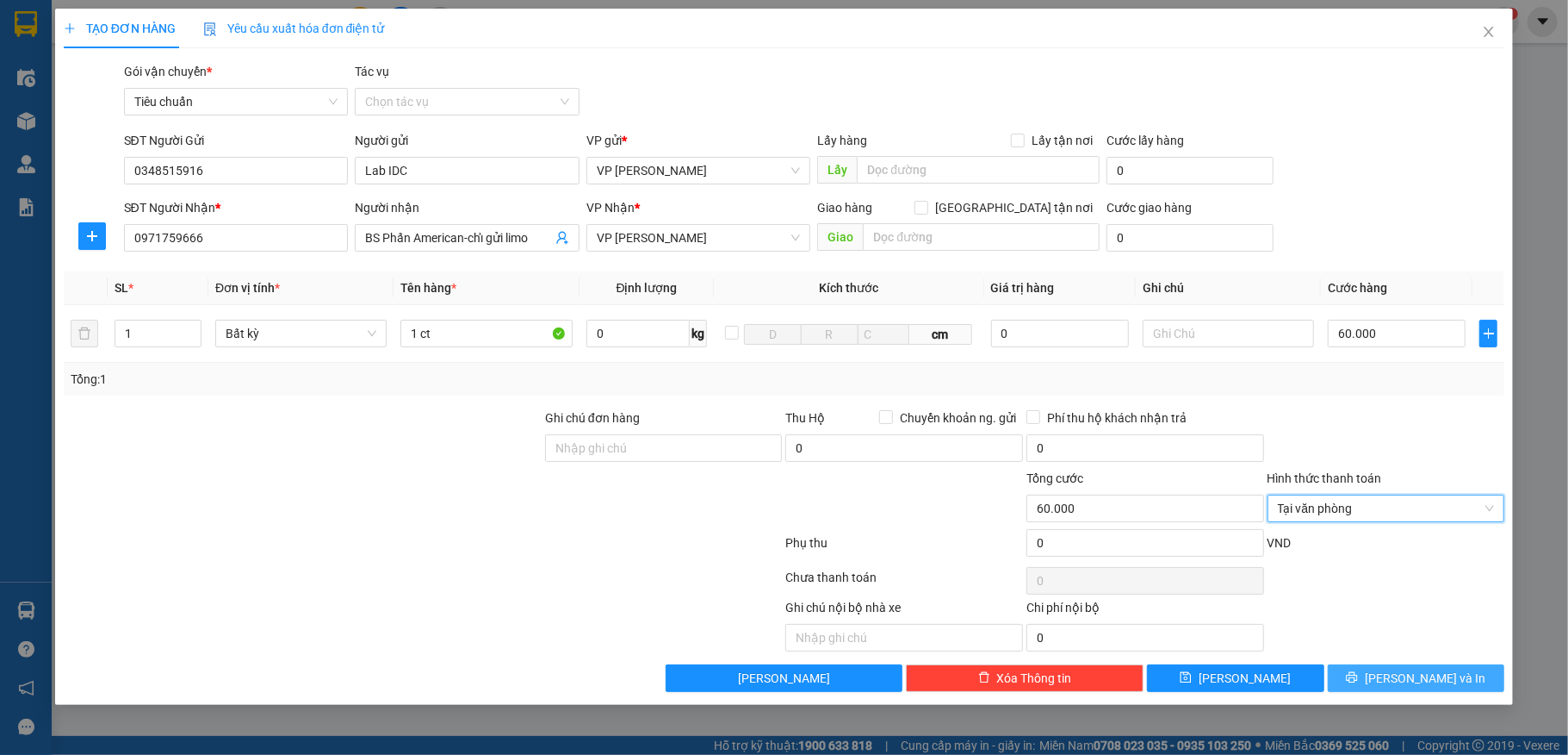
click at [1415, 674] on span "[PERSON_NAME] và In" at bounding box center [1425, 678] width 120 height 19
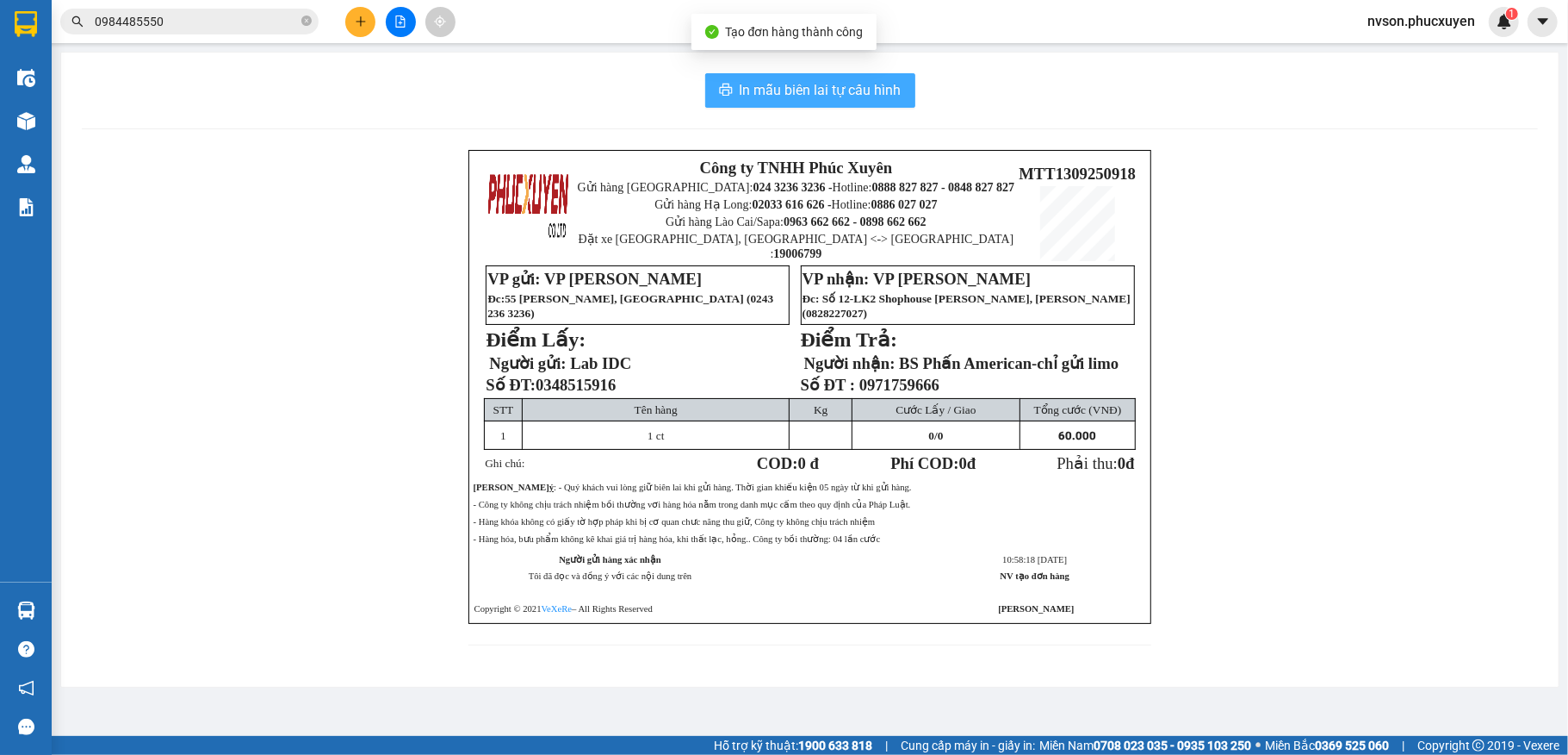
click at [758, 97] on span "In mẫu biên lai tự cấu hình" at bounding box center [821, 89] width 162 height 21
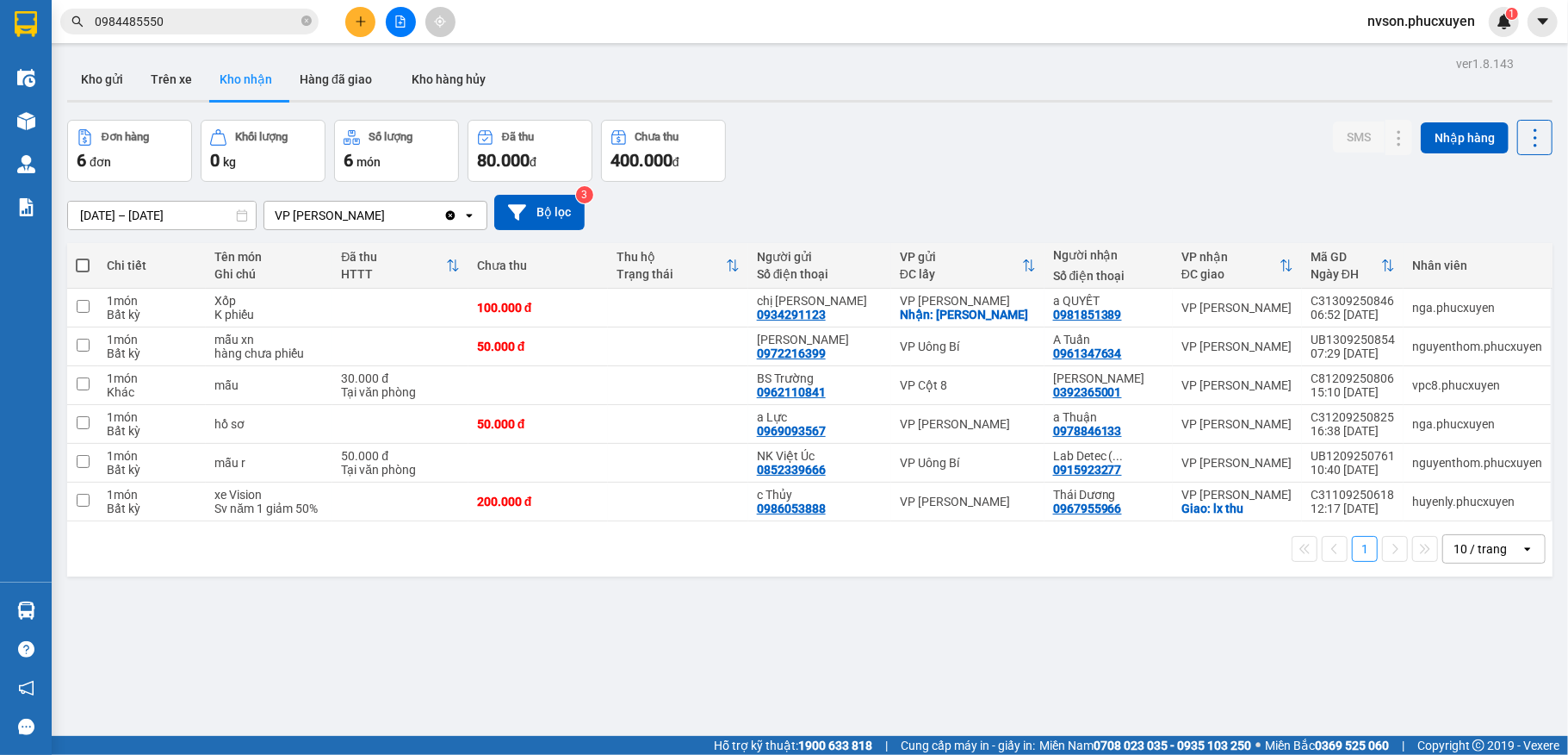
click at [401, 607] on div "ver 1.8.143 Kho gửi Trên xe Kho nhận Hàng đã giao Kho hàng hủy Đơn hàng 6 đơn K…" at bounding box center [810, 429] width 1499 height 755
click at [100, 59] on button "Kho gửi" at bounding box center [102, 79] width 70 height 41
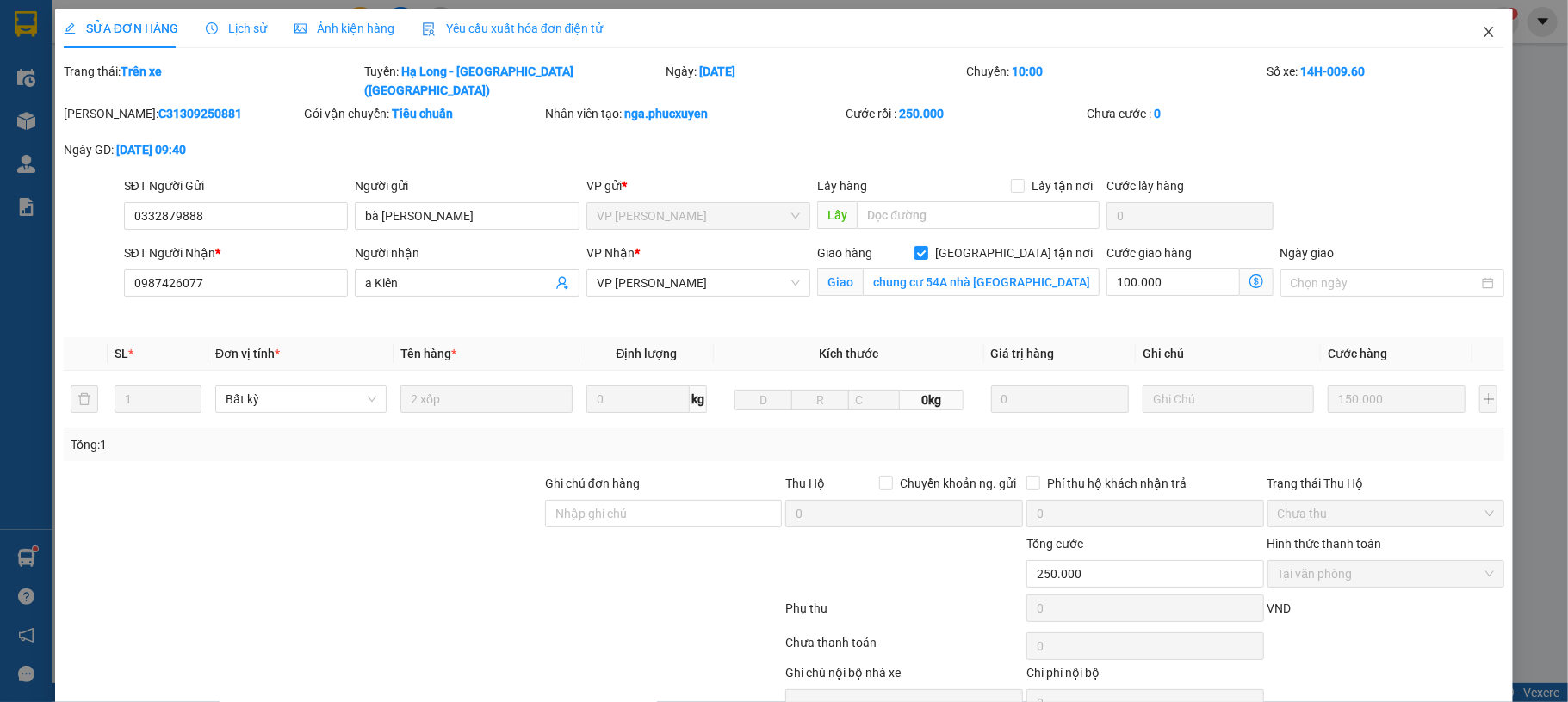
click at [1466, 47] on span "Close" at bounding box center [1489, 33] width 48 height 48
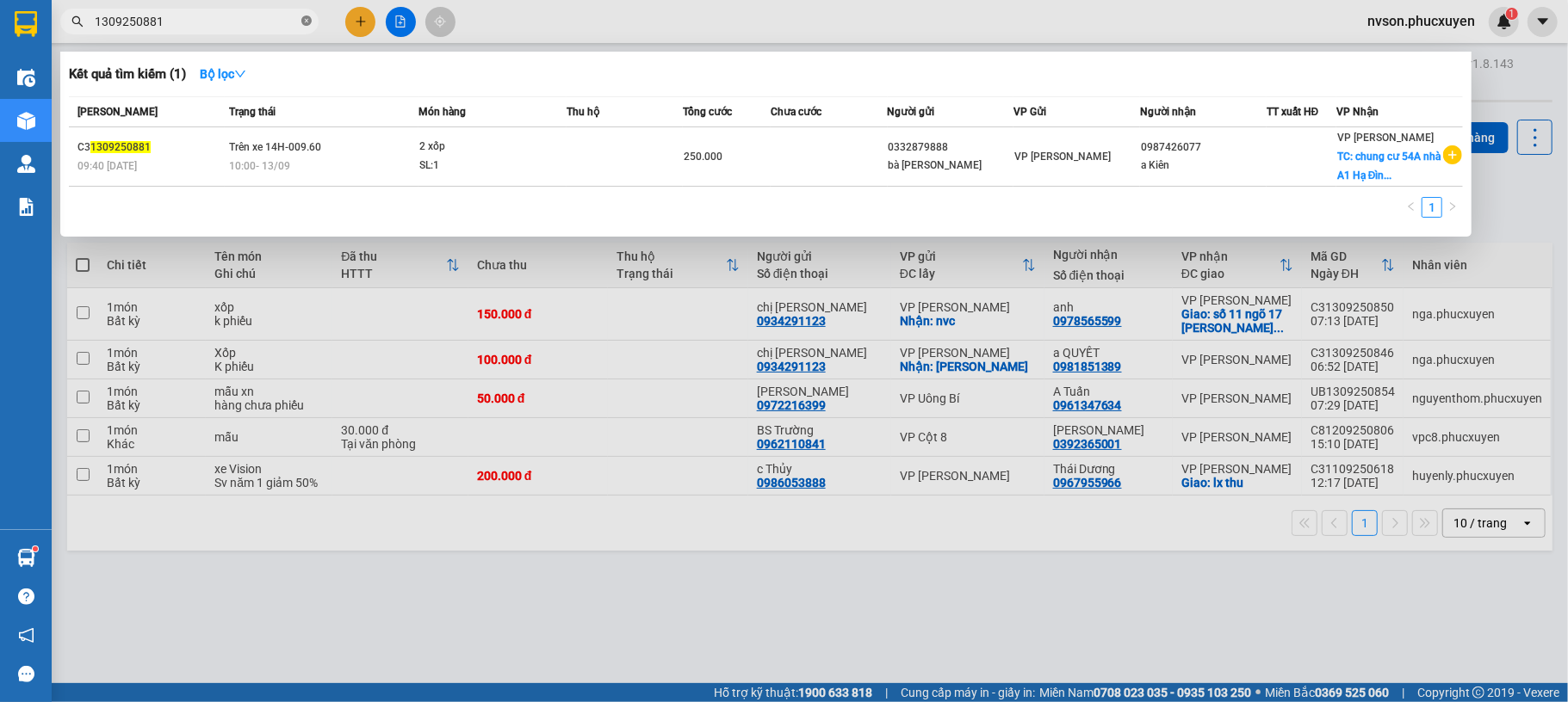
click at [308, 21] on icon "close-circle" at bounding box center [306, 20] width 10 height 10
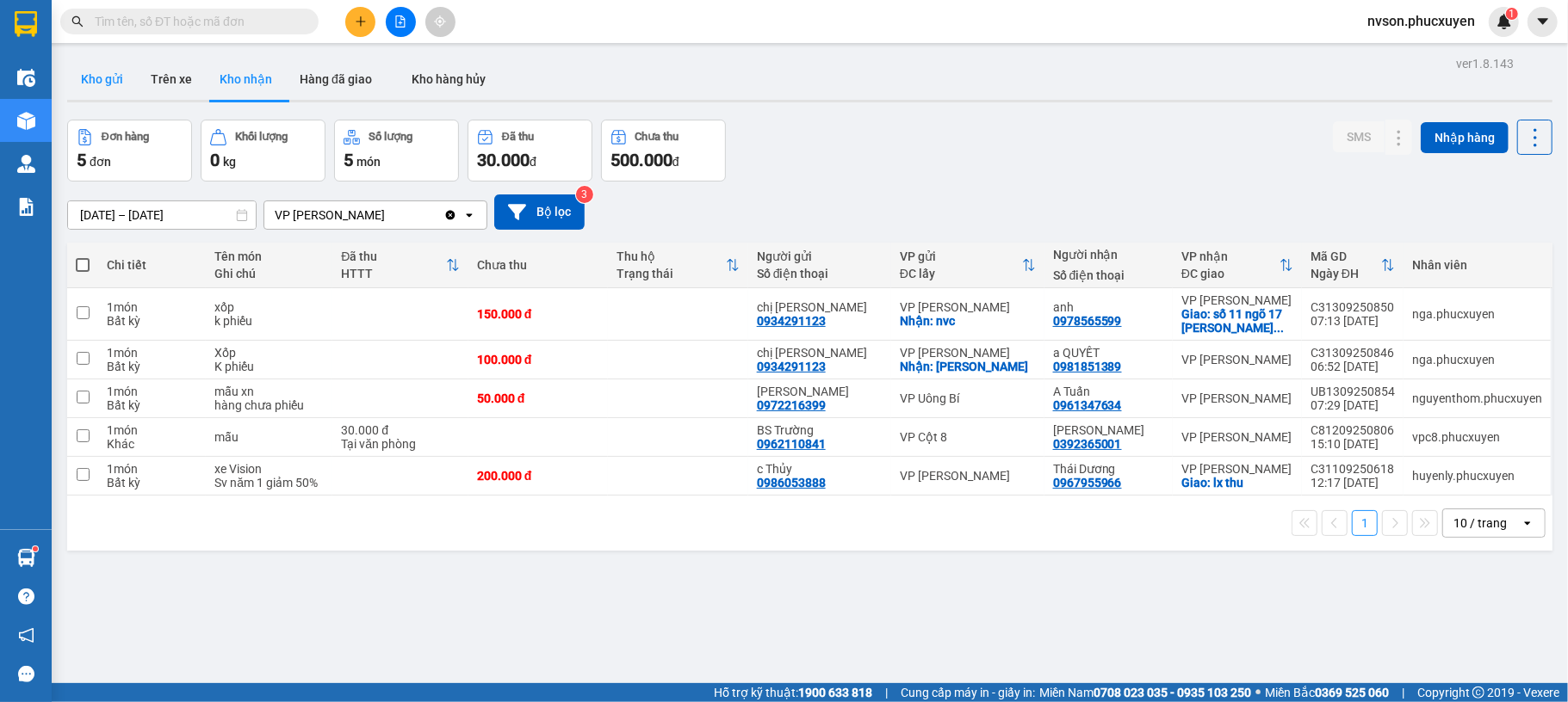
click at [122, 91] on button "Kho gửi" at bounding box center [102, 79] width 70 height 41
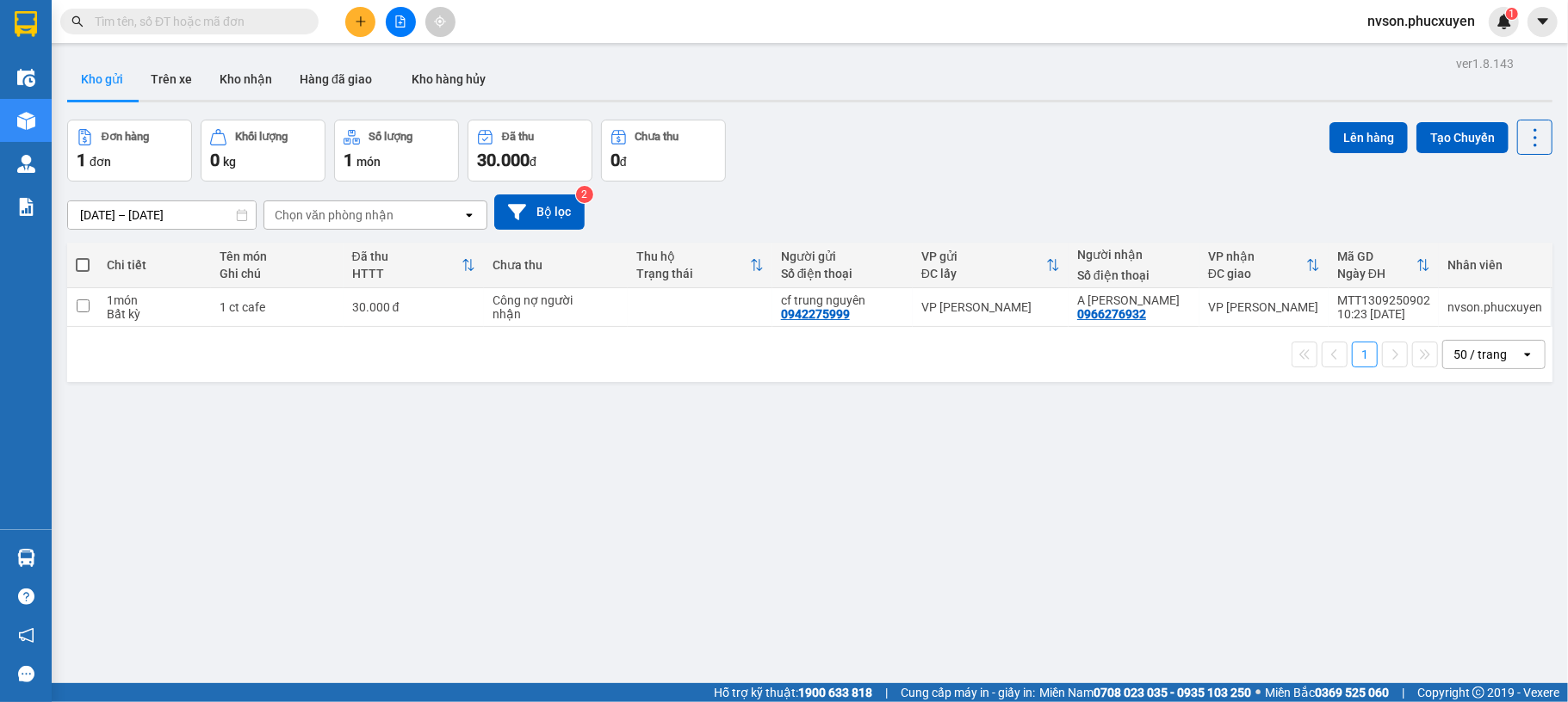
click at [255, 24] on input "text" at bounding box center [197, 21] width 203 height 19
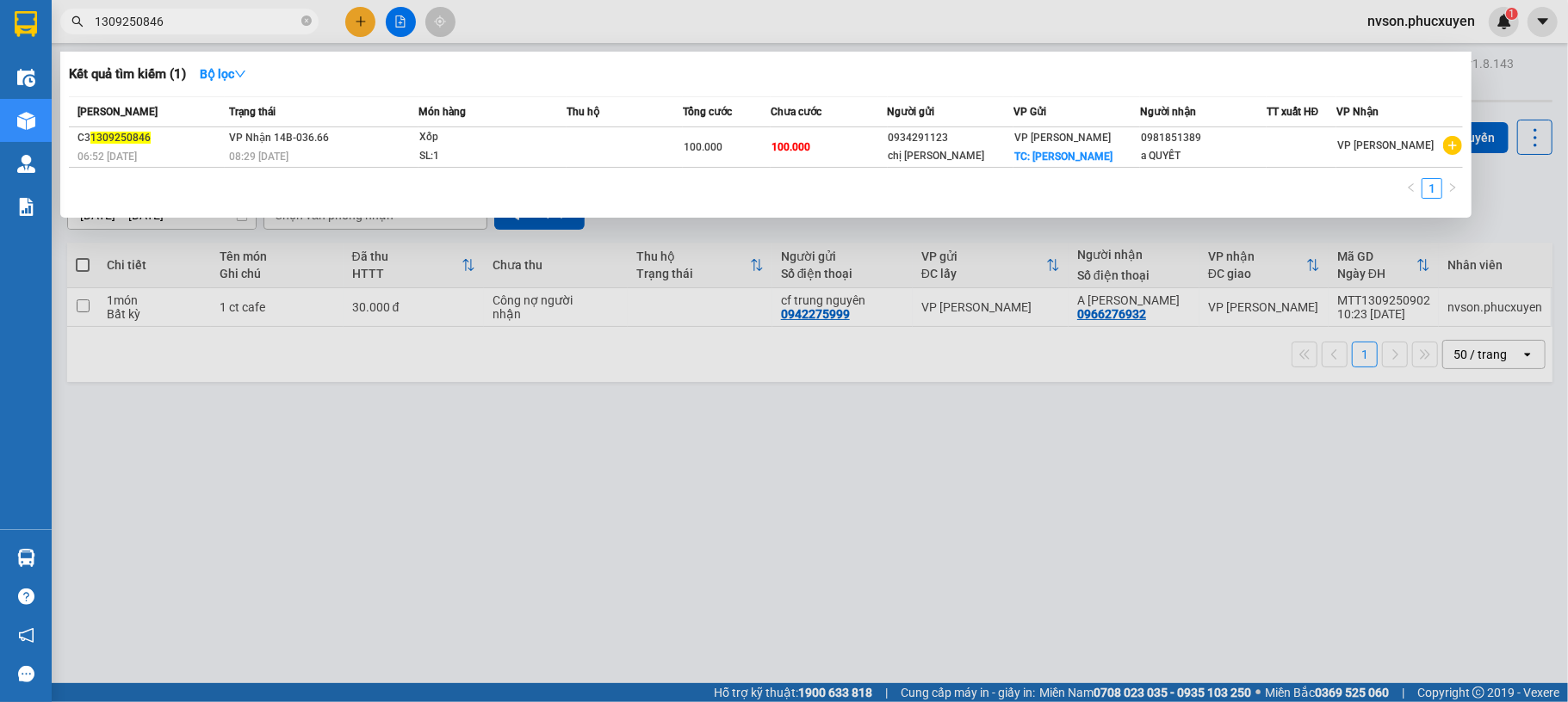
type input "1309250846"
click at [420, 523] on div at bounding box center [784, 351] width 1568 height 702
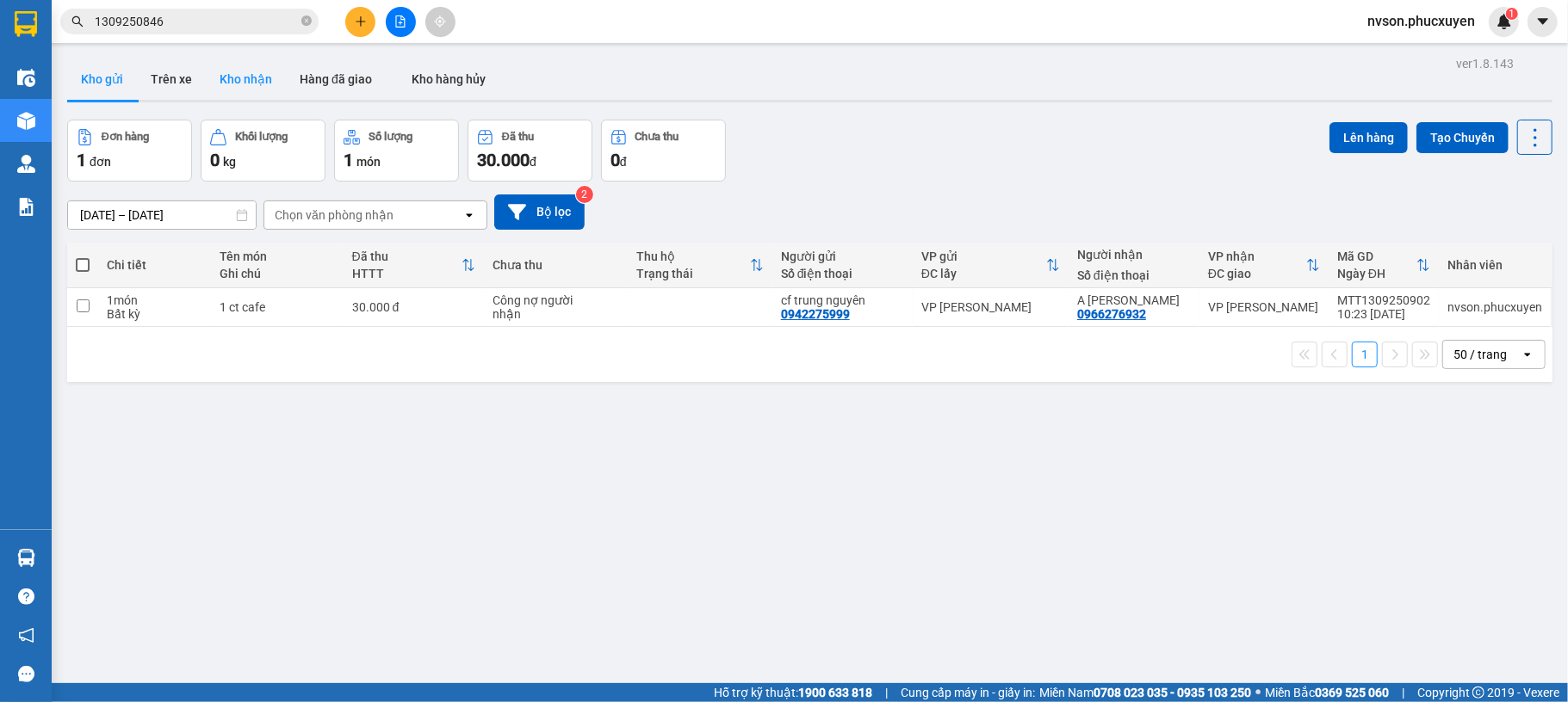
click at [253, 74] on button "Kho nhận" at bounding box center [246, 79] width 80 height 41
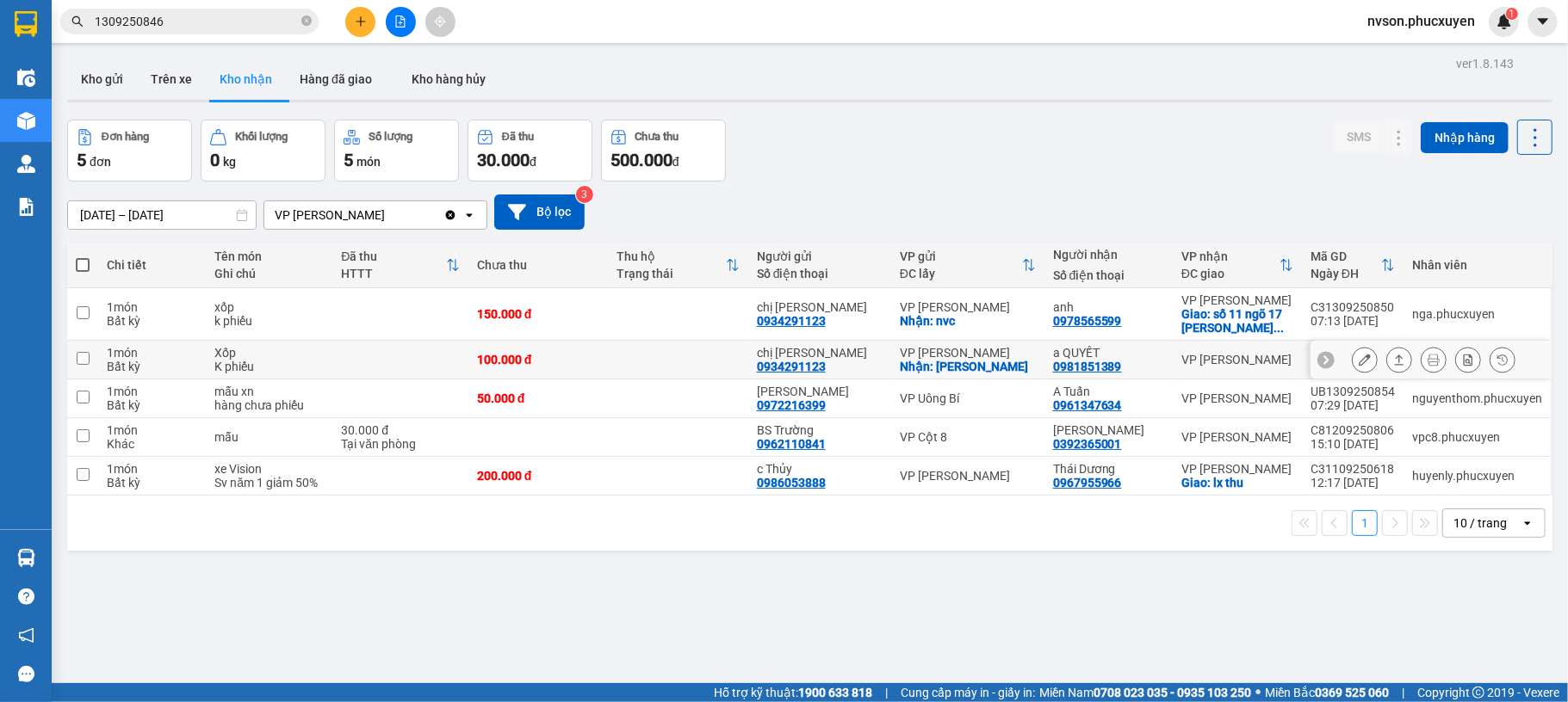
click at [744, 369] on td at bounding box center [677, 360] width 141 height 39
checkbox input "true"
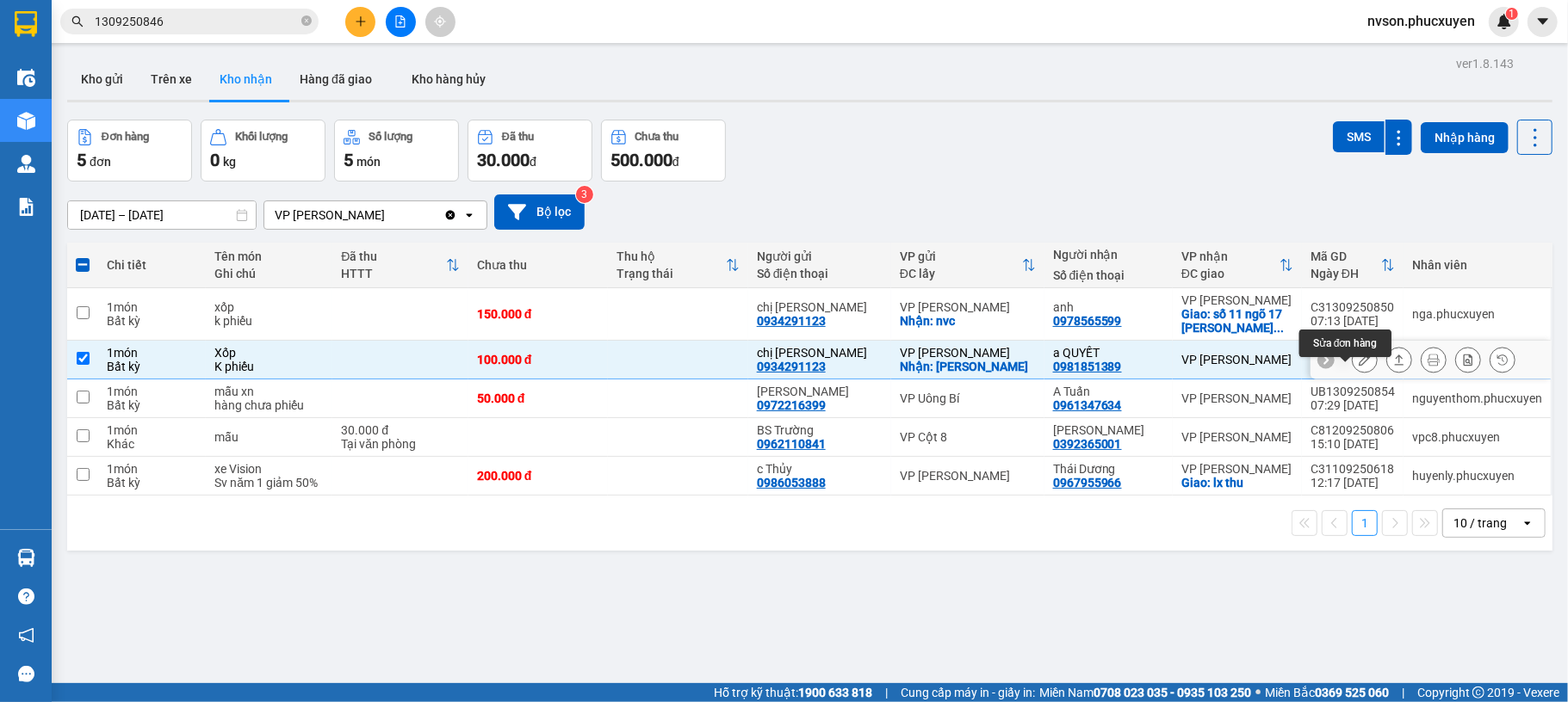
click at [1358, 366] on icon at bounding box center [1364, 359] width 12 height 12
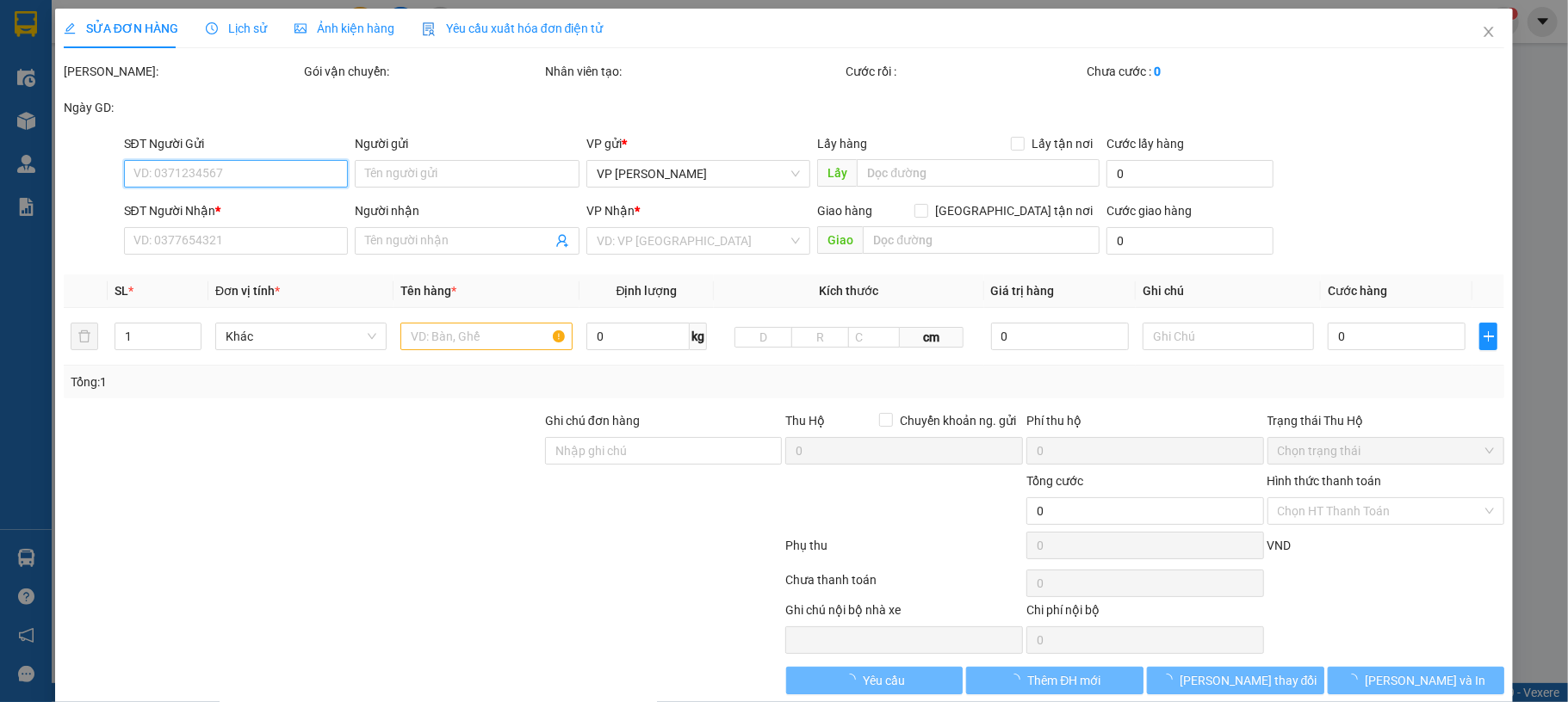
type input "0934291123"
type input "chị [PERSON_NAME]"
checkbox input "true"
type input "[PERSON_NAME]"
type input "0981851389"
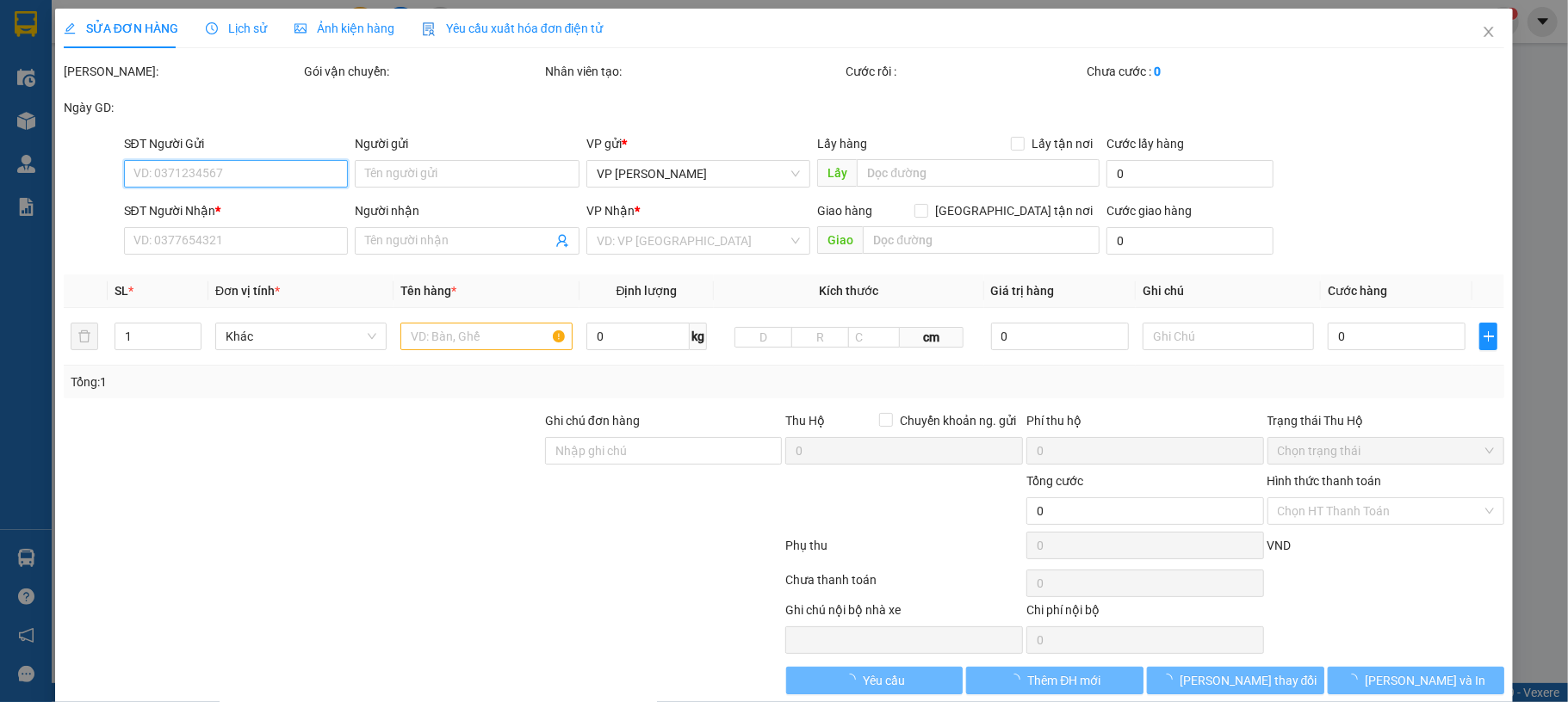
type input "a QUYẾT"
type input "100.000"
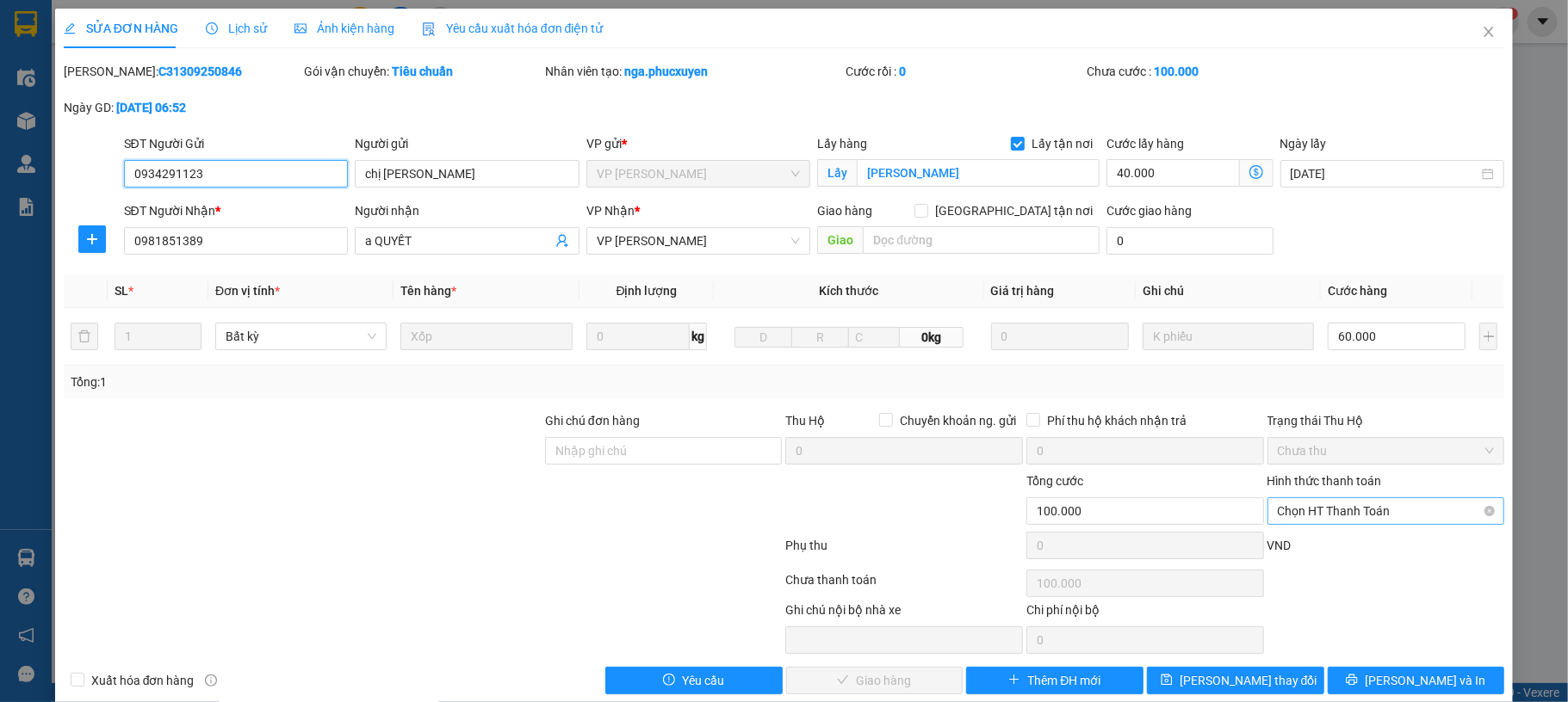
click at [1388, 517] on span "Chọn HT Thanh Toán" at bounding box center [1386, 511] width 217 height 26
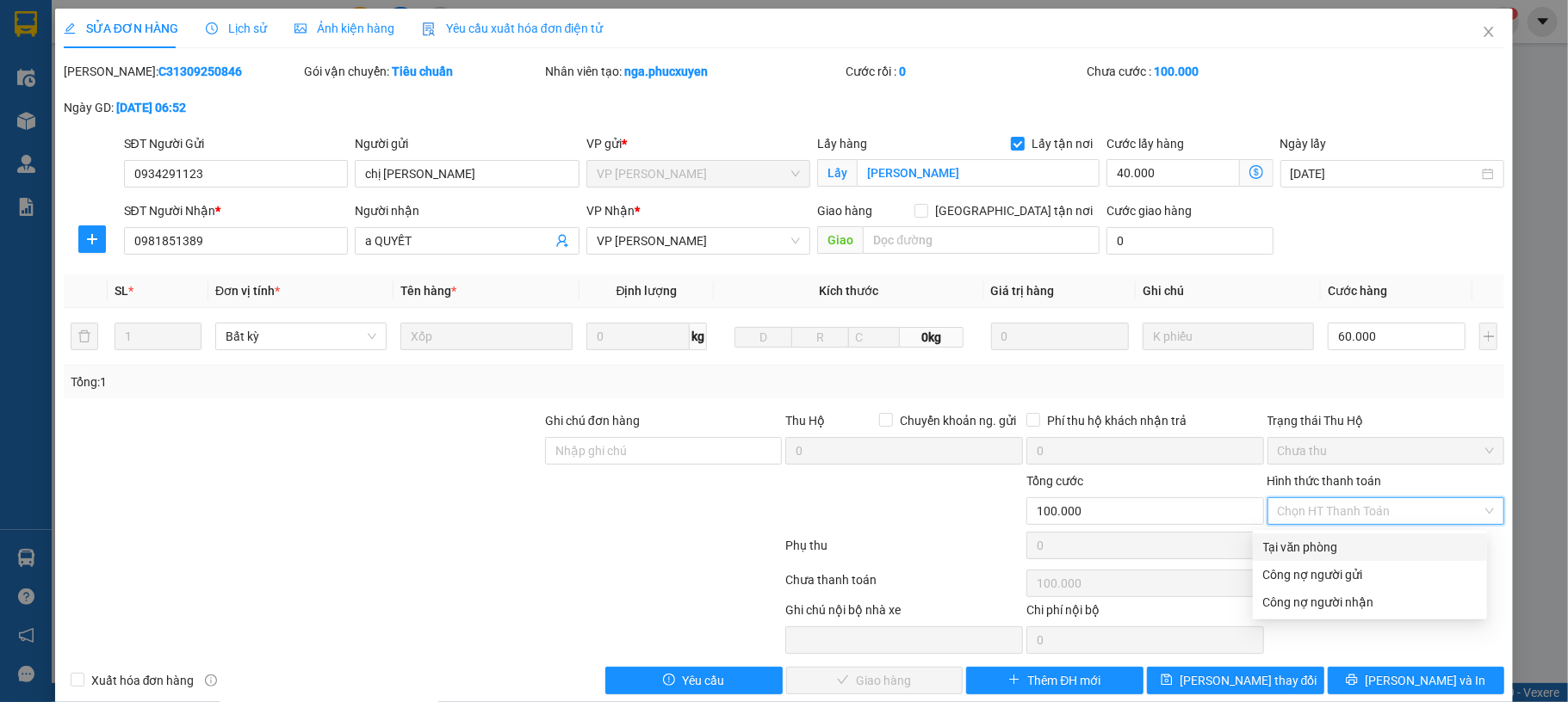
click at [1364, 547] on div "Tại văn phòng" at bounding box center [1370, 547] width 213 height 19
type input "0"
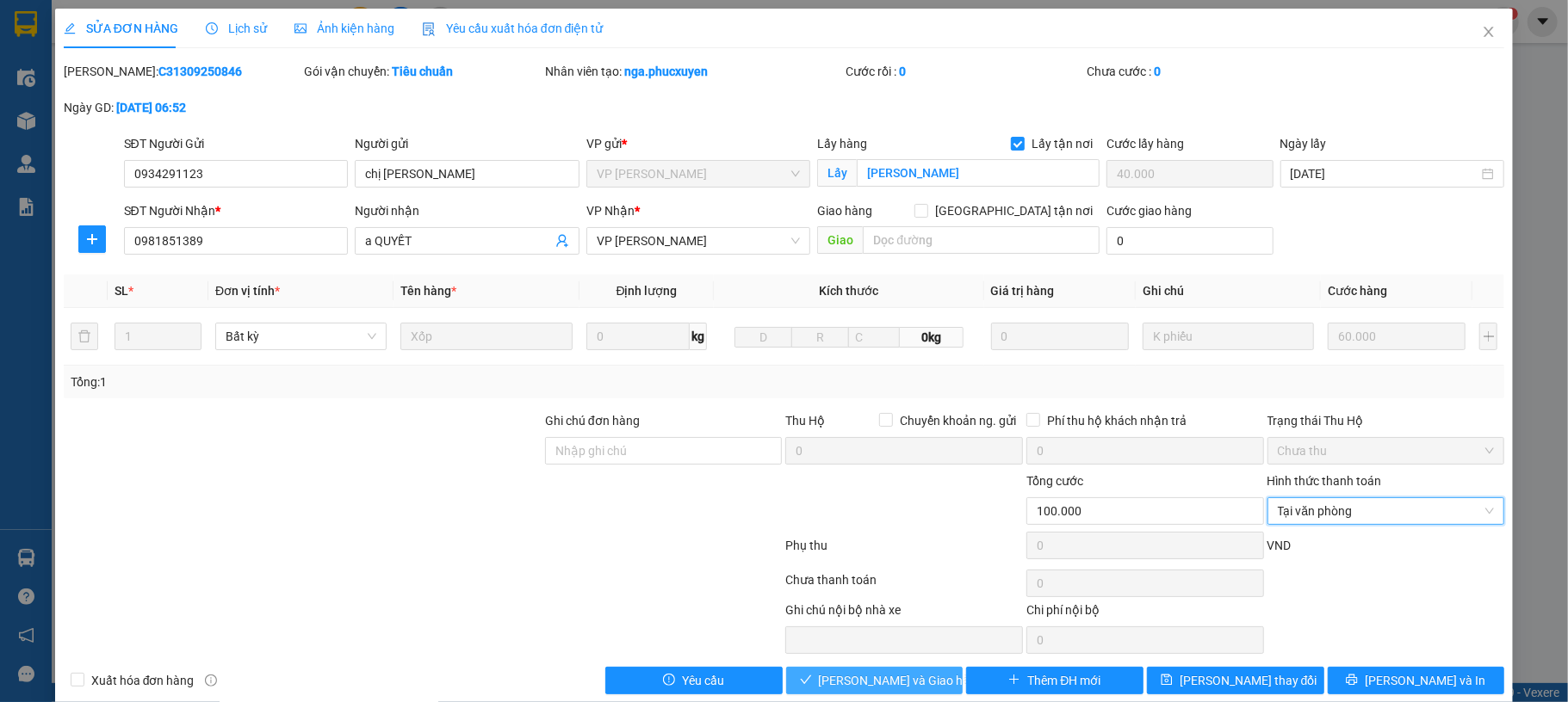
click at [872, 678] on span "[PERSON_NAME] và Giao hàng" at bounding box center [901, 681] width 165 height 19
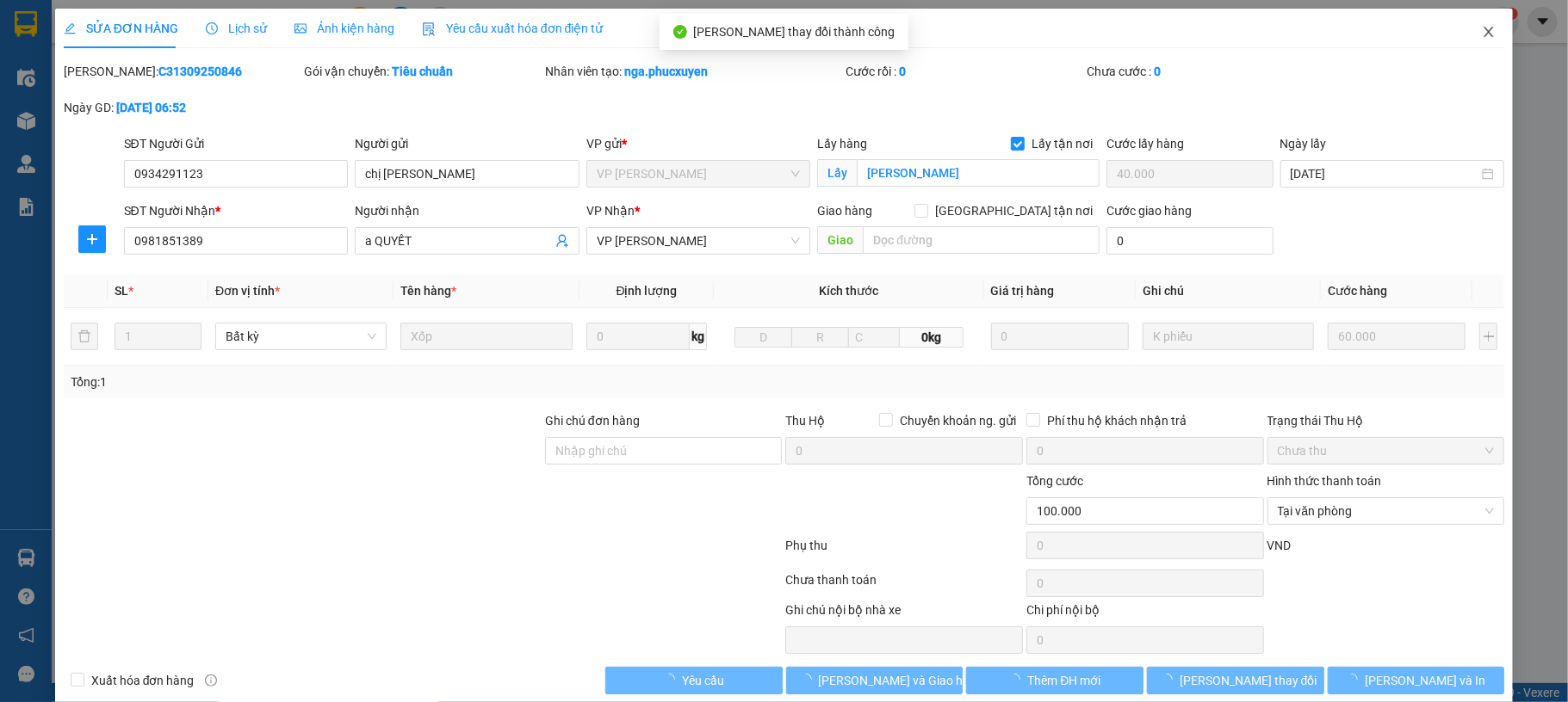
click at [1468, 35] on span "Close" at bounding box center [1489, 33] width 48 height 48
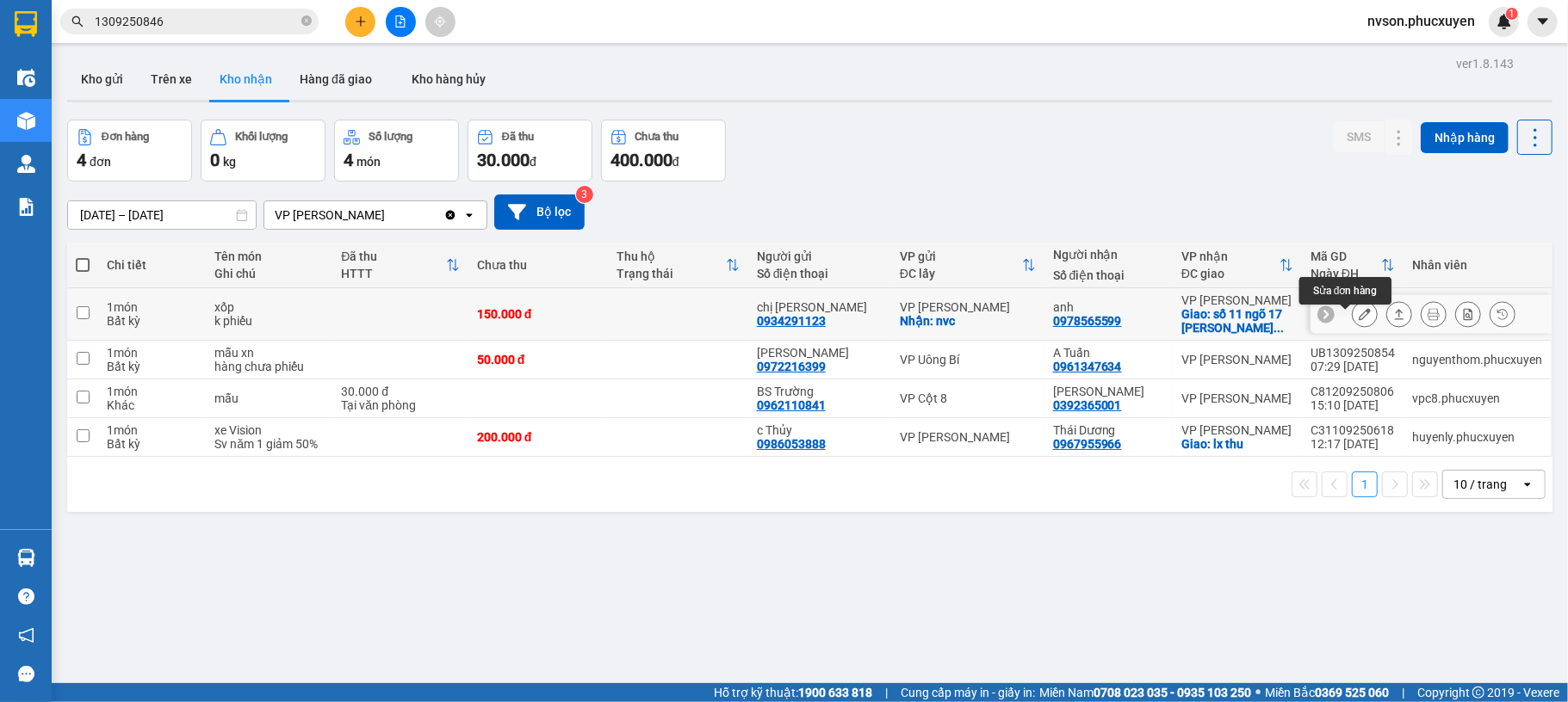
click at [1353, 328] on button at bounding box center [1365, 315] width 24 height 30
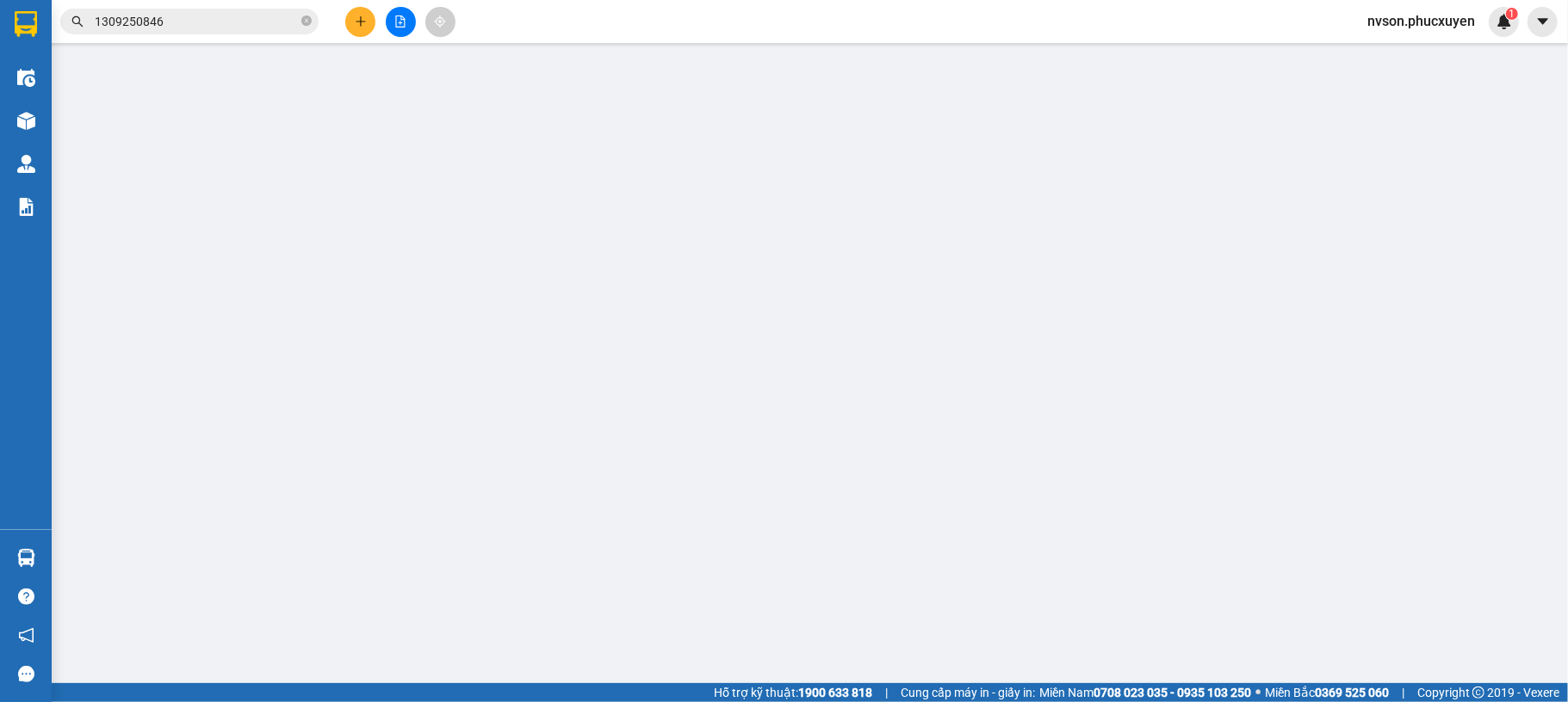
type input "0934291123"
type input "chị [PERSON_NAME]"
checkbox input "true"
type input "nvc"
type input "0978565599"
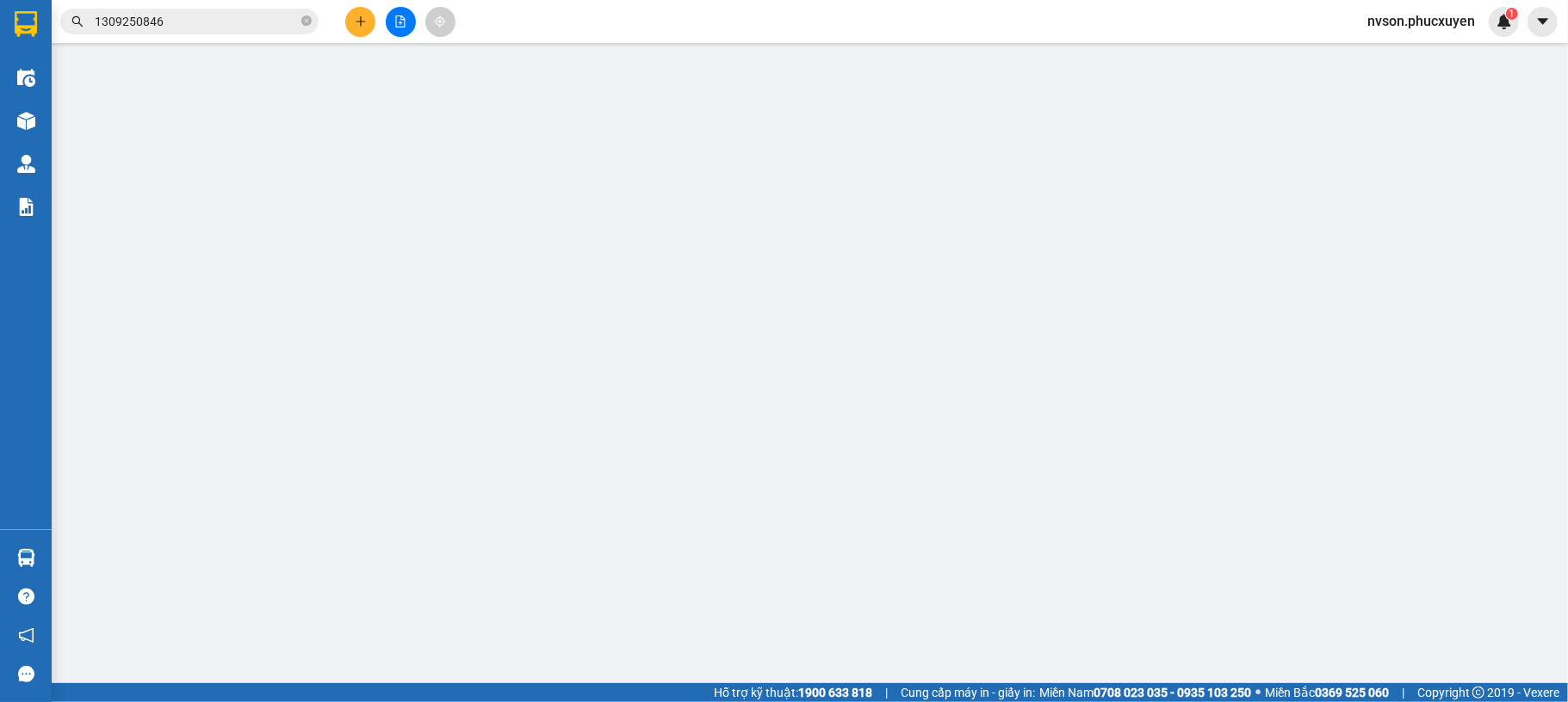
type input "anh"
checkbox input "true"
type input "số 11 ngõ 17 huỳnh thúc kháng,láng hạ,,đống đa"
type input "150.000"
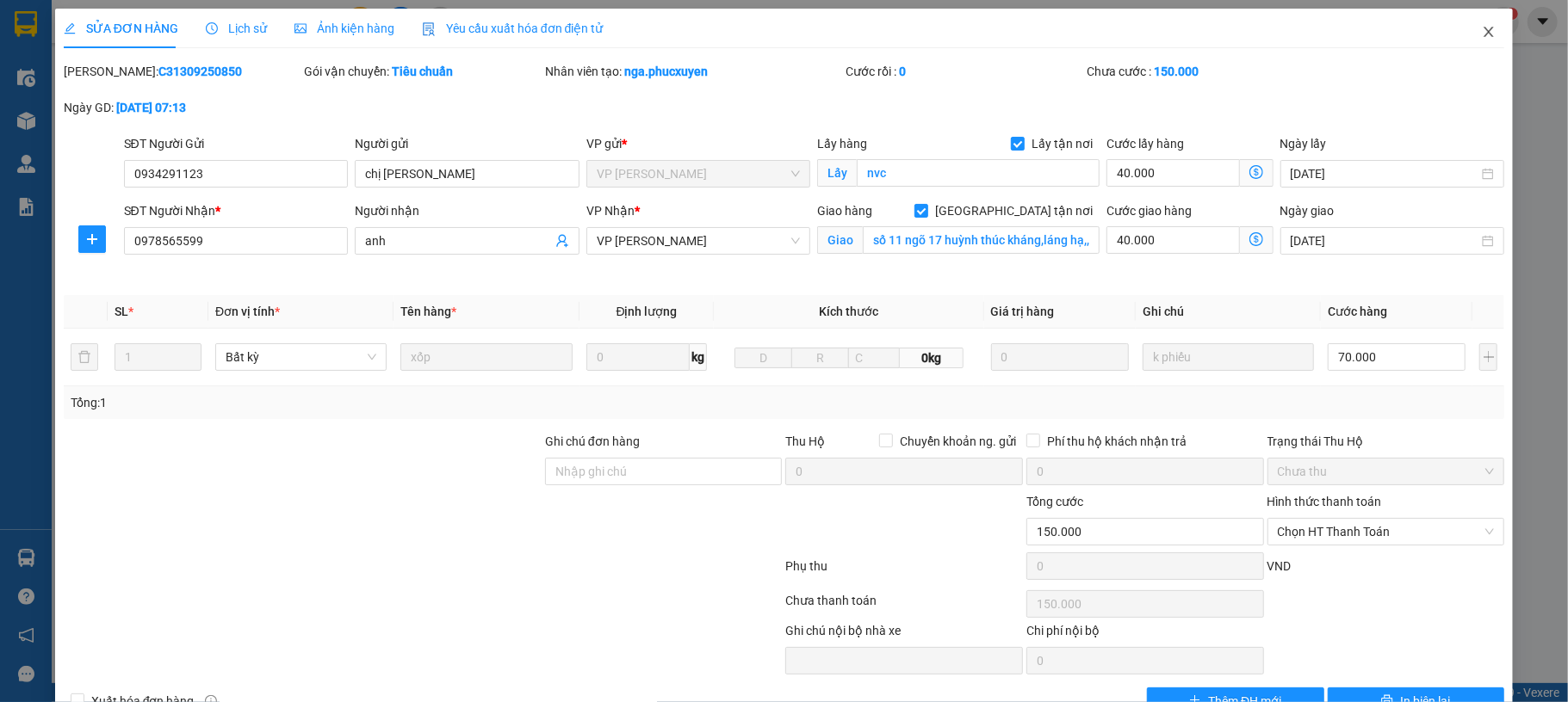
click at [1484, 37] on icon "close" at bounding box center [1489, 32] width 9 height 10
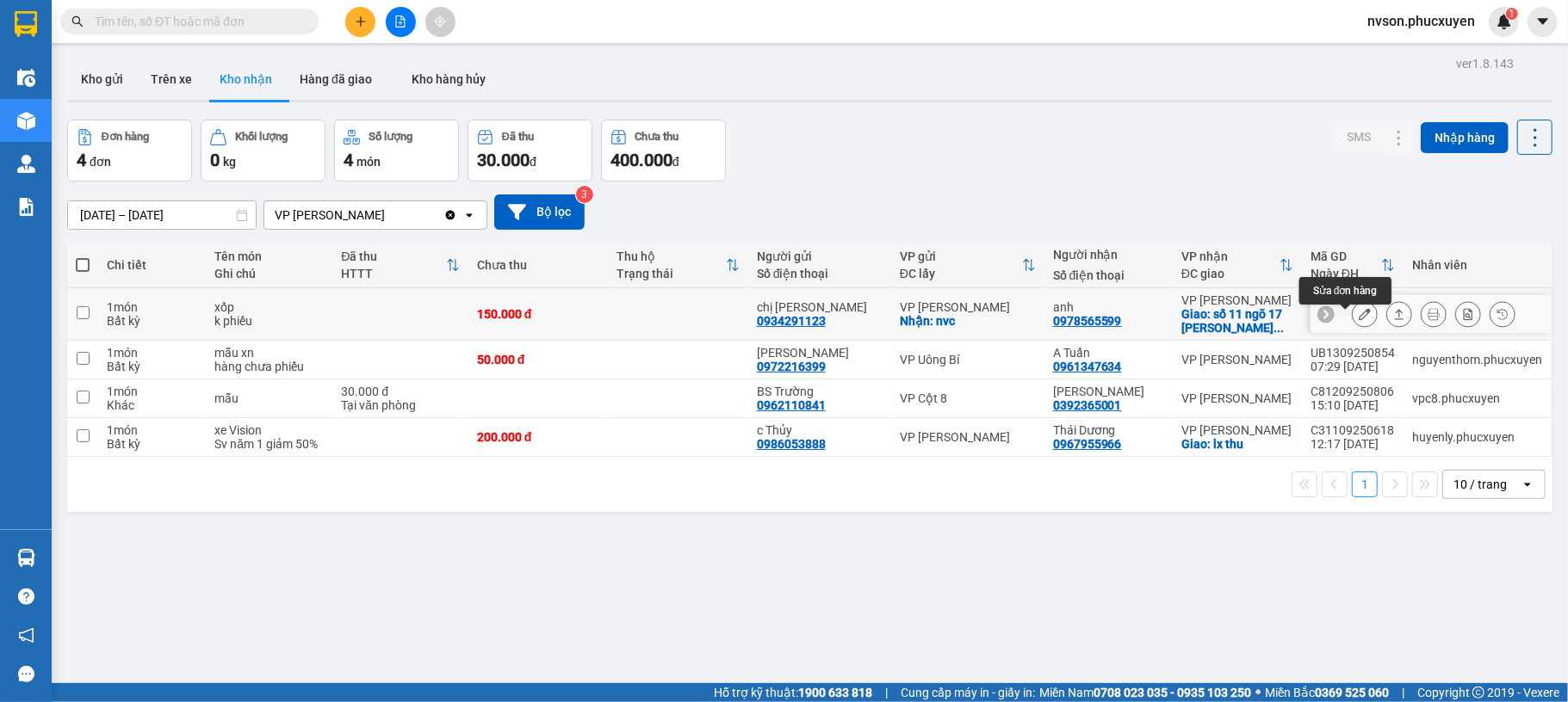
click at [1358, 317] on icon at bounding box center [1364, 314] width 12 height 12
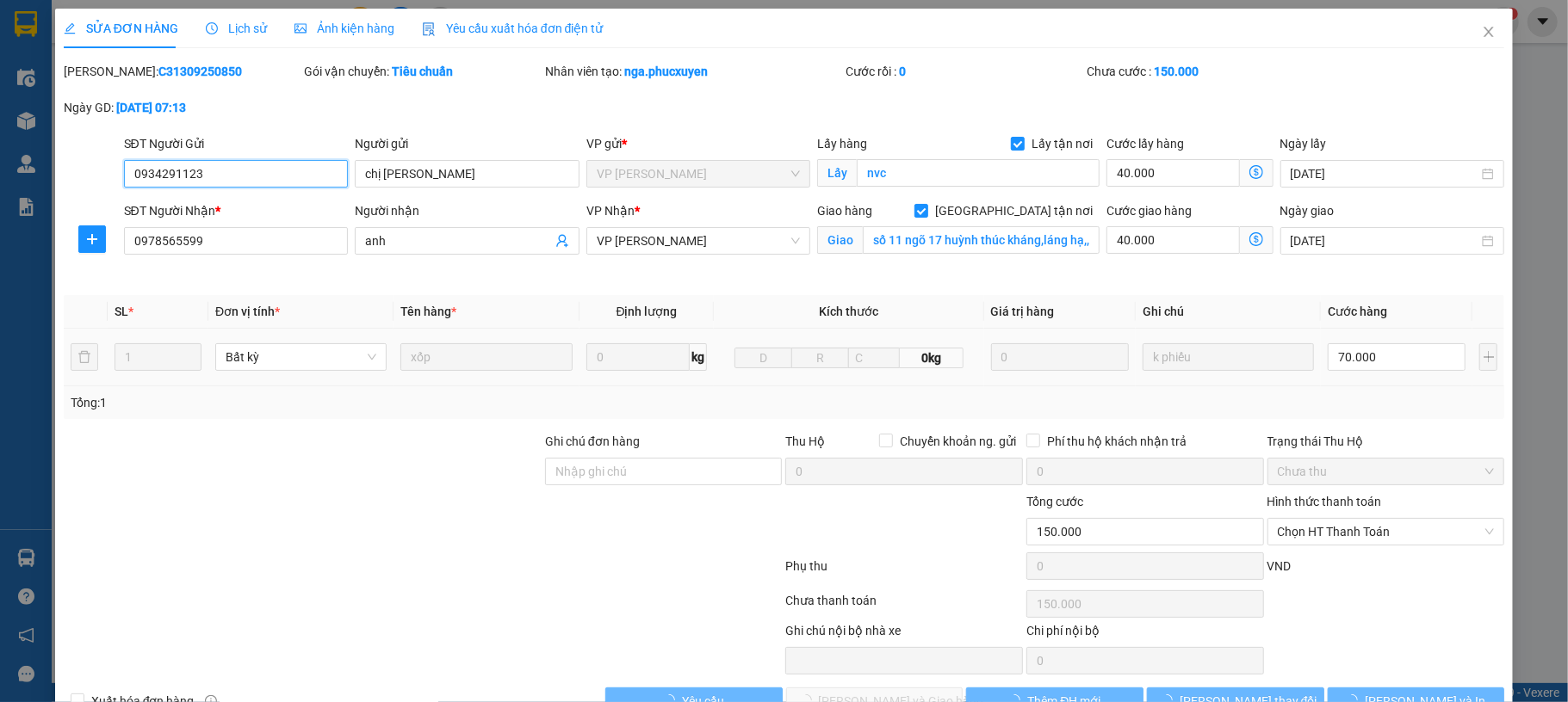
type input "0934291123"
type input "chị [PERSON_NAME]"
checkbox input "true"
type input "nvc"
type input "0978565599"
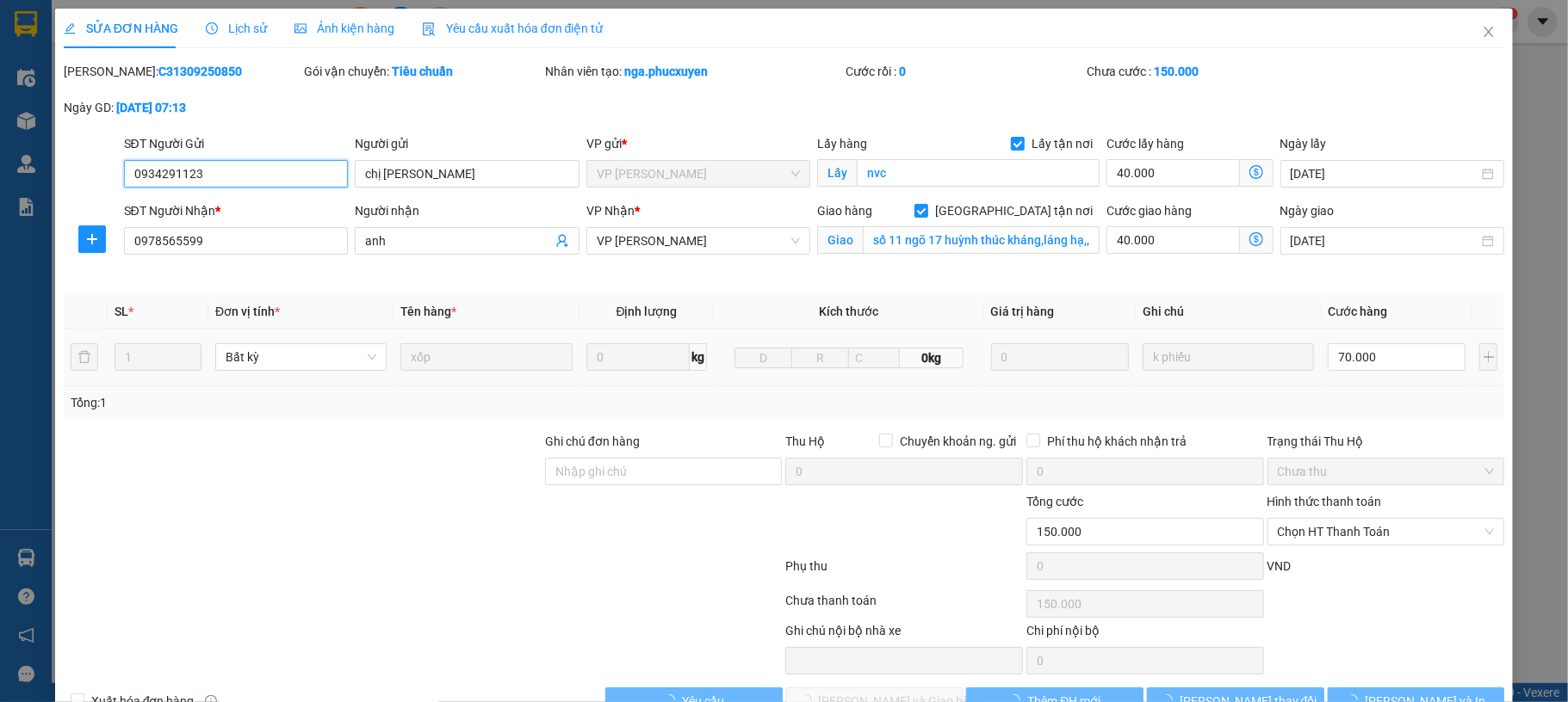
type input "anh"
checkbox input "true"
type input "số 11 ngõ 17 huỳnh thúc kháng,láng hạ,,đống đa"
type input "150.000"
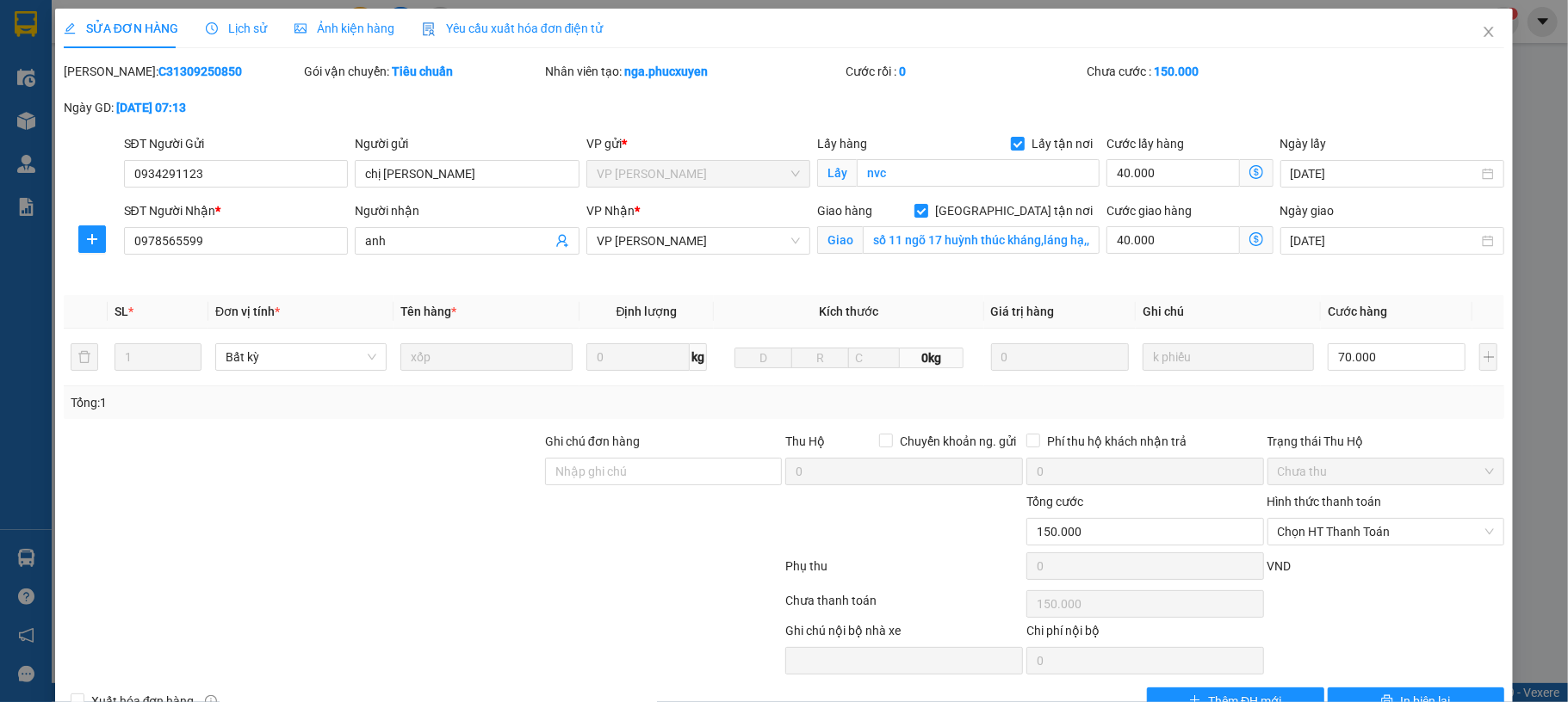
click at [28, 547] on div "SỬA ĐƠN HÀNG Lịch sử Ảnh kiện hàng Yêu cầu xuất hóa đơn điện tử Total Paid Fee …" at bounding box center [784, 351] width 1568 height 702
click at [1467, 20] on span "Close" at bounding box center [1489, 33] width 48 height 48
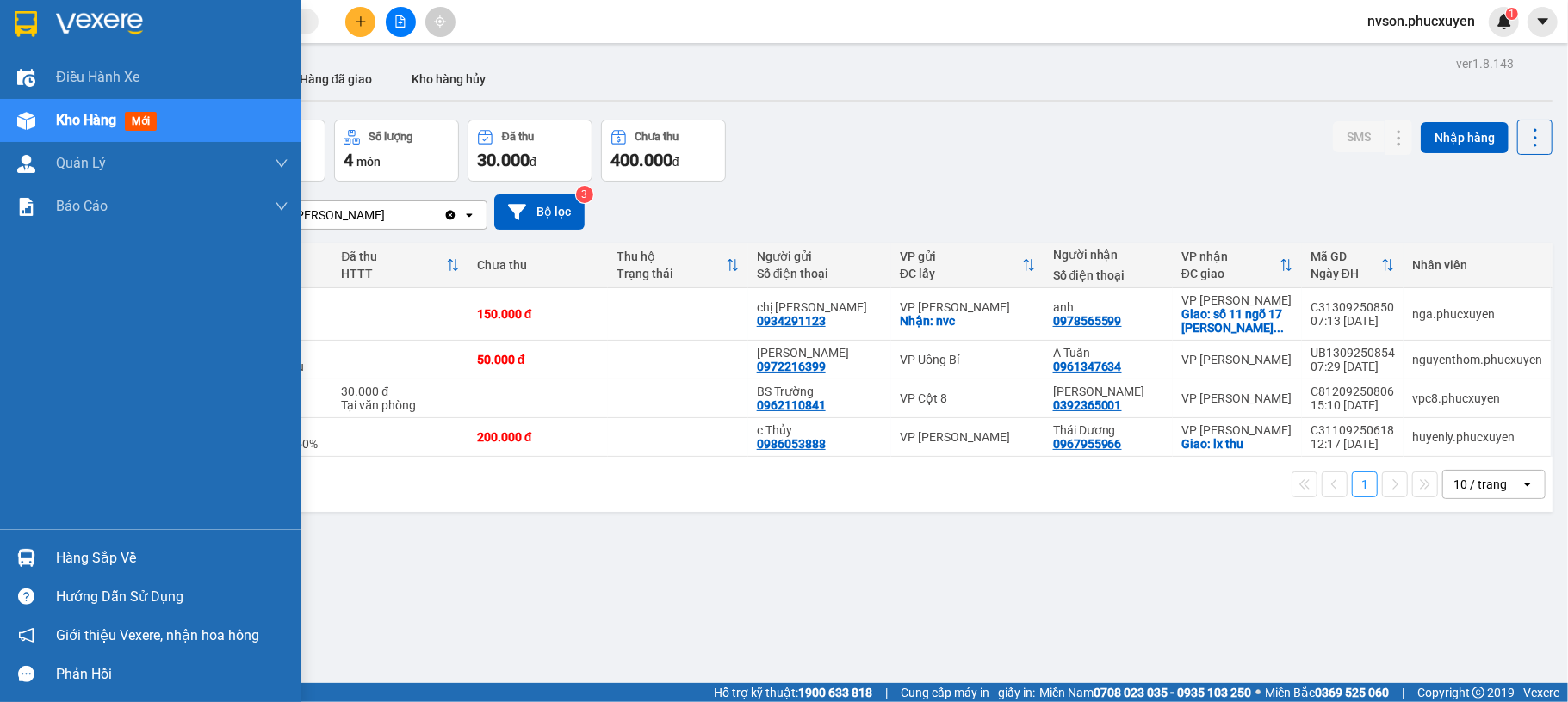
click at [28, 568] on div at bounding box center [26, 558] width 30 height 30
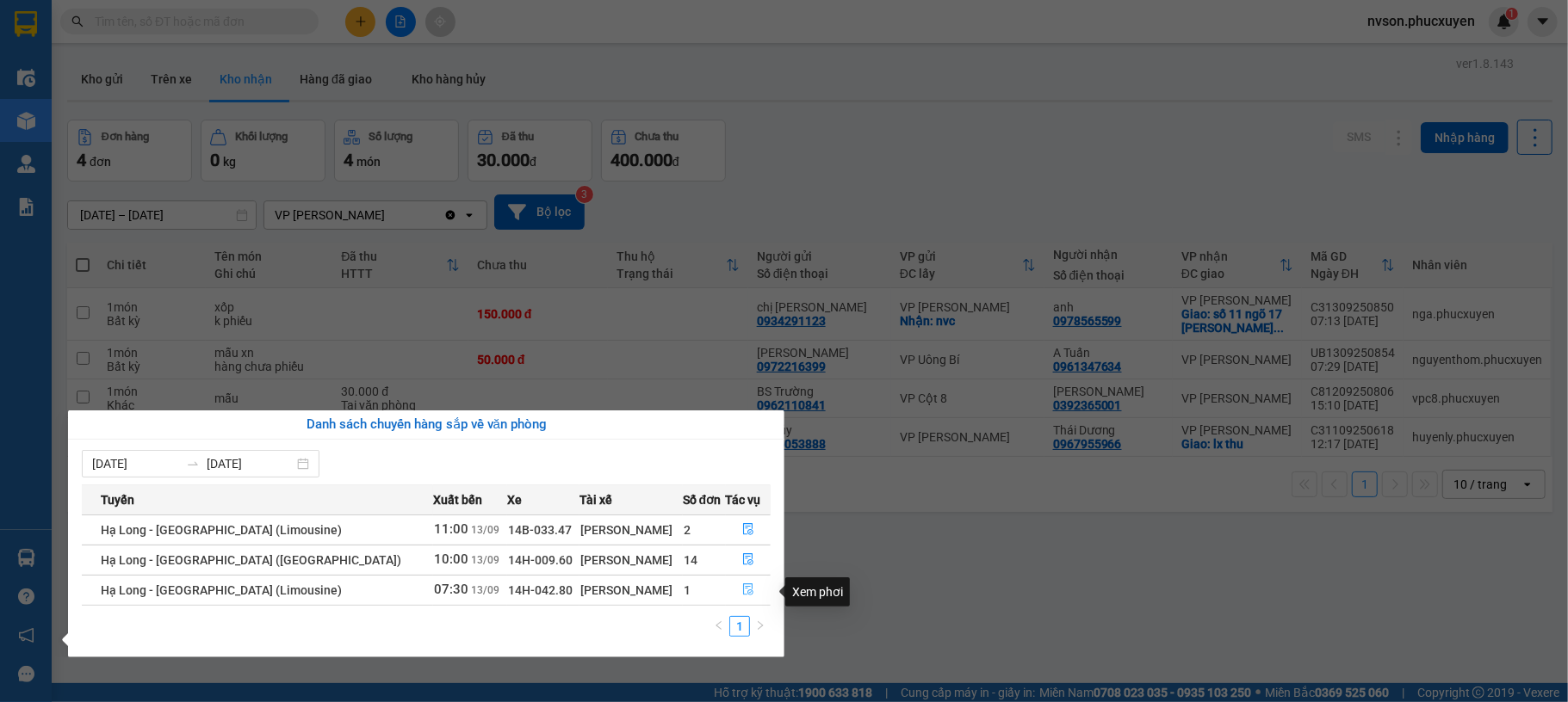
click at [743, 589] on icon "file-done" at bounding box center [748, 589] width 12 height 12
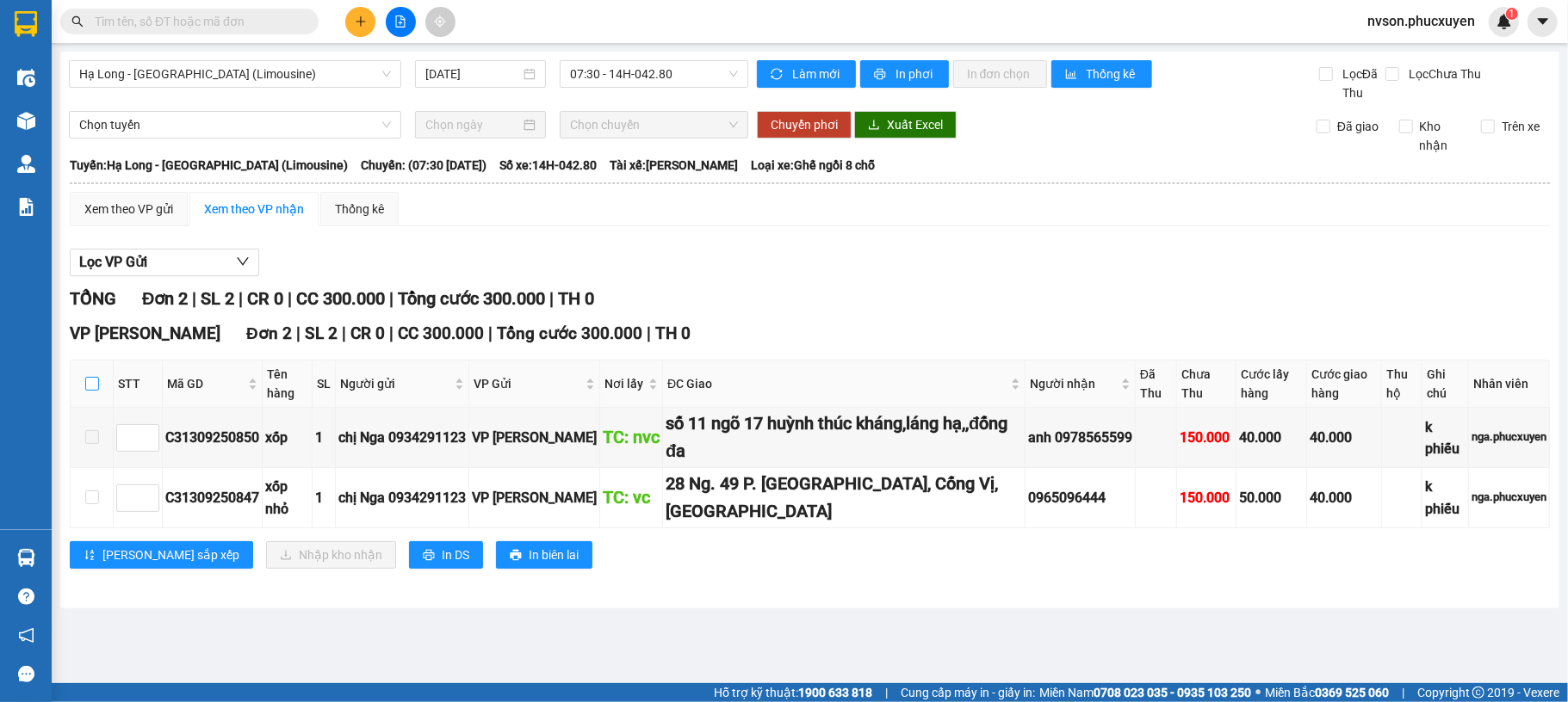
click at [90, 380] on input "checkbox" at bounding box center [91, 384] width 14 height 14
checkbox input "true"
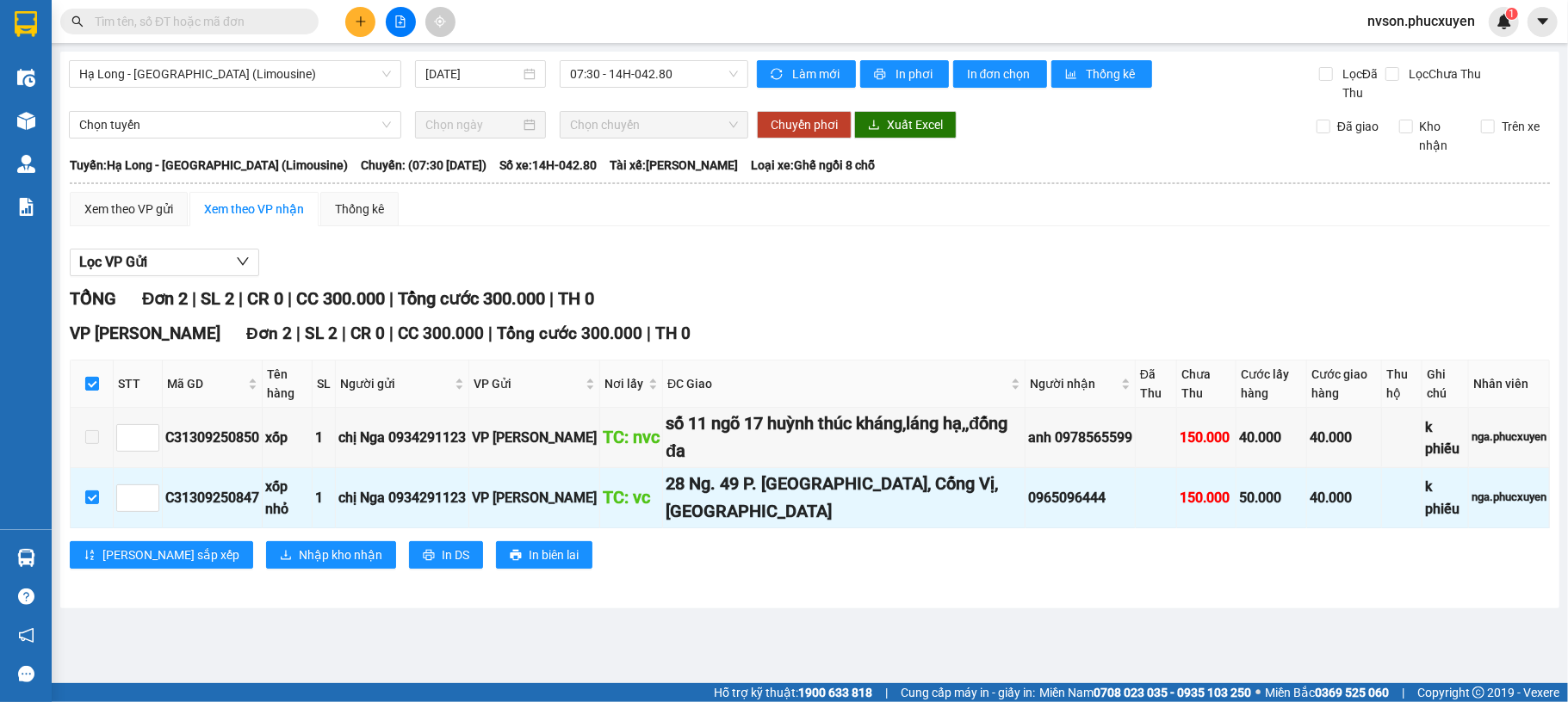
checkbox input "true"
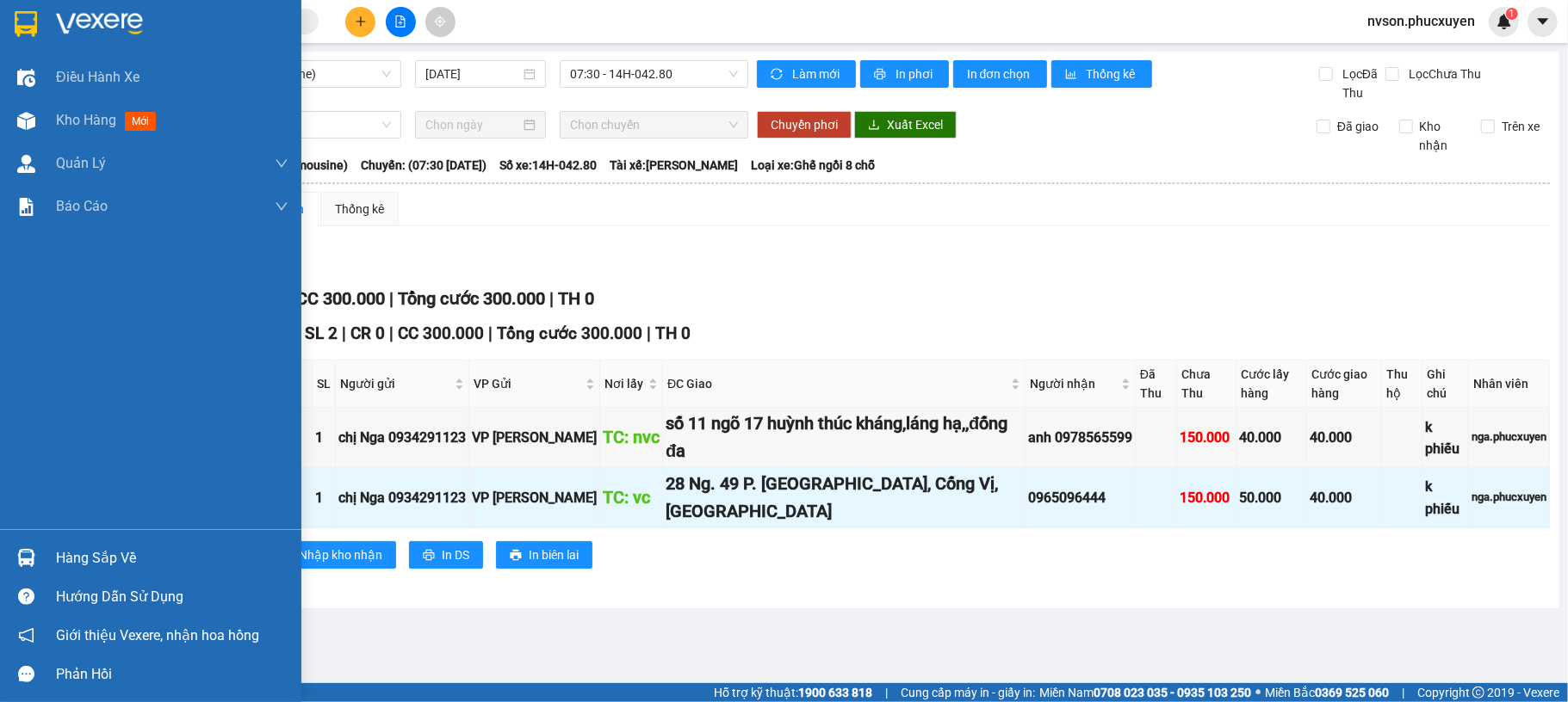
click at [36, 544] on div at bounding box center [26, 558] width 30 height 30
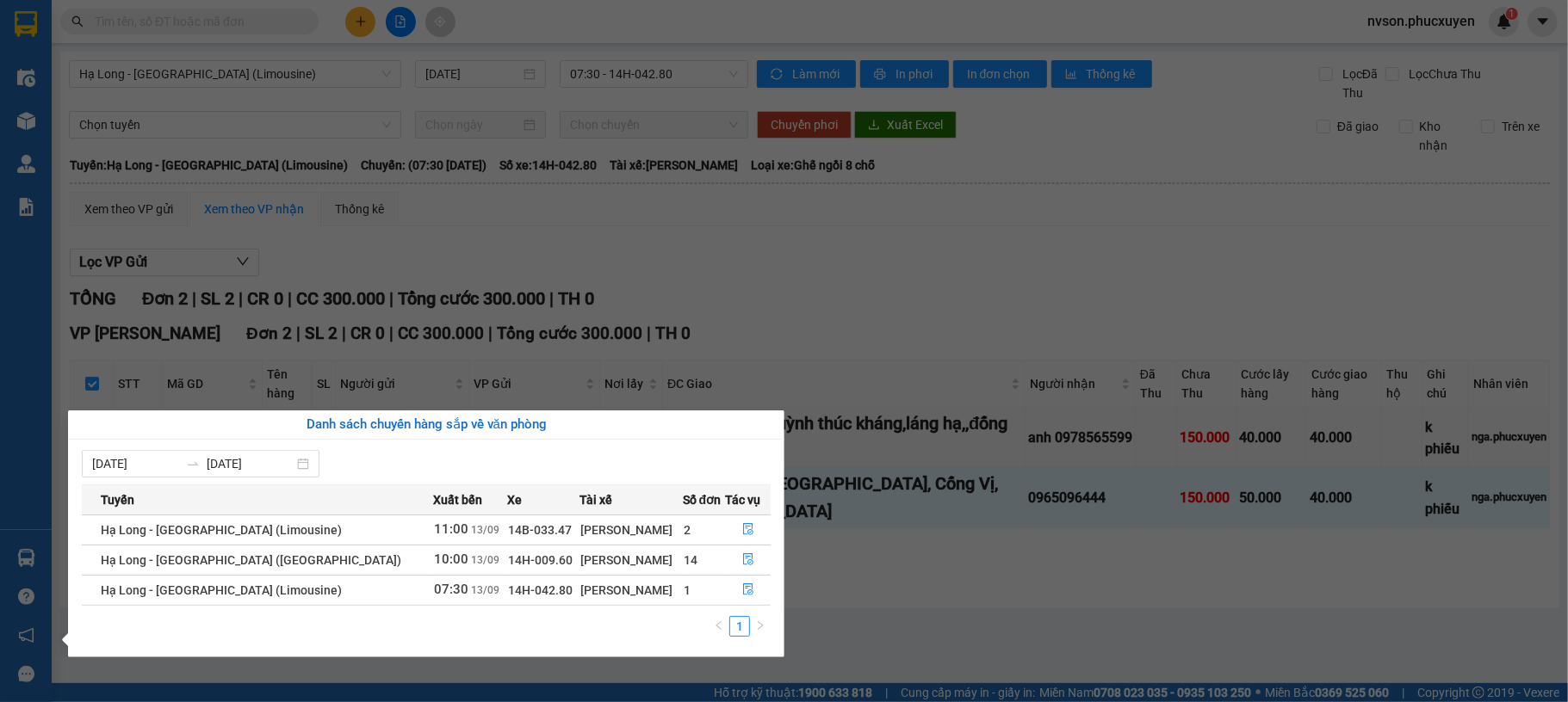
click at [1061, 603] on section "Kết quả tìm kiếm ( 0 ) Bộ lọc No Data nvson.phucxuyen 1 Điều hành xe Kho hàng m…" at bounding box center [784, 351] width 1568 height 702
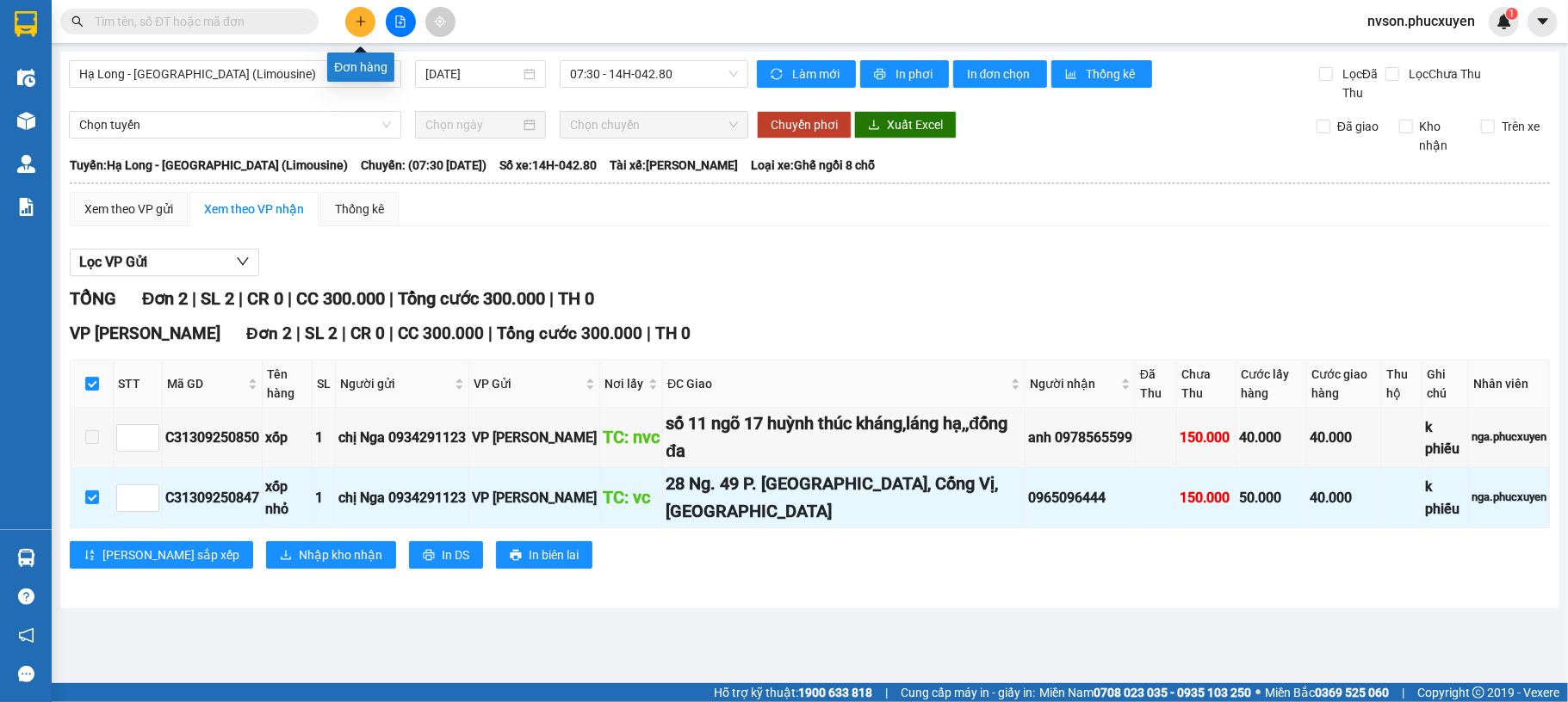
click at [351, 14] on button at bounding box center [361, 21] width 30 height 30
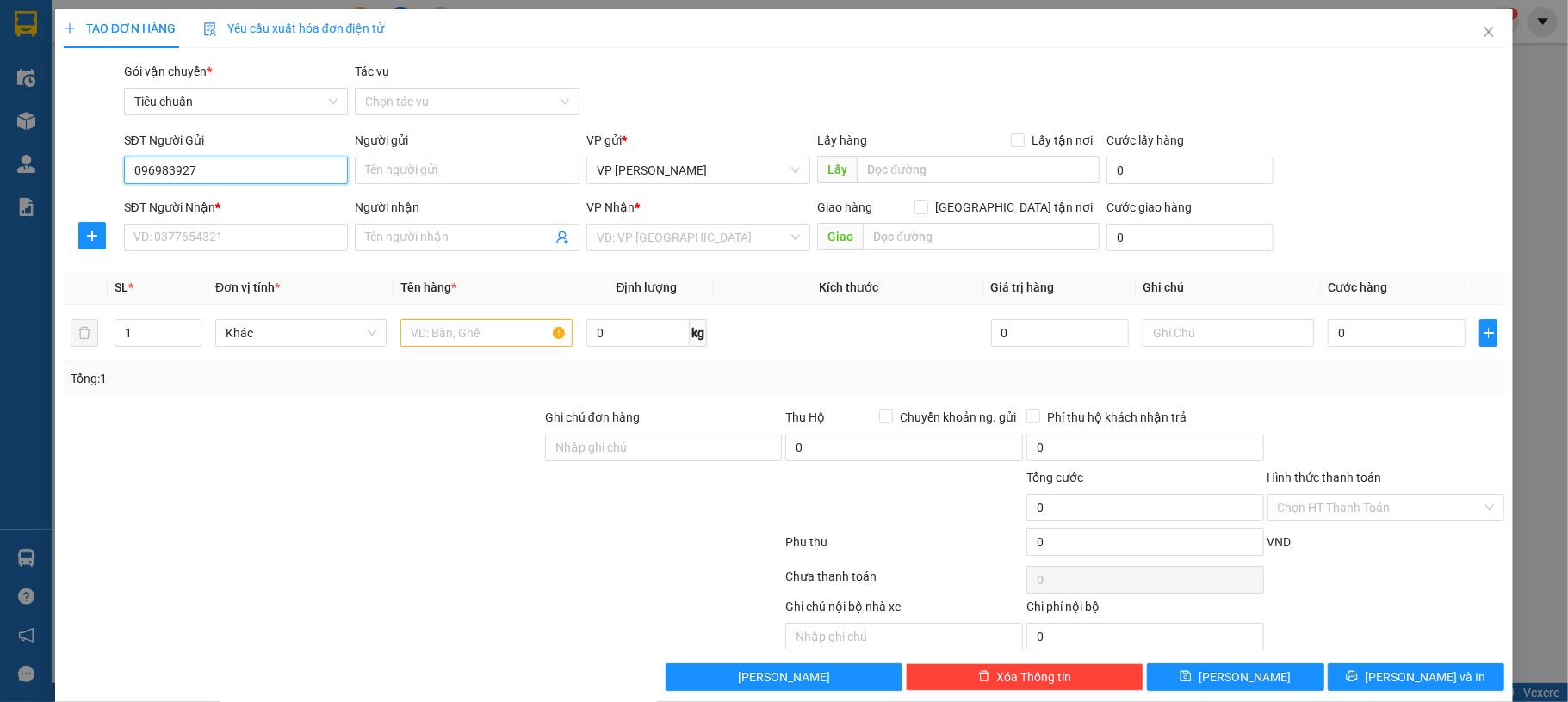
type input "0969839279"
click at [294, 172] on input "0969839279" at bounding box center [236, 170] width 225 height 28
click at [268, 198] on div "0969839279 - thông" at bounding box center [232, 206] width 200 height 19
type input "thông"
type input "0969839279"
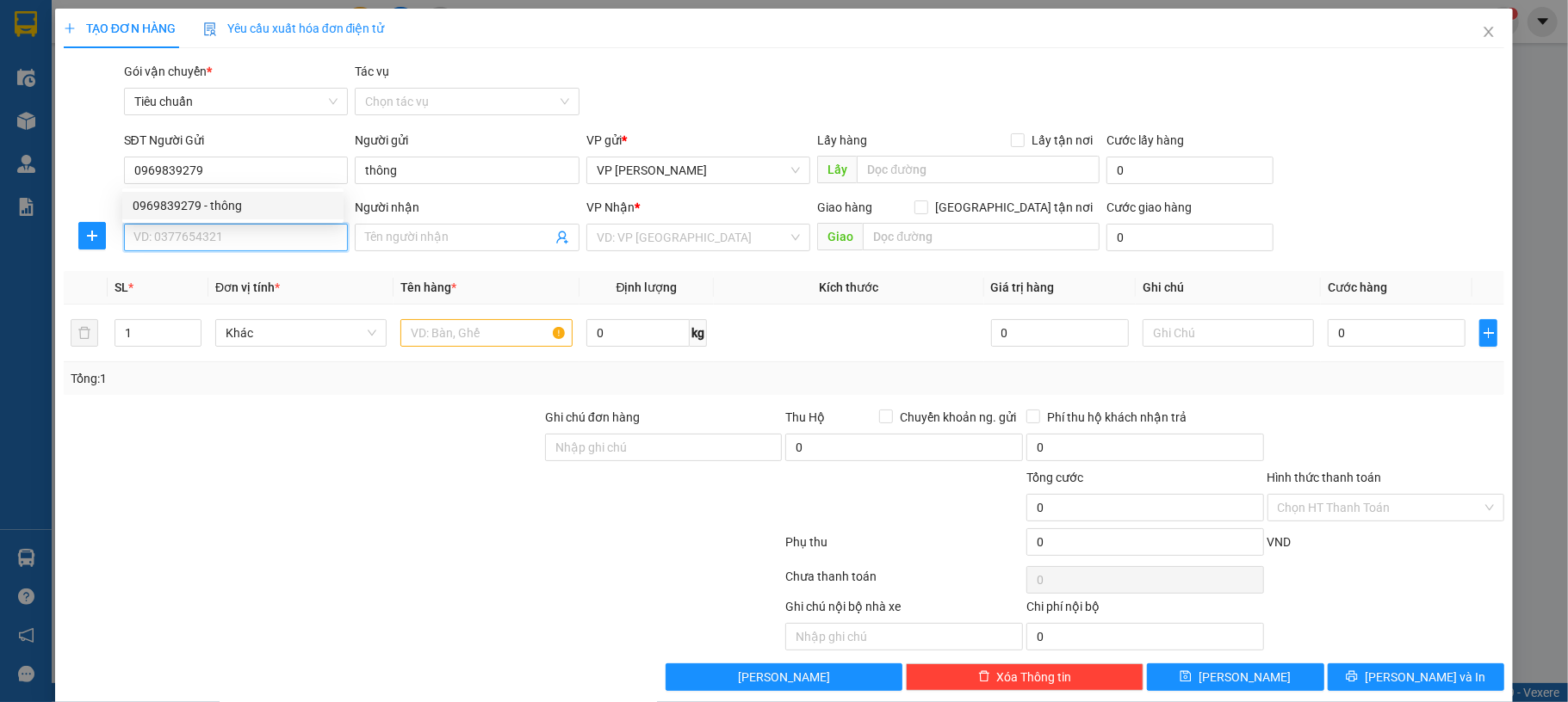
click at [269, 233] on input "SĐT Người Nhận *" at bounding box center [236, 237] width 225 height 28
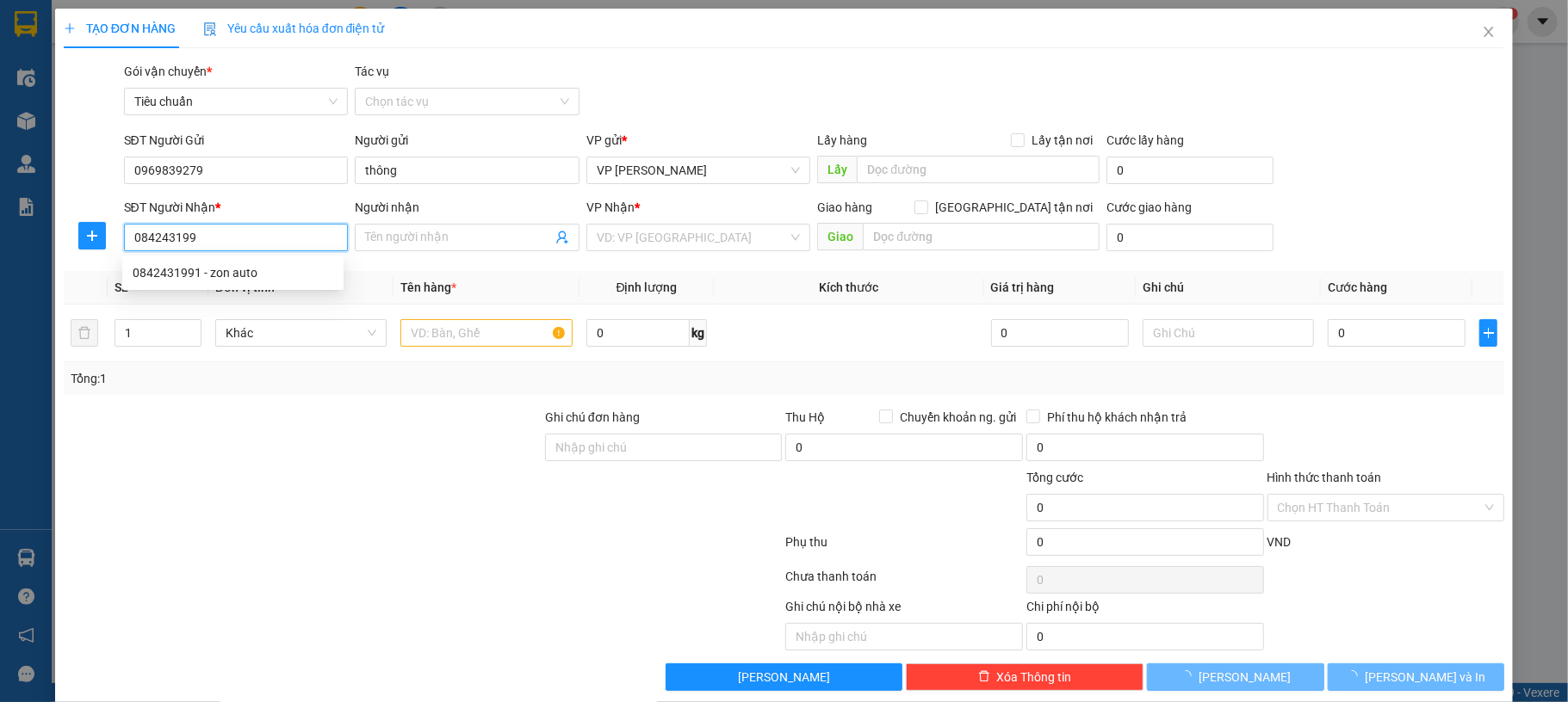
type input "0842431991"
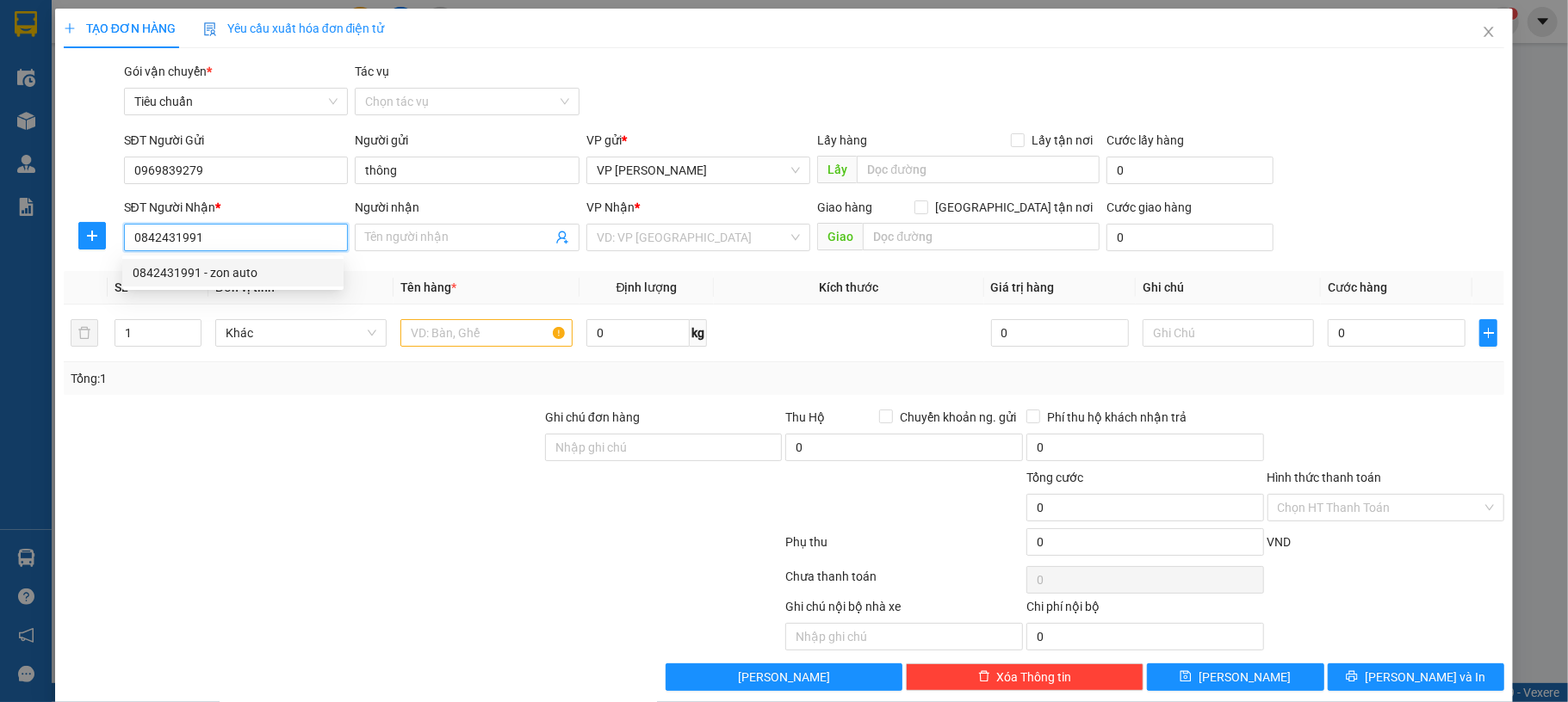
click at [269, 265] on div "0842431991 - zon auto" at bounding box center [232, 273] width 200 height 19
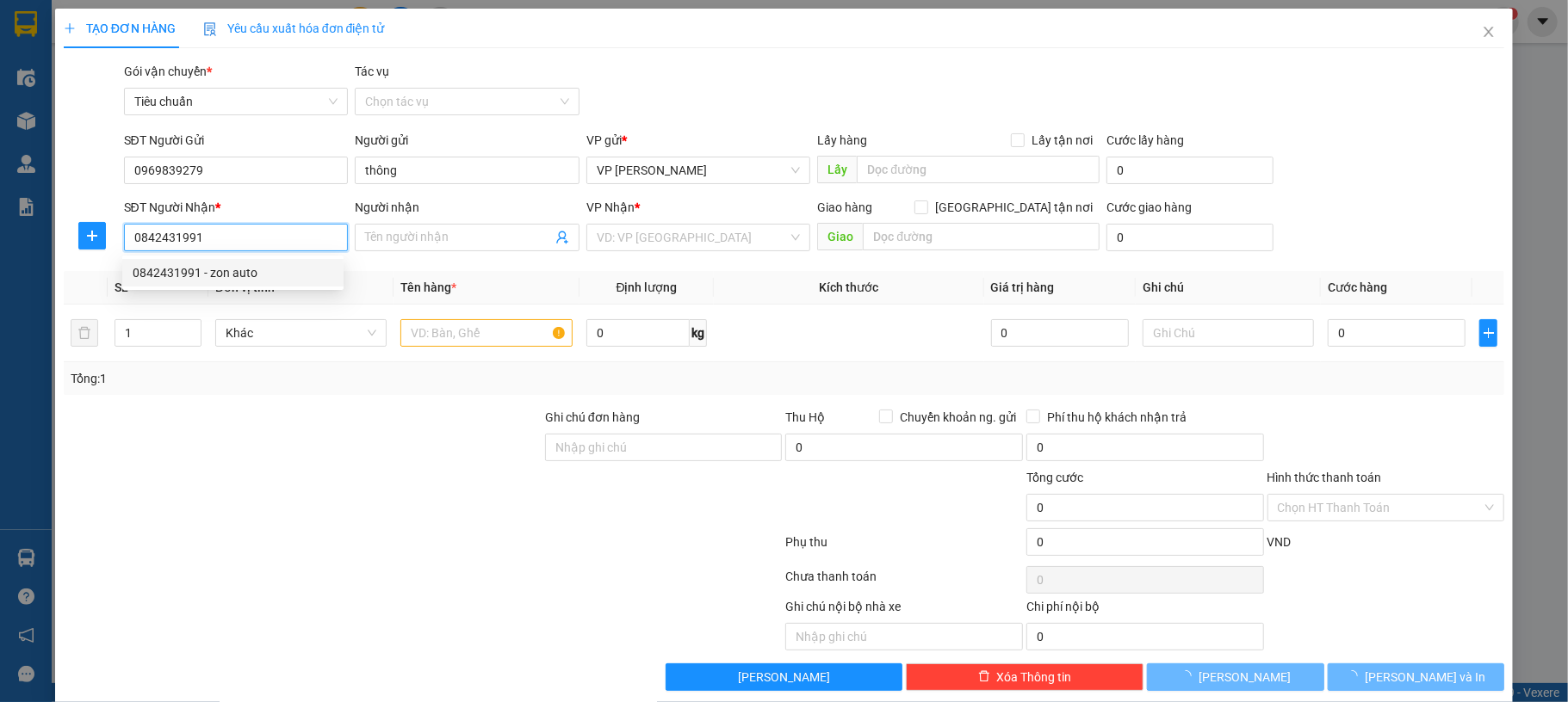
type input "zon auto"
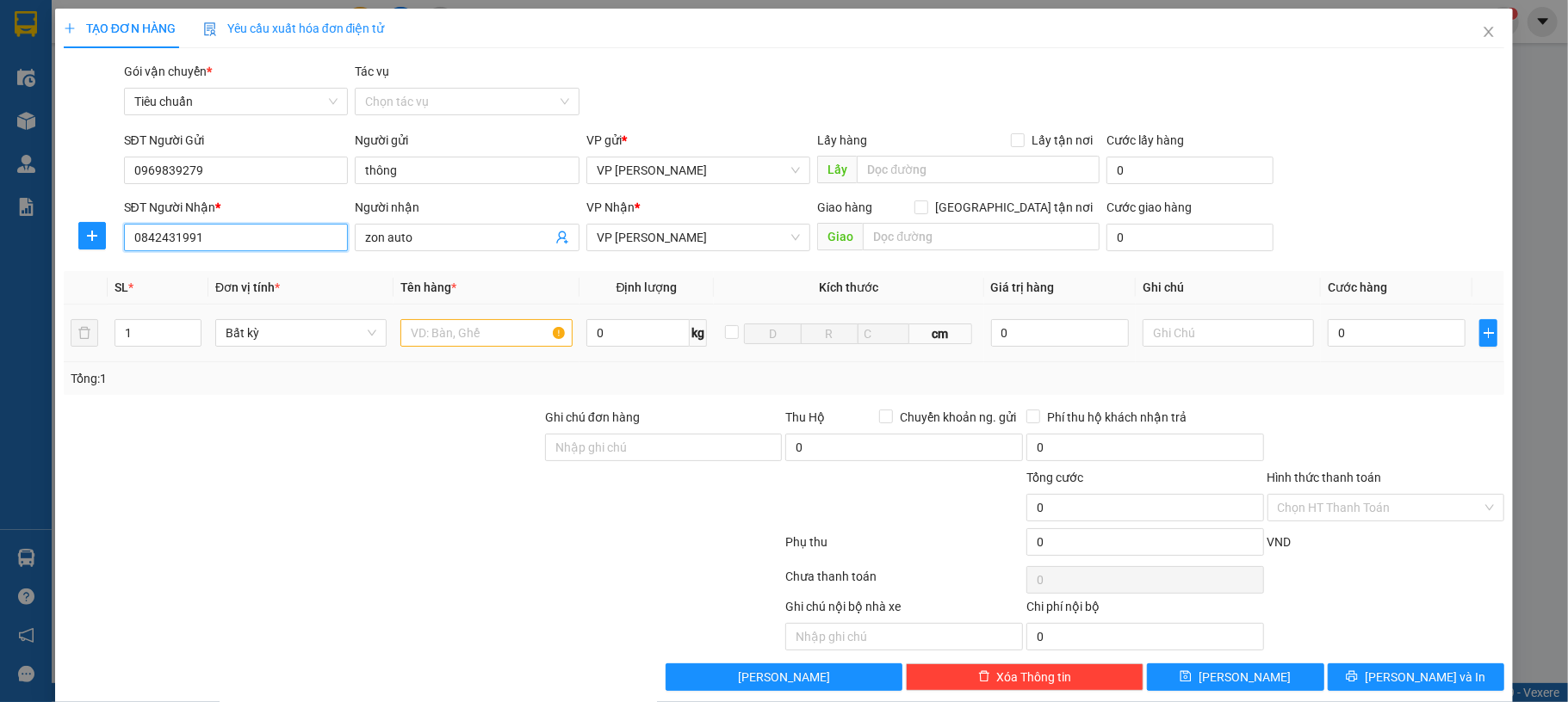
type input "0842431991"
click at [487, 339] on input "text" at bounding box center [486, 333] width 171 height 28
type input "`1 bọc thảm"
click at [1360, 325] on input "0" at bounding box center [1397, 333] width 138 height 28
type input "60"
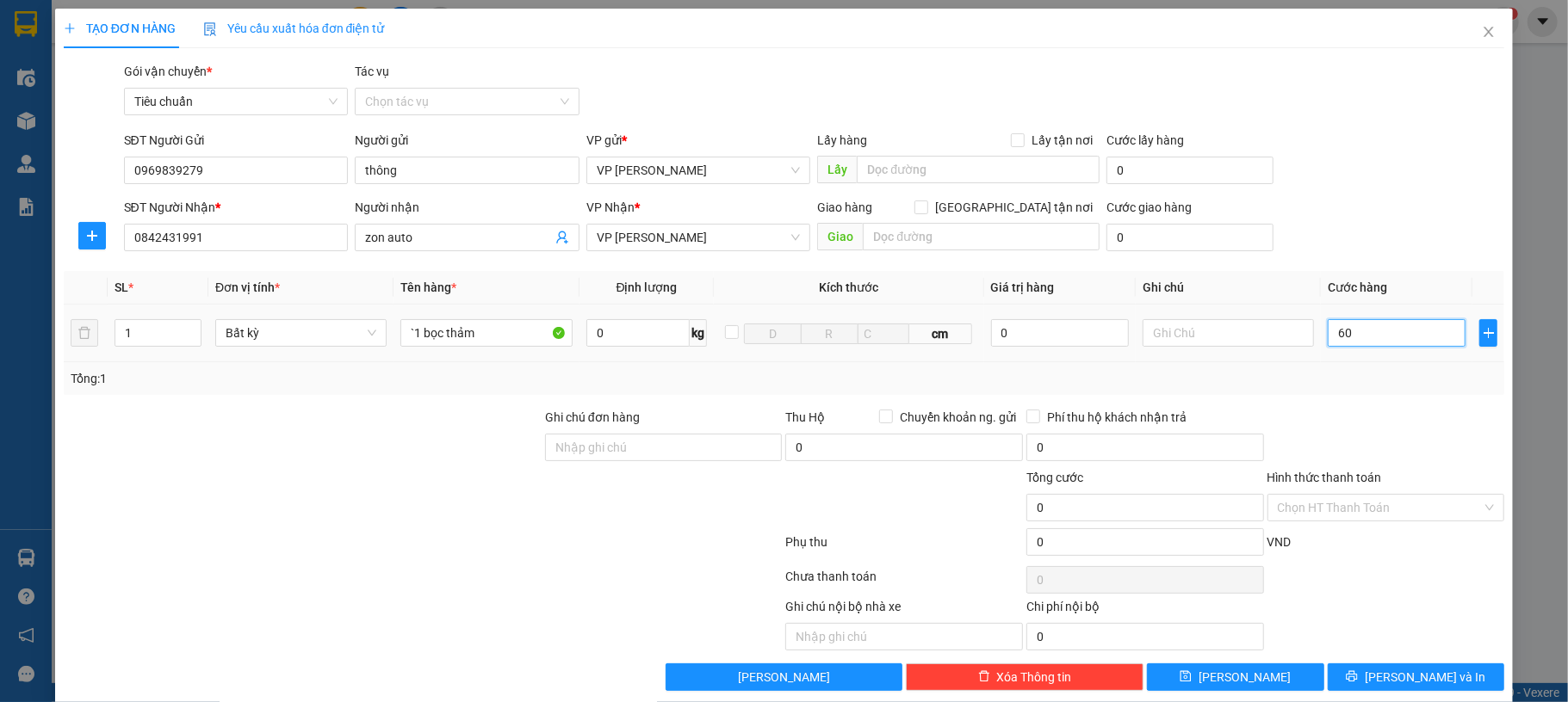
type input "60"
type input "60.000"
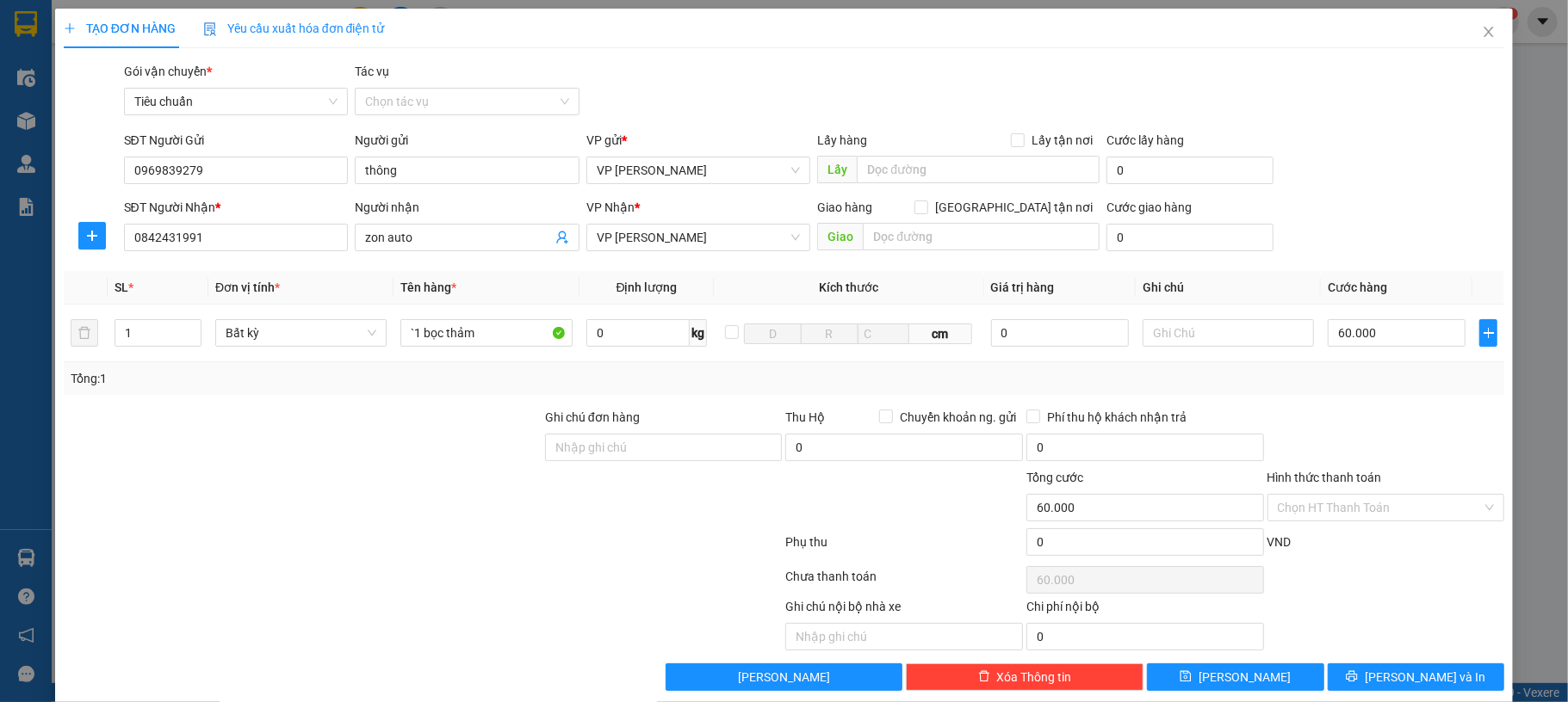
click at [1371, 239] on div "SĐT Người Nhận * 0842431991 Người nhận zon auto VP Nhận * VP Hạ Long Giao hàng …" at bounding box center [814, 228] width 1388 height 61
click at [1357, 669] on button "[PERSON_NAME] và In" at bounding box center [1416, 678] width 177 height 28
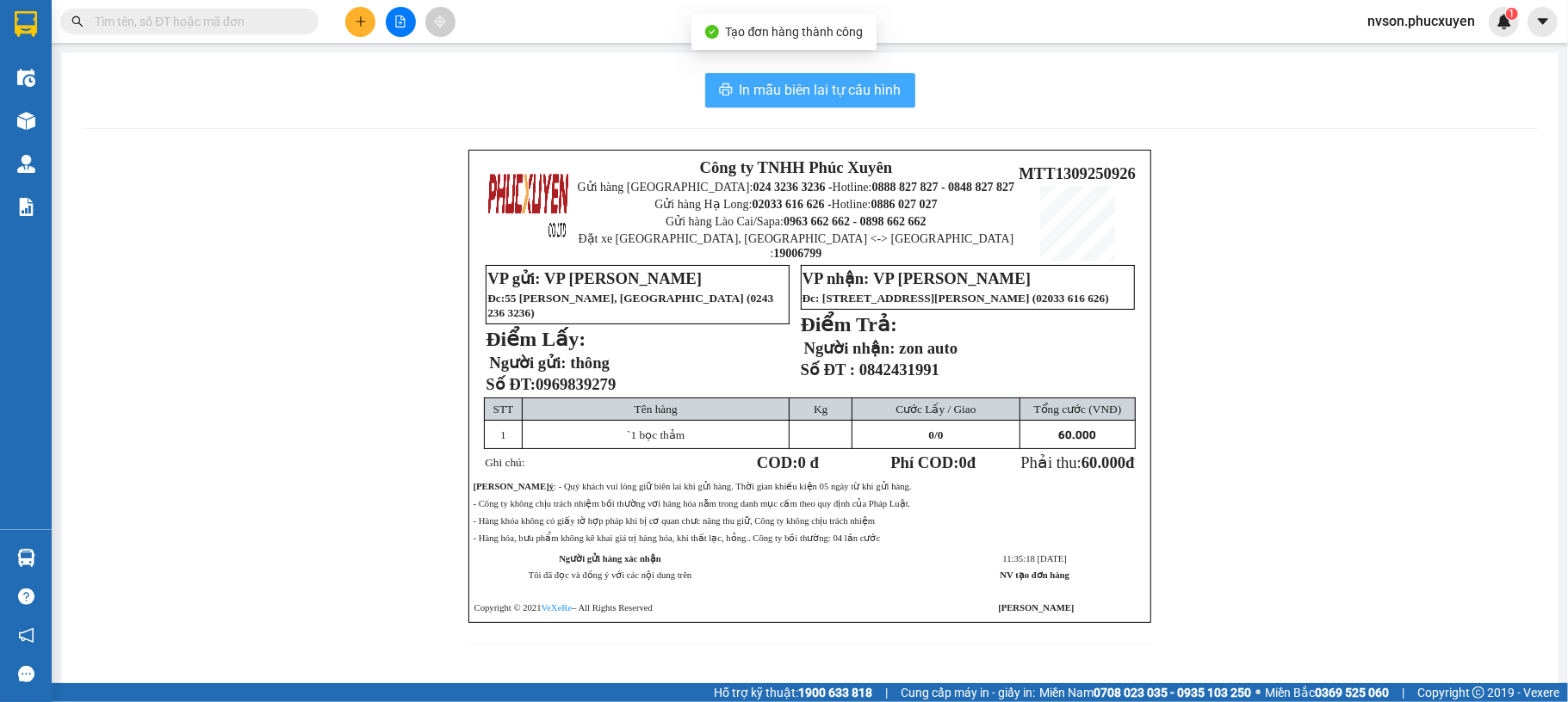
click at [835, 98] on span "In mẫu biên lai tự cấu hình" at bounding box center [821, 89] width 162 height 21
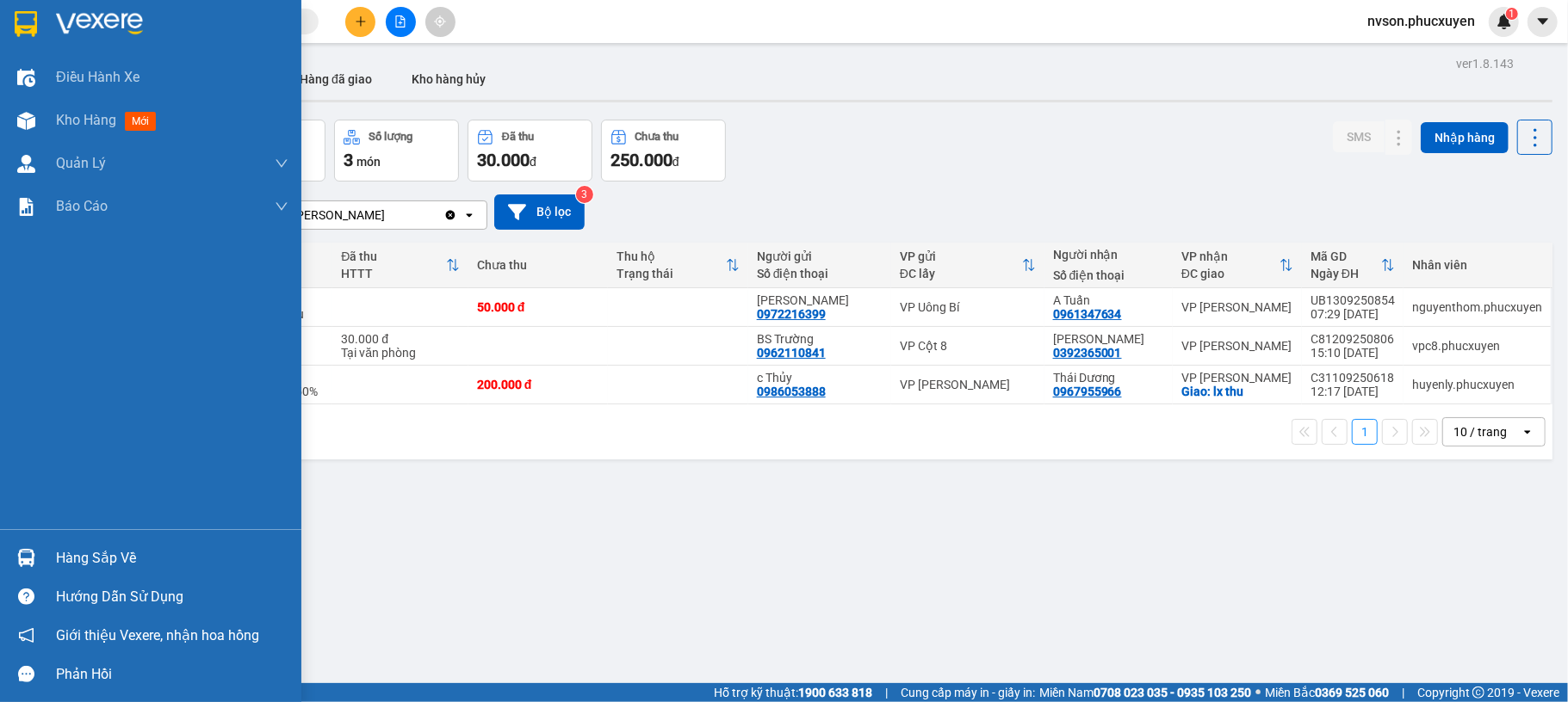
click at [47, 560] on div "Hàng sắp về" at bounding box center [150, 559] width 301 height 39
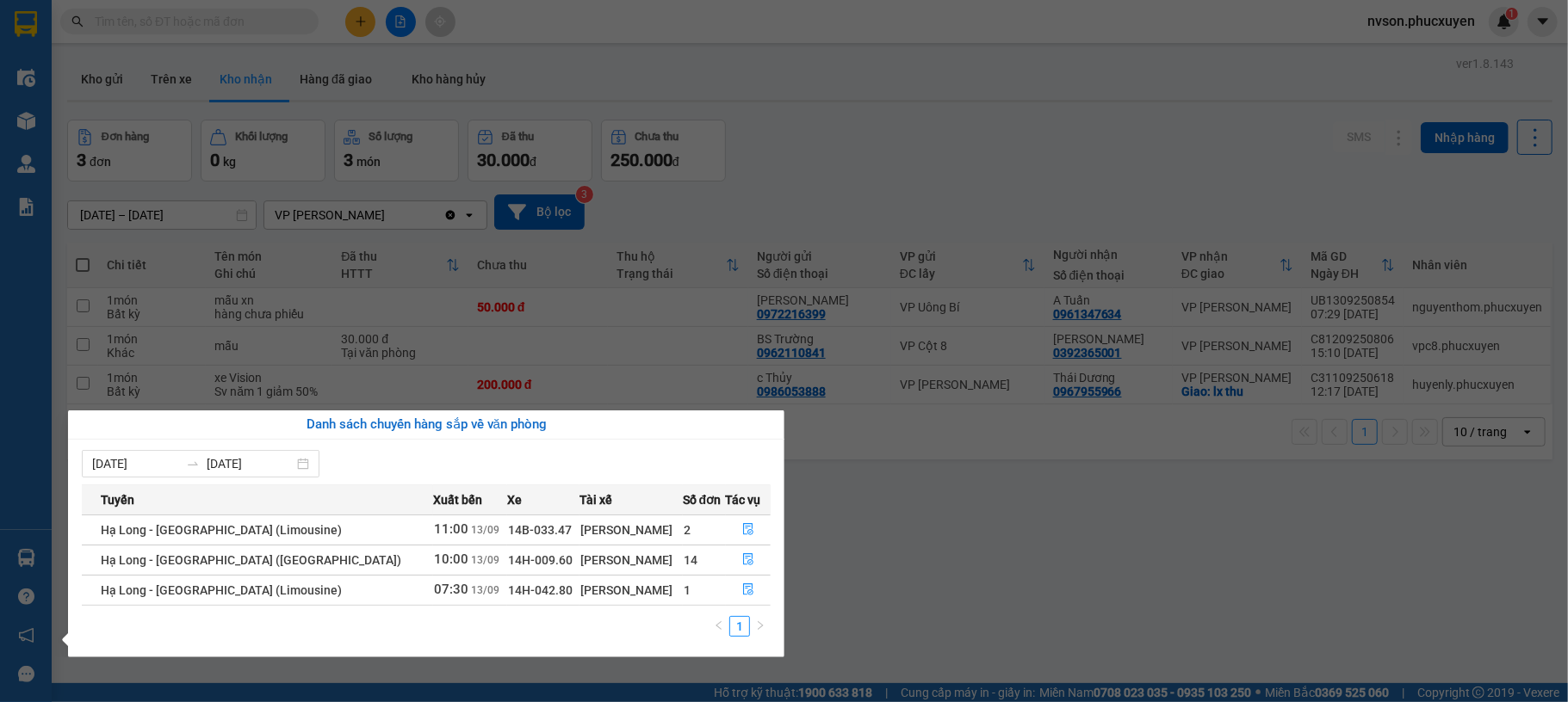
click at [882, 597] on section "Kết quả tìm kiếm ( 0 ) Bộ lọc No Data nvson.phucxuyen 1 Điều hành xe Kho hàng m…" at bounding box center [784, 351] width 1568 height 702
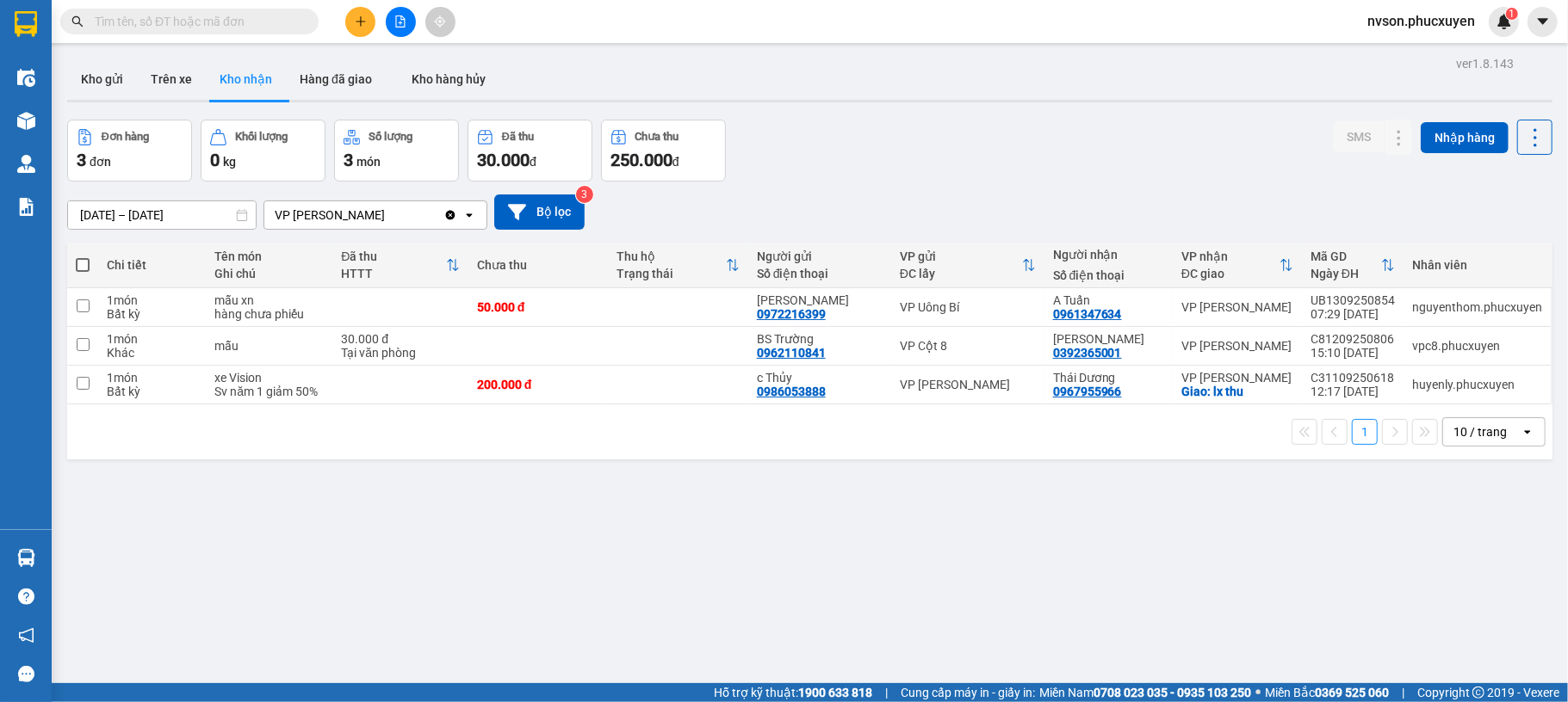
click at [587, 532] on div "ver 1.8.143 Kho gửi Trên xe Kho nhận Hàng đã giao Kho hàng hủy Đơn hàng 3 đơn K…" at bounding box center [810, 402] width 1499 height 702
